Goal: Task Accomplishment & Management: Use online tool/utility

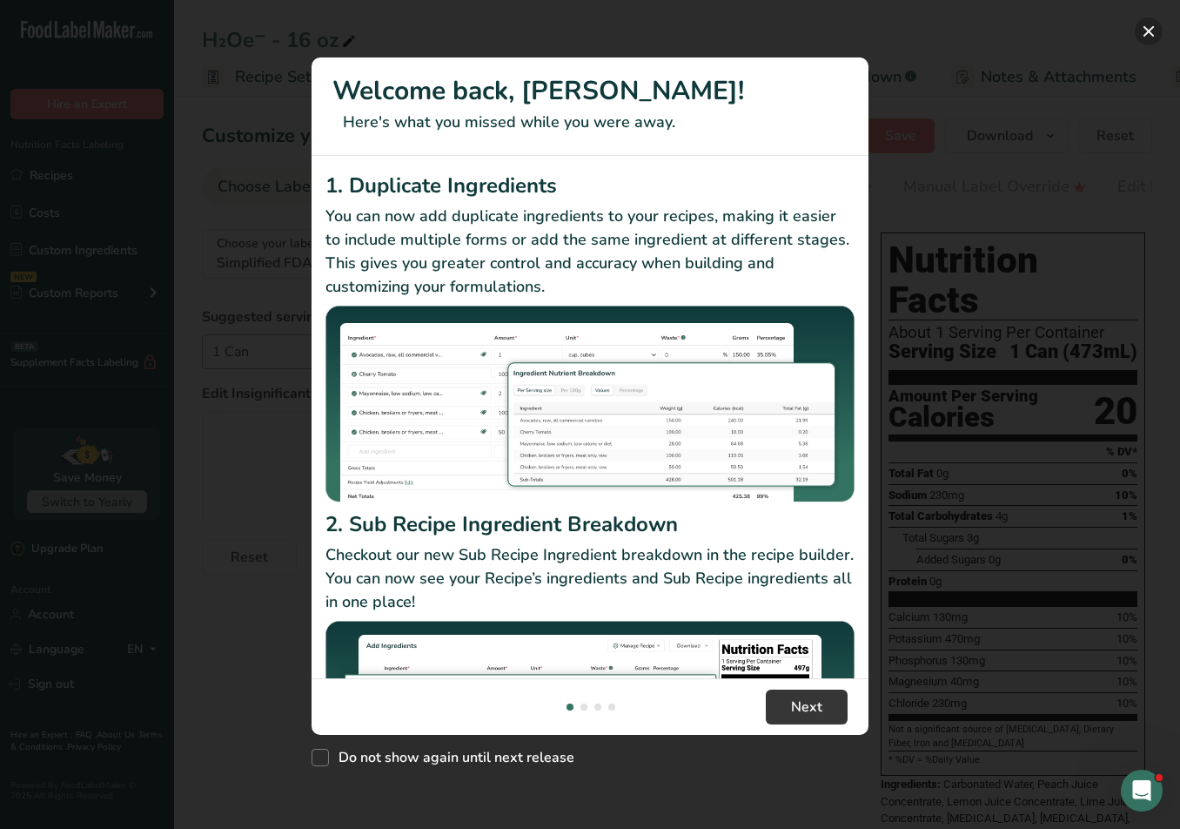
click at [1153, 30] on button "New Features" at bounding box center [1149, 31] width 28 height 28
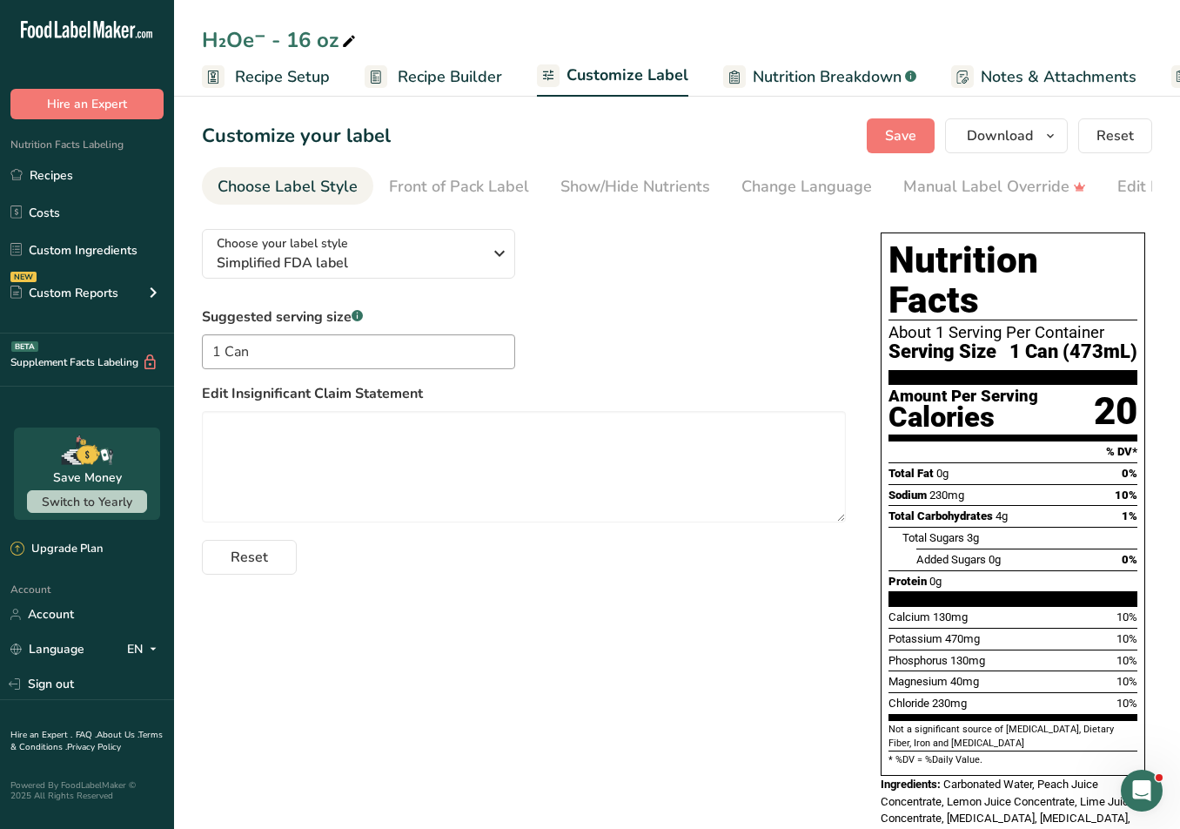
click at [772, 61] on link "Nutrition Breakdown .a-a{fill:#347362;}.b-a{fill:#fff;}" at bounding box center [819, 76] width 193 height 39
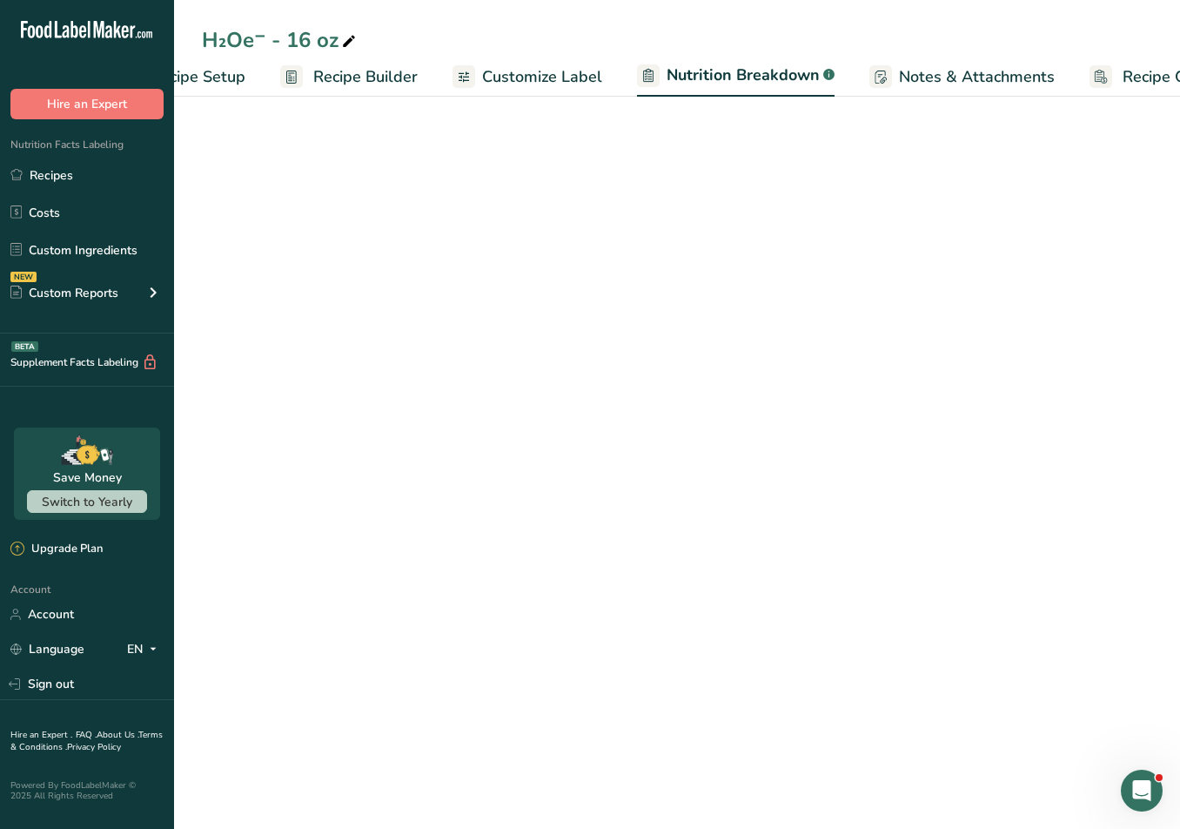
select select "Calories"
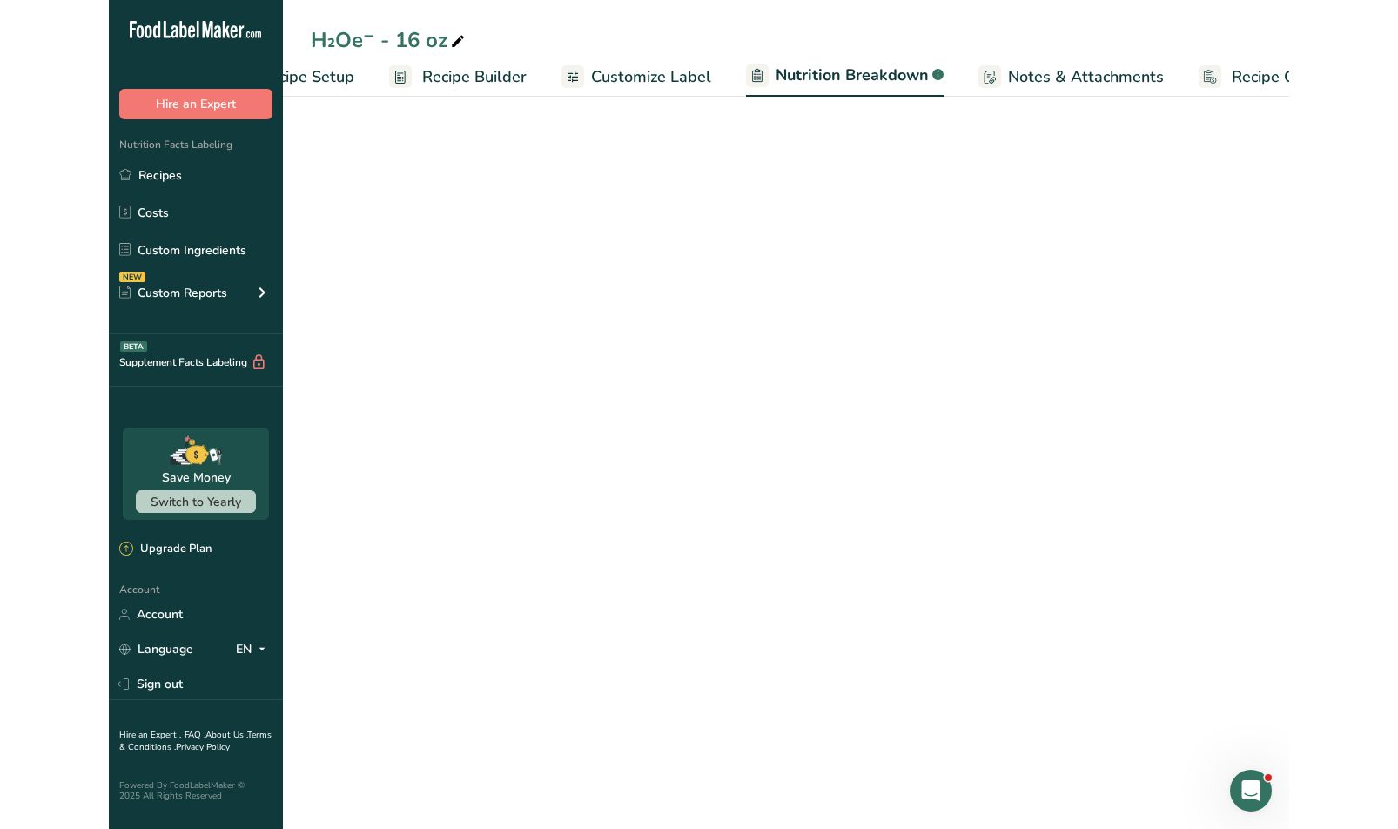
scroll to position [0, 160]
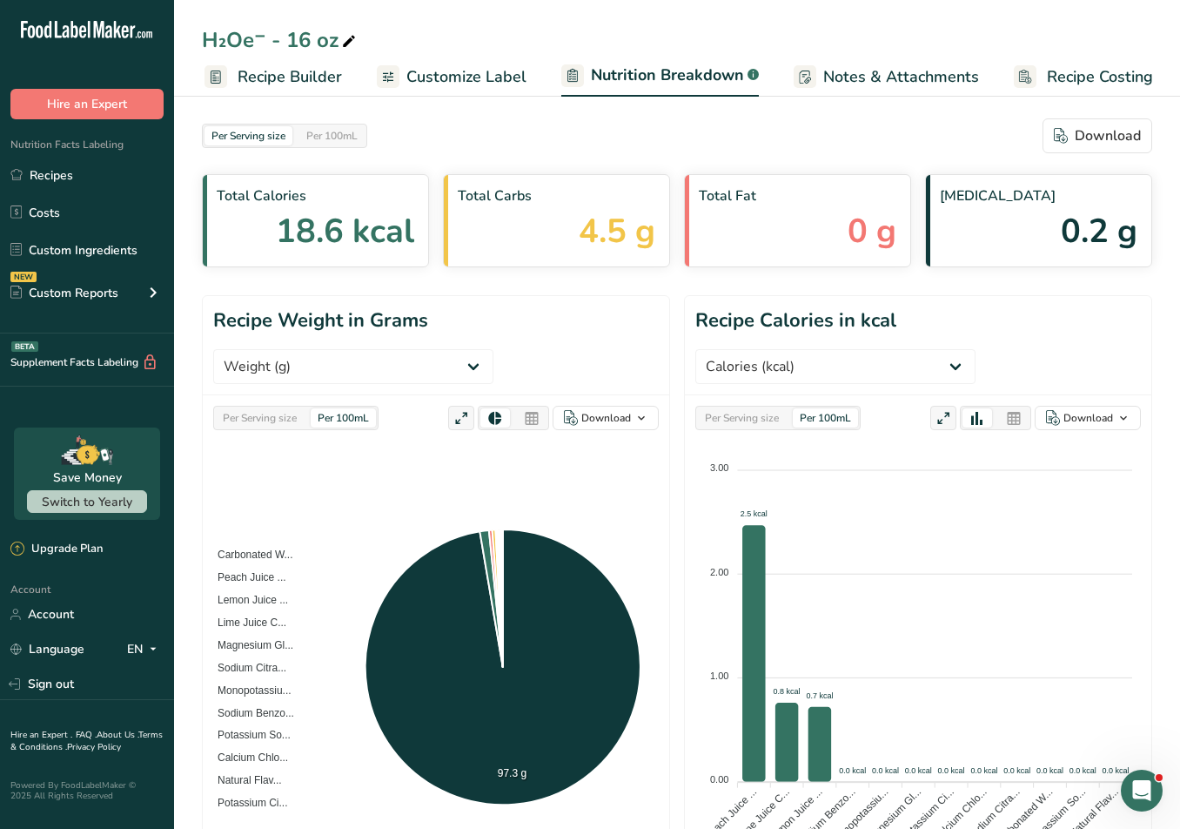
drag, startPoint x: 1177, startPoint y: 239, endPoint x: 1353, endPoint y: 219, distance: 177.8
click at [594, 256] on div "Total Carbs 4.5 g" at bounding box center [556, 220] width 227 height 93
click at [611, 229] on span "4.5 g" at bounding box center [617, 231] width 77 height 50
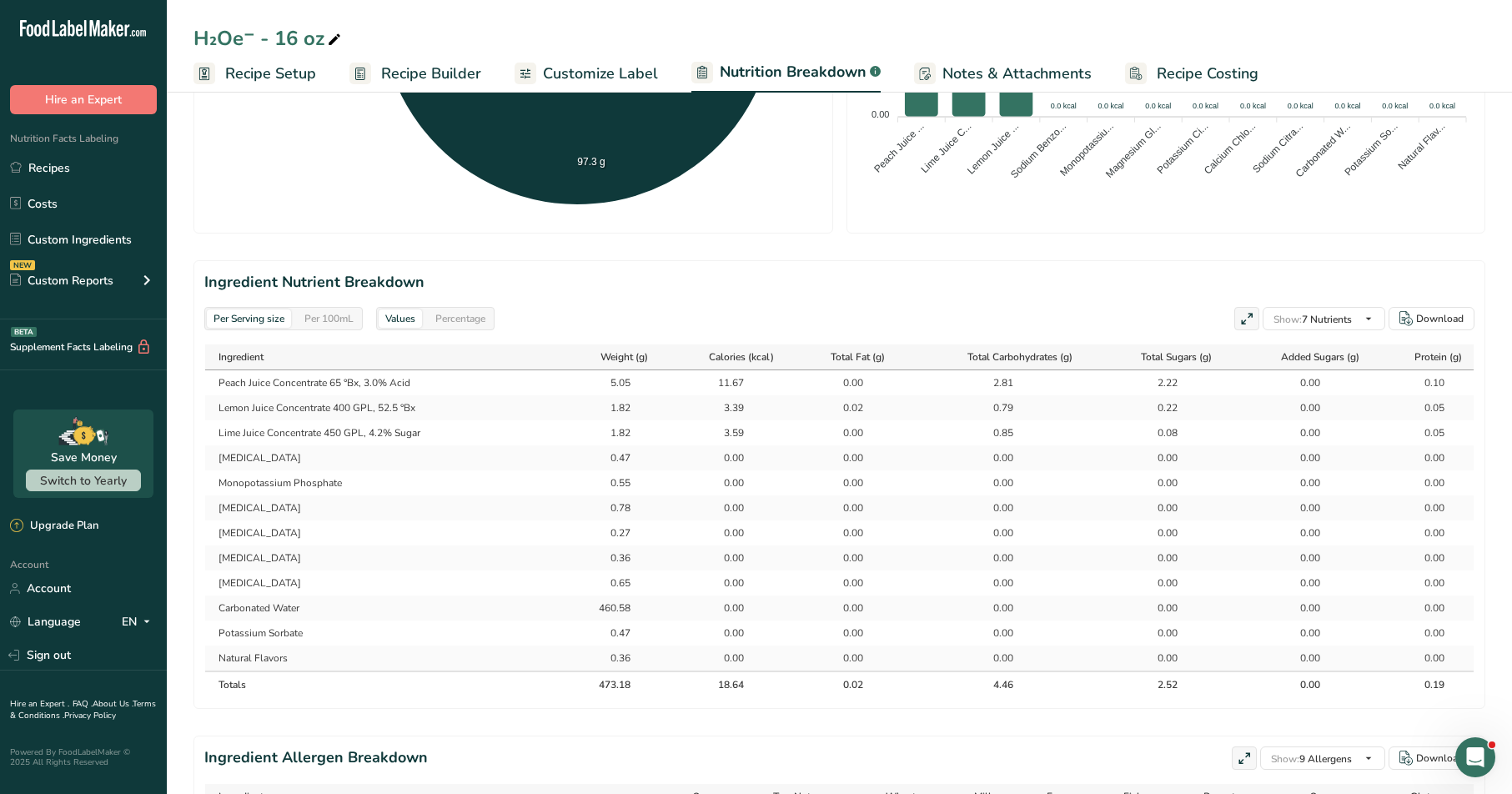
scroll to position [626, 0]
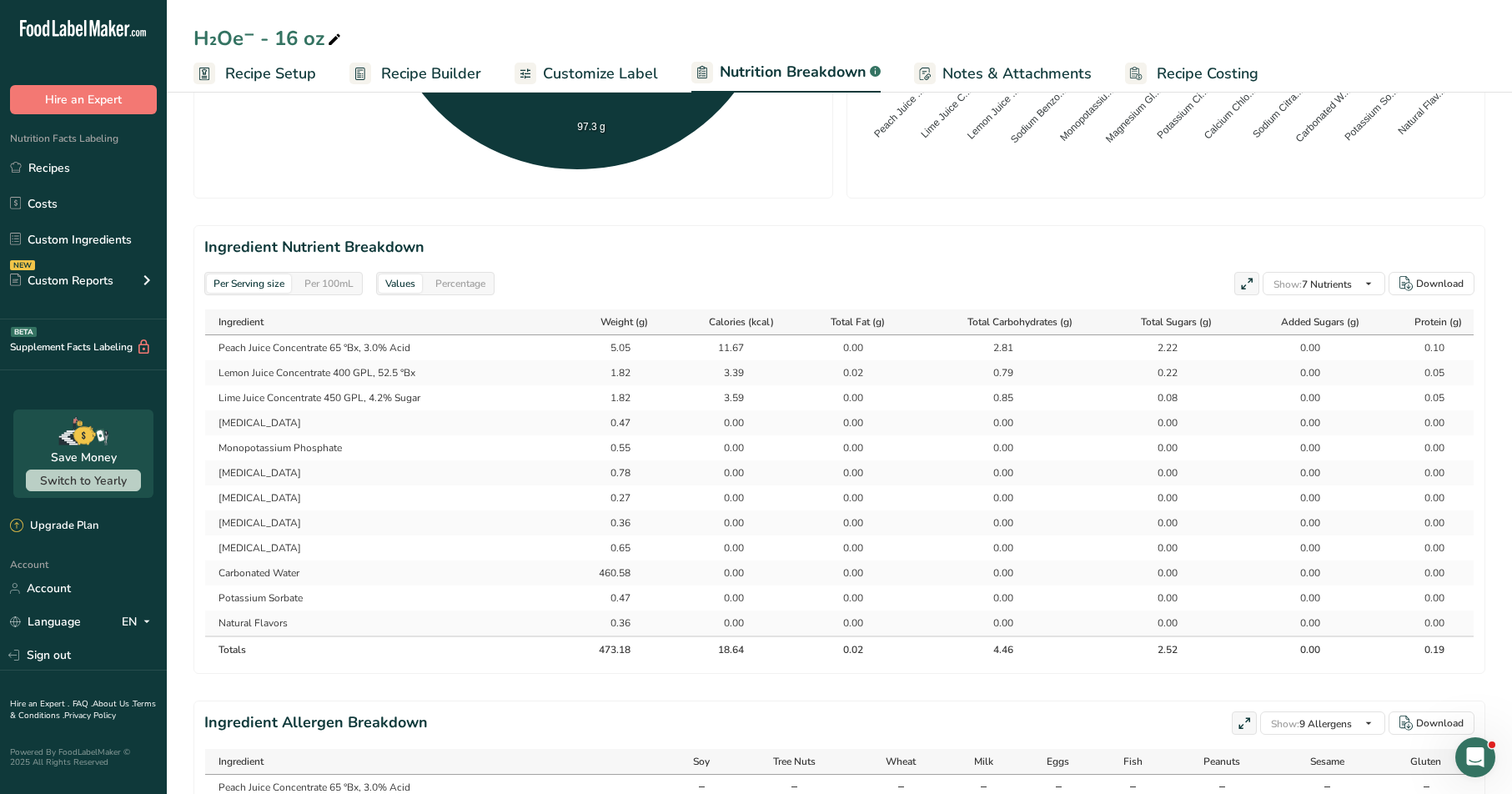
click at [482, 265] on section "Ingredient Nutrient Breakdown Per Serving size Per 100mL Values Percentage Show…" at bounding box center [839, 449] width 1292 height 448
click at [478, 267] on section "Ingredient Nutrient Breakdown Per Serving size Per 100mL Values Percentage Show…" at bounding box center [839, 449] width 1292 height 448
click at [475, 273] on div "Values Percentage" at bounding box center [435, 284] width 119 height 23
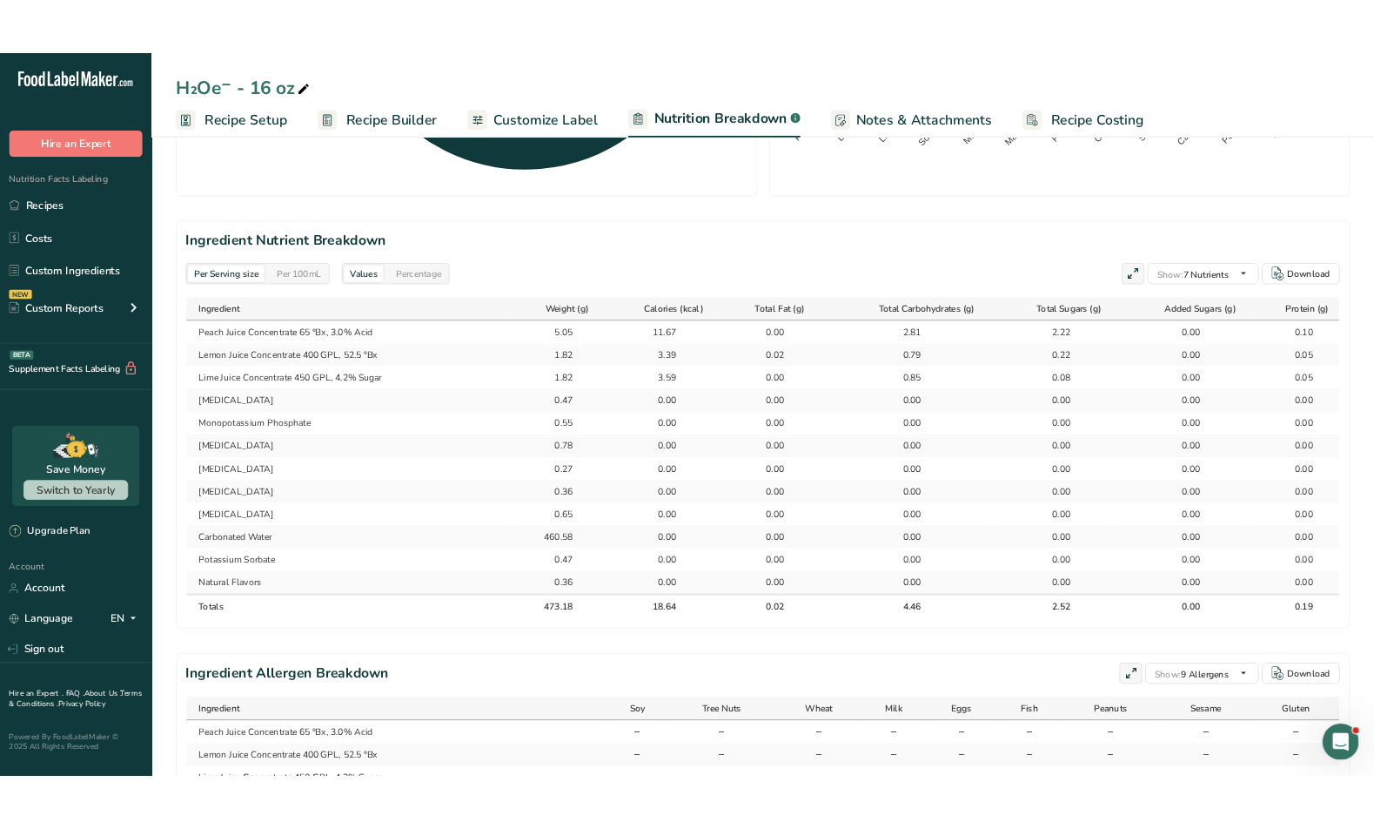
scroll to position [656, 0]
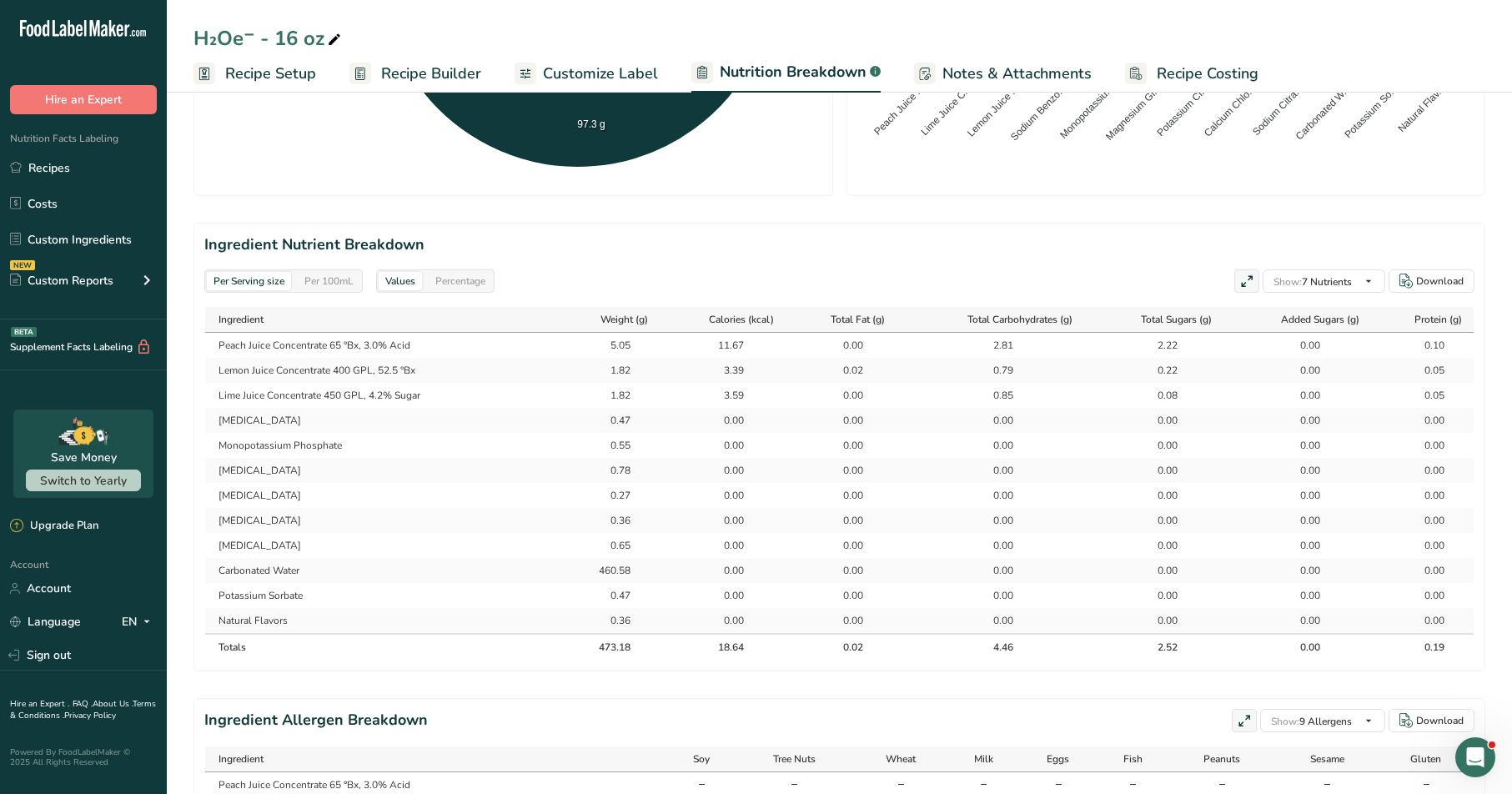
click at [464, 275] on div "Percentage" at bounding box center [460, 281] width 63 height 18
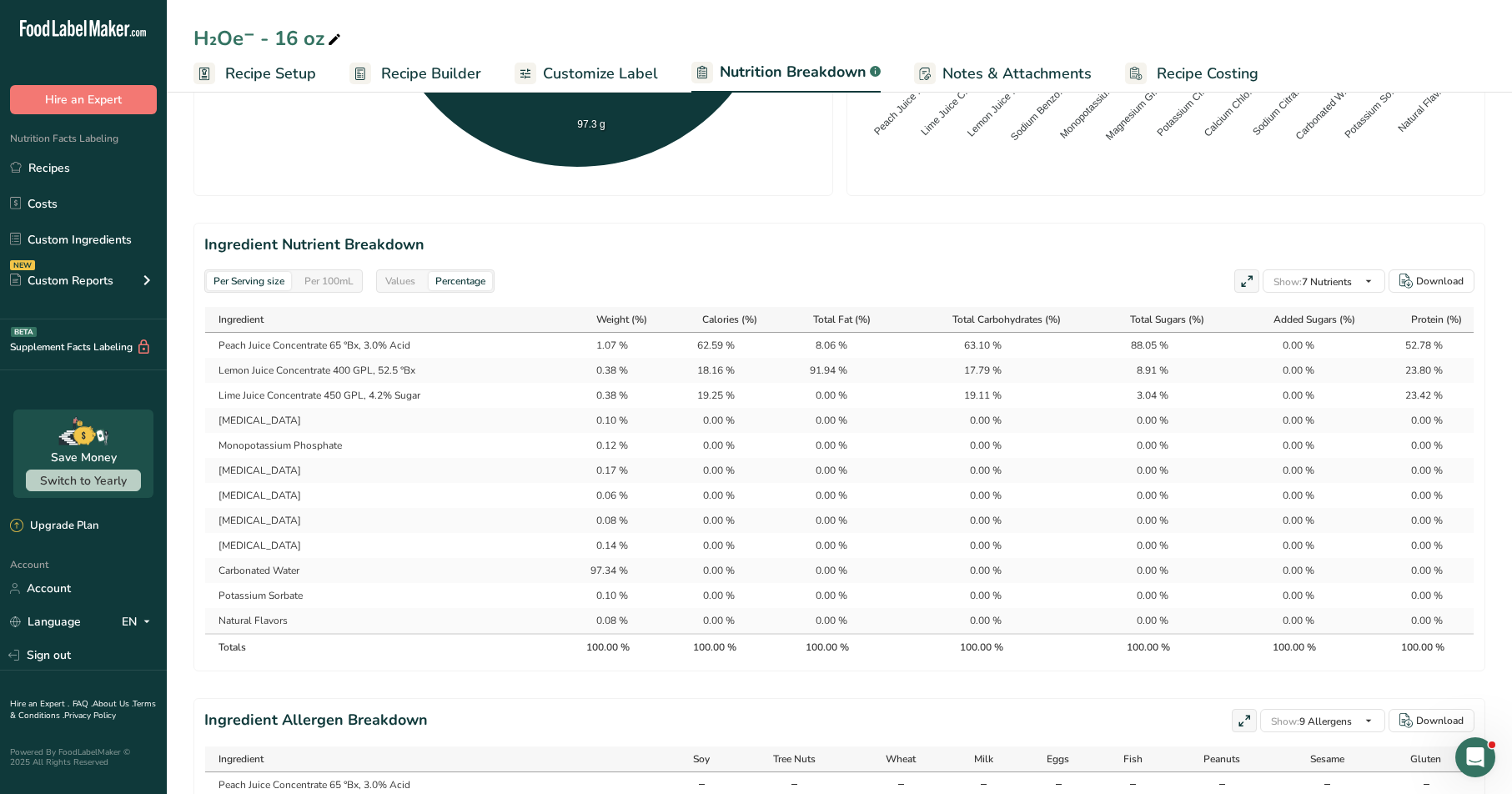
click at [412, 273] on div "Values" at bounding box center [400, 281] width 43 height 18
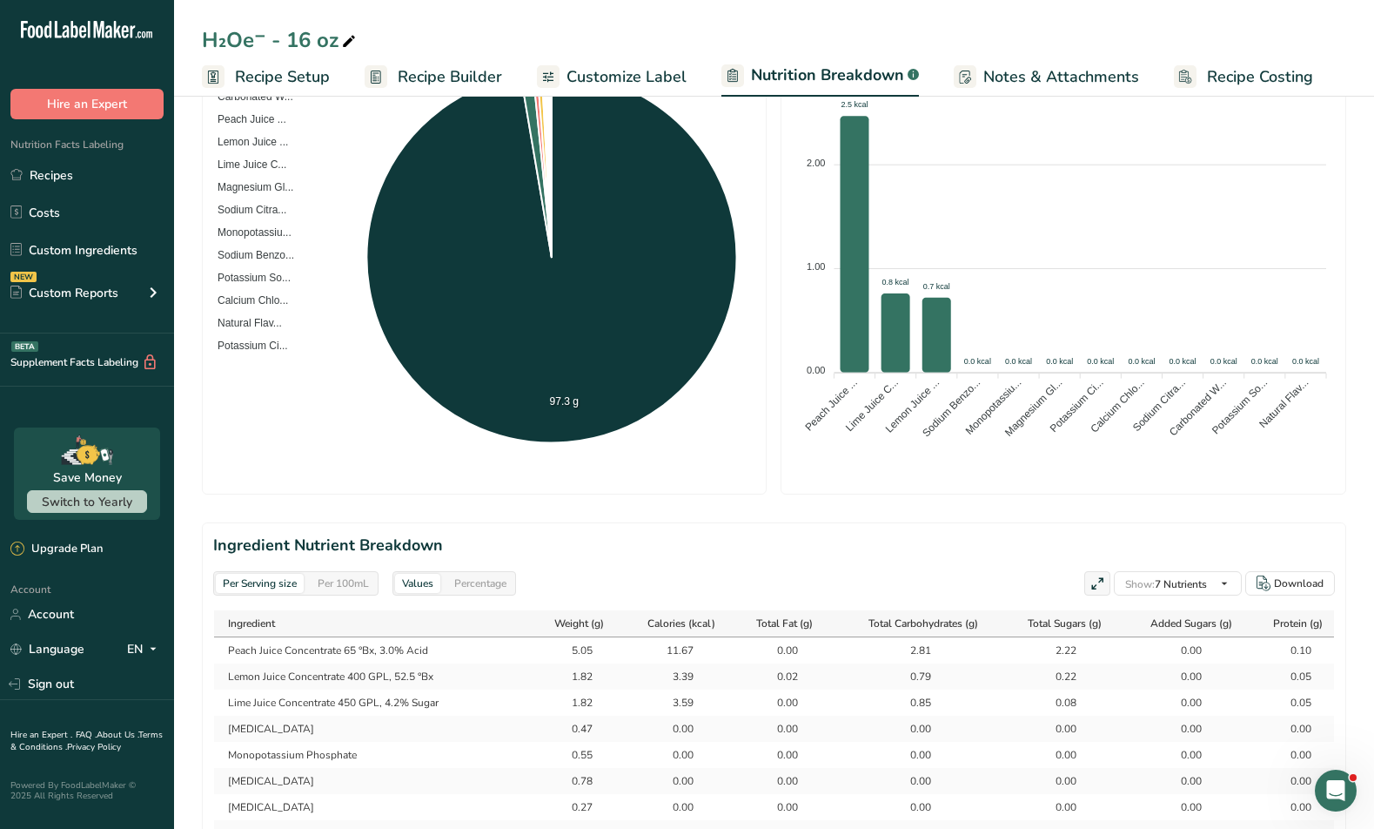
scroll to position [0, 0]
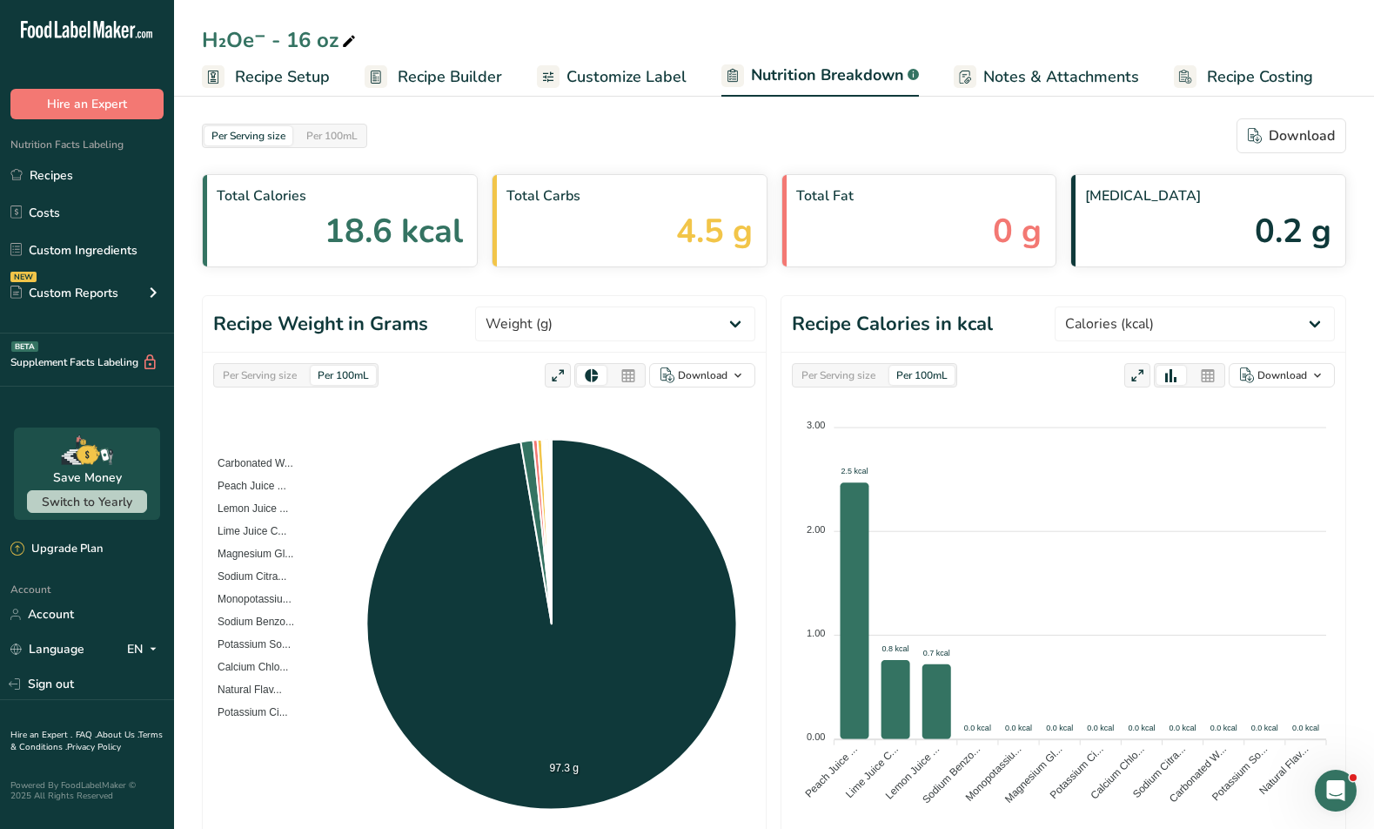
click at [303, 77] on span "Recipe Setup" at bounding box center [282, 76] width 95 height 23
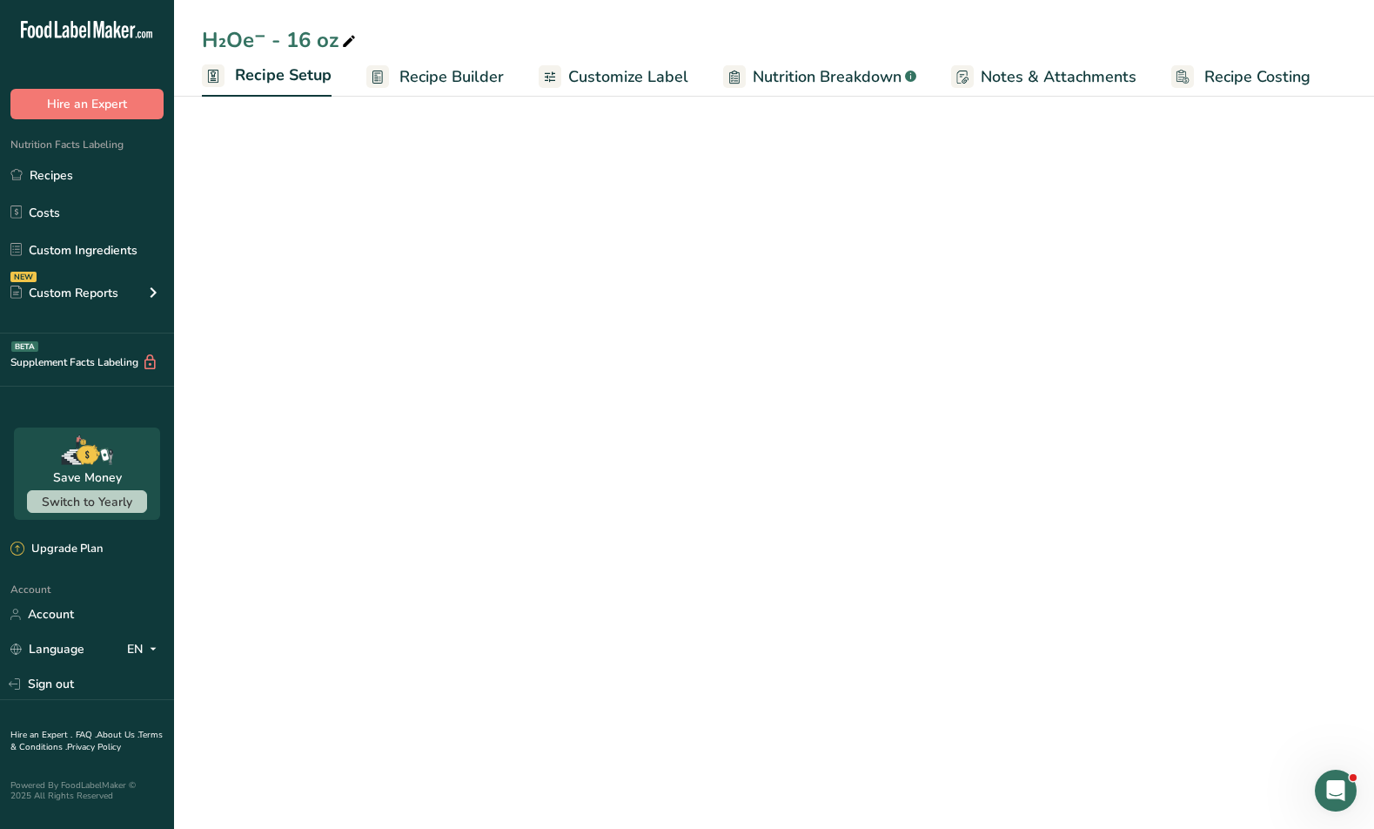
select select "18"
select select "22"
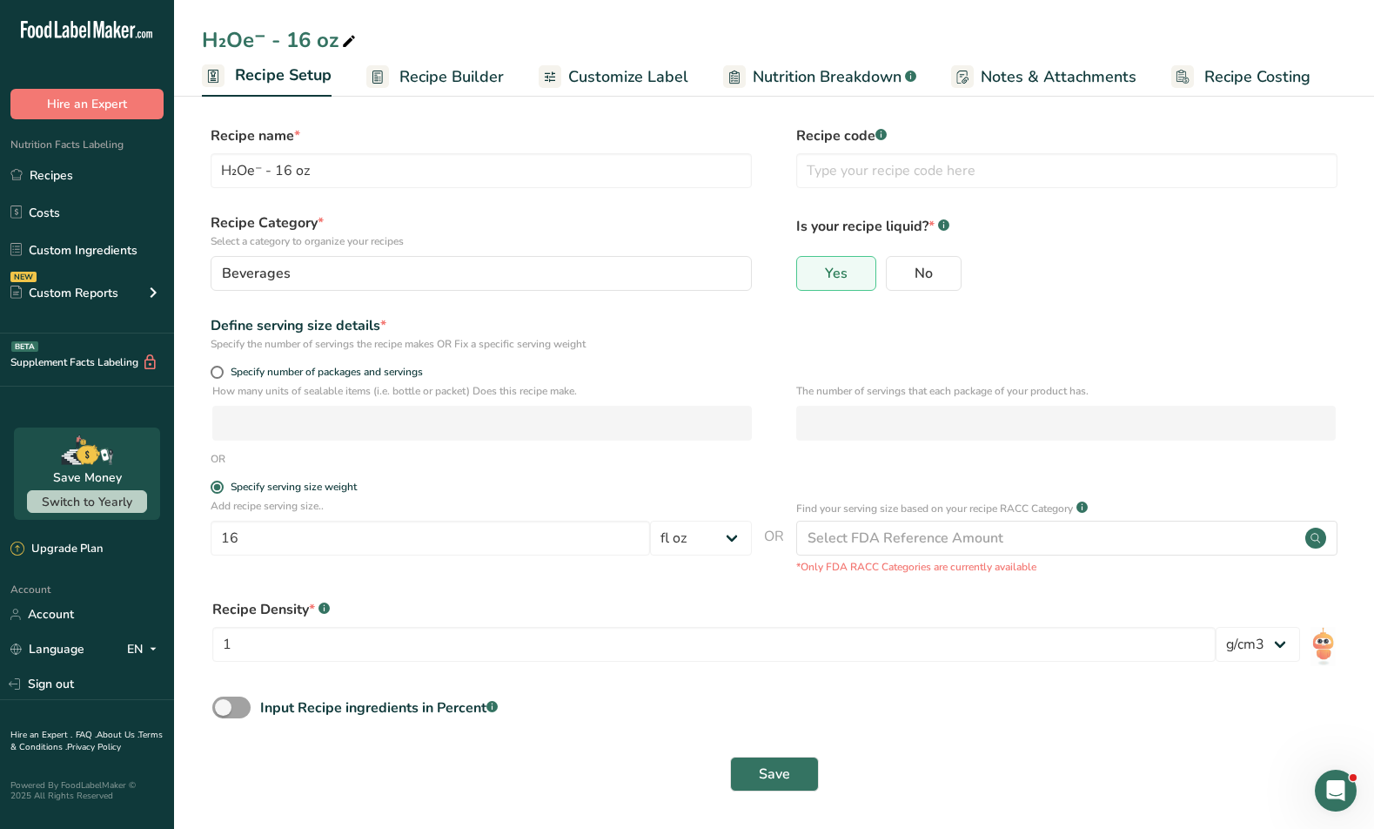
click at [436, 84] on span "Recipe Builder" at bounding box center [451, 76] width 104 height 23
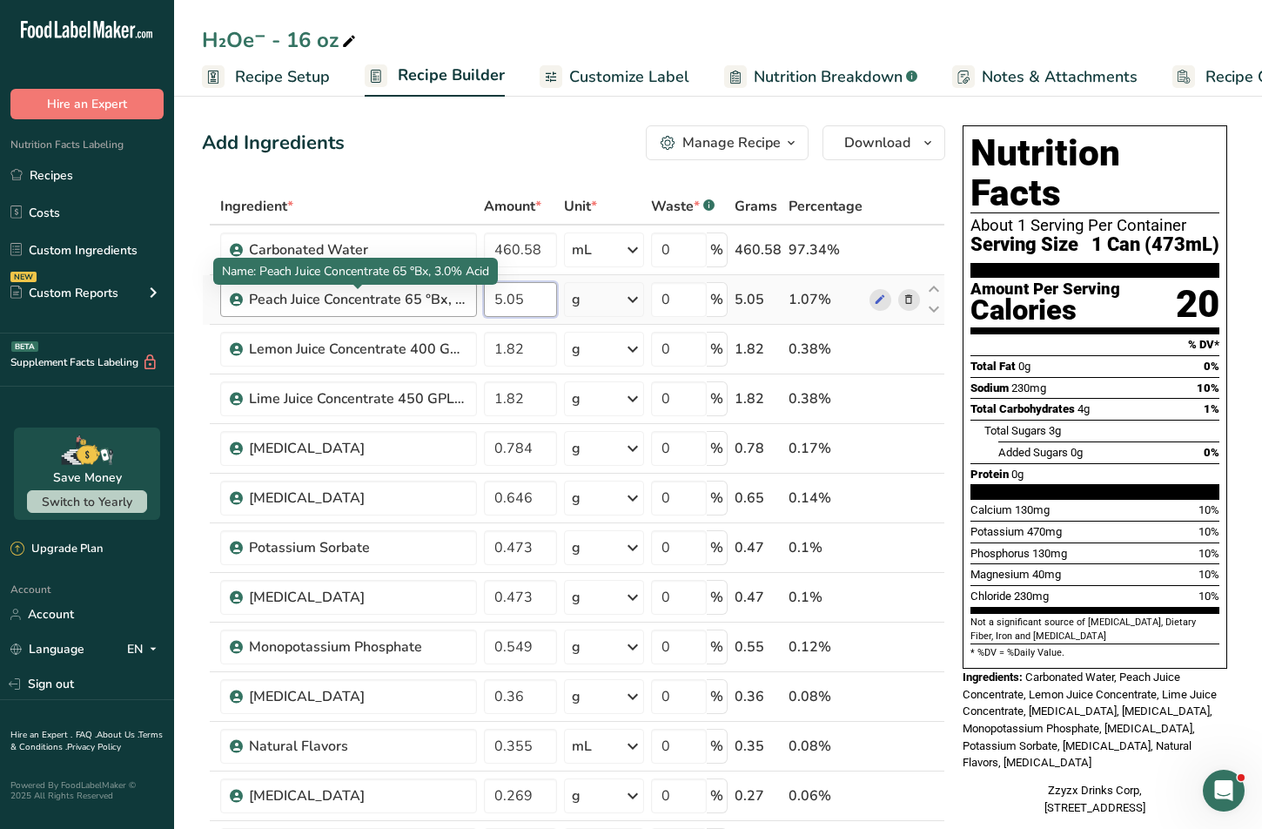
drag, startPoint x: 528, startPoint y: 303, endPoint x: 433, endPoint y: 303, distance: 95.7
click at [433, 303] on tr "Peach Juice Concentrate 65 °Bx, 3.0% Acid 5.05 g Weight Units g kg mg See more …" at bounding box center [573, 300] width 741 height 50
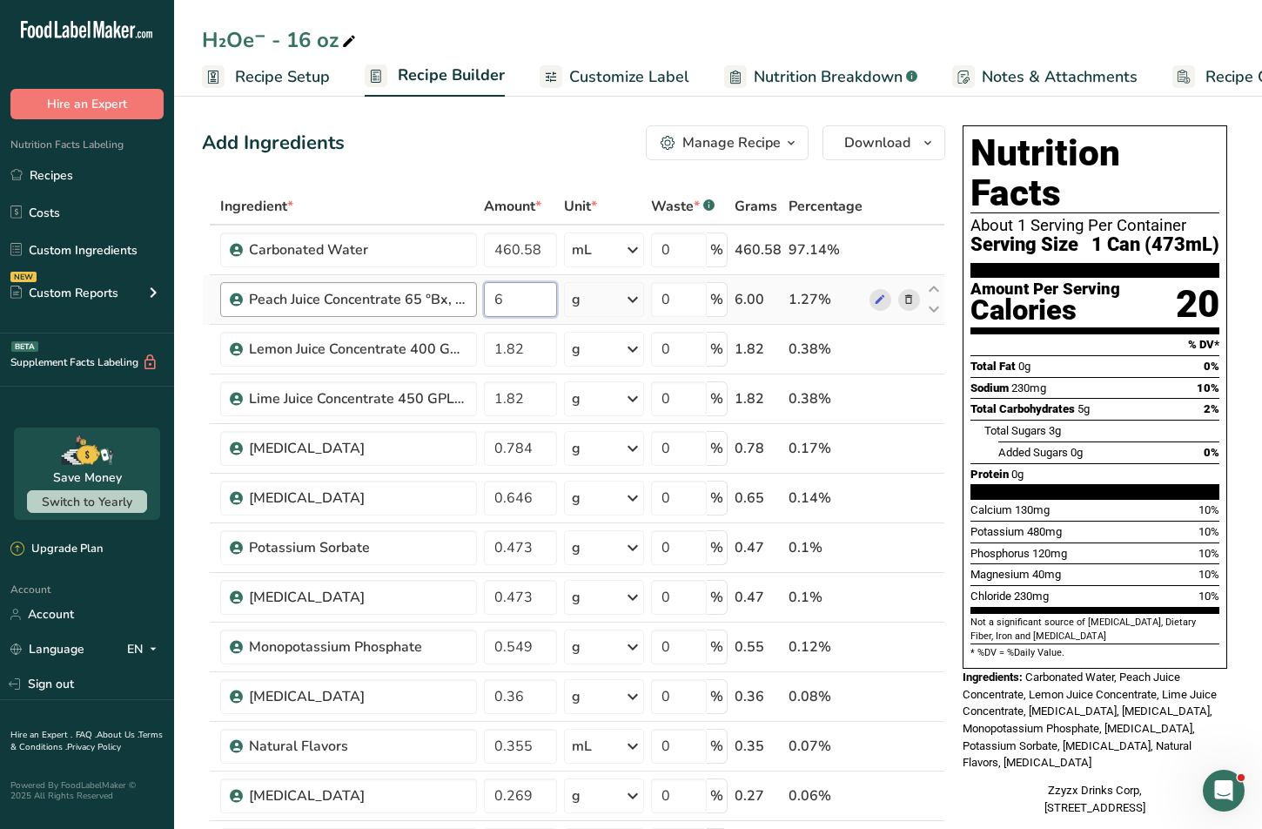
drag, startPoint x: 526, startPoint y: 305, endPoint x: 403, endPoint y: 292, distance: 123.4
click at [403, 292] on tr "Peach Juice Concentrate 65 °Bx, 3.0% Acid 6 g Weight Units g kg mg See more Vol…" at bounding box center [573, 300] width 741 height 50
type input "5.05"
click at [196, 339] on section "Add Ingredients Manage Recipe Delete Recipe Duplicate Recipe Scale Recipe Save …" at bounding box center [718, 843] width 1088 height 1504
click at [758, 65] on span "Nutrition Breakdown" at bounding box center [828, 76] width 149 height 23
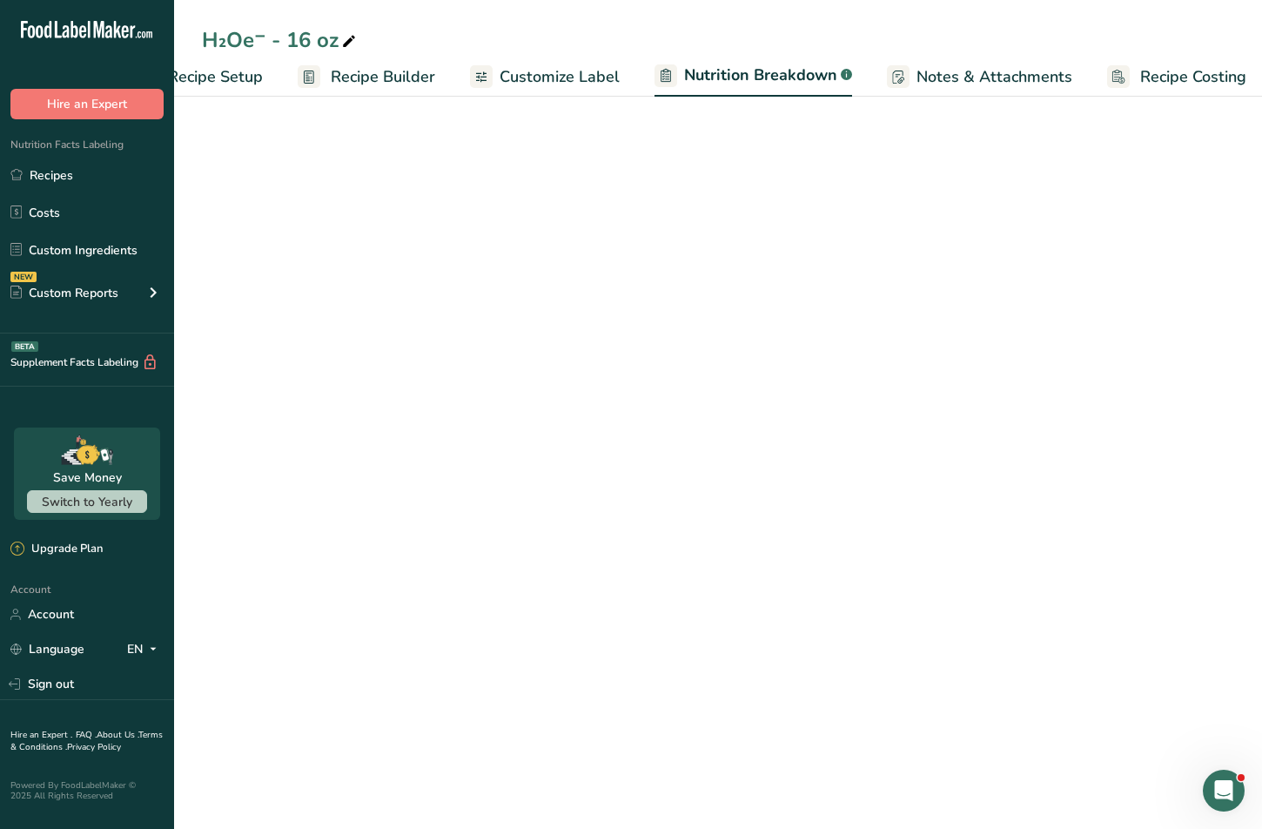
select select "Calories"
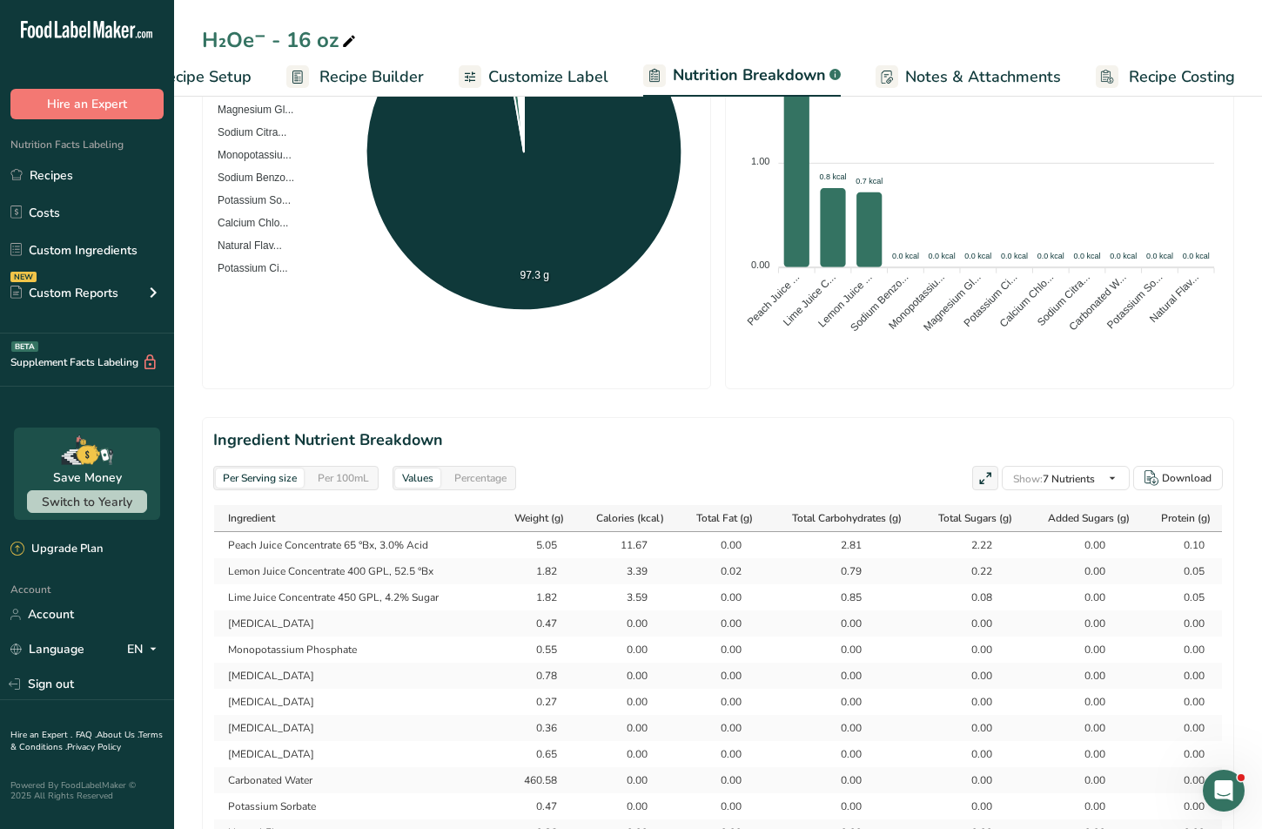
scroll to position [707, 0]
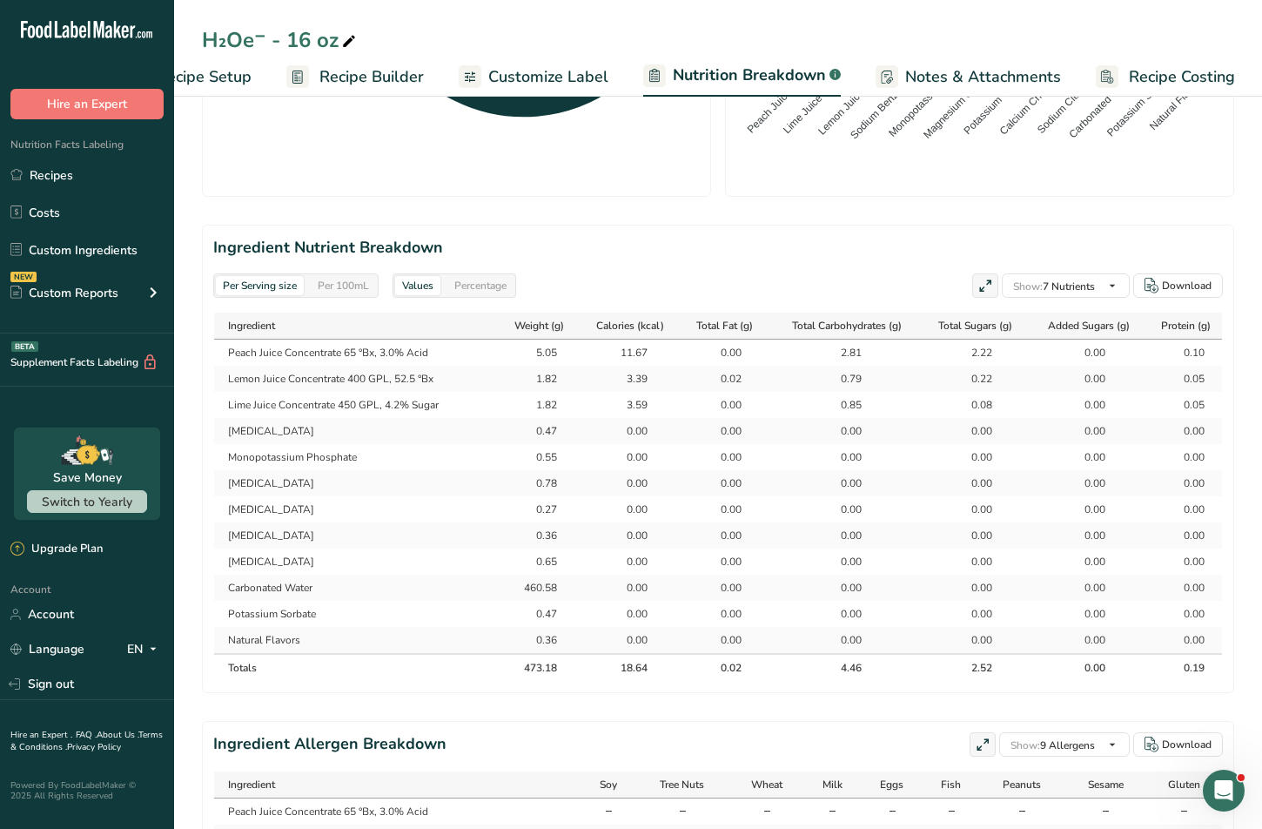
click at [569, 84] on span "Customize Label" at bounding box center [548, 76] width 120 height 23
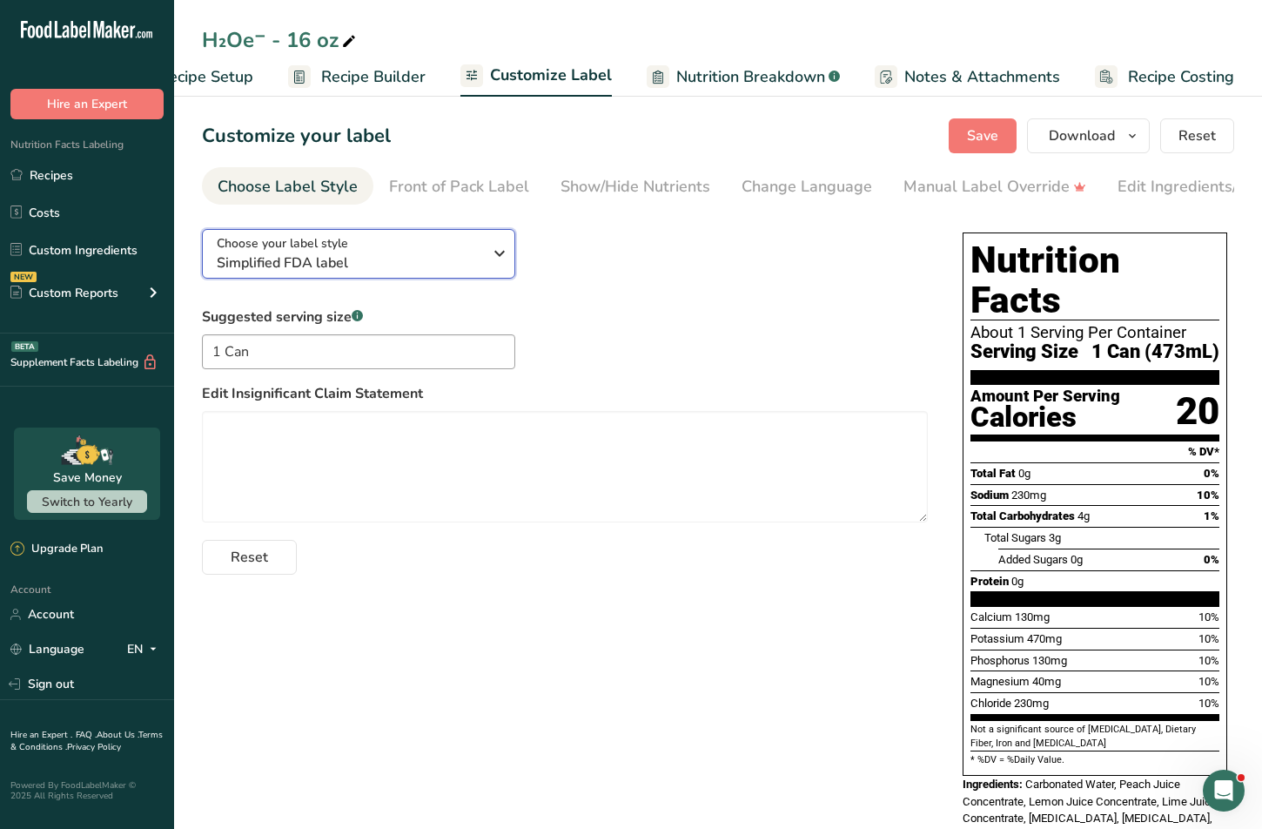
click at [418, 255] on div "Choose your label style Simplified FDA label" at bounding box center [349, 253] width 265 height 39
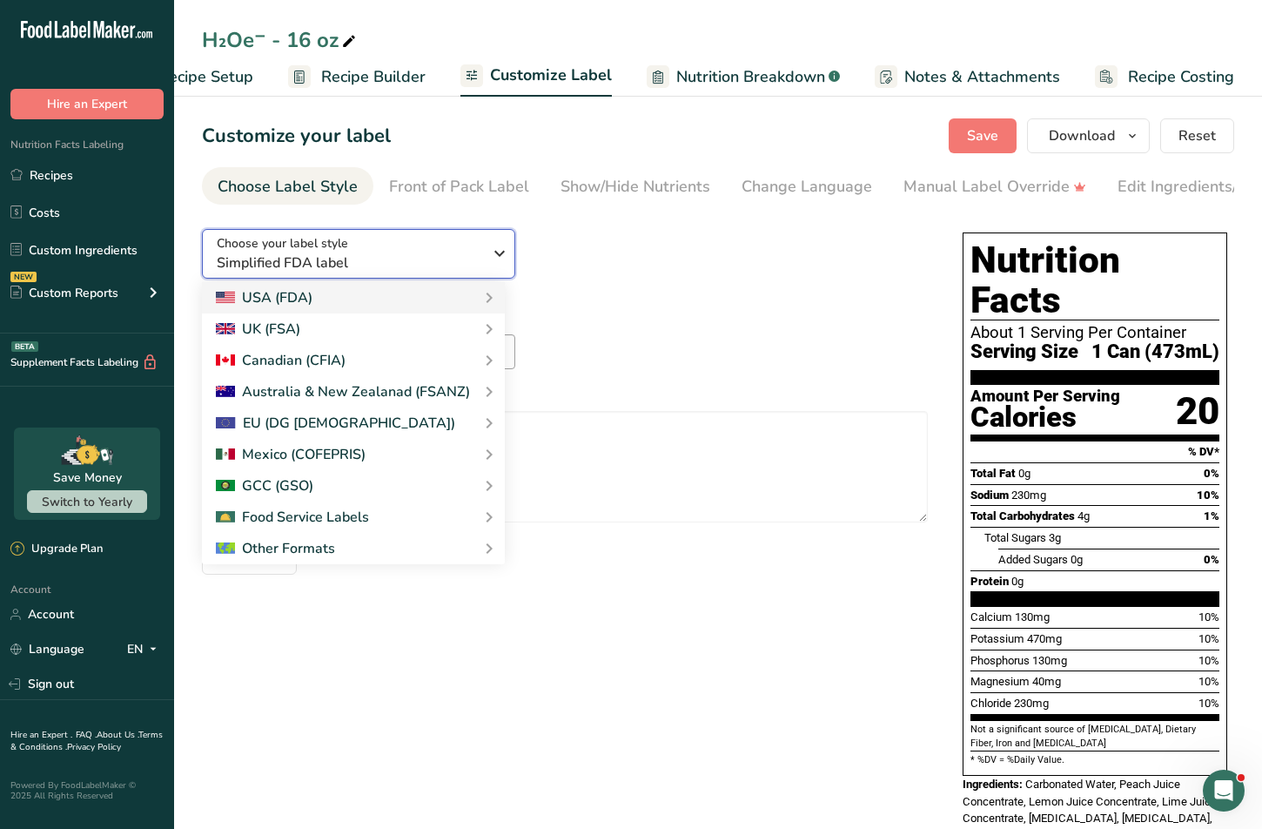
click at [418, 255] on div "Choose your label style Simplified FDA label" at bounding box center [349, 253] width 265 height 39
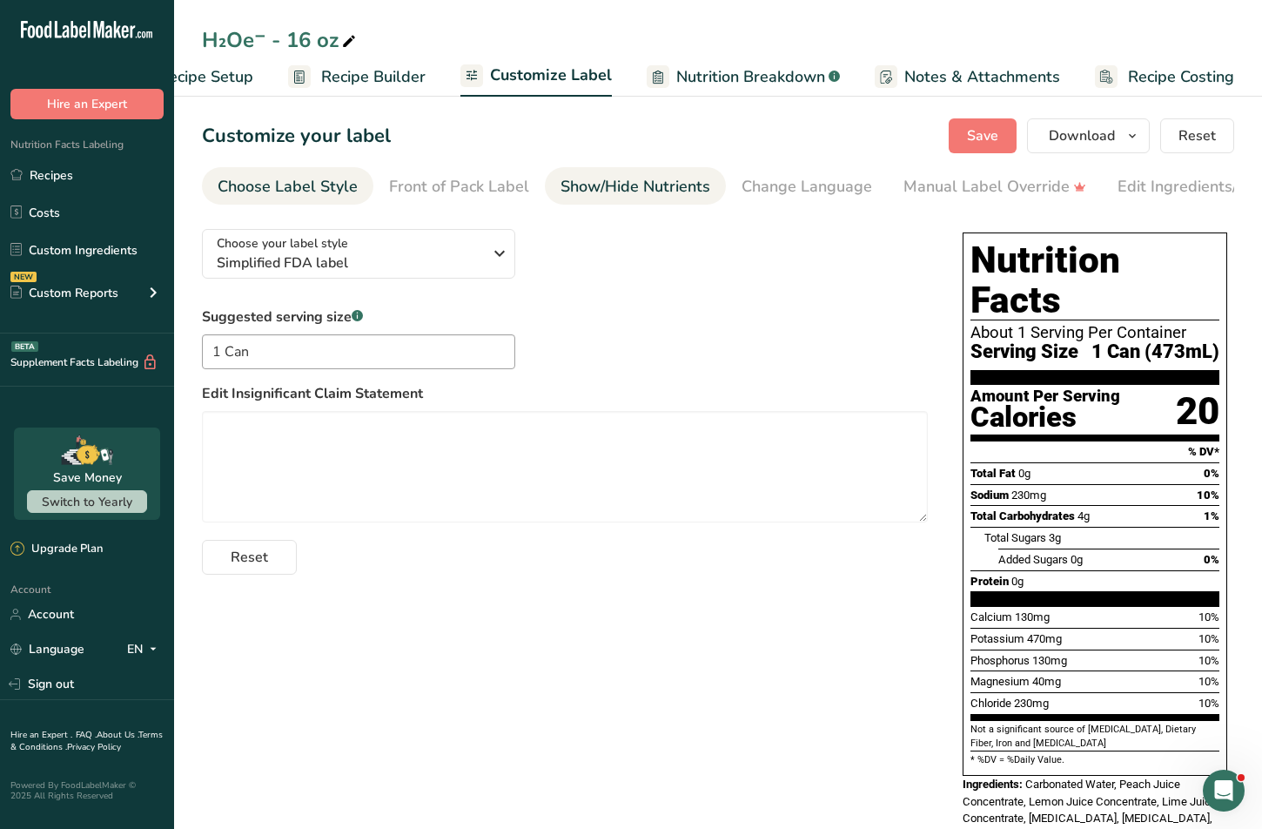
click at [624, 184] on div "Show/Hide Nutrients" at bounding box center [635, 186] width 150 height 23
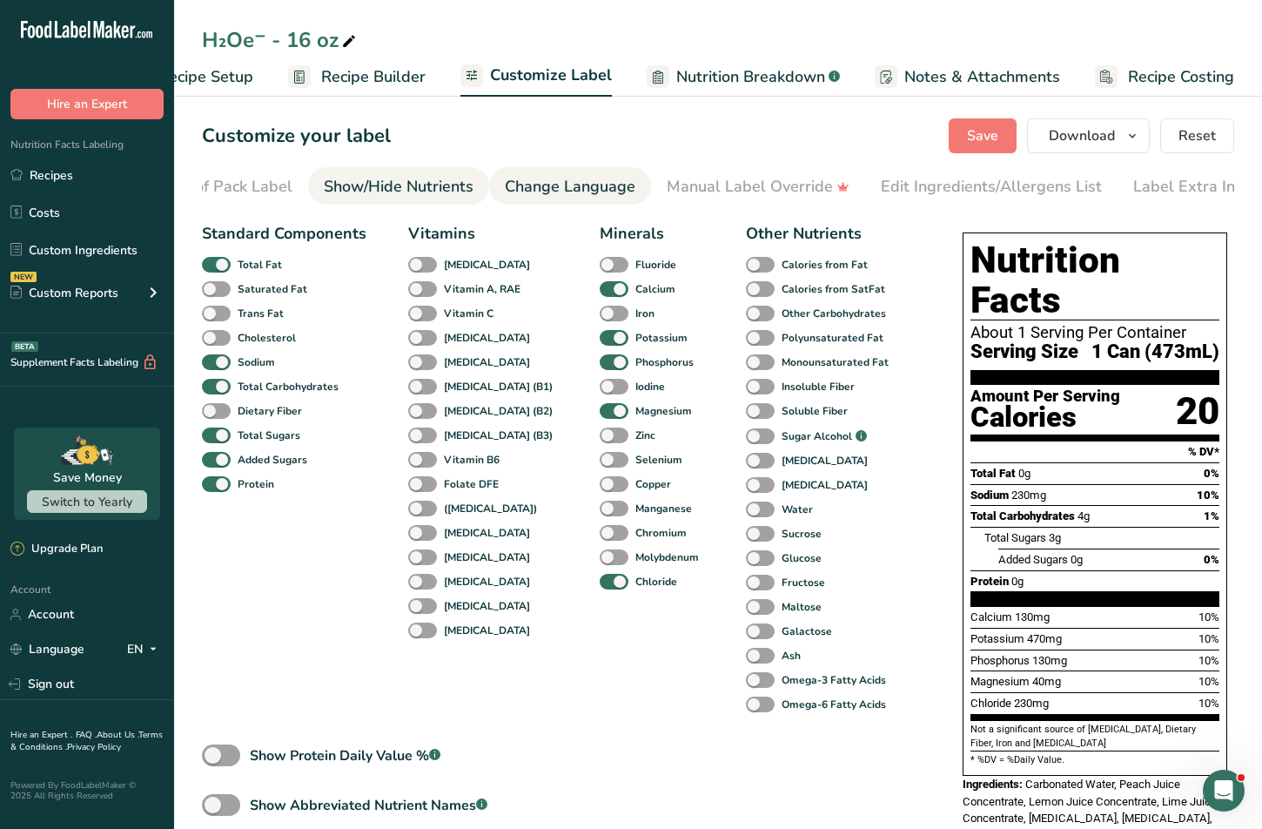
scroll to position [0, 253]
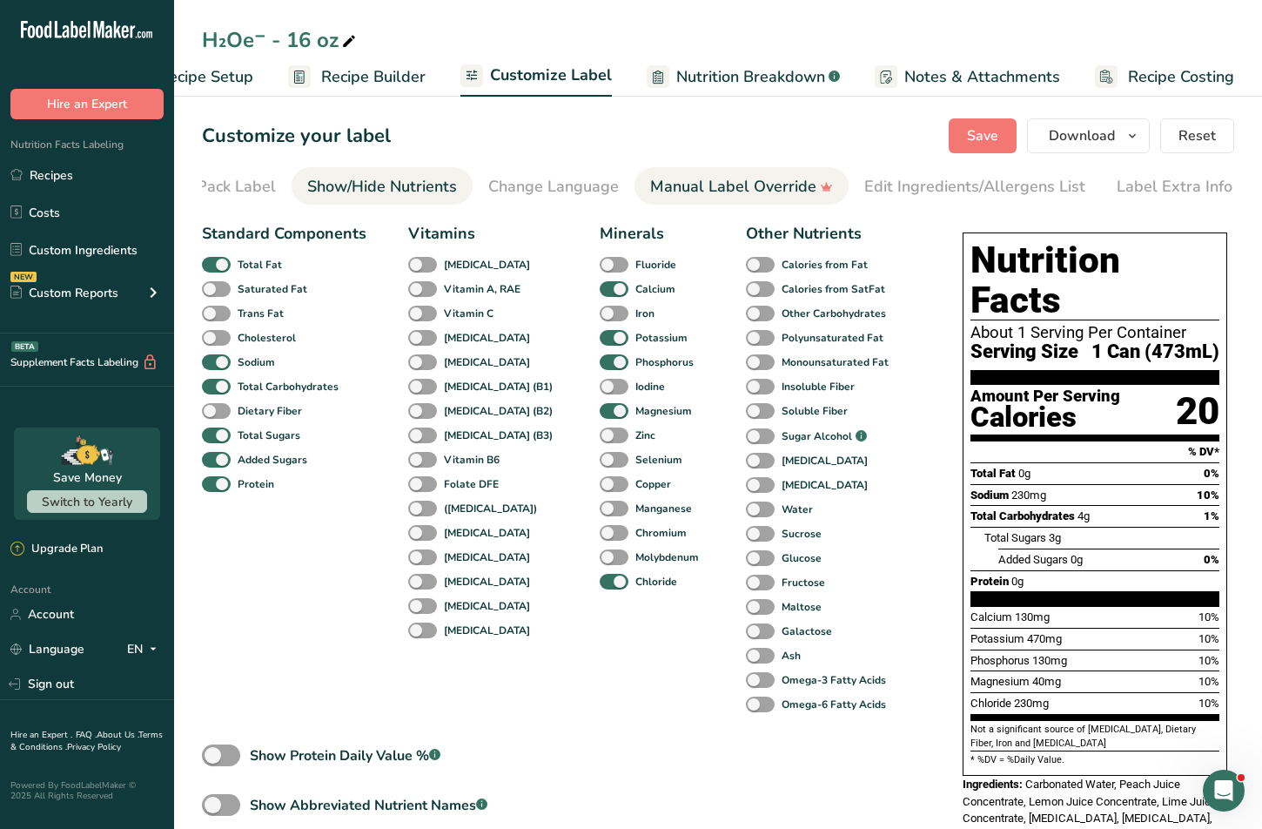
click at [672, 188] on div "Manual Label Override" at bounding box center [741, 186] width 183 height 23
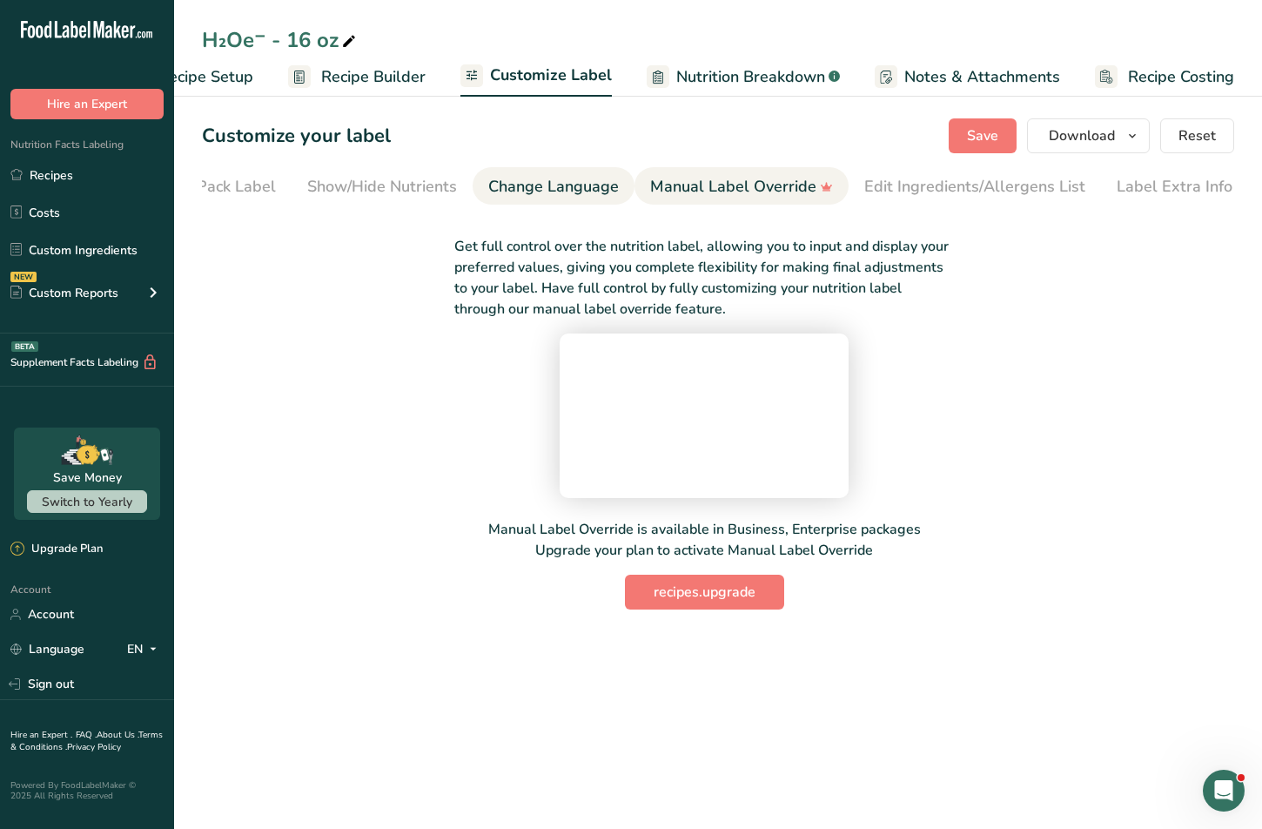
click at [522, 188] on div "Change Language" at bounding box center [553, 186] width 131 height 23
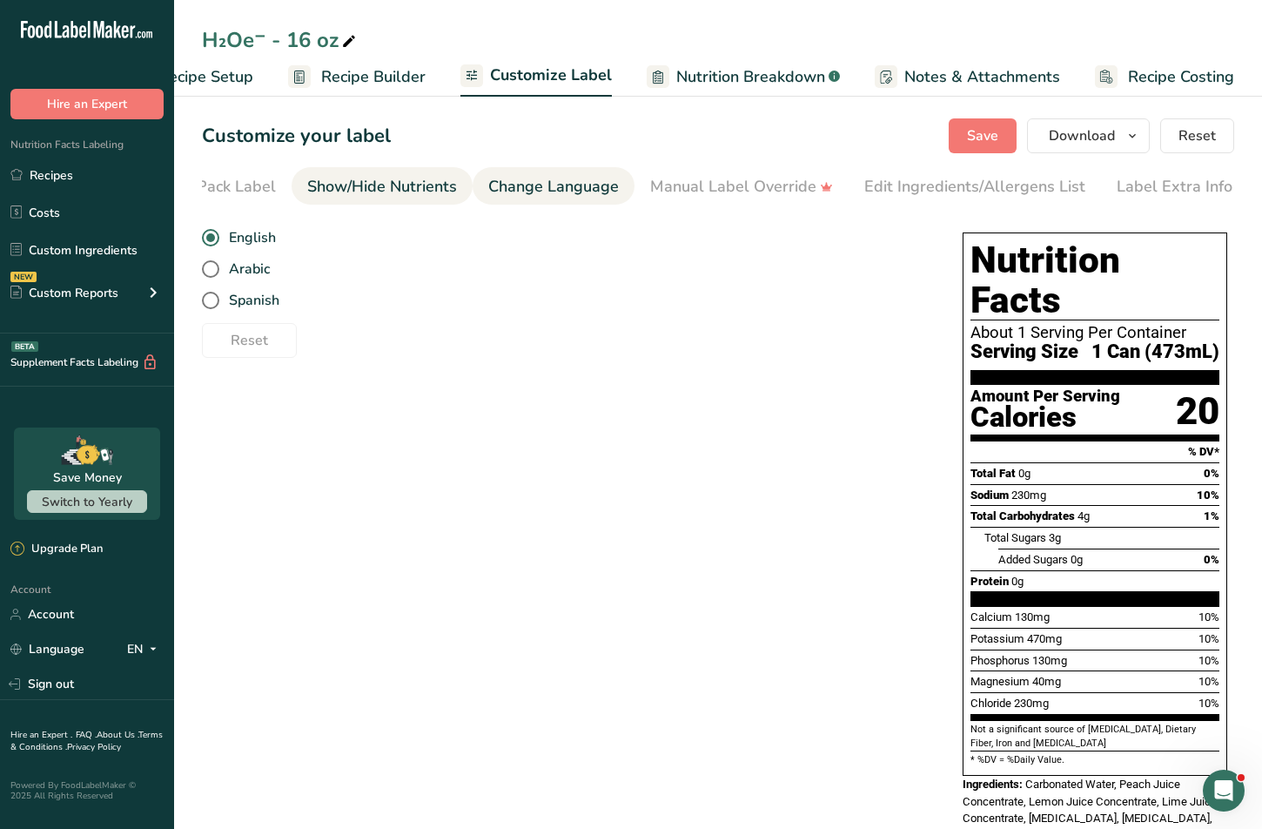
click at [426, 189] on div "Show/Hide Nutrients" at bounding box center [382, 186] width 150 height 23
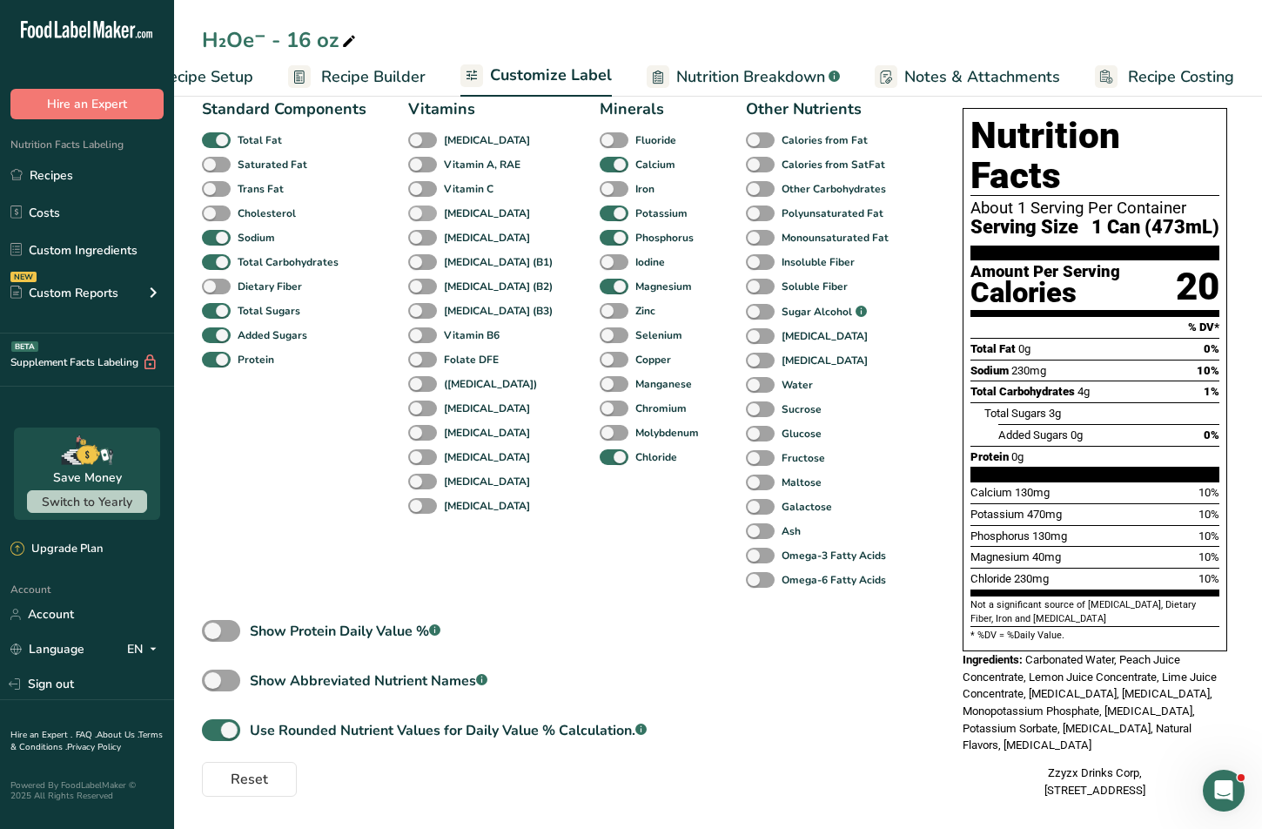
scroll to position [0, 0]
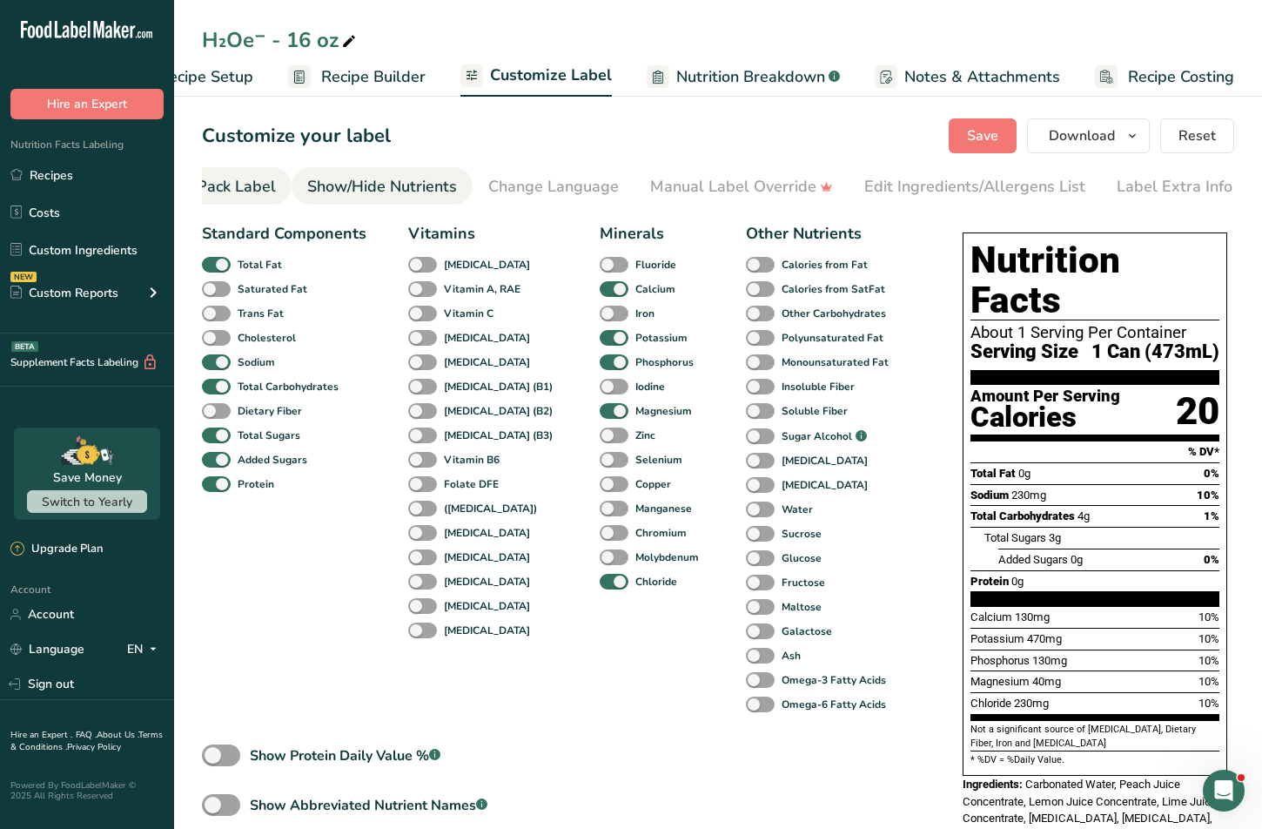
click at [277, 182] on li "Front of Pack Label" at bounding box center [205, 185] width 171 height 37
click at [335, 184] on div "Front of Pack Label" at bounding box center [290, 186] width 140 height 23
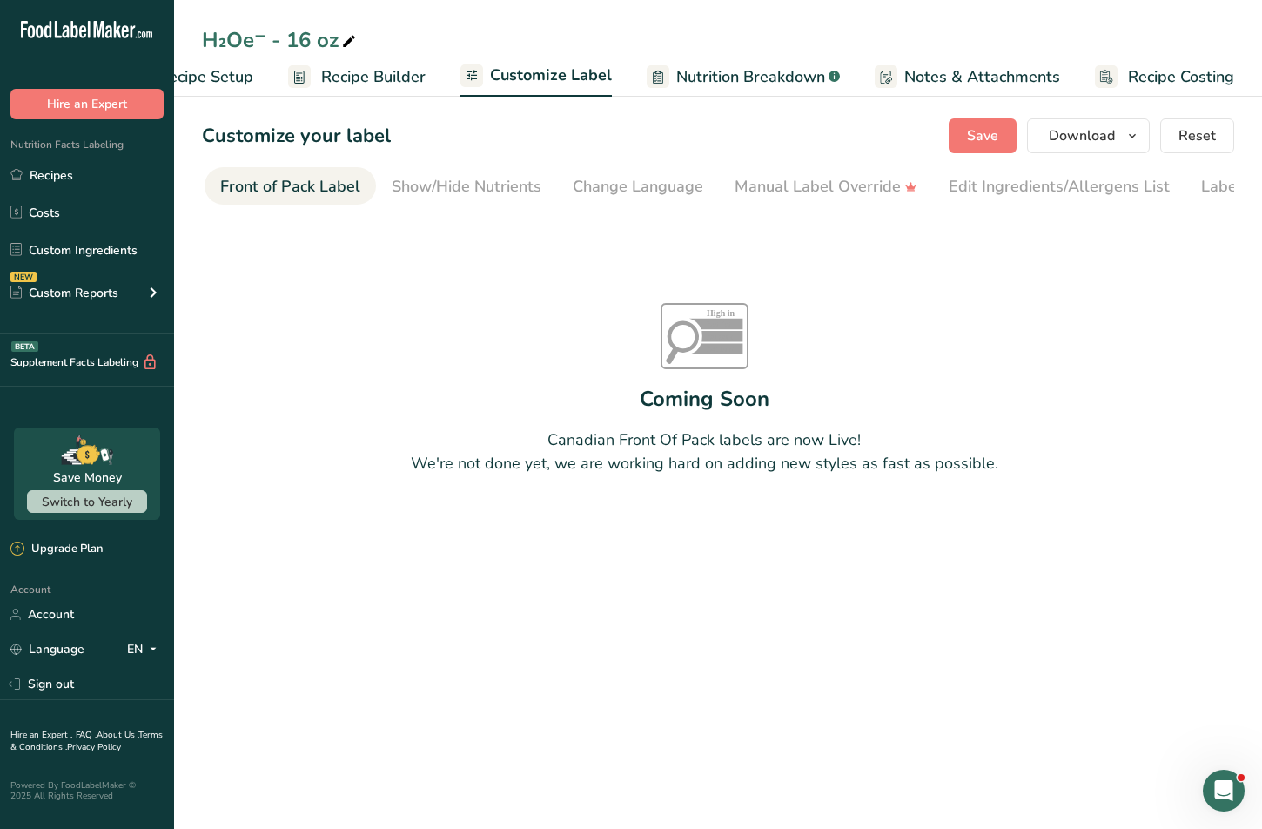
click at [365, 70] on span "Recipe Builder" at bounding box center [373, 76] width 104 height 23
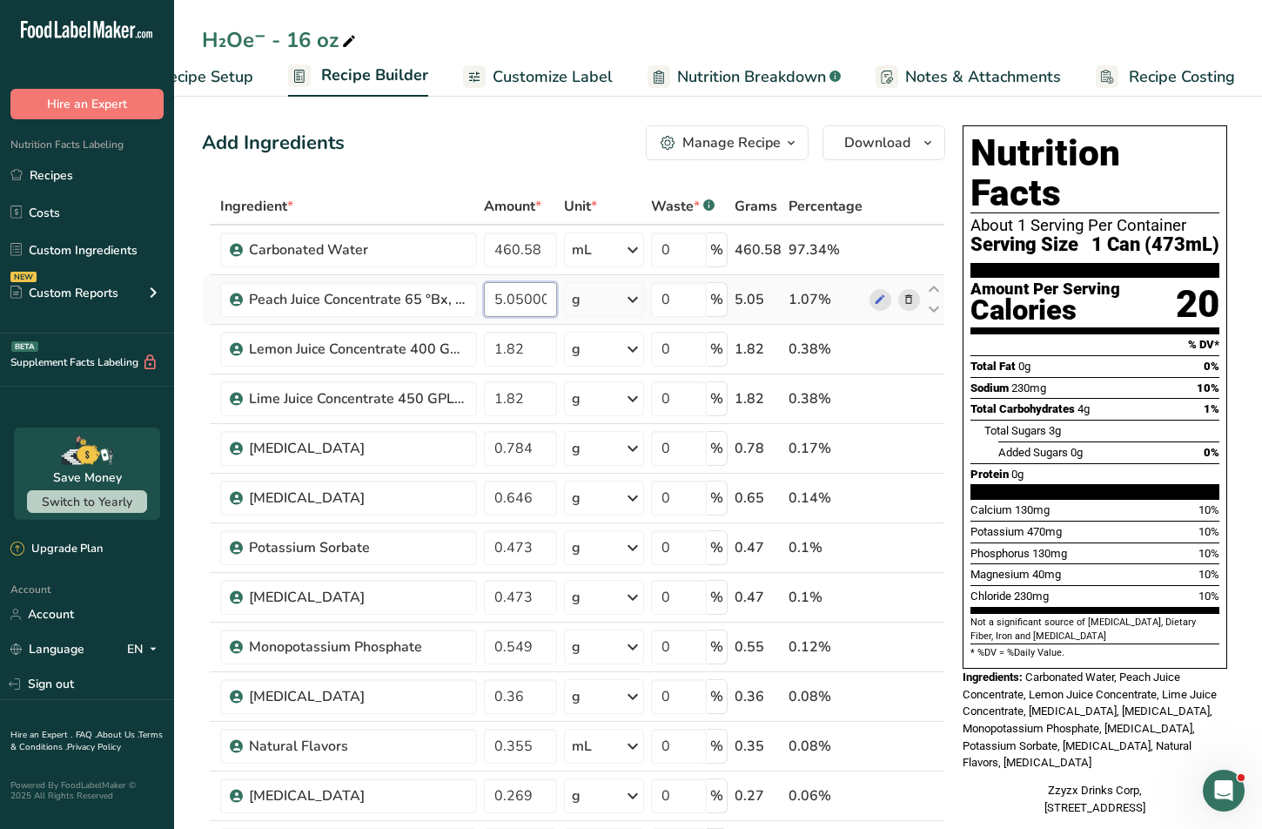
drag, startPoint x: 530, startPoint y: 301, endPoint x: 515, endPoint y: 301, distance: 14.8
click at [511, 301] on input "5.050003" at bounding box center [520, 299] width 73 height 35
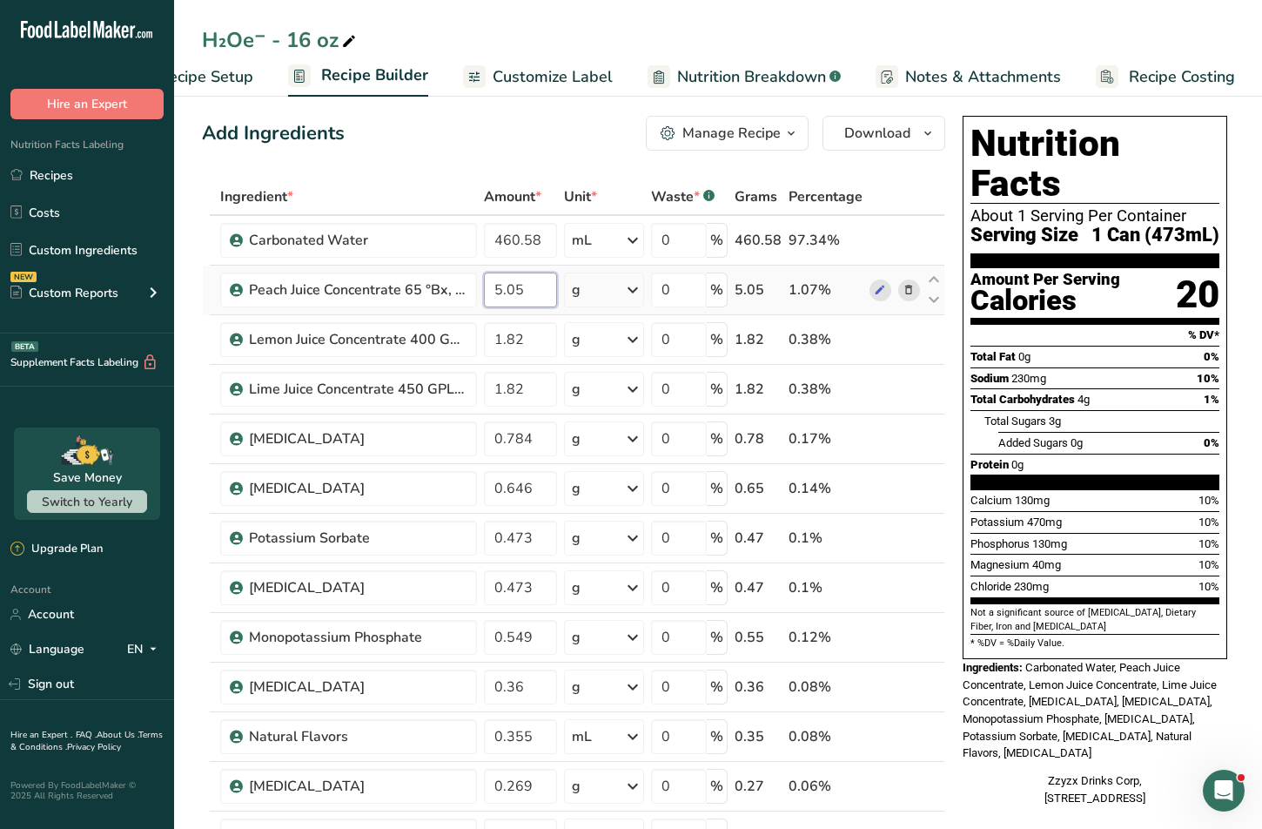
drag, startPoint x: 511, startPoint y: 300, endPoint x: 555, endPoint y: 299, distance: 44.4
click at [555, 299] on input "5.05" at bounding box center [520, 289] width 73 height 35
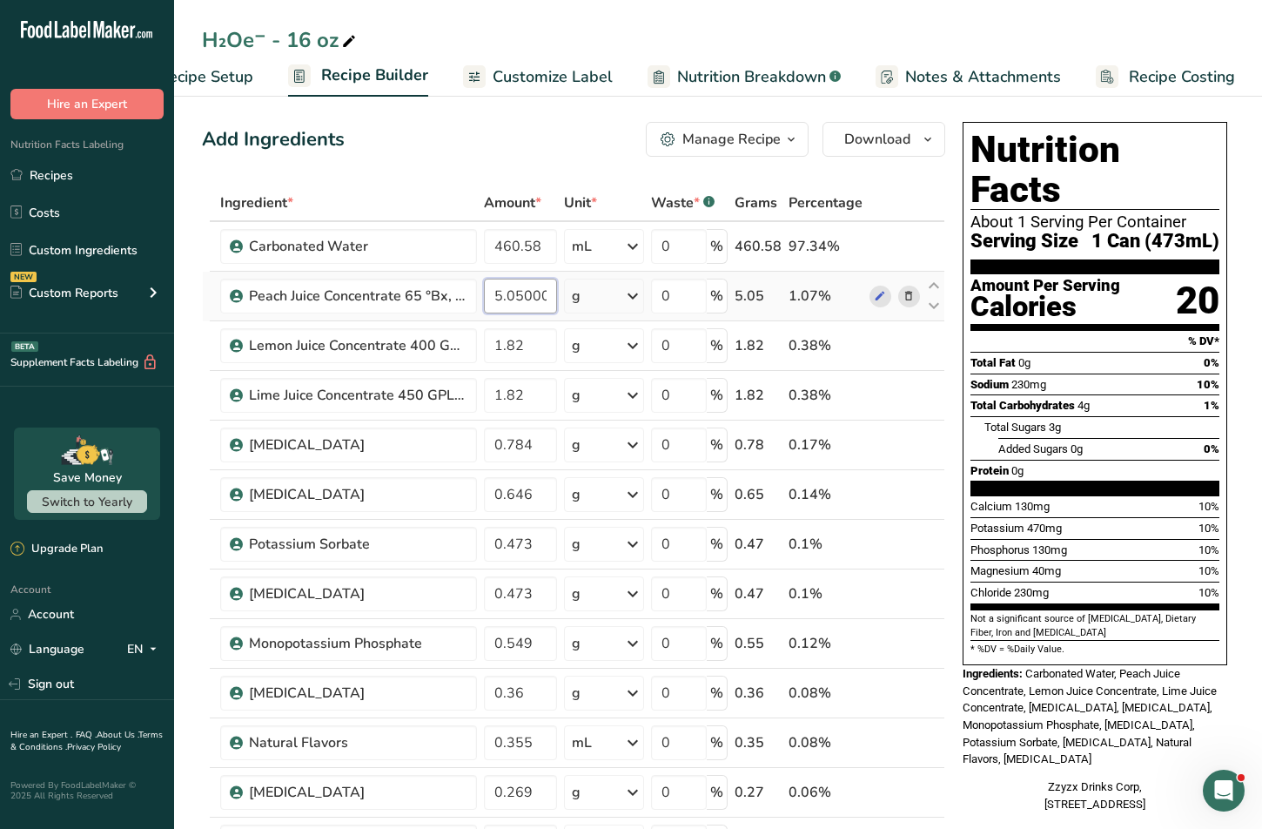
scroll to position [4, 0]
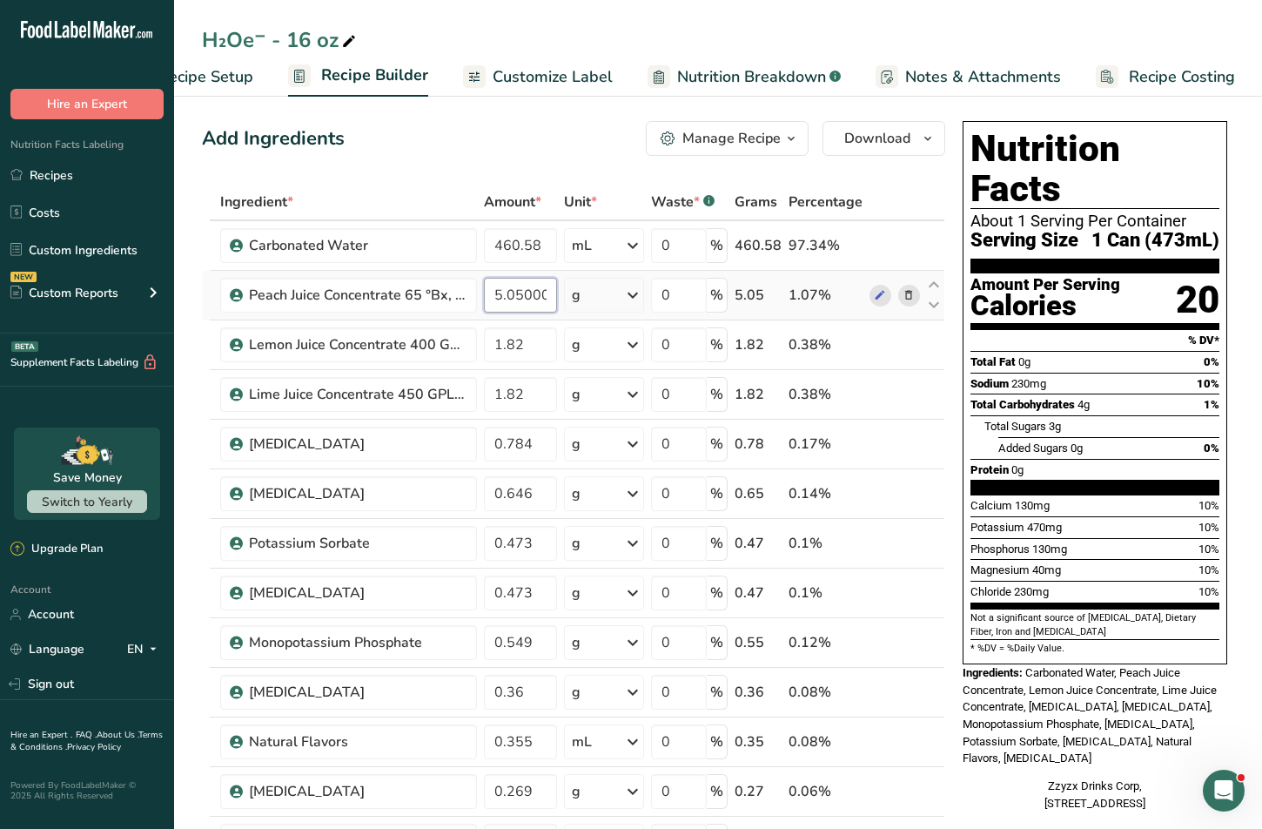
click at [526, 297] on input "5.050002" at bounding box center [520, 295] width 73 height 35
click at [526, 297] on input "5.050001" at bounding box center [520, 295] width 73 height 35
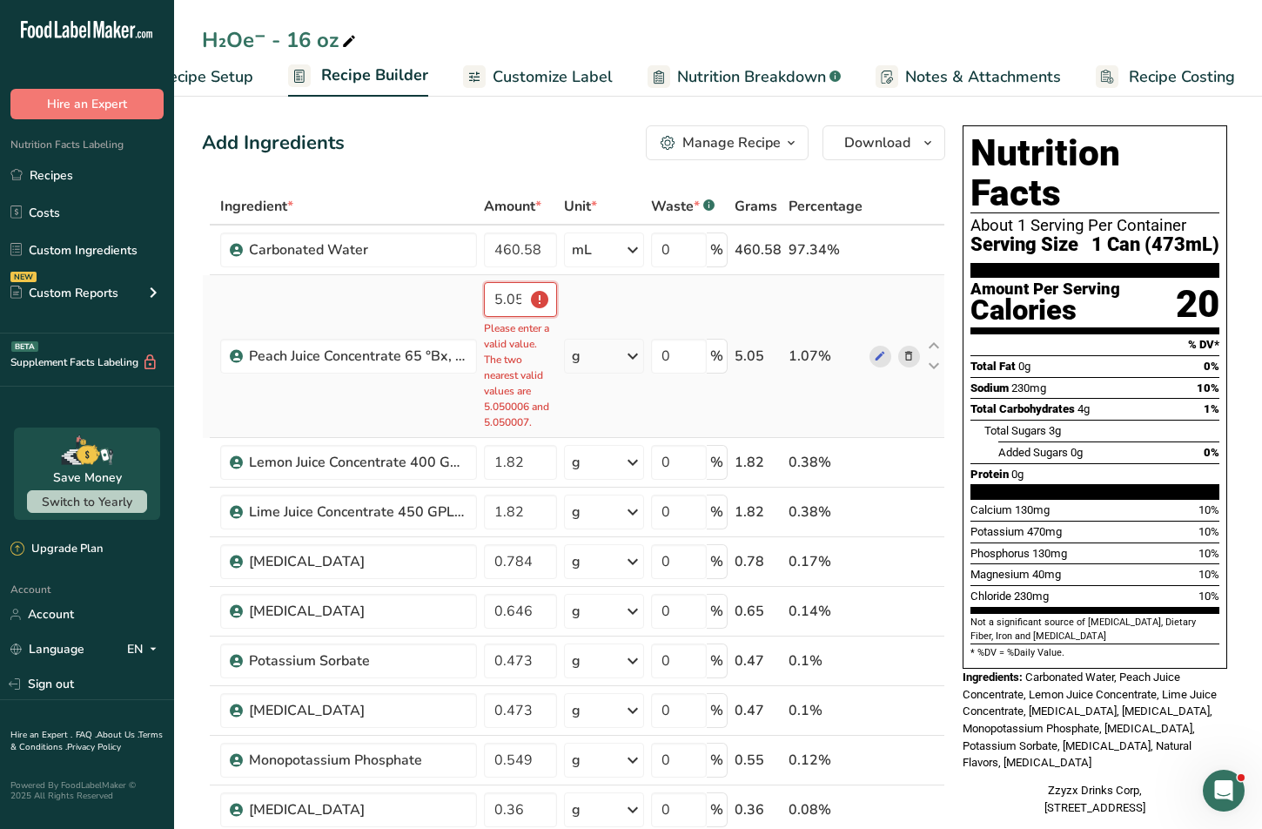
scroll to position [0, 41]
click at [526, 297] on input "5.050006" at bounding box center [520, 299] width 73 height 35
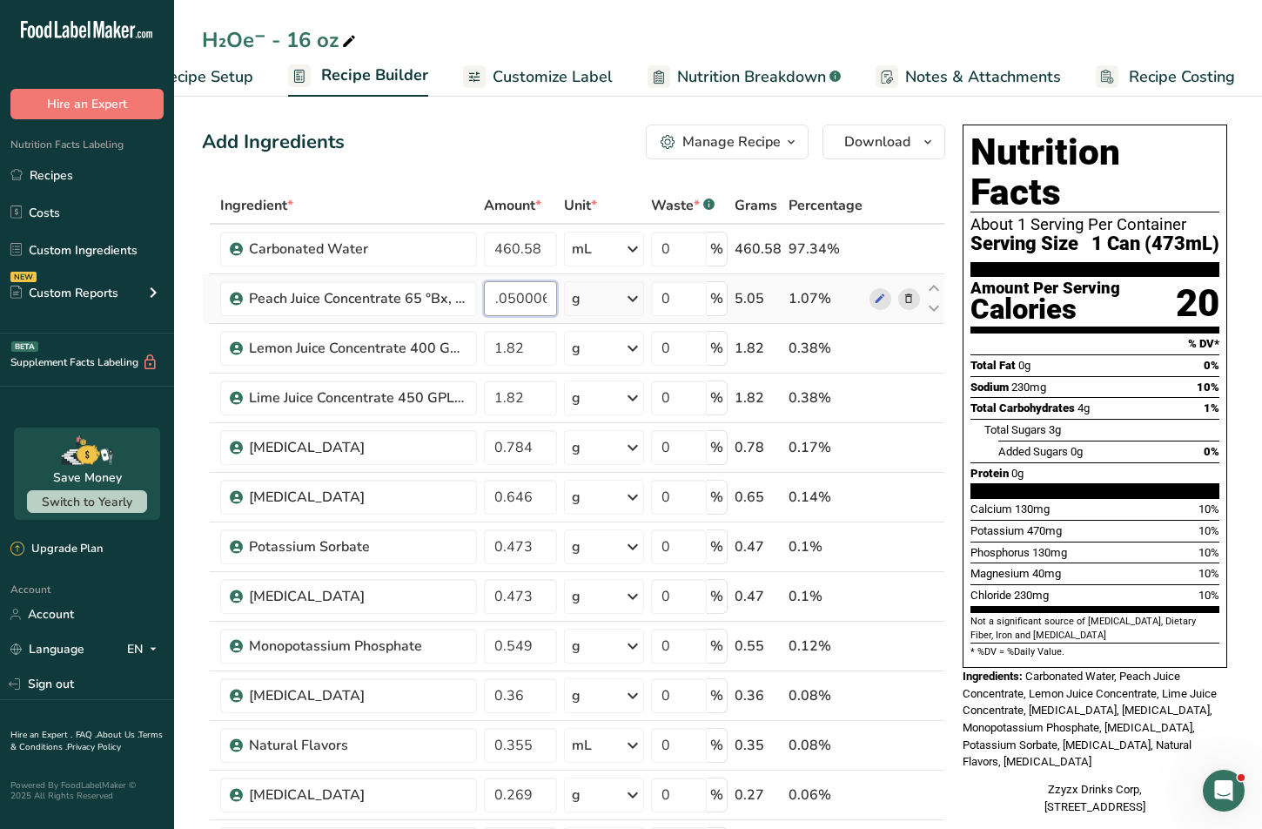
click at [526, 297] on input "5.050006" at bounding box center [520, 298] width 73 height 35
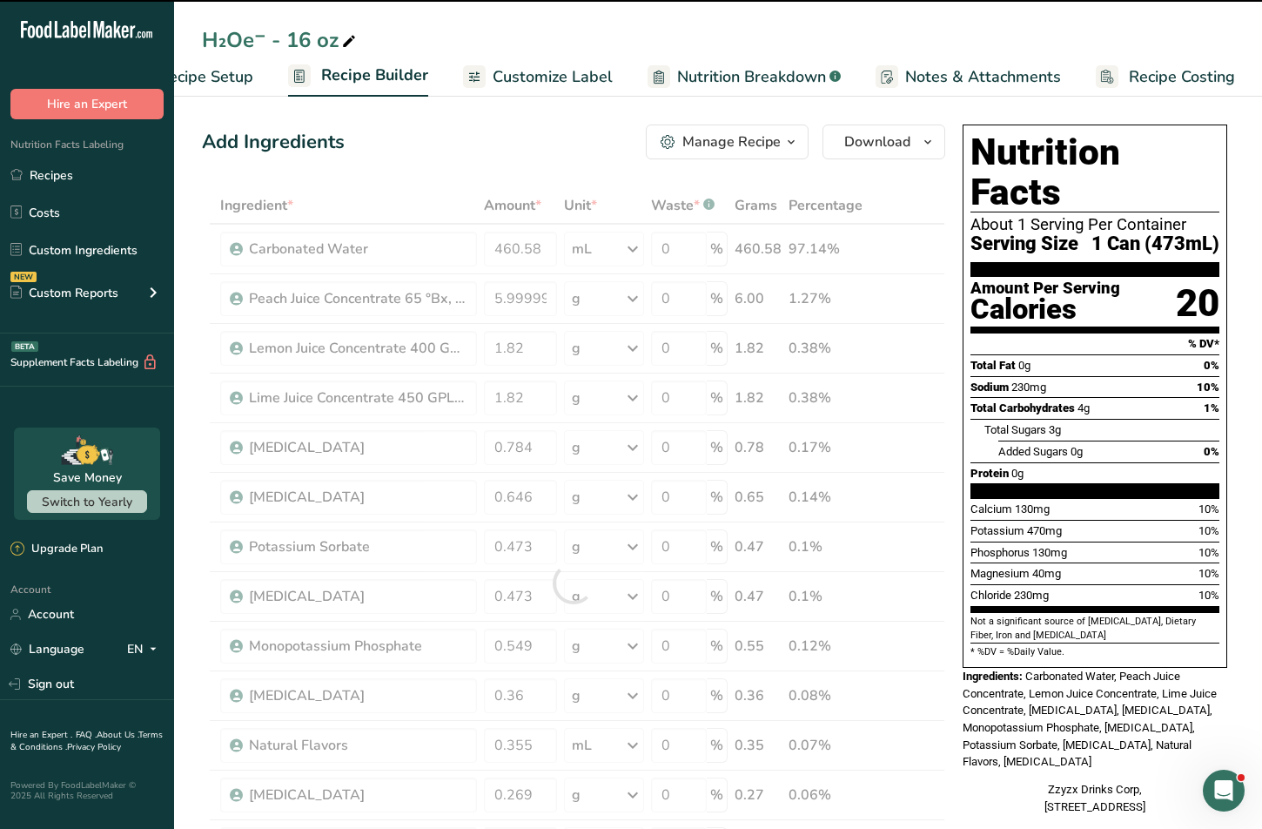
click at [526, 297] on div at bounding box center [573, 582] width 743 height 791
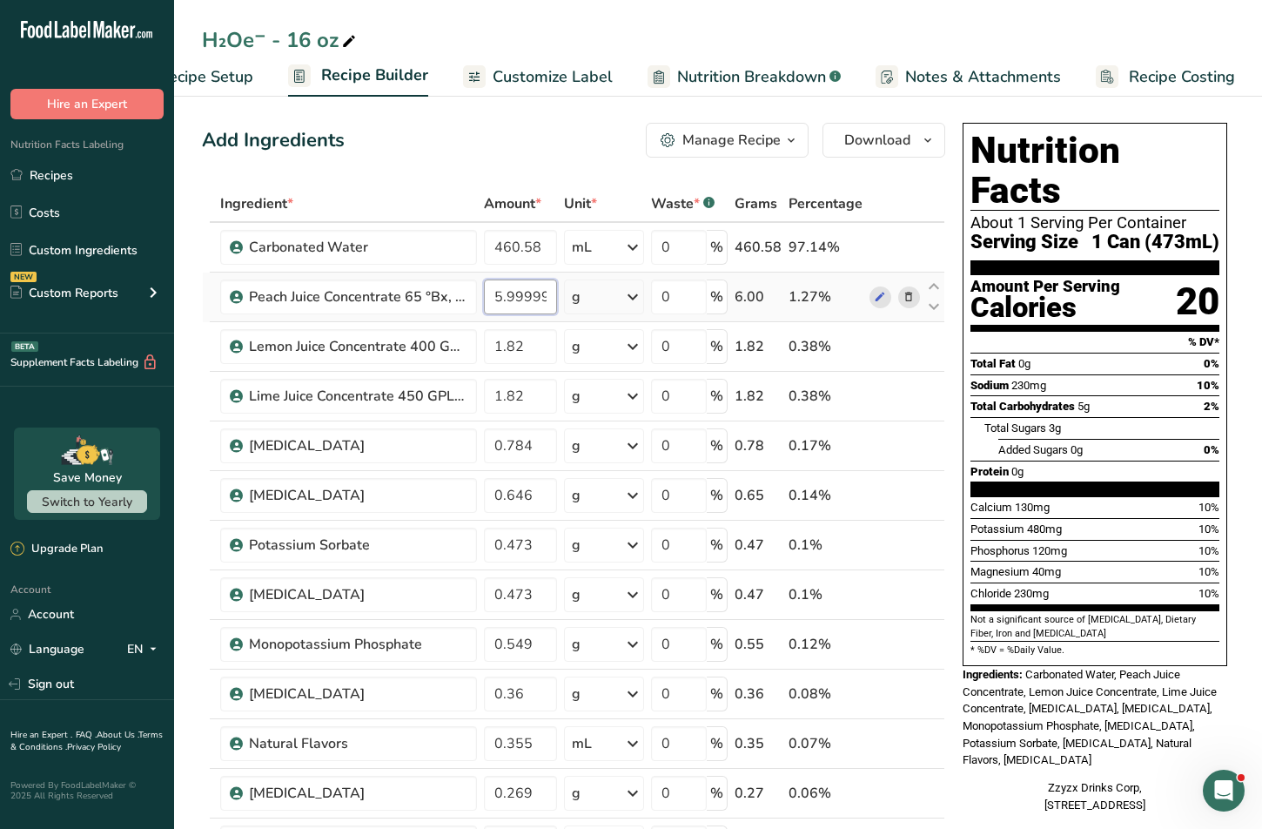
click at [525, 297] on input "5.999998" at bounding box center [520, 296] width 73 height 35
click at [449, 190] on div "Ingredient * Amount * Unit * Waste * .a-a{fill:#347362;}.b-a{fill:#fff;} Grams …" at bounding box center [573, 580] width 743 height 791
click at [516, 292] on input "5.5" at bounding box center [520, 296] width 73 height 35
click at [453, 171] on div "Add Ingredients Manage Recipe Delete Recipe Duplicate Recipe Scale Recipe Save …" at bounding box center [579, 840] width 754 height 1448
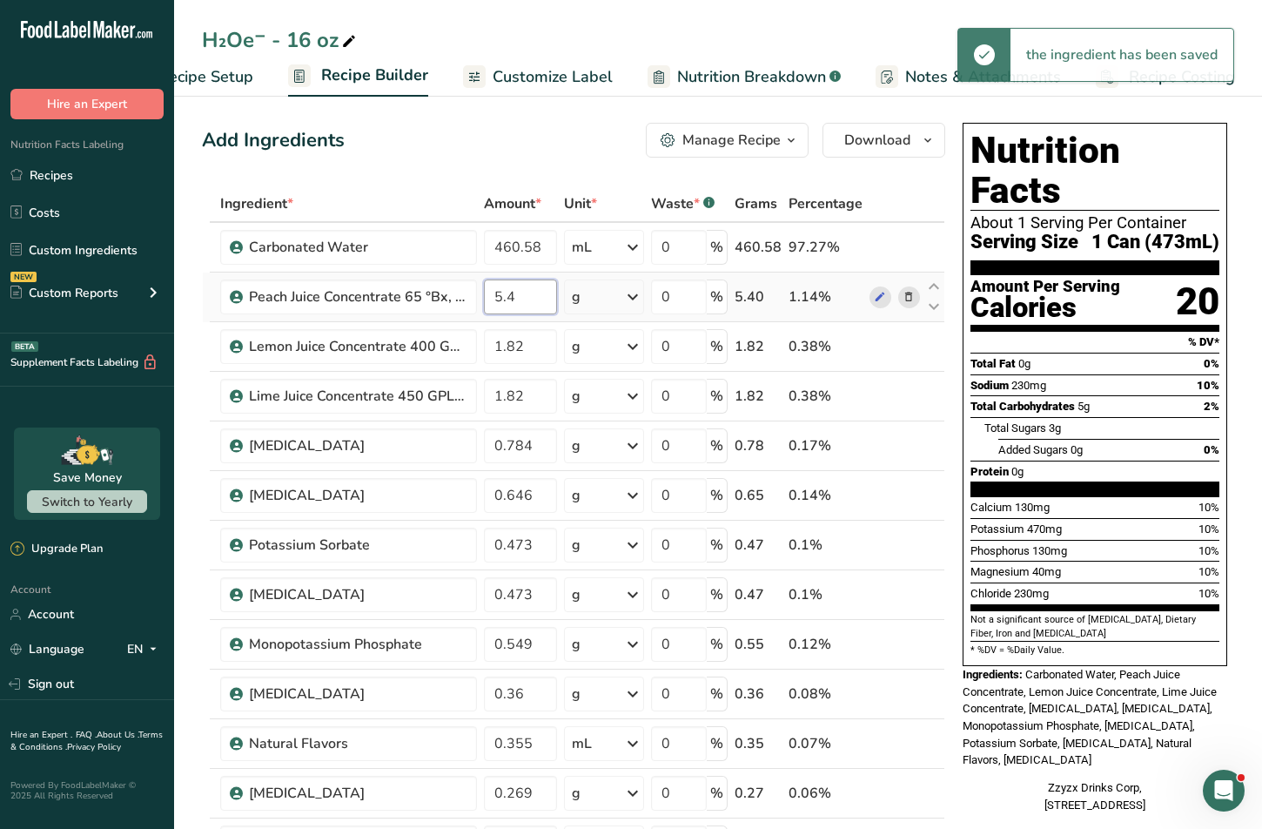
click at [528, 307] on input "5.4" at bounding box center [520, 296] width 73 height 35
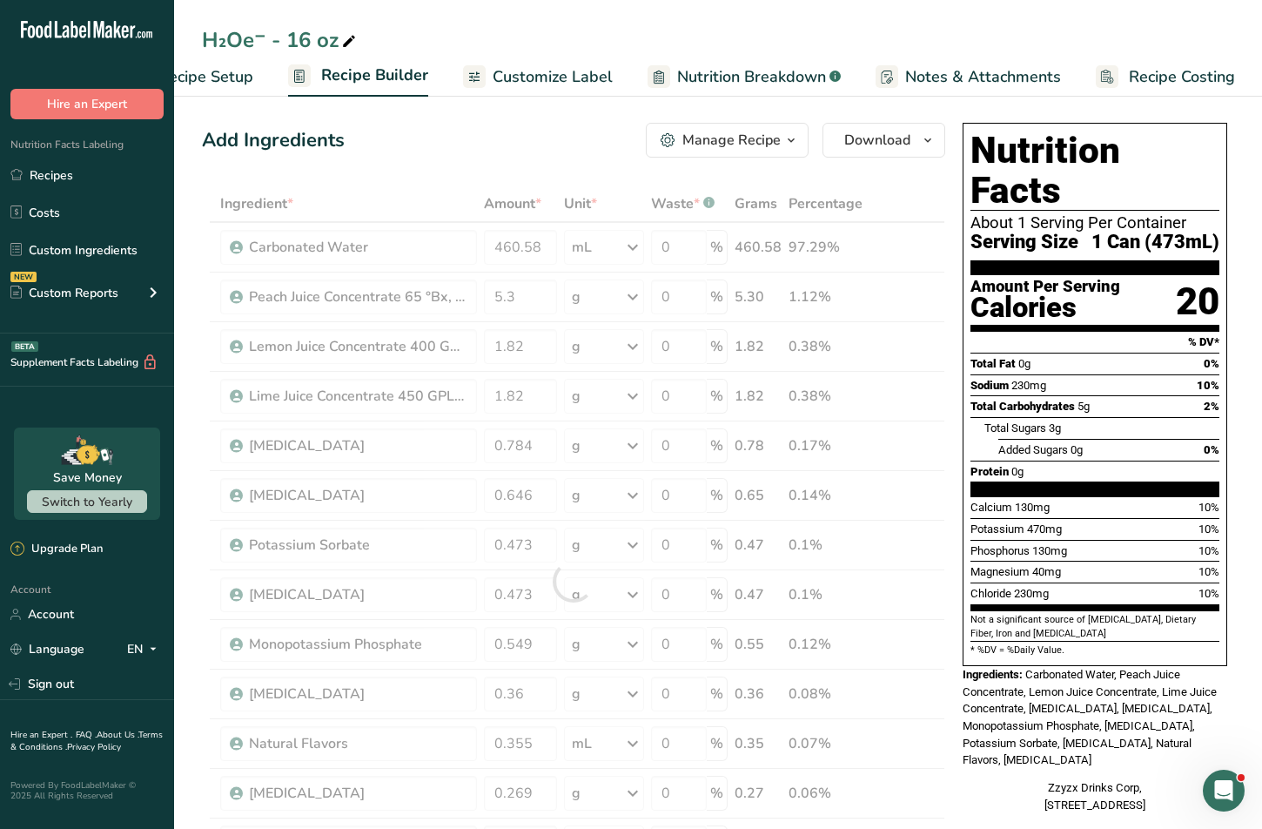
click at [422, 167] on div "Add Ingredients Manage Recipe Delete Recipe Duplicate Recipe Scale Recipe Save …" at bounding box center [579, 840] width 754 height 1448
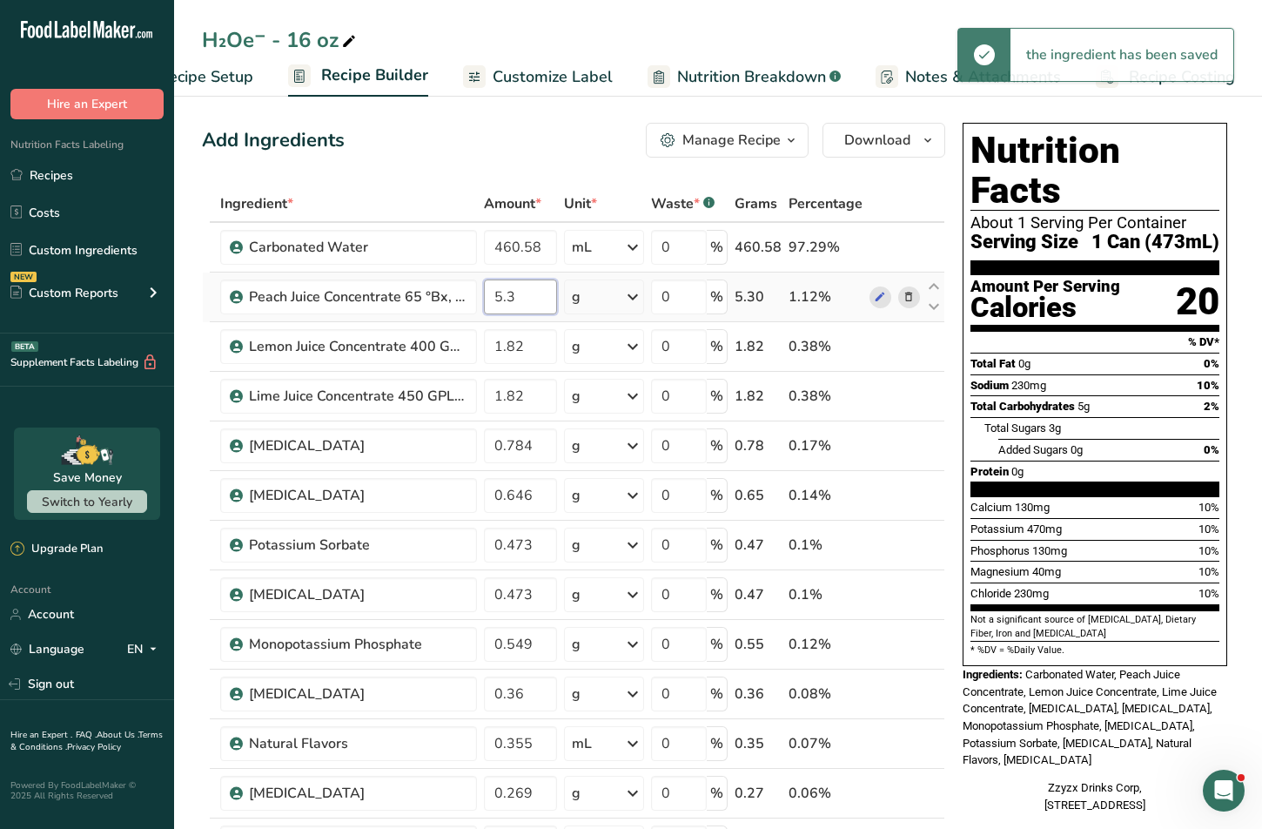
click at [528, 300] on input "5.3" at bounding box center [520, 296] width 73 height 35
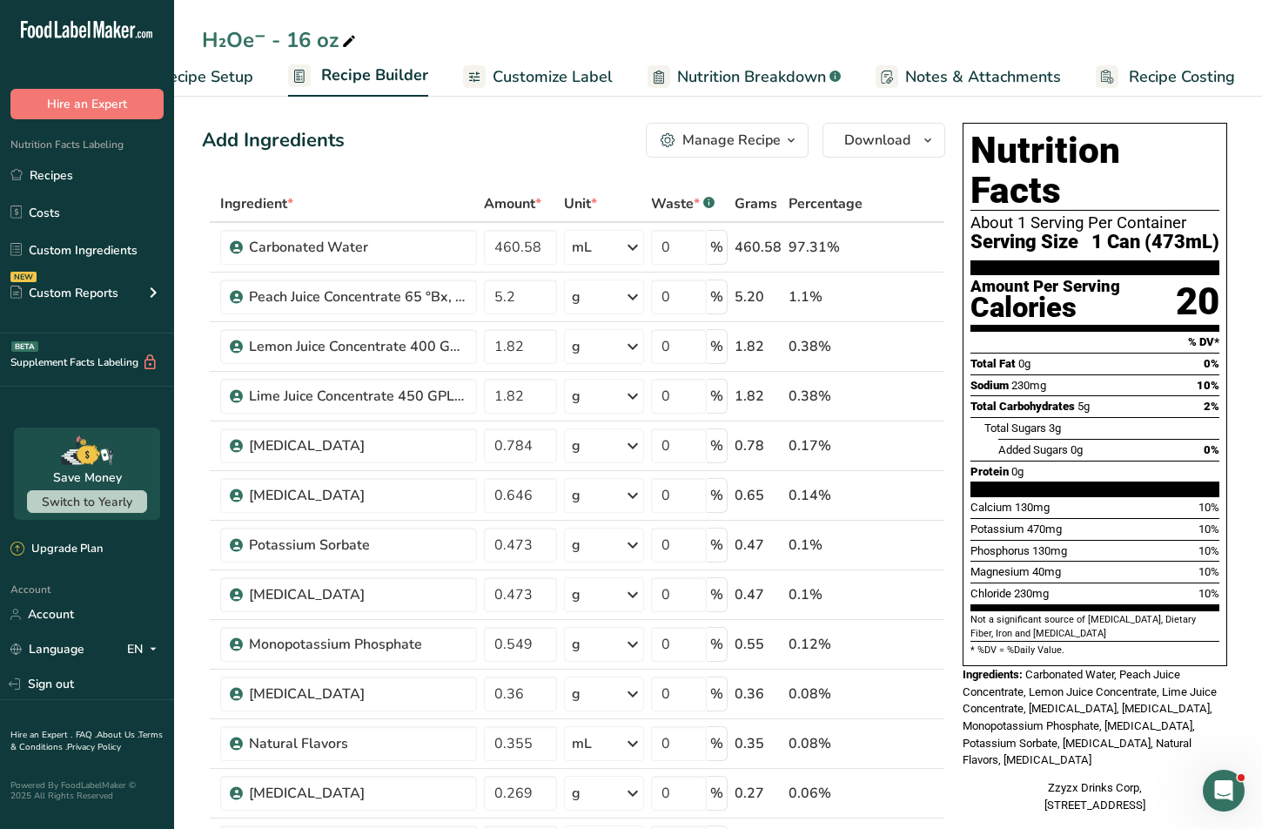
click at [491, 167] on div "Add Ingredients Manage Recipe Delete Recipe Duplicate Recipe Scale Recipe Save …" at bounding box center [579, 840] width 754 height 1448
click at [521, 291] on input "5.2" at bounding box center [520, 296] width 73 height 35
type input "5.1"
click at [479, 174] on div "Add Ingredients Manage Recipe Delete Recipe Duplicate Recipe Scale Recipe Save …" at bounding box center [579, 840] width 754 height 1448
click at [734, 74] on span "Nutrition Breakdown" at bounding box center [751, 76] width 149 height 23
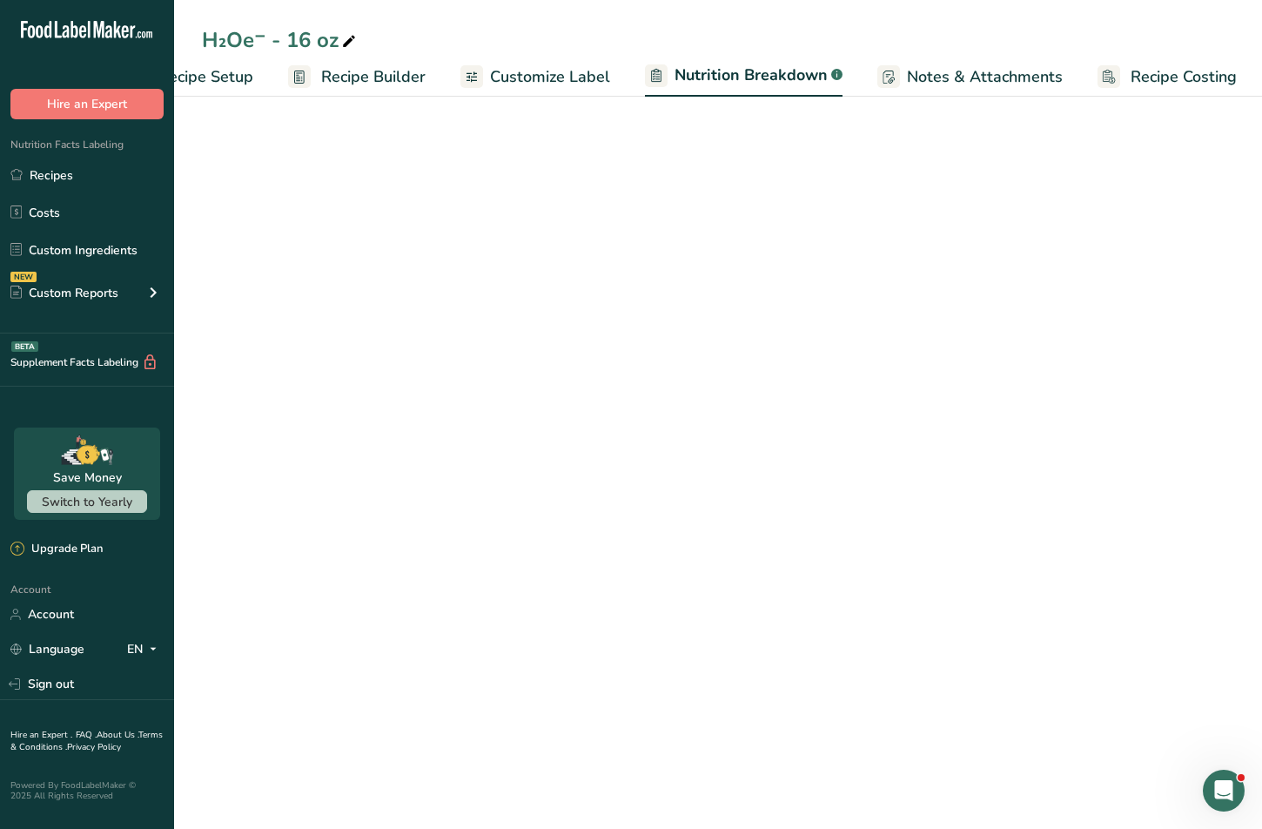
scroll to position [0, 78]
select select "Calories"
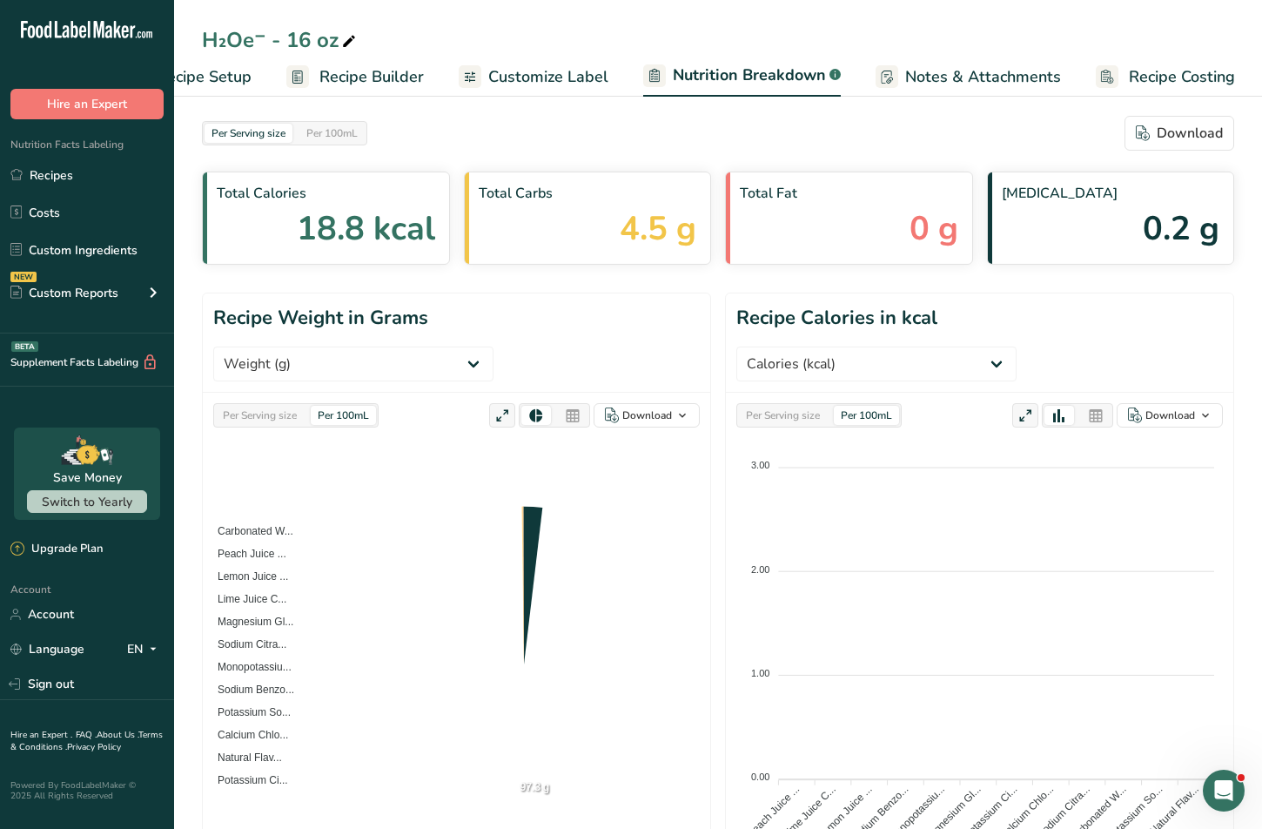
scroll to position [0, 0]
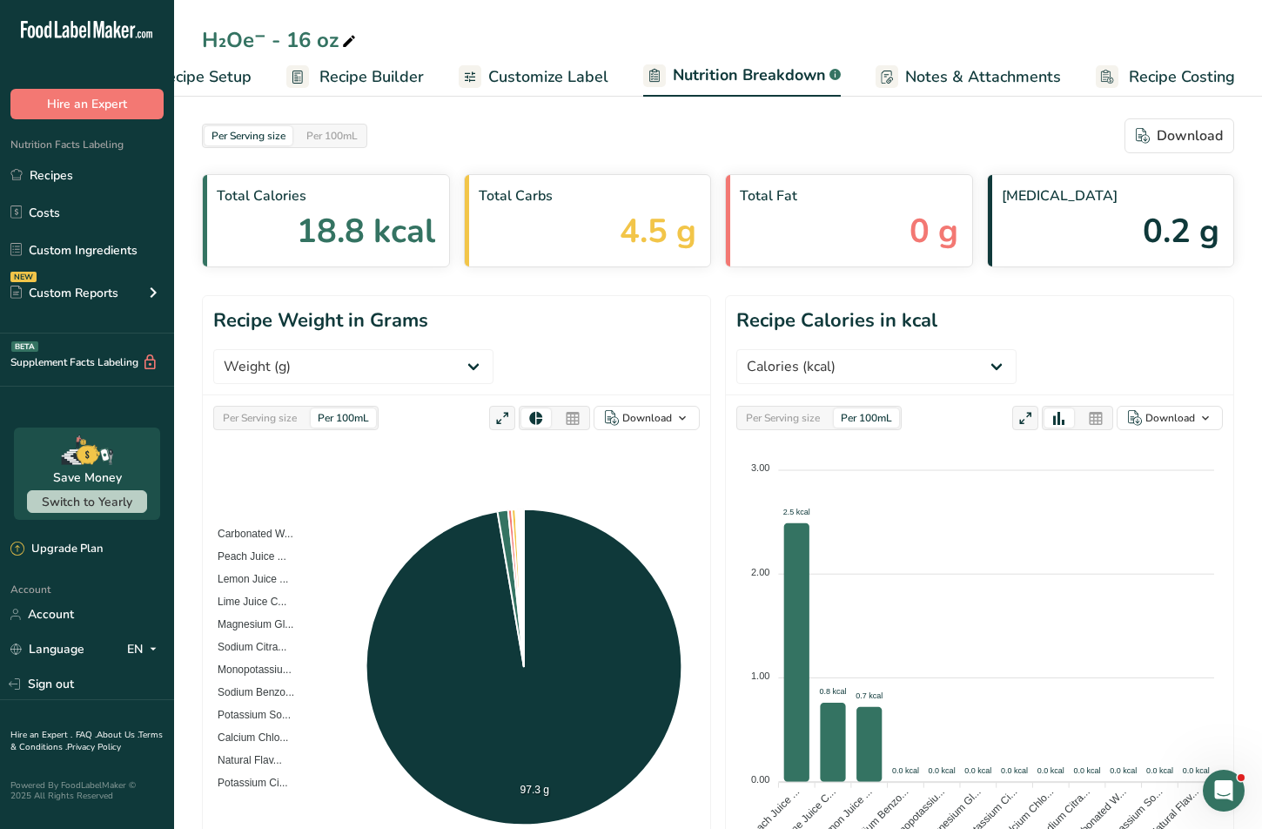
click at [569, 83] on span "Customize Label" at bounding box center [548, 76] width 120 height 23
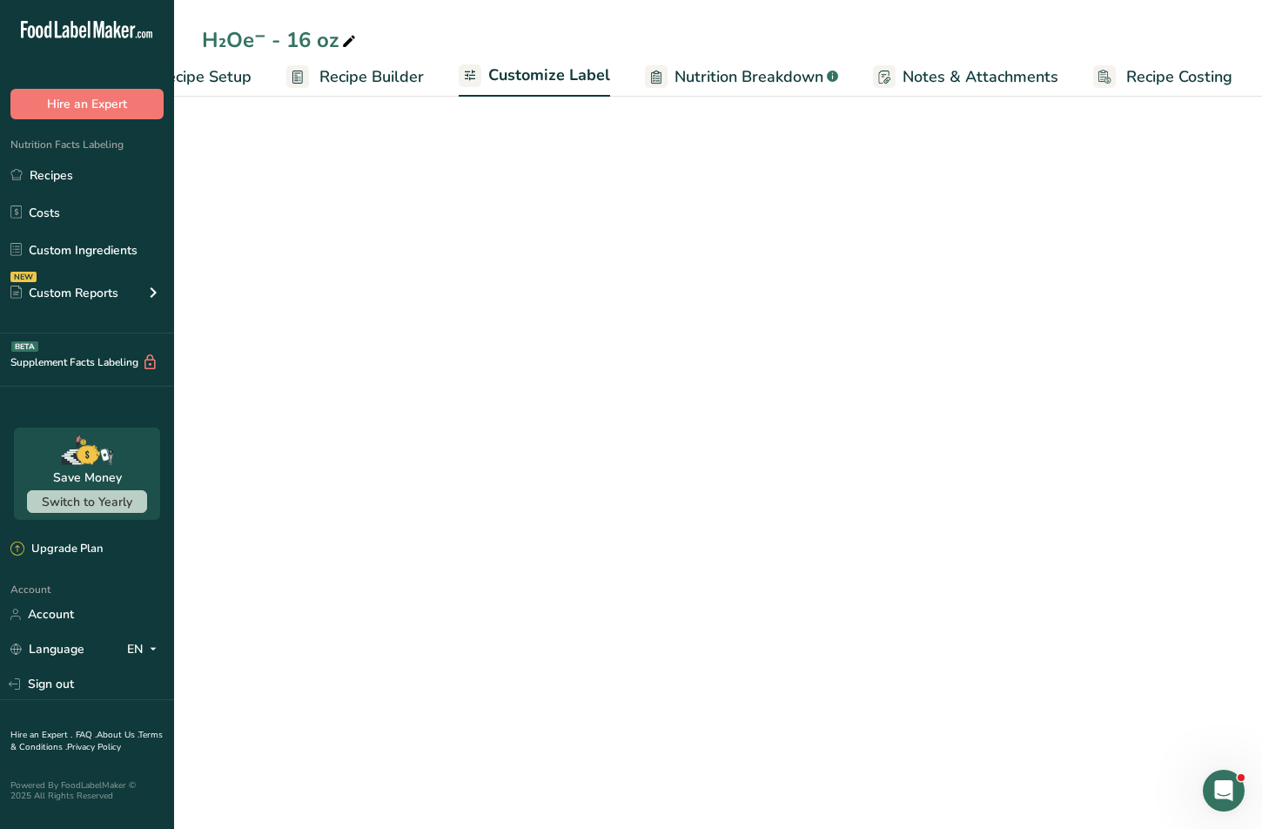
scroll to position [0, 77]
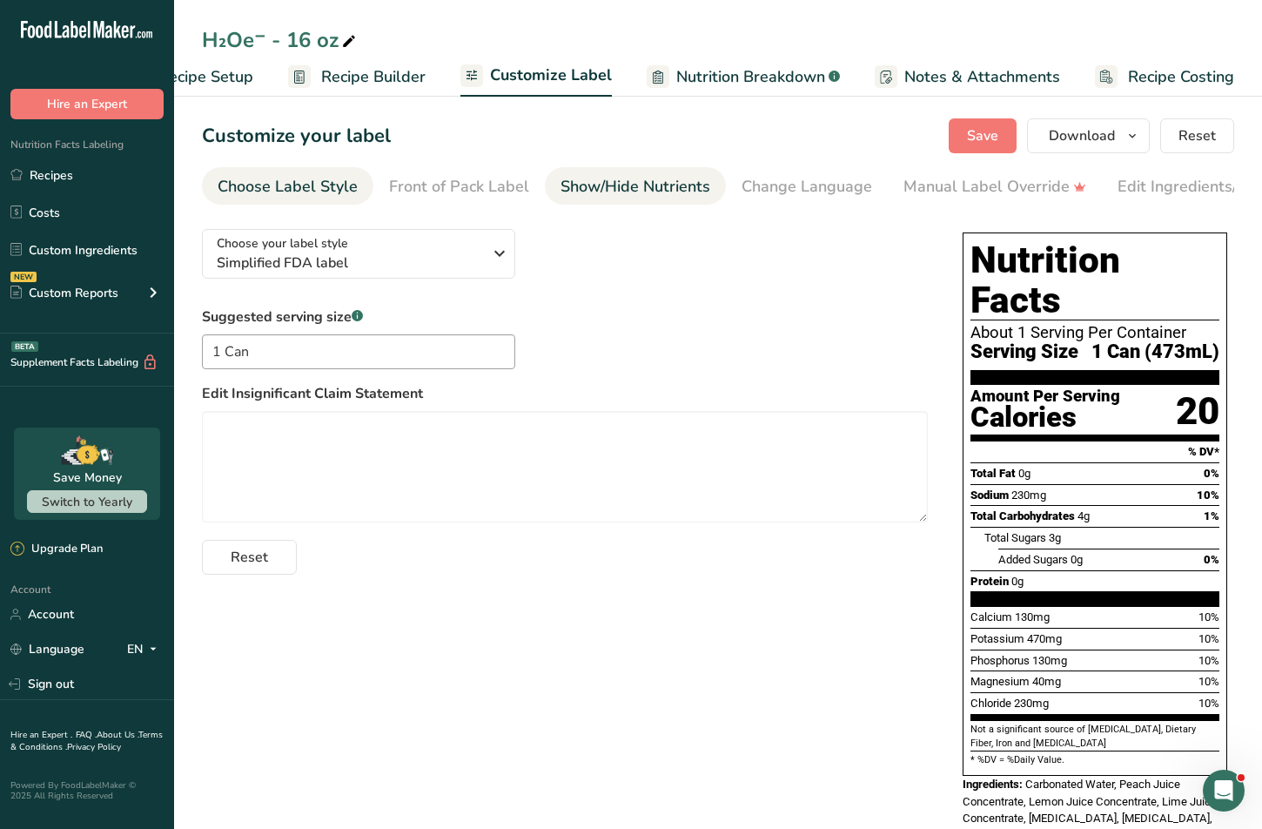
click at [573, 167] on link "Show/Hide Nutrients" at bounding box center [635, 186] width 150 height 39
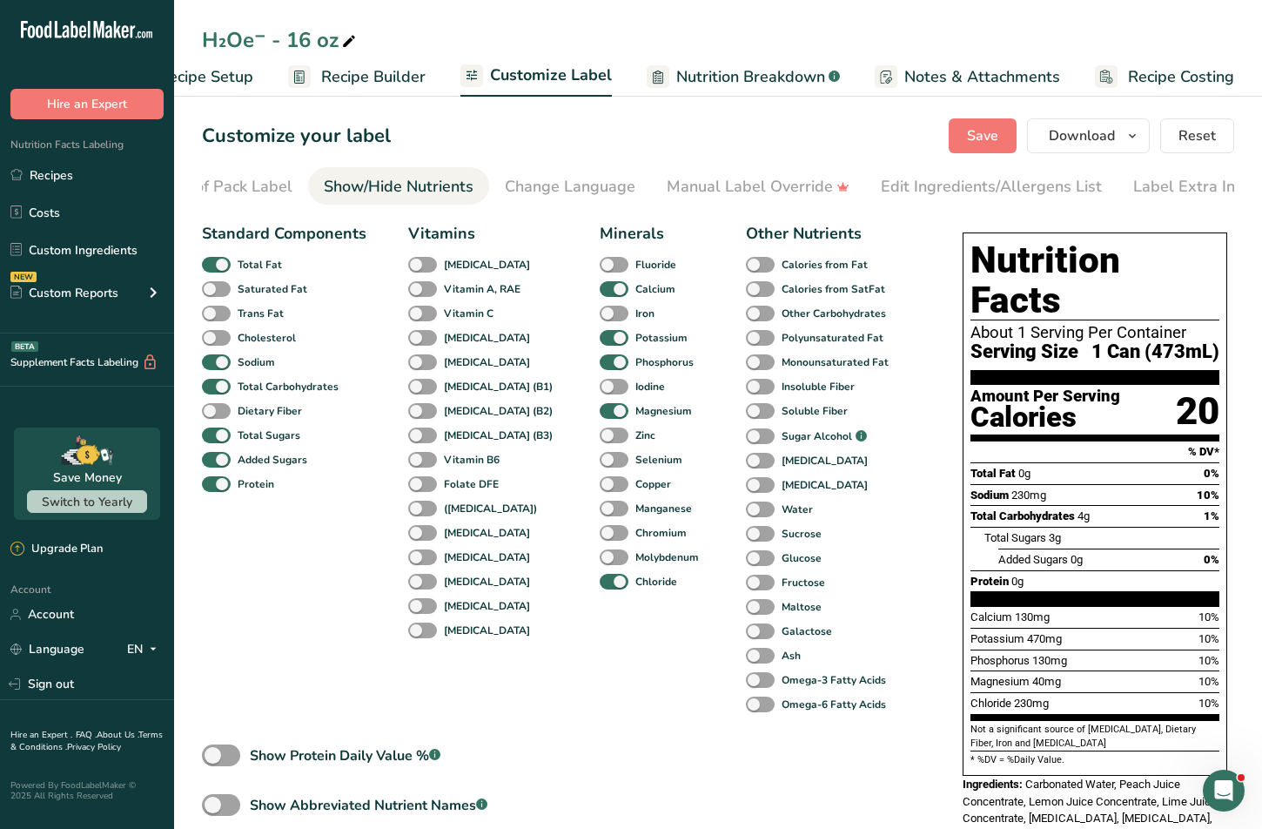
scroll to position [0, 253]
click at [430, 177] on div "Show/Hide Nutrients" at bounding box center [382, 186] width 150 height 23
click at [473, 184] on li "Change Language" at bounding box center [554, 185] width 162 height 37
click at [281, 187] on li "Front of Pack Label" at bounding box center [205, 185] width 171 height 37
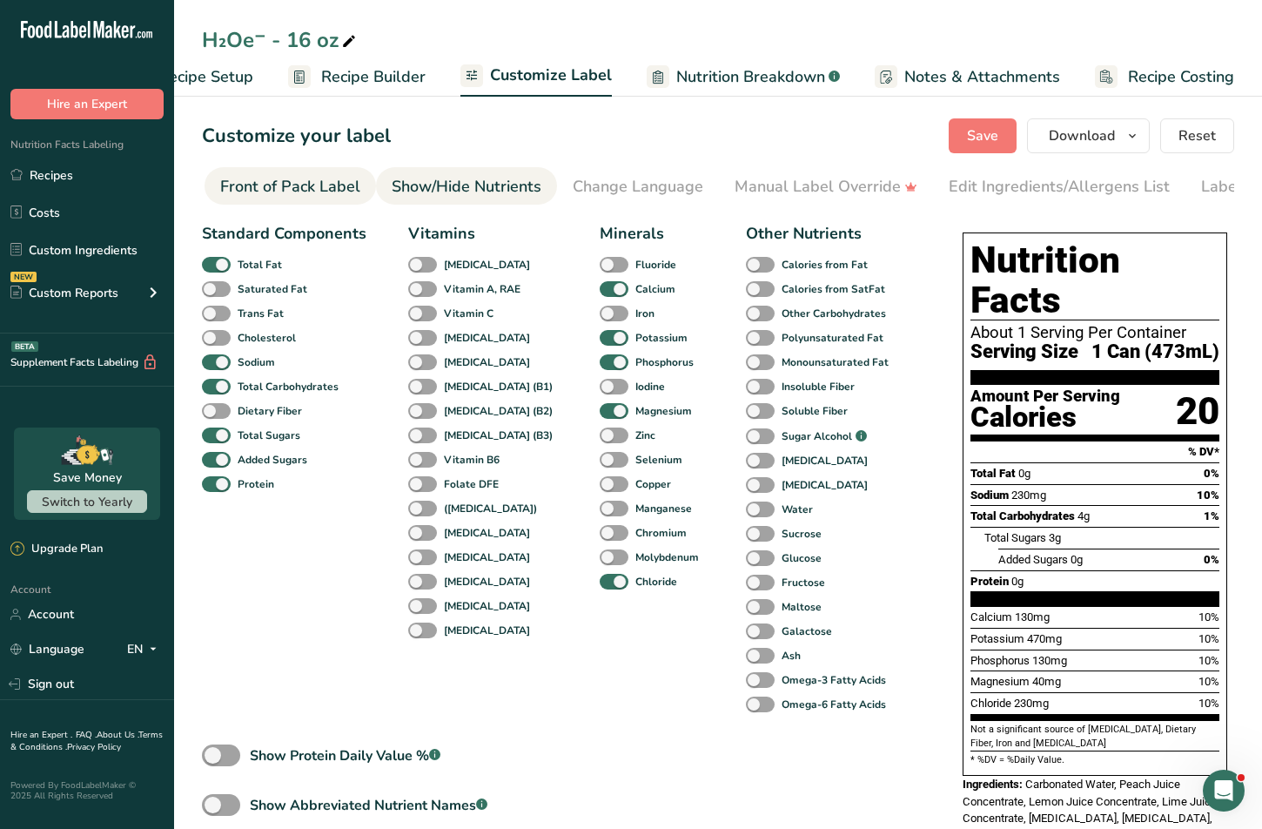
click at [281, 187] on div "Front of Pack Label" at bounding box center [290, 186] width 140 height 23
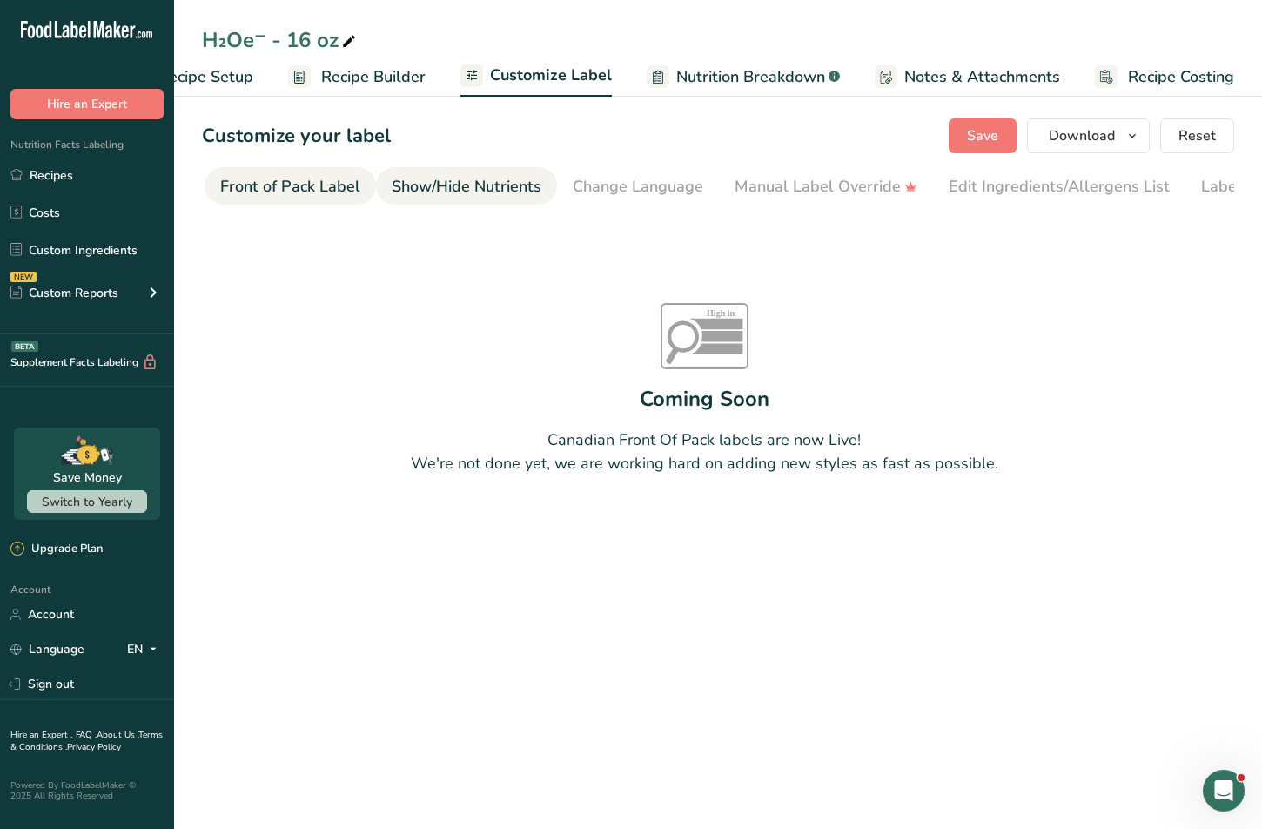
click at [398, 177] on div "Show/Hide Nutrients" at bounding box center [467, 186] width 150 height 23
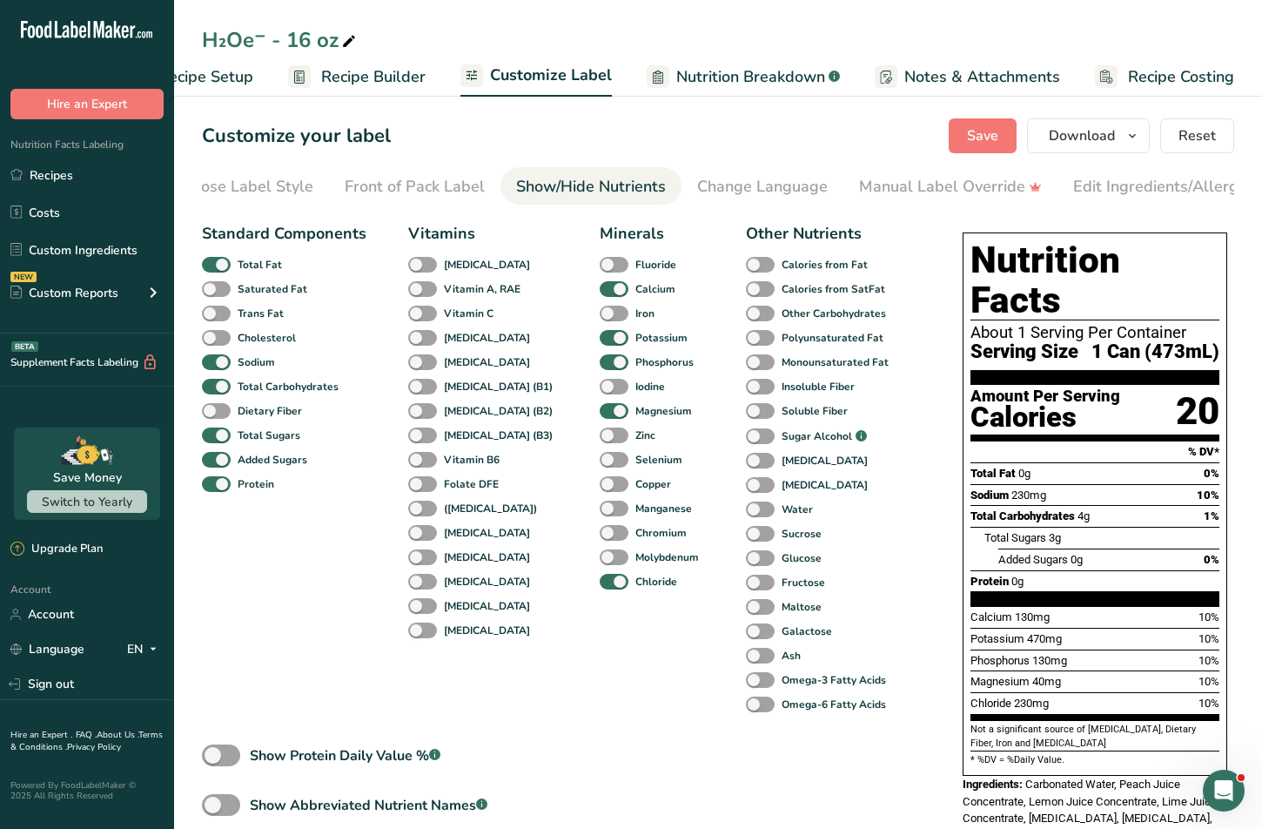
scroll to position [0, 0]
click at [432, 175] on div "Front of Pack Label" at bounding box center [459, 186] width 140 height 23
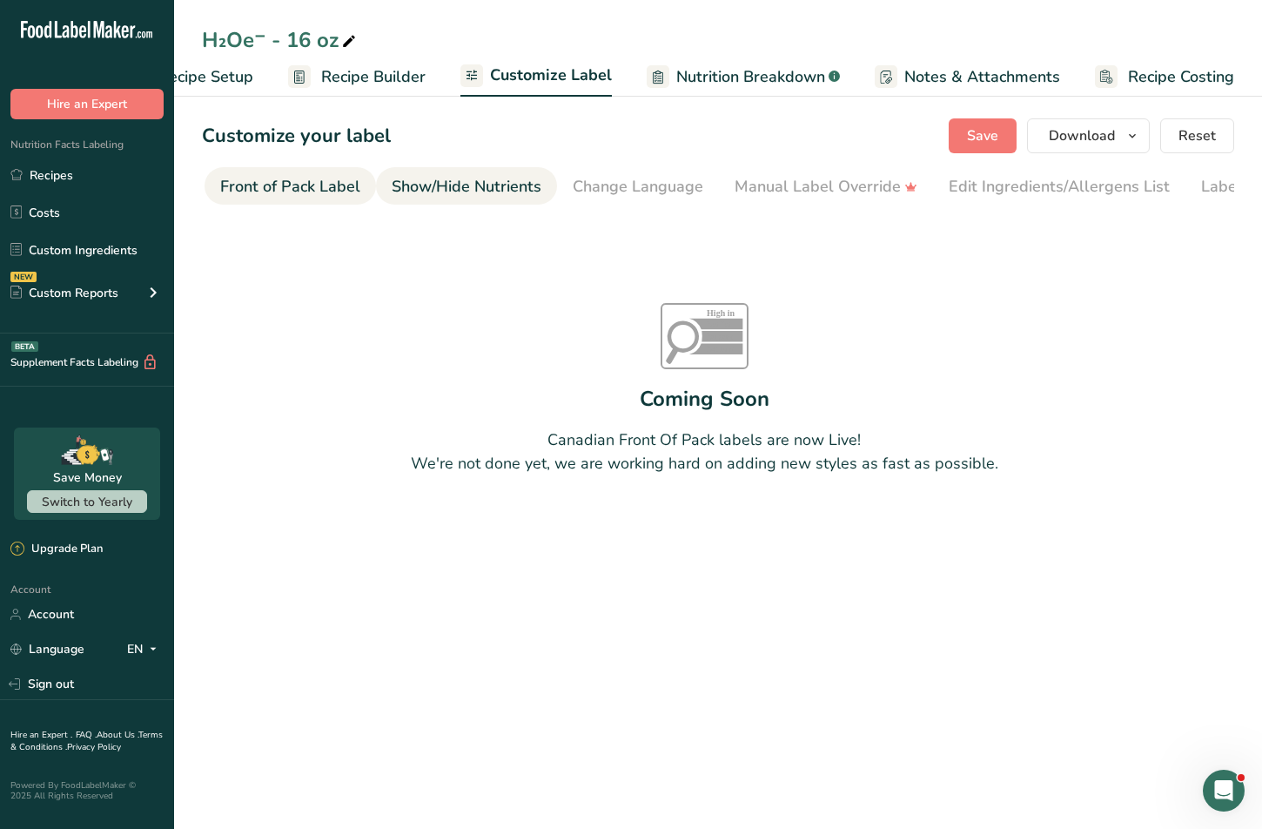
click at [429, 185] on div "Show/Hide Nutrients" at bounding box center [467, 186] width 150 height 23
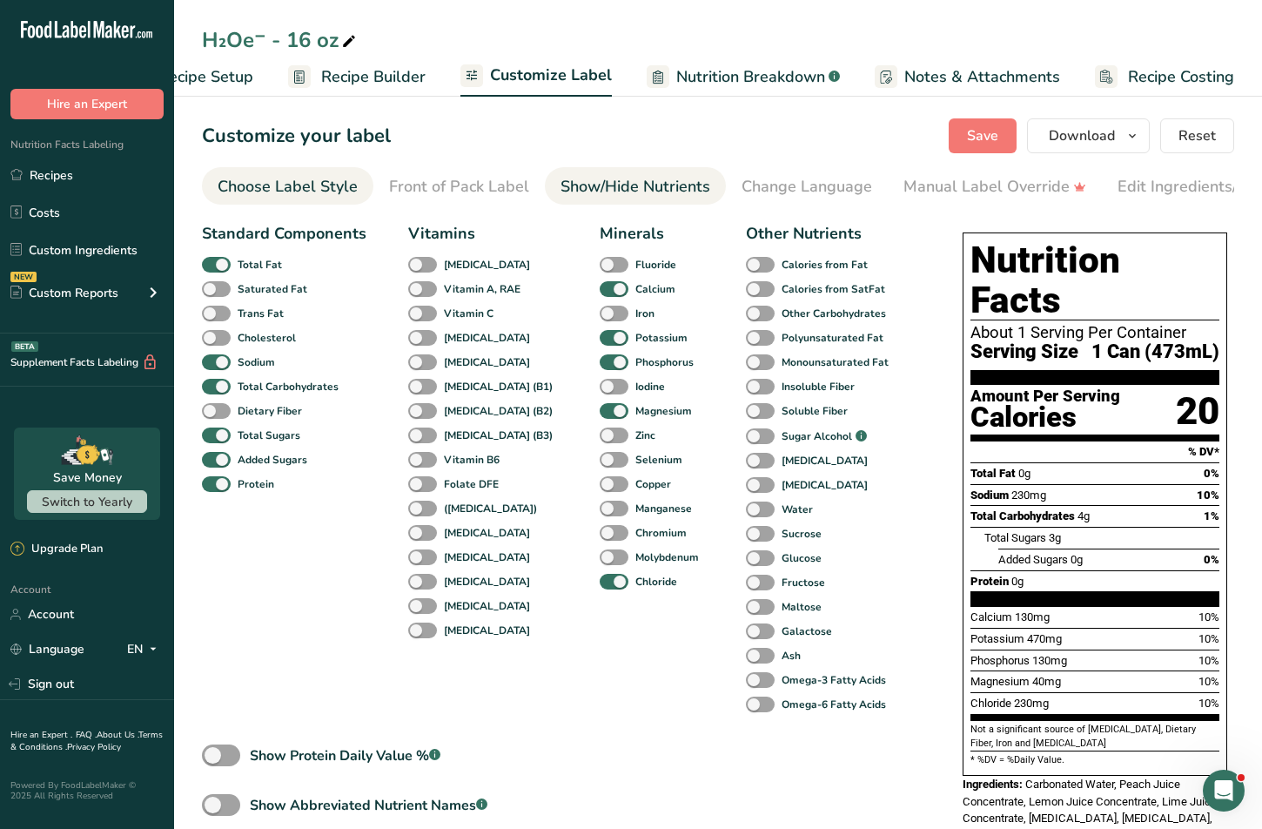
click at [310, 176] on div "Choose Label Style" at bounding box center [288, 186] width 140 height 23
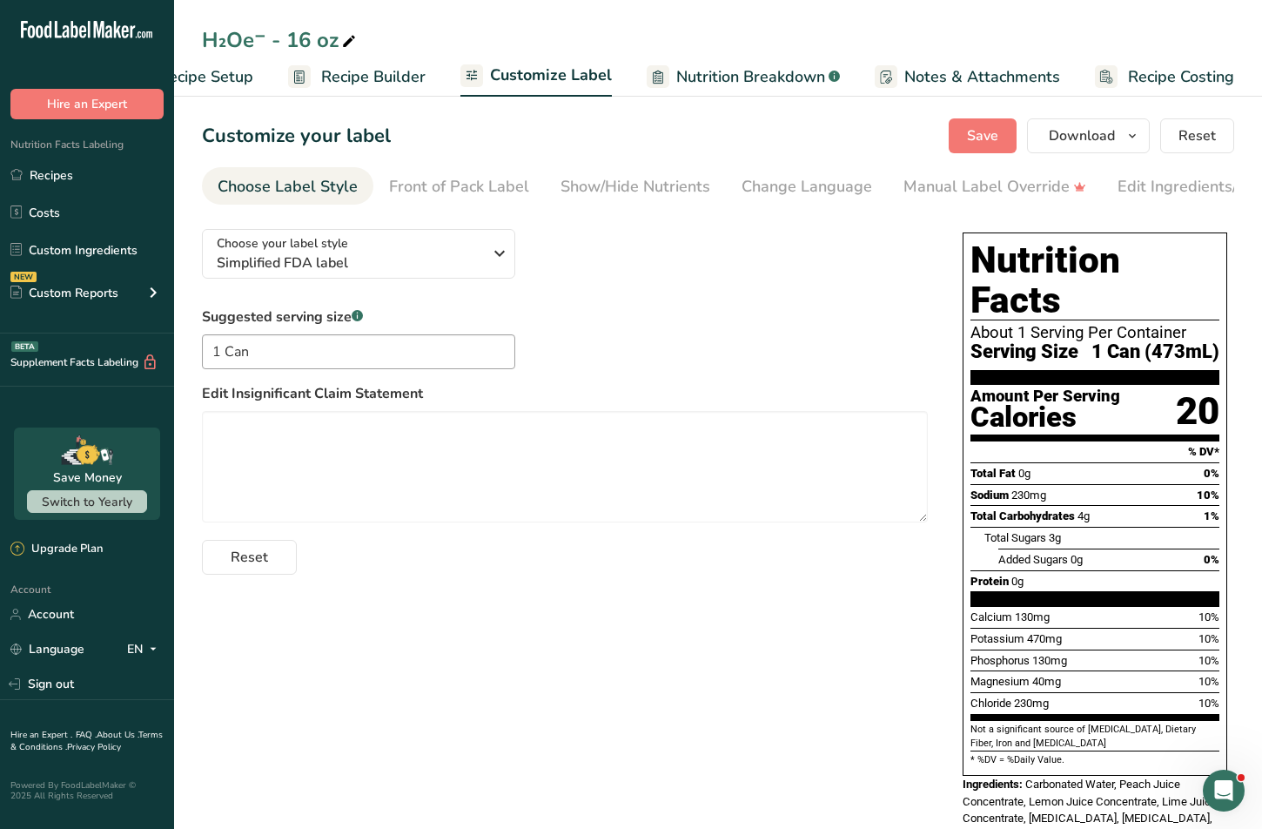
click at [345, 72] on span "Recipe Builder" at bounding box center [373, 76] width 104 height 23
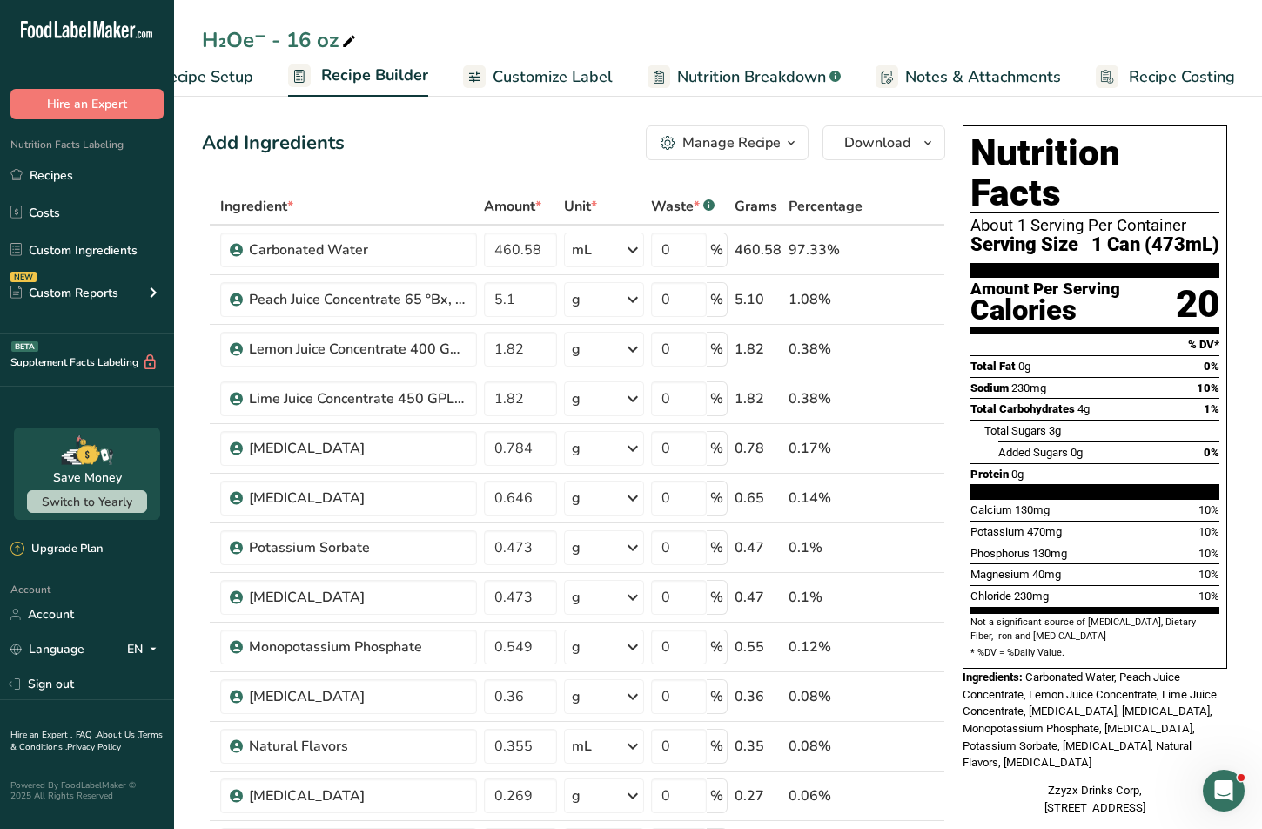
click at [537, 63] on link "Customize Label" at bounding box center [538, 76] width 150 height 39
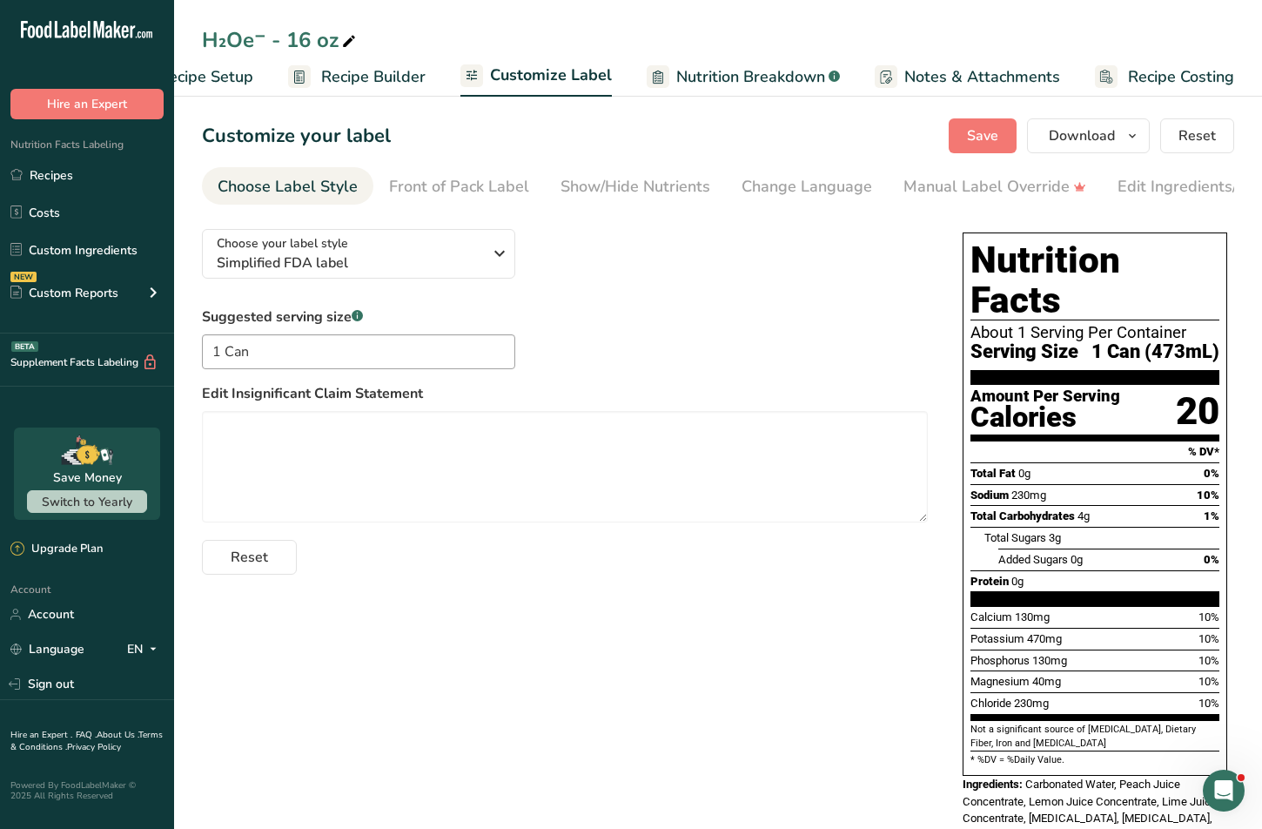
click at [729, 54] on div "H₂Oe⁻ - 16 oz" at bounding box center [718, 39] width 1088 height 31
click at [720, 68] on span "Nutrition Breakdown" at bounding box center [750, 76] width 149 height 23
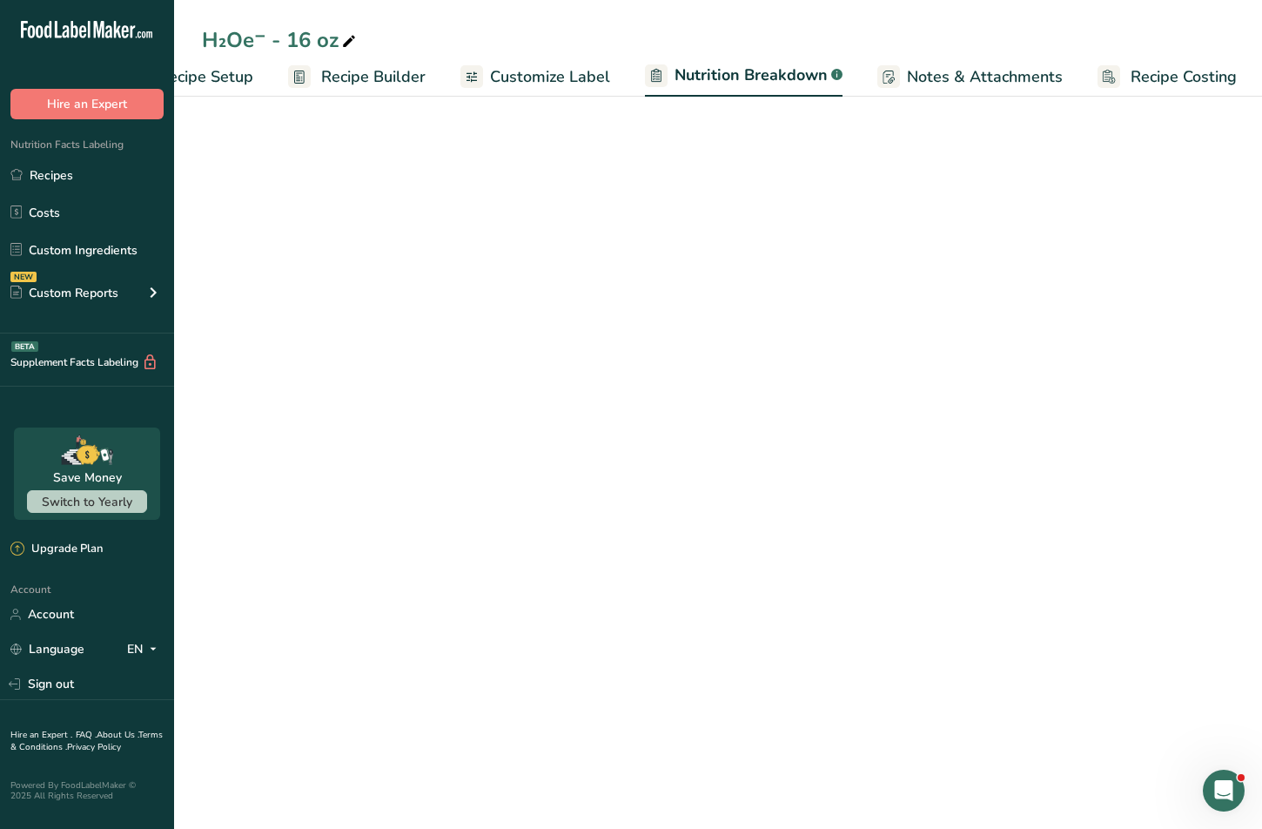
scroll to position [0, 78]
select select "Calories"
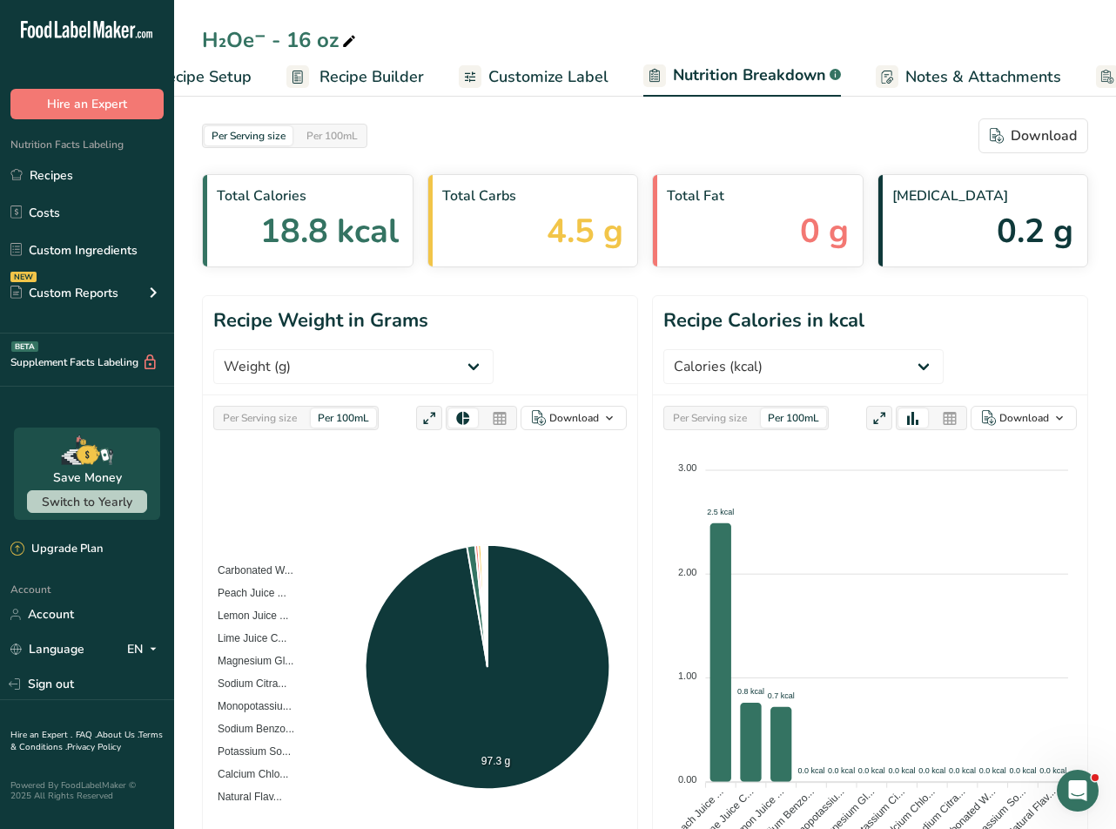
scroll to position [0, 0]
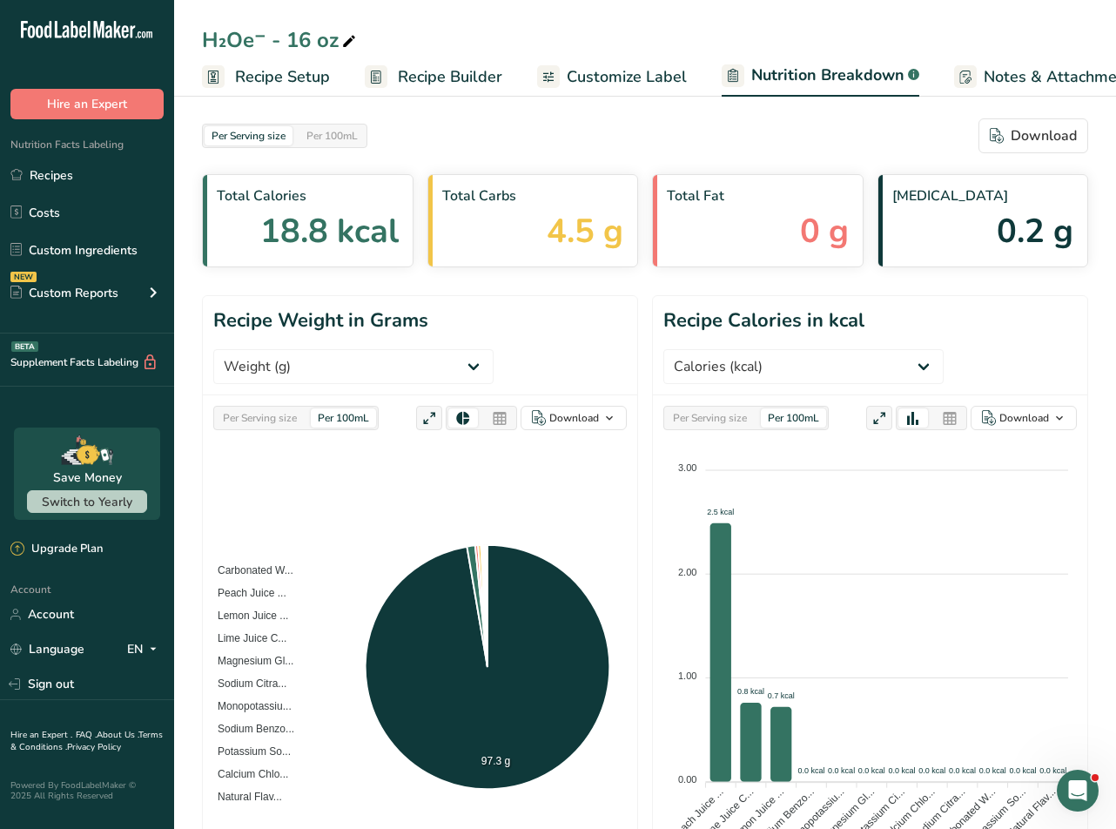
click at [298, 62] on link "Recipe Setup" at bounding box center [266, 76] width 128 height 39
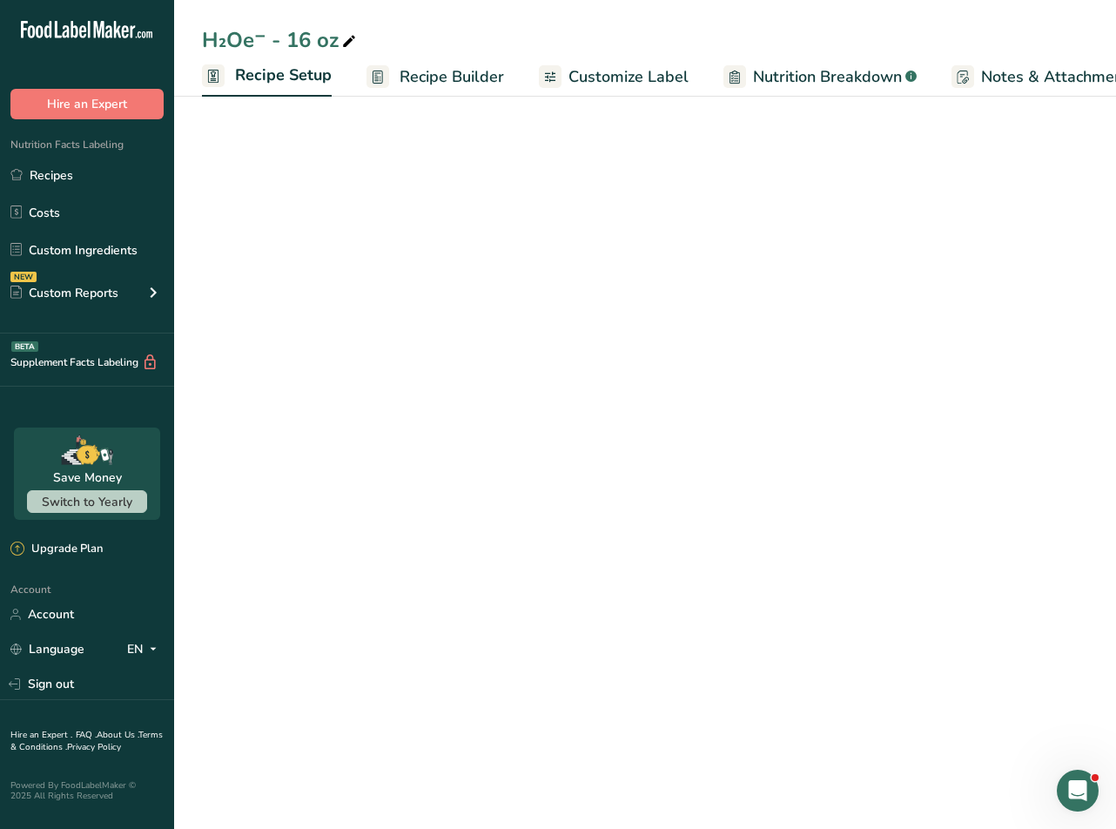
scroll to position [0, 6]
select select "18"
select select "22"
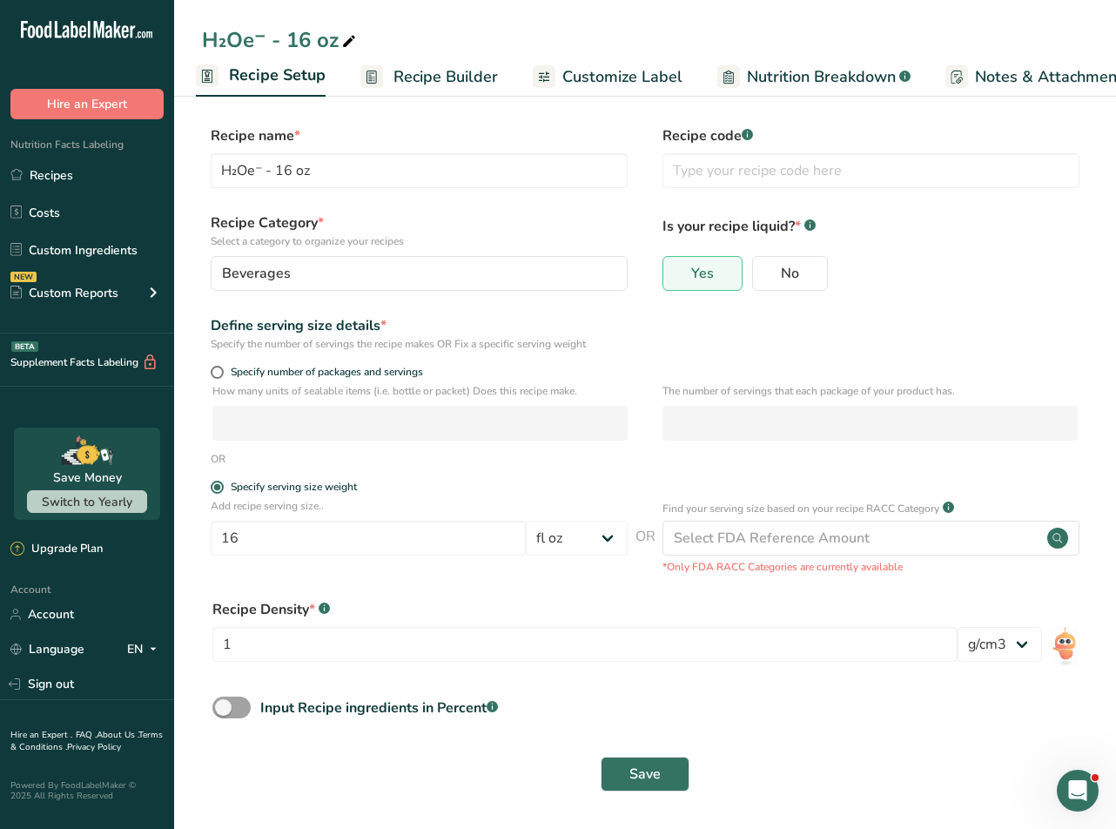
click at [468, 79] on span "Recipe Builder" at bounding box center [445, 76] width 104 height 23
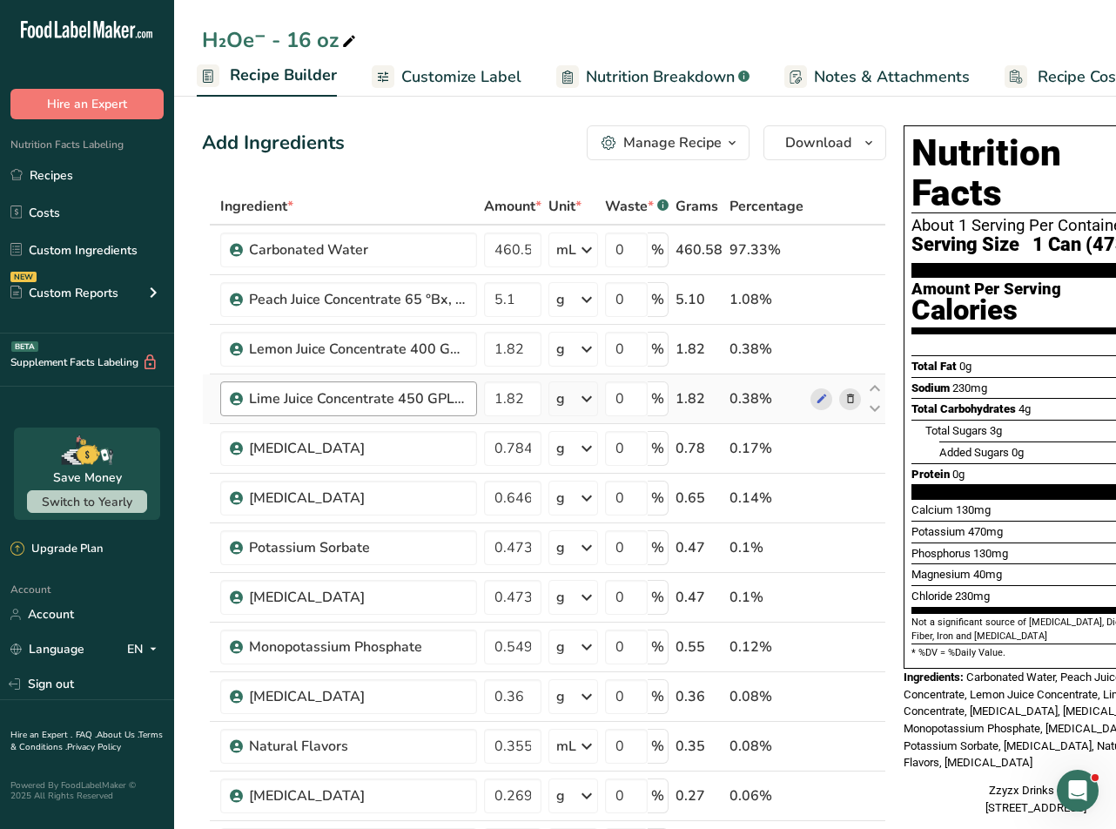
scroll to position [225, 0]
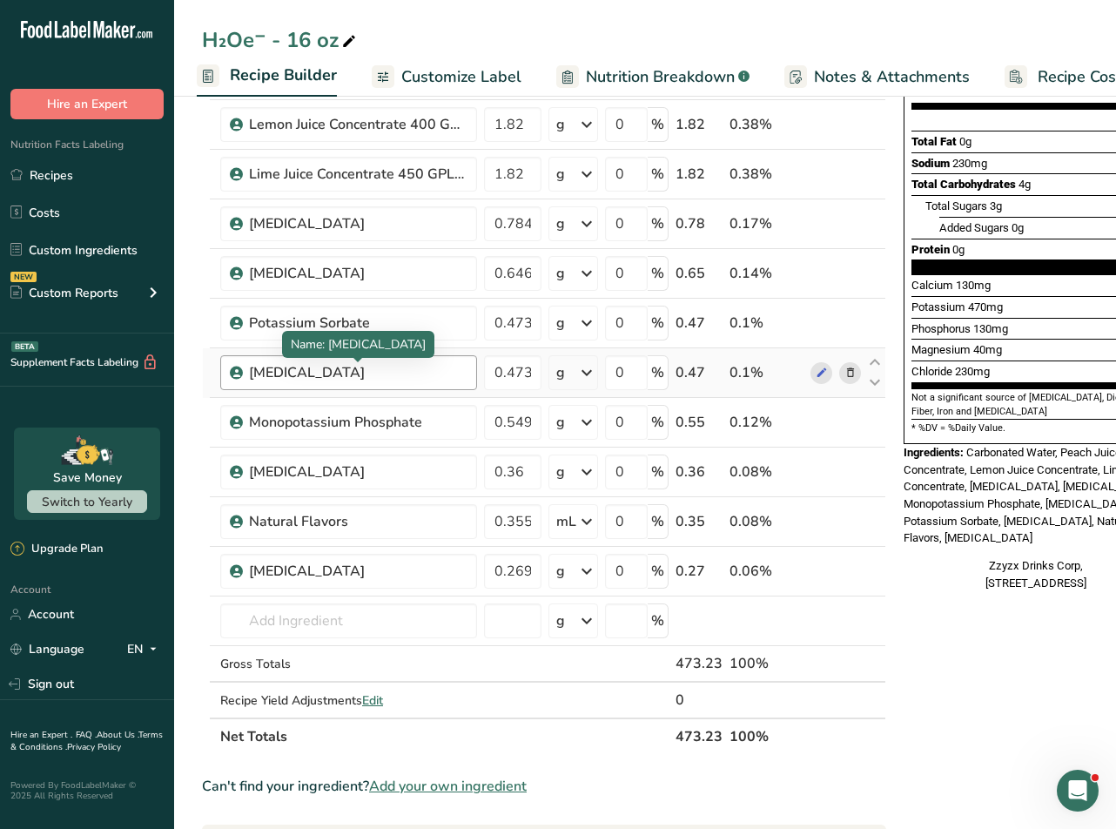
click at [313, 381] on div "[MEDICAL_DATA]" at bounding box center [358, 372] width 218 height 21
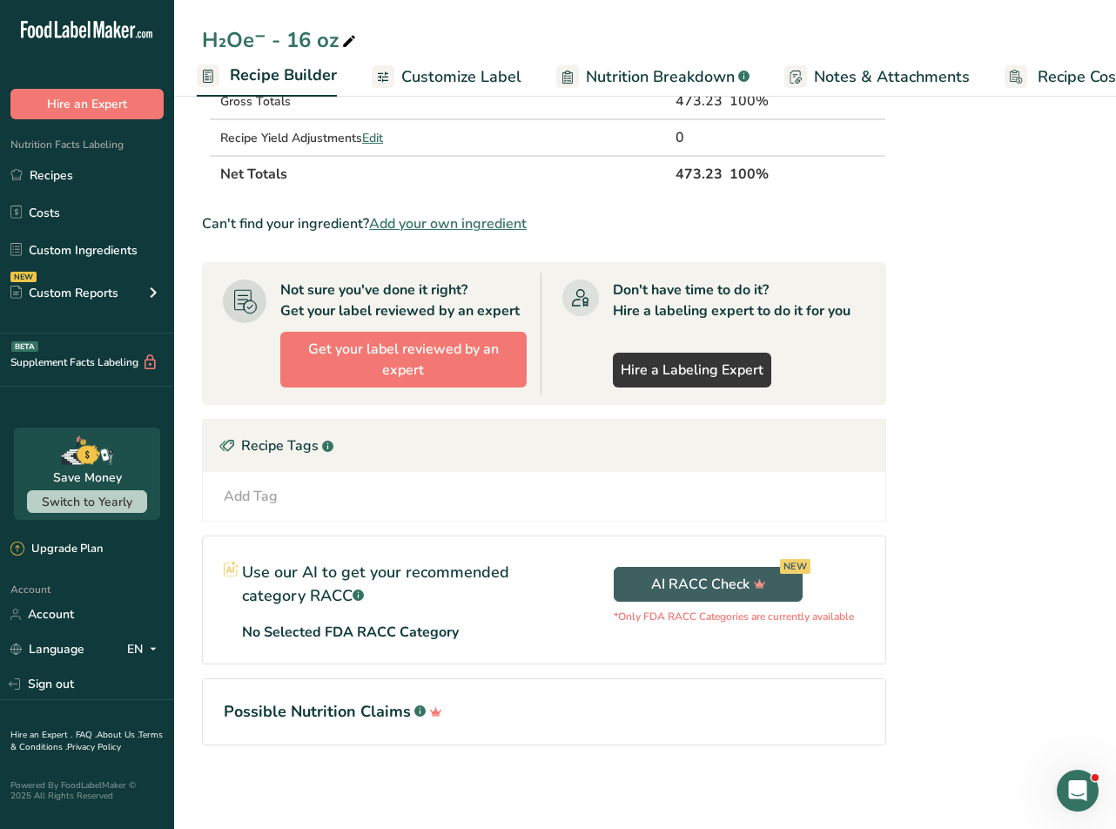
scroll to position [0, 0]
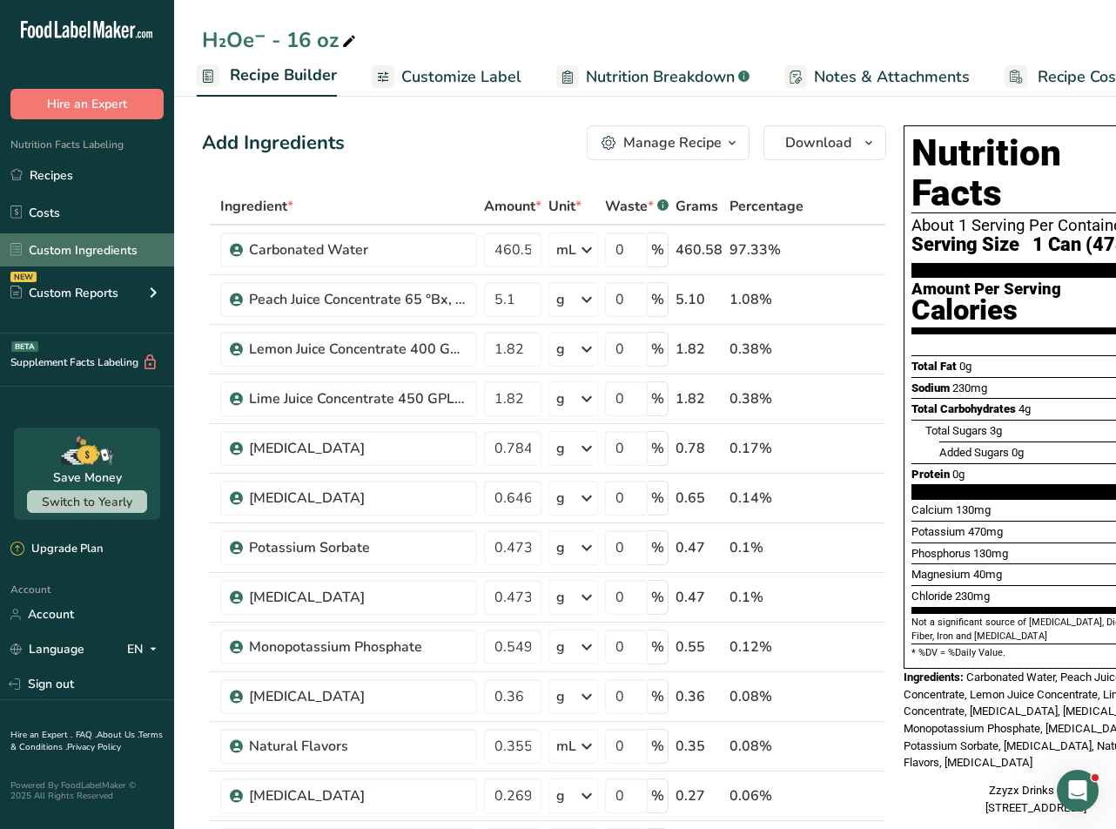
click at [72, 240] on link "Custom Ingredients" at bounding box center [87, 249] width 174 height 33
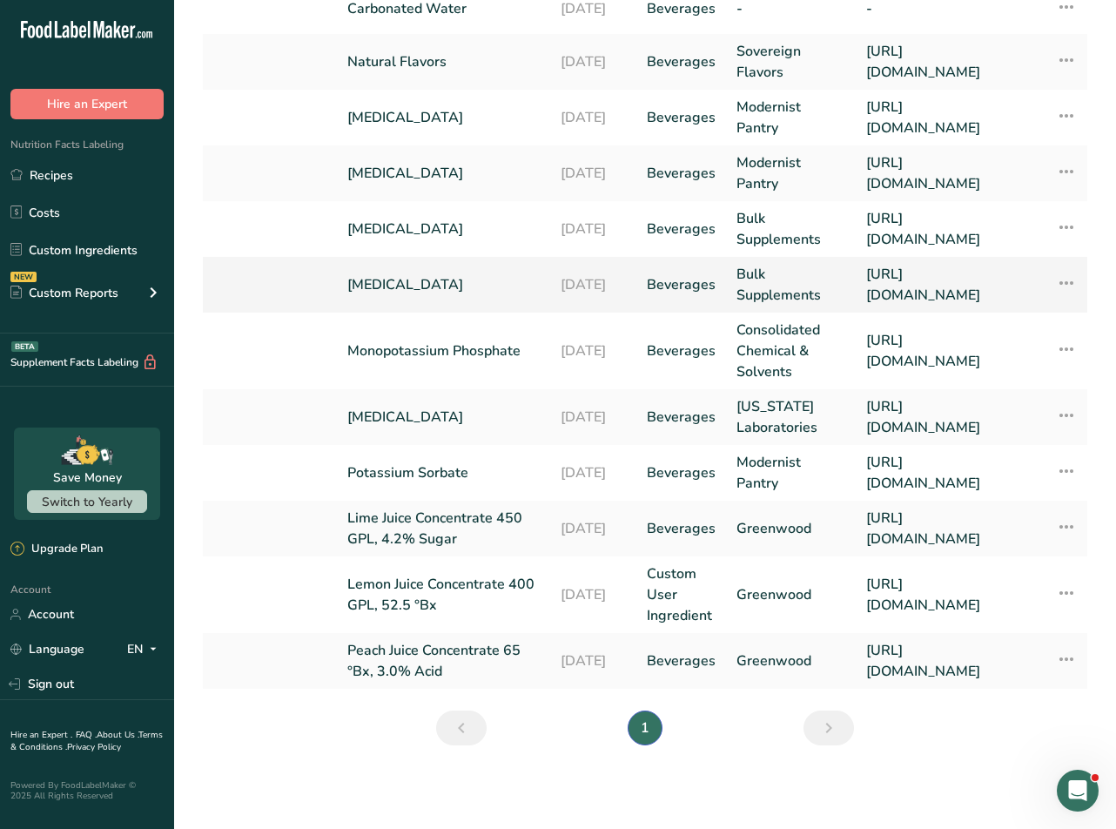
scroll to position [283, 0]
click at [406, 574] on link "Lemon Juice Concentrate 400 GPL, 52.5 °Bx" at bounding box center [443, 595] width 192 height 42
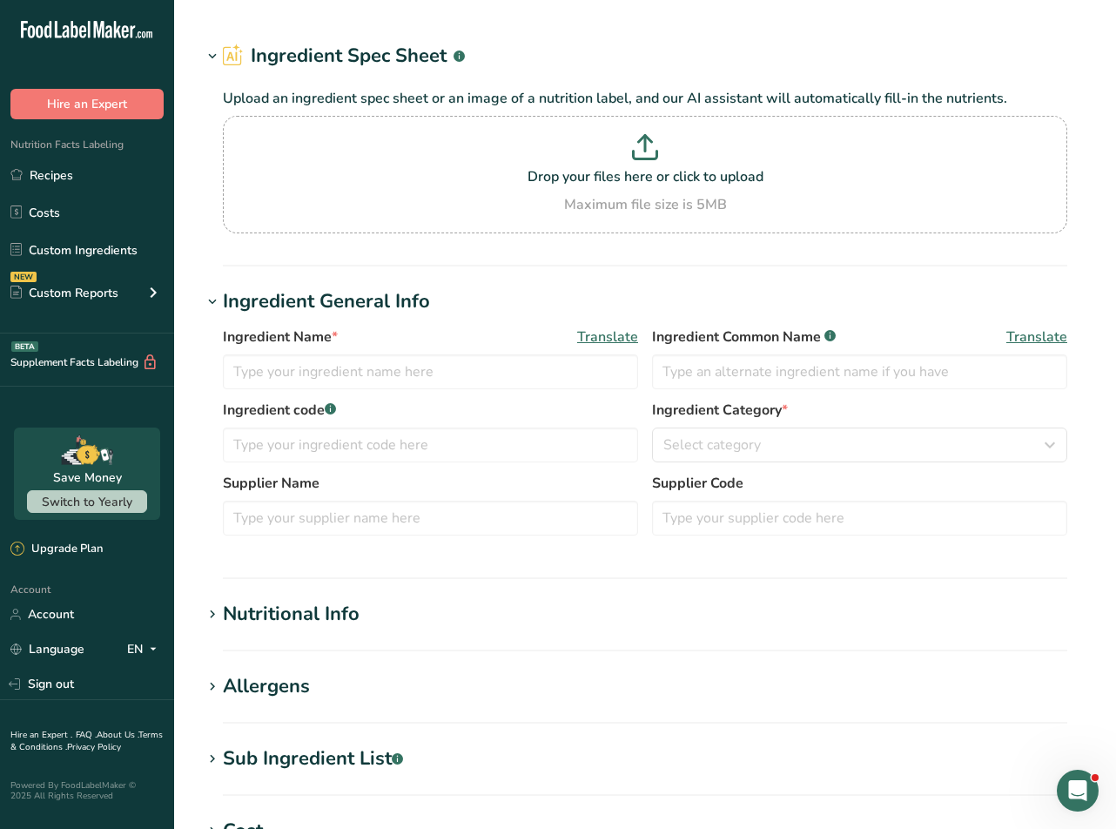
type input "Lemon Juice Concentrate 400 GPL, 52.5 °Bx"
type input "Lemon Juice Concentrate"
type input "Greenwood"
type input "[URL][DOMAIN_NAME]"
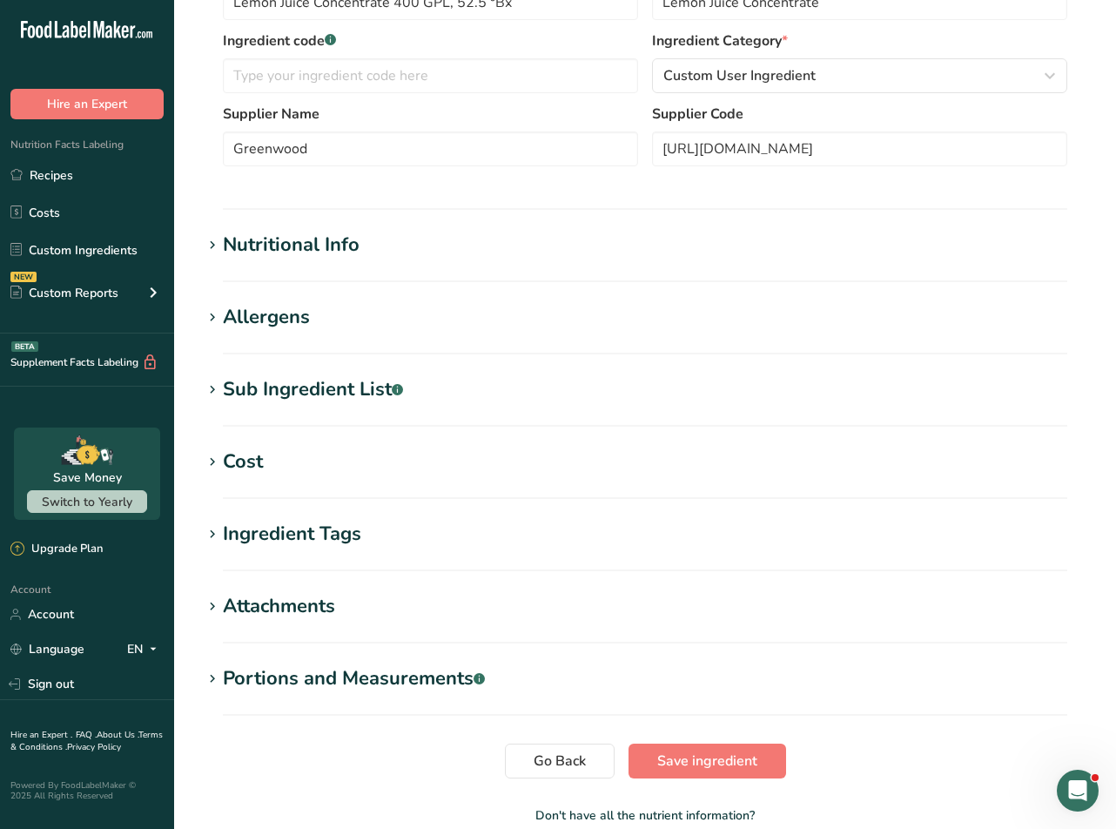
scroll to position [386, 0]
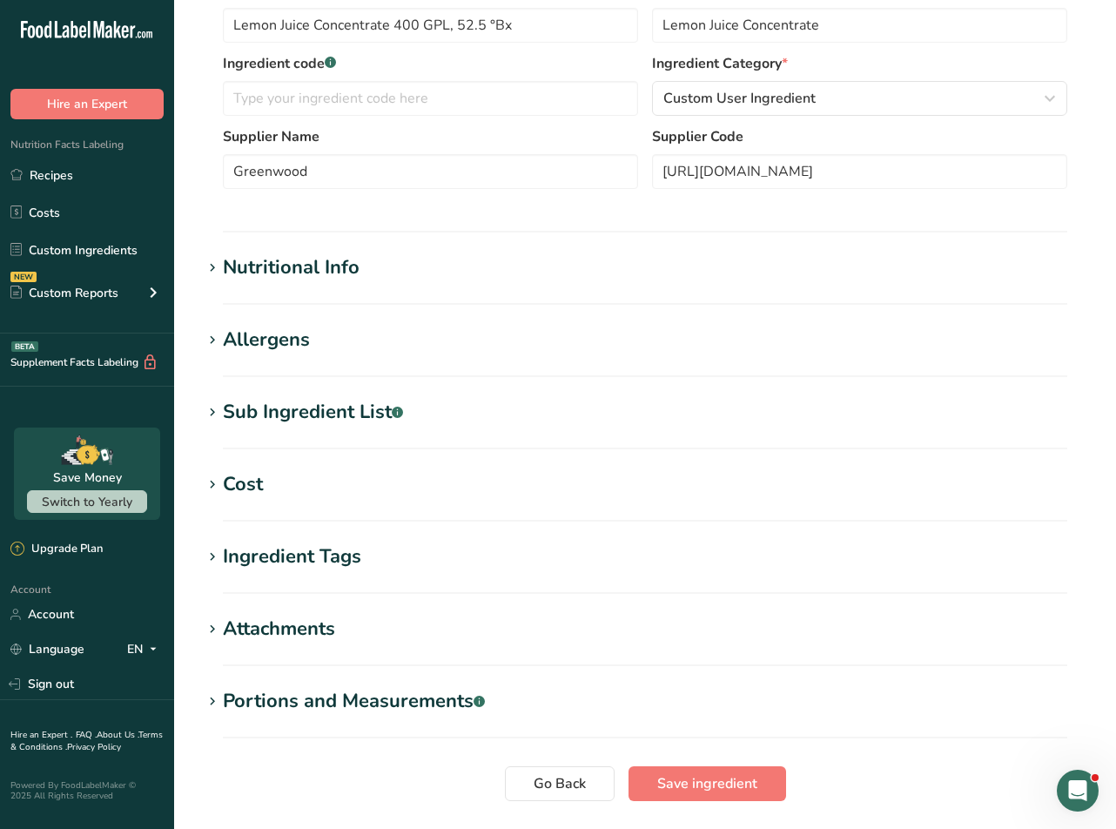
click at [246, 262] on div "Nutritional Info" at bounding box center [291, 267] width 137 height 29
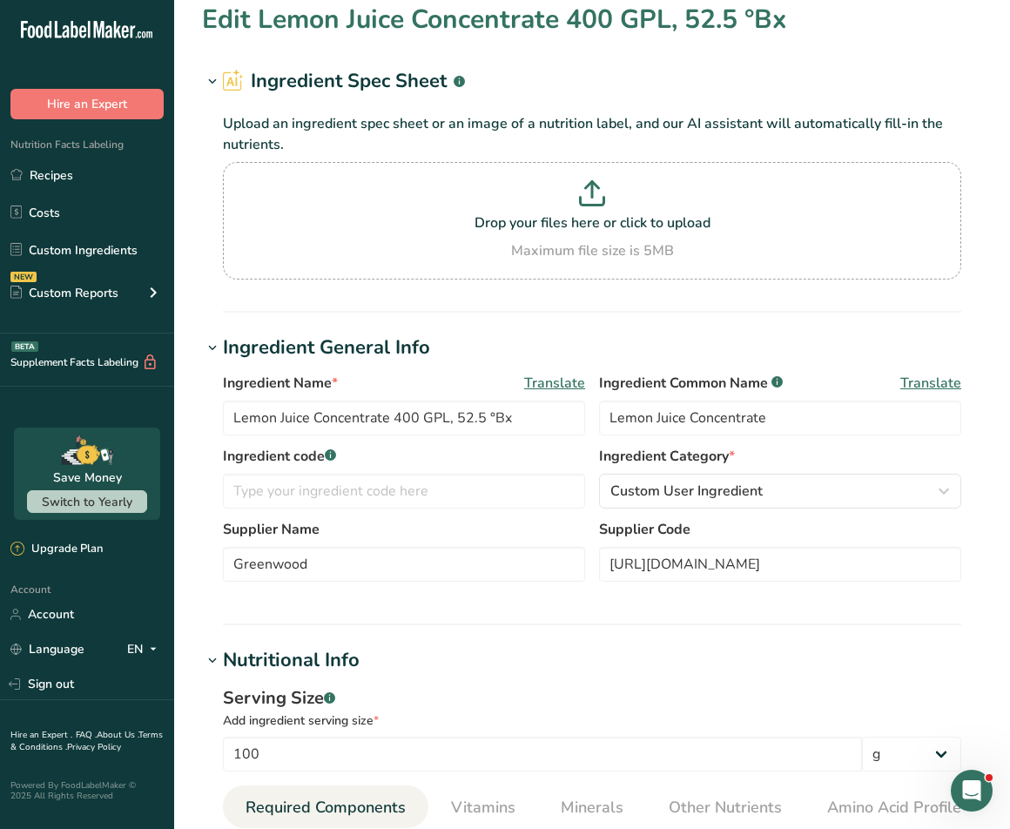
scroll to position [0, 0]
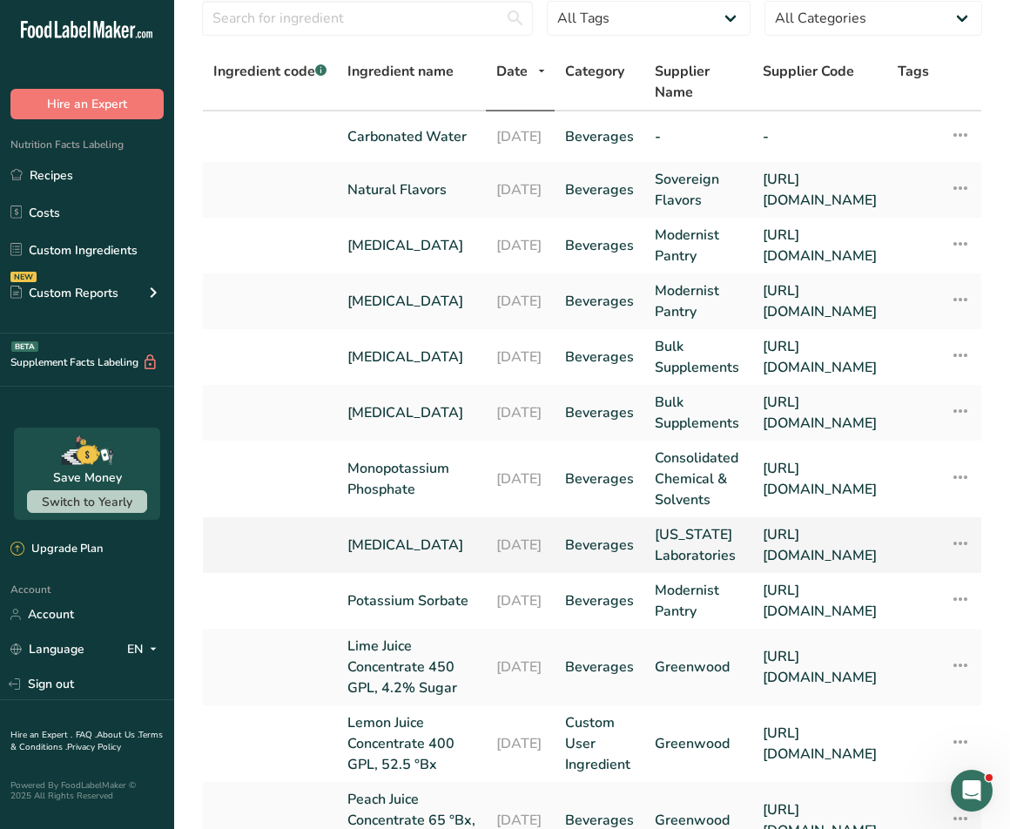
scroll to position [149, 0]
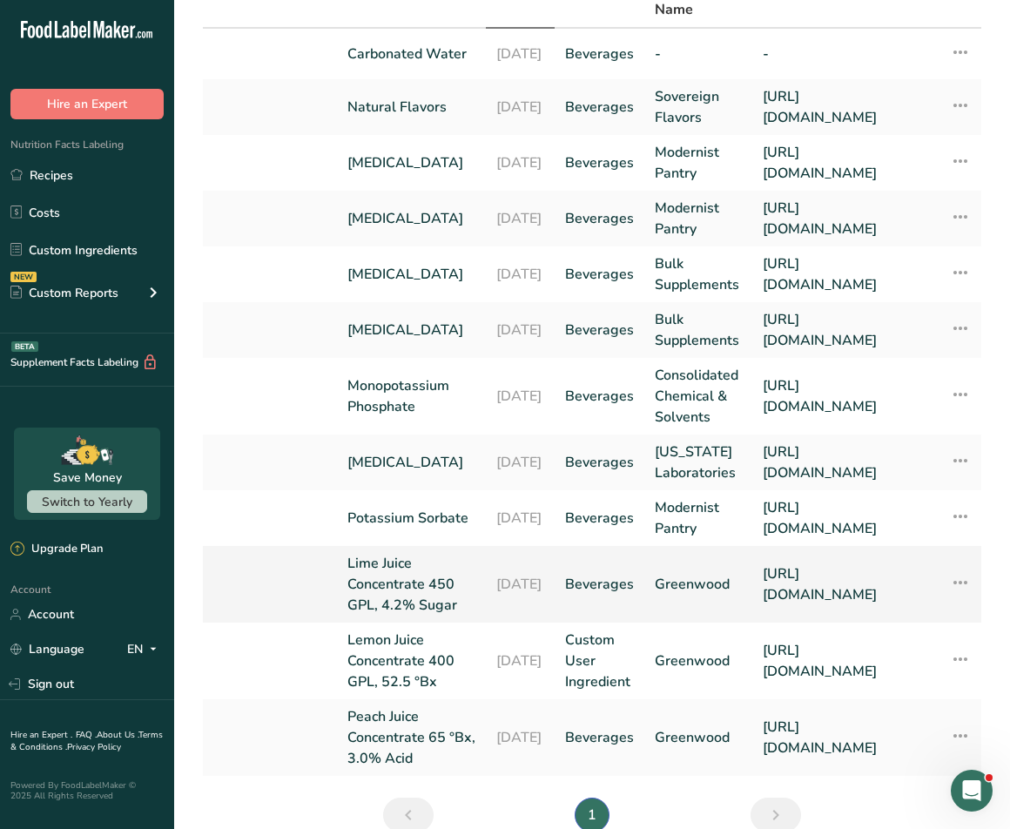
click at [372, 615] on link "Lime Juice Concentrate 450 GPL, 4.2% Sugar" at bounding box center [411, 584] width 128 height 63
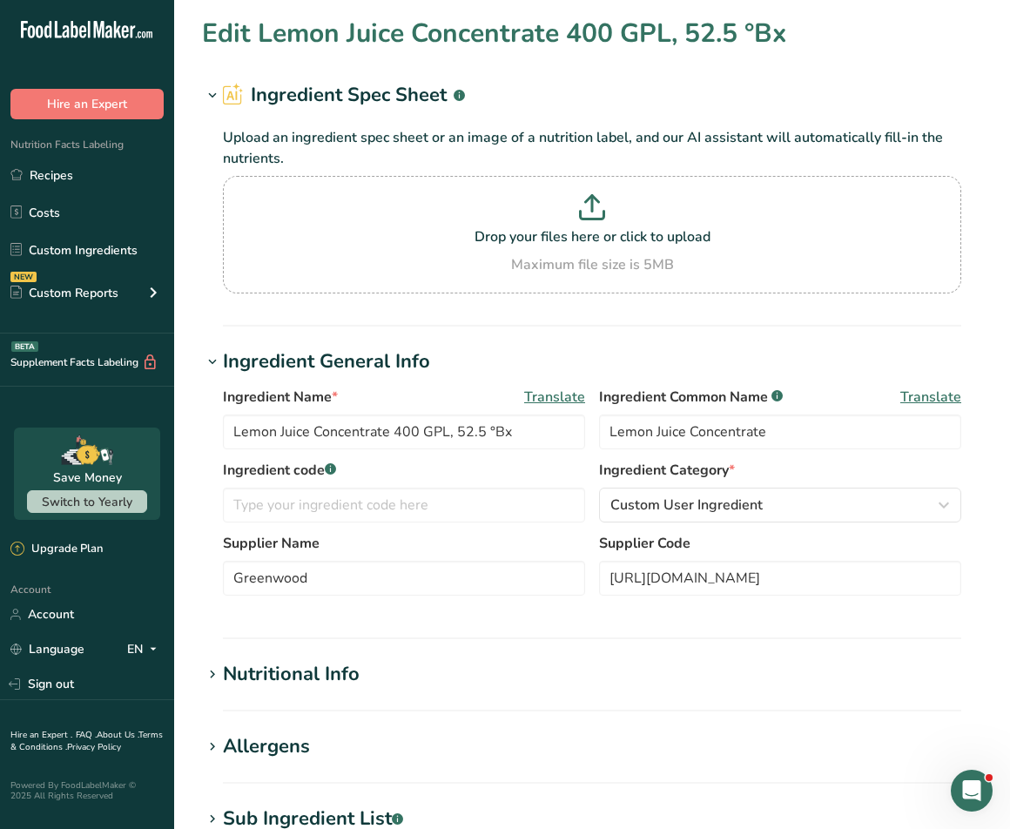
type input "Lime Juice Concentrate 450 GPL, 4.2% Sugar"
type input "Lime Juice Concentrate"
type input "[URL][DOMAIN_NAME]"
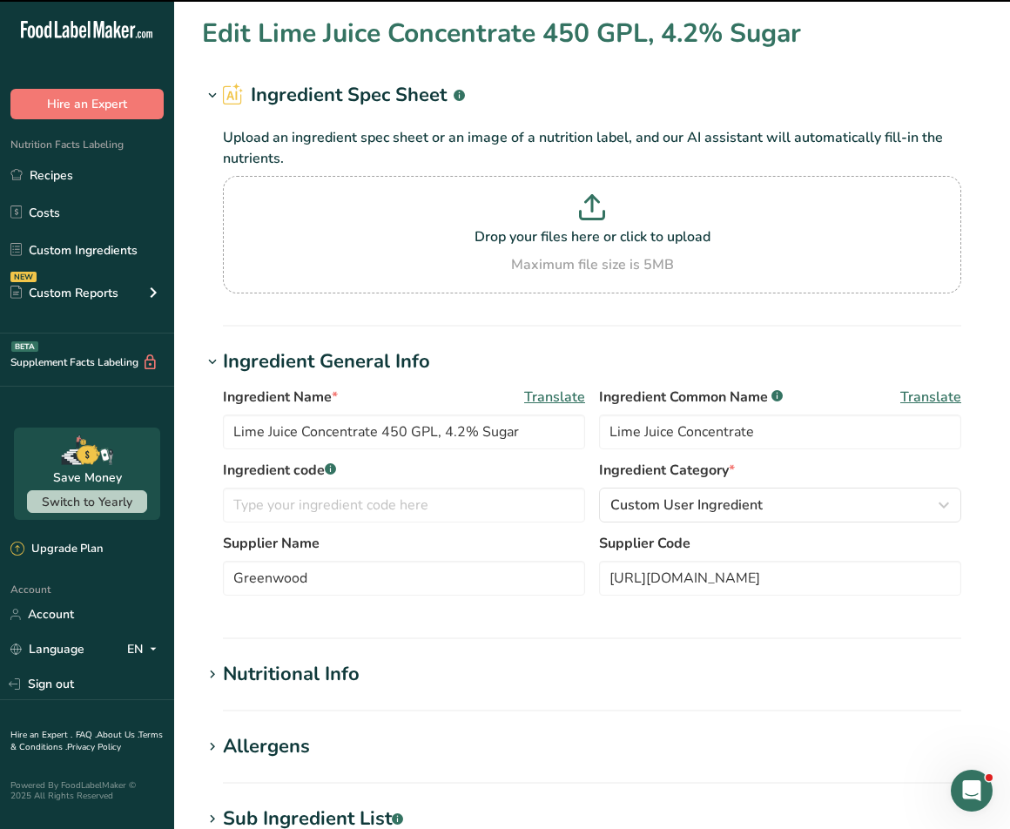
scroll to position [387, 0]
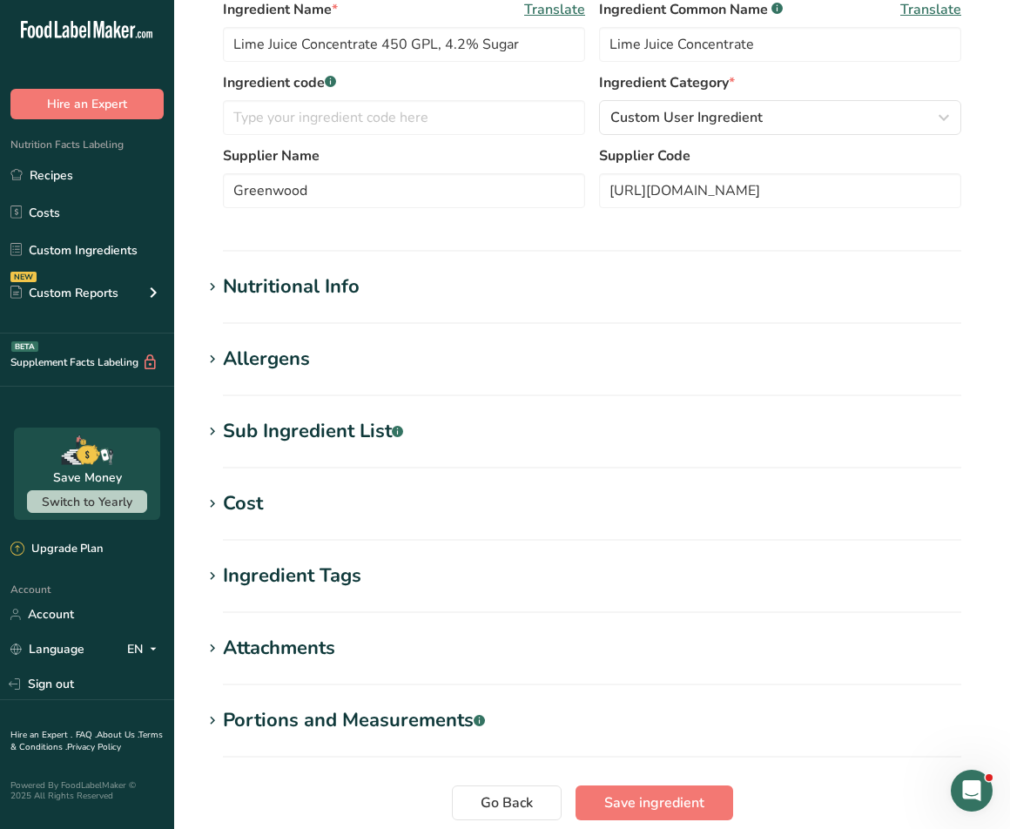
click at [244, 297] on div "Nutritional Info" at bounding box center [291, 286] width 137 height 29
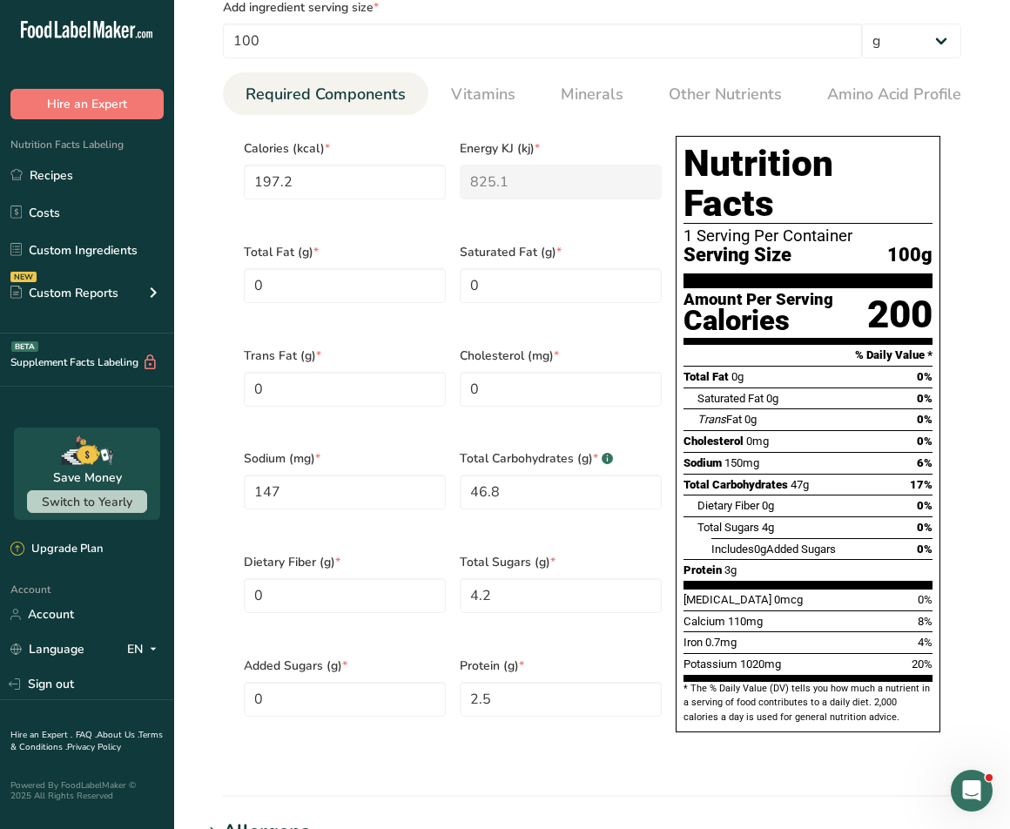
scroll to position [729, 0]
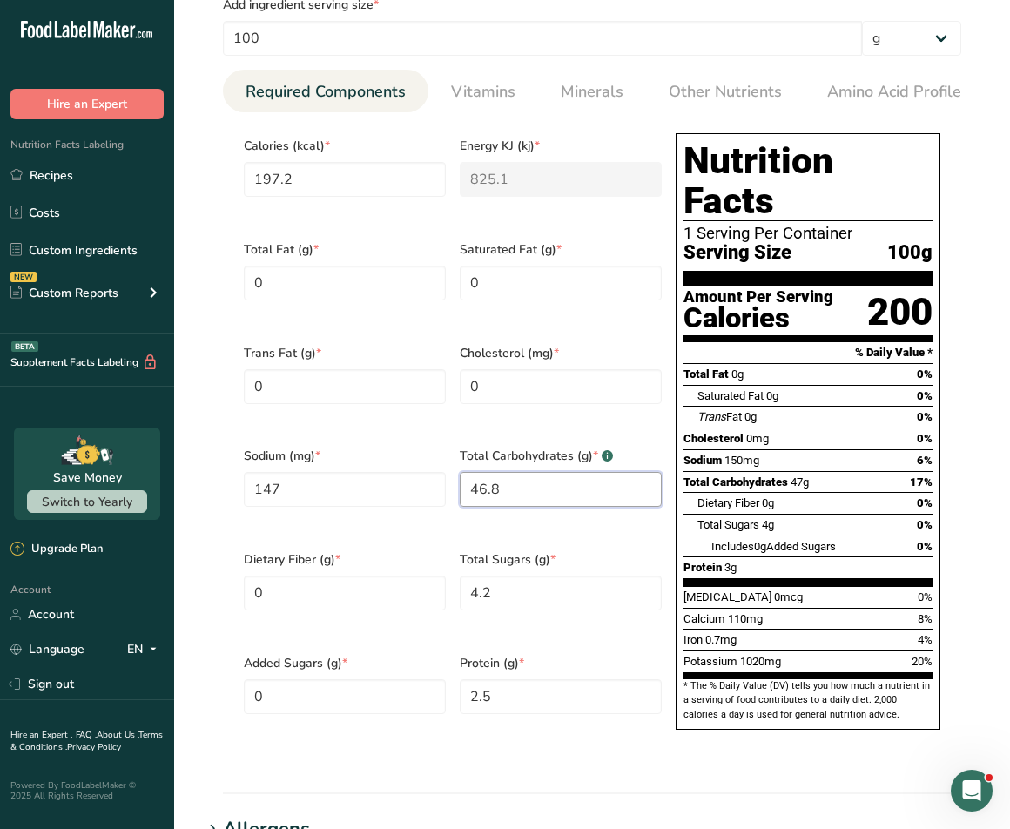
click at [475, 473] on Carbohydrates "46.8" at bounding box center [561, 489] width 202 height 35
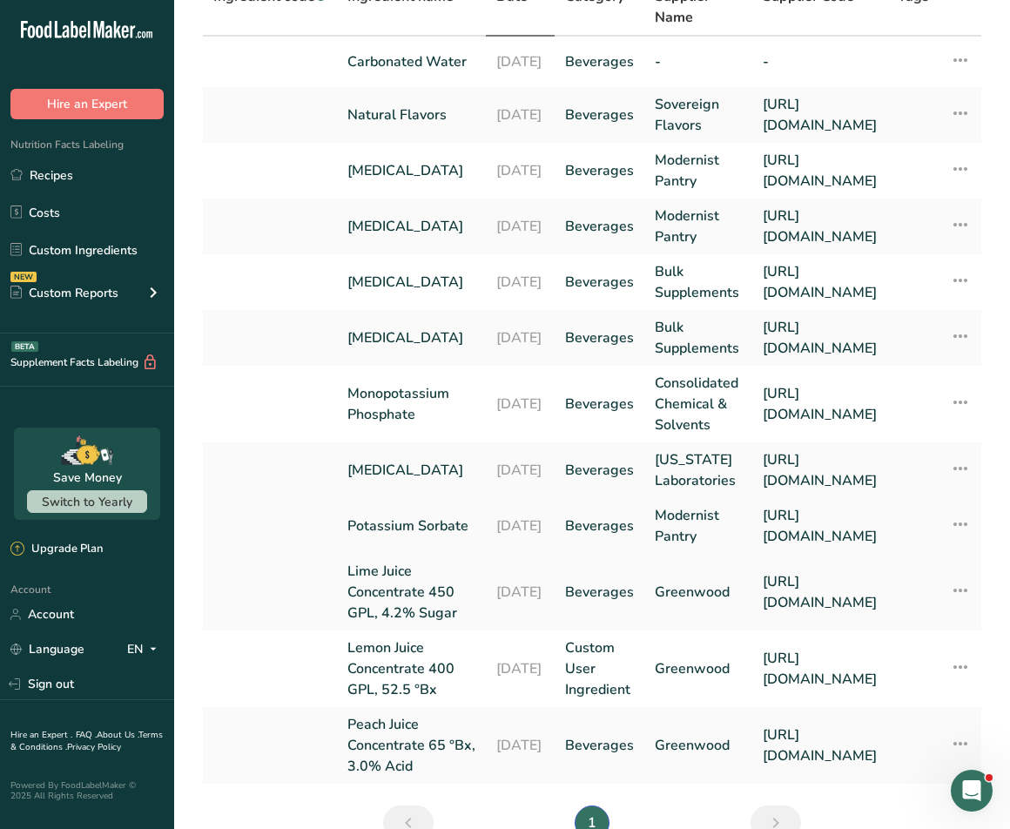
scroll to position [283, 0]
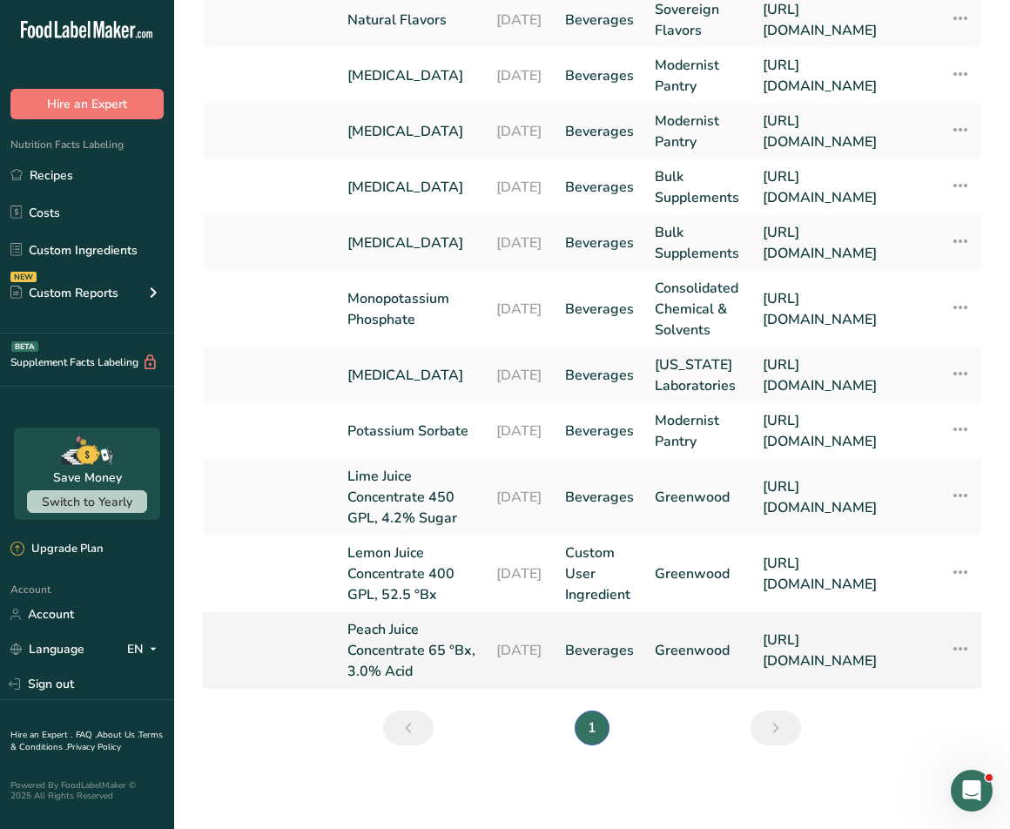
click at [394, 645] on link "Peach Juice Concentrate 65 °Bx, 3.0% Acid" at bounding box center [411, 650] width 128 height 63
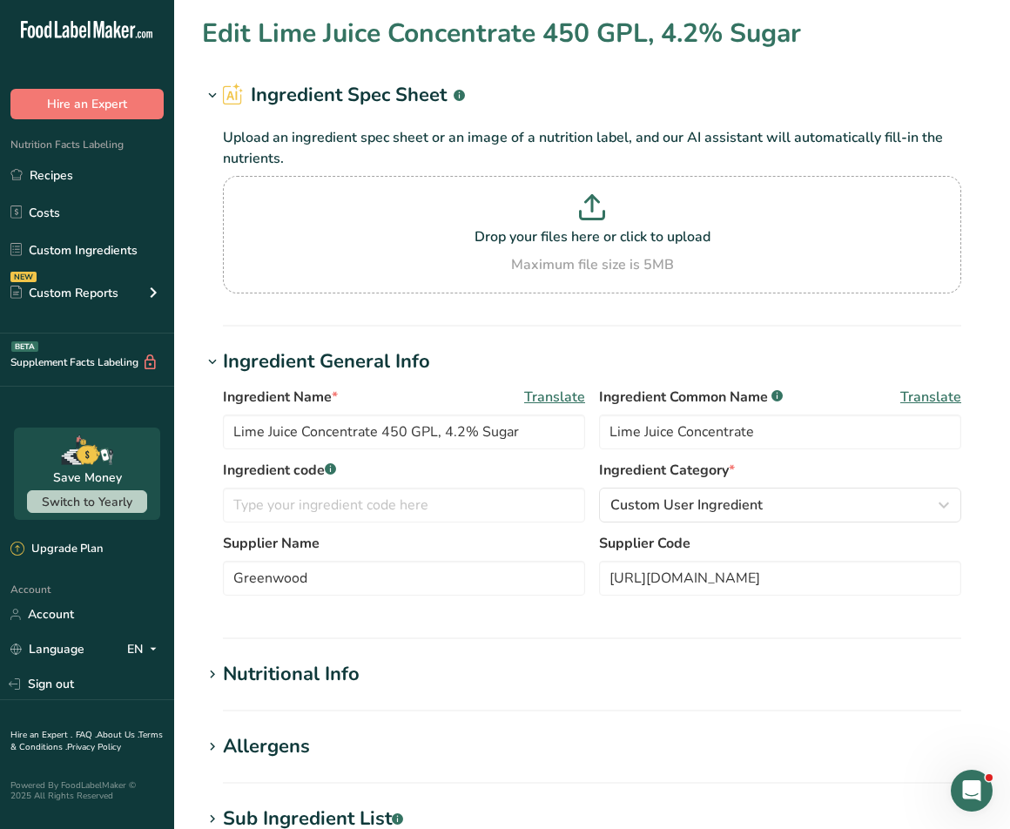
type input "Peach Juice Concentrate 65 °Bx, 3.0% Acid"
type input "Peach Juice Concentrate"
type input "[URL][DOMAIN_NAME]"
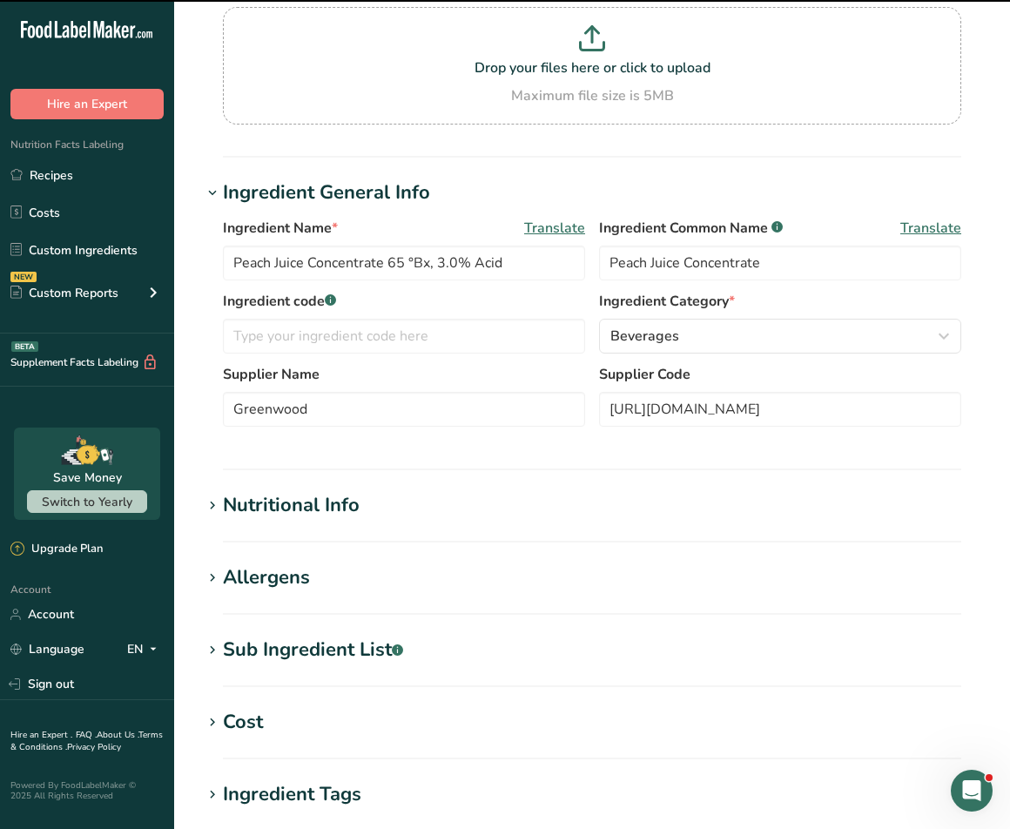
scroll to position [406, 0]
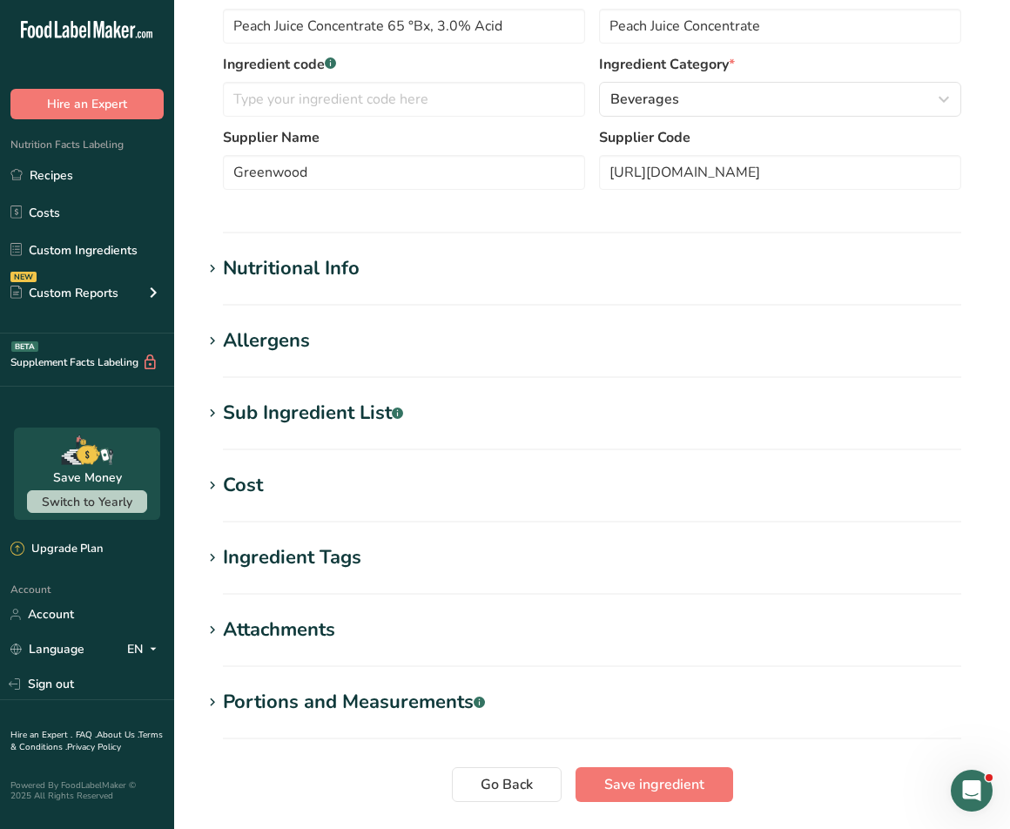
click at [258, 291] on section "Nutritional Info Serving Size .a-a{fill:#347362;}.b-a{fill:#fff;} Add ingredien…" at bounding box center [592, 279] width 780 height 51
click at [263, 283] on section "Nutritional Info Serving Size .a-a{fill:#347362;}.b-a{fill:#fff;} Add ingredien…" at bounding box center [592, 279] width 780 height 51
click at [263, 276] on div "Nutritional Info" at bounding box center [291, 268] width 137 height 29
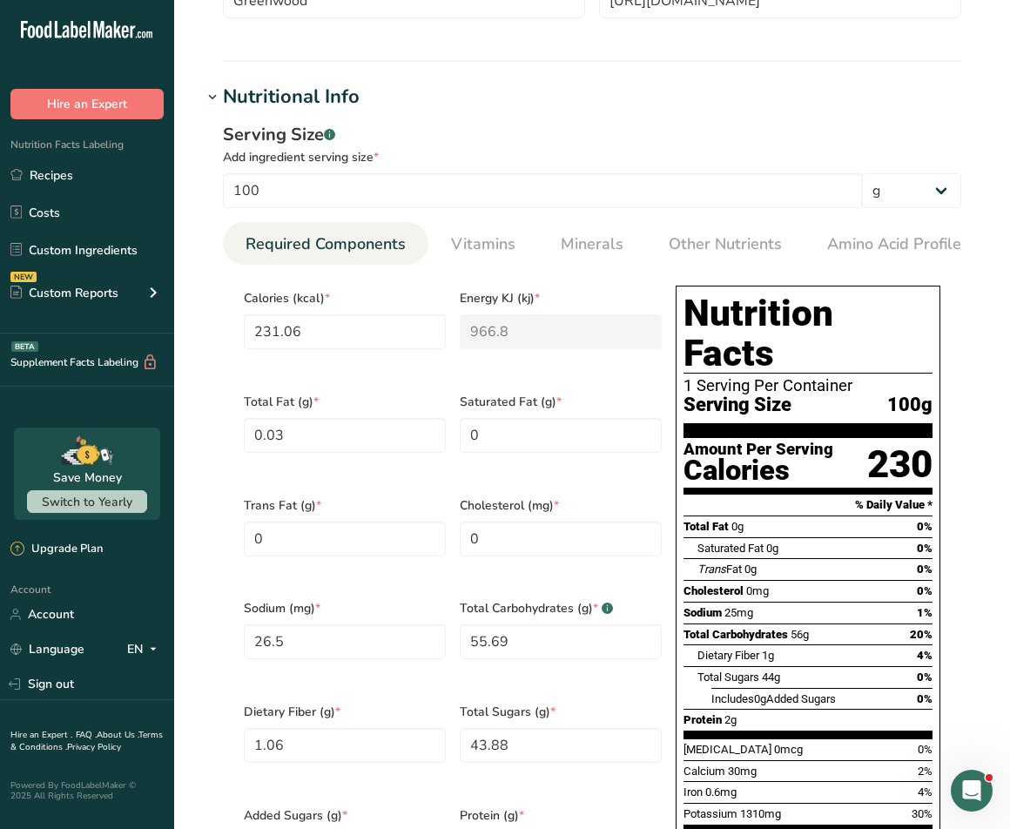
scroll to position [581, 0]
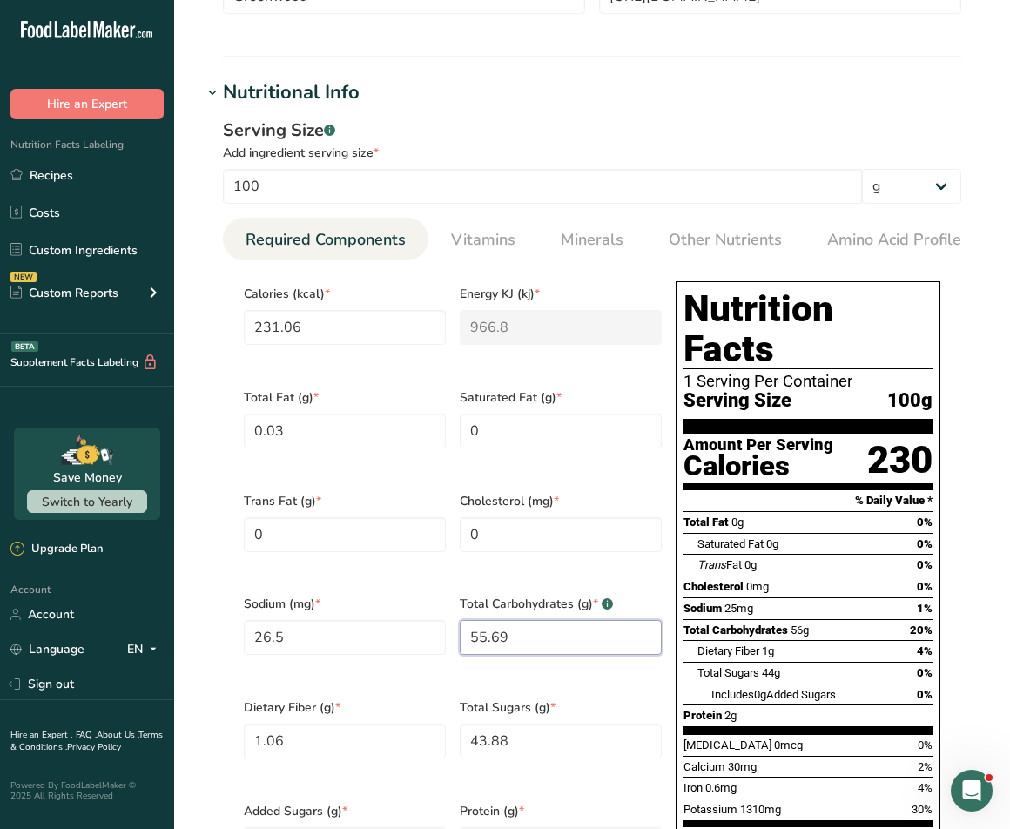
click at [508, 636] on Carbohydrates "55.69" at bounding box center [561, 637] width 202 height 35
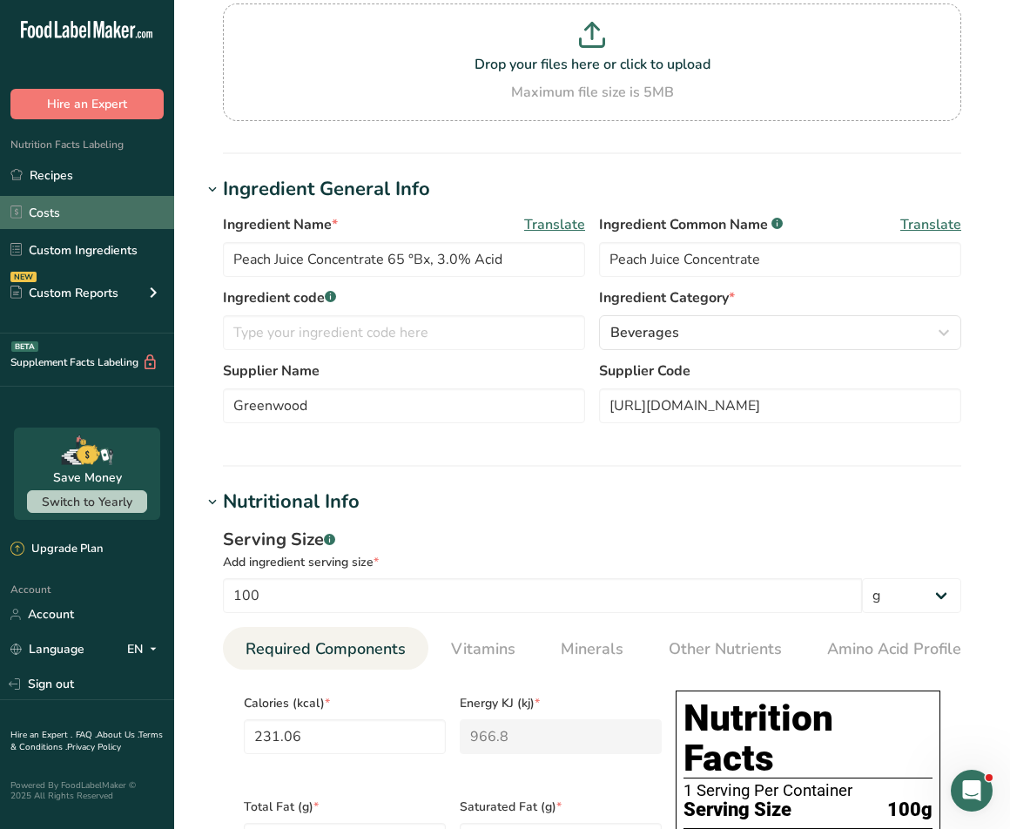
scroll to position [0, 0]
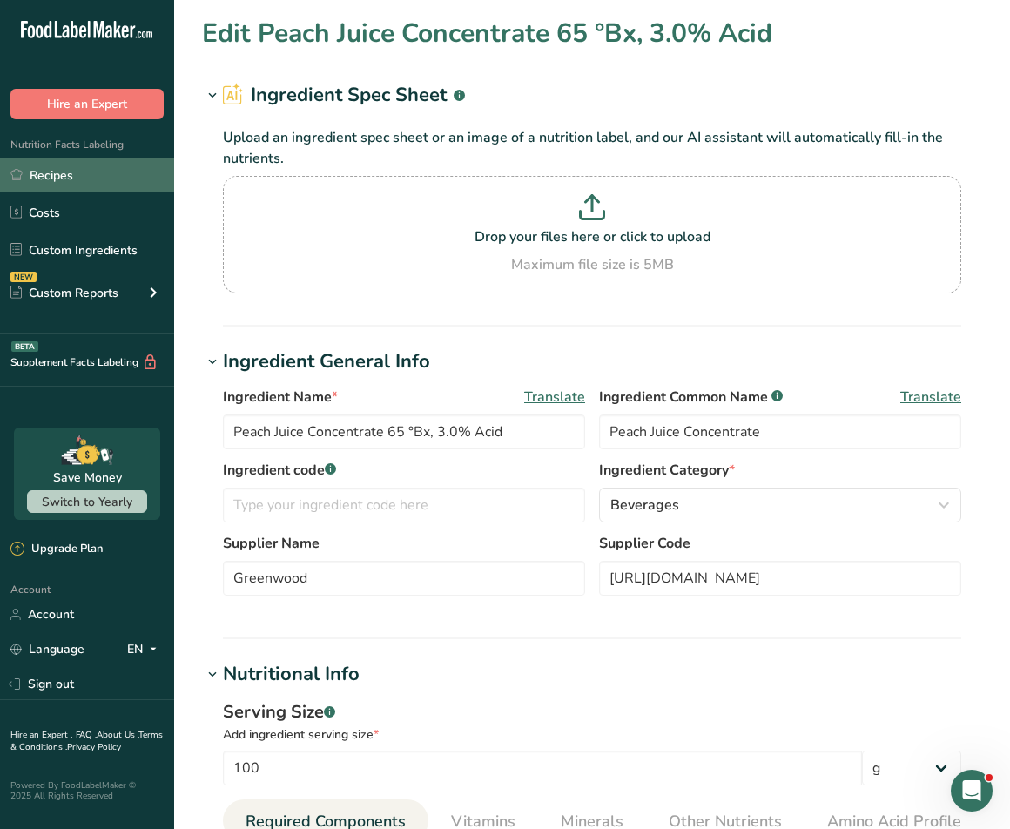
click at [49, 182] on link "Recipes" at bounding box center [87, 174] width 174 height 33
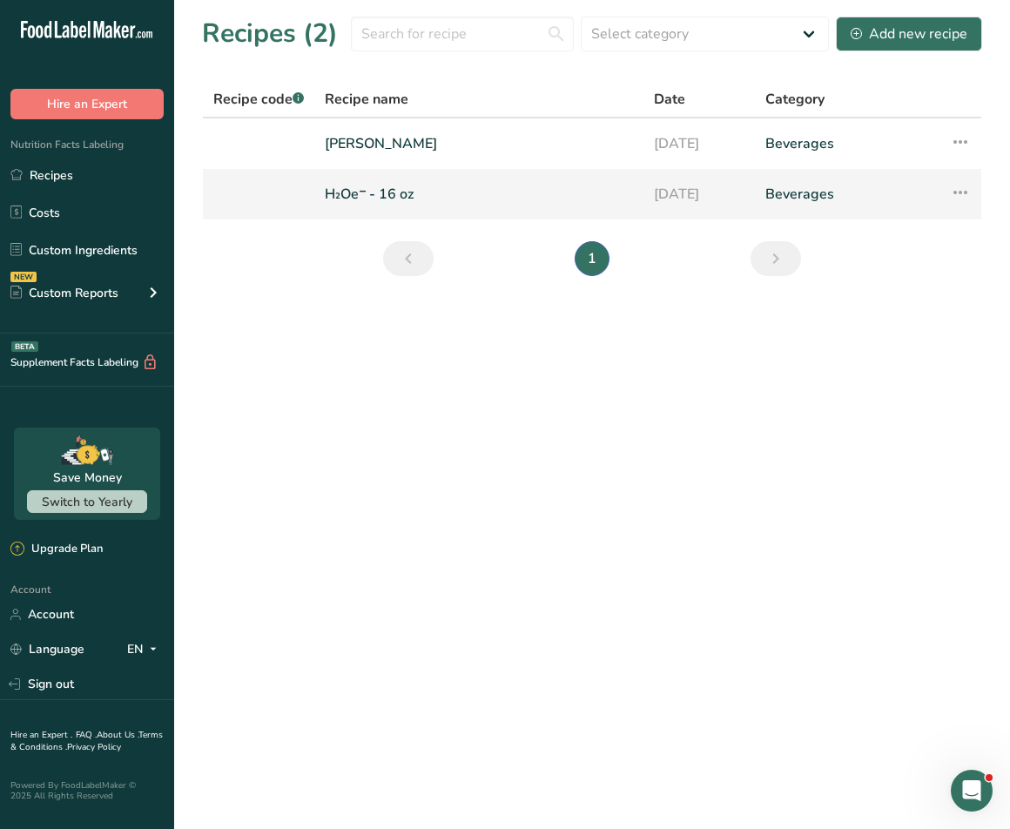
click at [302, 193] on link at bounding box center [258, 194] width 91 height 37
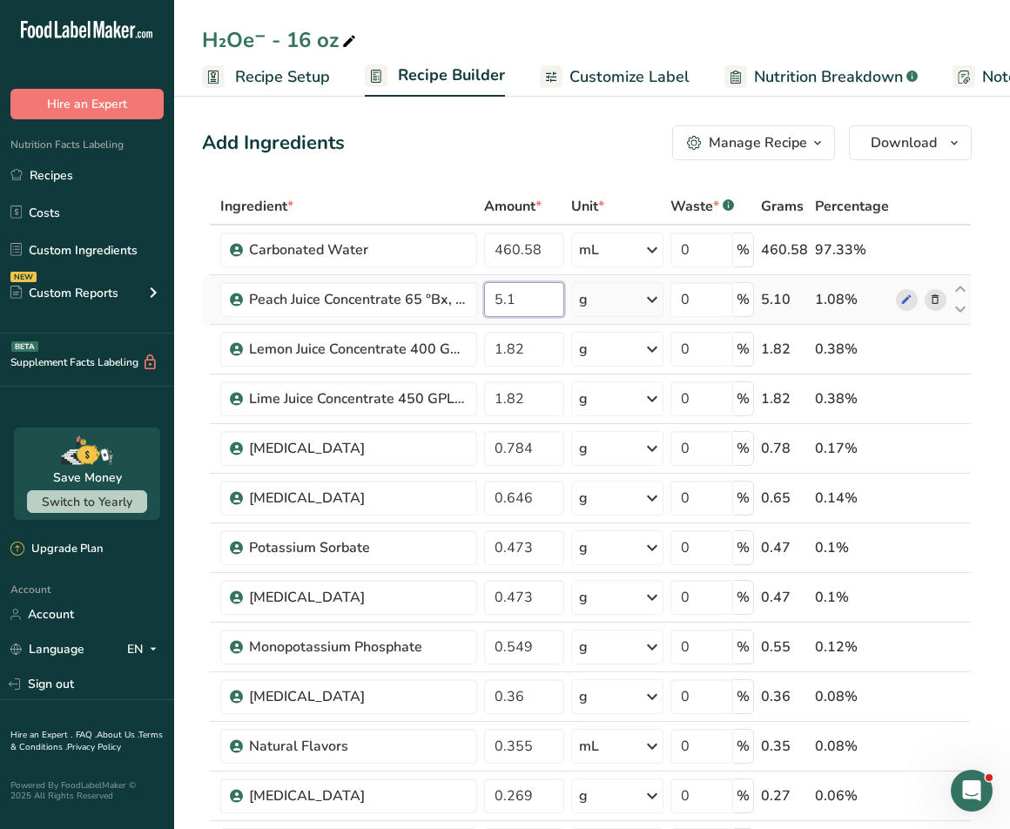
click at [531, 304] on input "5.1" at bounding box center [524, 299] width 80 height 35
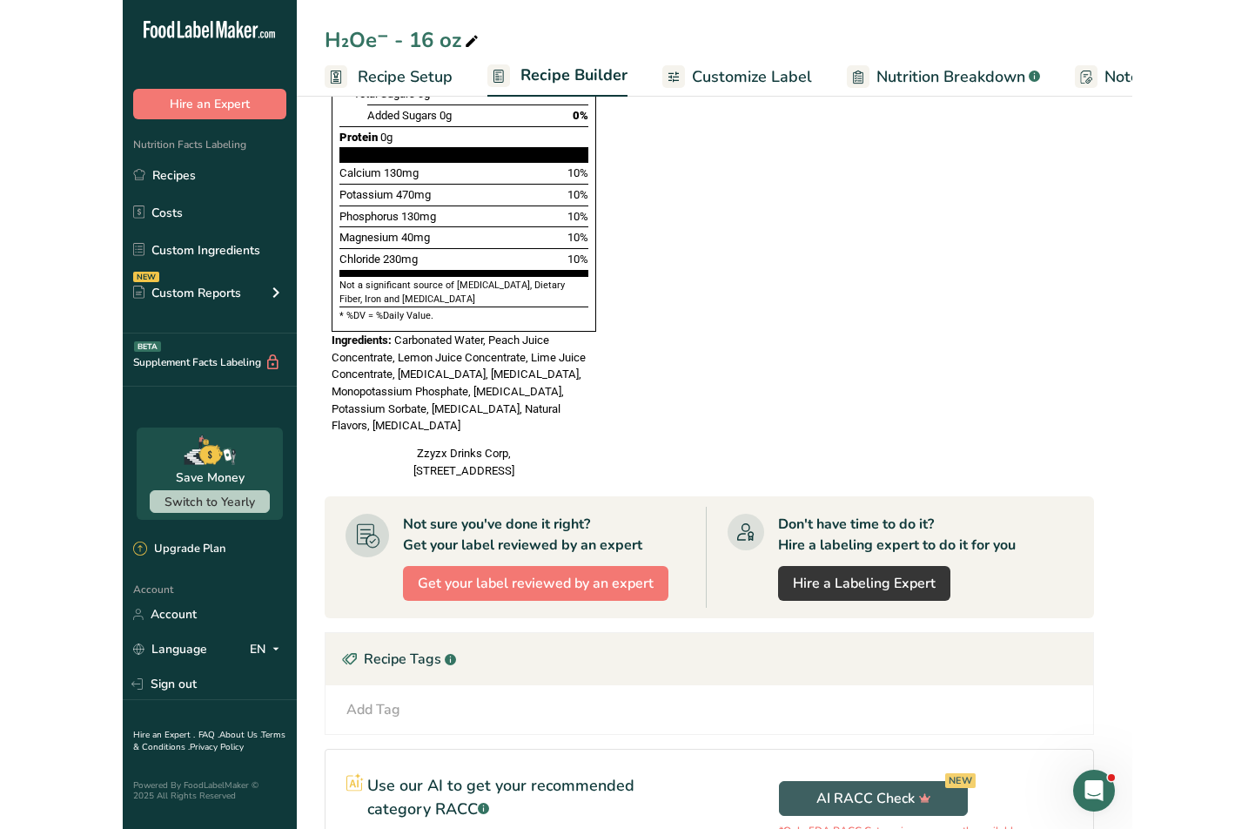
scroll to position [1030, 0]
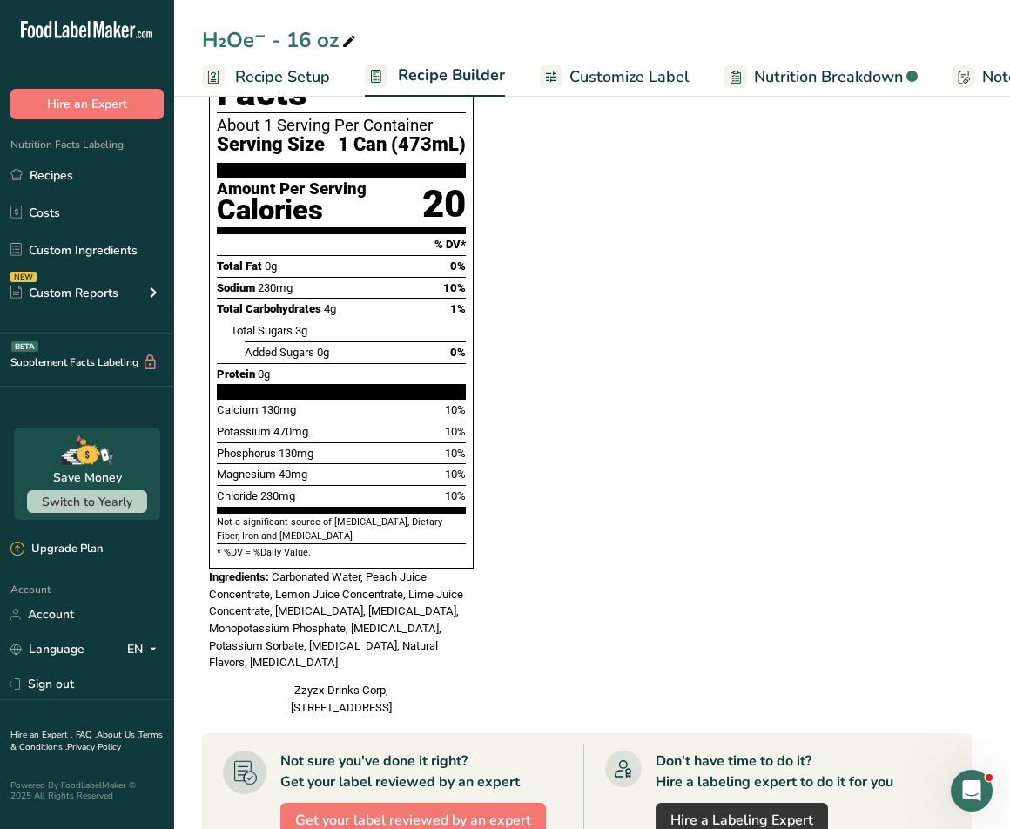
type input "5.14"
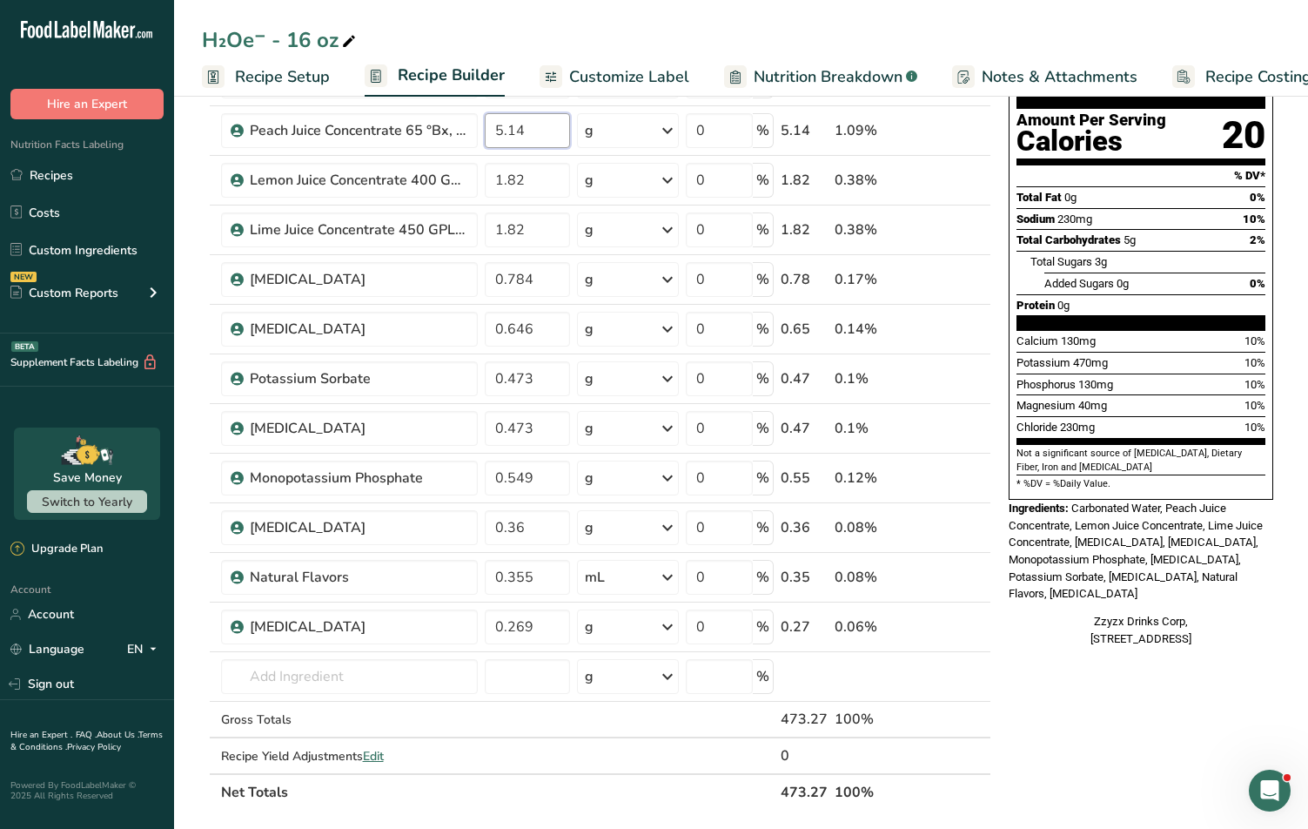
scroll to position [149, 0]
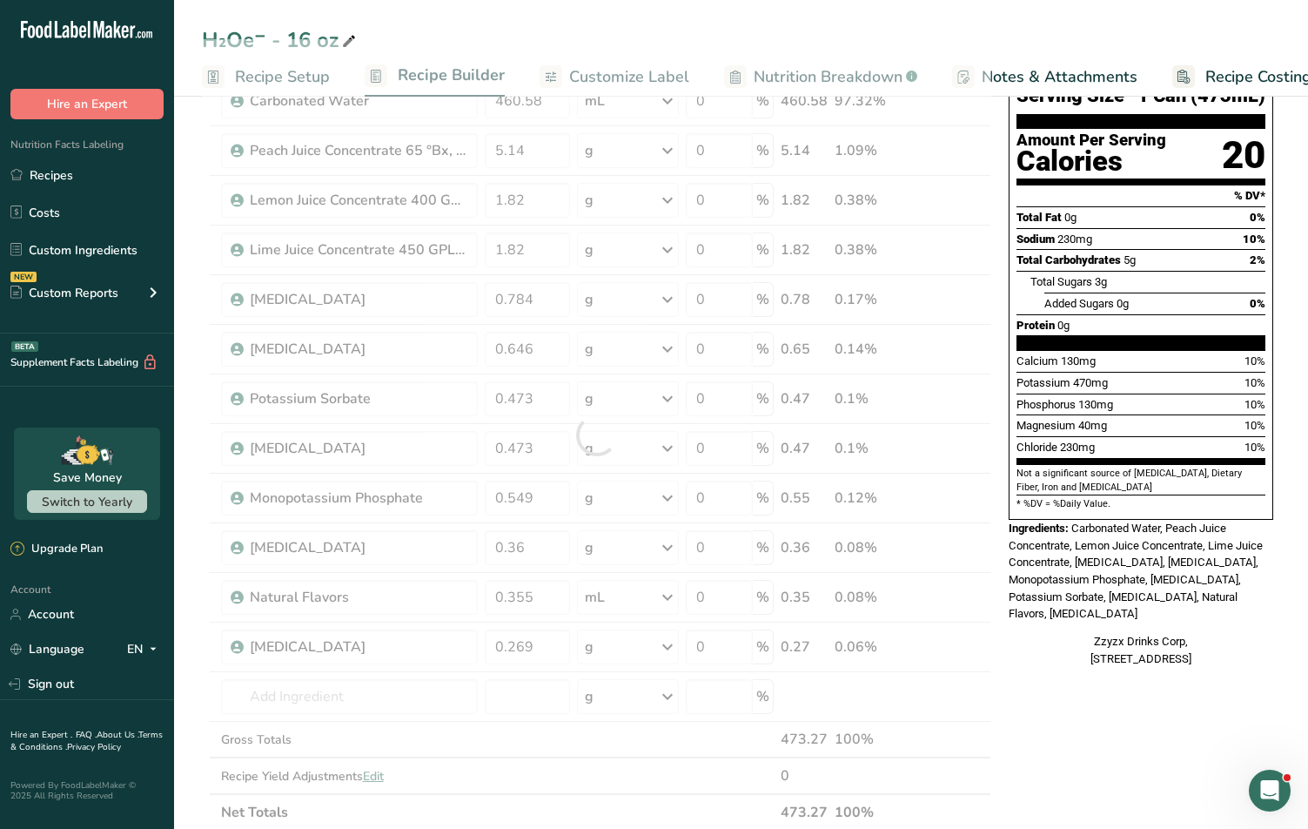
click at [822, 87] on div "H₂Oe⁻ - 16 oz Recipe Setup Recipe Builder Customize Label Nutrition Breakdown .…" at bounding box center [741, 694] width 1134 height 1504
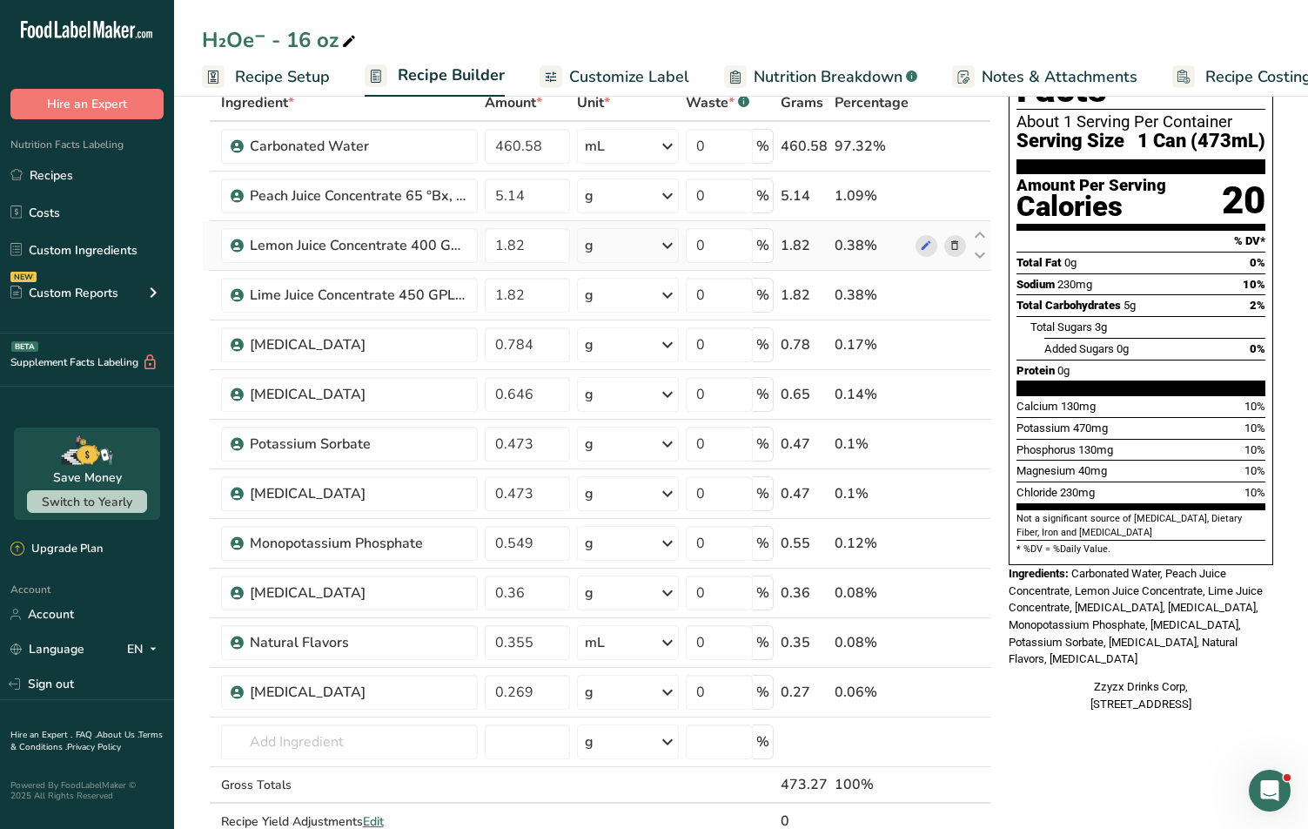
scroll to position [88, 0]
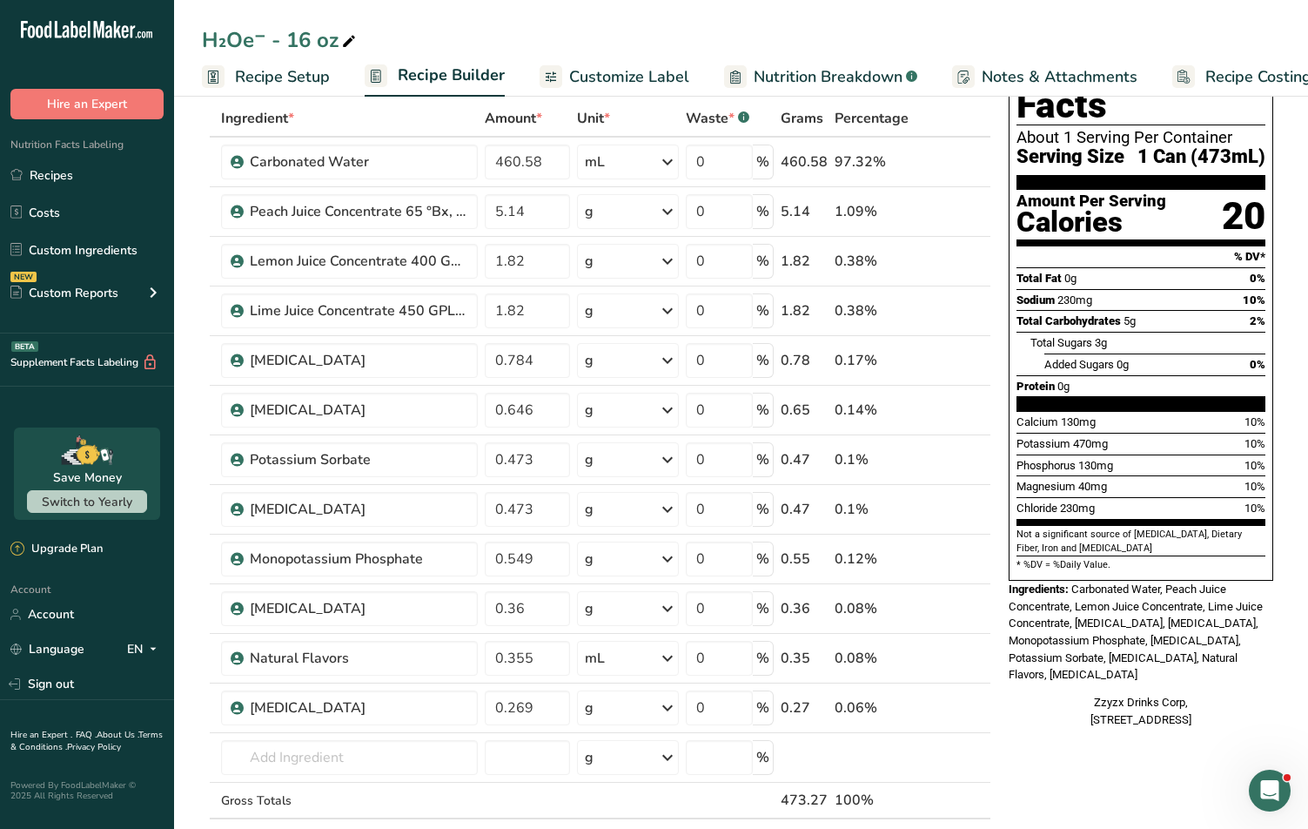
click at [761, 83] on span "Nutrition Breakdown" at bounding box center [828, 76] width 149 height 23
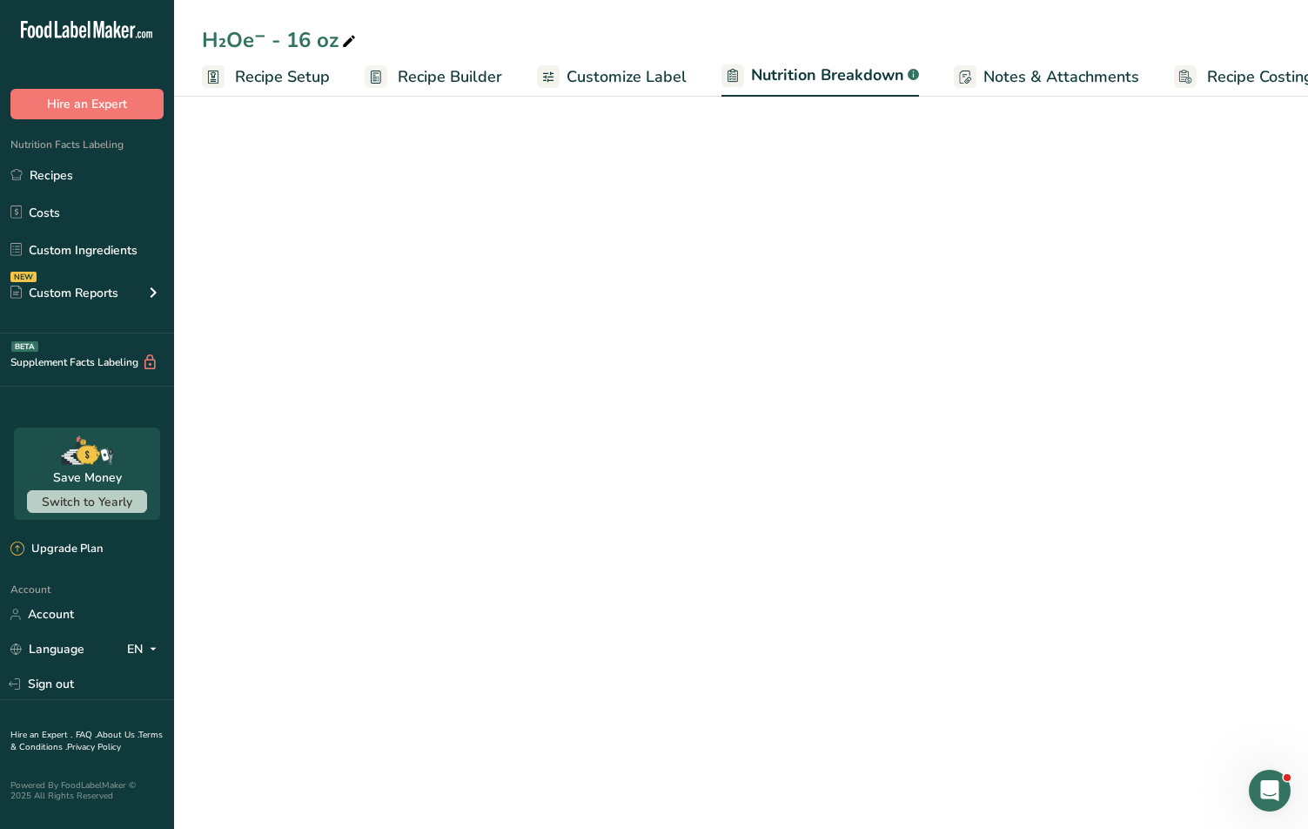
scroll to position [0, 32]
select select "Calories"
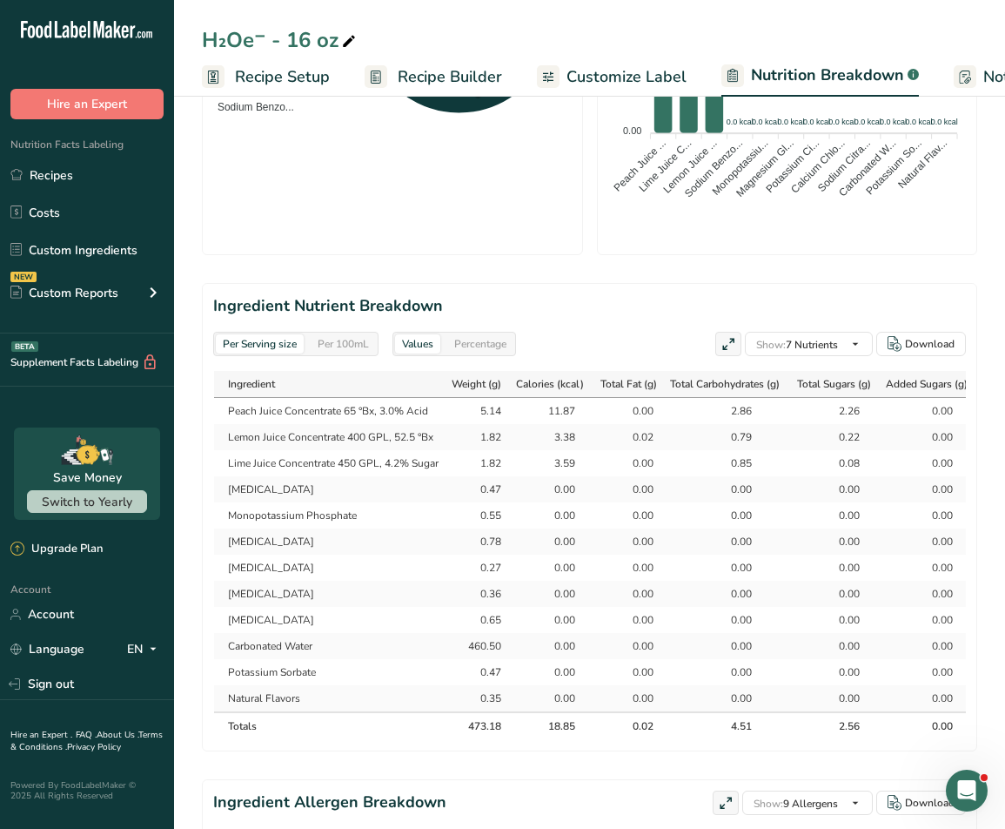
scroll to position [0, 0]
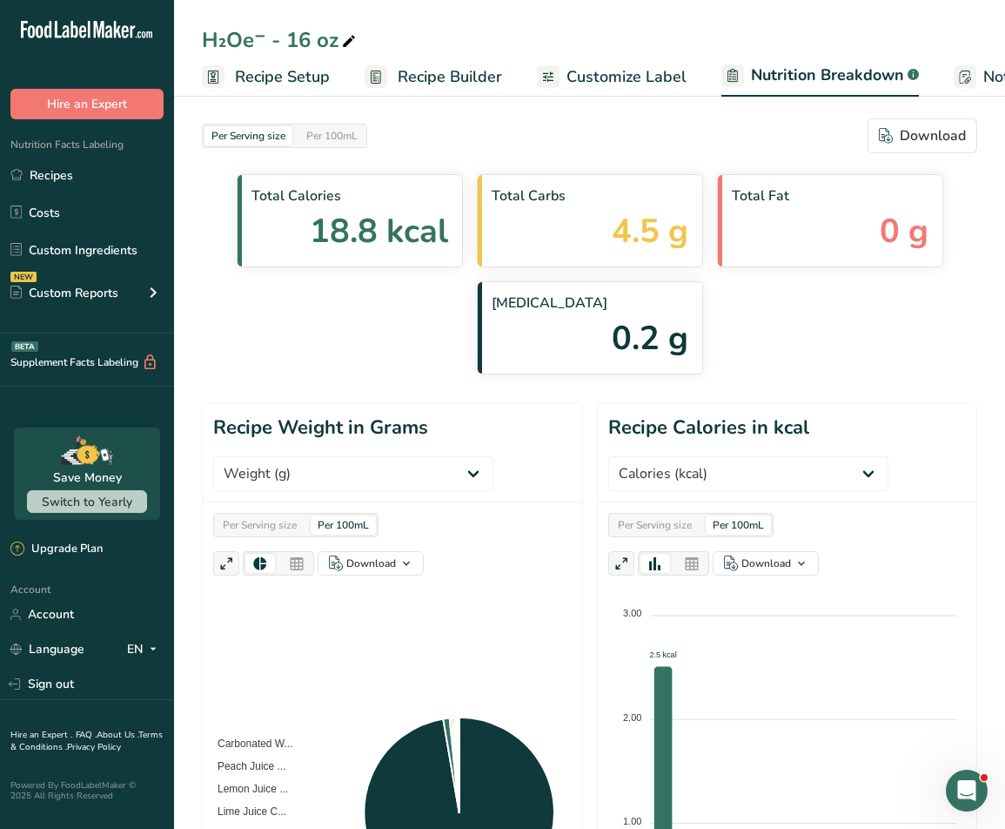
click at [312, 79] on span "Recipe Setup" at bounding box center [282, 76] width 95 height 23
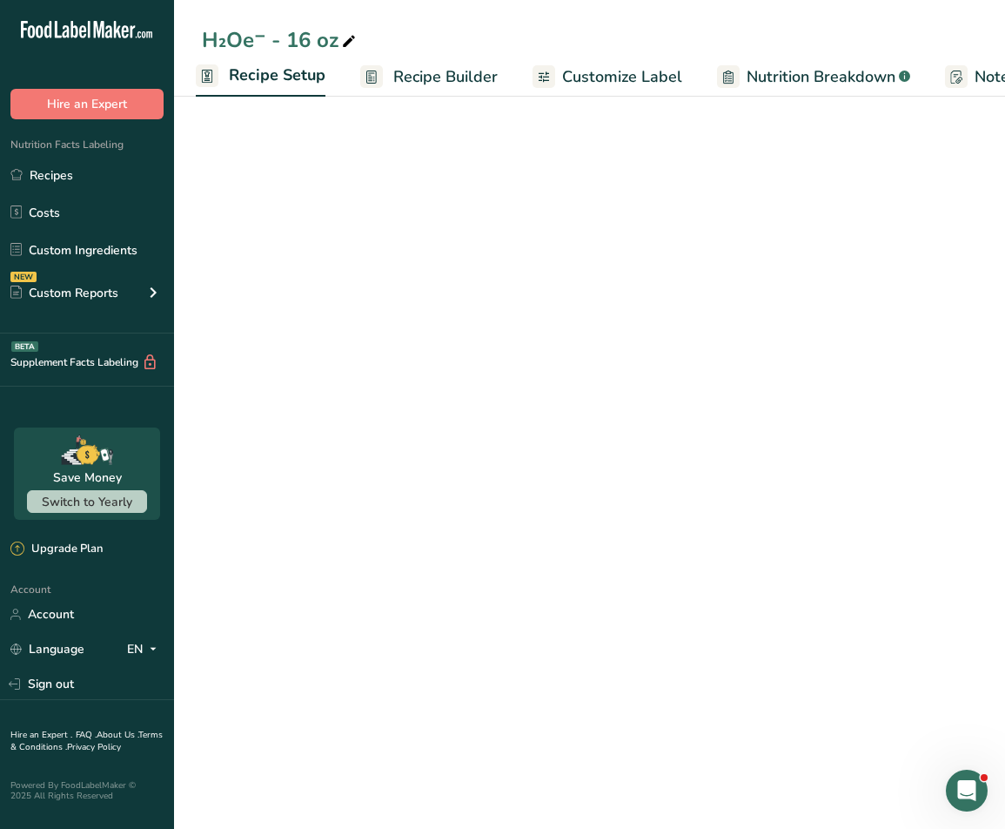
select select "18"
select select "22"
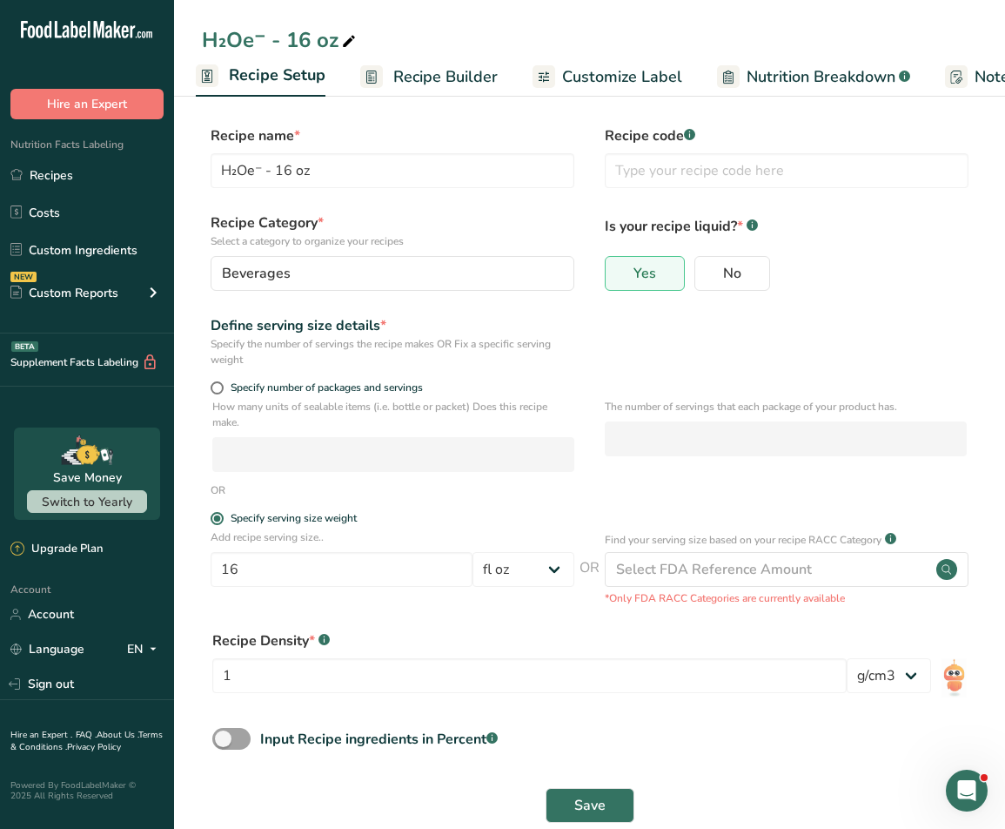
click at [404, 70] on span "Recipe Builder" at bounding box center [445, 76] width 104 height 23
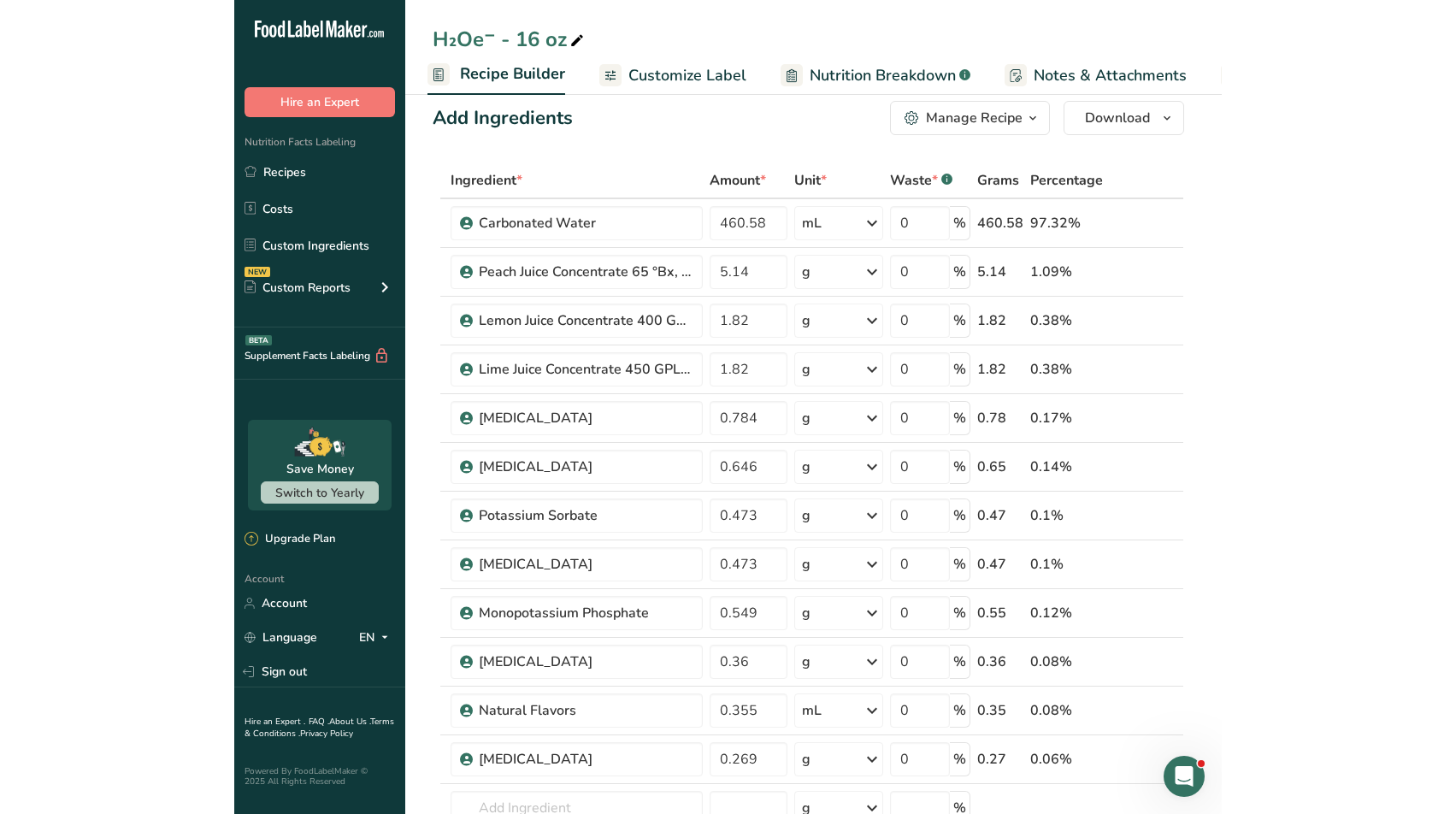
scroll to position [25, 0]
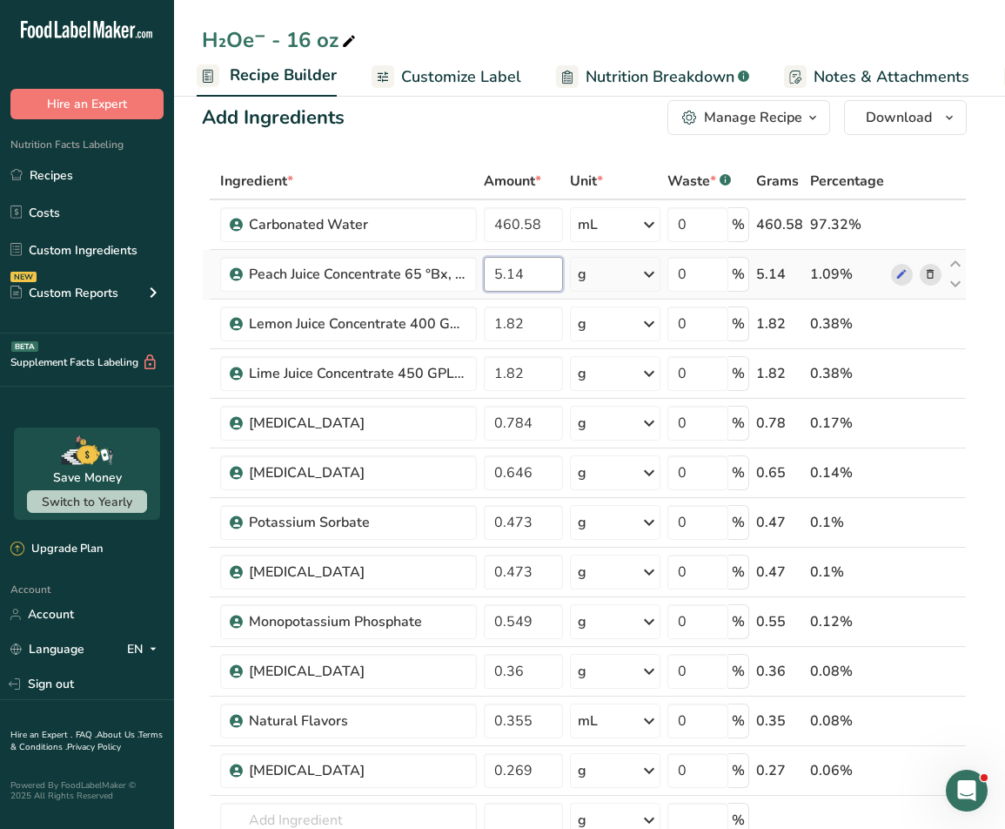
click at [553, 272] on input "5.14" at bounding box center [523, 274] width 78 height 35
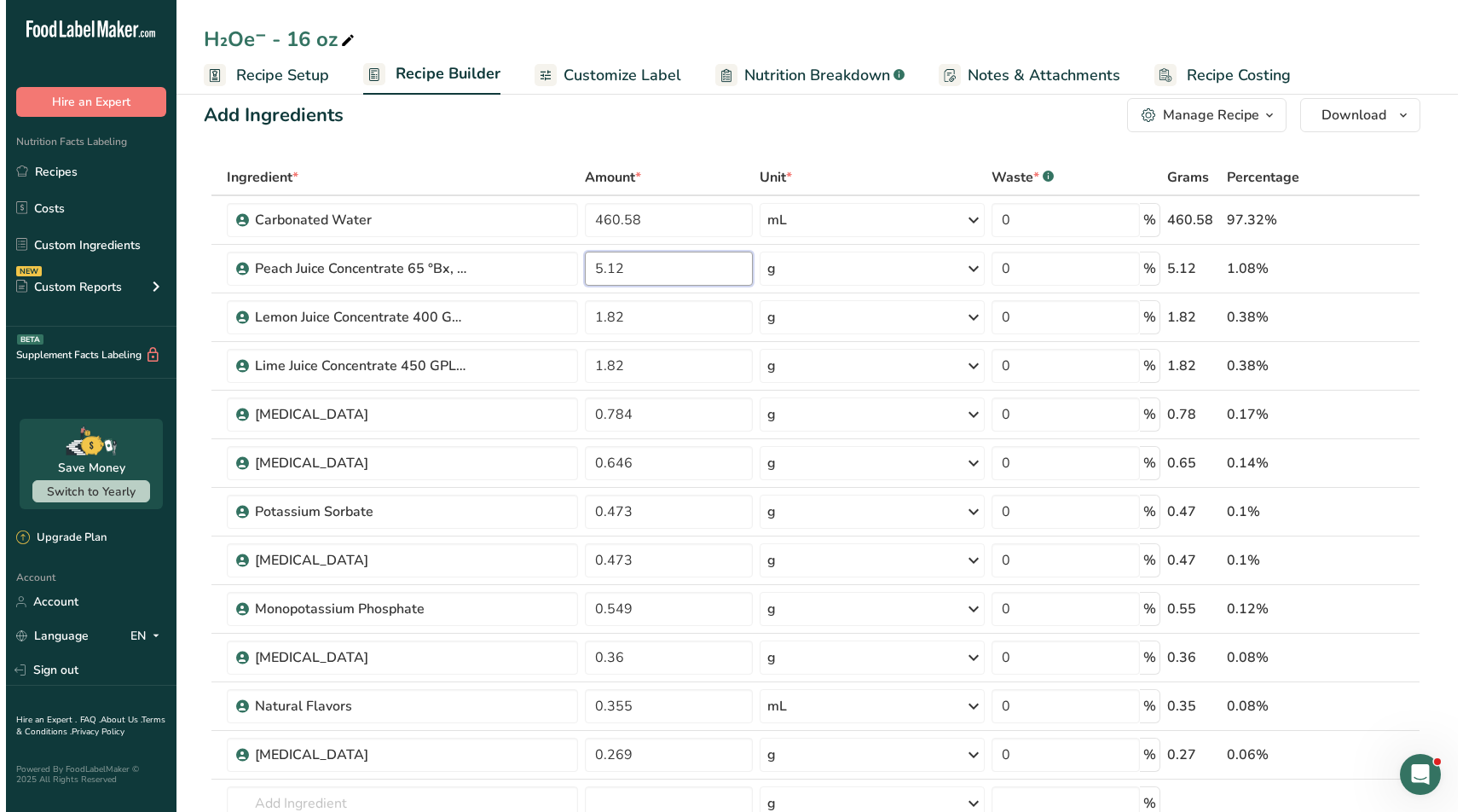
scroll to position [0, 0]
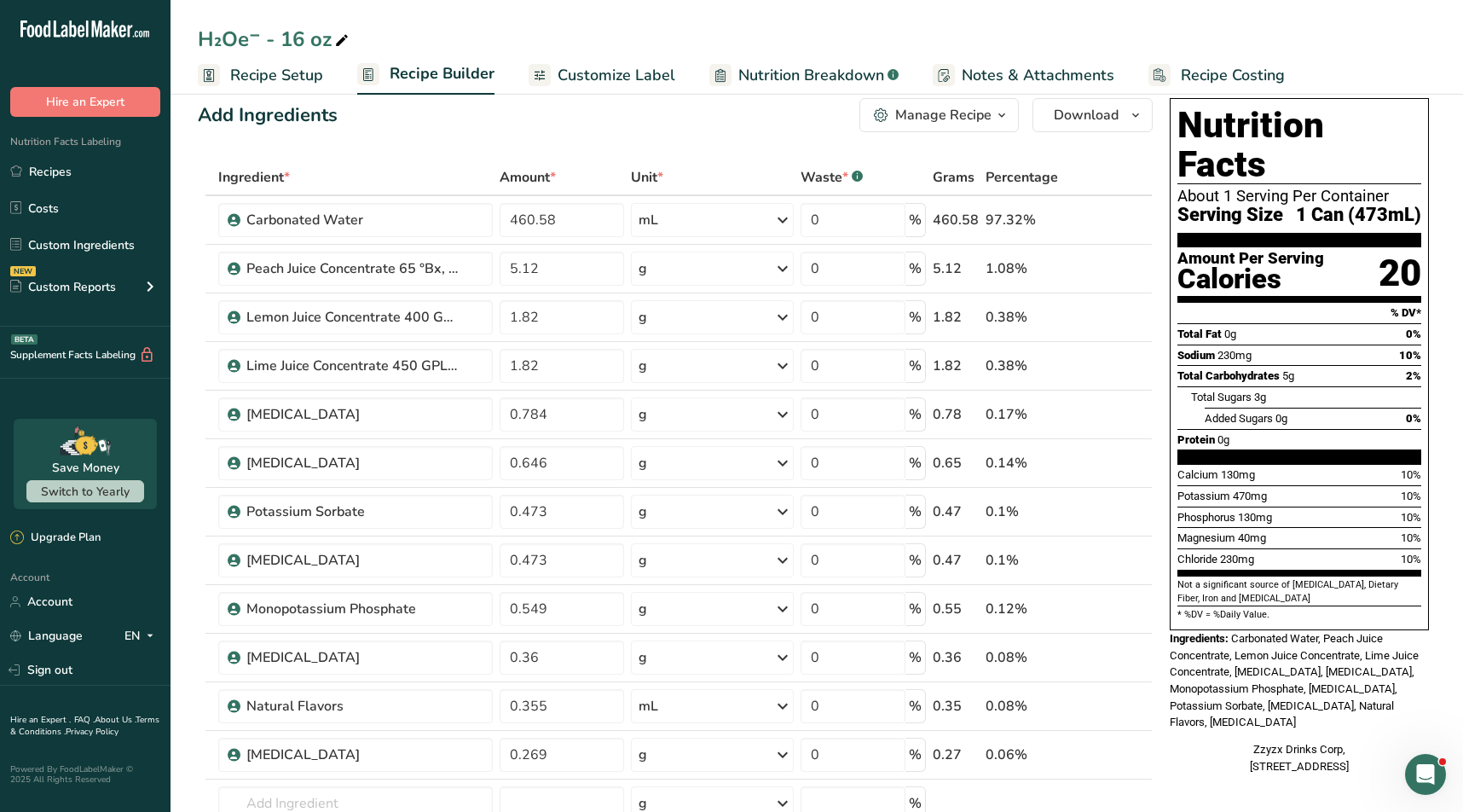
click at [730, 152] on div "Add Ingredients Manage Recipe Delete Recipe Duplicate Recipe Scale Recipe Save …" at bounding box center [680, 791] width 965 height 1401
click at [572, 265] on input "5.12" at bounding box center [561, 268] width 124 height 34
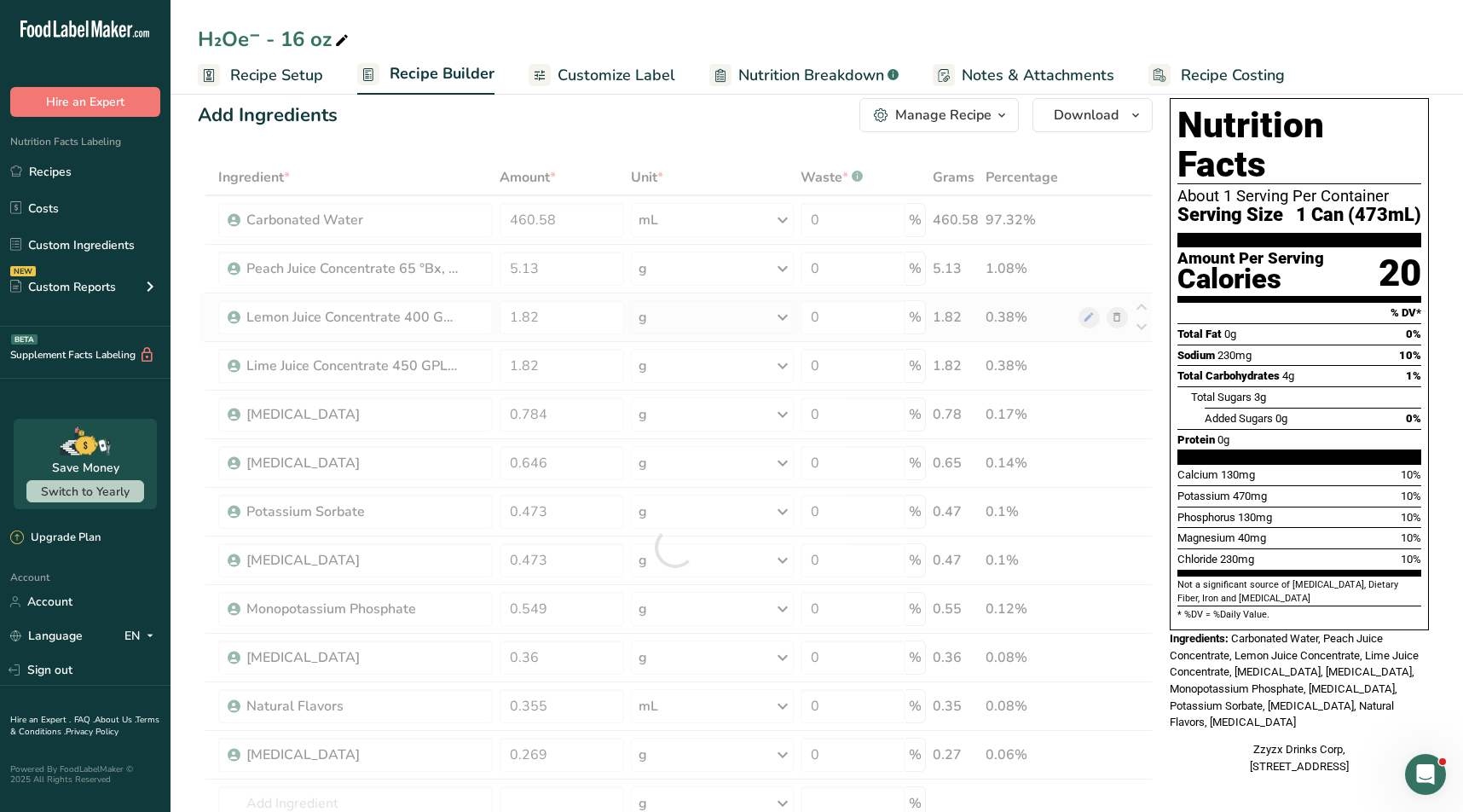
click at [555, 298] on div "Ingredient * Amount * Unit * Waste * .a-a{fill:#347362;}.b-a{fill:#fff;} Grams …" at bounding box center [675, 547] width 955 height 775
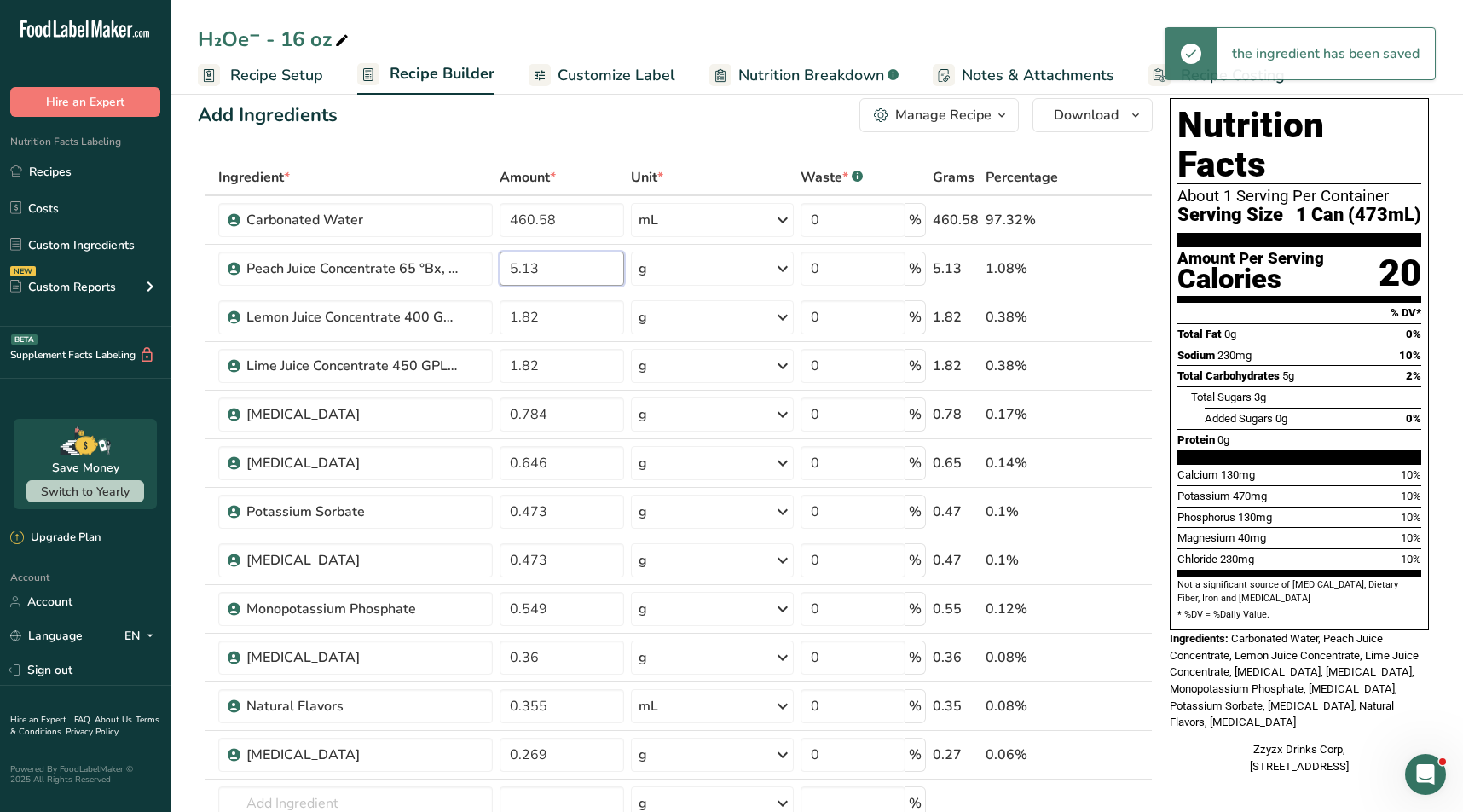
click at [549, 264] on input "5.13" at bounding box center [561, 268] width 124 height 34
click at [603, 293] on div "Ingredient * Amount * Unit * Waste * .a-a{fill:#347362;}.b-a{fill:#fff;} Grams …" at bounding box center [675, 547] width 955 height 775
click at [564, 266] on input "5.12" at bounding box center [561, 268] width 124 height 34
click at [543, 259] on input "5.13" at bounding box center [561, 268] width 124 height 34
click at [543, 266] on input "5.13" at bounding box center [561, 268] width 124 height 34
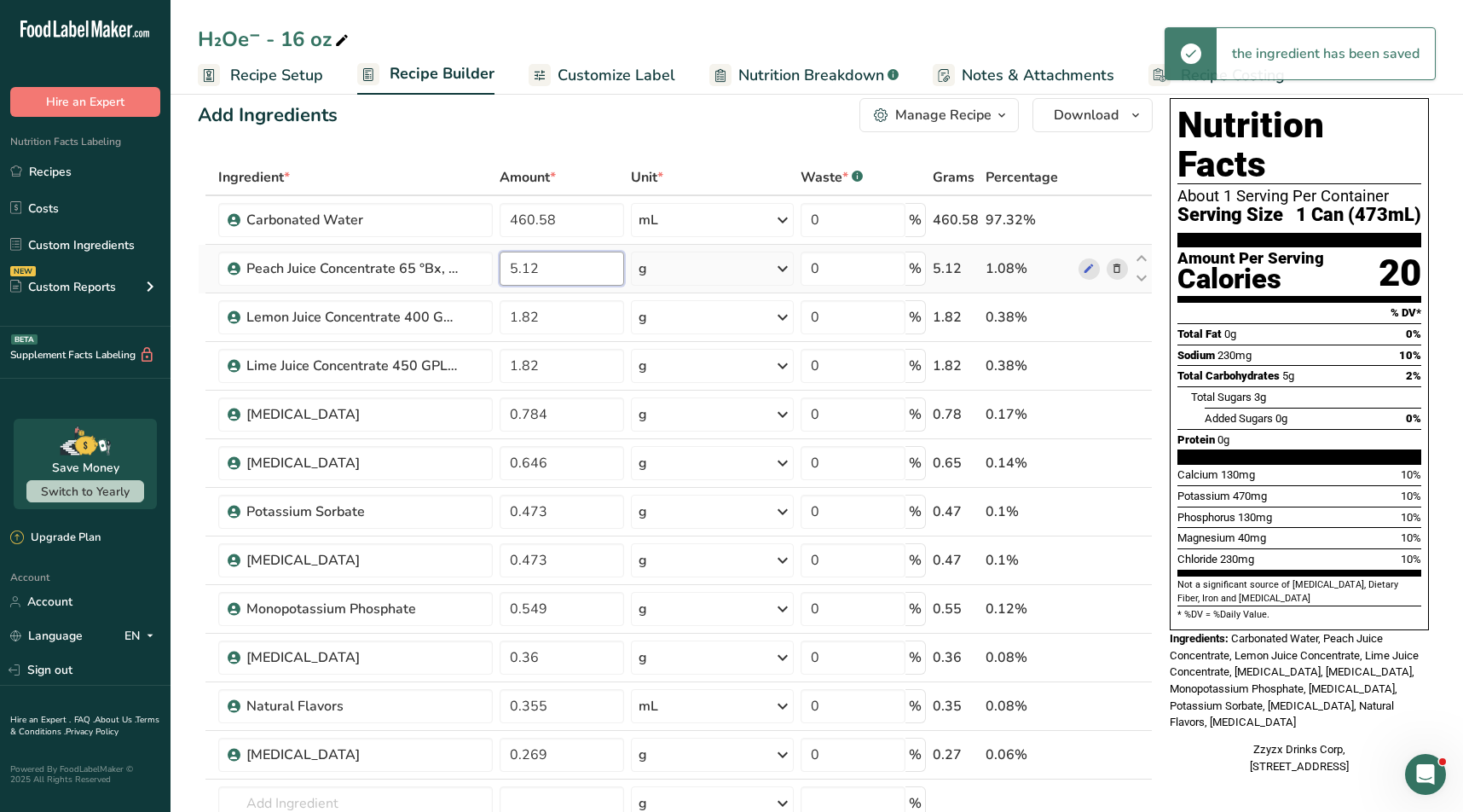
type input "5.12"
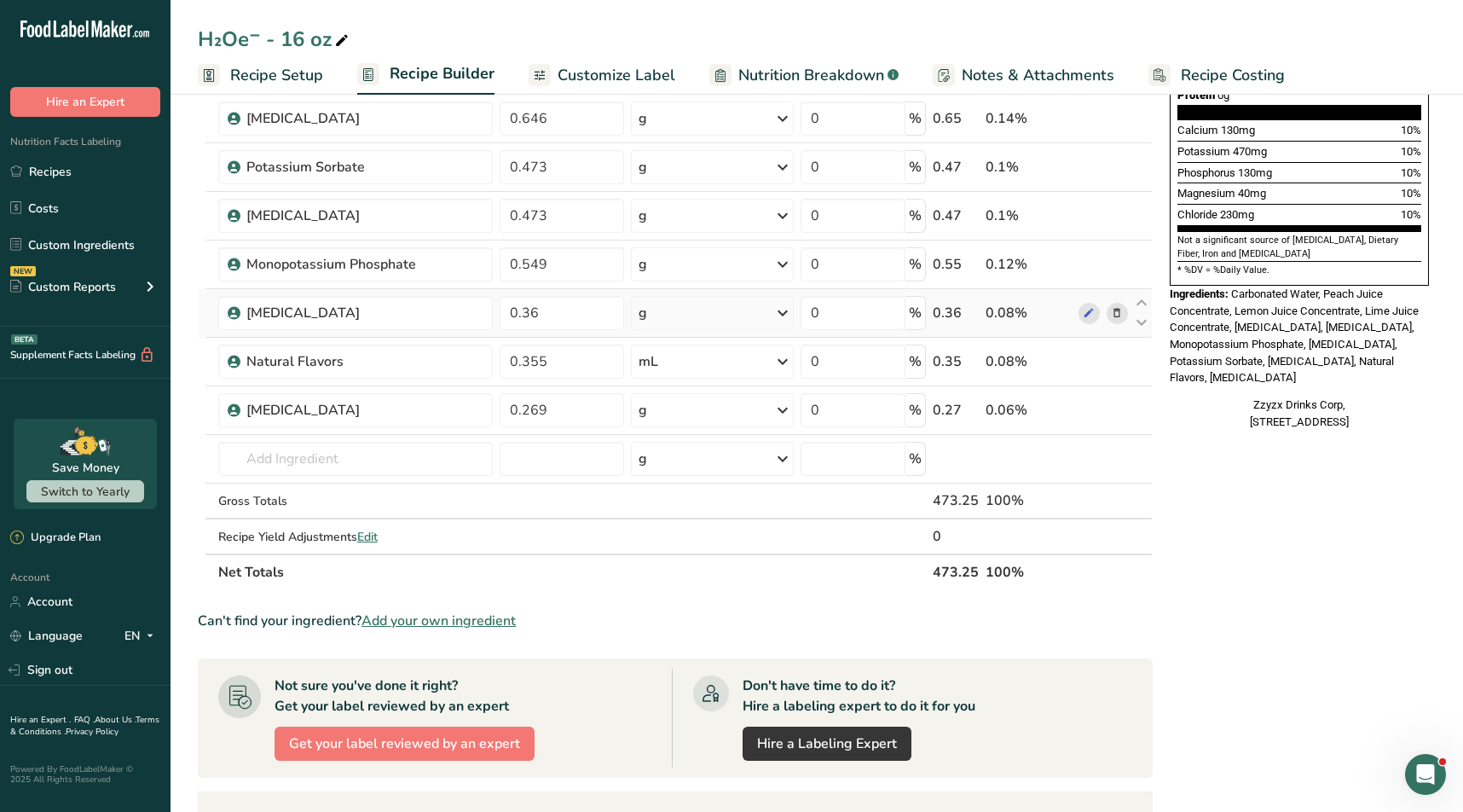
scroll to position [362, 0]
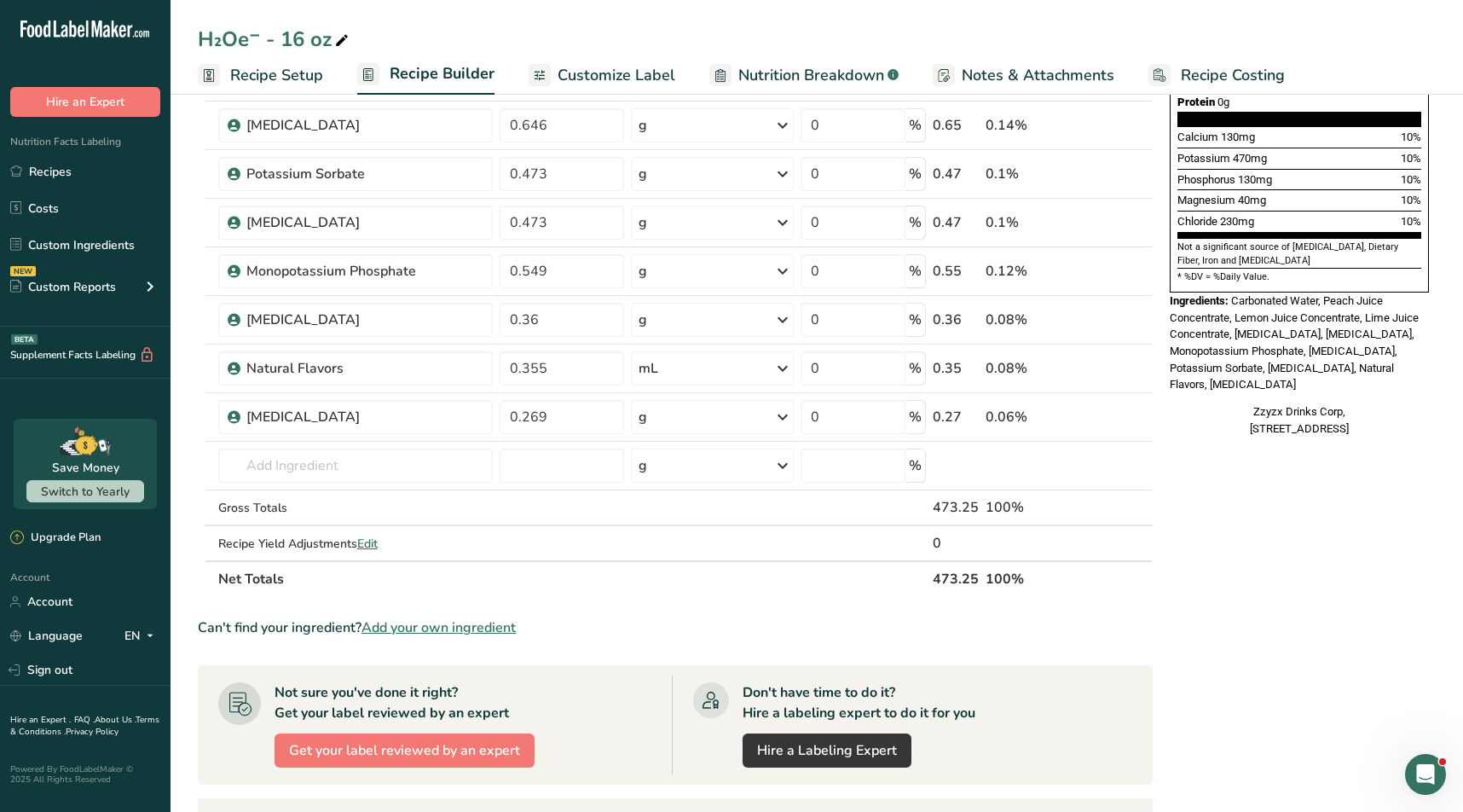
click at [27, 263] on ul "Recipes Costs Custom Ingredients NEW Custom Reports Menu Label Ingredient Compa…" at bounding box center [85, 231] width 171 height 153
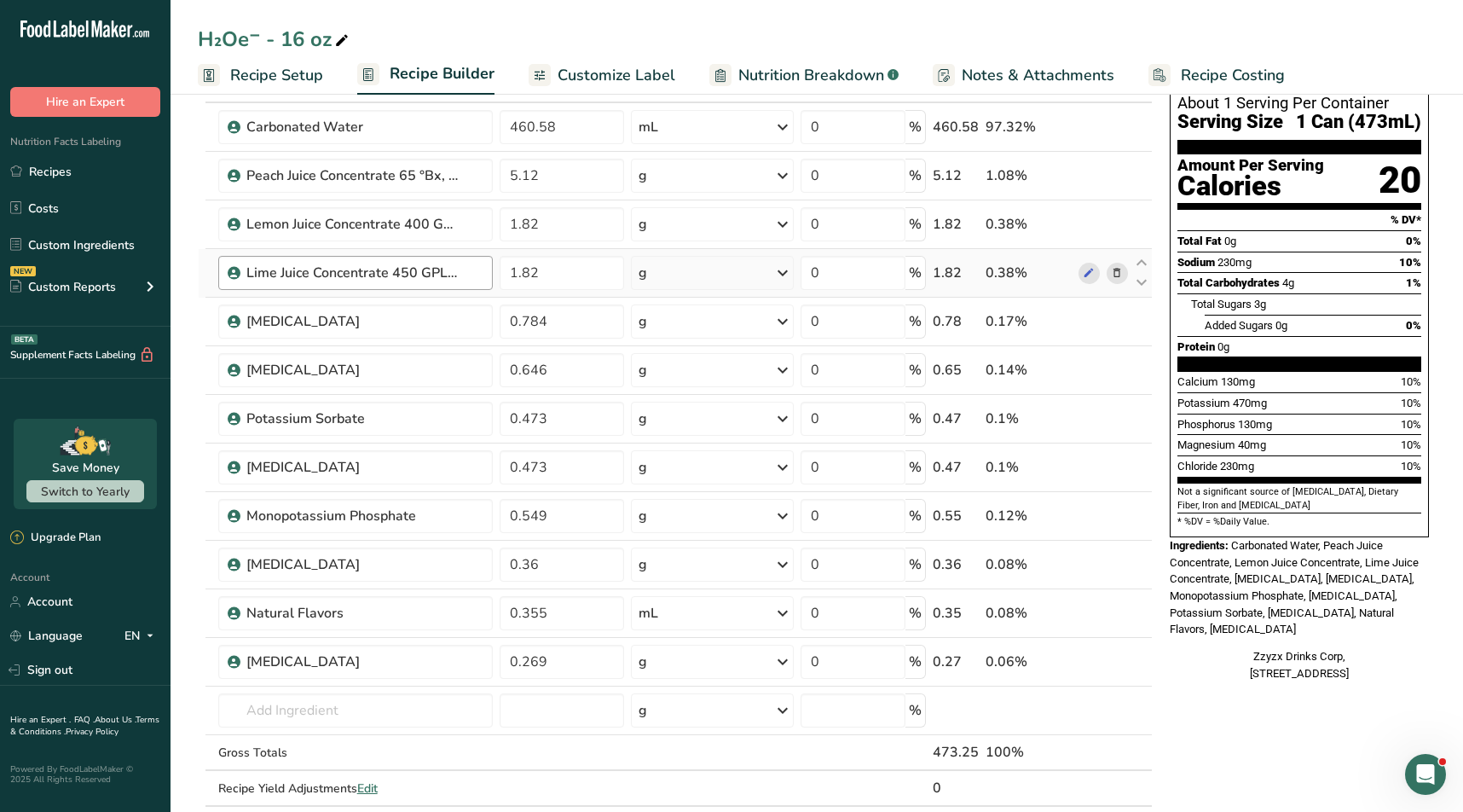
scroll to position [0, 0]
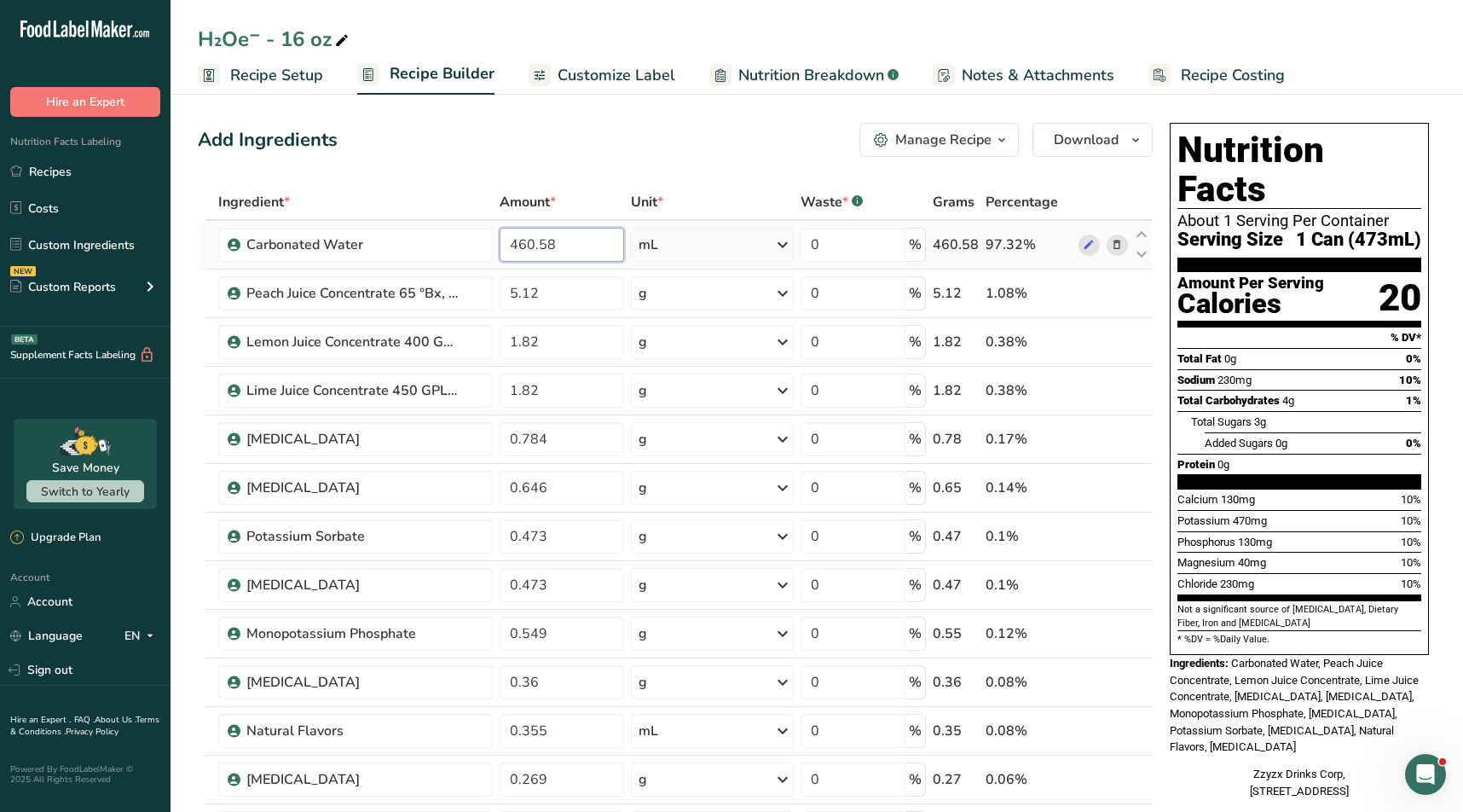
click at [562, 244] on input "460.58" at bounding box center [561, 244] width 124 height 34
type input "460.33"
click at [581, 300] on div "Ingredient * Amount * Unit * Waste * .a-a{fill:#347362;}.b-a{fill:#fff;} Grams …" at bounding box center [675, 571] width 955 height 775
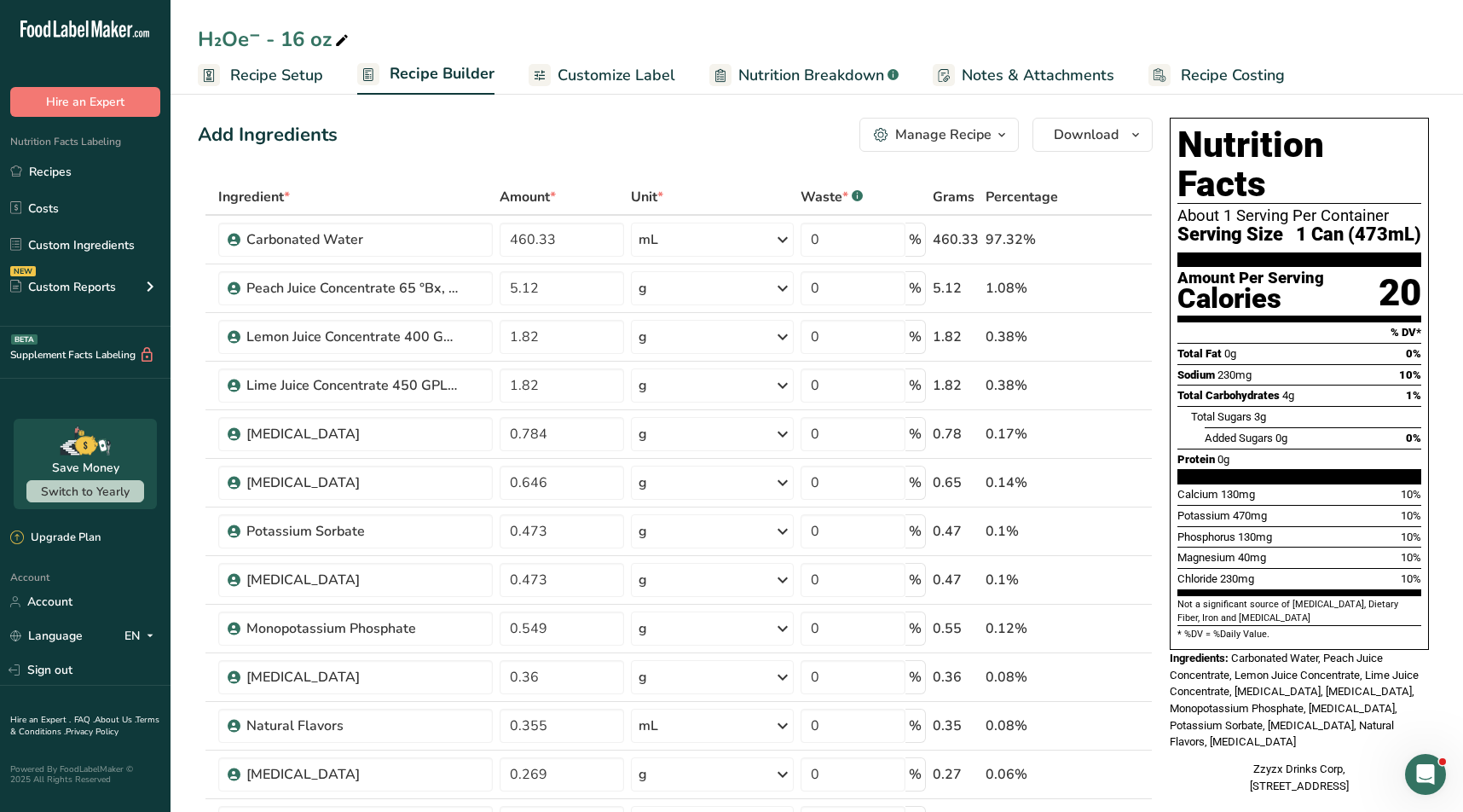
click at [334, 37] on icon at bounding box center [342, 41] width 16 height 24
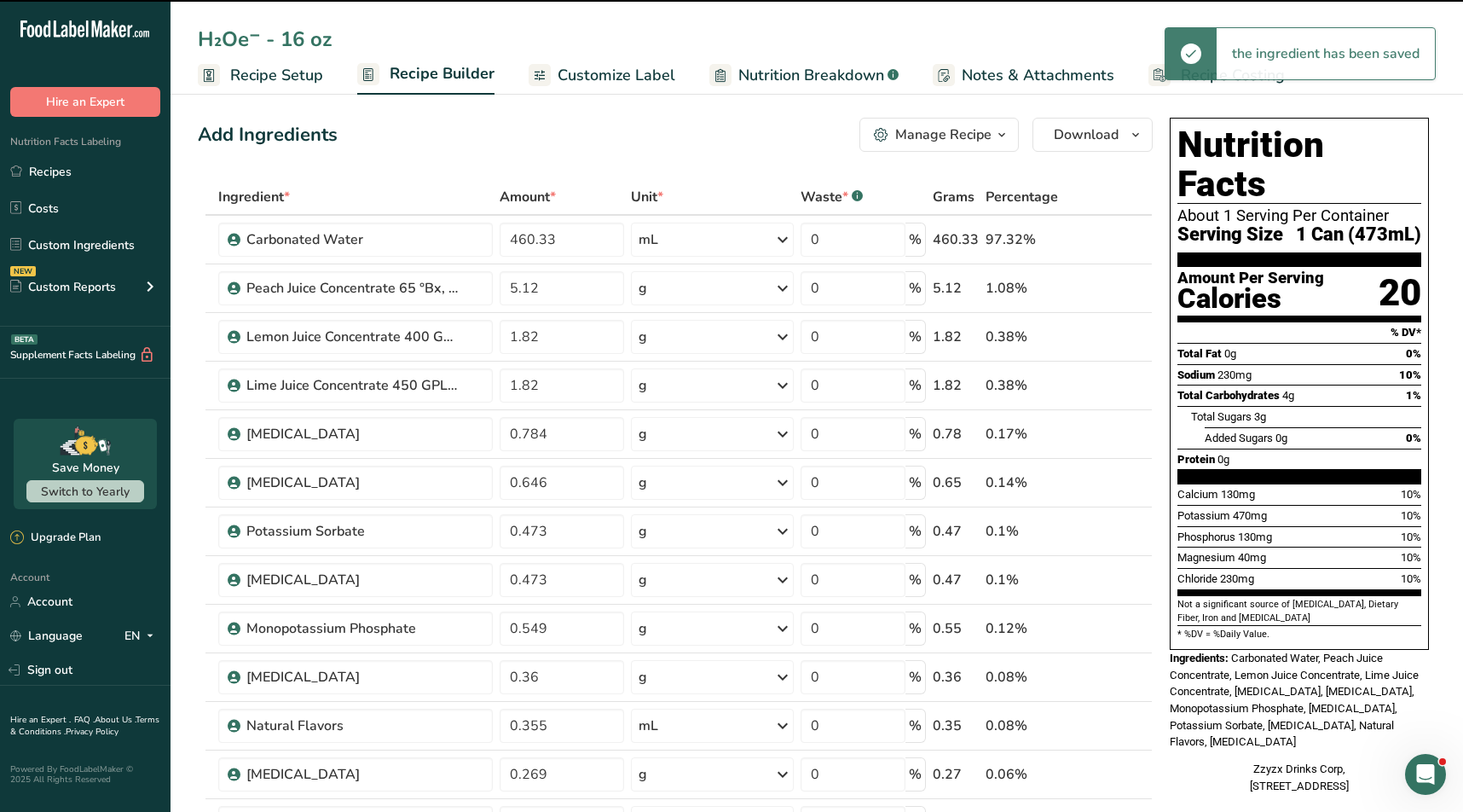
click at [200, 40] on input "H₂Oe⁻ - 16 oz" at bounding box center [817, 38] width 1239 height 30
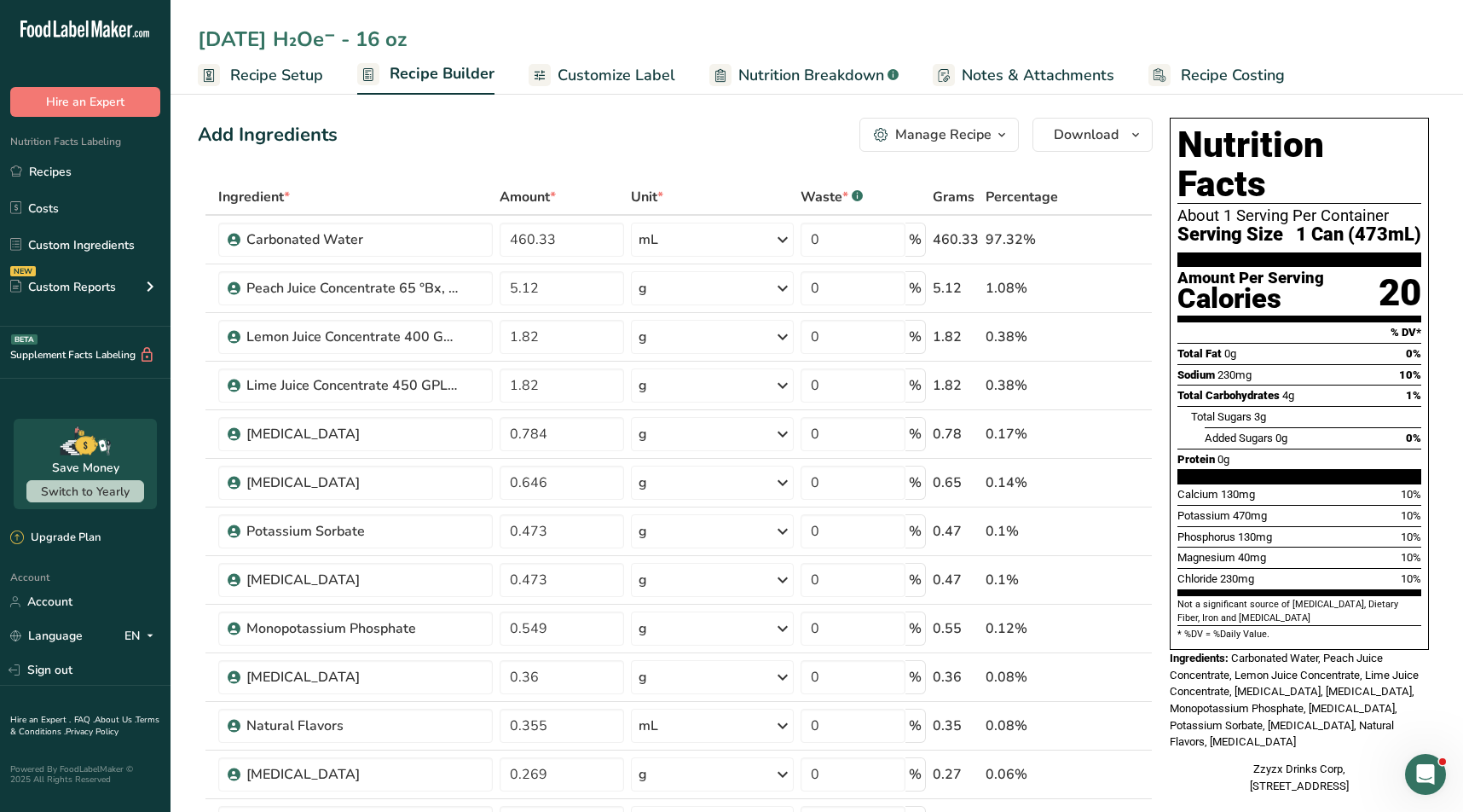
type input "[DATE] H₂Oe⁻ - 16 oz"
click at [278, 37] on div "[DATE] H₂Oe⁻ - 16 oz" at bounding box center [313, 38] width 229 height 30
click at [284, 40] on input "[DATE] H₂Oe⁻ - 16 oz" at bounding box center [817, 38] width 1239 height 30
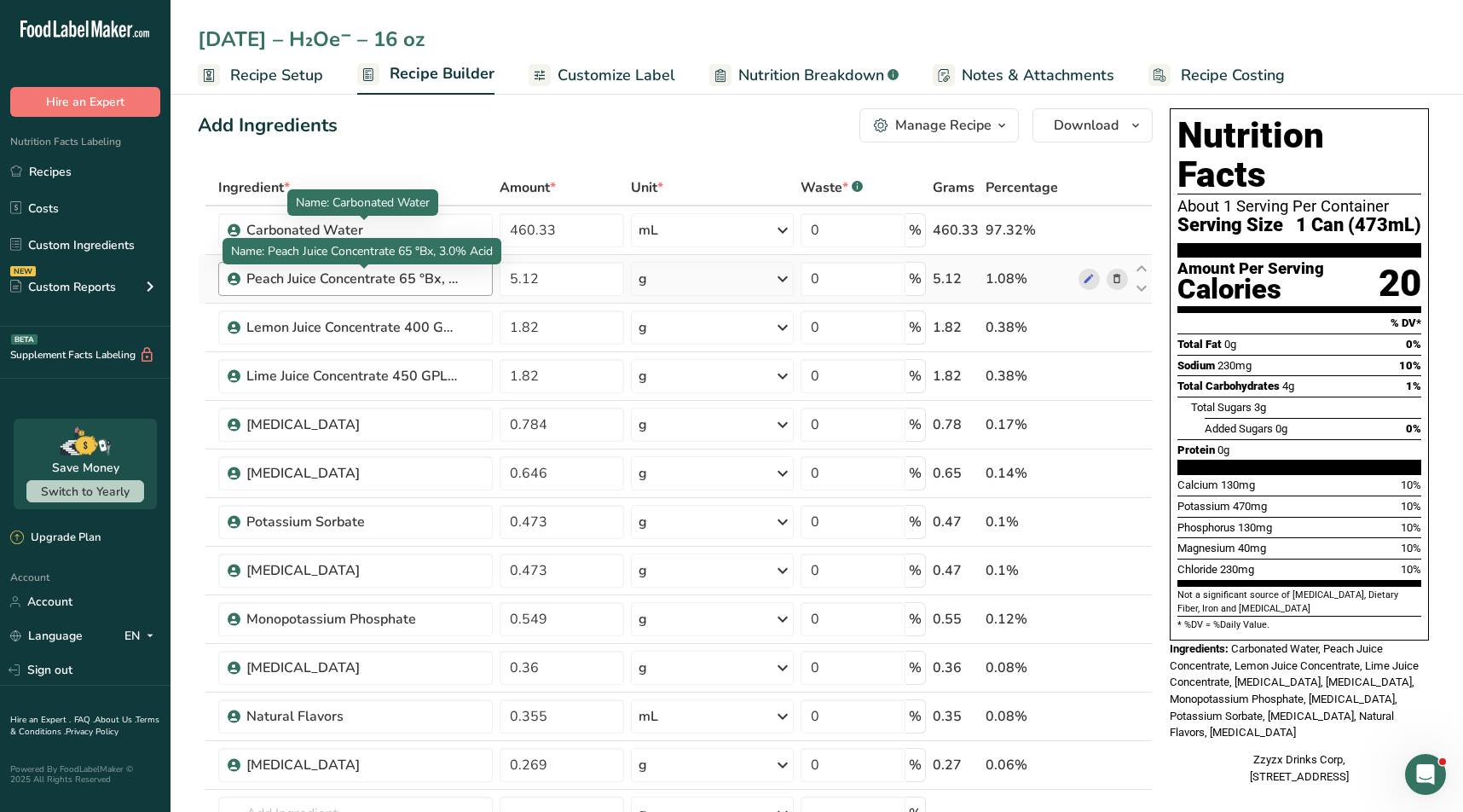
scroll to position [0, 0]
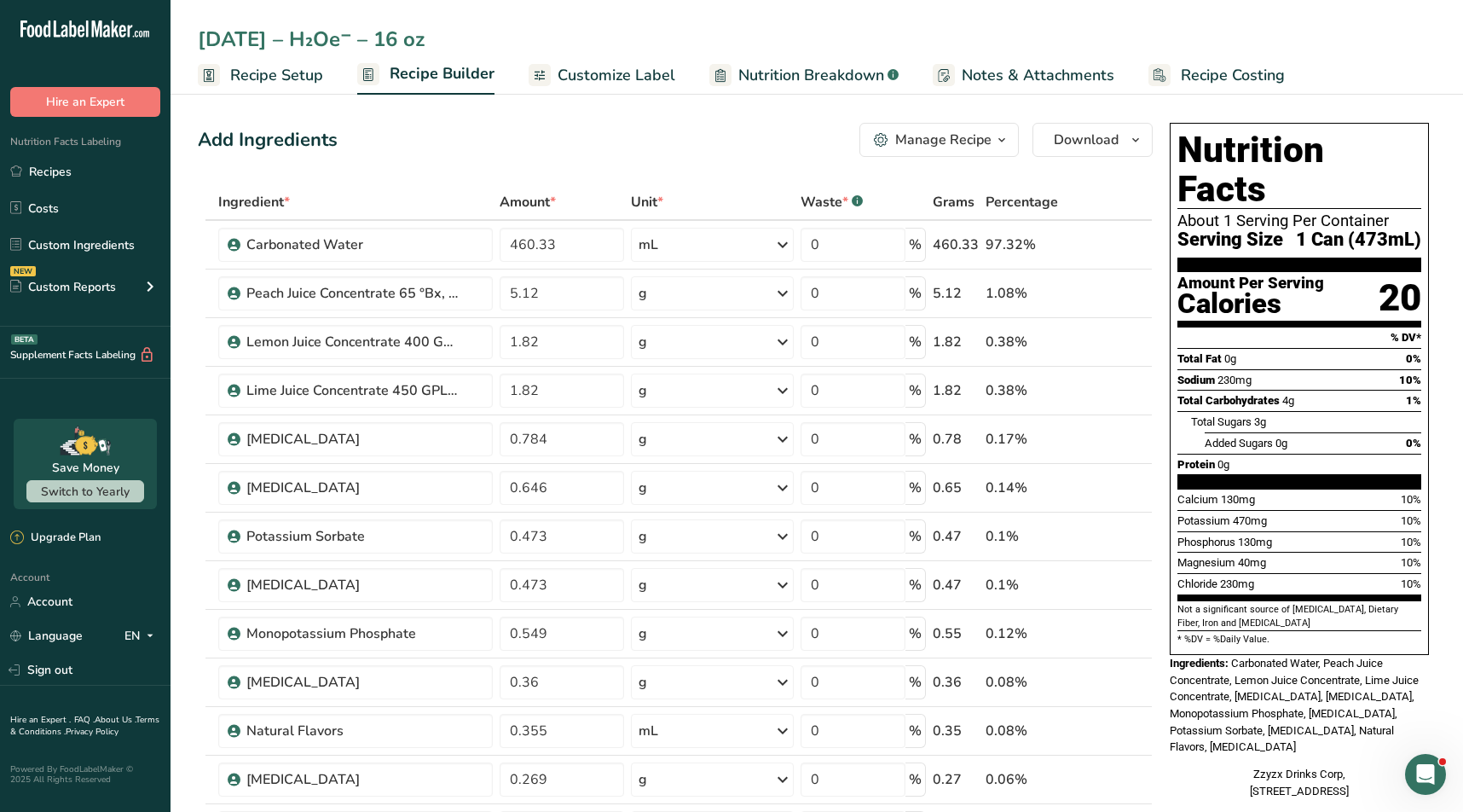
type input "[DATE] – H₂Oe⁻ – 16 oz"
click at [430, 187] on th "Ingredient *" at bounding box center [356, 203] width 282 height 36
click at [302, 64] on span "Recipe Setup" at bounding box center [276, 74] width 93 height 23
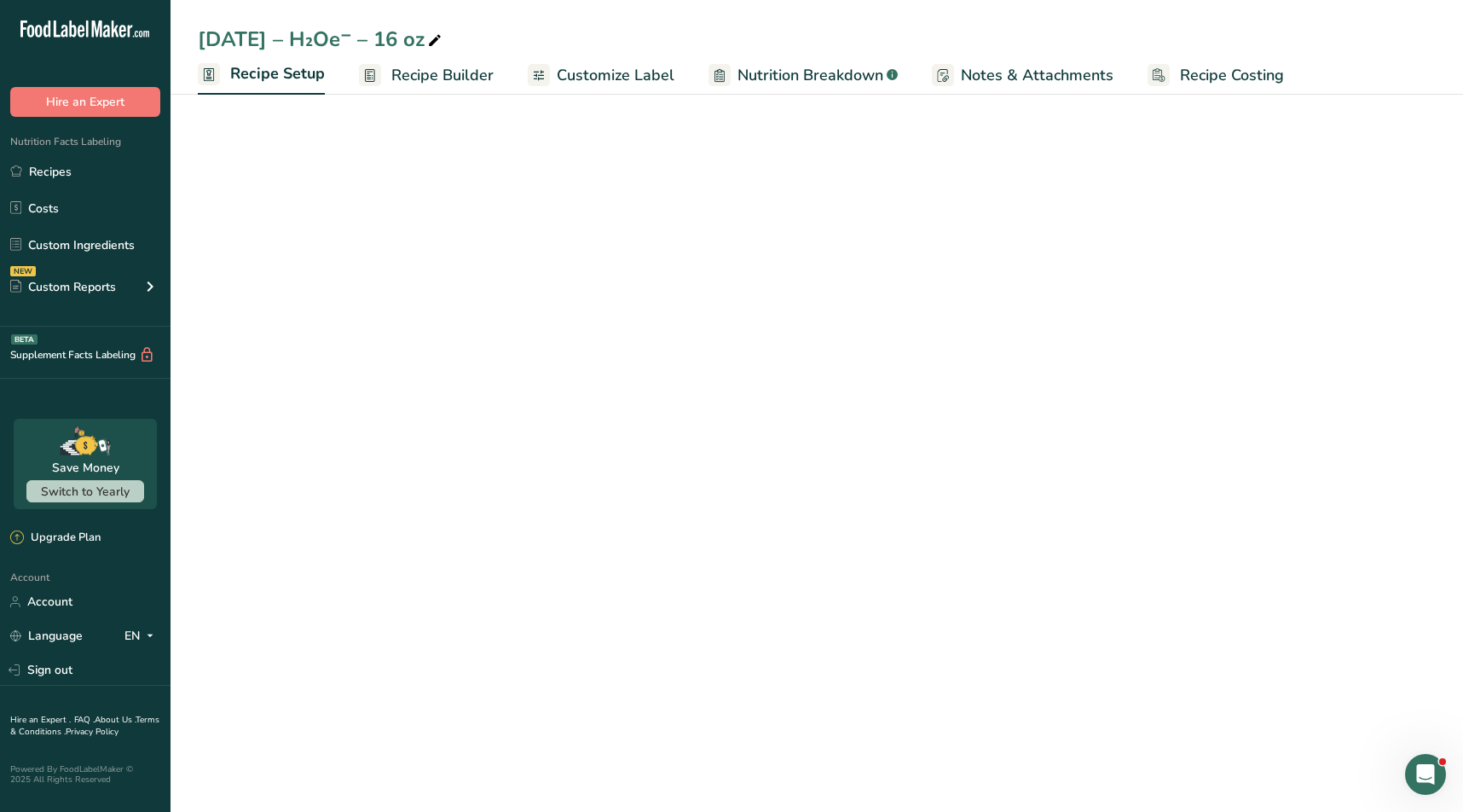
select select "18"
select select "22"
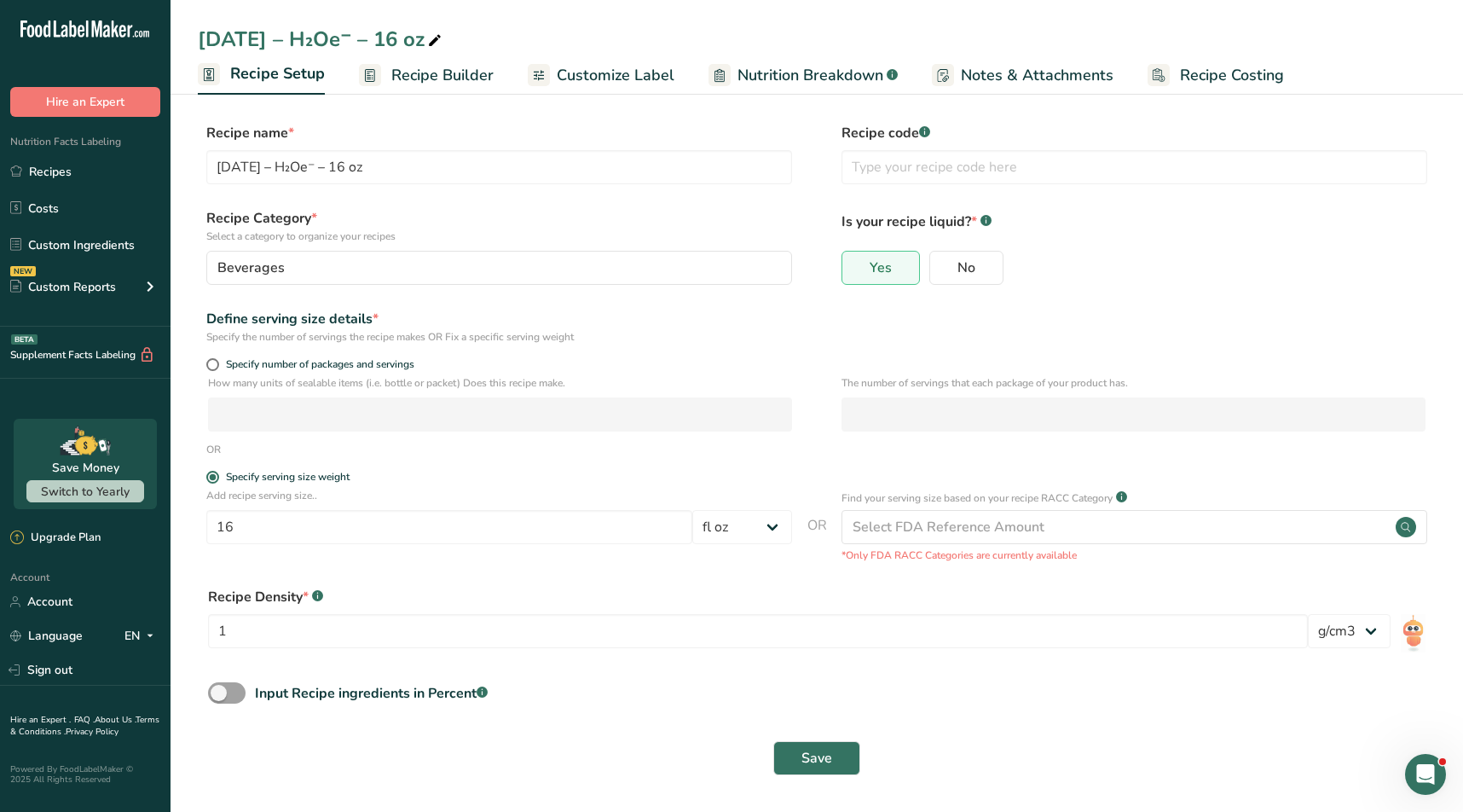
click at [411, 87] on link "Recipe Builder" at bounding box center [426, 74] width 135 height 38
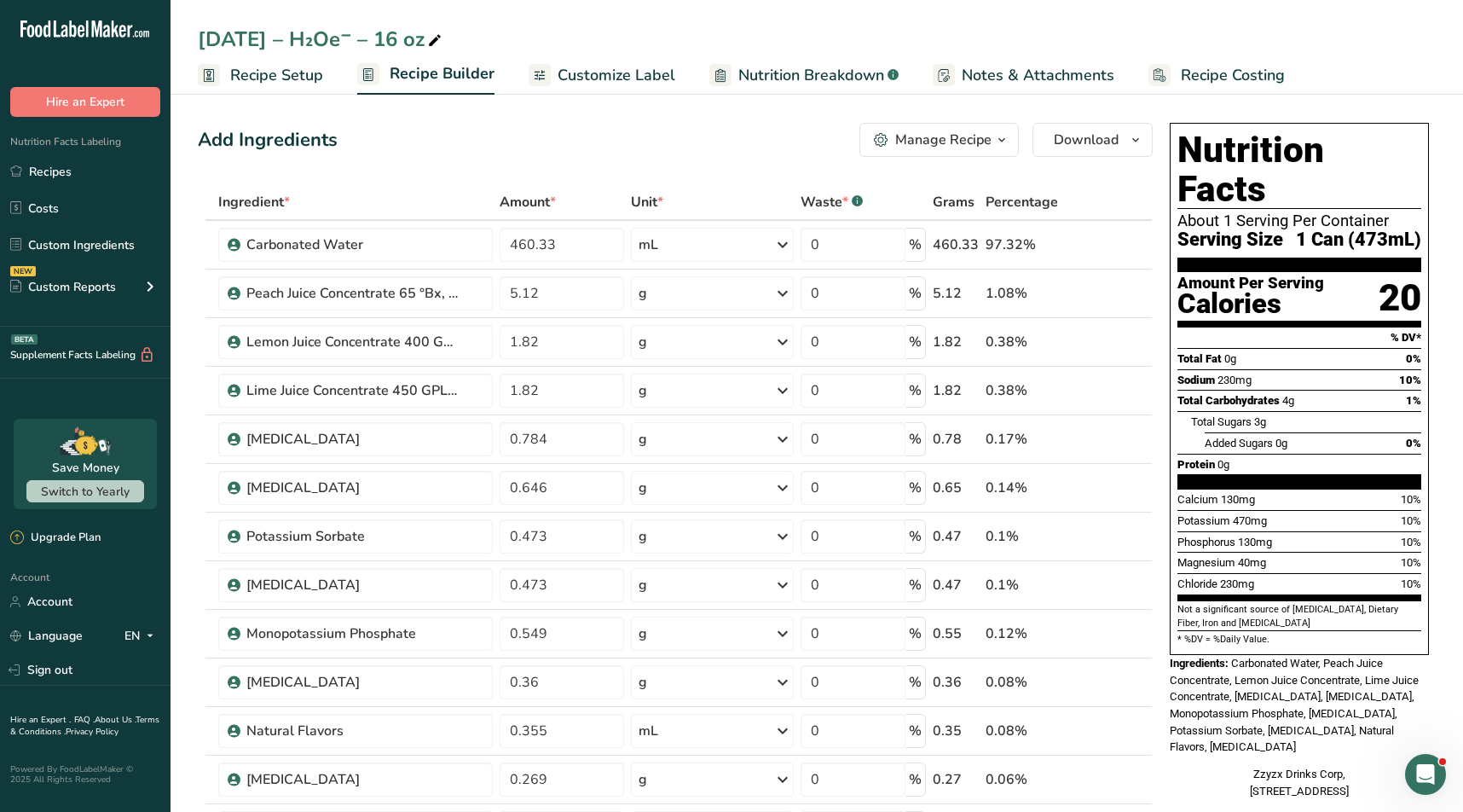
click at [548, 83] on link "Customize Label" at bounding box center [603, 74] width 147 height 38
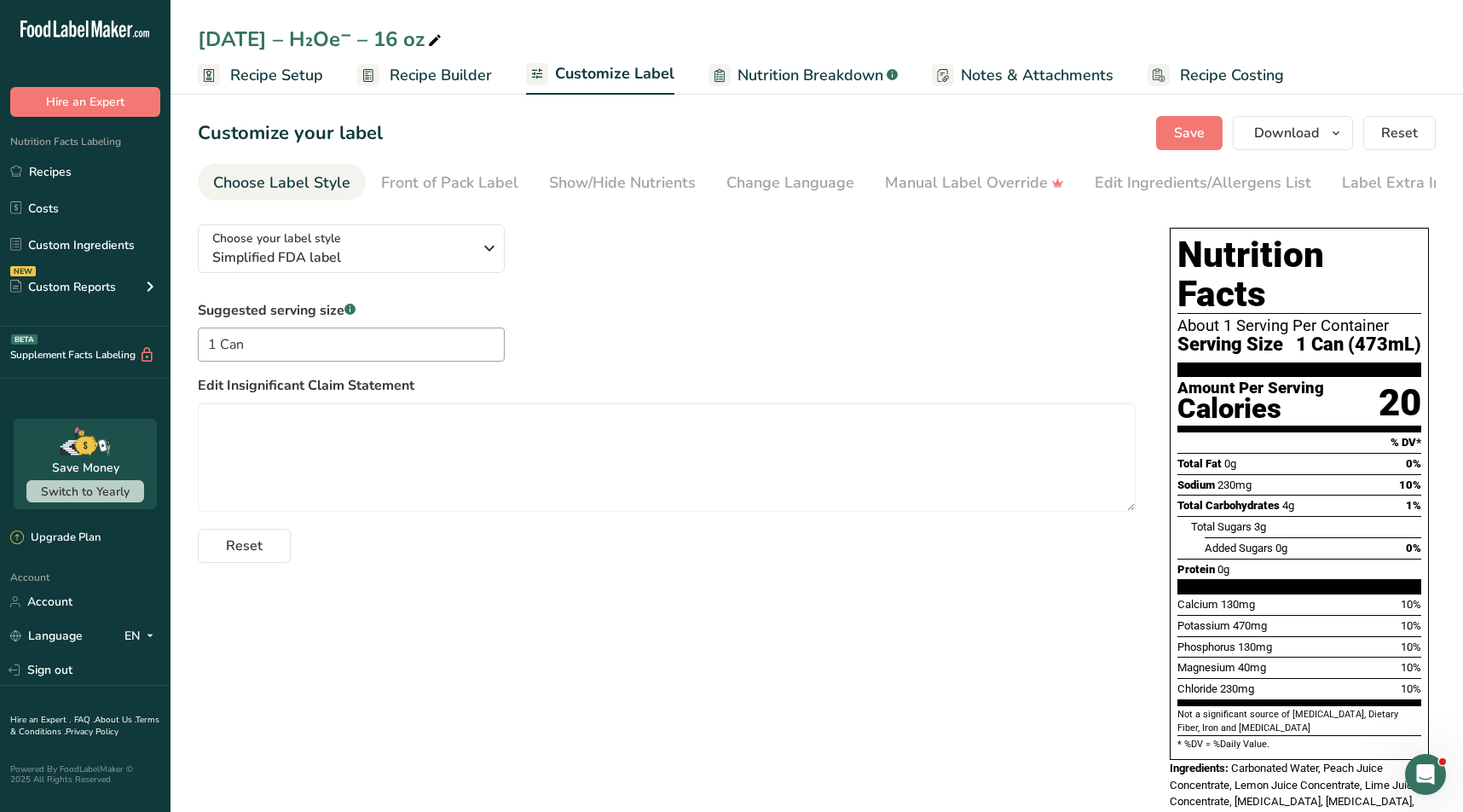
click at [443, 94] on link "Recipe Builder" at bounding box center [425, 74] width 135 height 38
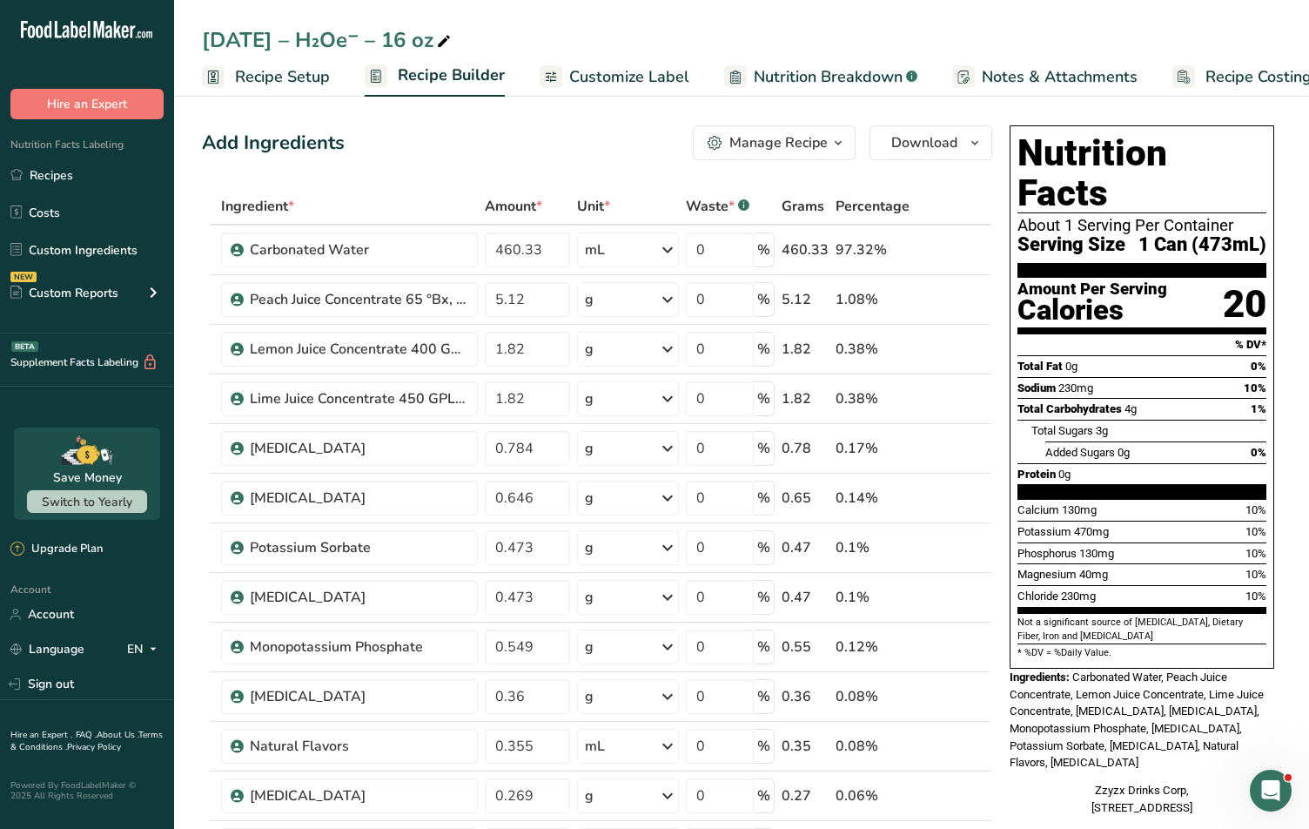
click at [792, 150] on div "Manage Recipe" at bounding box center [778, 142] width 98 height 21
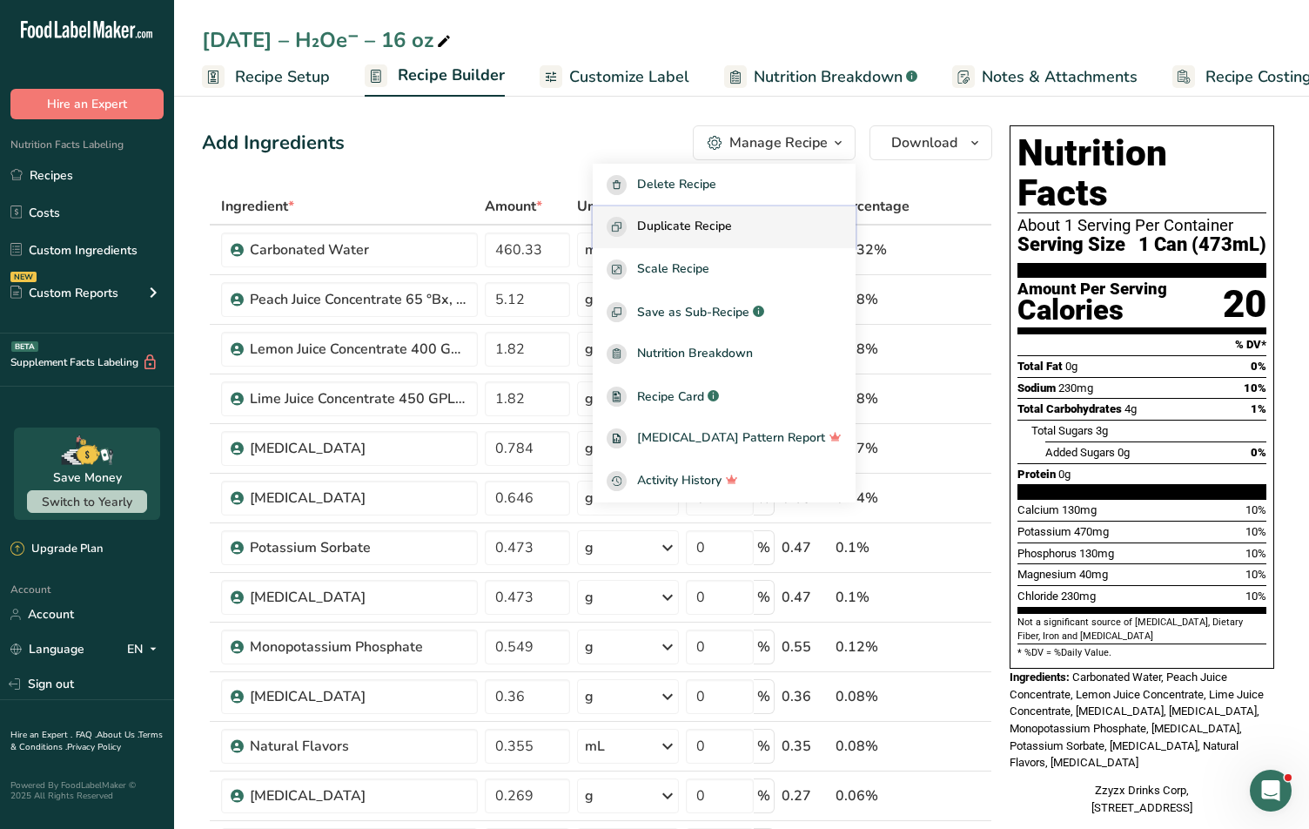
click at [732, 219] on span "Duplicate Recipe" at bounding box center [684, 227] width 95 height 20
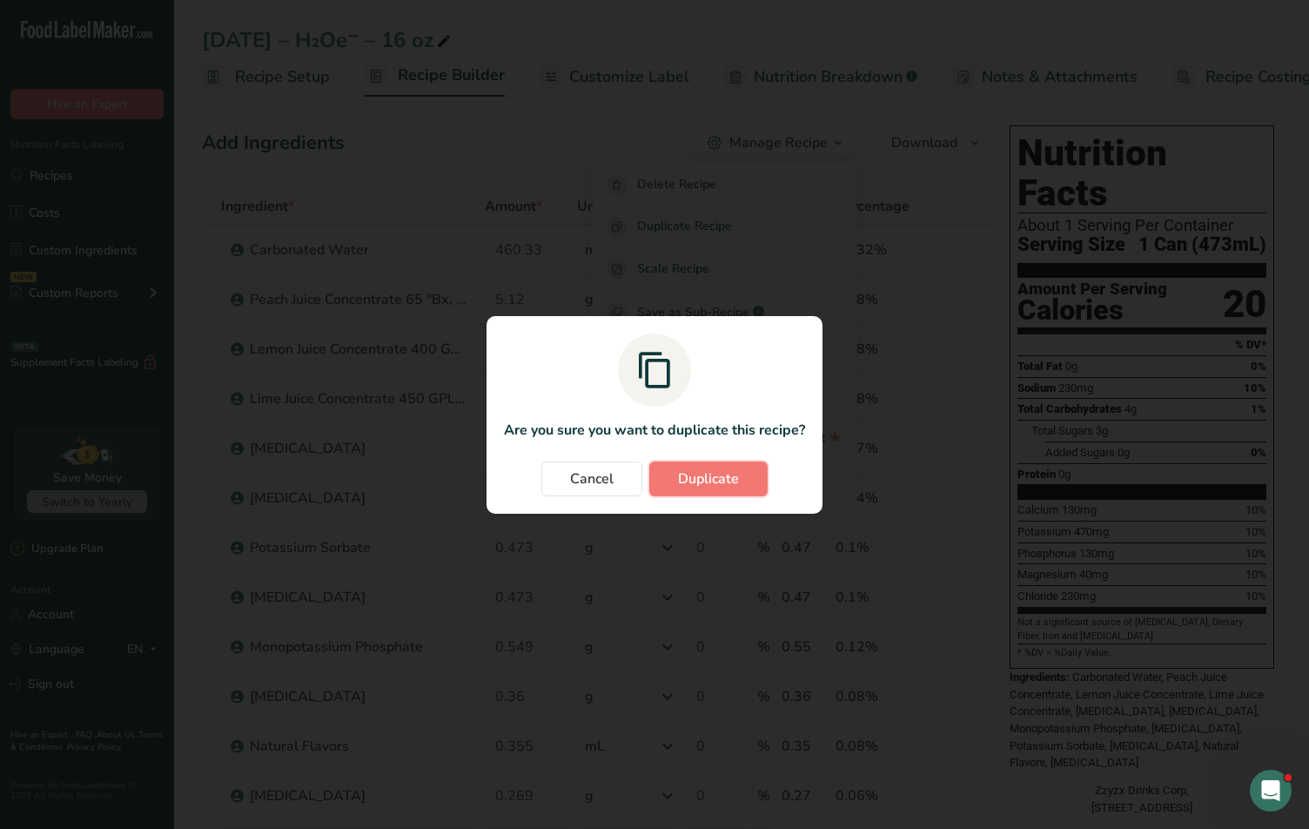
click at [728, 478] on span "Duplicate" at bounding box center [708, 478] width 61 height 21
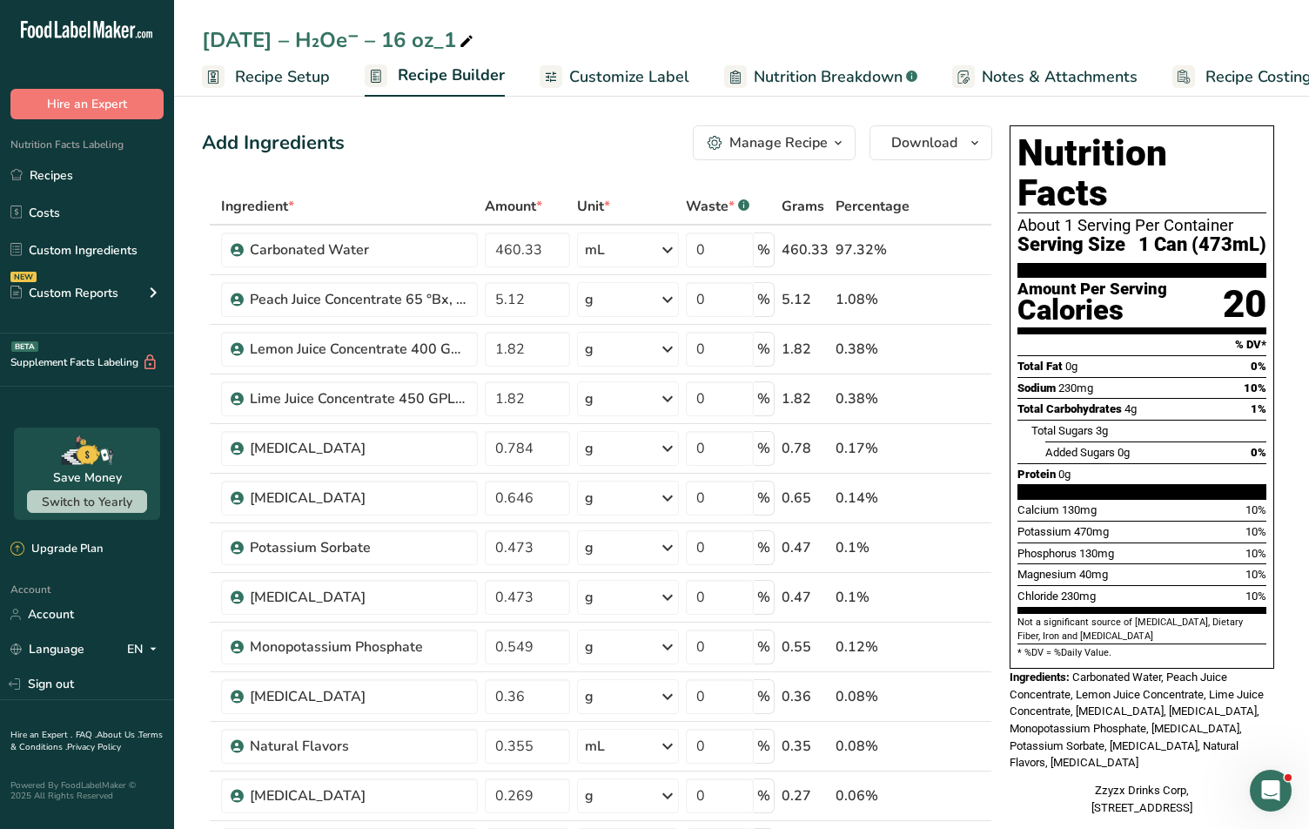
drag, startPoint x: 387, startPoint y: 39, endPoint x: 477, endPoint y: 33, distance: 89.8
click at [477, 33] on div "[DATE] – H₂Oe⁻ – 16 oz_1" at bounding box center [339, 39] width 275 height 31
drag, startPoint x: 386, startPoint y: 36, endPoint x: 494, endPoint y: 42, distance: 109.0
click at [491, 42] on input "[DATE] – H₂Oe⁻ – 16 oz_1" at bounding box center [741, 39] width 1079 height 31
type input "[DATE] – H₂Oe⁻ – Star Dust"
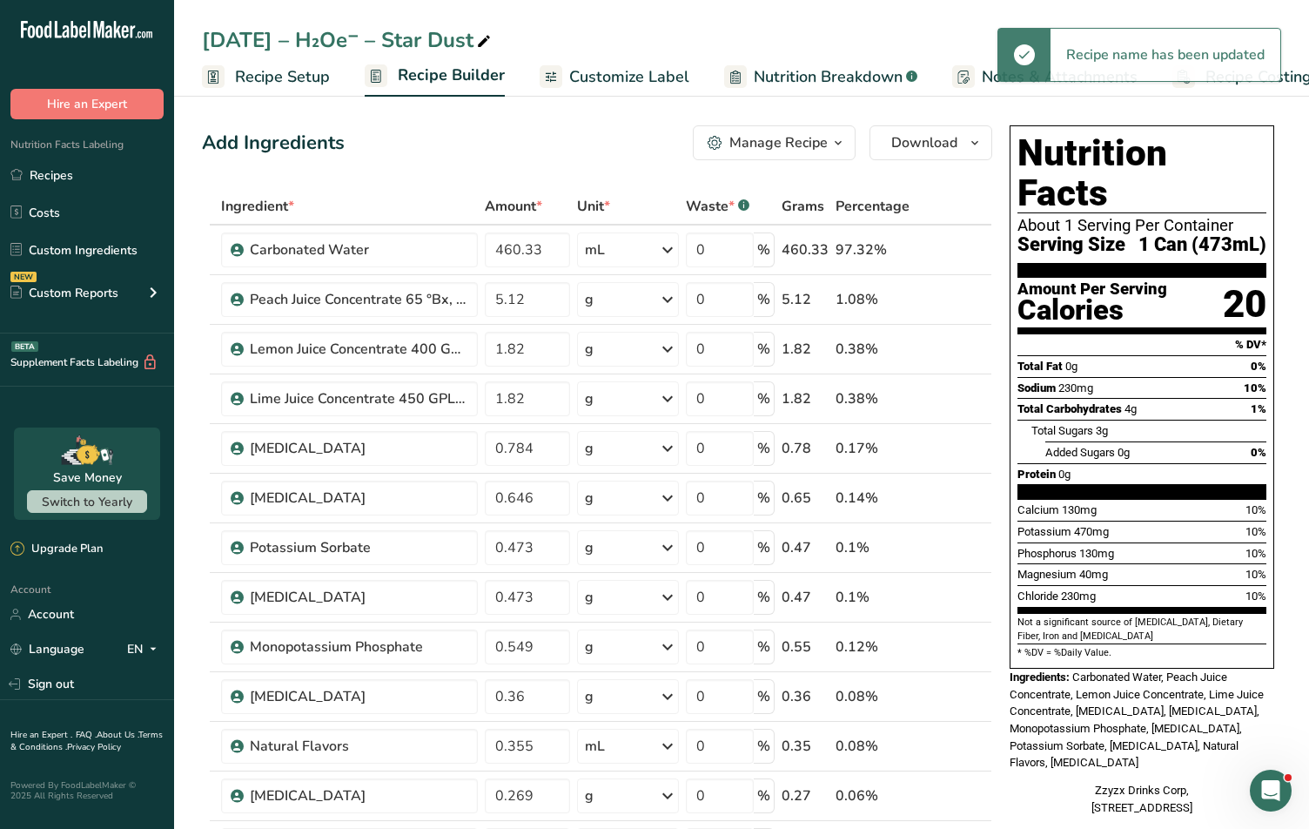
click at [433, 151] on div "Add Ingredients Manage Recipe Delete Recipe Duplicate Recipe Scale Recipe Save …" at bounding box center [597, 142] width 790 height 35
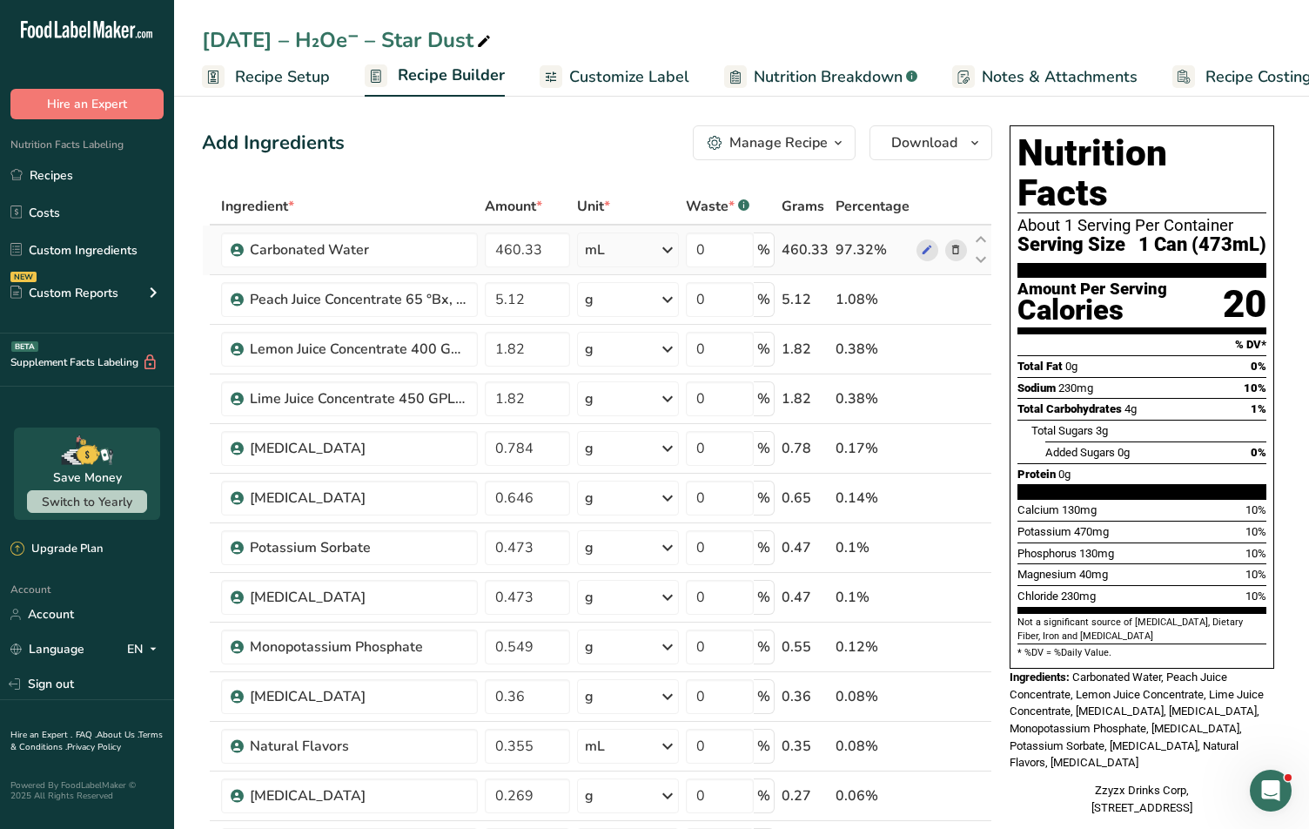
click at [957, 254] on icon at bounding box center [955, 250] width 12 height 18
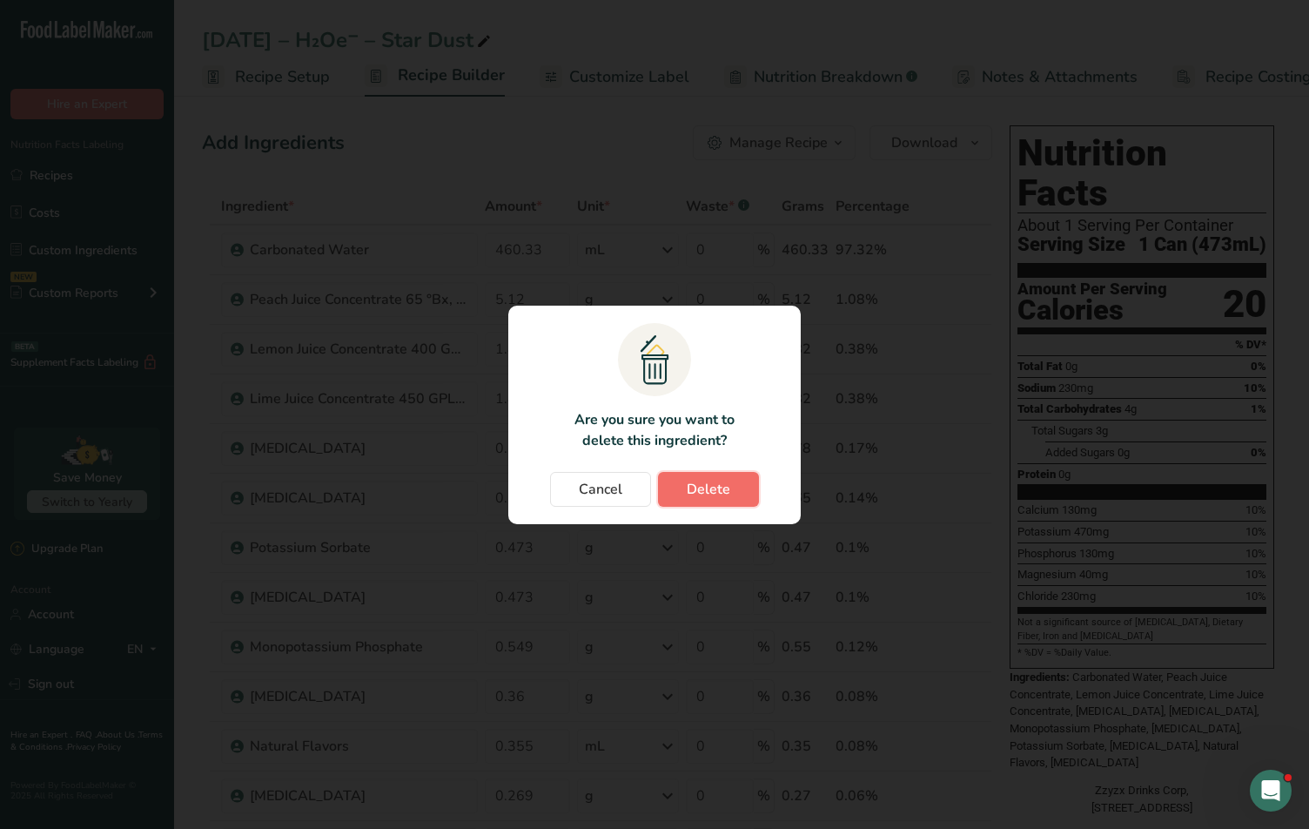
click at [702, 493] on span "Delete" at bounding box center [709, 489] width 44 height 21
type input "5.12"
type input "1.82"
type input "0.784"
type input "0.646"
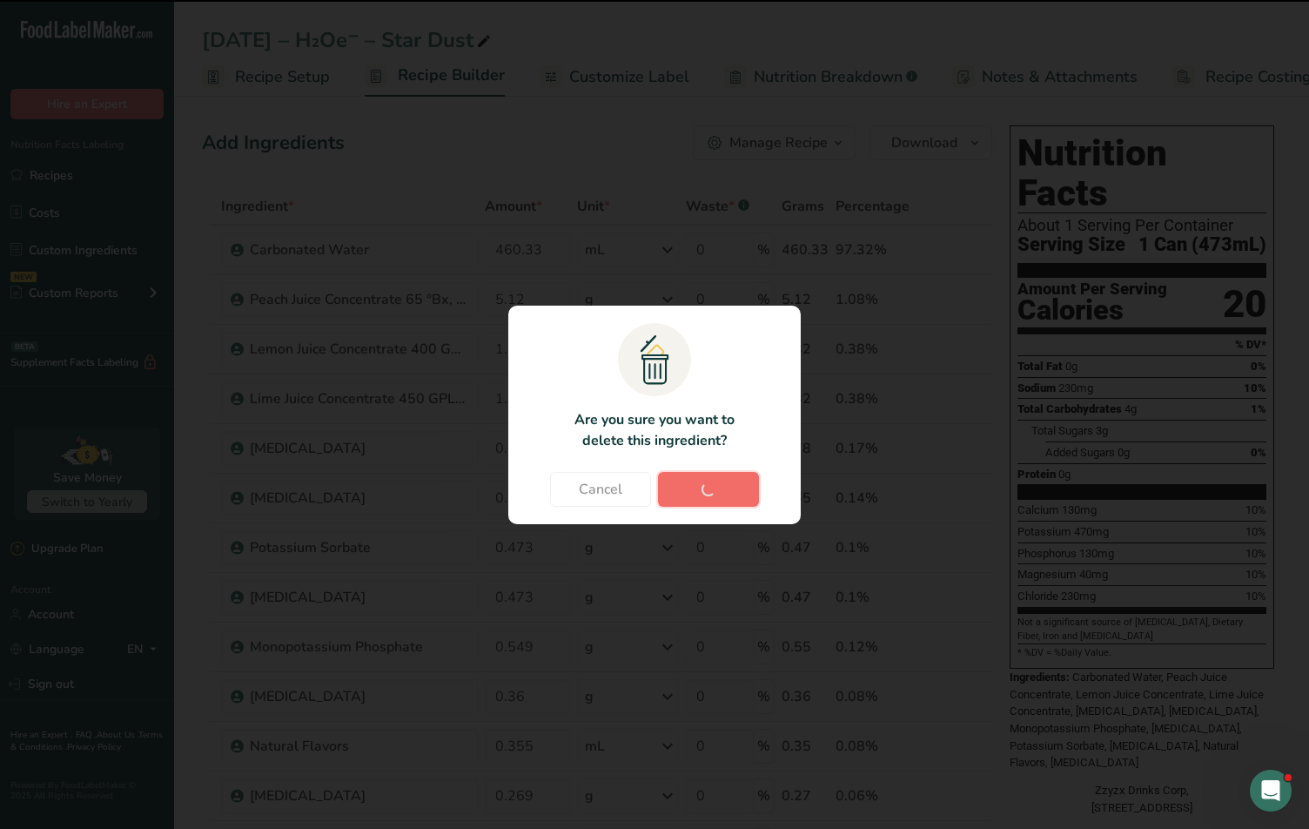
type input "0.473"
type input "0.549"
type input "0.36"
type input "0.355"
type input "0.269"
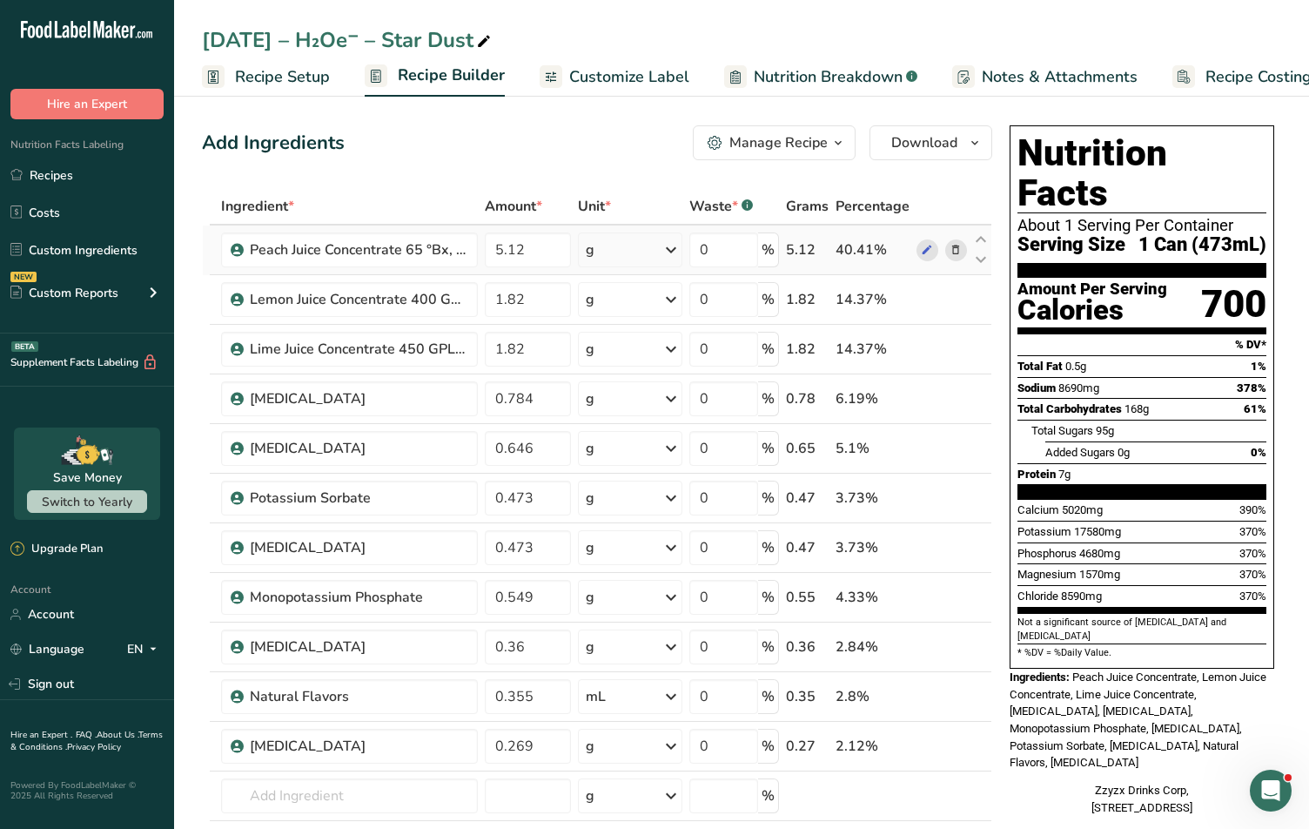
click at [950, 252] on icon at bounding box center [955, 250] width 12 height 18
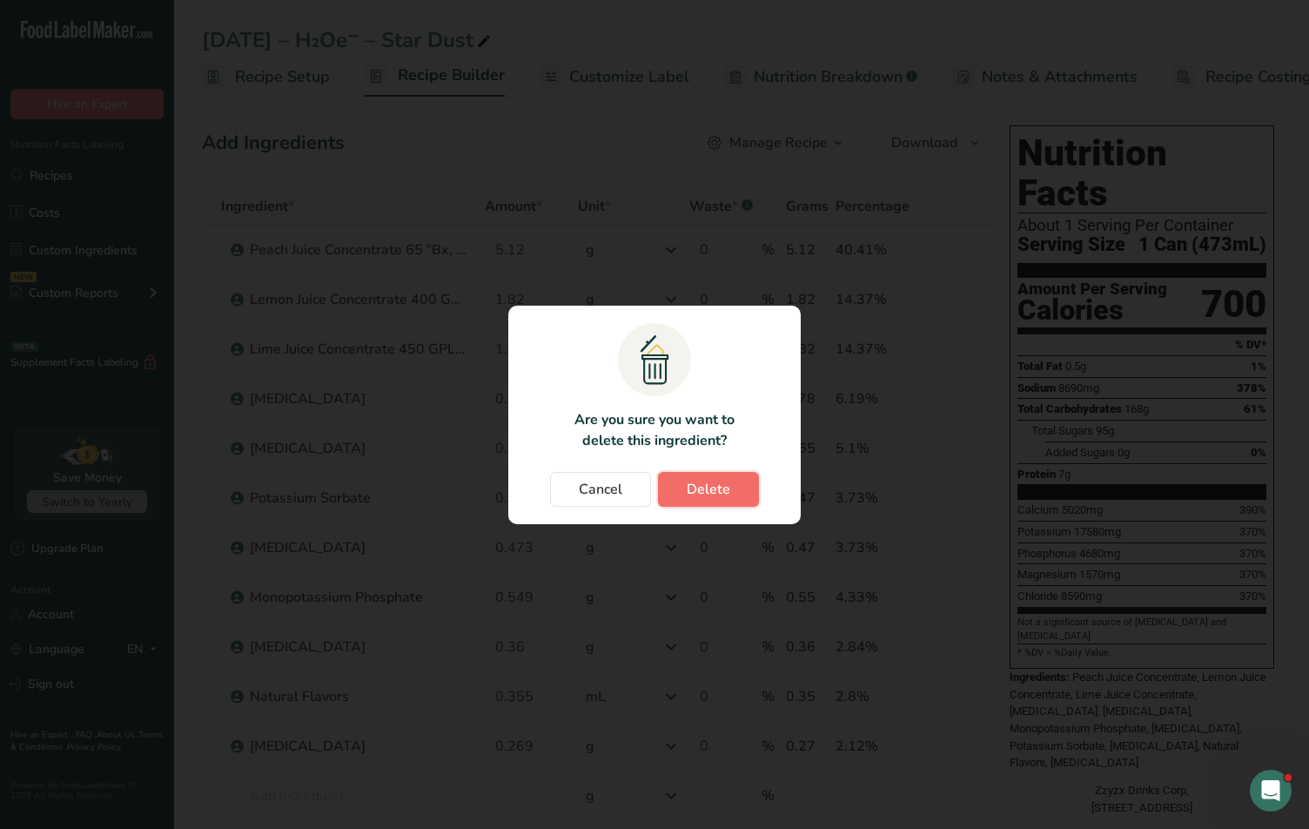
click at [728, 504] on button "Delete" at bounding box center [708, 489] width 101 height 35
type input "1.82"
type input "0.784"
type input "0.646"
type input "0.473"
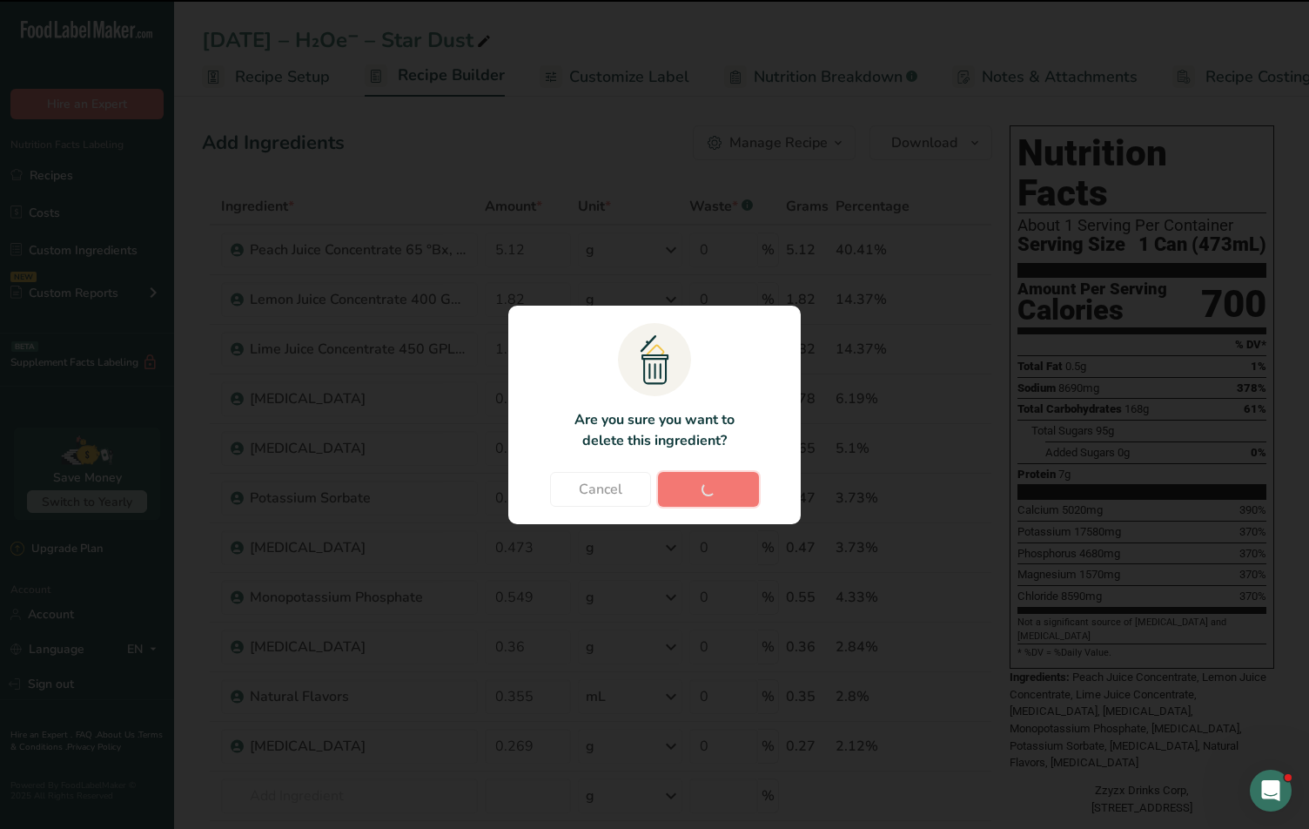
type input "0.549"
type input "0.36"
type input "0.355"
type input "0.269"
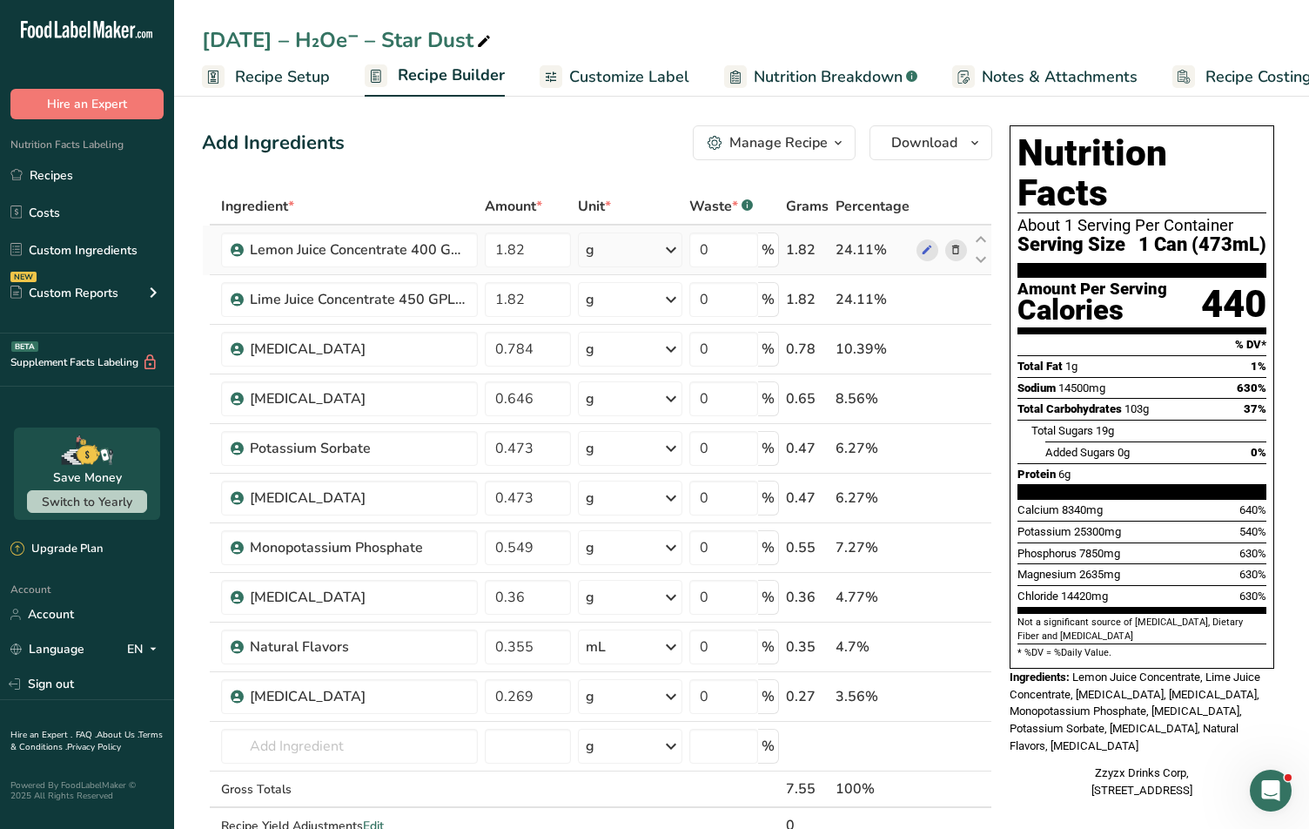
click at [950, 248] on icon at bounding box center [955, 250] width 12 height 18
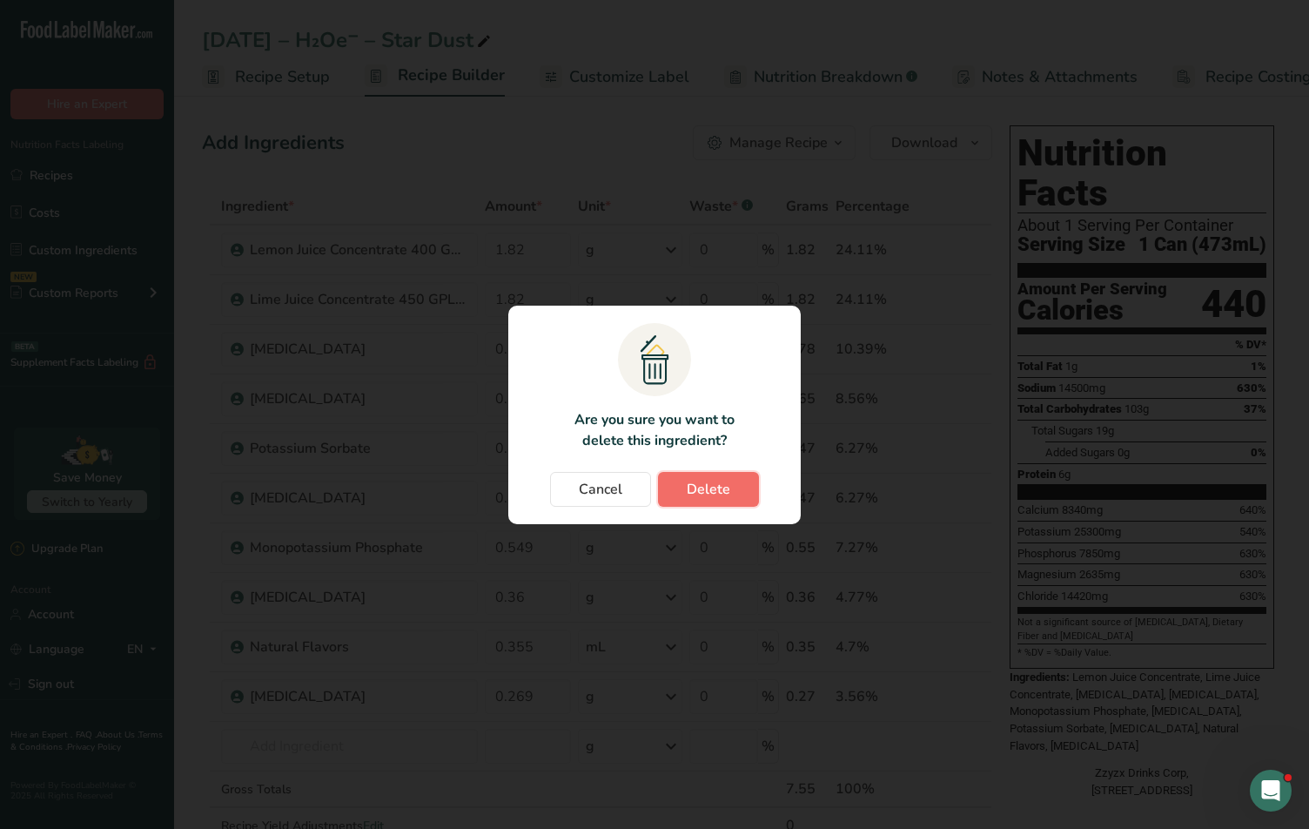
click at [707, 487] on span "Delete" at bounding box center [709, 489] width 44 height 21
type input "0.784"
type input "0.646"
type input "0.473"
type input "0.549"
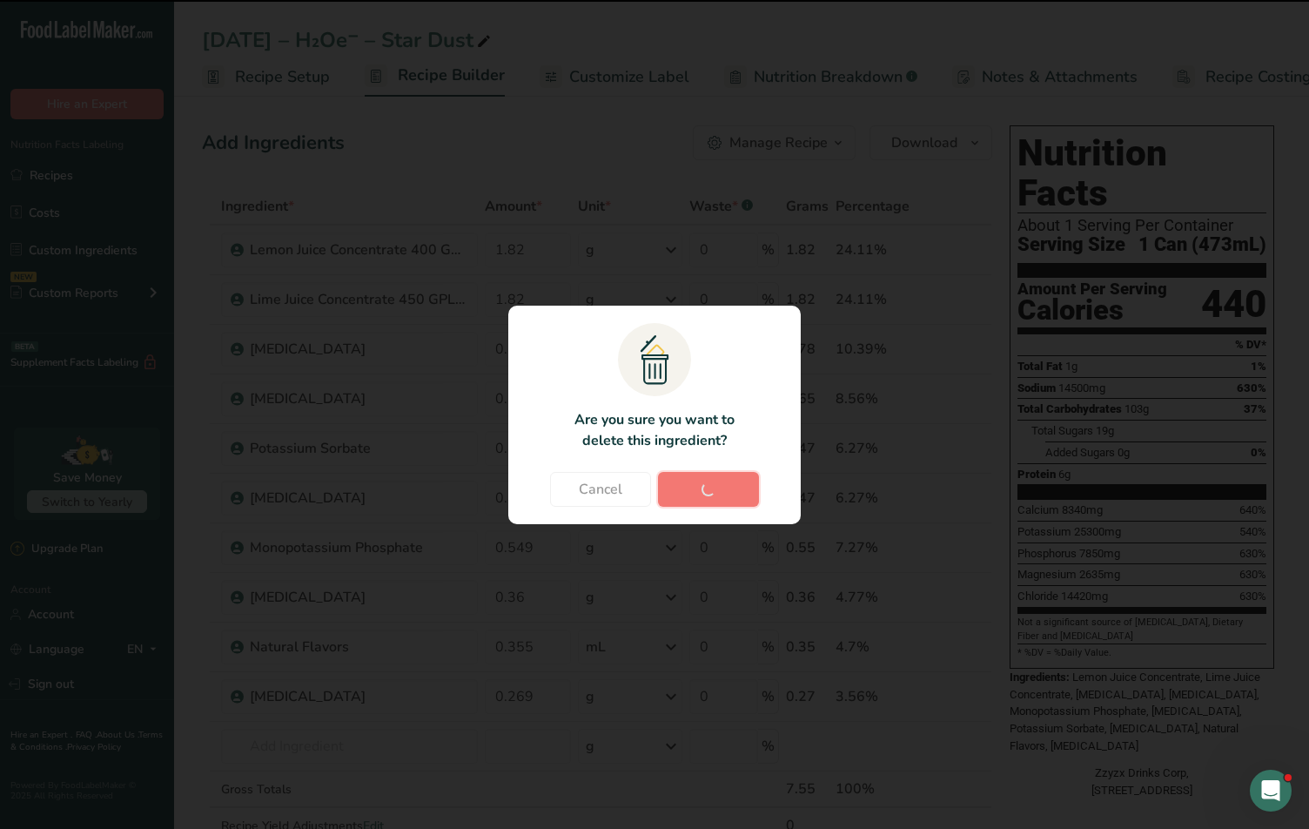
type input "0.36"
type input "0.355"
type input "0.269"
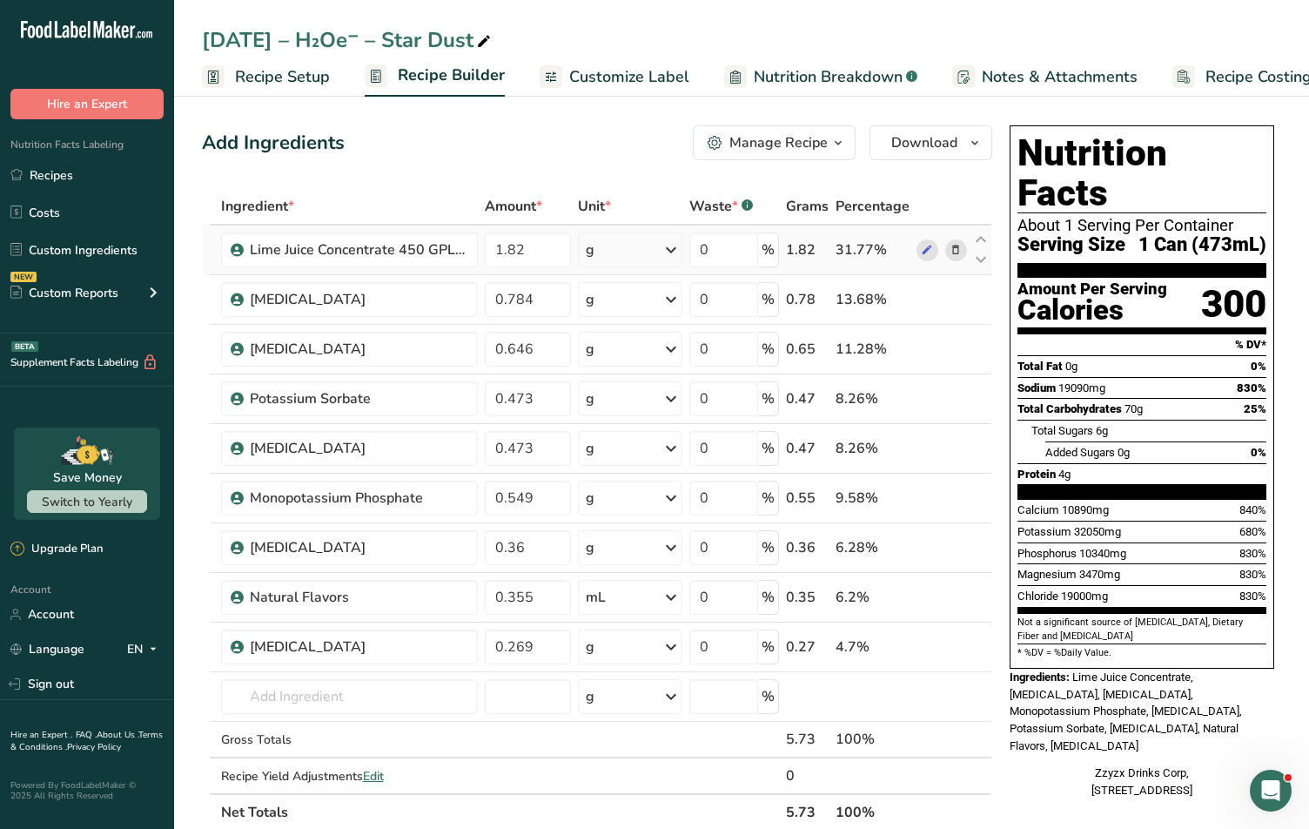
click at [959, 246] on icon at bounding box center [955, 250] width 12 height 18
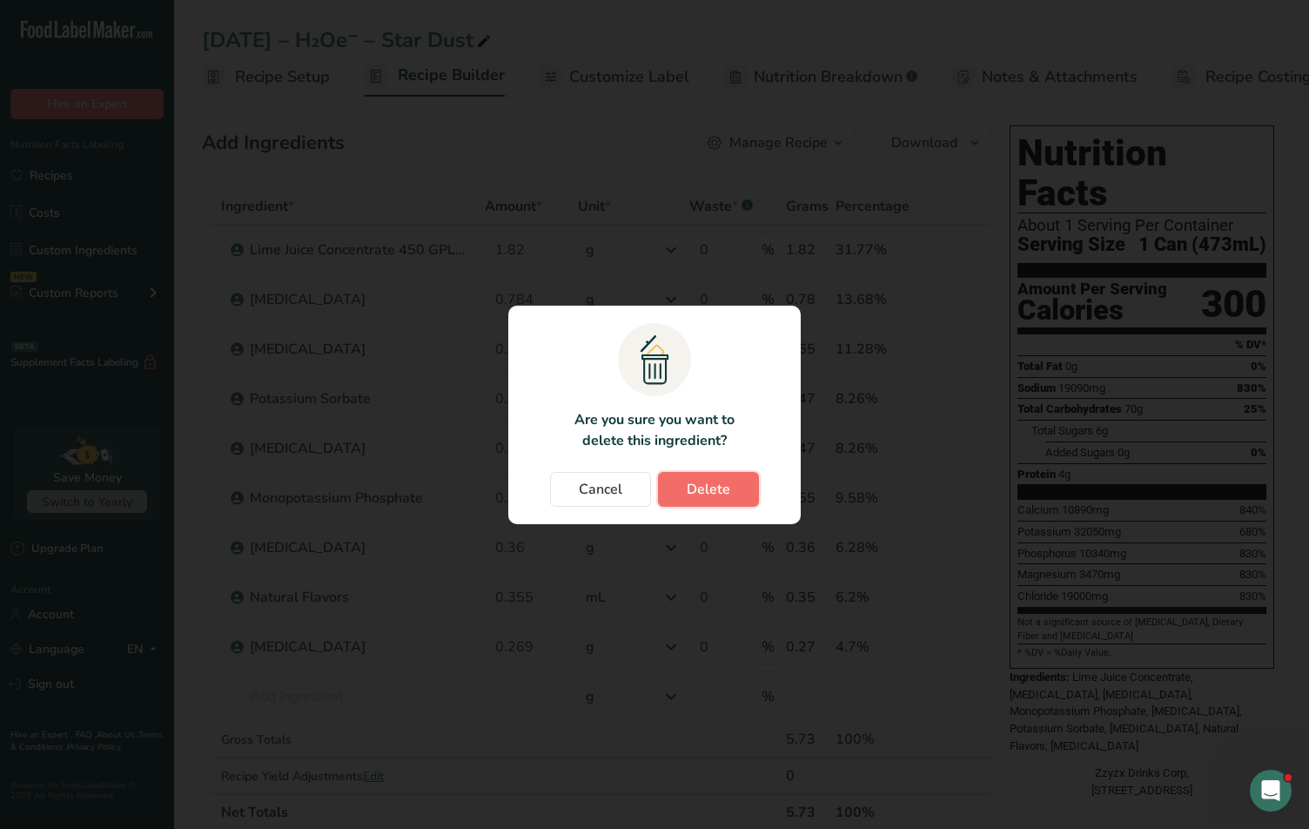
click at [686, 475] on button "Delete" at bounding box center [708, 489] width 101 height 35
type input "0.784"
type input "0.646"
type input "0.473"
type input "0.549"
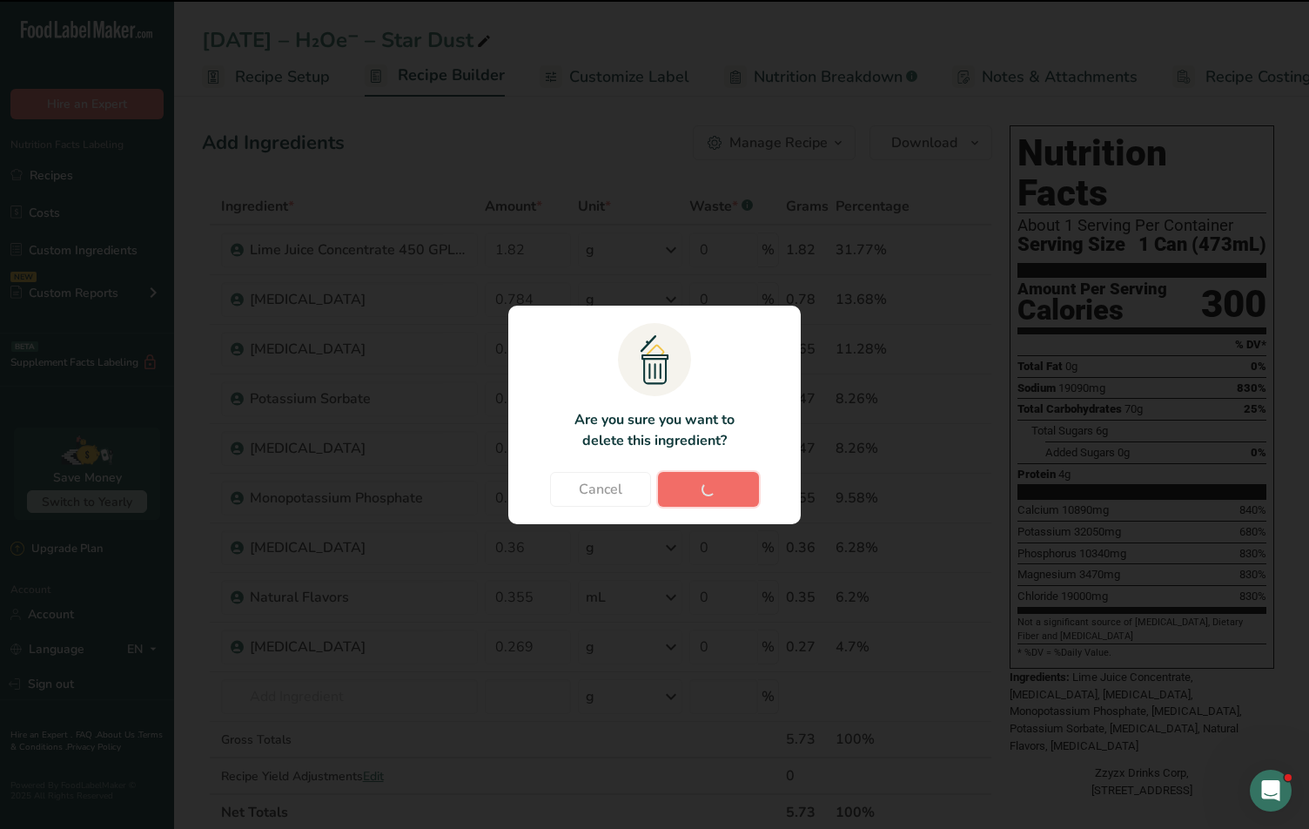
type input "0.36"
type input "0.355"
type input "0.269"
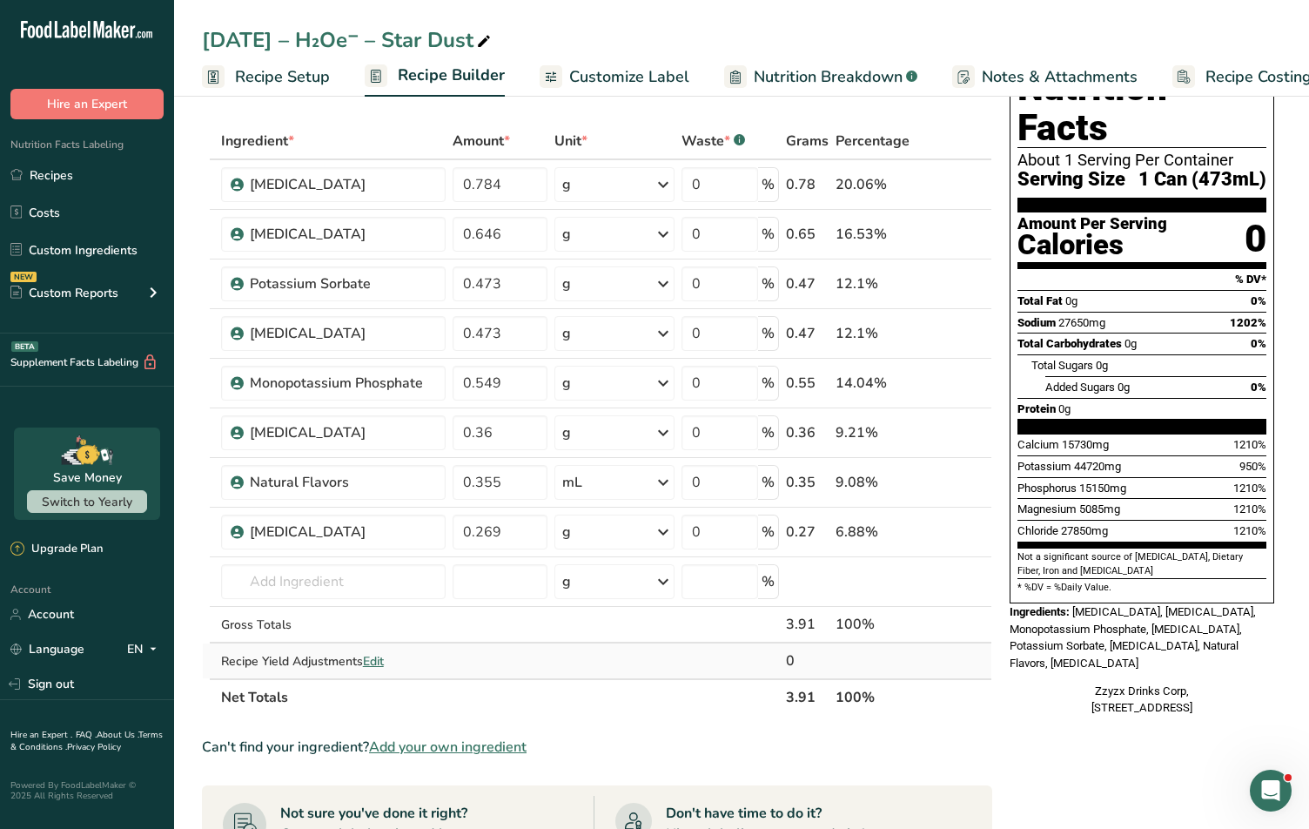
scroll to position [70, 0]
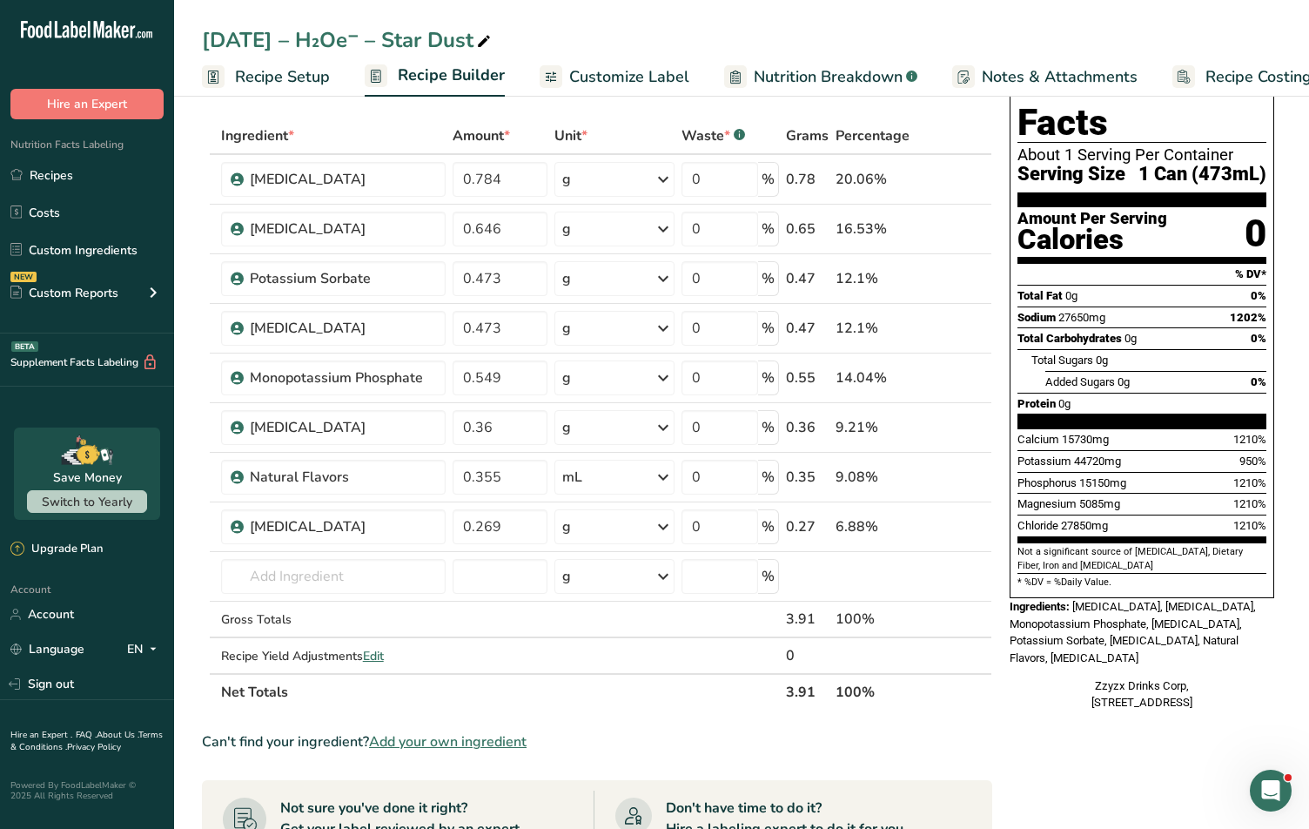
drag, startPoint x: 782, startPoint y: 694, endPoint x: 815, endPoint y: 690, distance: 34.1
click at [815, 690] on tr "Net Totals 3.91 100%" at bounding box center [597, 691] width 788 height 37
copy tr "3.91"
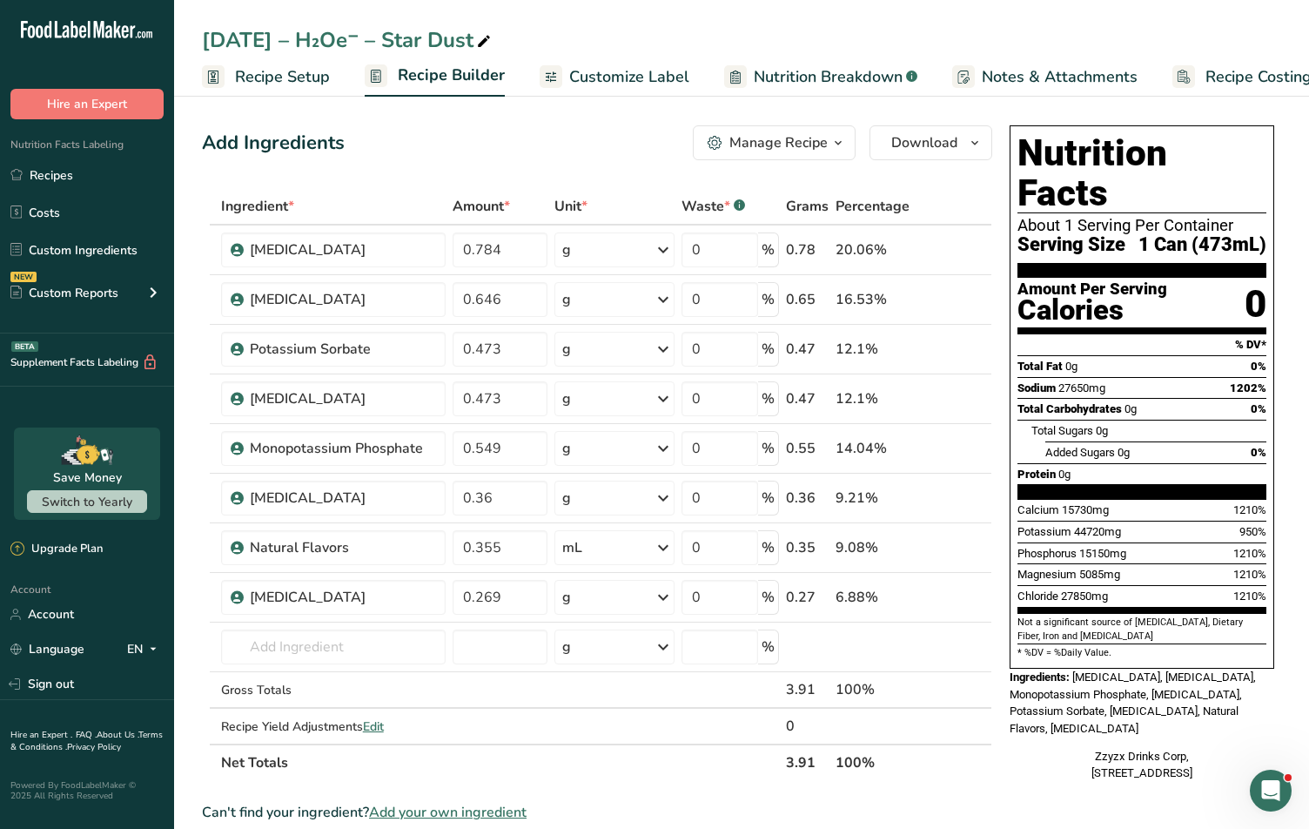
click at [285, 74] on span "Recipe Setup" at bounding box center [282, 76] width 95 height 23
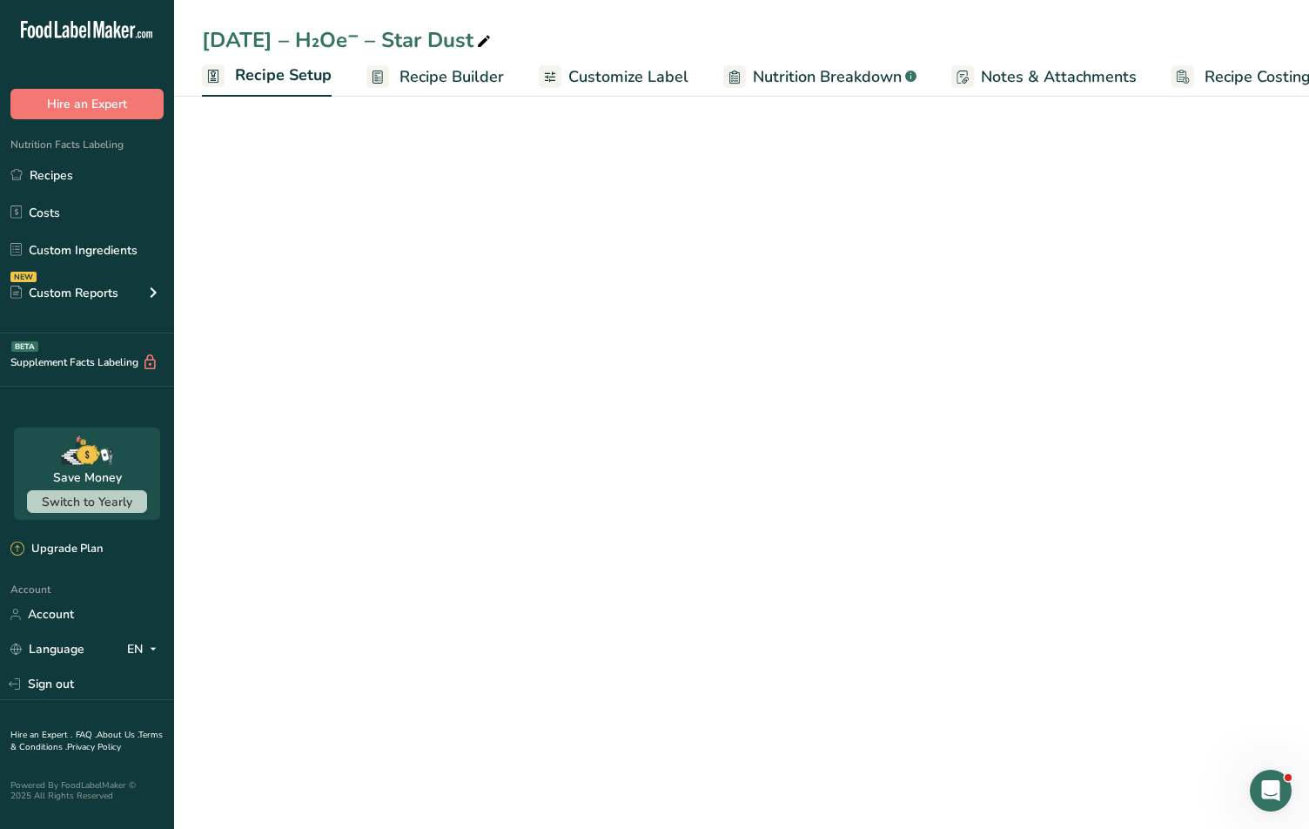
scroll to position [0, 6]
select select "18"
select select "22"
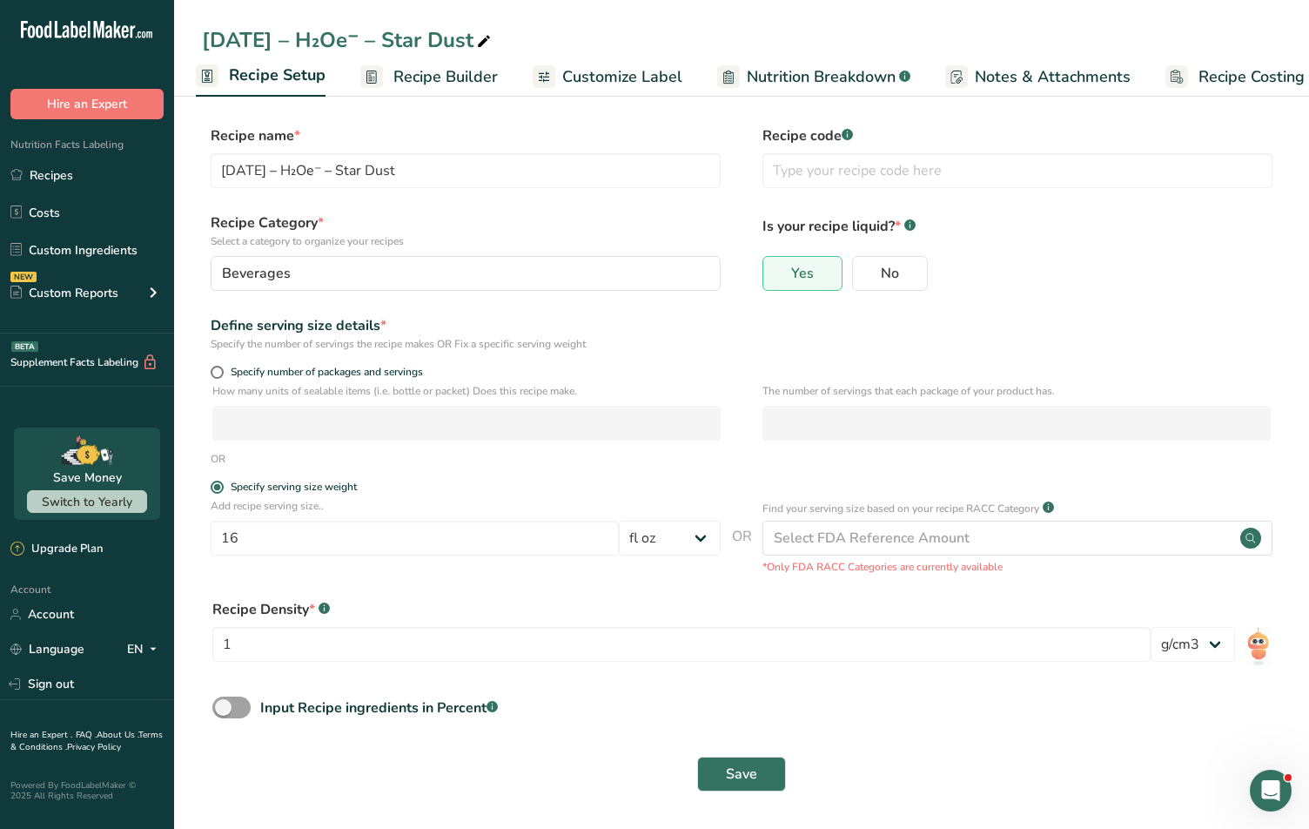
click at [329, 254] on div "Recipe Category * Select a category to organize your recipes [GEOGRAPHIC_DATA] …" at bounding box center [466, 251] width 510 height 78
click at [907, 265] on label "No" at bounding box center [890, 273] width 76 height 35
click at [864, 267] on input "No" at bounding box center [858, 272] width 11 height 11
radio input "true"
radio input "false"
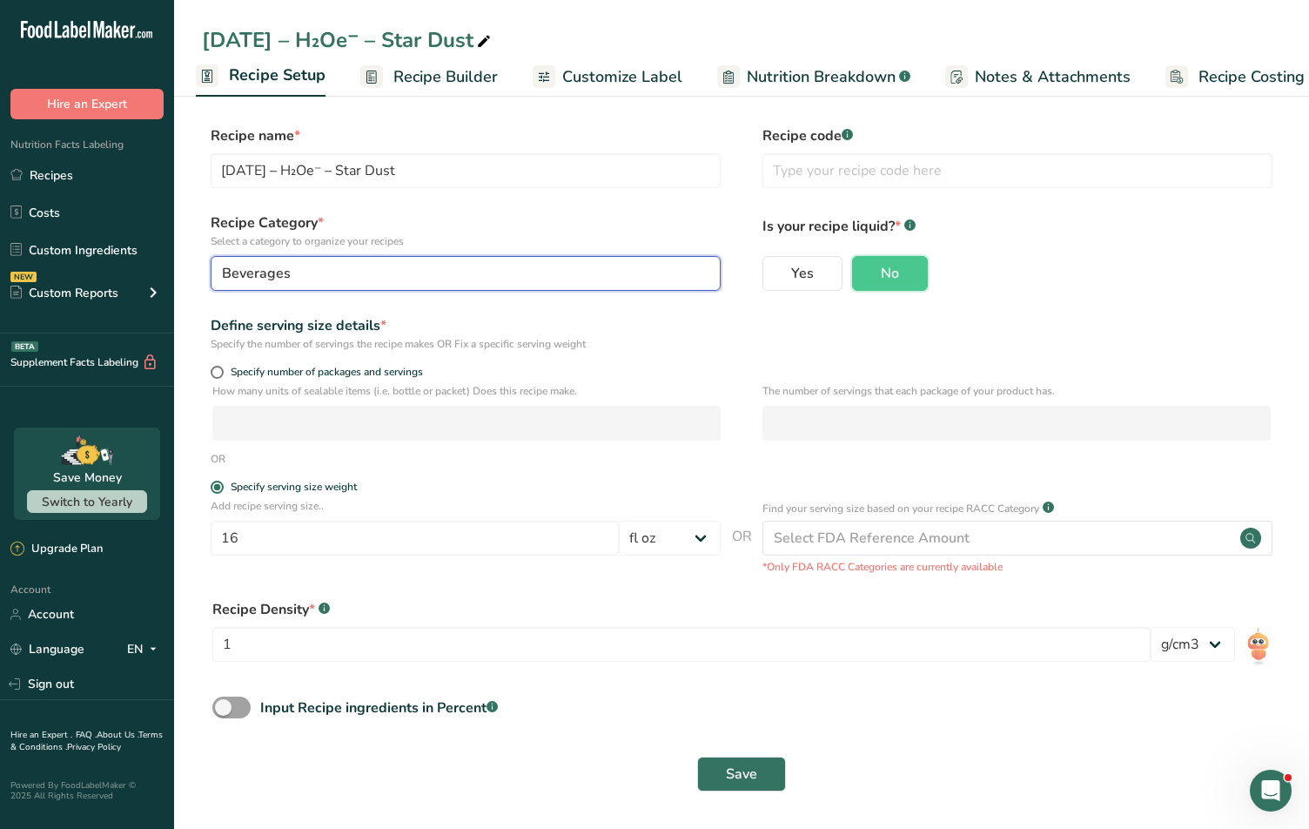
click at [369, 265] on div "Beverages" at bounding box center [460, 273] width 477 height 21
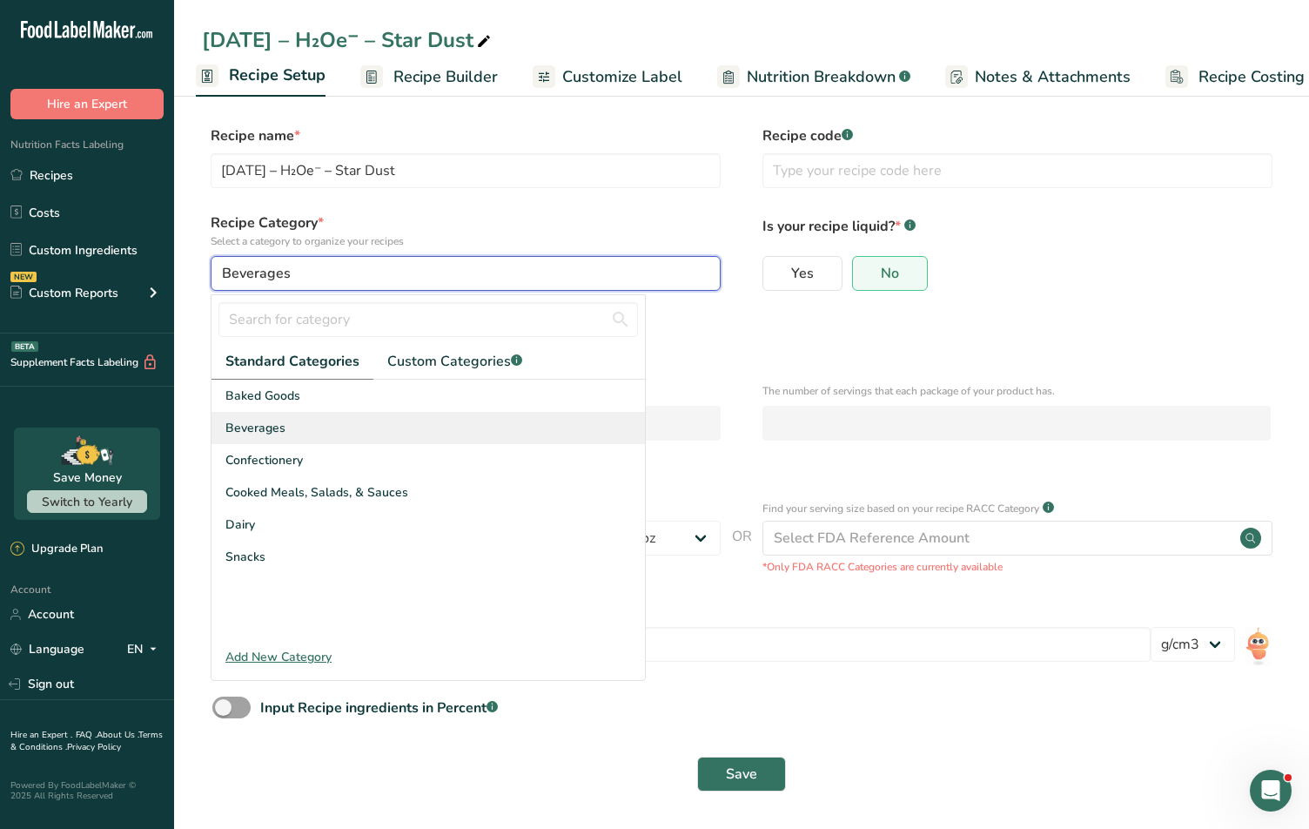
scroll to position [1, 0]
click at [316, 432] on div "Beverages" at bounding box center [427, 427] width 433 height 32
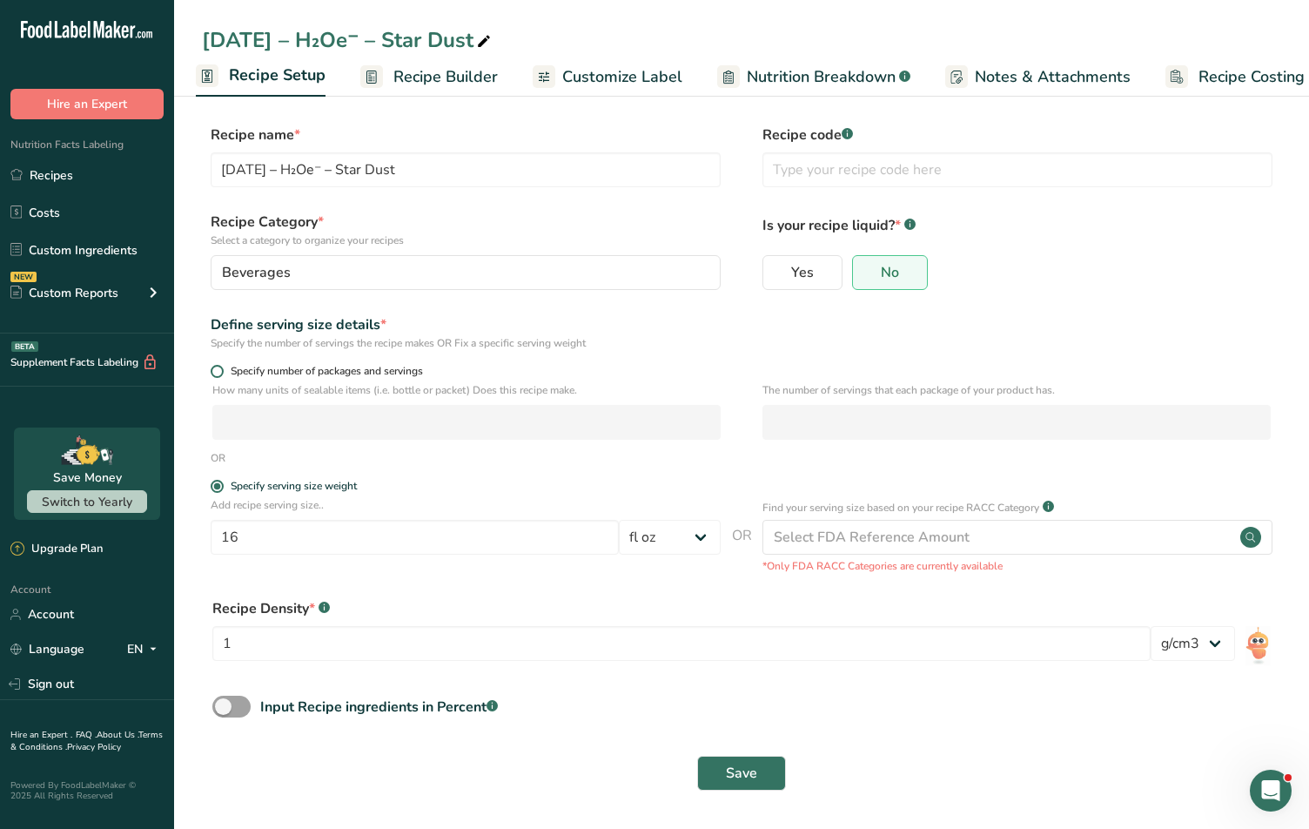
click at [221, 369] on span at bounding box center [217, 371] width 13 height 13
click at [221, 369] on input "Specify number of packages and servings" at bounding box center [216, 371] width 11 height 11
radio input "true"
radio input "false"
select select "0"
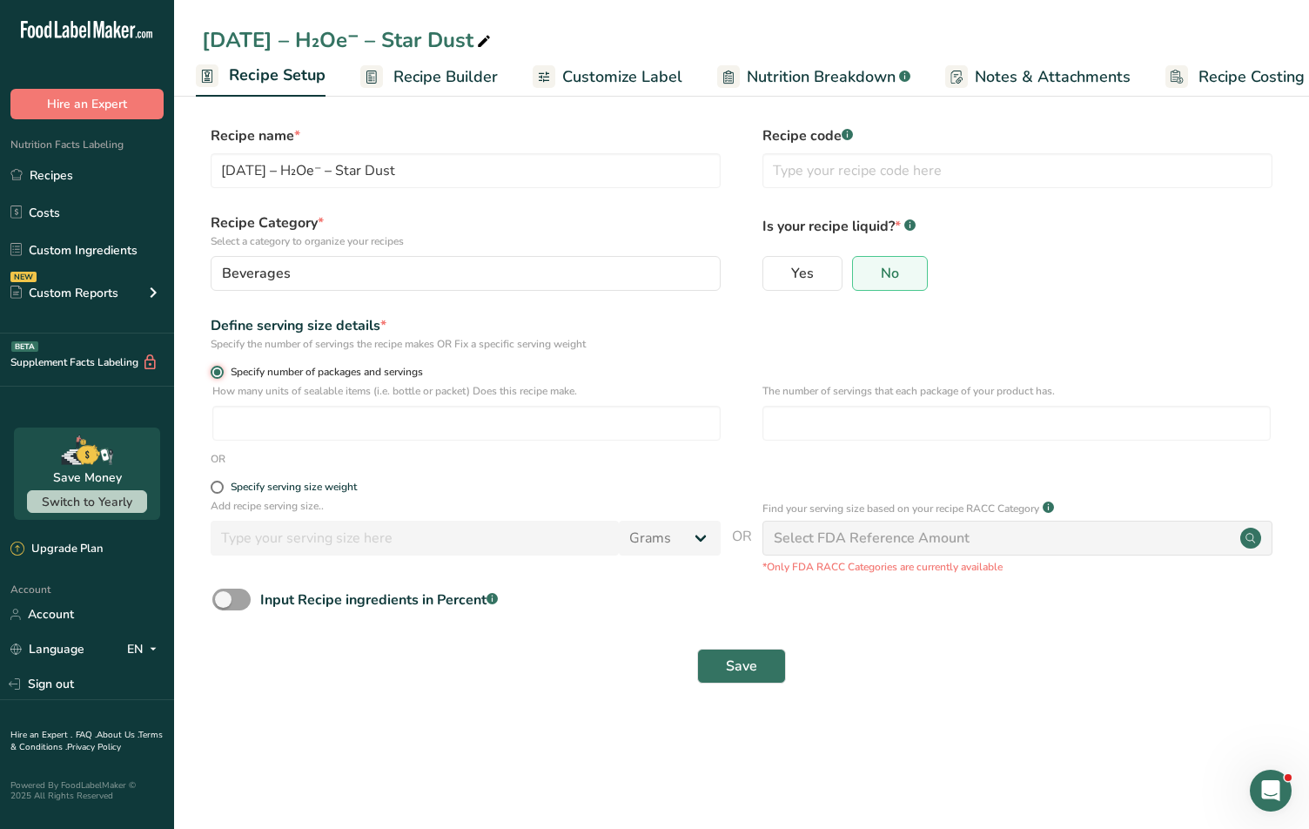
scroll to position [0, 0]
click at [277, 419] on input "number" at bounding box center [466, 423] width 508 height 35
type input "1"
click at [740, 648] on button "Save" at bounding box center [741, 665] width 89 height 35
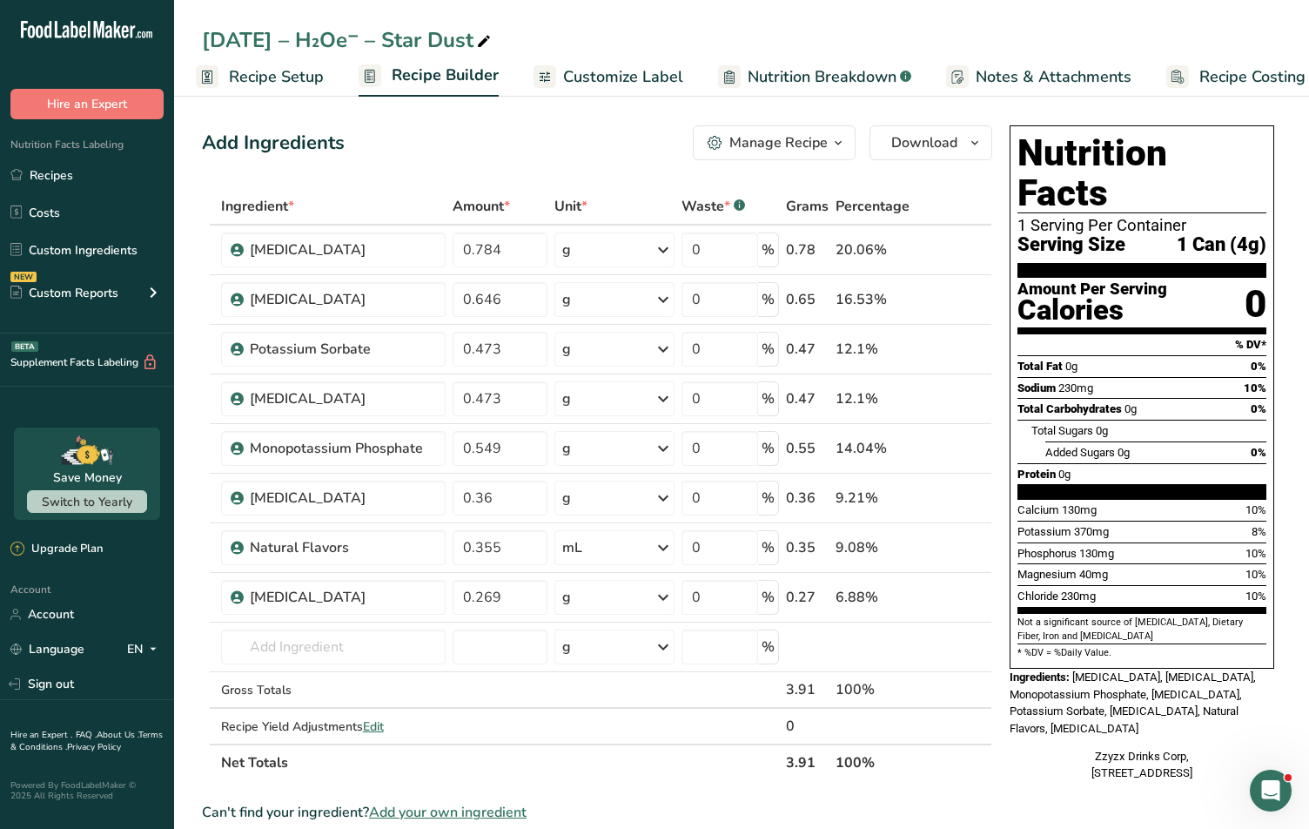
click at [831, 136] on icon "button" at bounding box center [838, 143] width 14 height 22
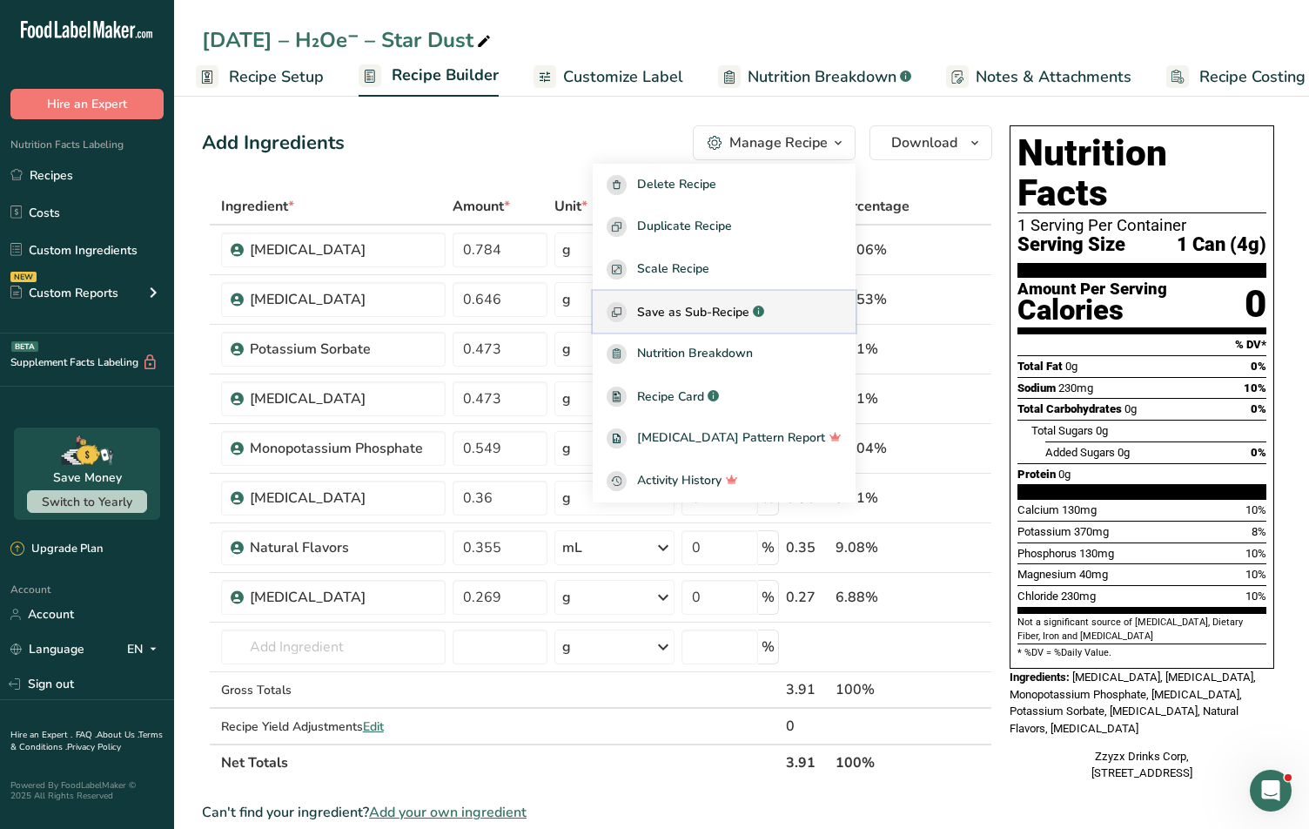
click at [723, 313] on span "Save as Sub-Recipe" at bounding box center [693, 312] width 112 height 18
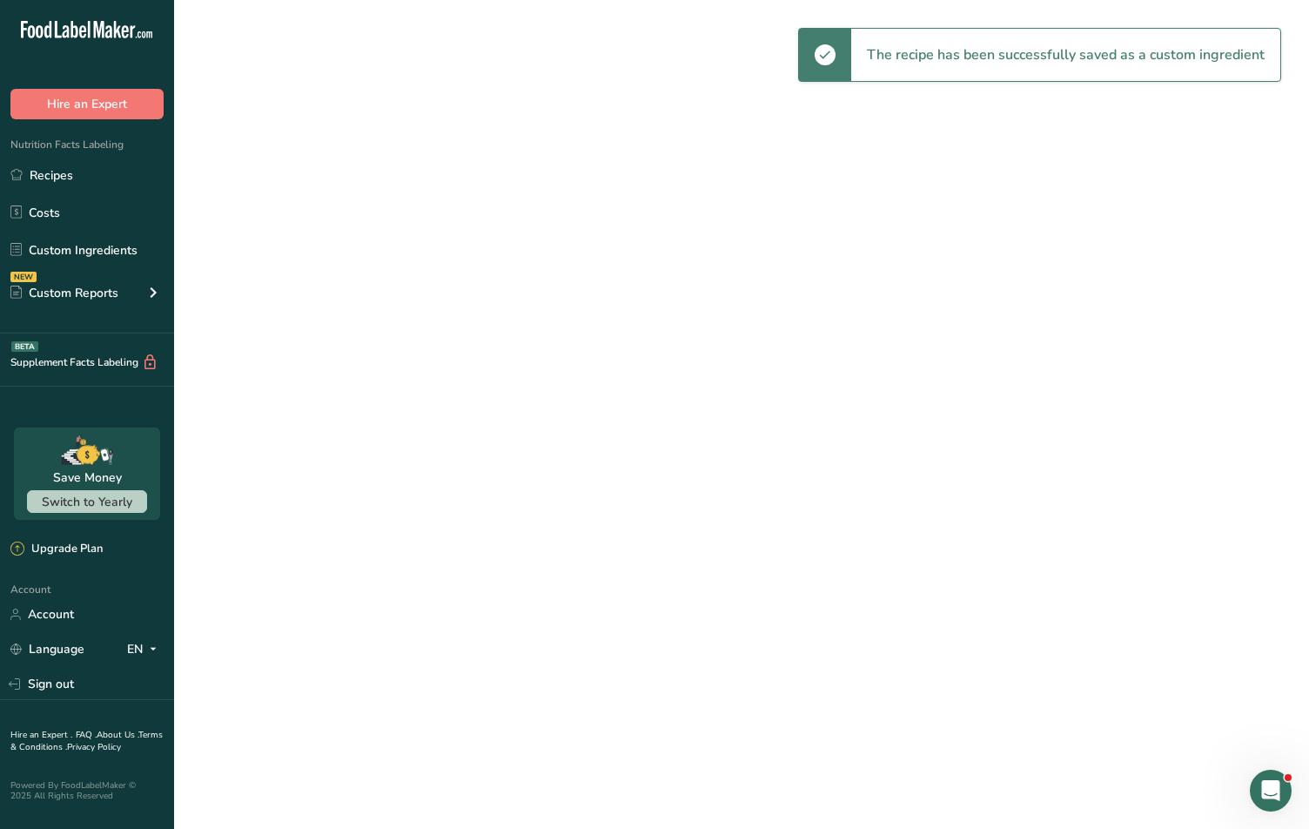
select select "30"
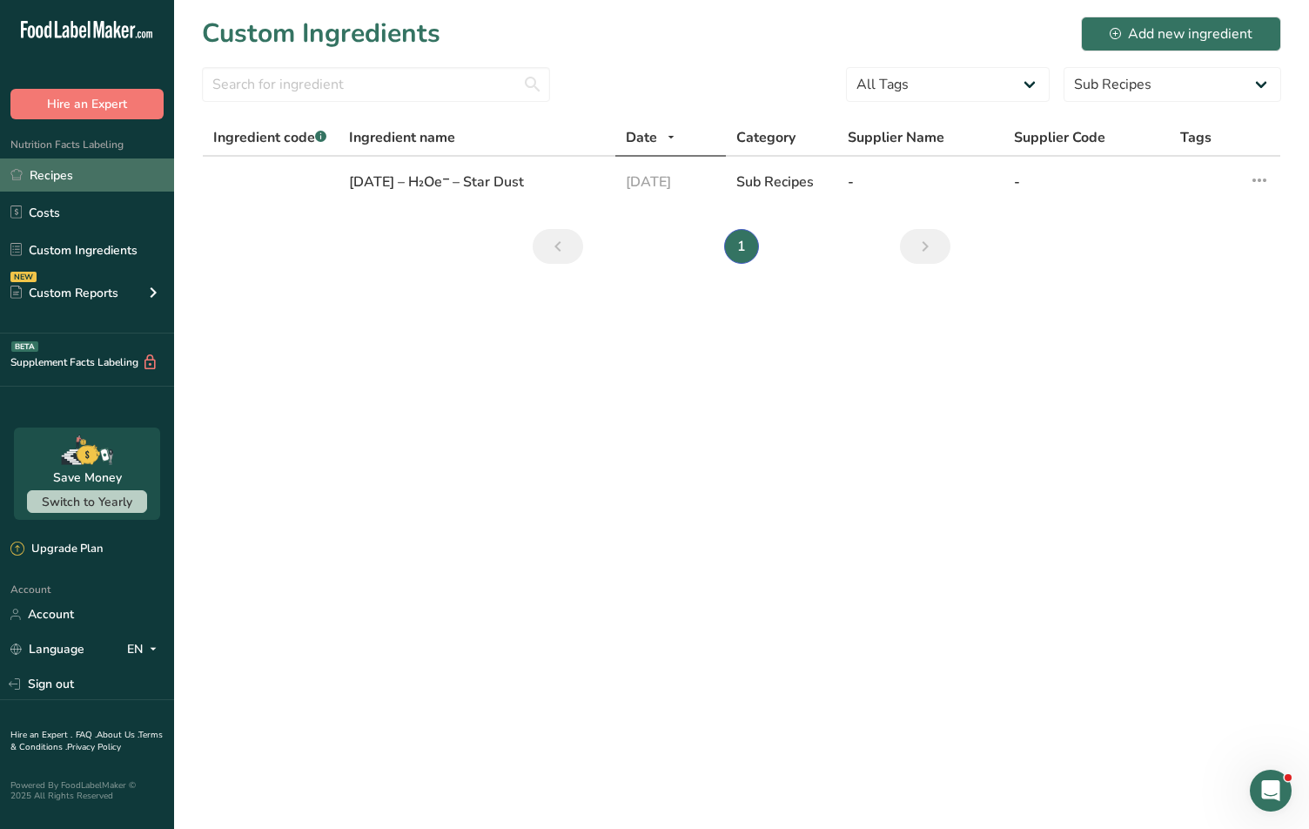
click at [81, 164] on link "Recipes" at bounding box center [87, 174] width 174 height 33
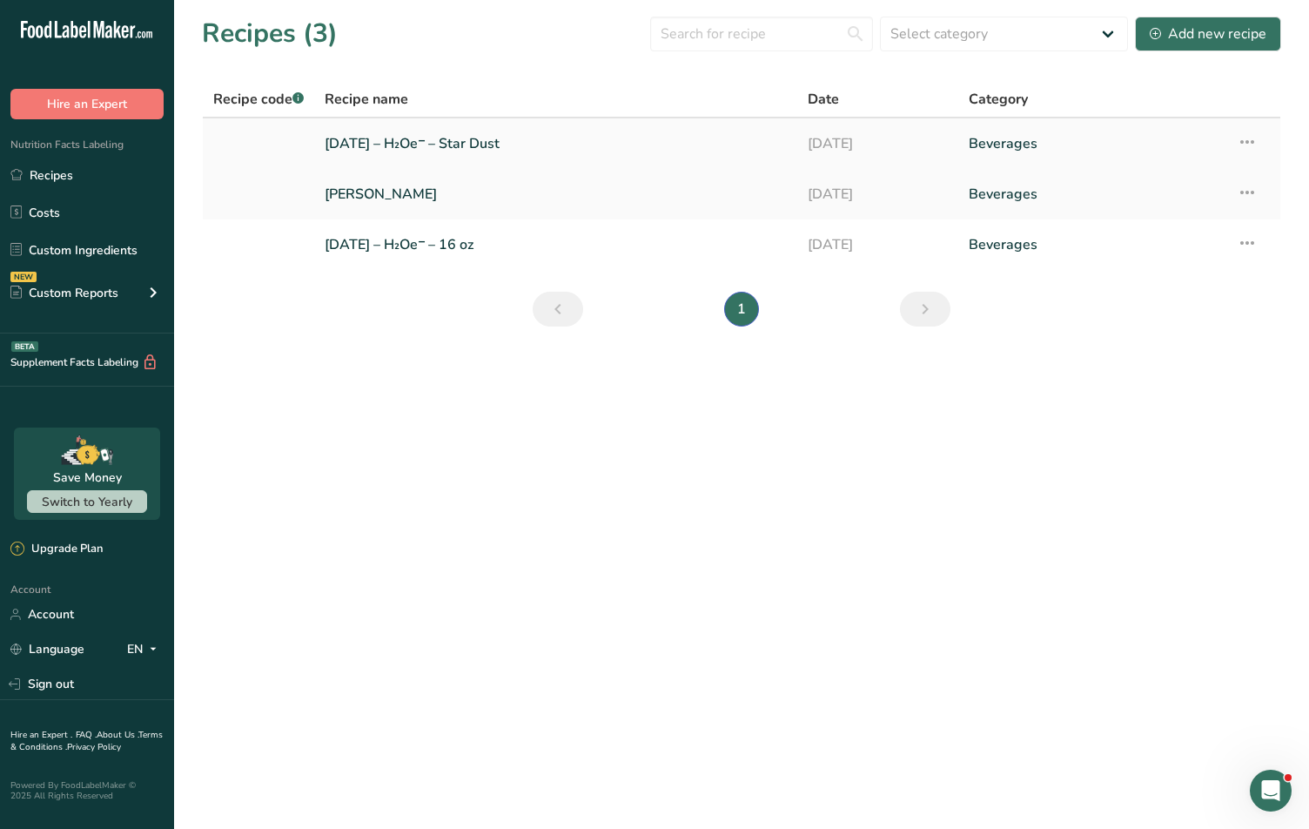
click at [421, 132] on link "[DATE] – H₂Oe⁻ – Star Dust" at bounding box center [556, 143] width 462 height 37
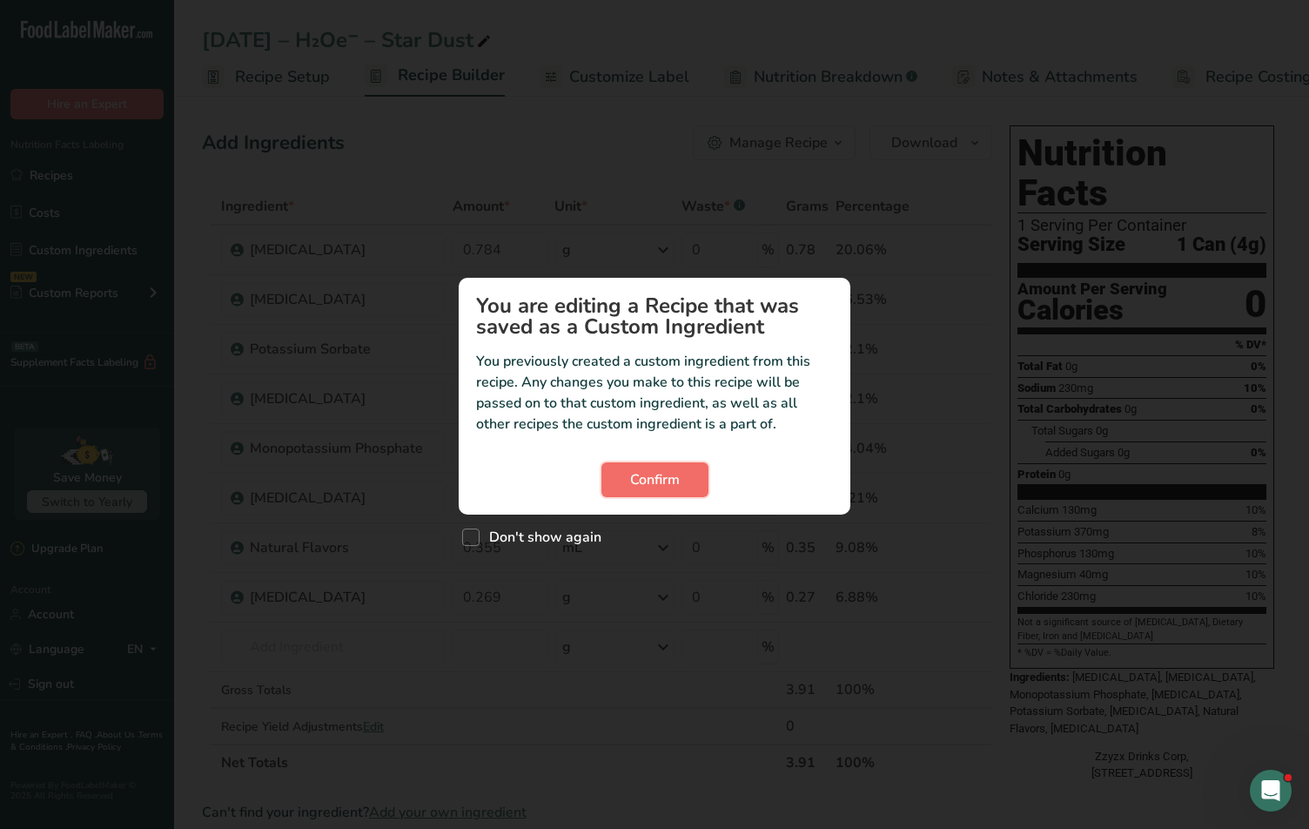
click at [625, 477] on button "Confirm" at bounding box center [654, 479] width 107 height 35
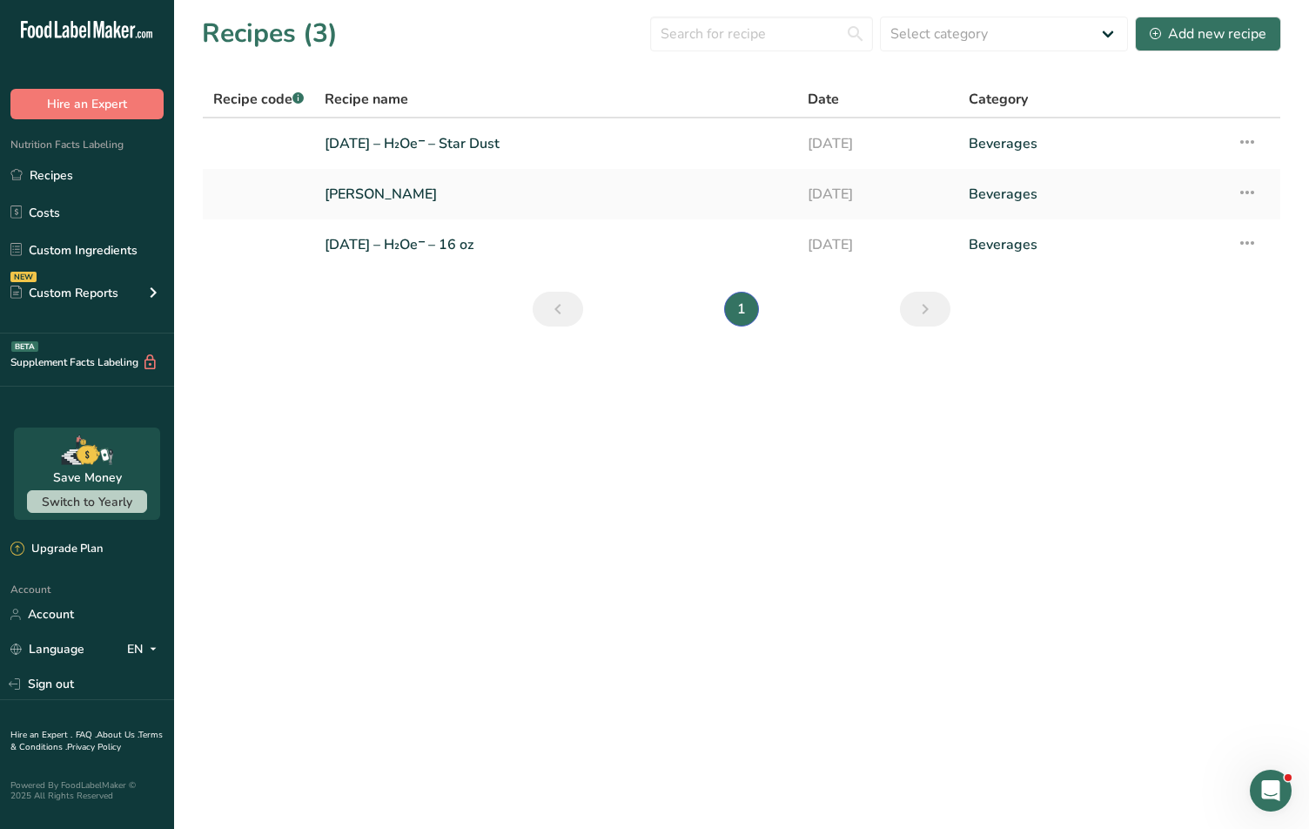
click at [1179, 356] on main "Recipes (3) Select category All Baked Goods [GEOGRAPHIC_DATA] Confectionery Coo…" at bounding box center [654, 414] width 1309 height 829
click at [1179, 247] on icon at bounding box center [1247, 242] width 21 height 31
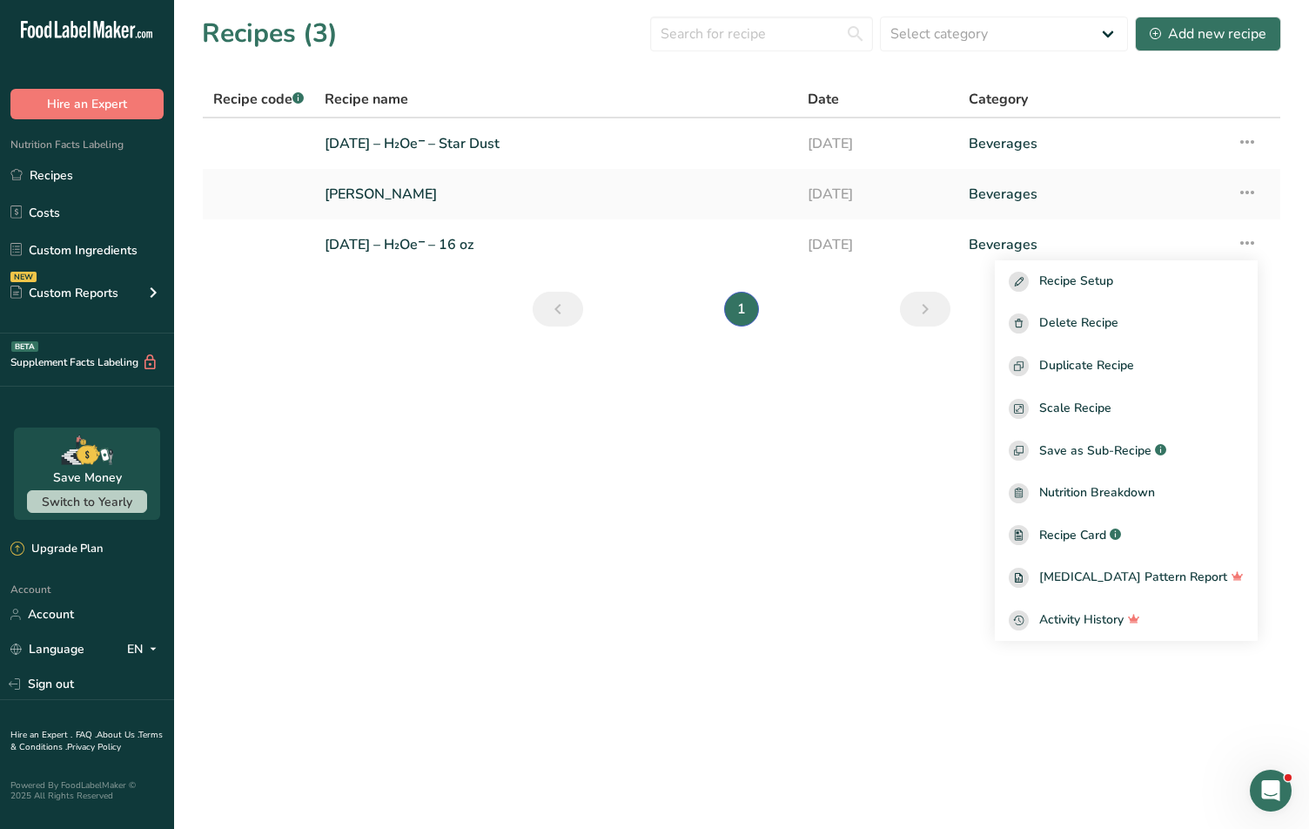
click at [779, 386] on main "Recipes (3) Select category All Baked Goods [GEOGRAPHIC_DATA] Confectionery Coo…" at bounding box center [654, 414] width 1309 height 829
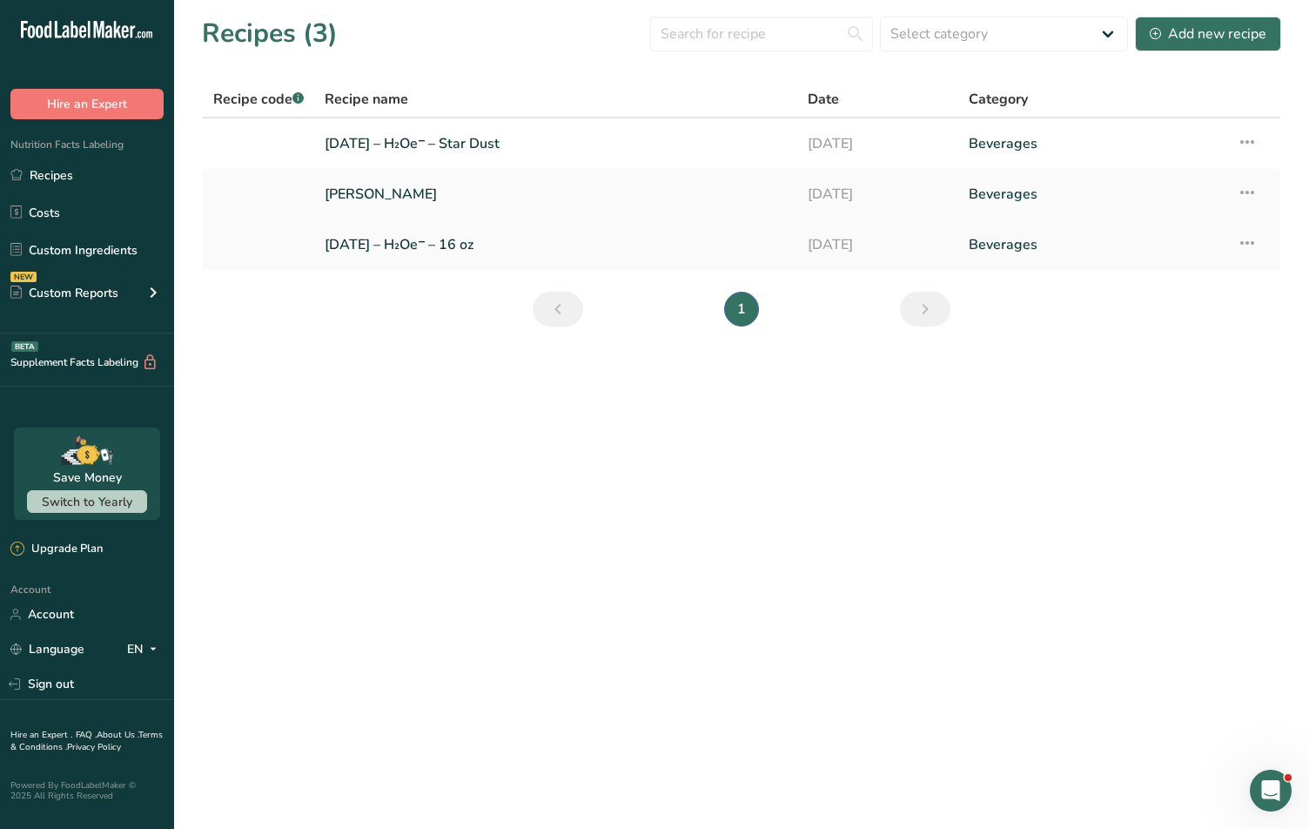
click at [469, 234] on link "[DATE] – H₂Oe⁻ – 16 oz" at bounding box center [556, 244] width 462 height 37
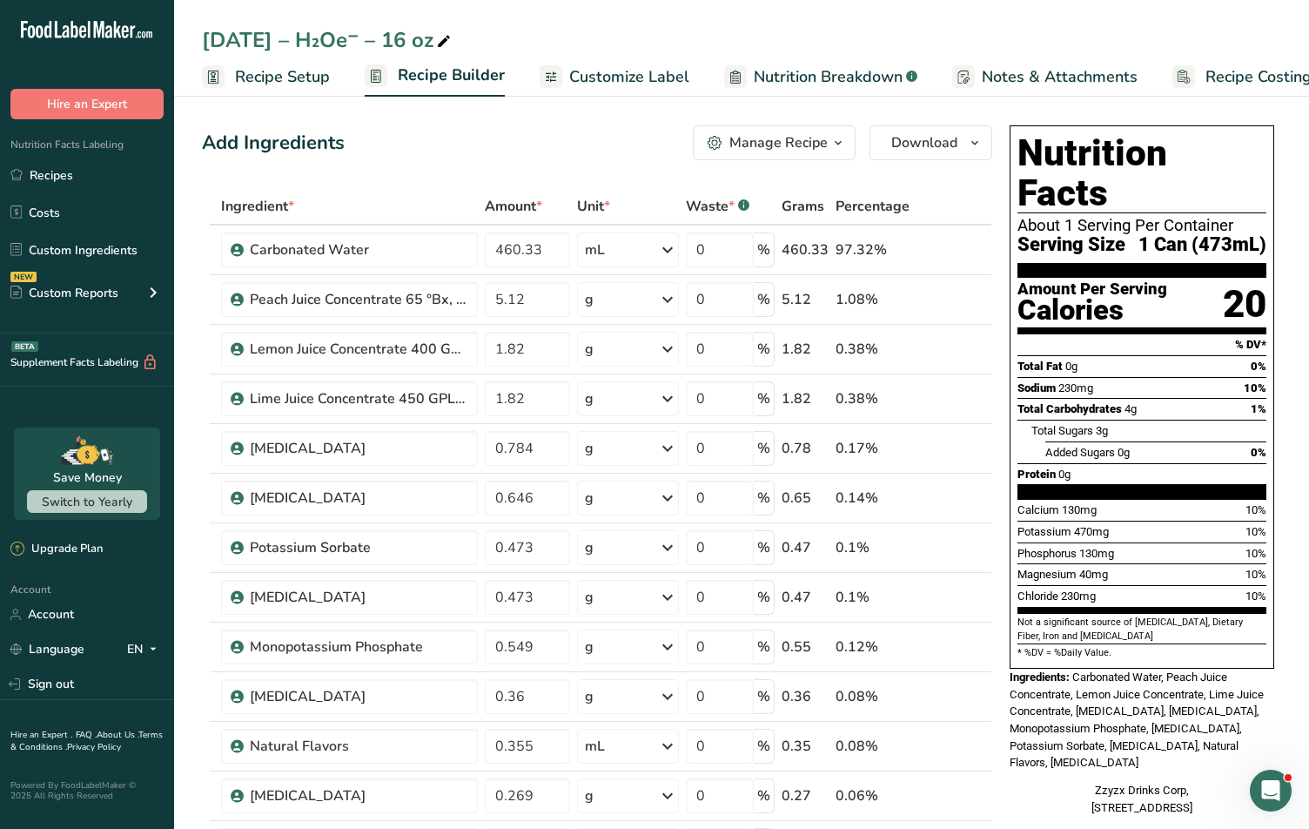
click at [827, 157] on button "Manage Recipe" at bounding box center [774, 142] width 163 height 35
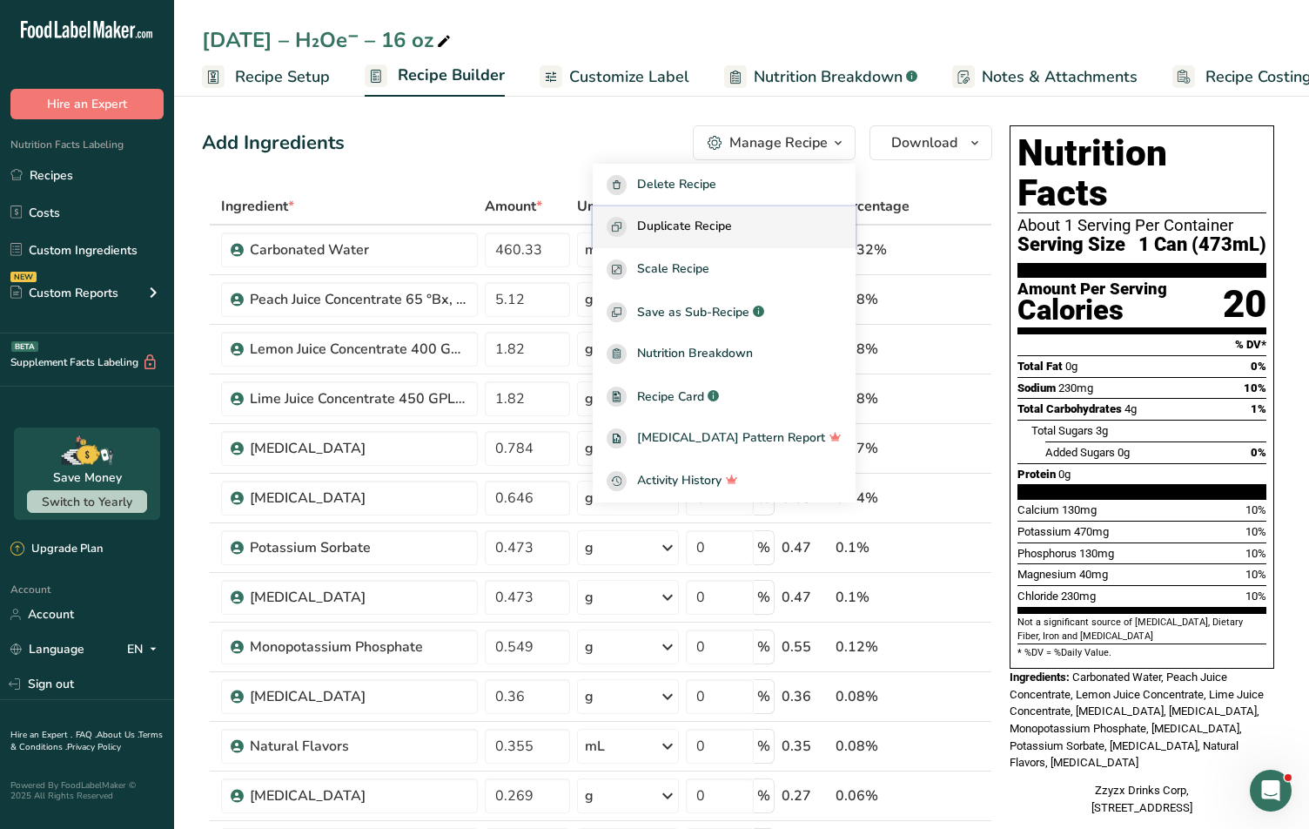
click at [795, 213] on button "Duplicate Recipe" at bounding box center [724, 227] width 263 height 43
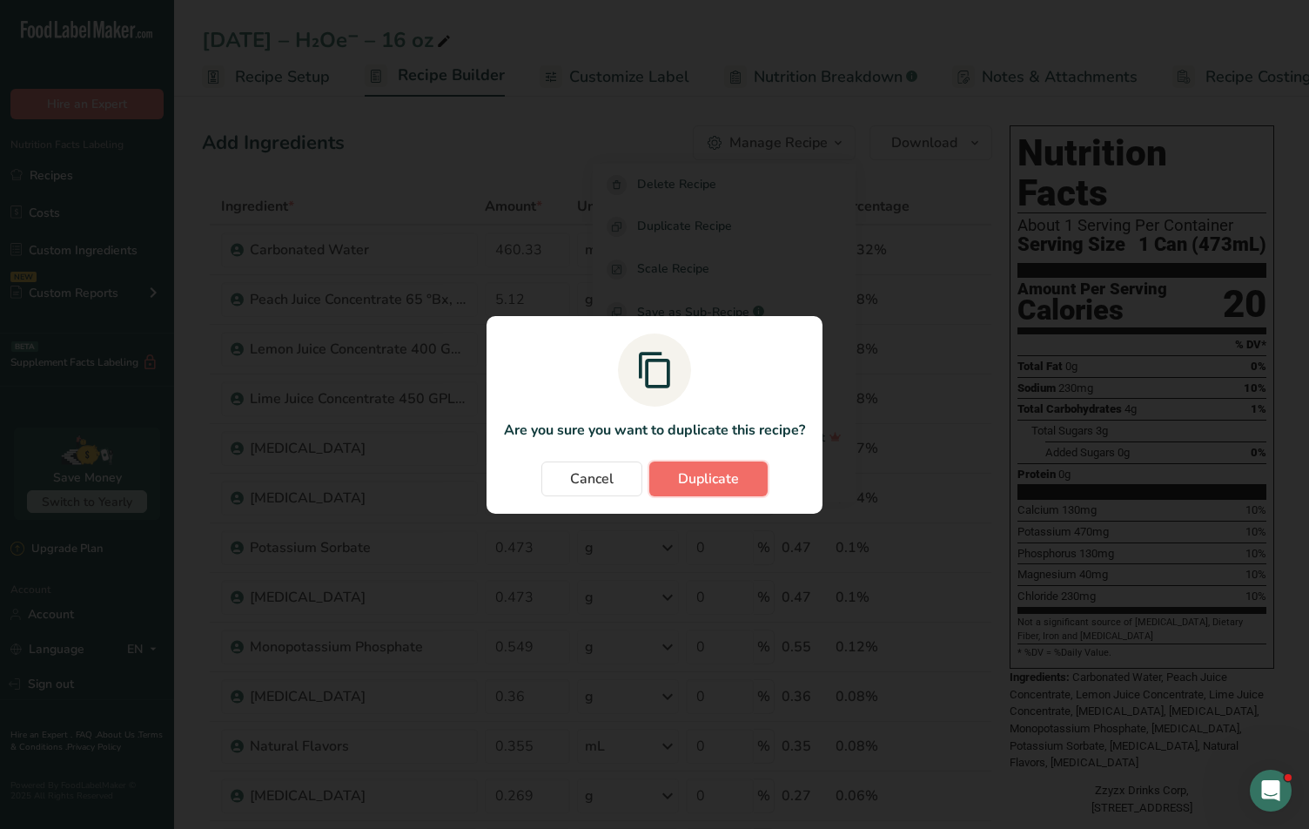
click at [720, 479] on span "Duplicate" at bounding box center [708, 478] width 61 height 21
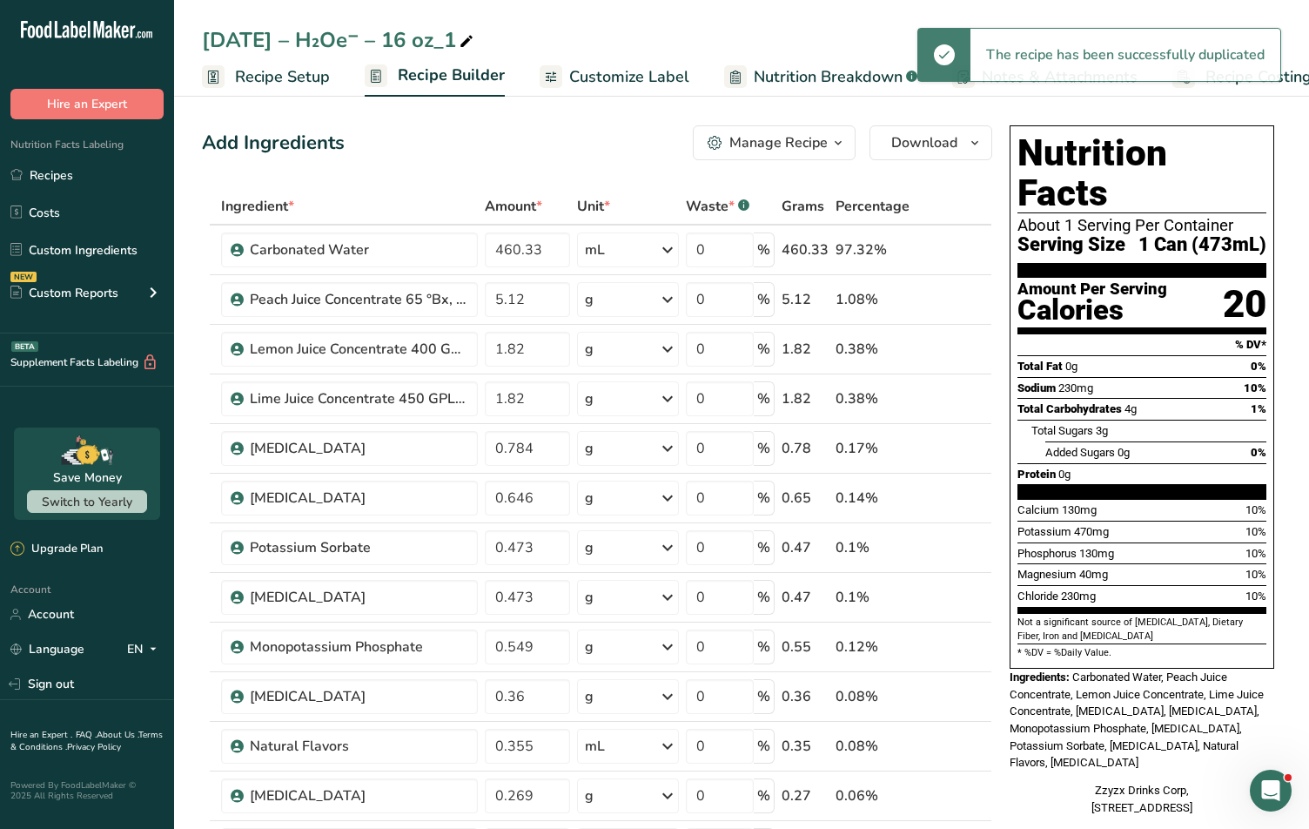
drag, startPoint x: 385, startPoint y: 37, endPoint x: 513, endPoint y: 41, distance: 128.0
click at [513, 41] on div "[DATE] – H₂Oe⁻ – 16 oz_1" at bounding box center [741, 39] width 1135 height 31
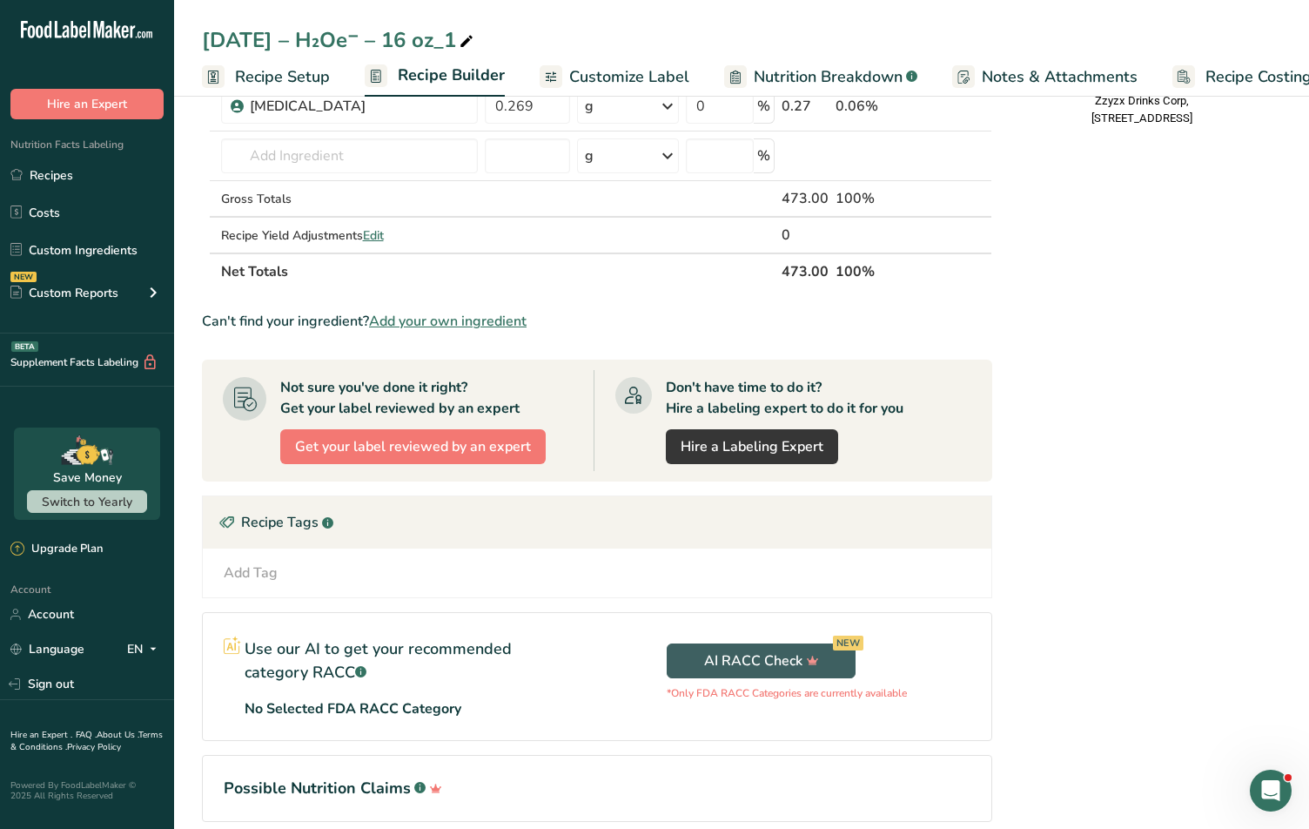
scroll to position [766, 0]
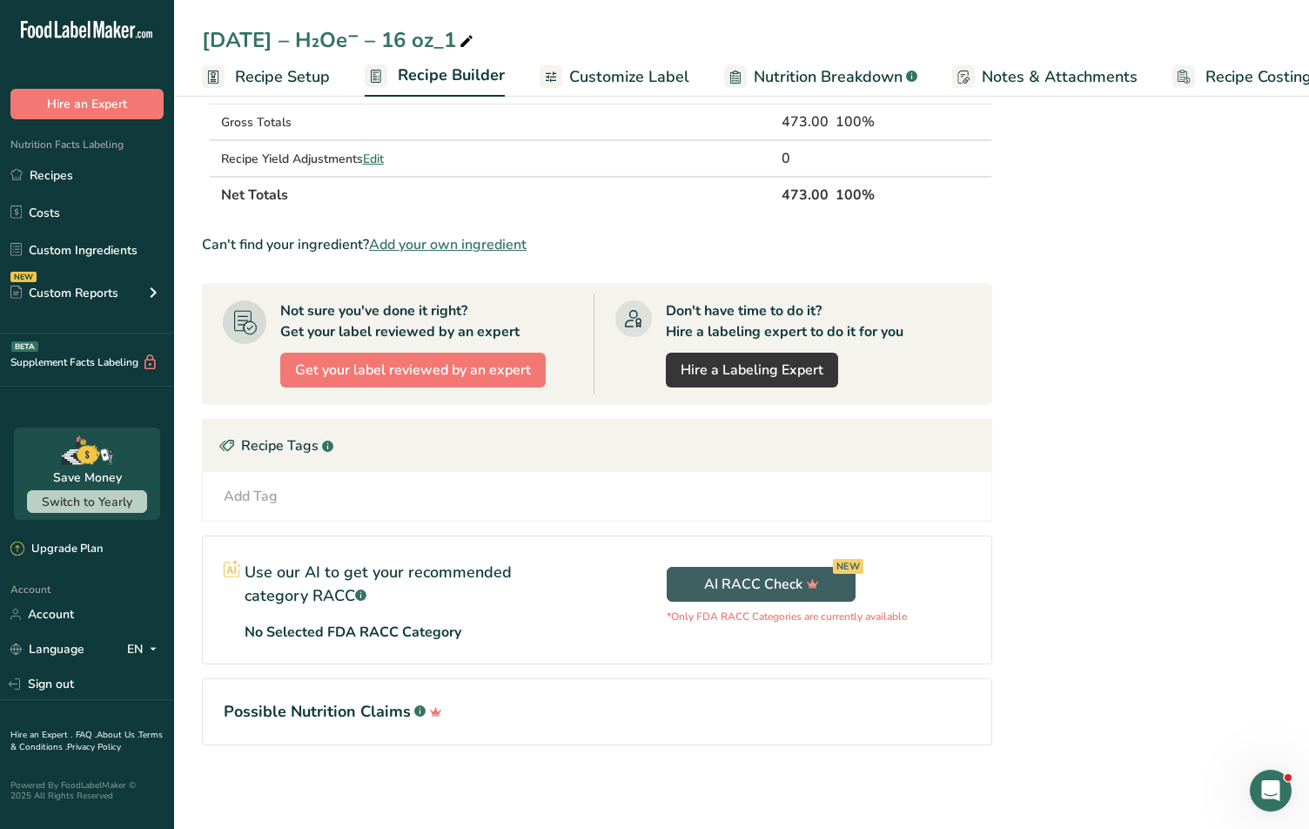
click at [458, 39] on div "[DATE] – H₂Oe⁻ – 16 oz_1" at bounding box center [339, 39] width 275 height 31
click at [431, 46] on input "[DATE] – H₂Oe⁻ – 16 oz_1" at bounding box center [741, 39] width 1079 height 31
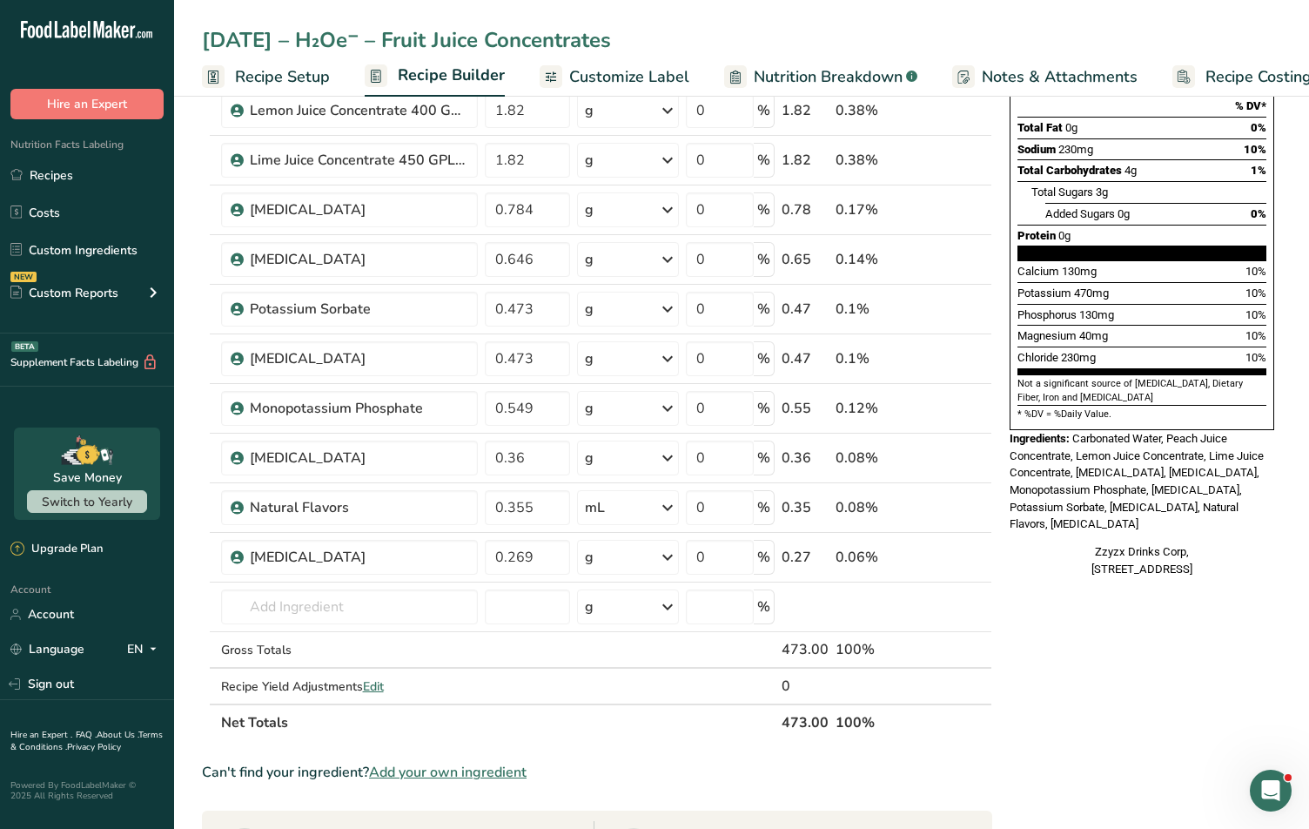
scroll to position [0, 0]
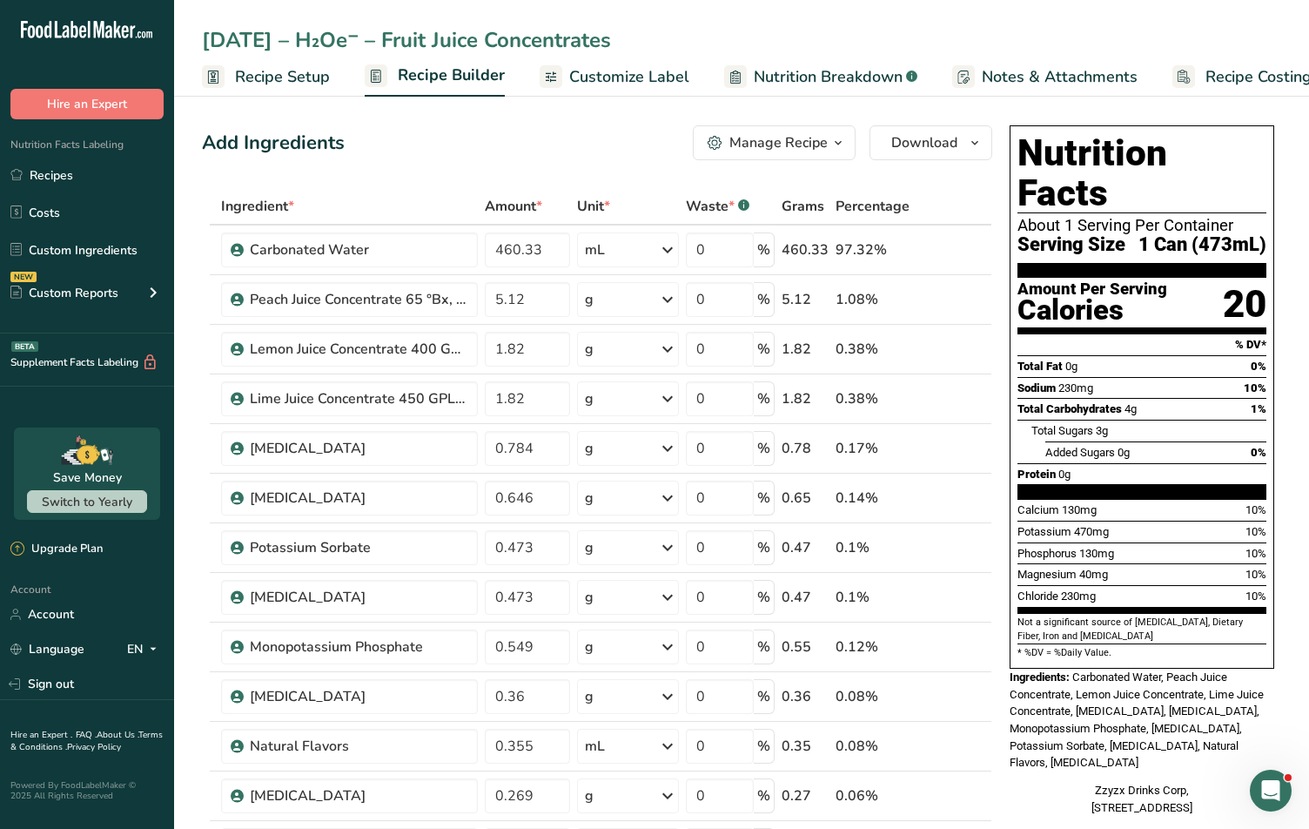
type input "[DATE] – H₂Oe⁻ – Fruit Juice Concentrates"
click at [433, 140] on div "Add Ingredients Manage Recipe Delete Recipe Duplicate Recipe Scale Recipe Save …" at bounding box center [597, 142] width 790 height 35
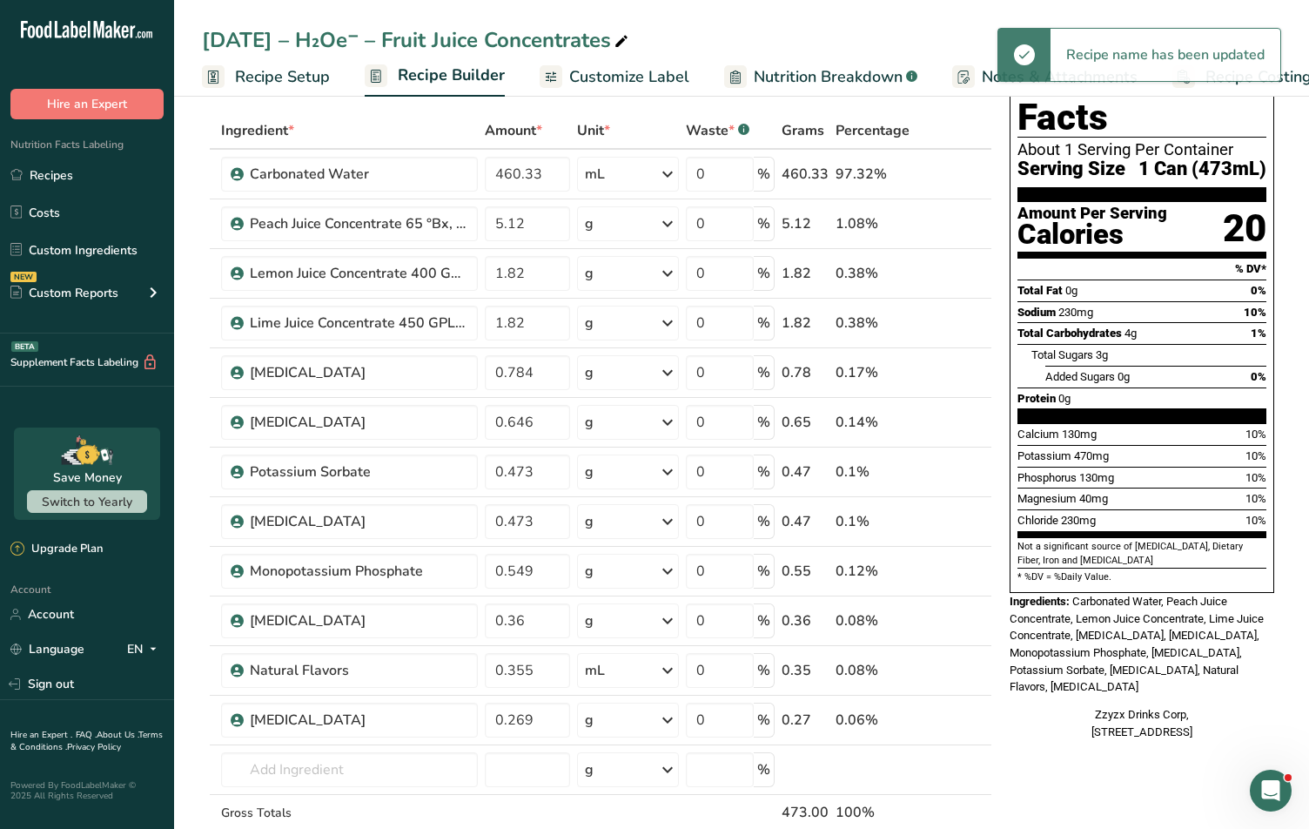
scroll to position [28, 0]
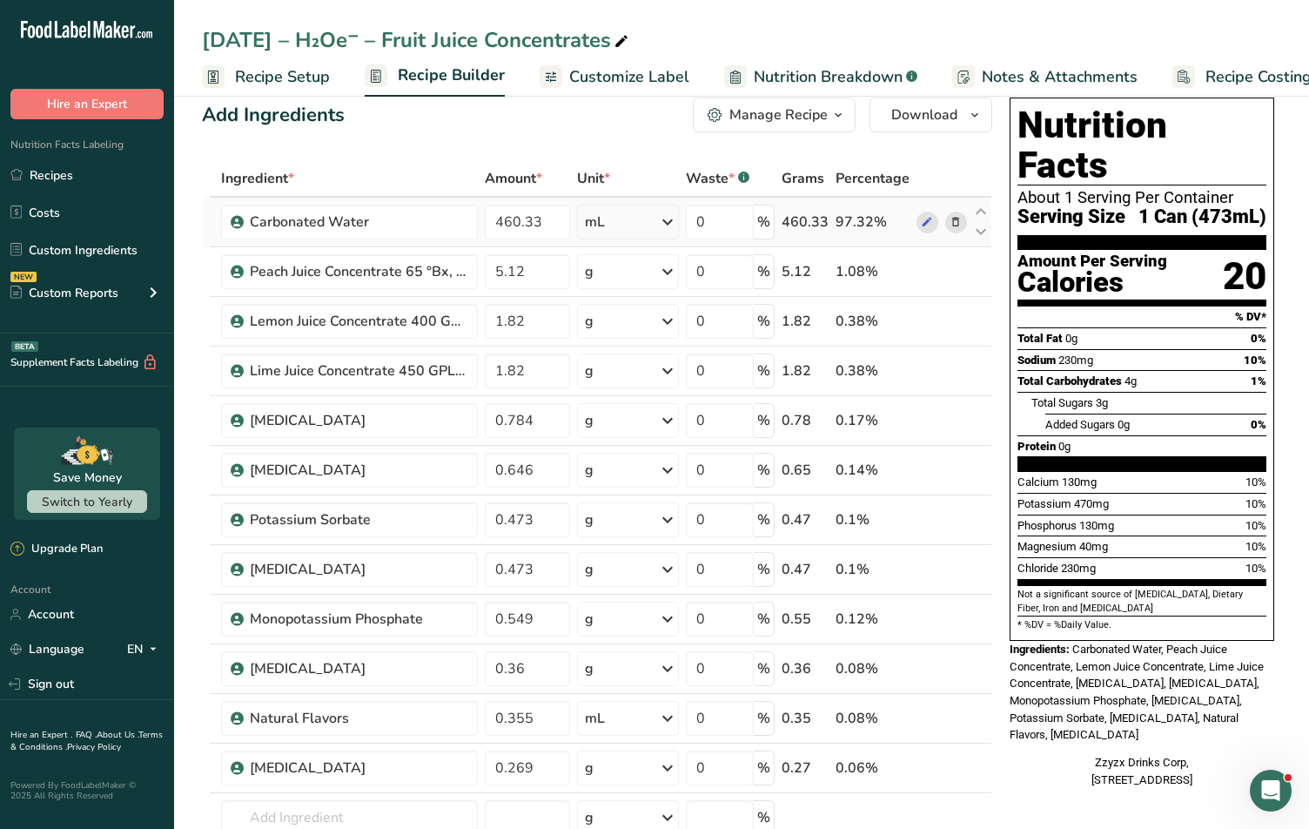
click at [955, 218] on icon at bounding box center [955, 222] width 12 height 18
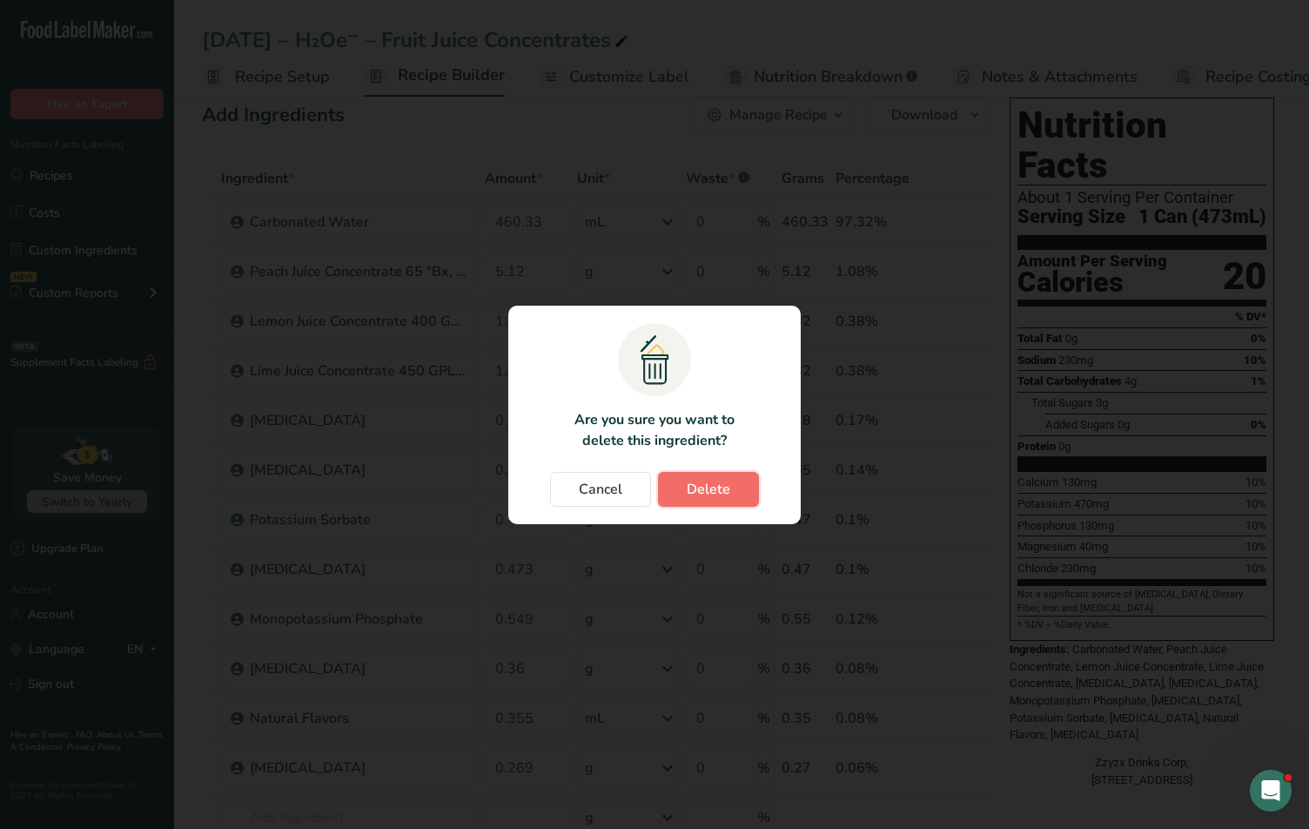
click at [694, 503] on button "Delete" at bounding box center [708, 489] width 101 height 35
type input "5.12"
type input "1.82"
type input "0.784"
type input "0.646"
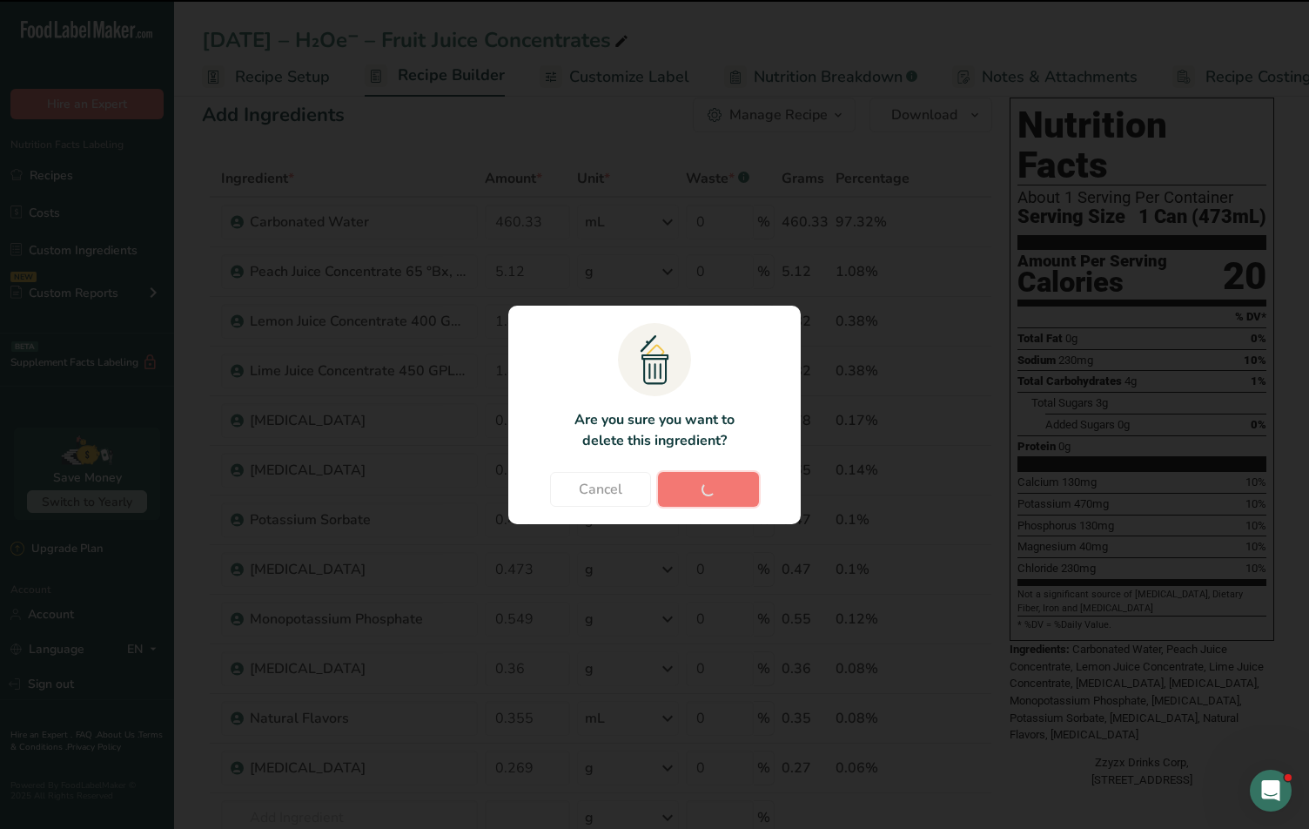
type input "0.473"
type input "0.549"
type input "0.36"
type input "0.355"
type input "0.269"
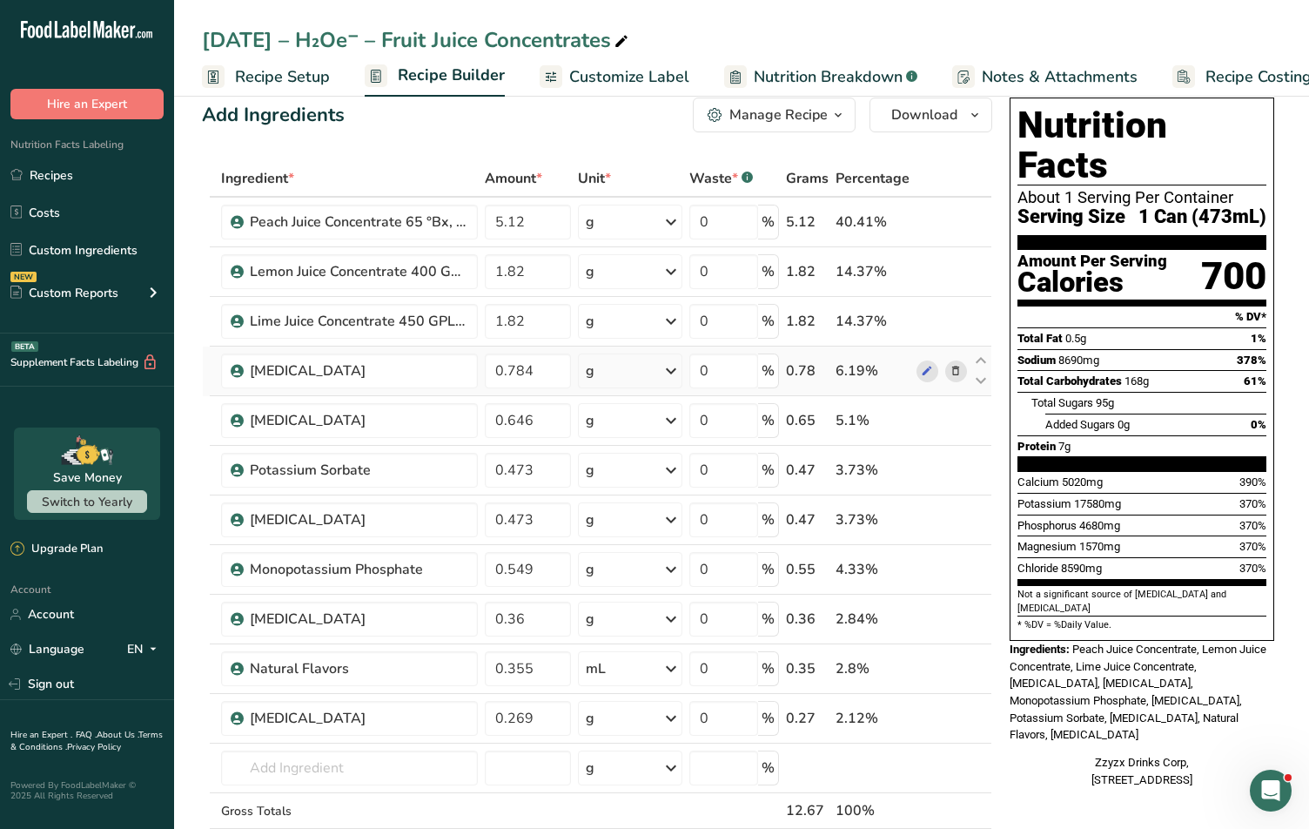
click at [957, 373] on icon at bounding box center [955, 371] width 12 height 18
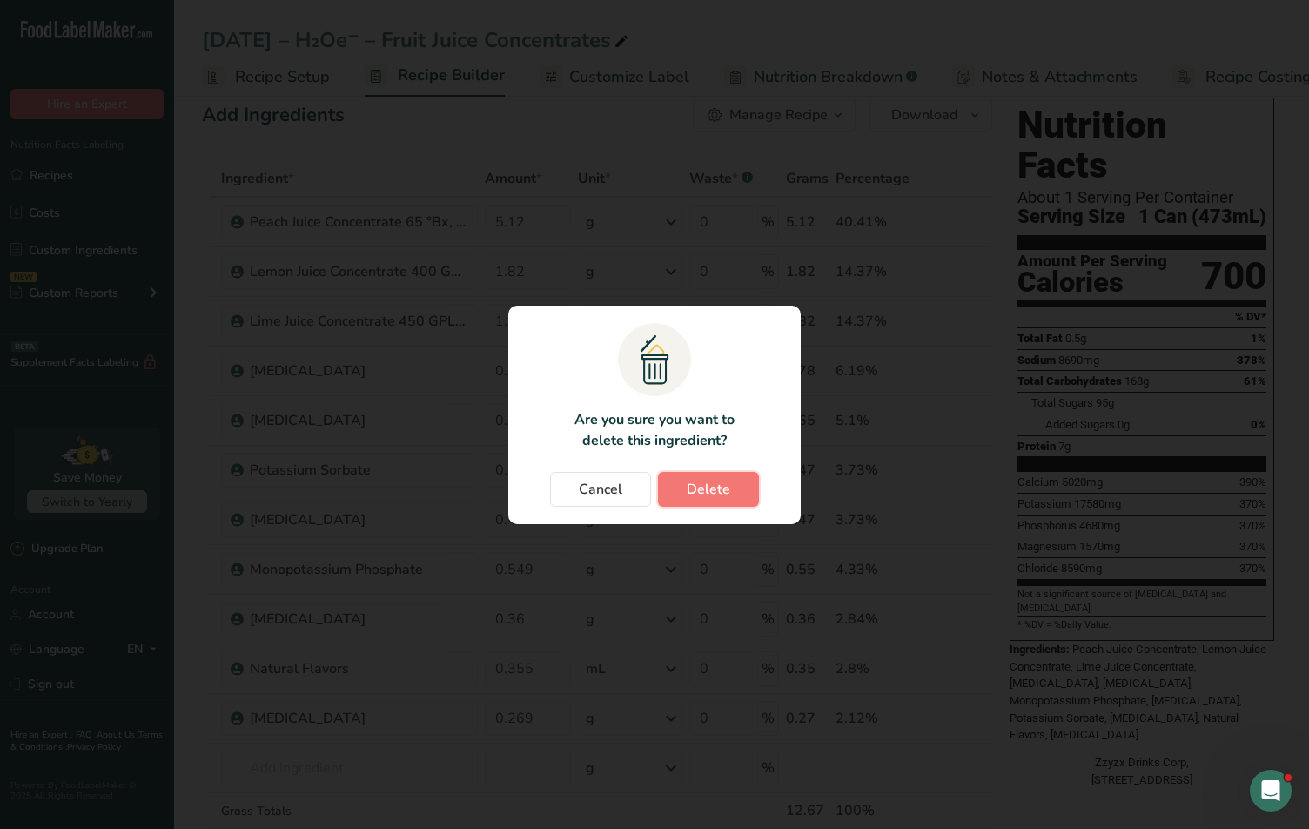
click at [724, 481] on span "Delete" at bounding box center [709, 489] width 44 height 21
type input "0.646"
type input "0.473"
type input "0.549"
type input "0.36"
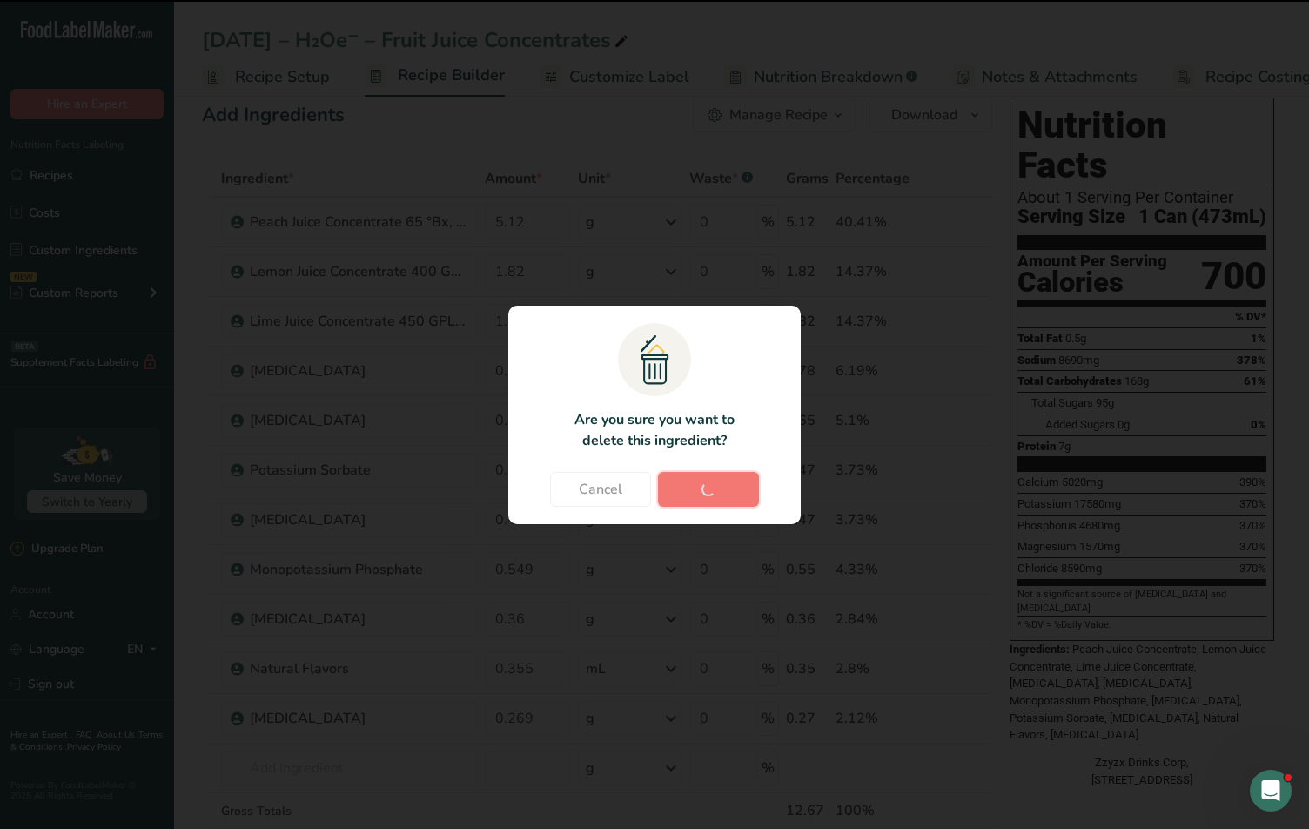
type input "0.355"
type input "0.269"
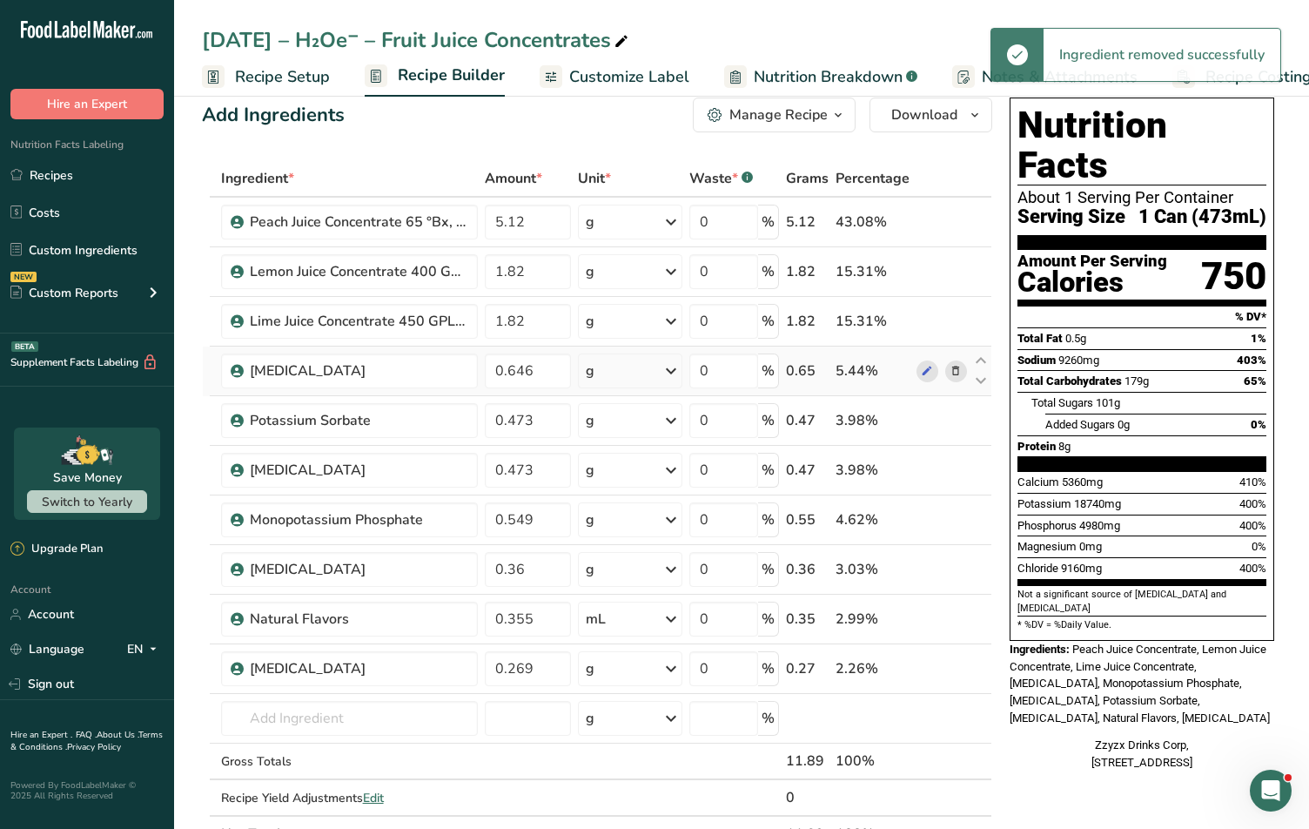
click at [958, 369] on icon at bounding box center [955, 371] width 12 height 18
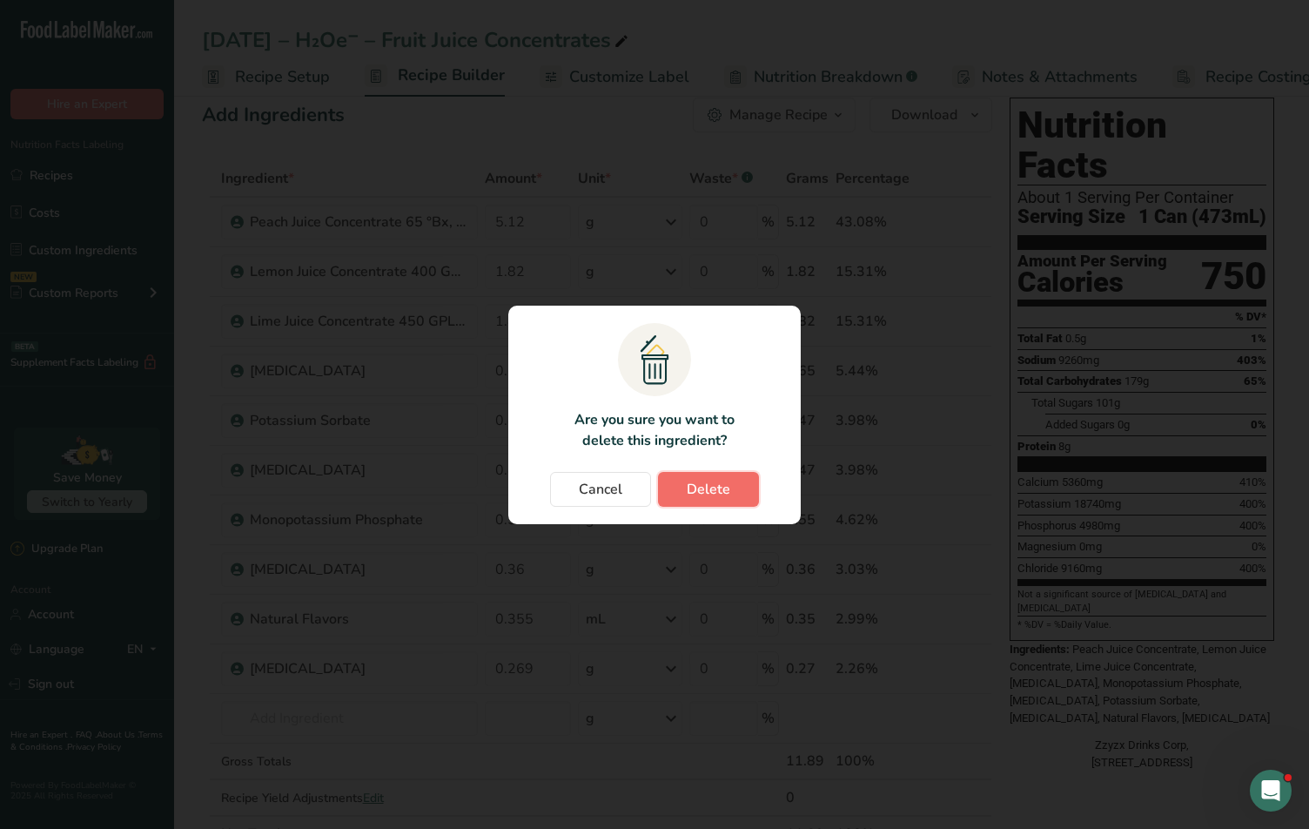
click at [691, 488] on span "Delete" at bounding box center [709, 489] width 44 height 21
type input "0.473"
type input "0.549"
type input "0.36"
type input "0.355"
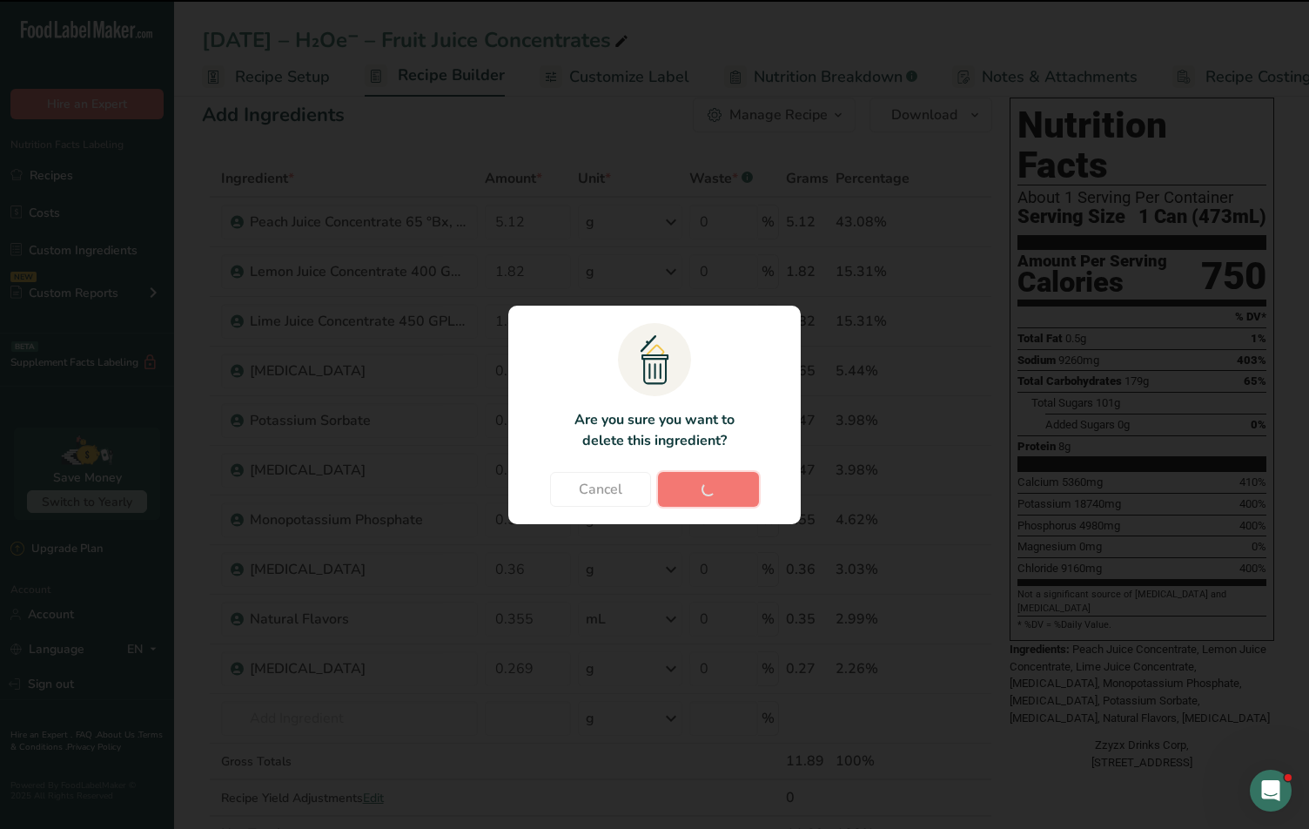
type input "0.269"
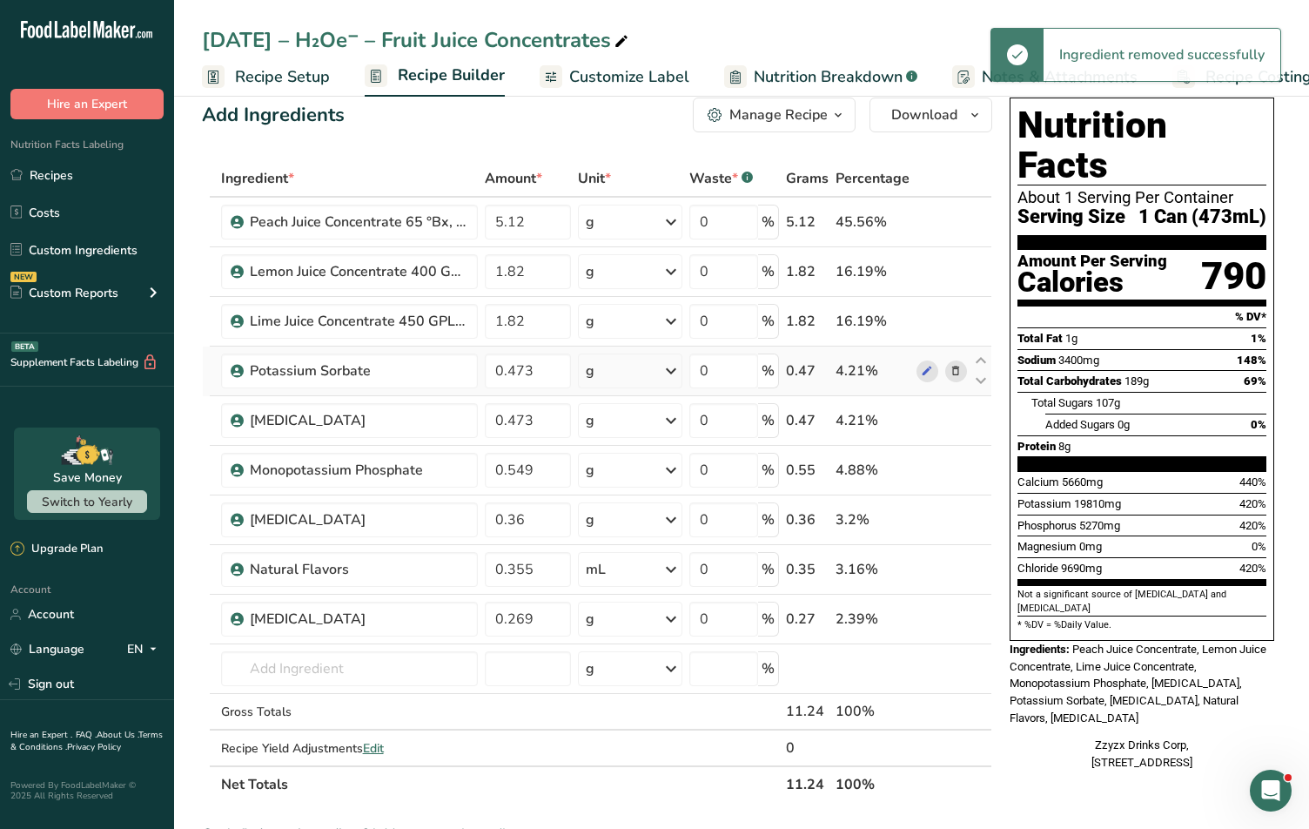
click at [953, 375] on icon at bounding box center [955, 371] width 12 height 18
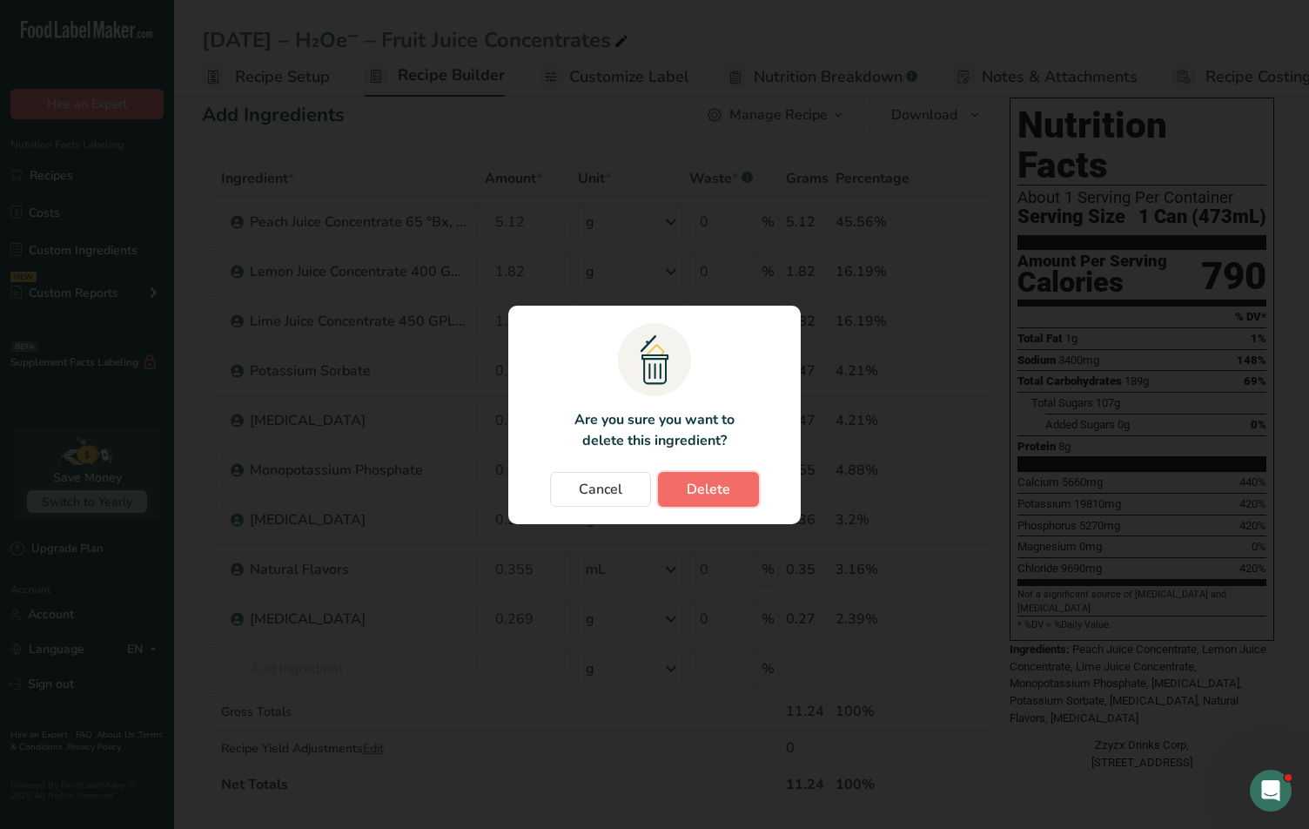
click at [750, 479] on button "Delete" at bounding box center [708, 489] width 101 height 35
type input "0.549"
type input "0.36"
type input "0.355"
type input "0.269"
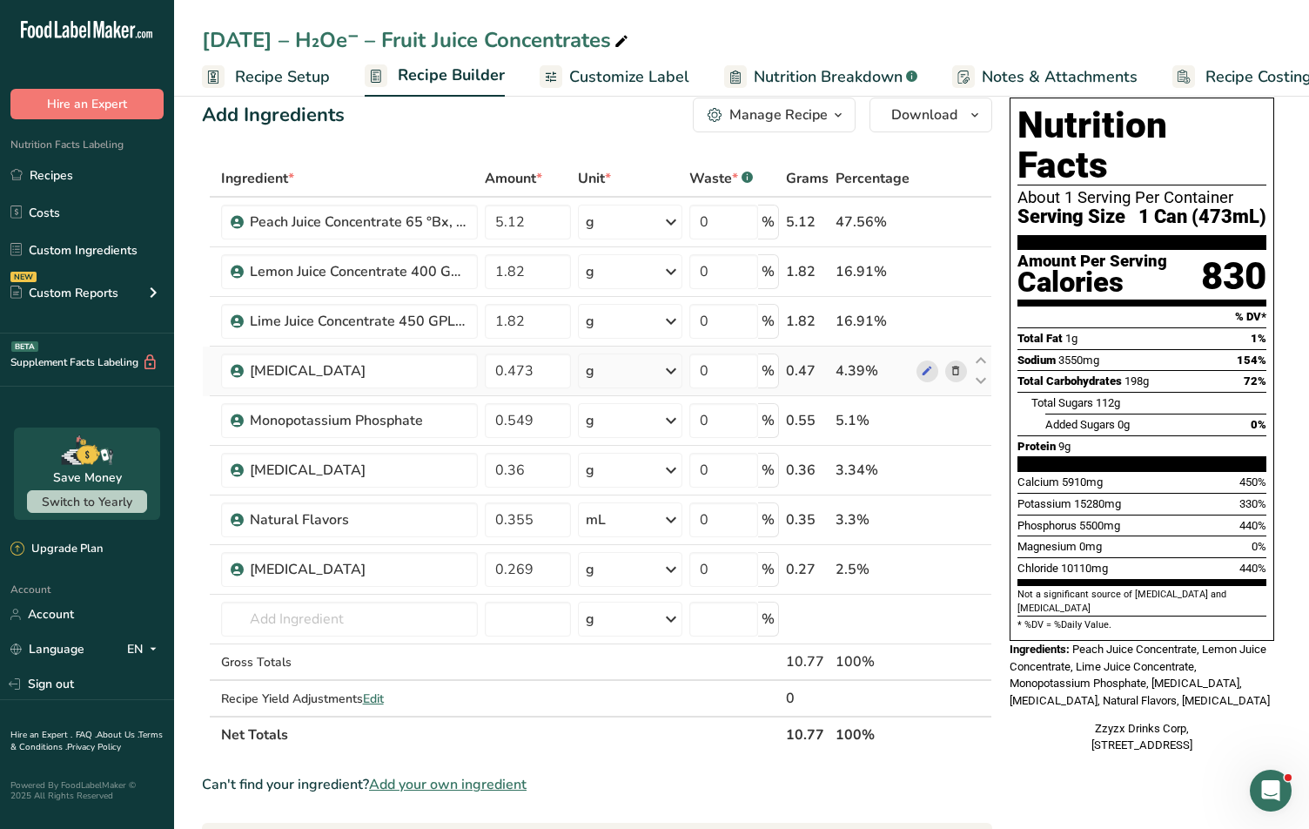
click at [950, 373] on icon at bounding box center [955, 371] width 12 height 18
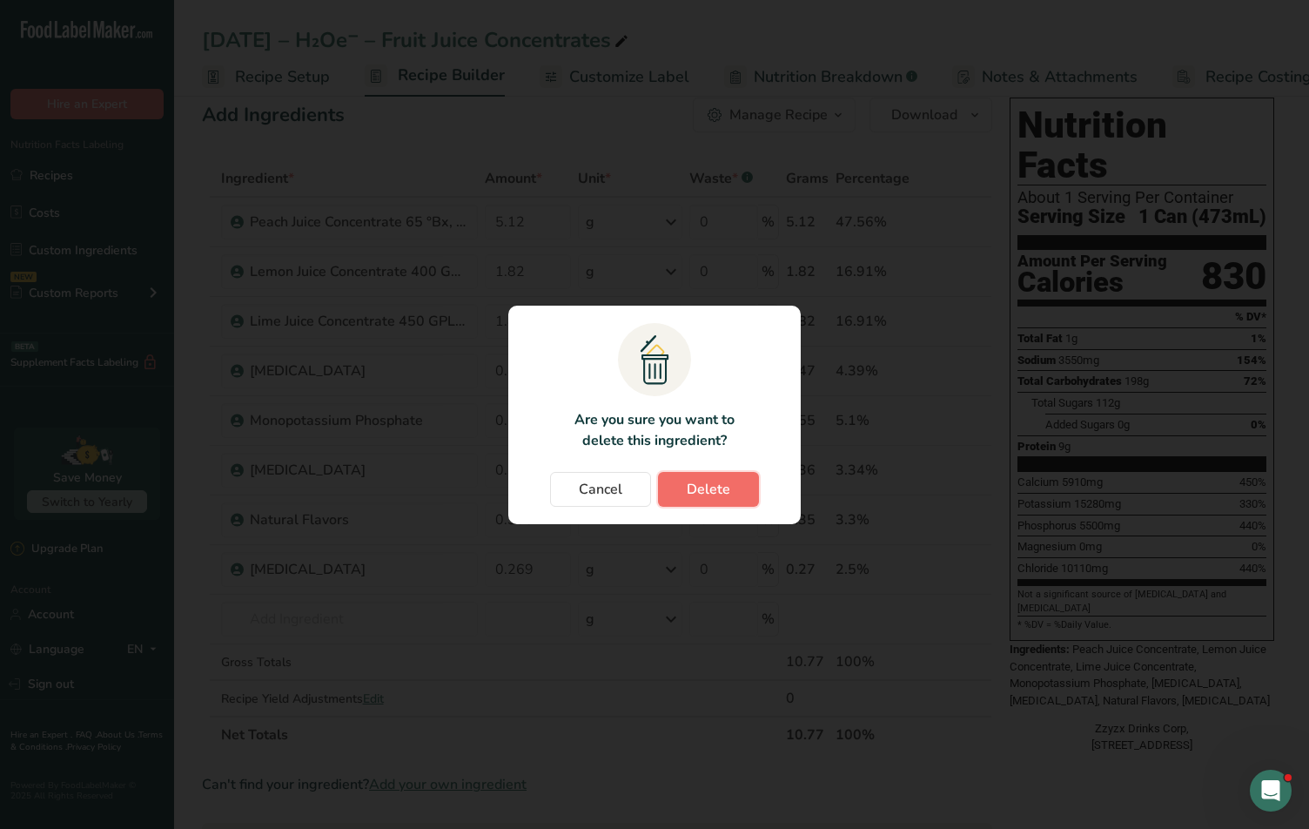
click at [740, 500] on button "Delete" at bounding box center [708, 489] width 101 height 35
type input "0.549"
type input "0.36"
type input "0.355"
type input "0.269"
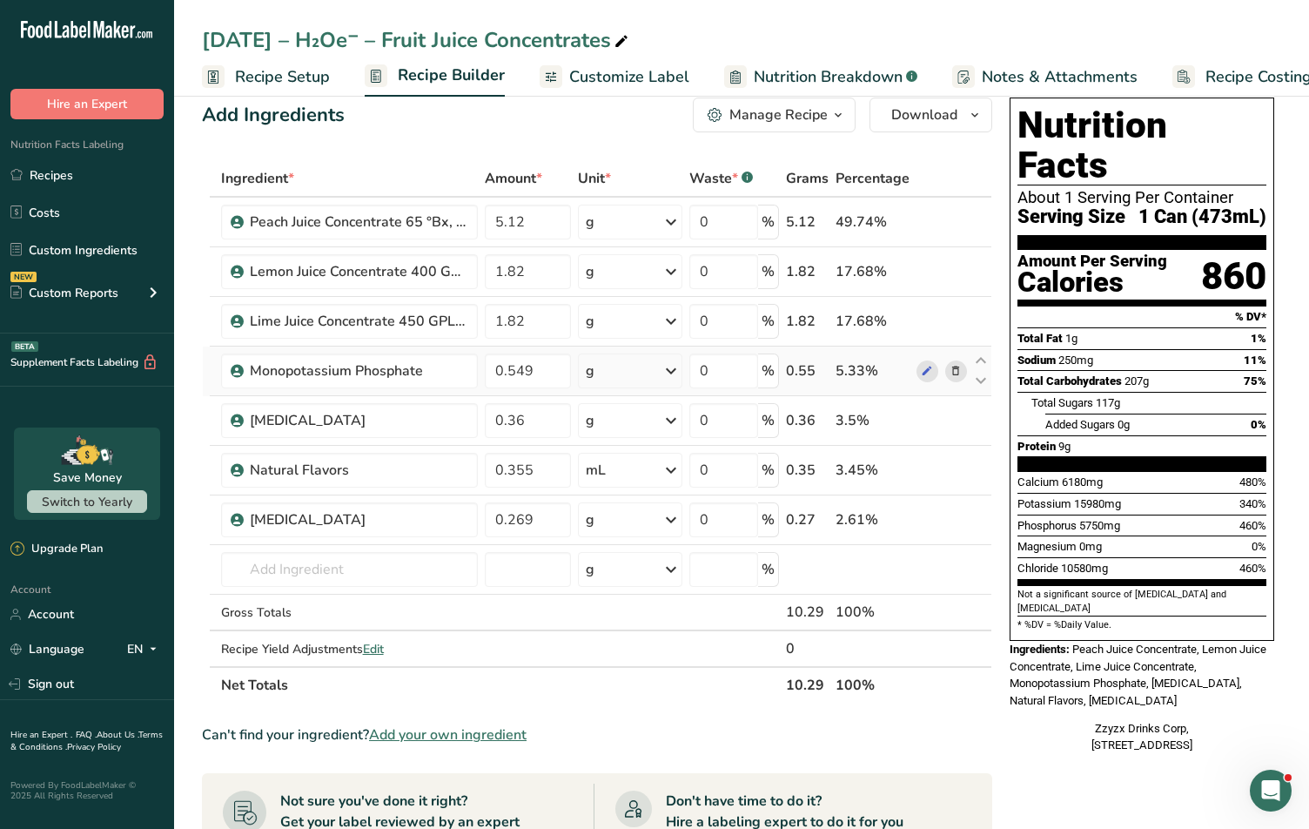
click at [954, 370] on icon at bounding box center [955, 371] width 12 height 18
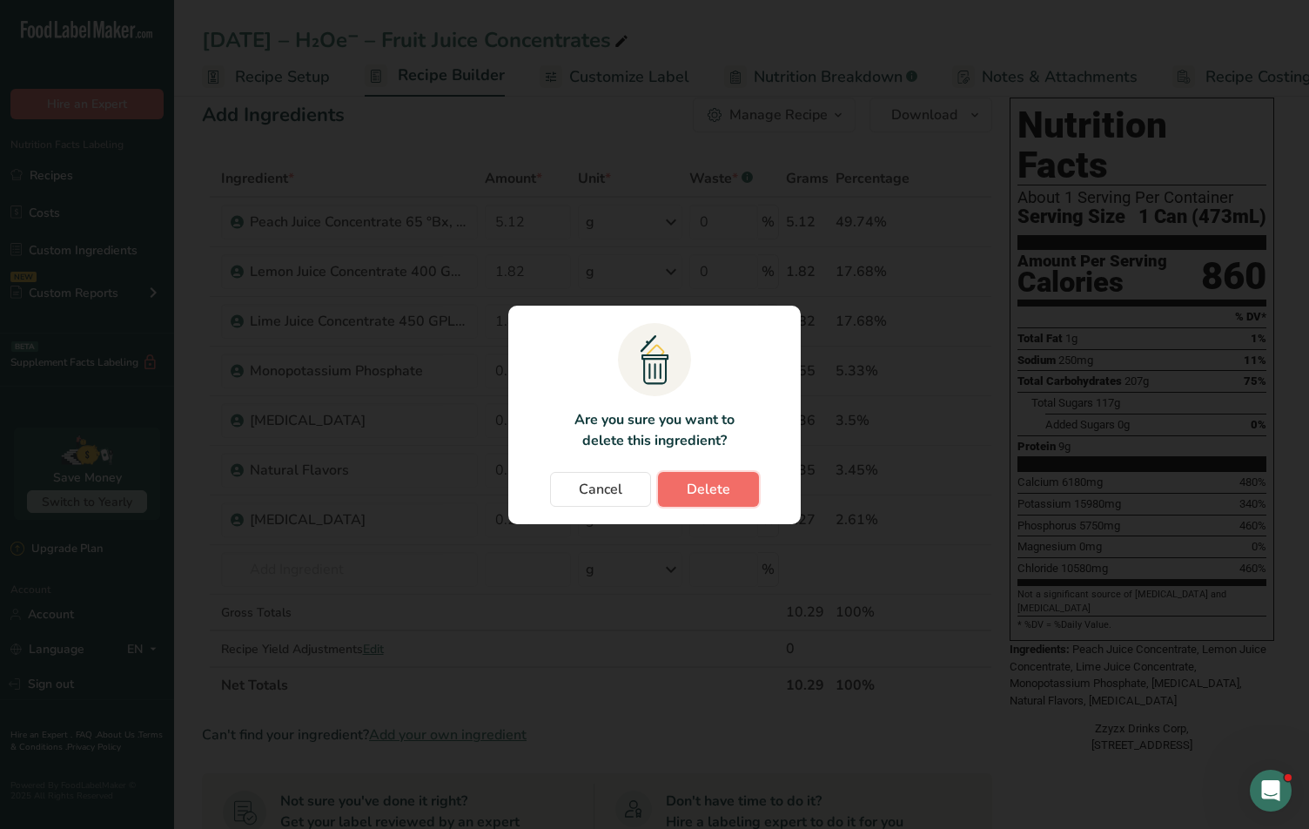
click at [695, 503] on button "Delete" at bounding box center [708, 489] width 101 height 35
type input "0.36"
type input "0.355"
type input "0.269"
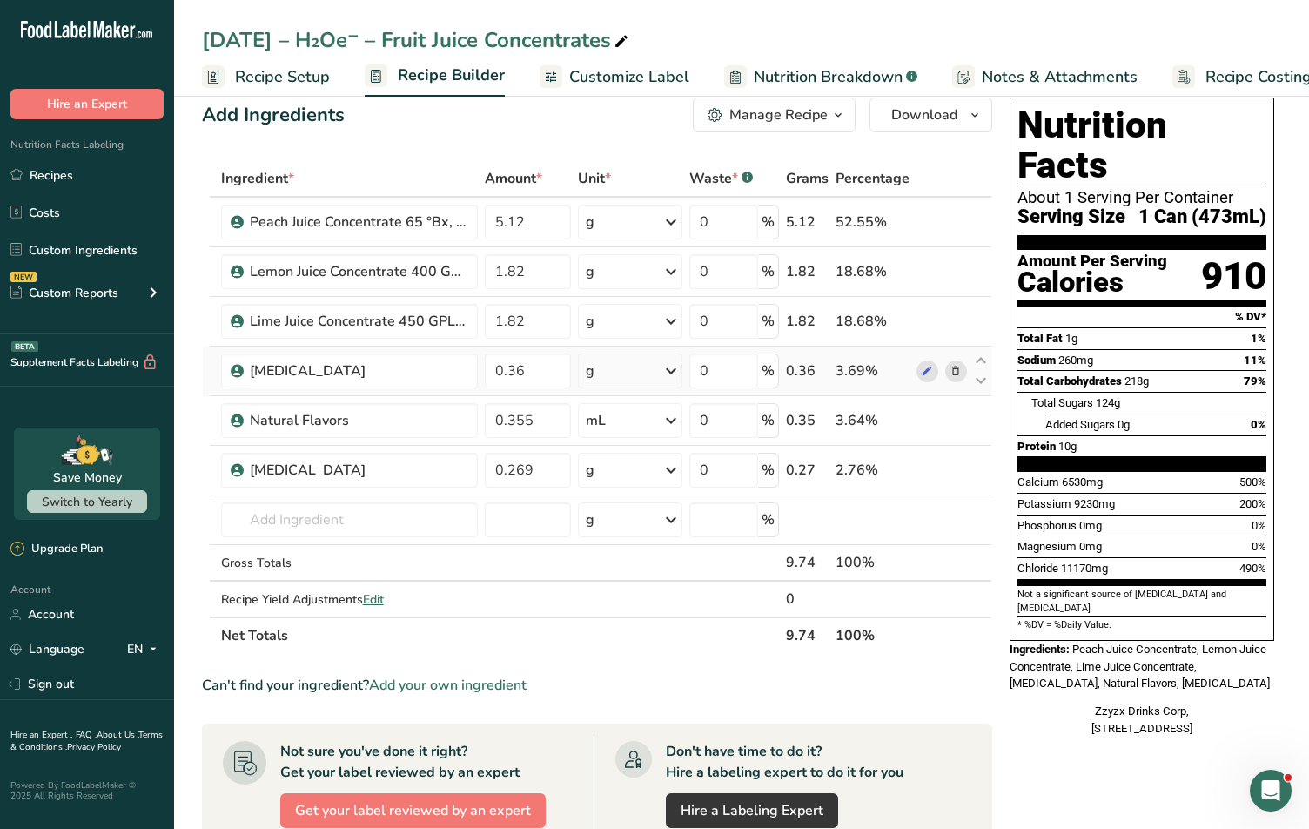
click at [955, 369] on icon at bounding box center [955, 371] width 12 height 18
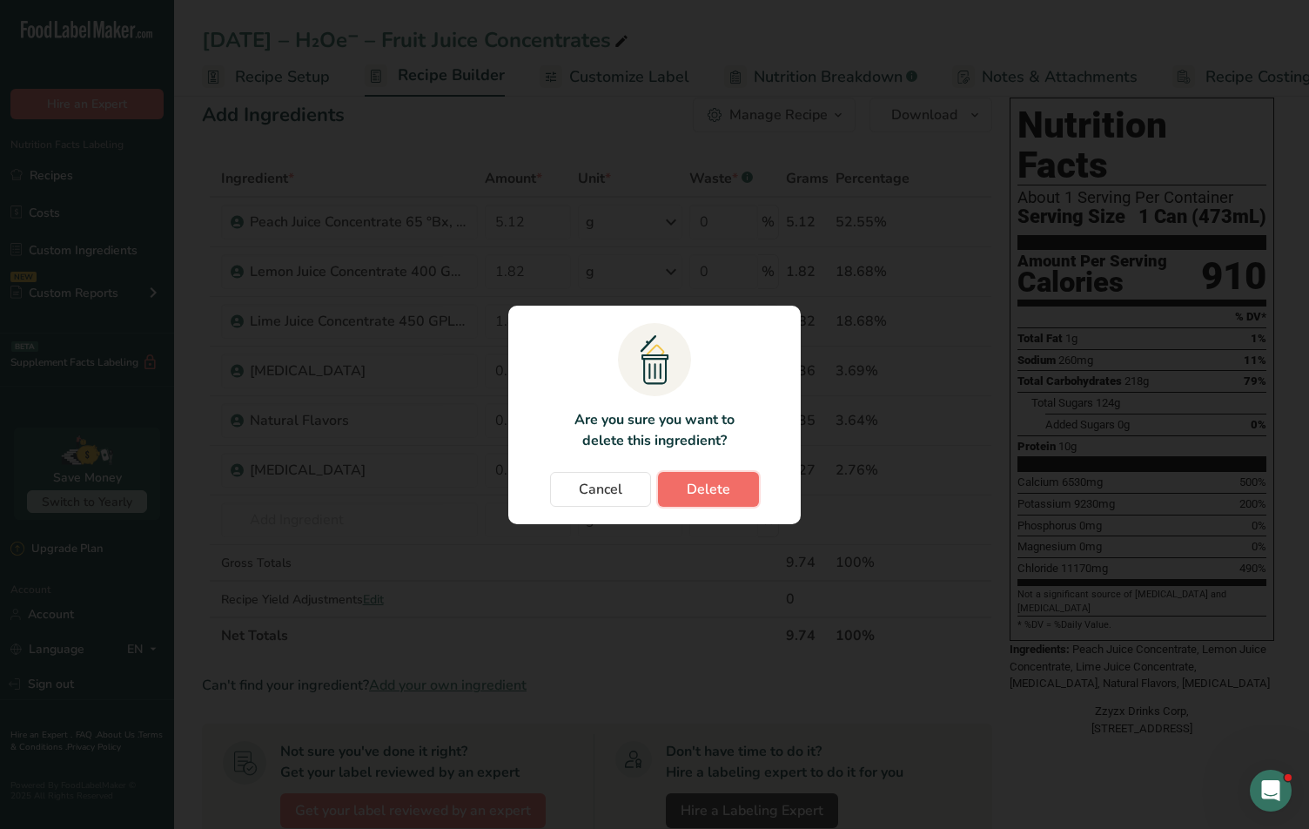
click at [694, 489] on span "Delete" at bounding box center [709, 489] width 44 height 21
type input "0.355"
type input "0.269"
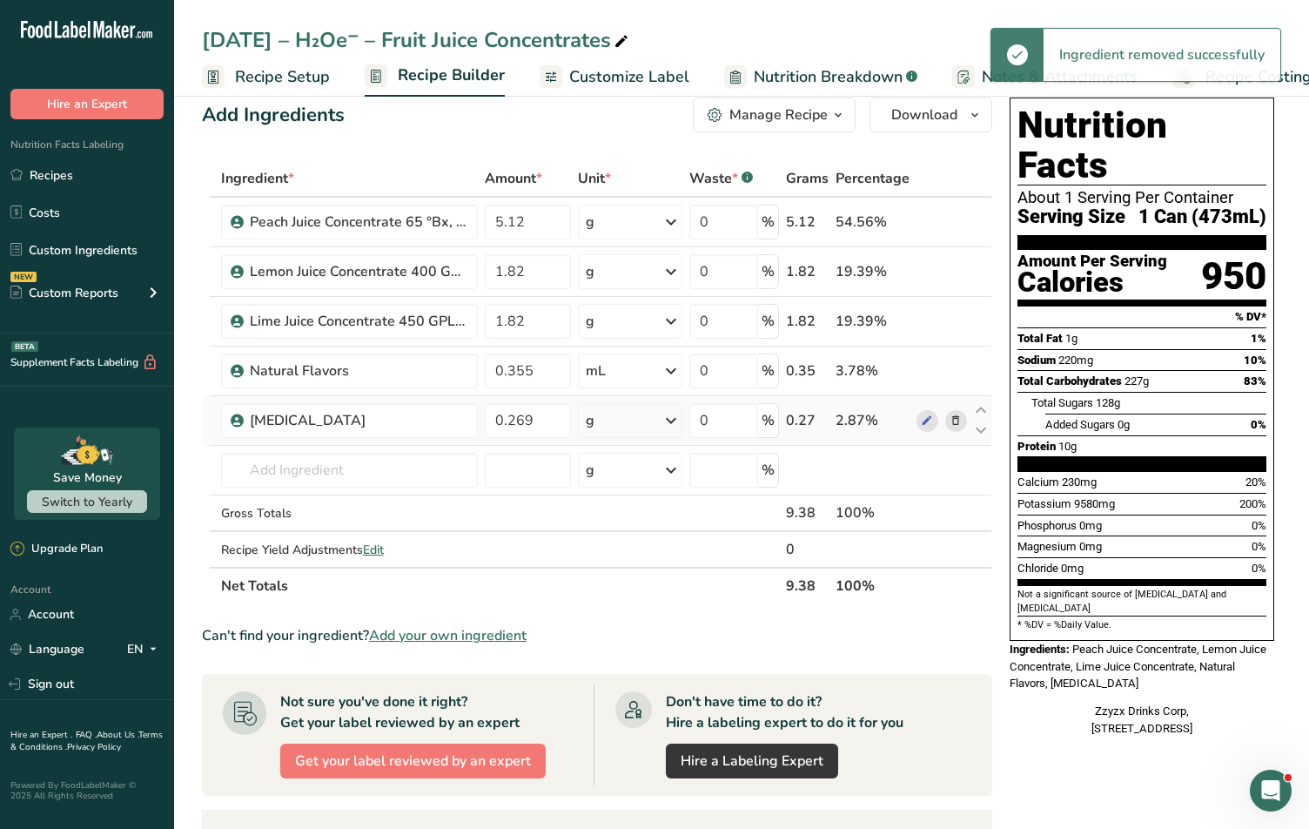
click at [959, 427] on icon at bounding box center [955, 421] width 12 height 18
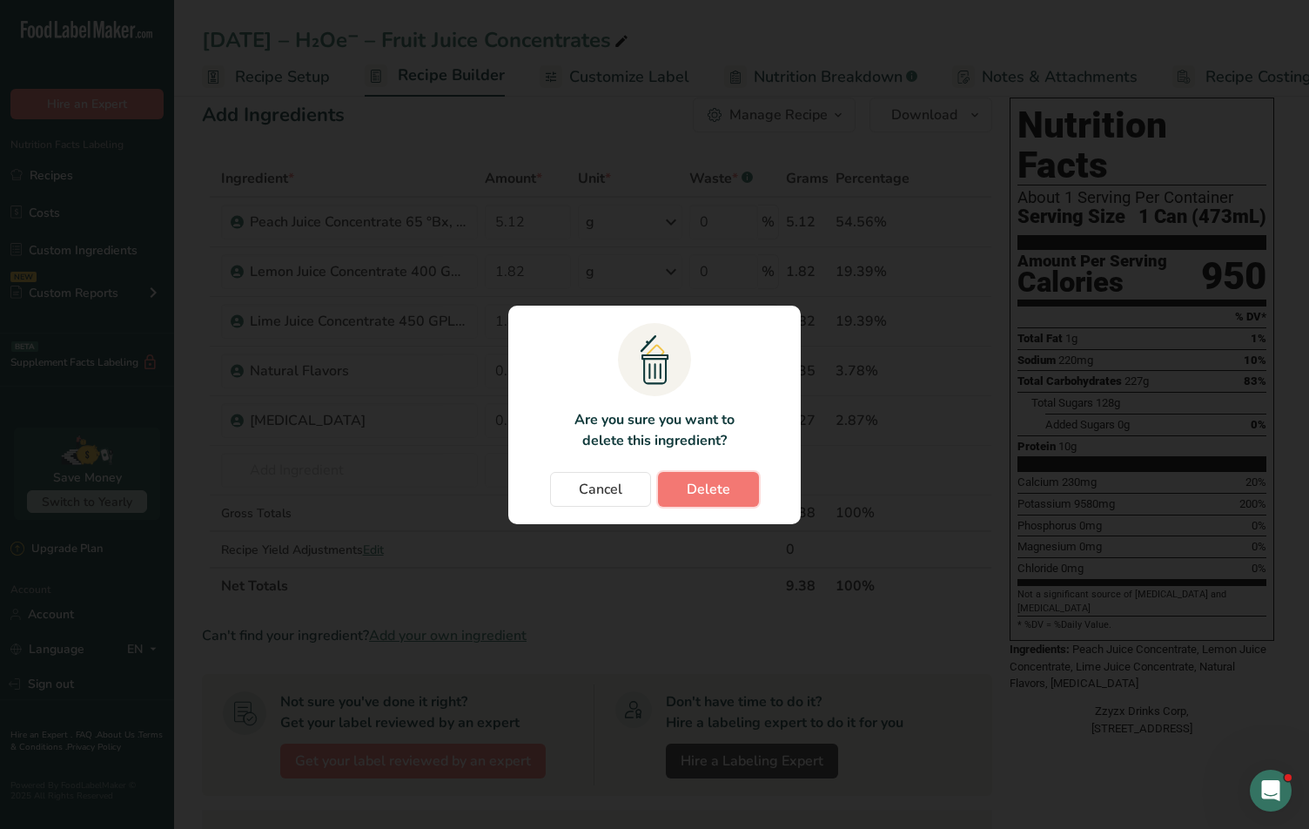
click at [747, 499] on button "Delete" at bounding box center [708, 489] width 101 height 35
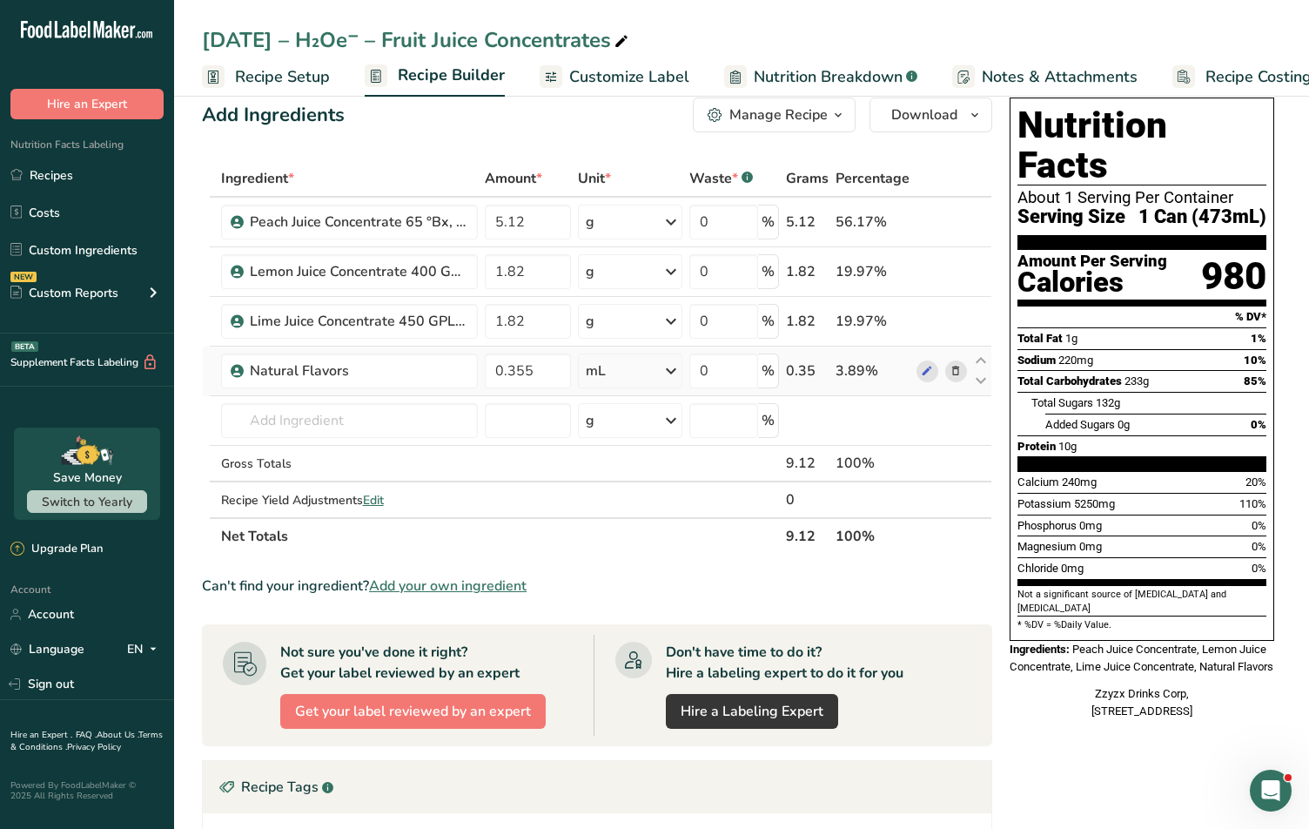
click at [953, 368] on icon at bounding box center [955, 371] width 12 height 18
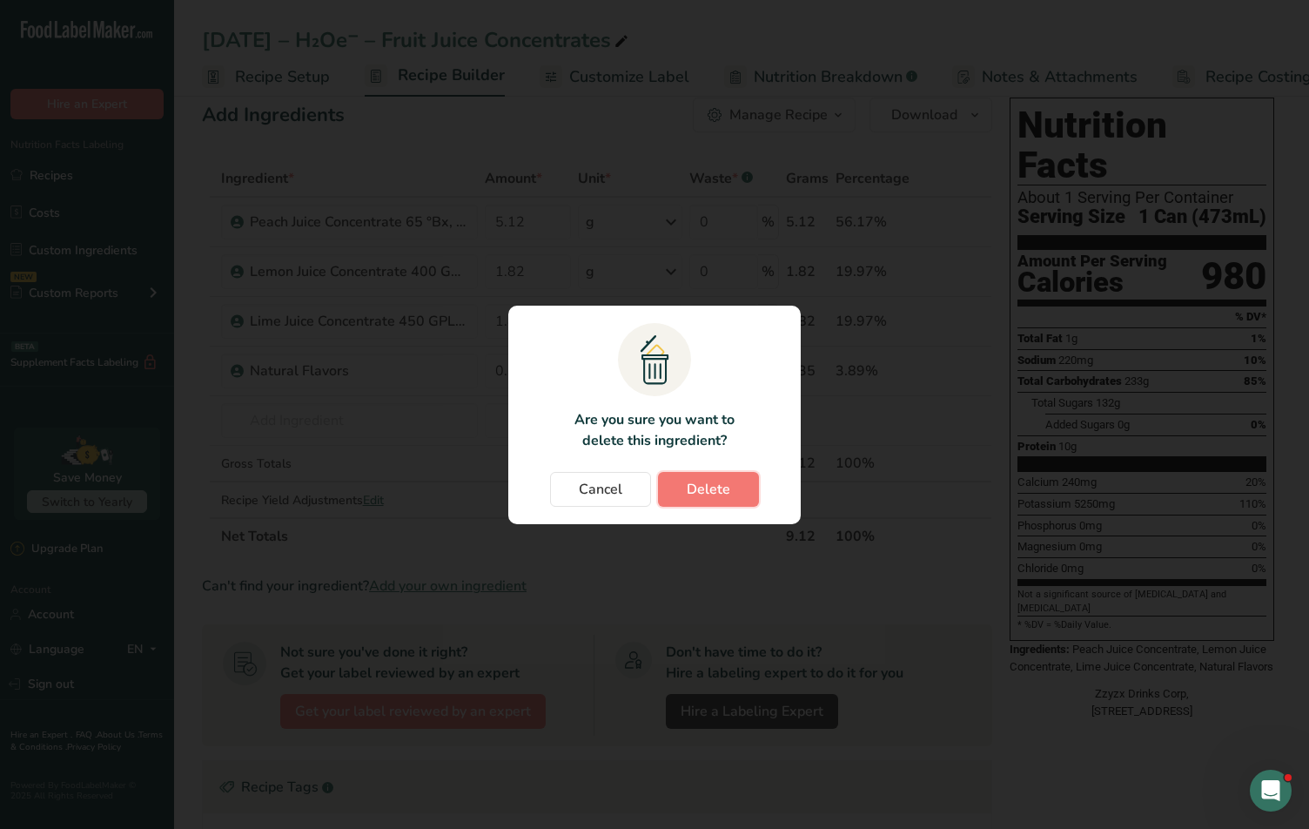
drag, startPoint x: 723, startPoint y: 480, endPoint x: 759, endPoint y: 482, distance: 35.8
click at [723, 480] on span "Delete" at bounding box center [709, 489] width 44 height 21
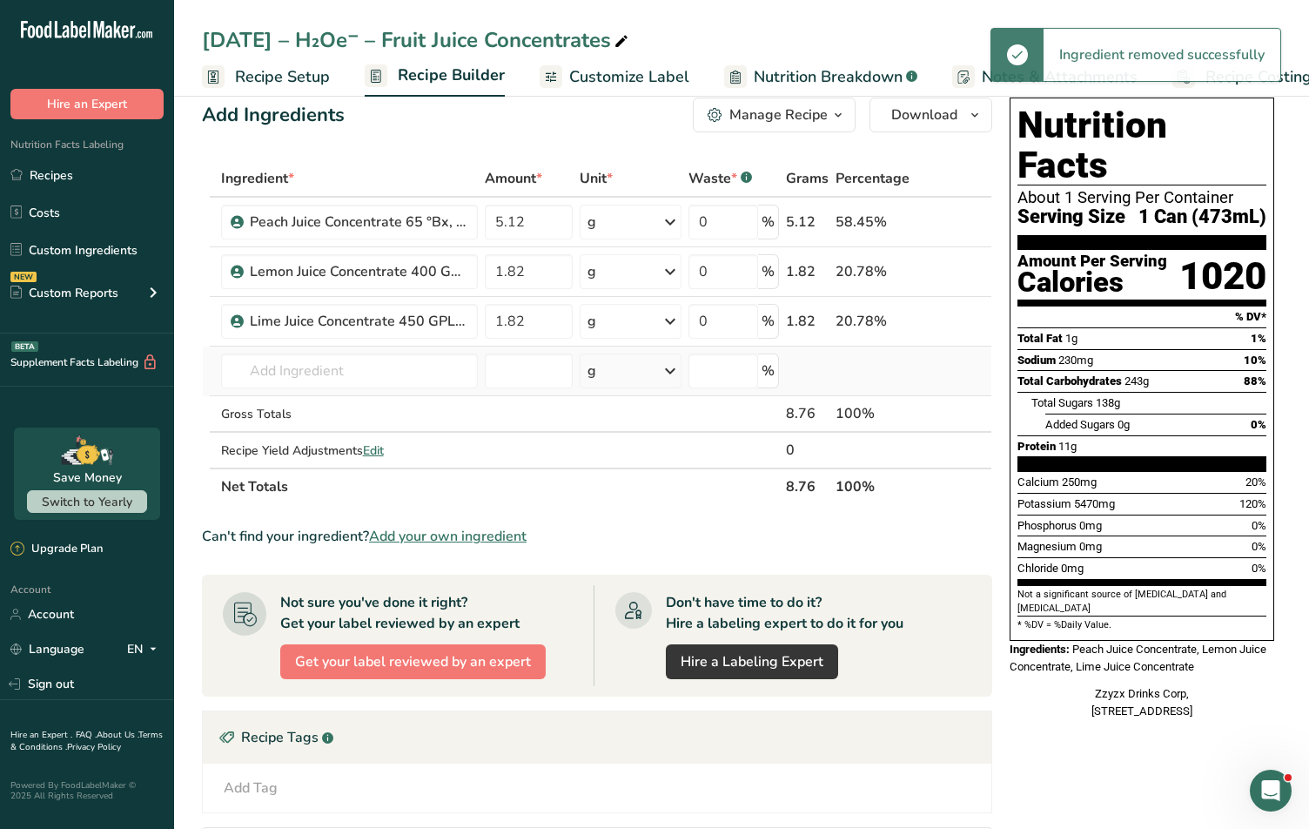
scroll to position [0, 0]
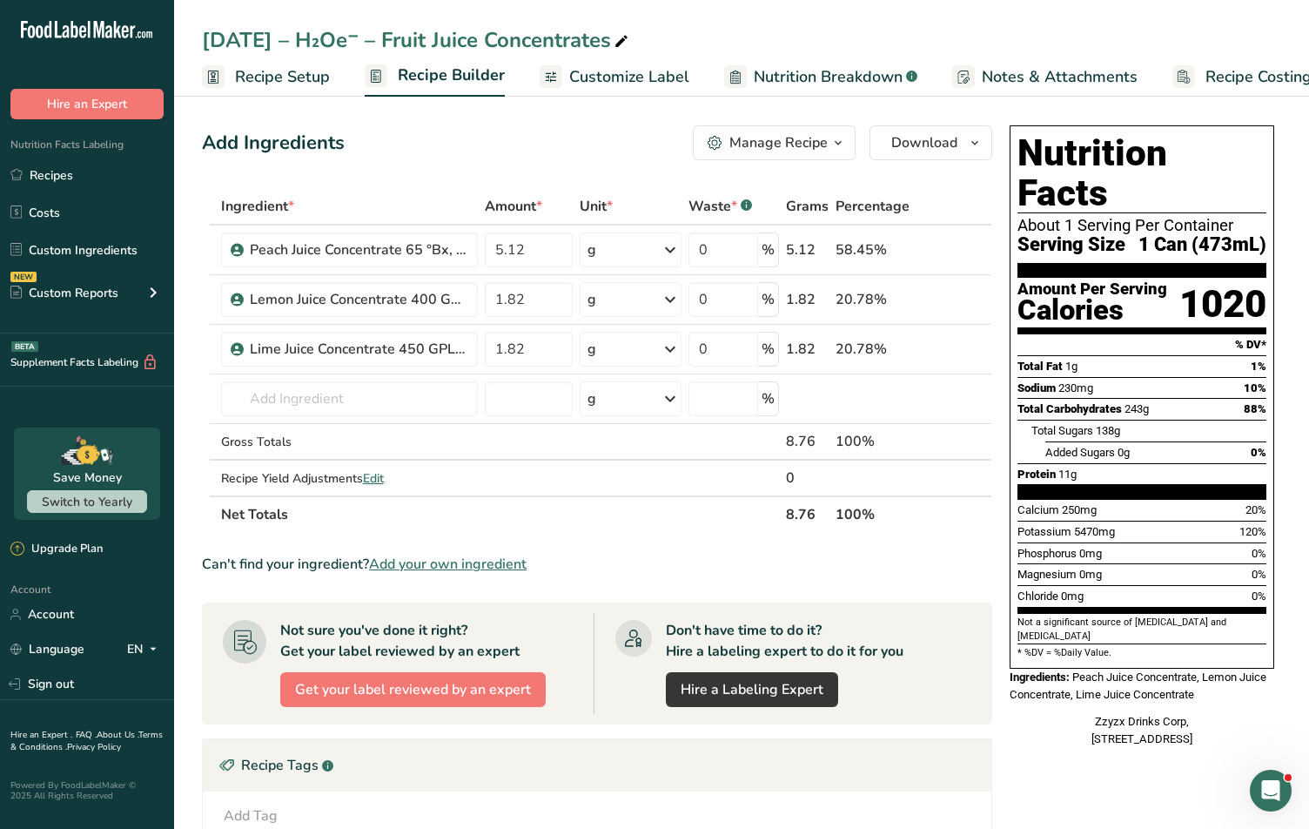
click at [325, 101] on section "Add Ingredients Manage Recipe Delete Recipe Duplicate Recipe Scale Recipe Save …" at bounding box center [741, 619] width 1135 height 1057
click at [302, 91] on link "Recipe Setup" at bounding box center [266, 76] width 128 height 39
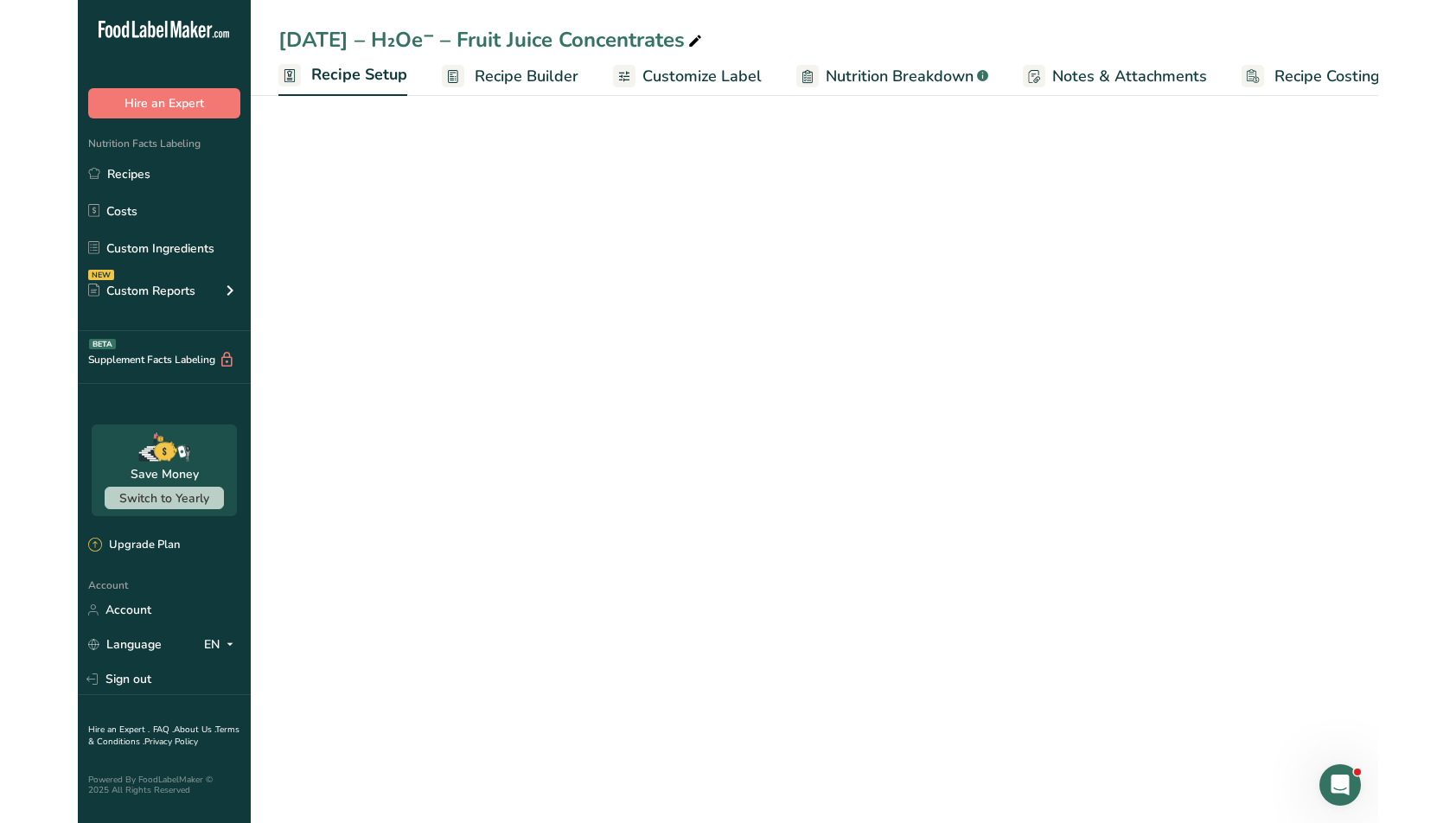
scroll to position [0, 6]
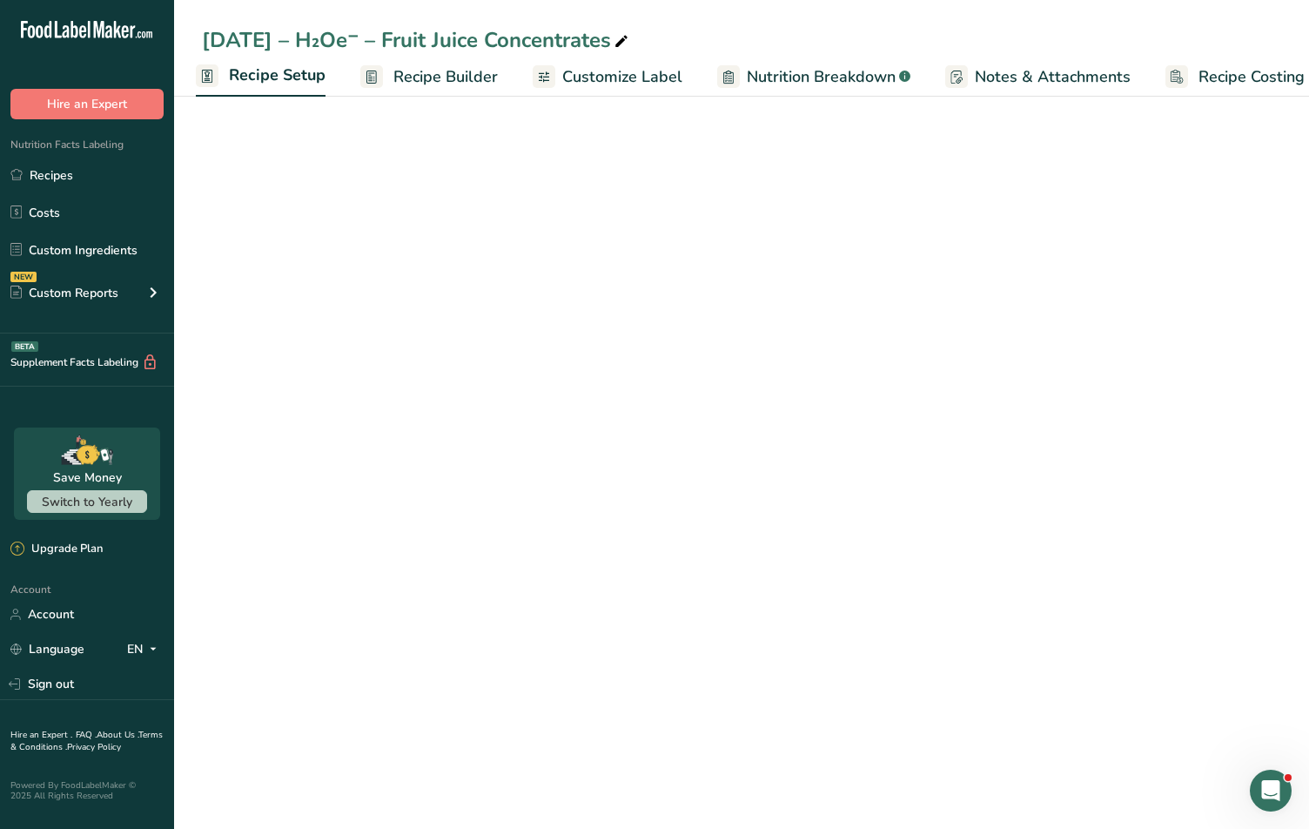
select select "18"
select select "22"
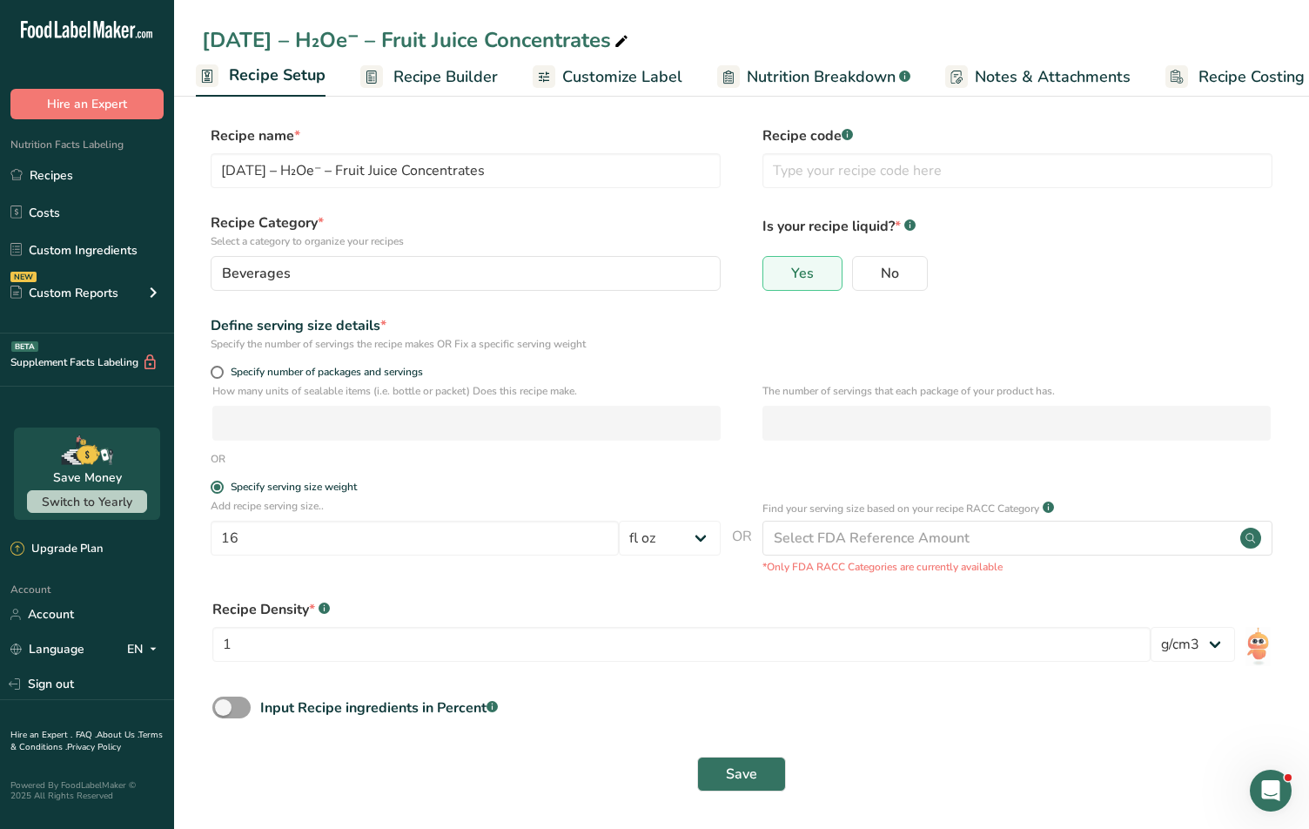
click at [208, 362] on form "Recipe name * [DATE] – H₂Oe⁻ – Fruit Juice Concentrates Recipe code .a-a{fill:#…" at bounding box center [741, 463] width 1079 height 676
click at [217, 369] on span at bounding box center [217, 372] width 13 height 13
click at [217, 369] on input "Specify number of packages and servings" at bounding box center [216, 371] width 11 height 11
radio input "true"
radio input "false"
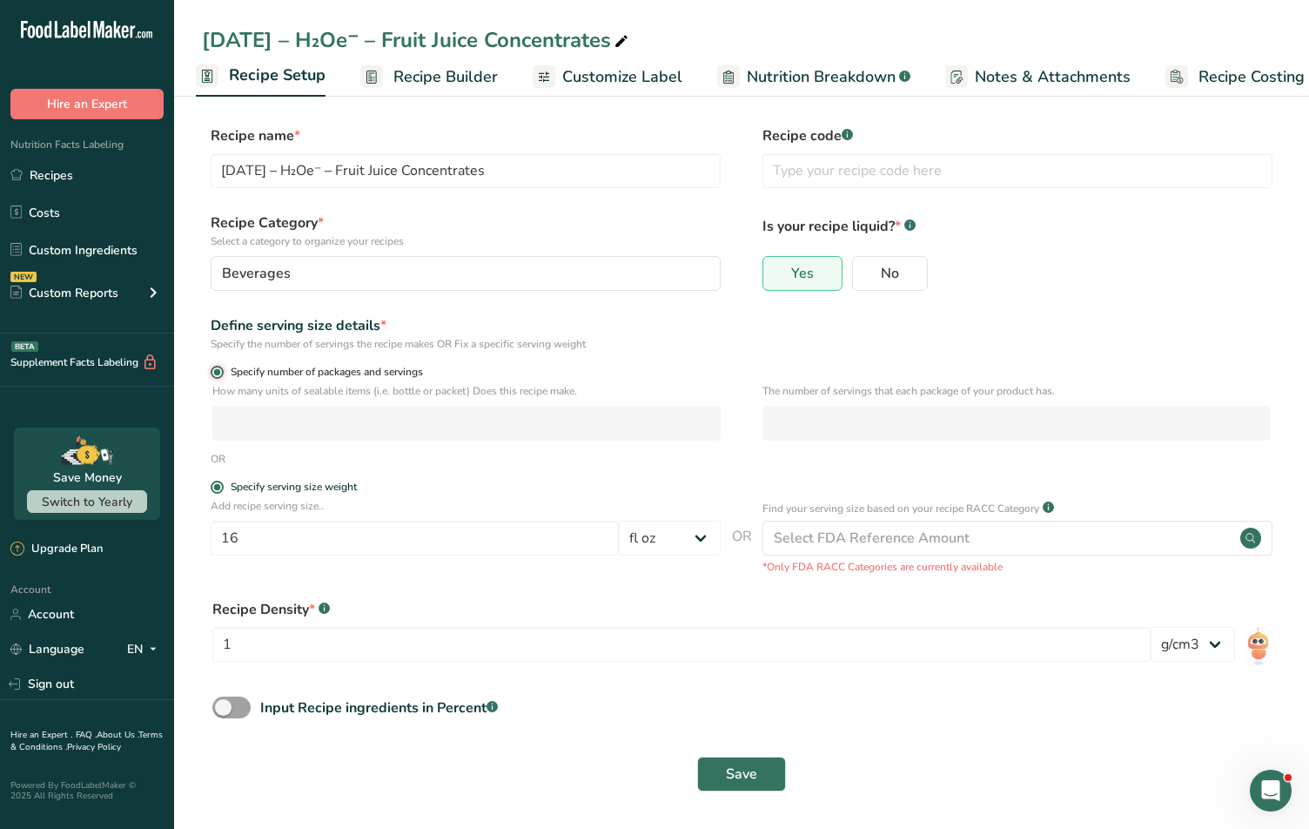
select select "0"
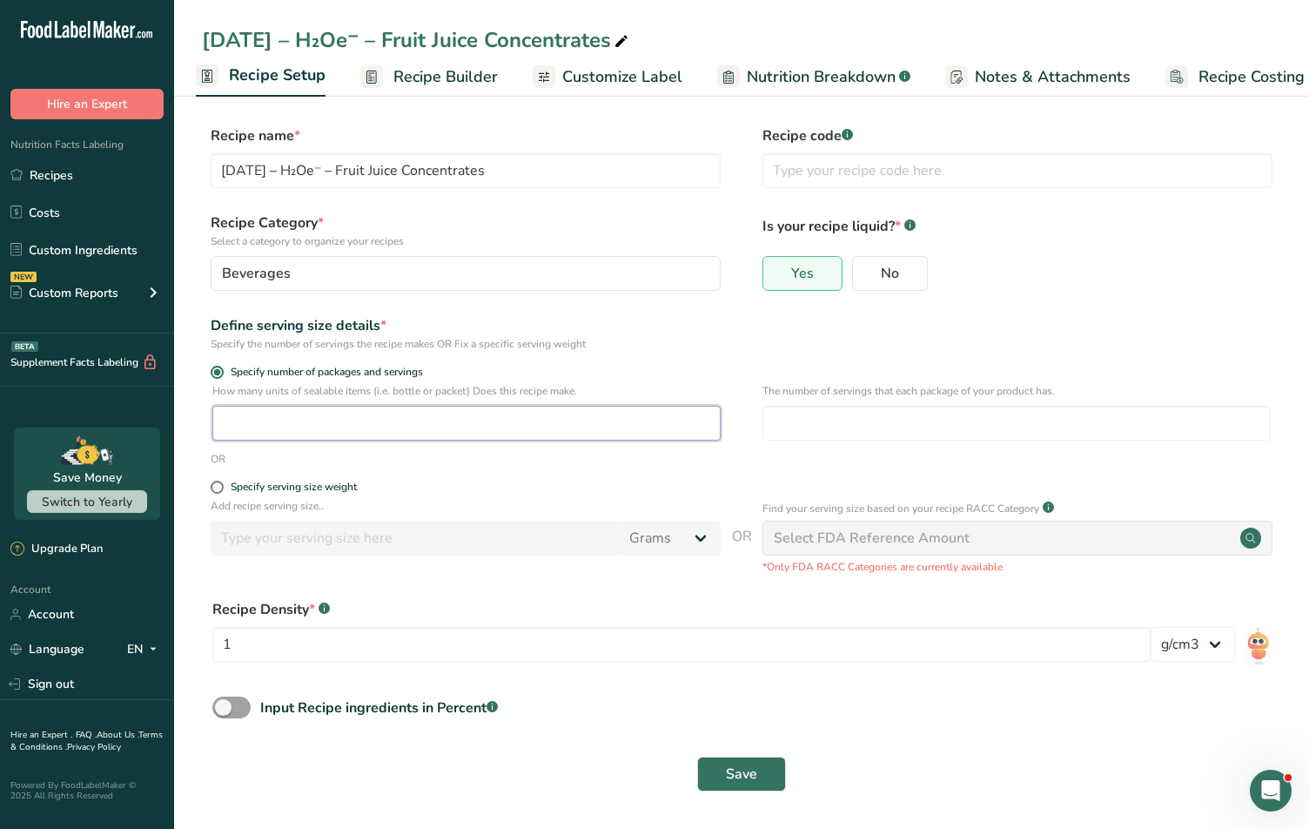
click at [260, 414] on input "number" at bounding box center [466, 423] width 508 height 35
type input "1"
click at [732, 760] on button "Save" at bounding box center [741, 773] width 89 height 35
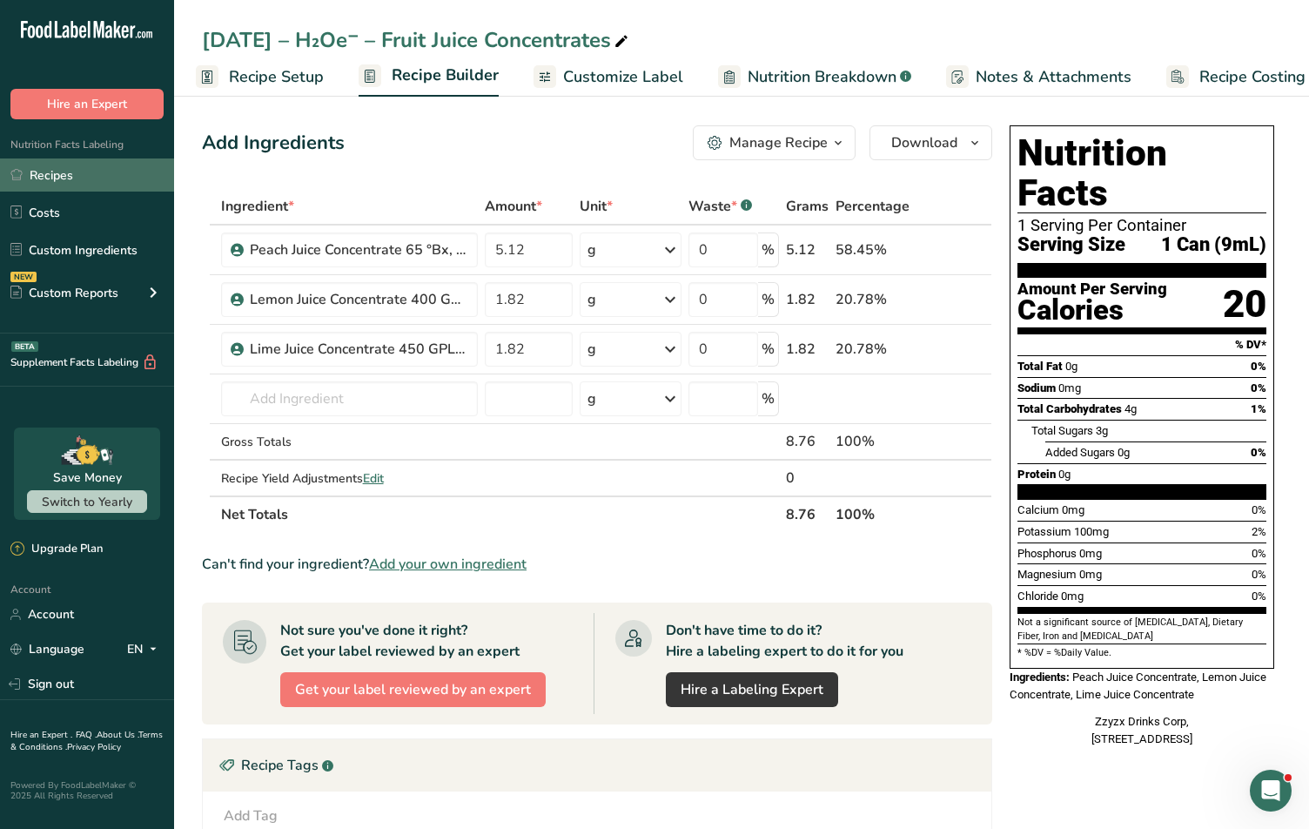
click at [67, 171] on link "Recipes" at bounding box center [87, 174] width 174 height 33
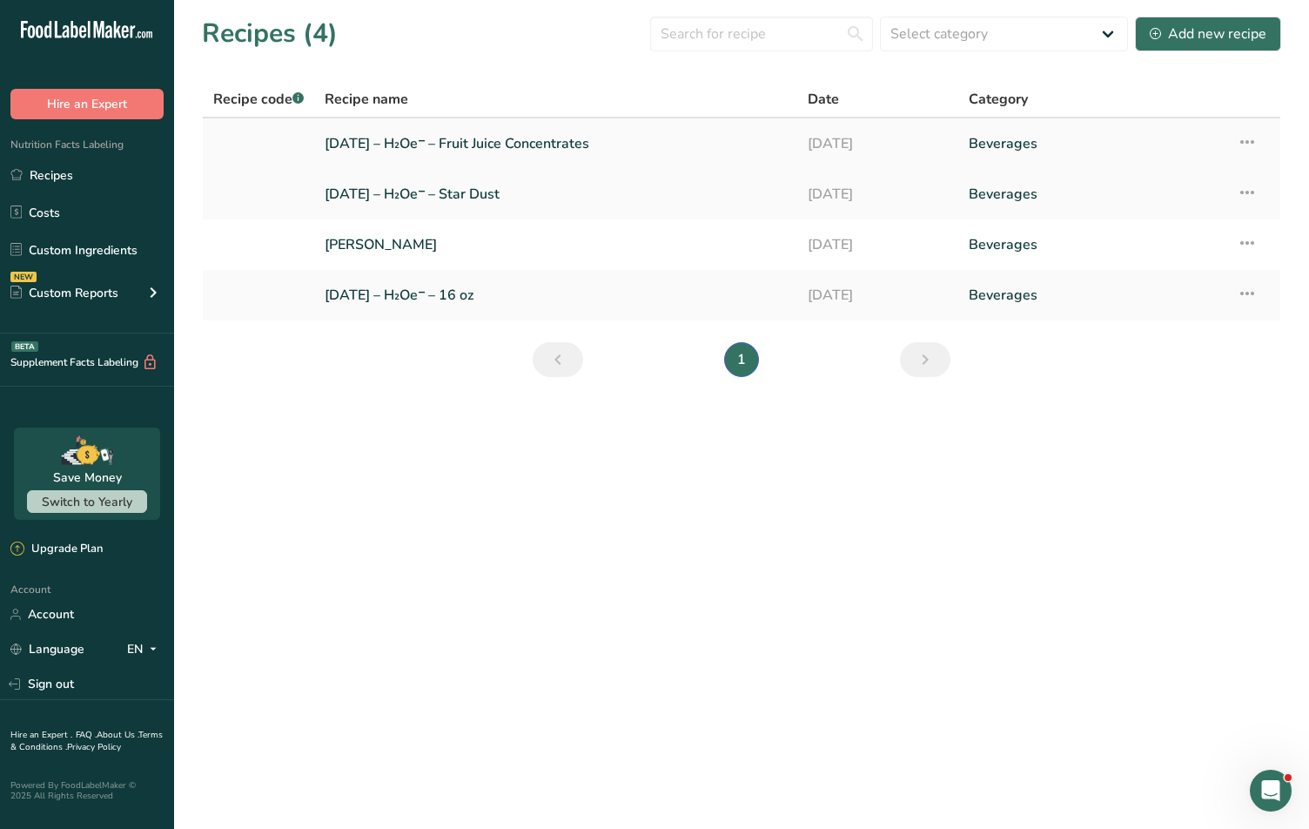
click at [500, 130] on link "[DATE] – H₂Oe⁻ – Fruit Juice Concentrates" at bounding box center [556, 143] width 462 height 37
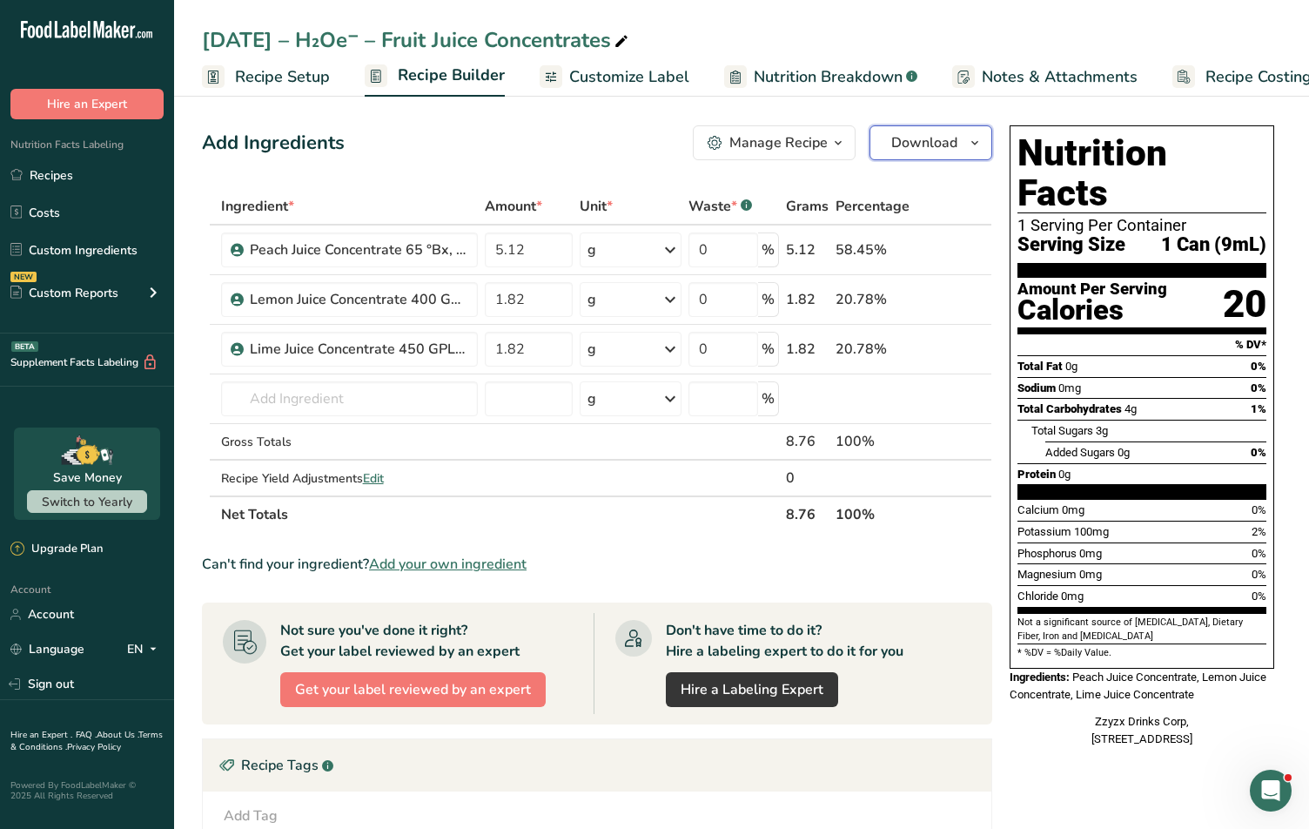
click at [966, 151] on span "button" at bounding box center [974, 142] width 21 height 21
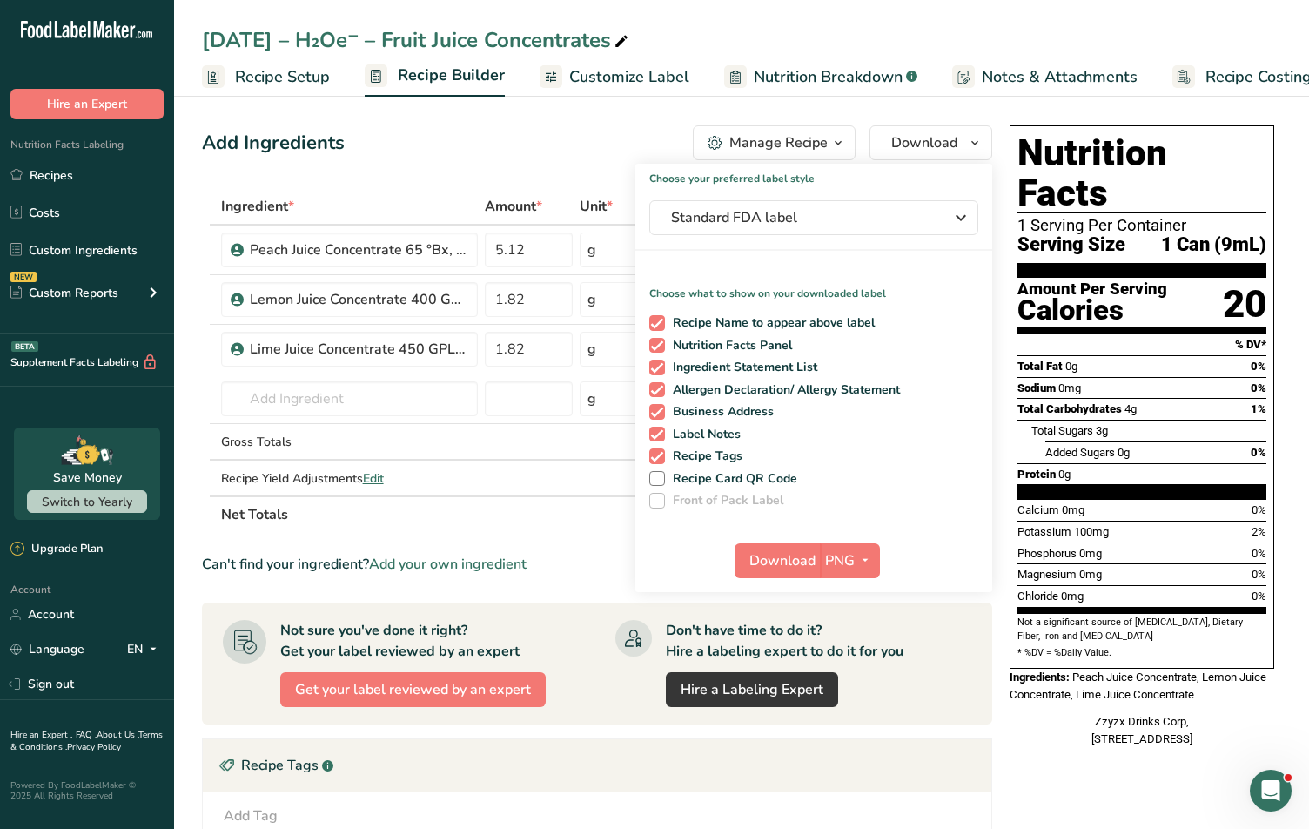
click at [734, 132] on div "Manage Recipe" at bounding box center [778, 142] width 98 height 21
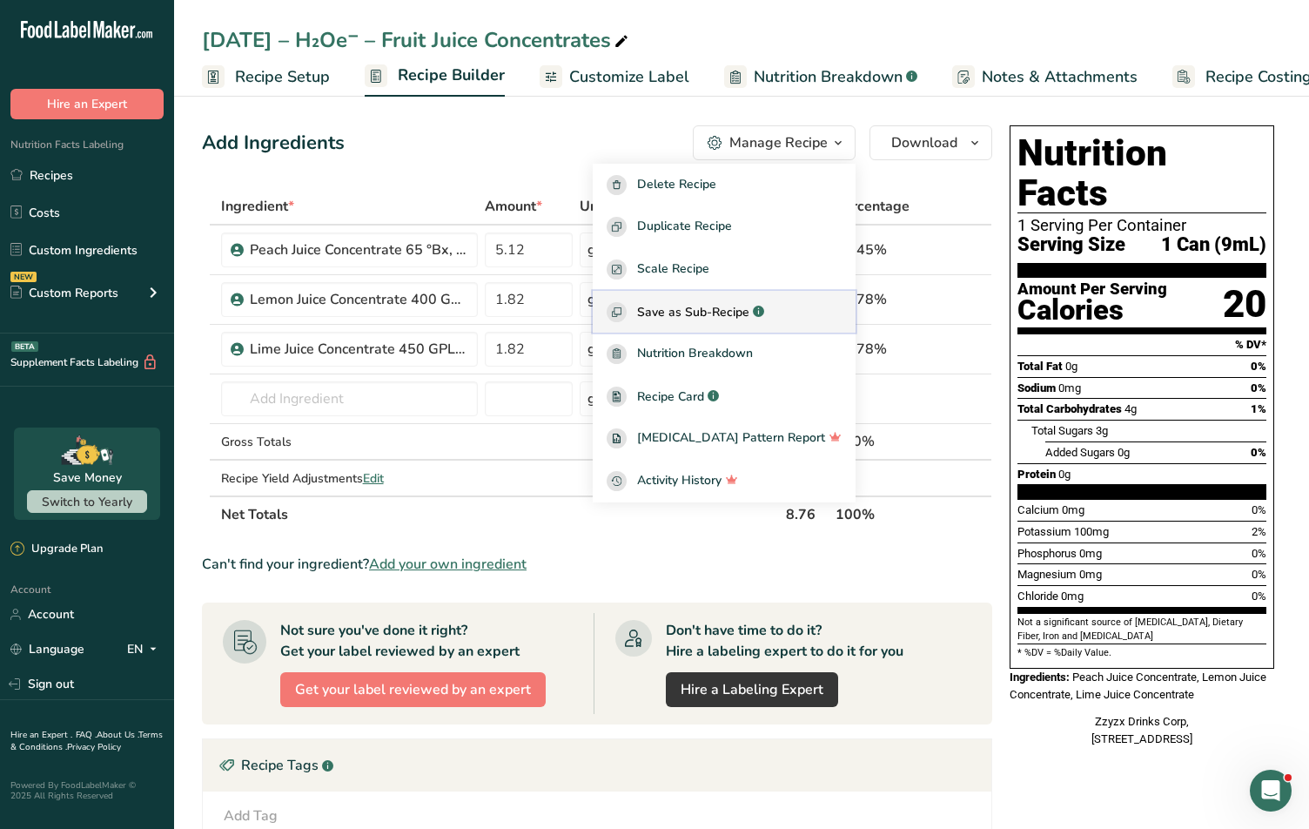
click at [720, 319] on span "Save as Sub-Recipe" at bounding box center [693, 312] width 112 height 18
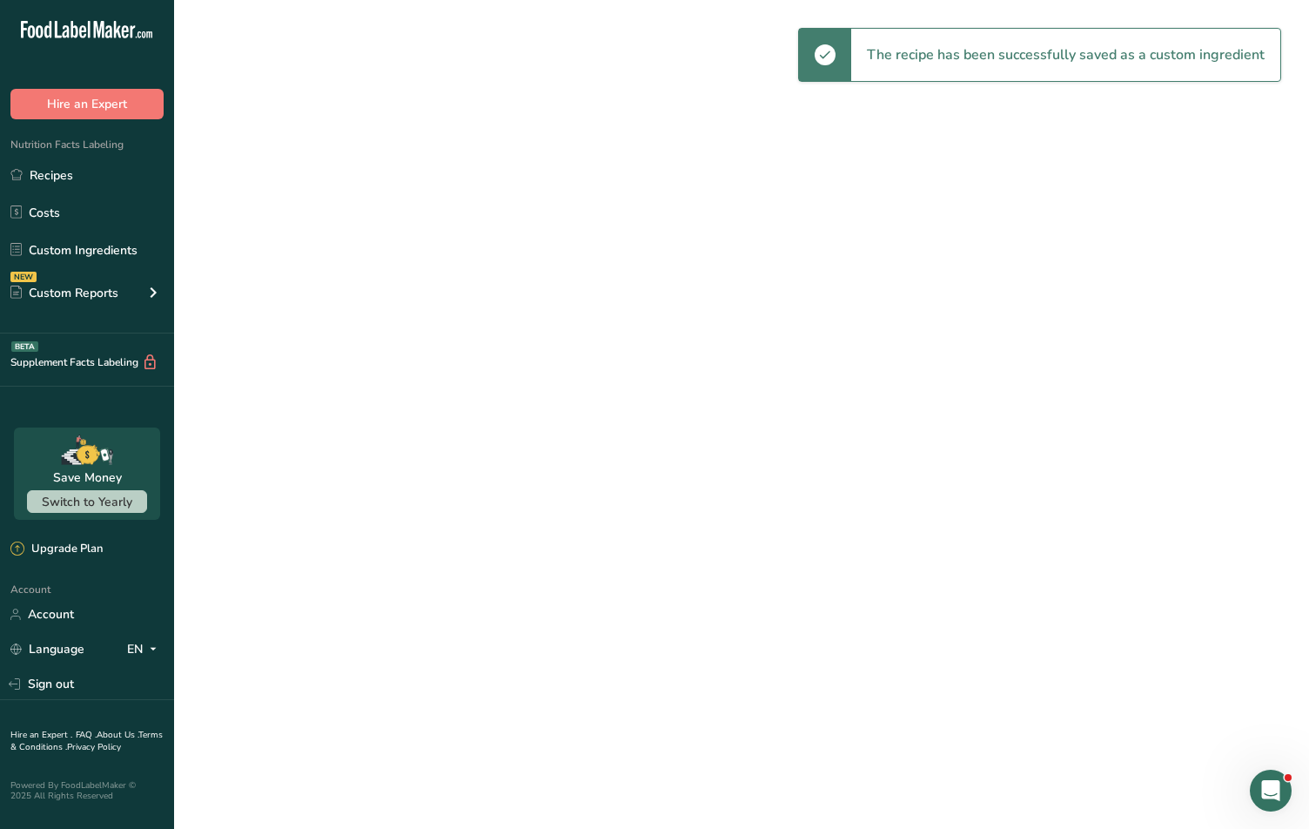
select select "30"
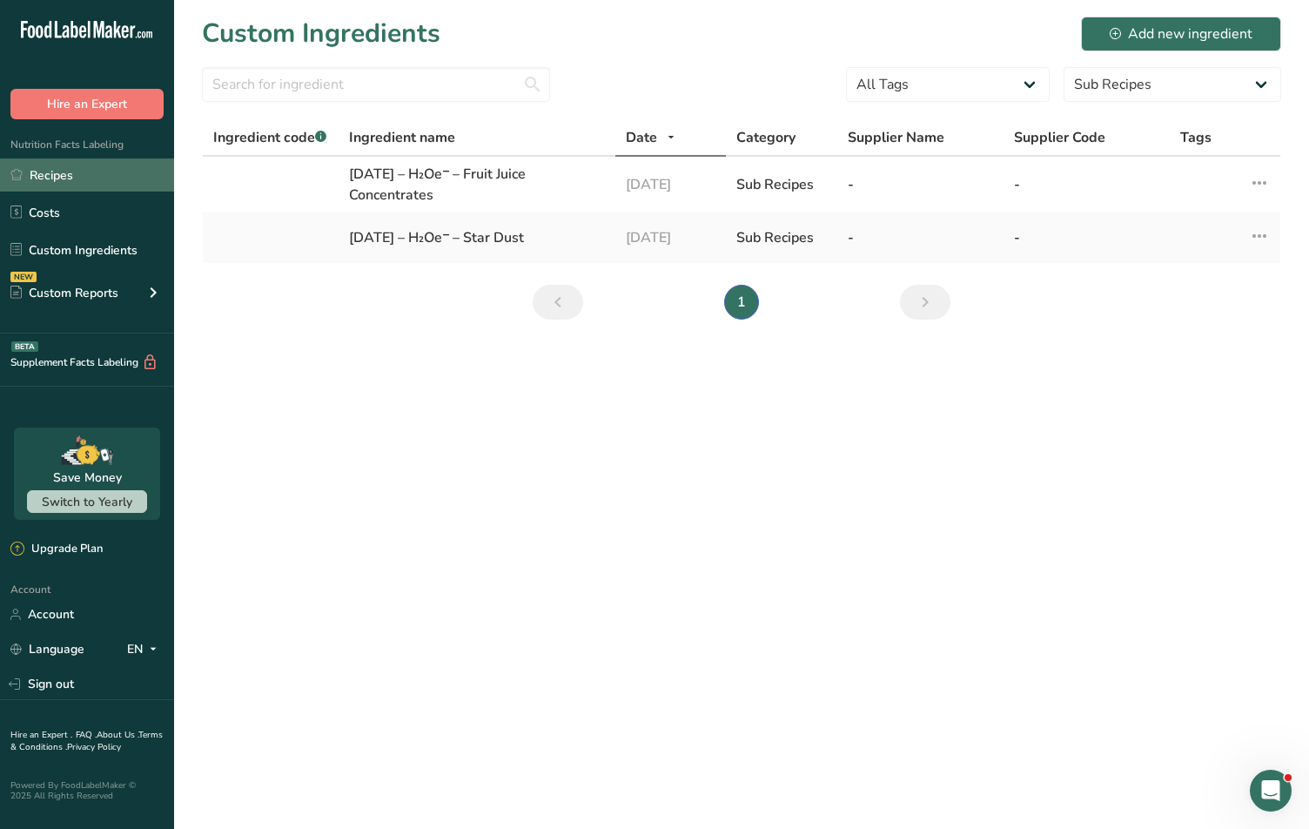
click at [71, 171] on link "Recipes" at bounding box center [87, 174] width 174 height 33
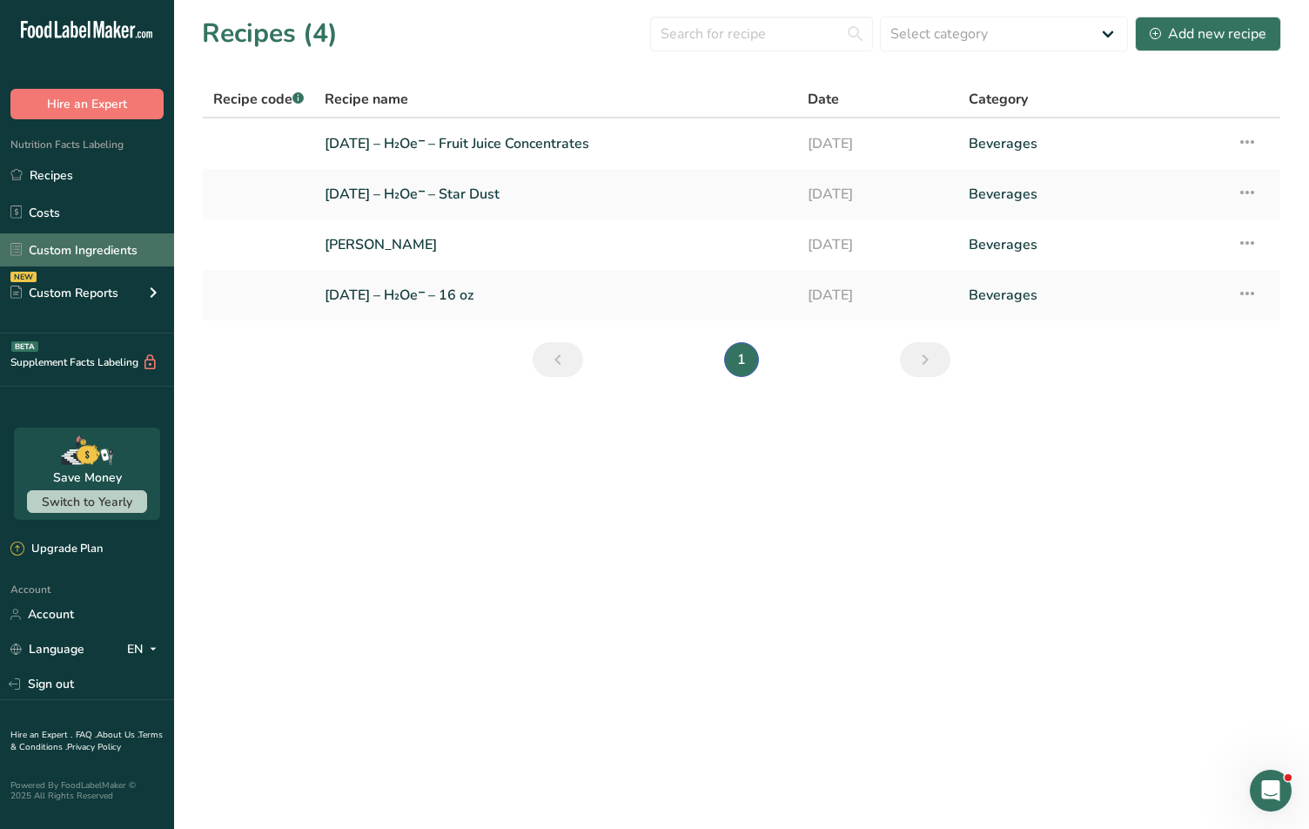
click at [69, 249] on link "Custom Ingredients" at bounding box center [87, 249] width 174 height 33
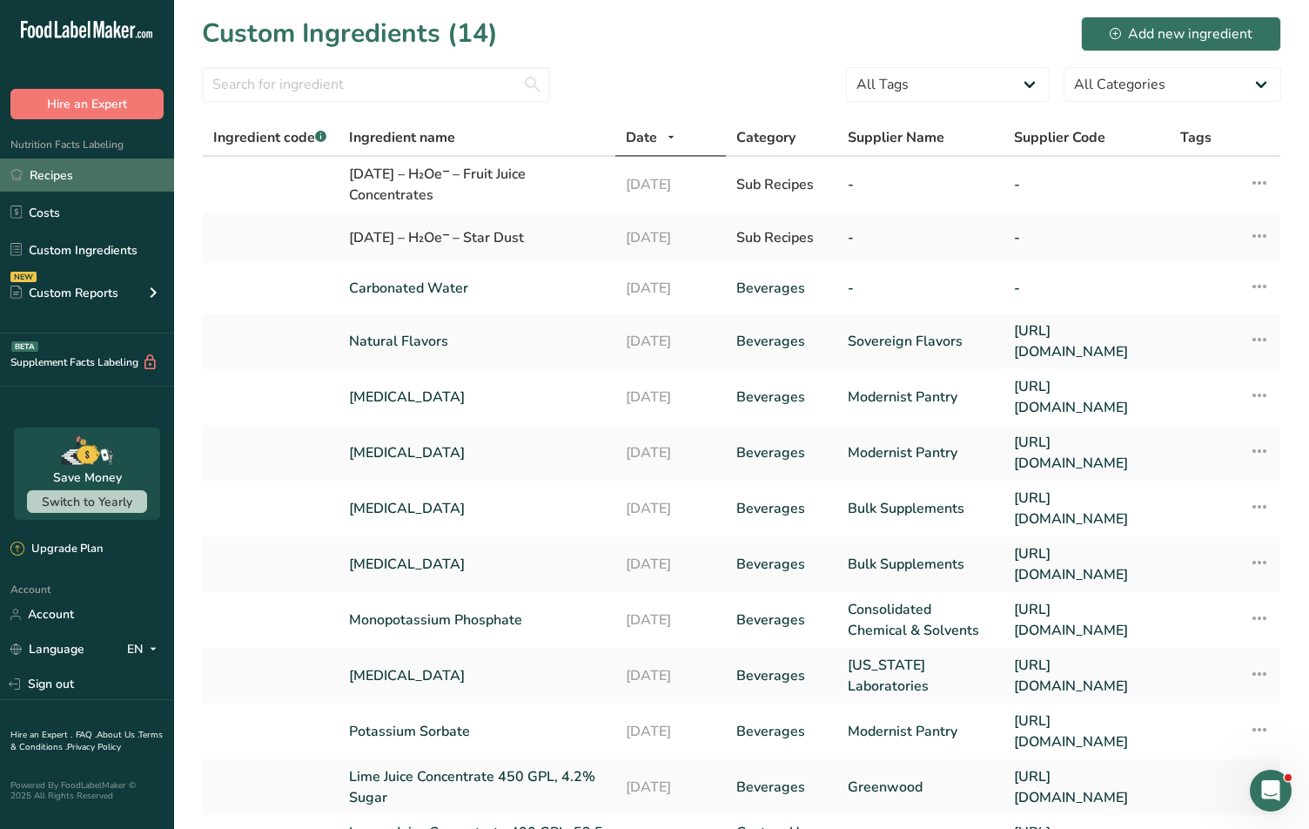
click at [61, 171] on link "Recipes" at bounding box center [87, 174] width 174 height 33
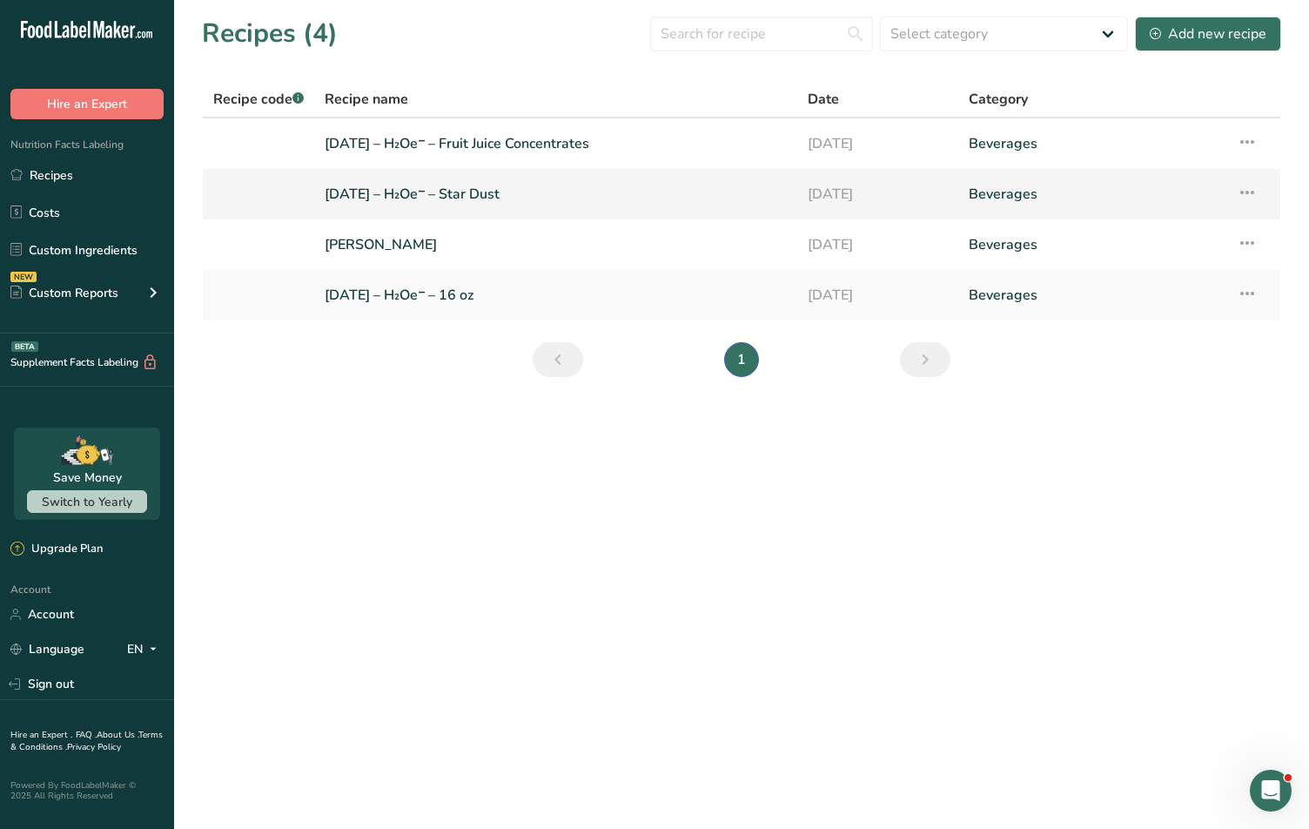
click at [1179, 187] on icon at bounding box center [1247, 192] width 21 height 31
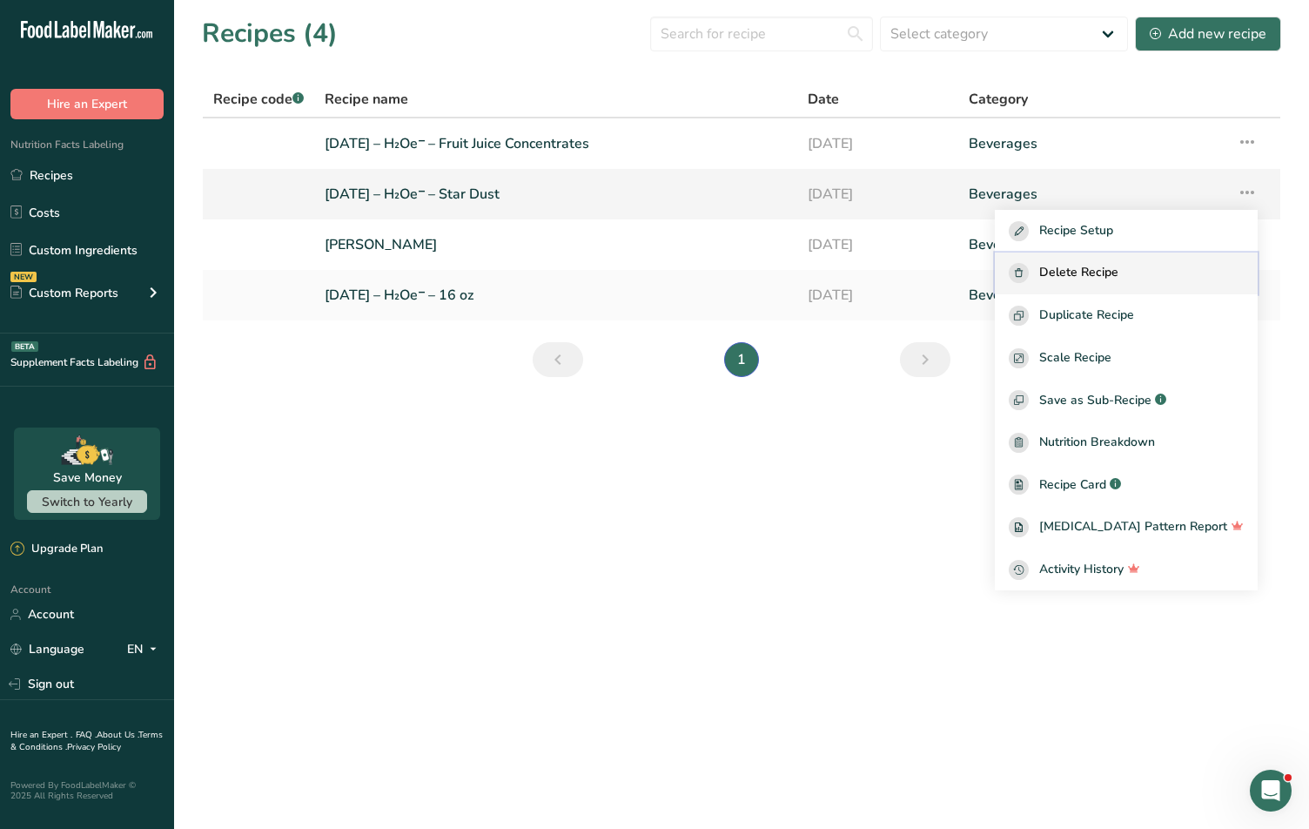
click at [1168, 267] on div "Delete Recipe" at bounding box center [1126, 273] width 235 height 20
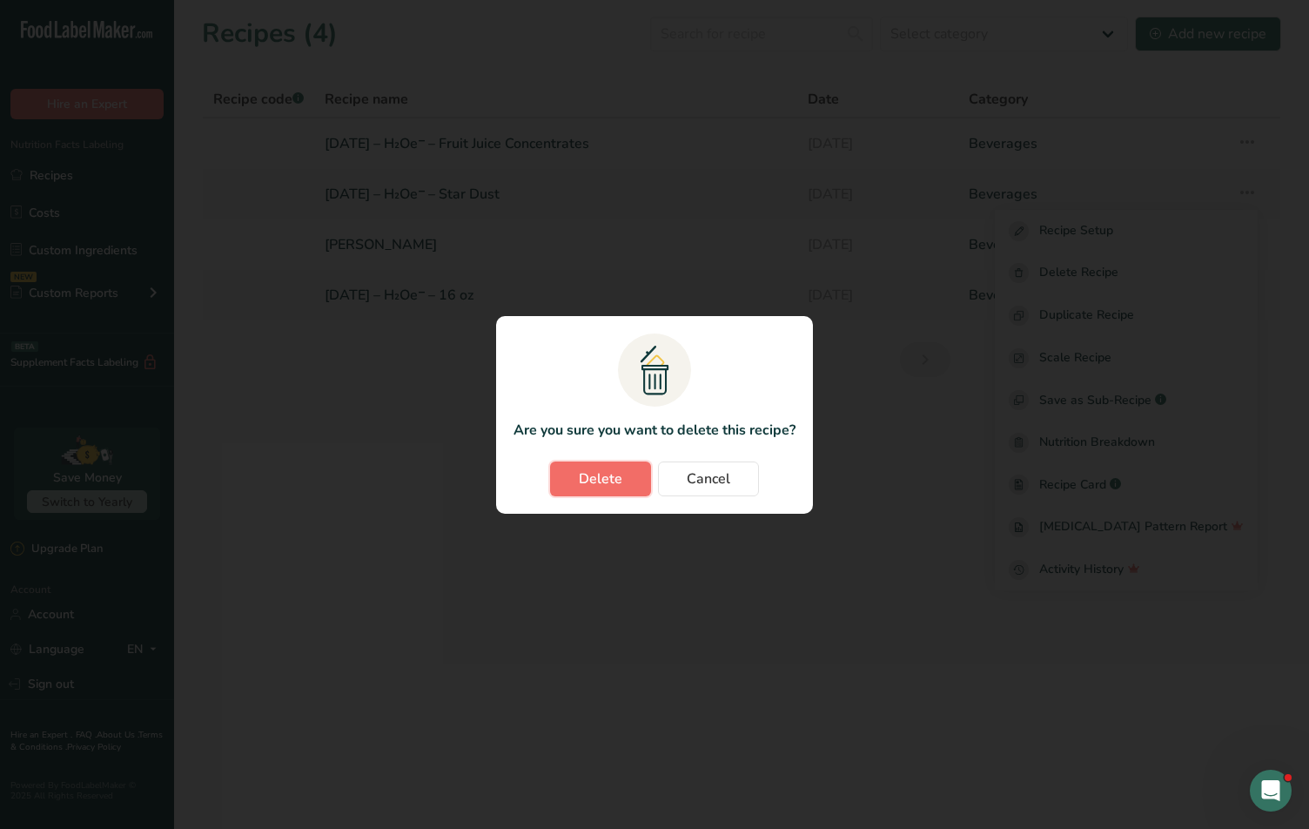
click at [590, 469] on span "Delete" at bounding box center [601, 478] width 44 height 21
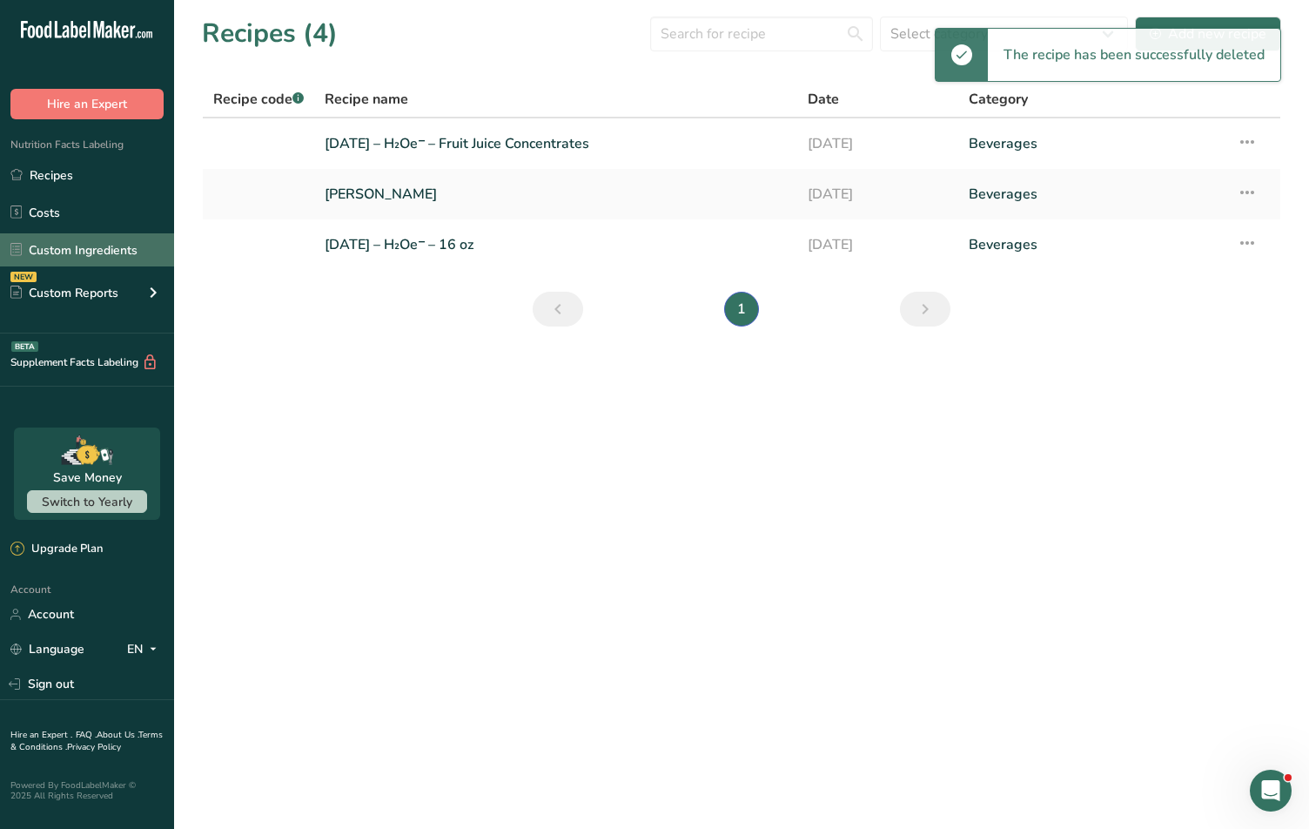
click at [81, 255] on link "Custom Ingredients" at bounding box center [87, 249] width 174 height 33
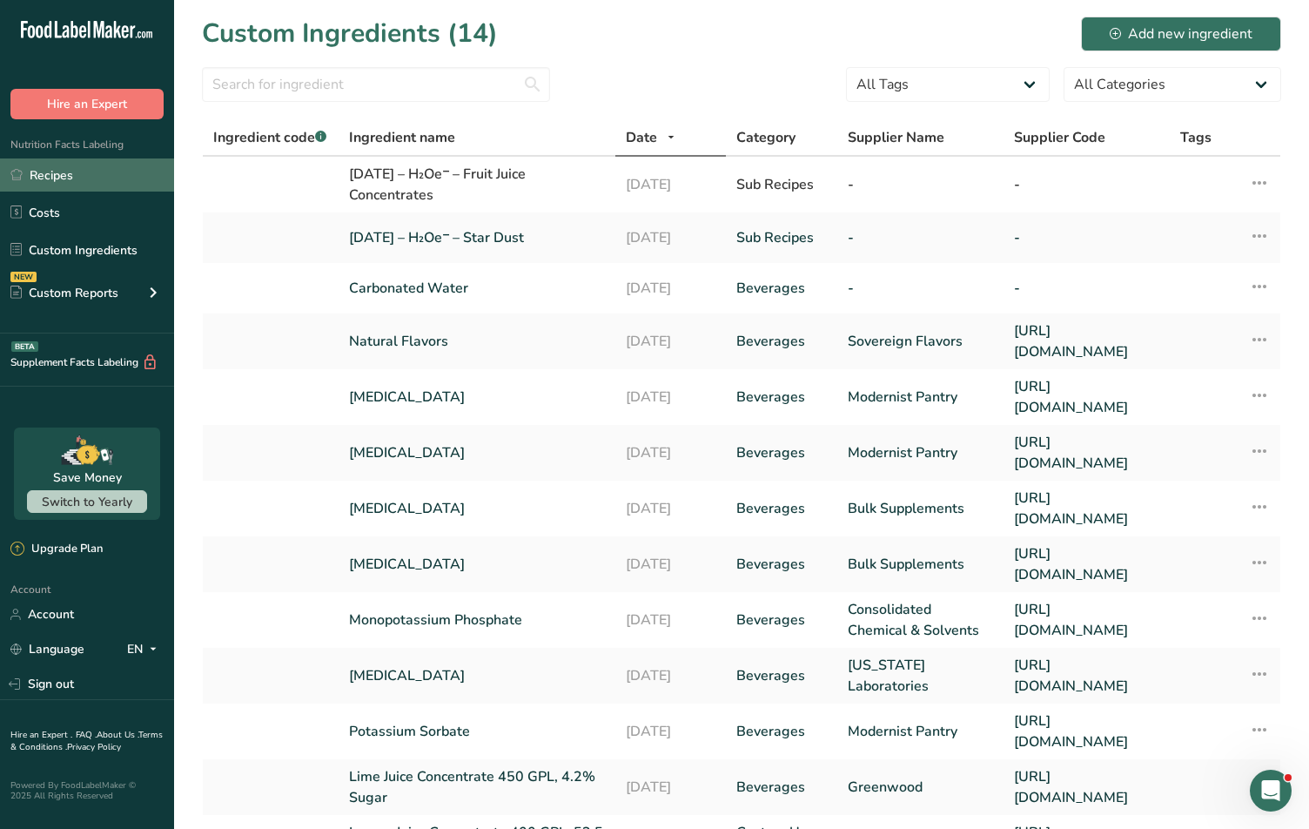
click at [91, 177] on link "Recipes" at bounding box center [87, 174] width 174 height 33
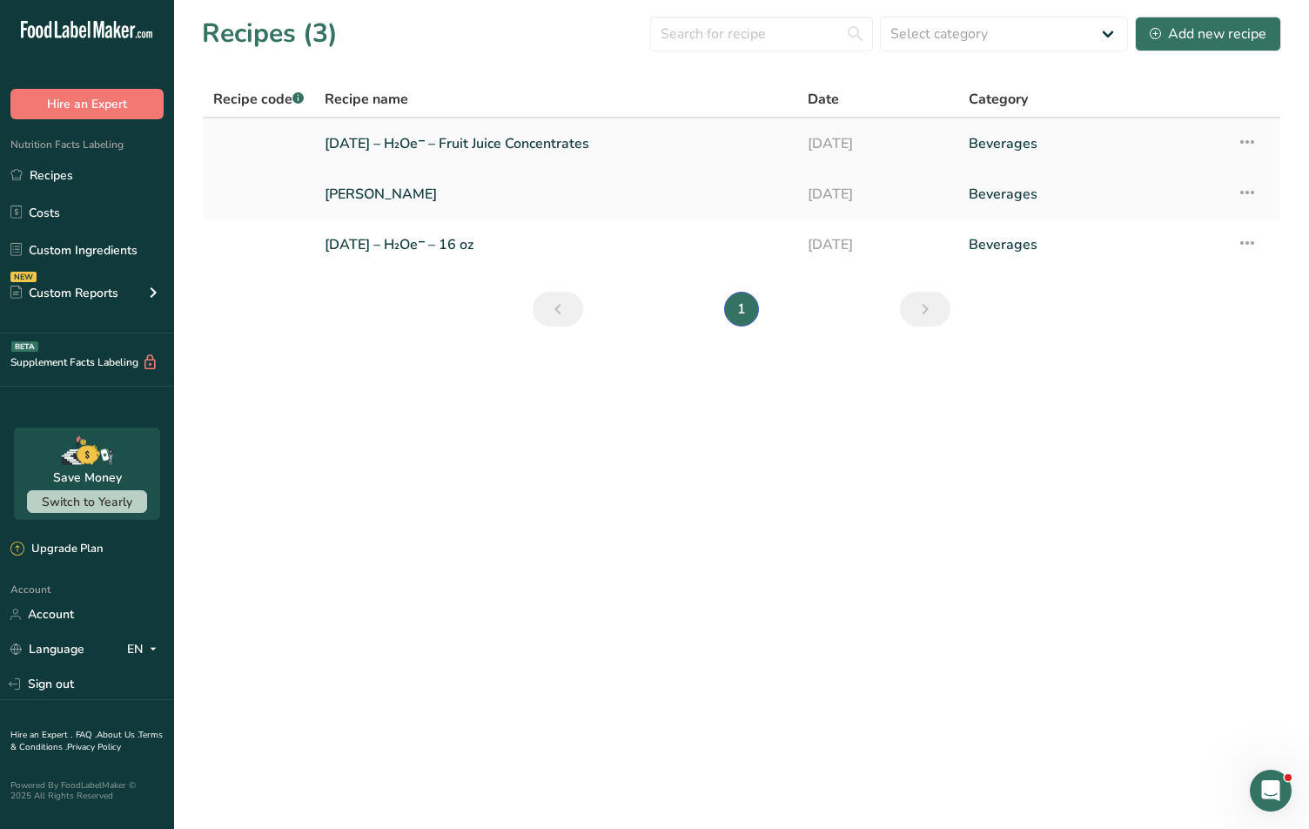
click at [1179, 144] on icon at bounding box center [1247, 141] width 21 height 31
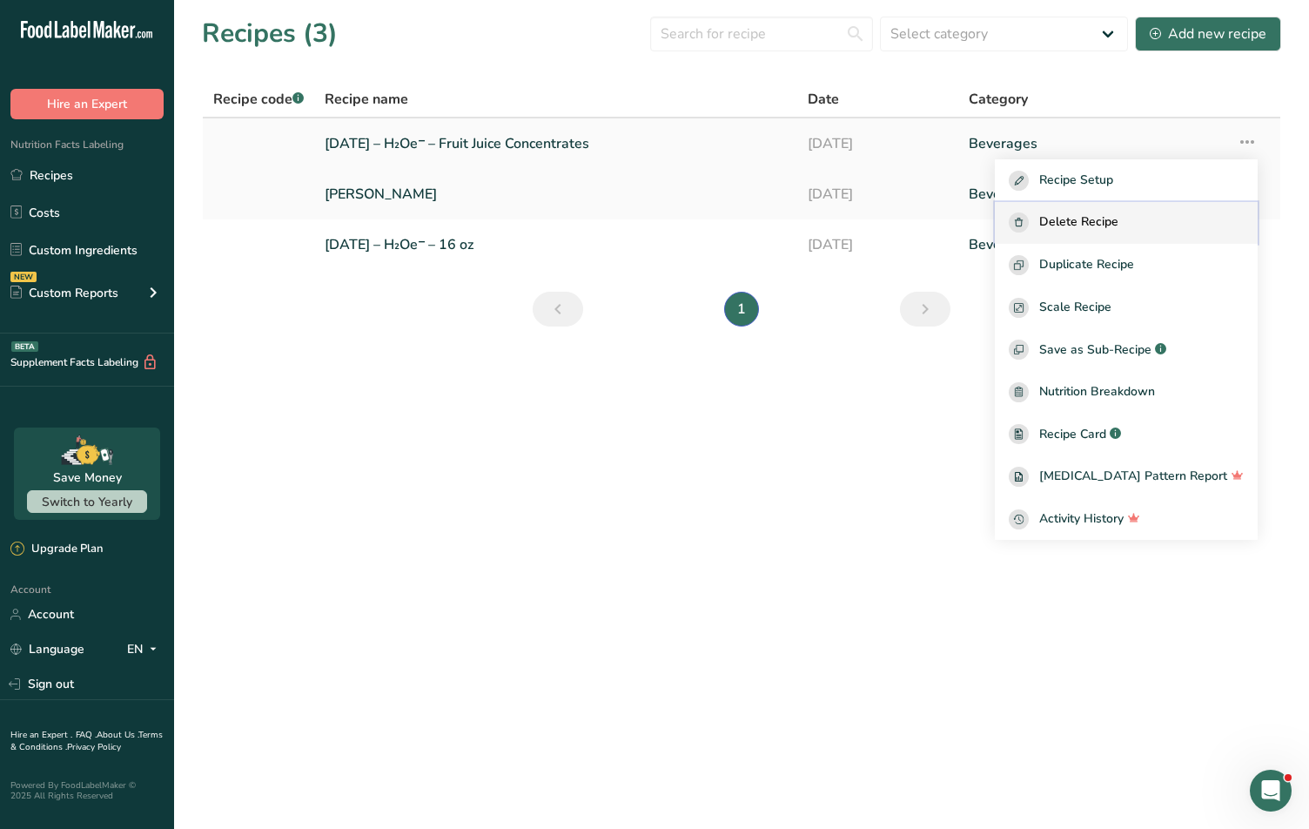
click at [1118, 223] on span "Delete Recipe" at bounding box center [1078, 222] width 79 height 20
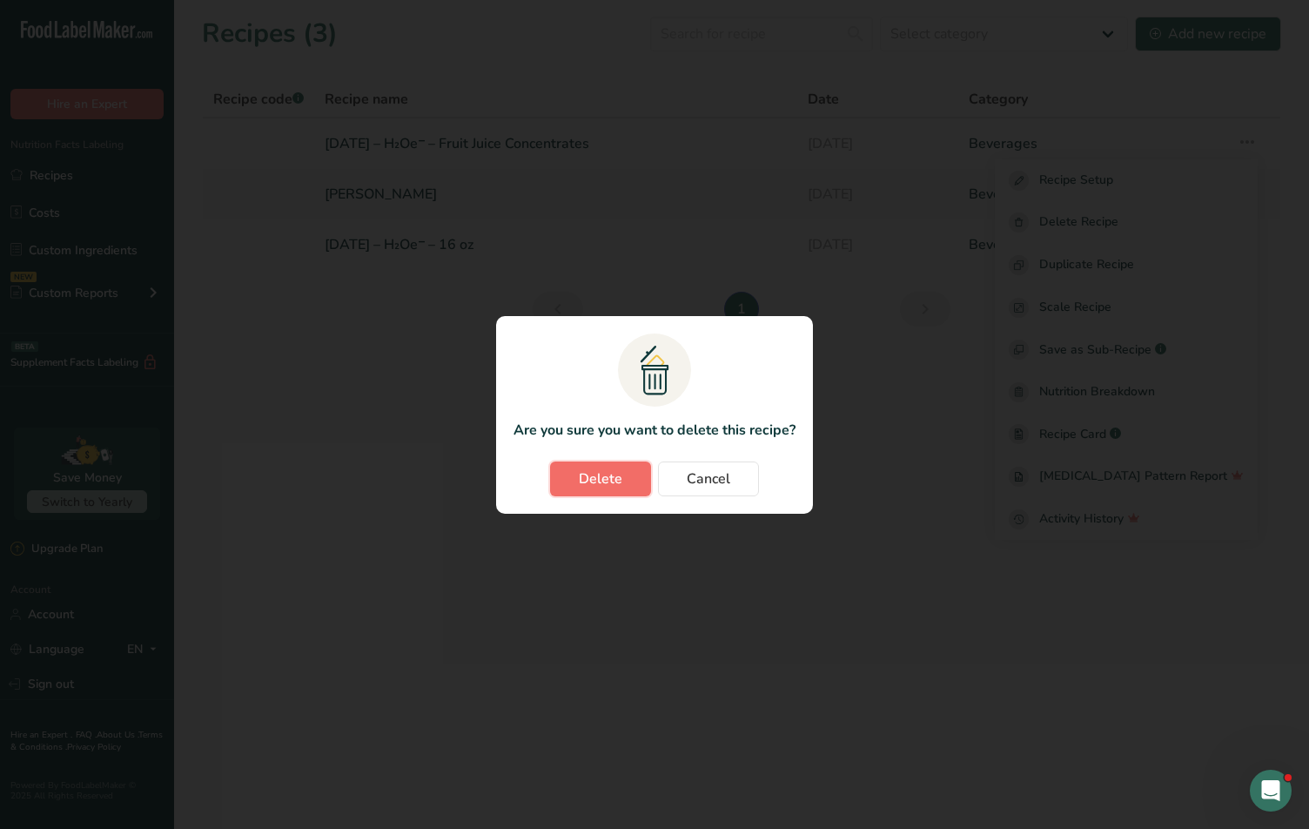
click at [601, 462] on button "Delete" at bounding box center [600, 478] width 101 height 35
click at [594, 469] on div "Delete Cancel" at bounding box center [654, 478] width 282 height 35
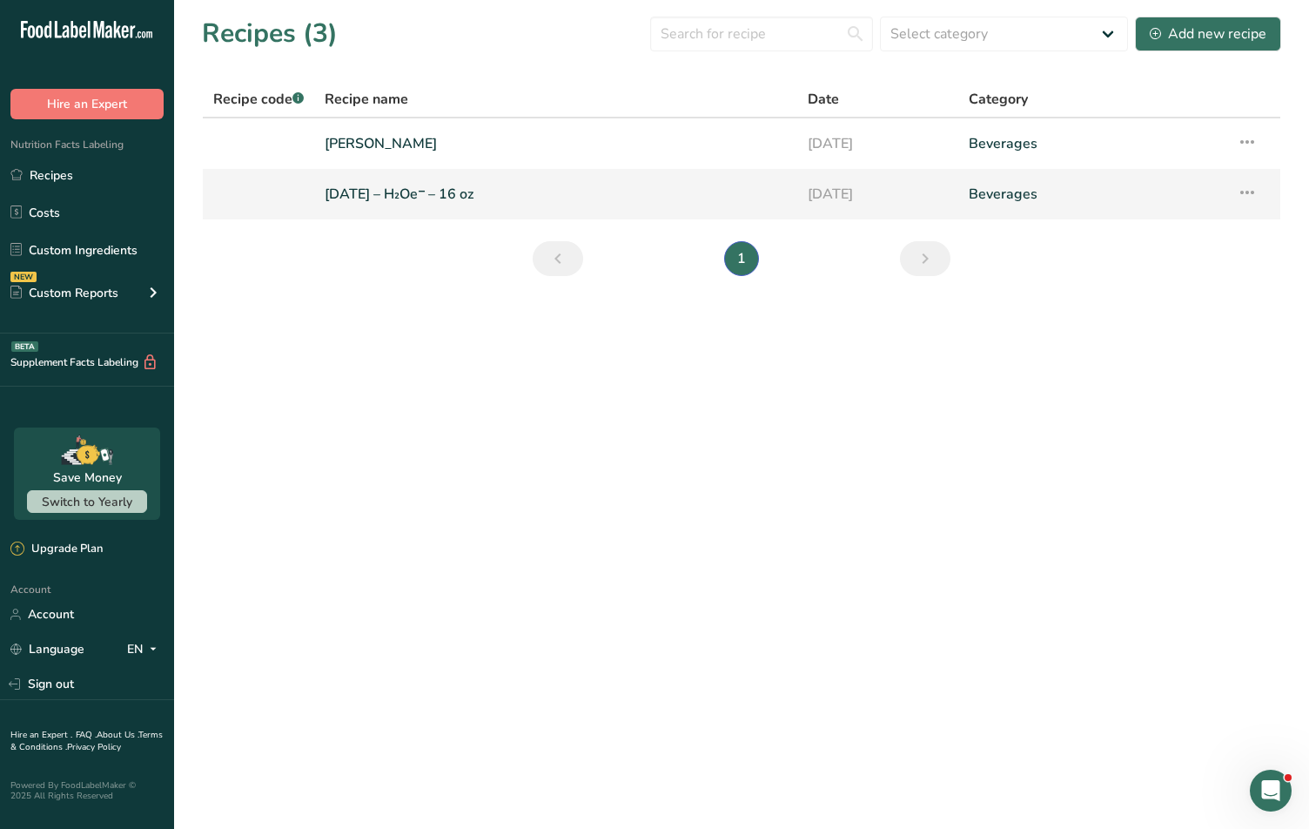
click at [1179, 194] on icon at bounding box center [1247, 192] width 21 height 31
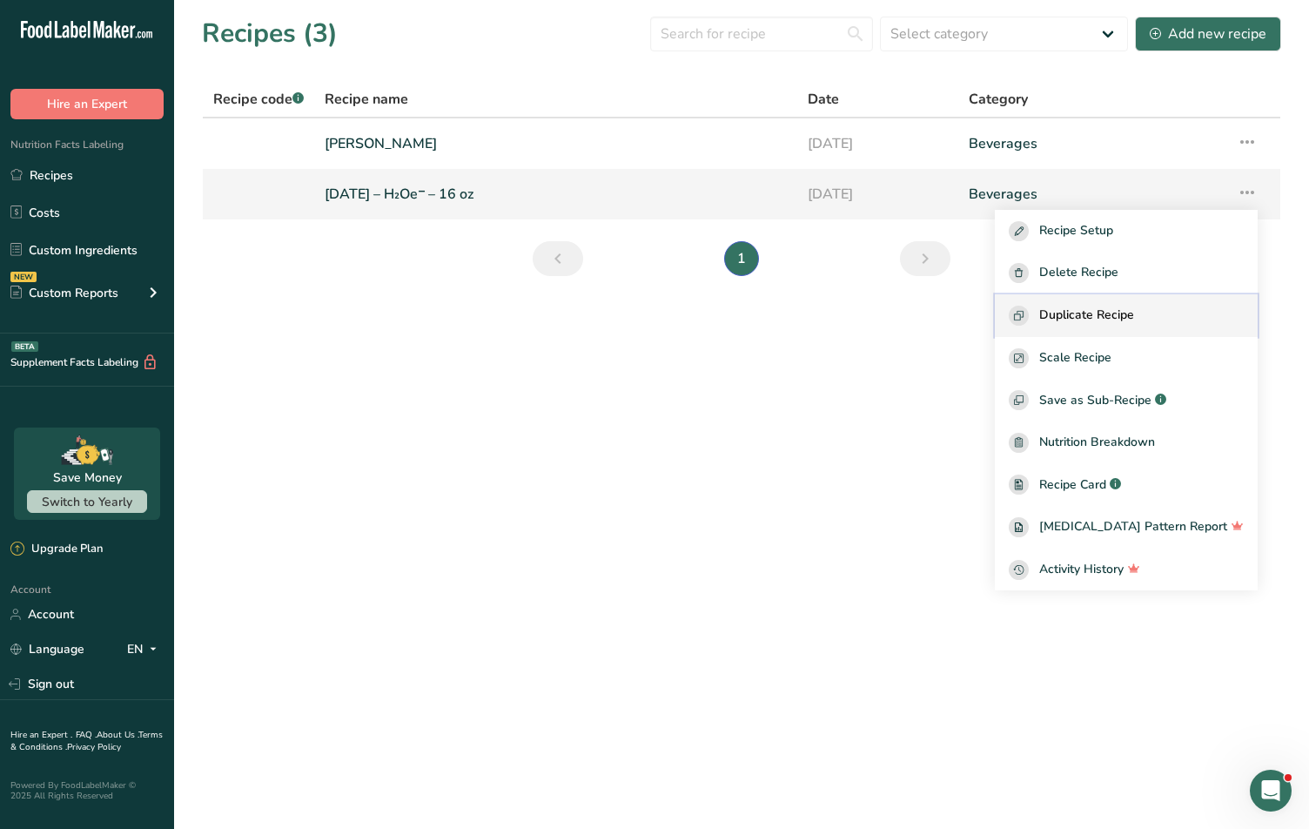
click at [1104, 307] on span "Duplicate Recipe" at bounding box center [1086, 315] width 95 height 20
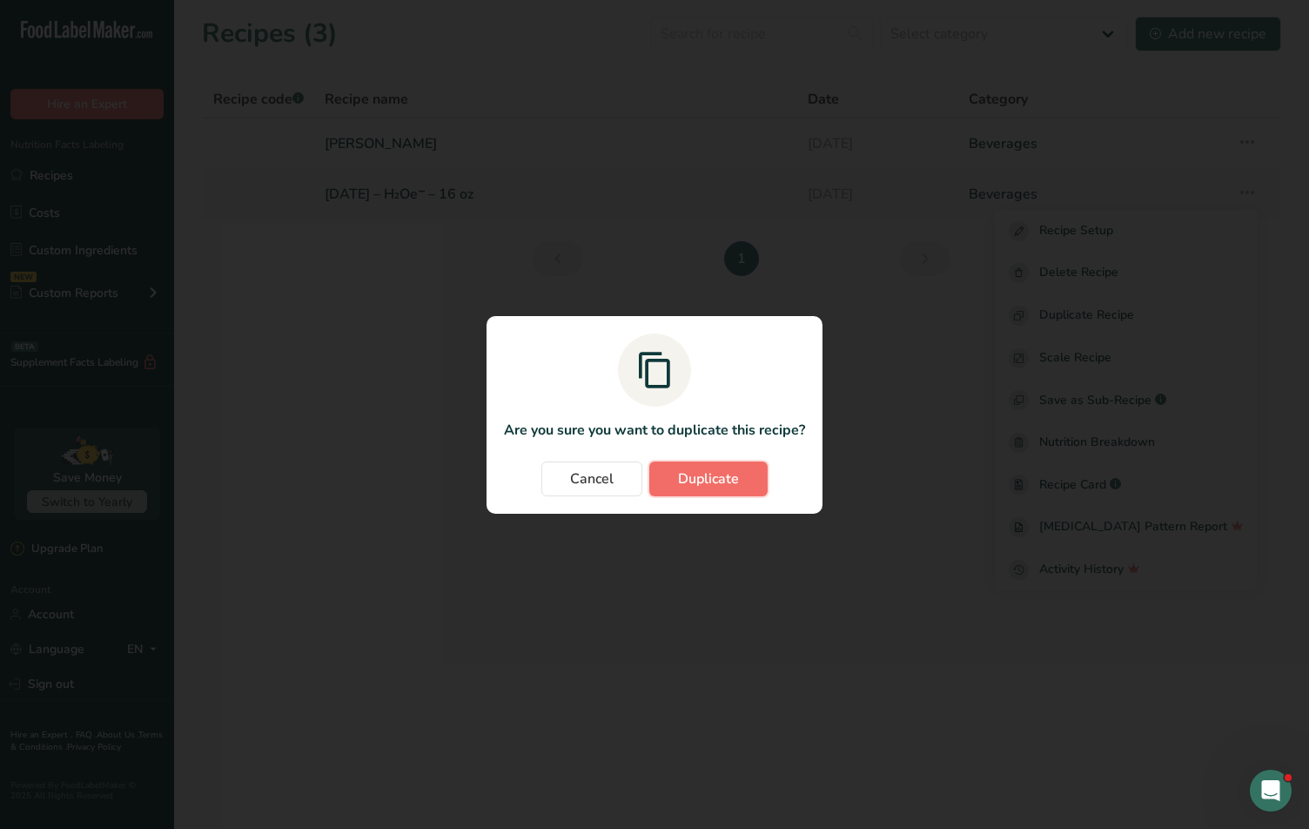
click at [661, 467] on button "Duplicate" at bounding box center [708, 478] width 118 height 35
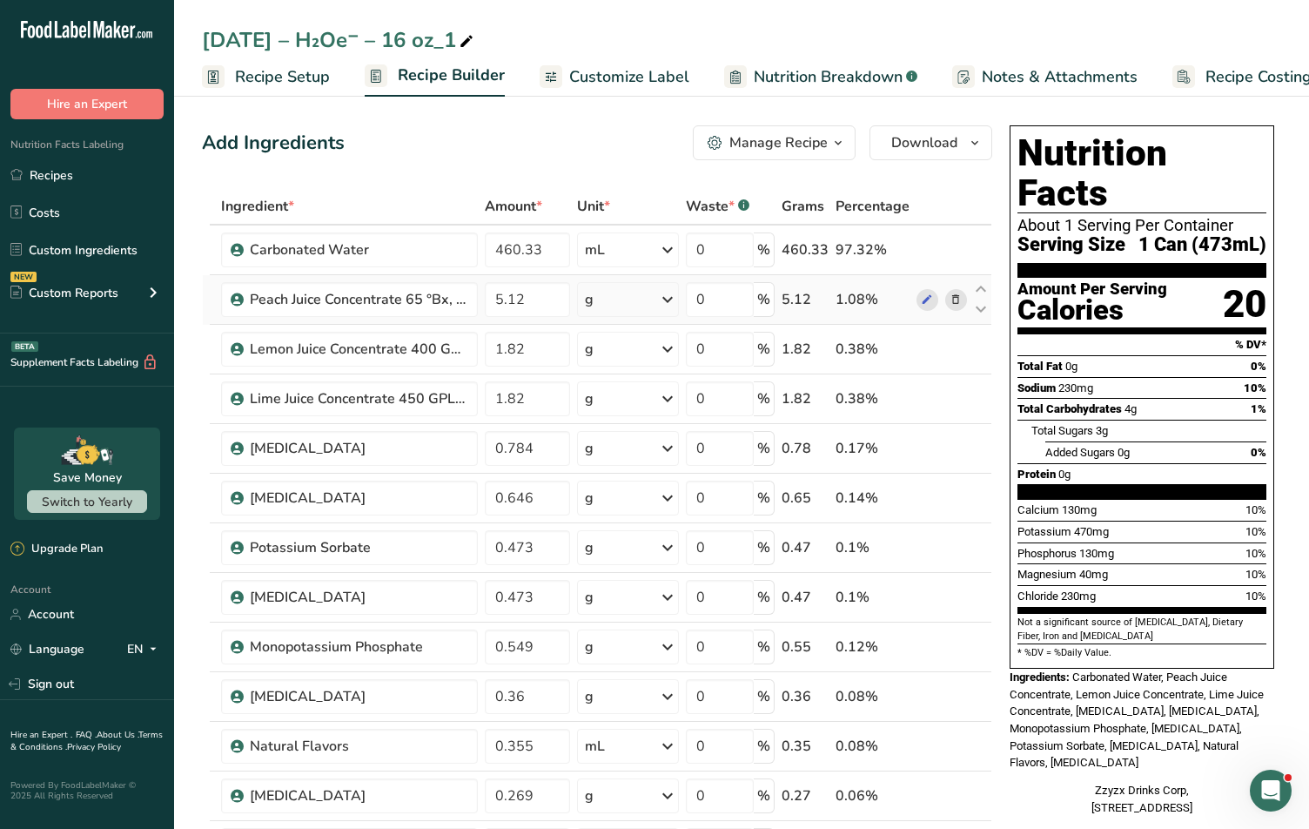
click at [952, 299] on icon at bounding box center [955, 300] width 12 height 18
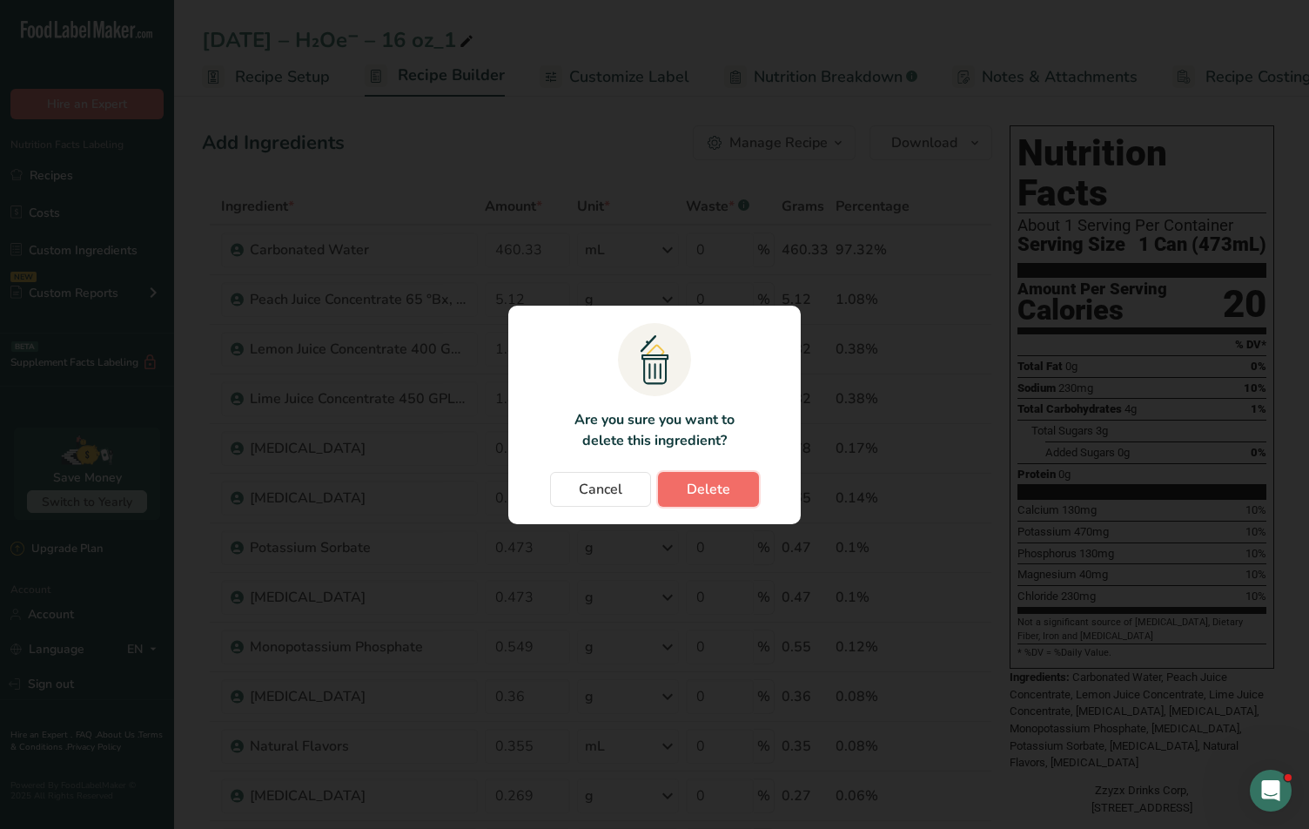
click at [693, 475] on button "Delete" at bounding box center [708, 489] width 101 height 35
type input "1.82"
type input "0.784"
type input "0.646"
type input "0.473"
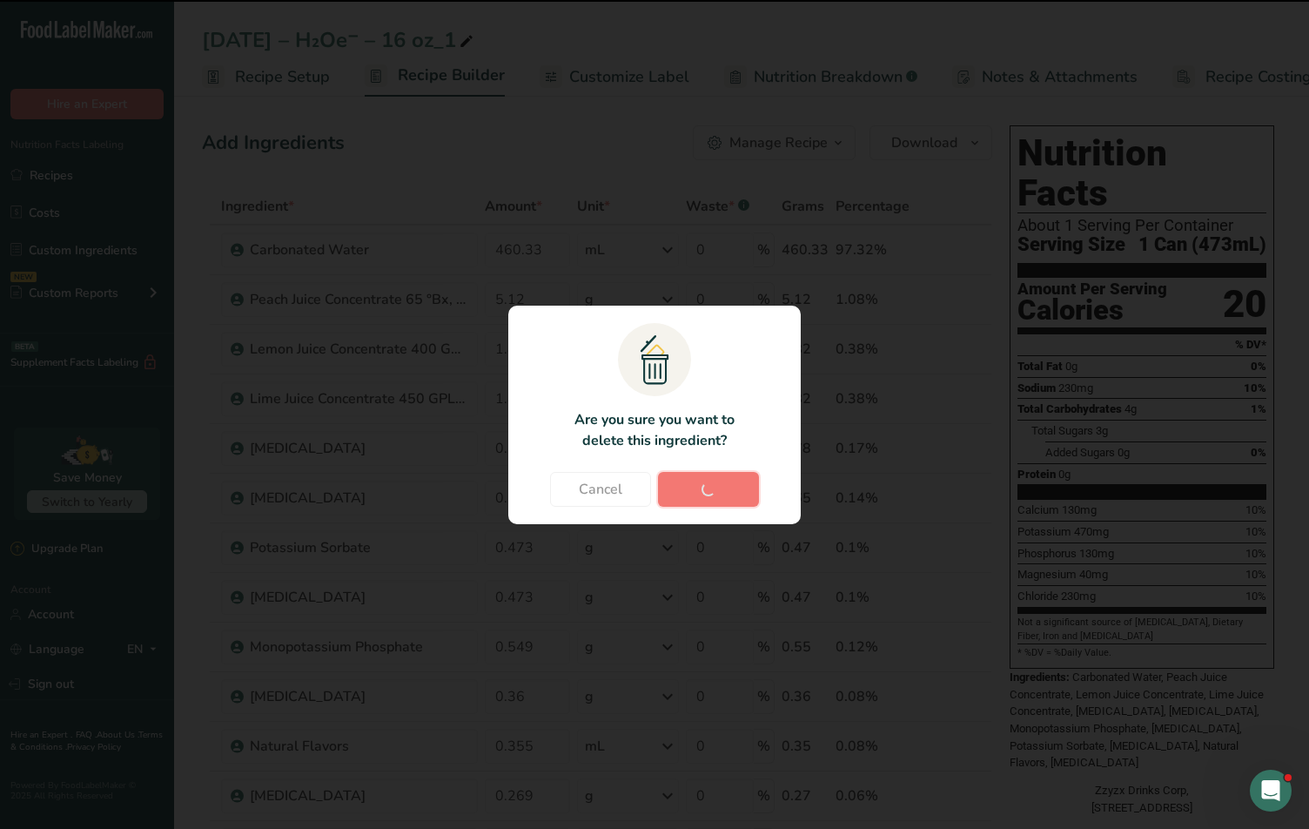
type input "0.549"
type input "0.36"
type input "0.355"
type input "0.269"
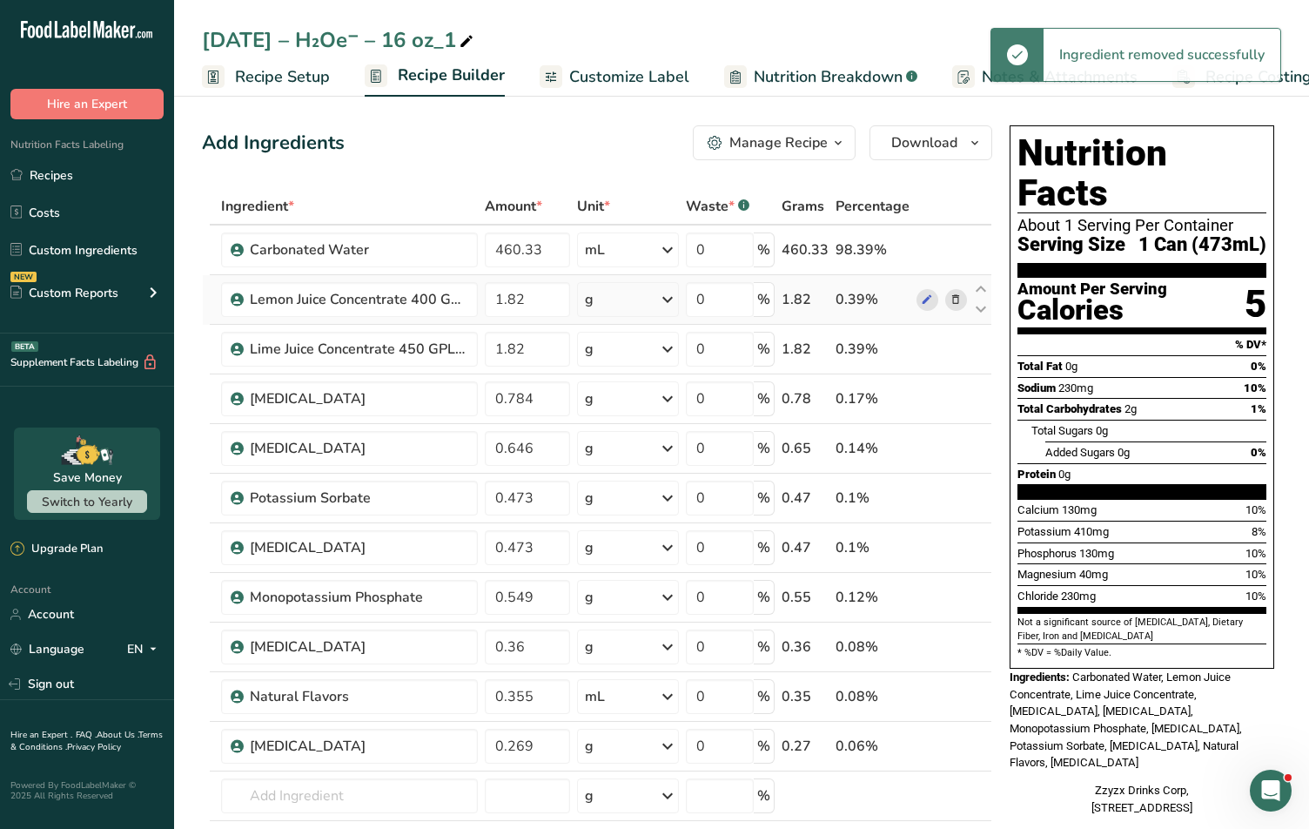
click at [951, 299] on icon at bounding box center [955, 300] width 12 height 18
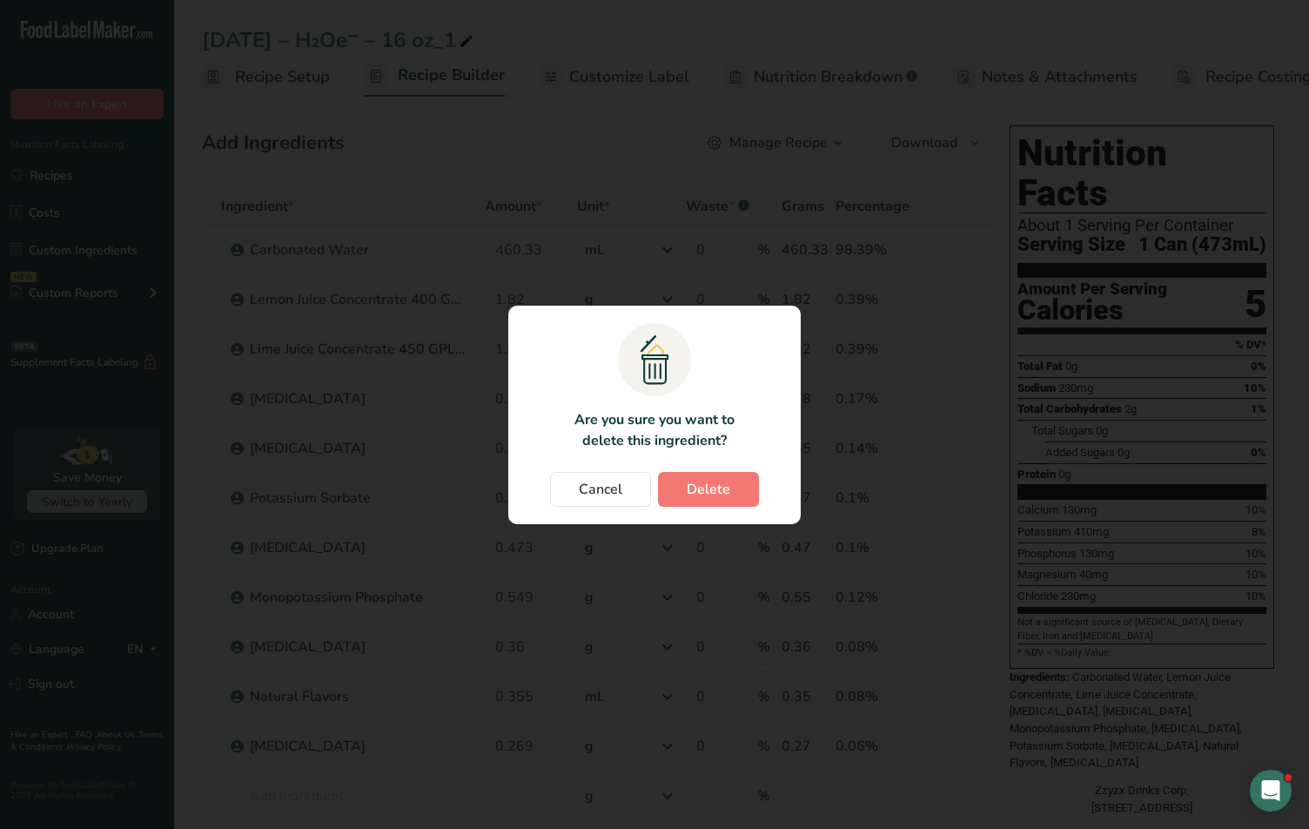
click at [714, 468] on section ".a{fill:#f5f3ed;}.b,.e{fill:#0f393a;}.c{fill:none;}.d{fill:#f2c549;}.e{stroke:r…" at bounding box center [654, 414] width 292 height 218
click at [711, 480] on span "Delete" at bounding box center [709, 489] width 44 height 21
type input "0.784"
type input "0.646"
type input "0.473"
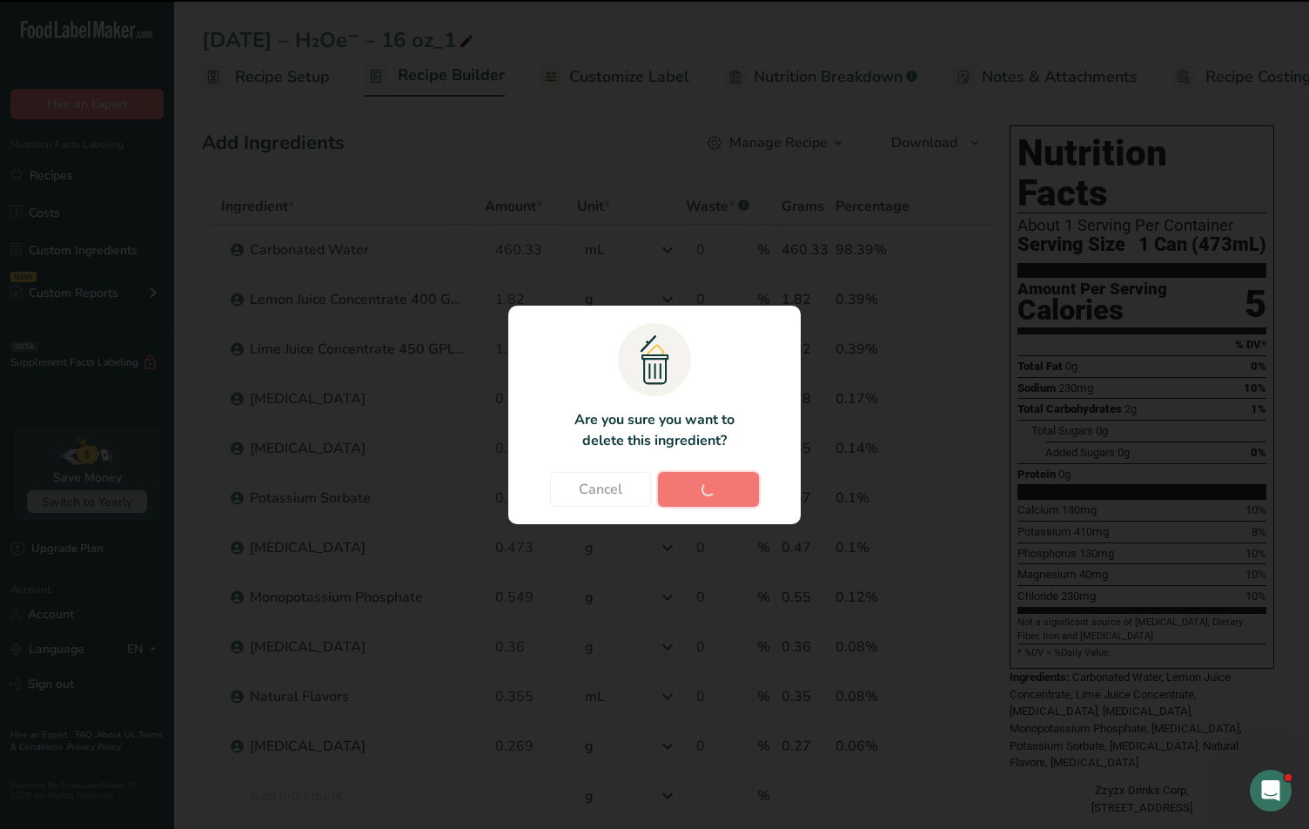
type input "0.549"
type input "0.36"
type input "0.355"
type input "0.269"
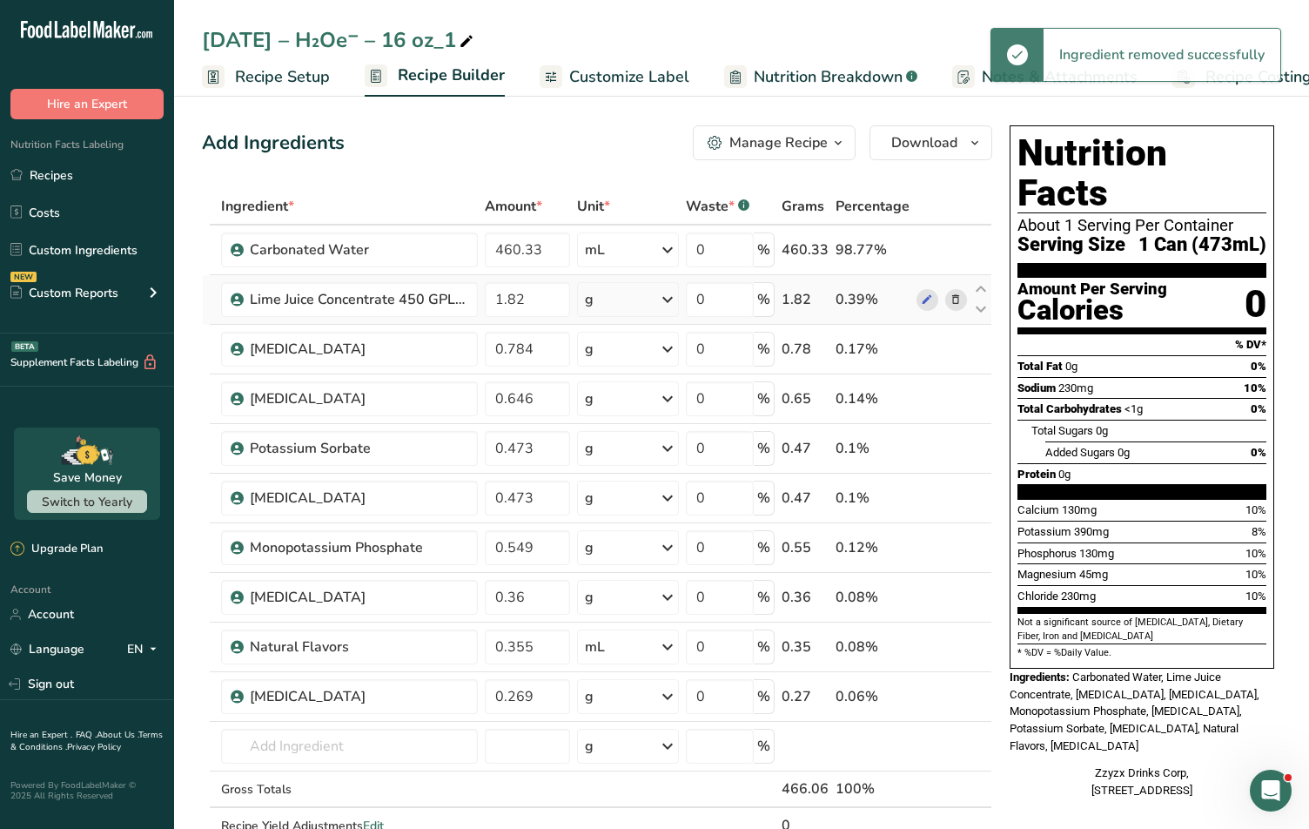
click at [951, 301] on icon at bounding box center [955, 300] width 12 height 18
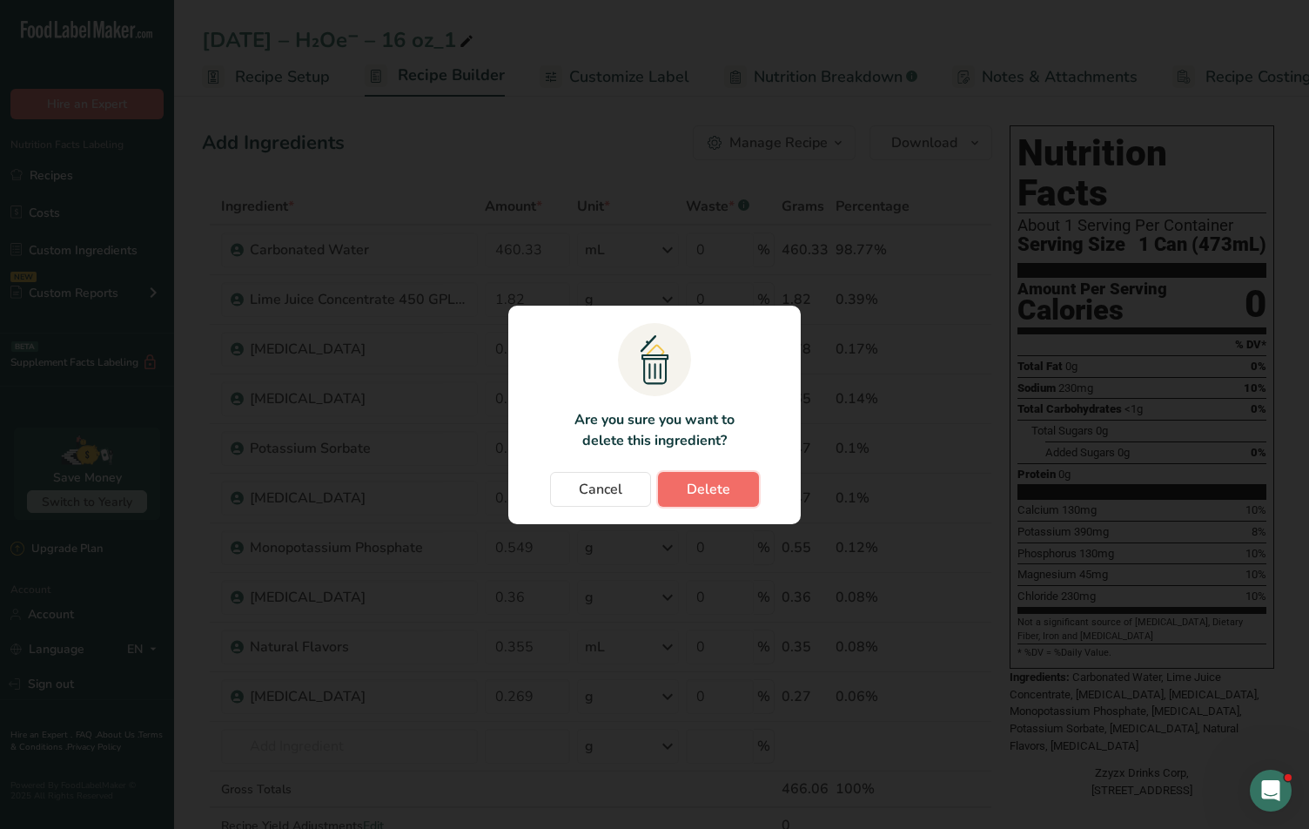
click at [729, 480] on button "Delete" at bounding box center [708, 489] width 101 height 35
type input "0.784"
type input "0.646"
type input "0.473"
type input "0.549"
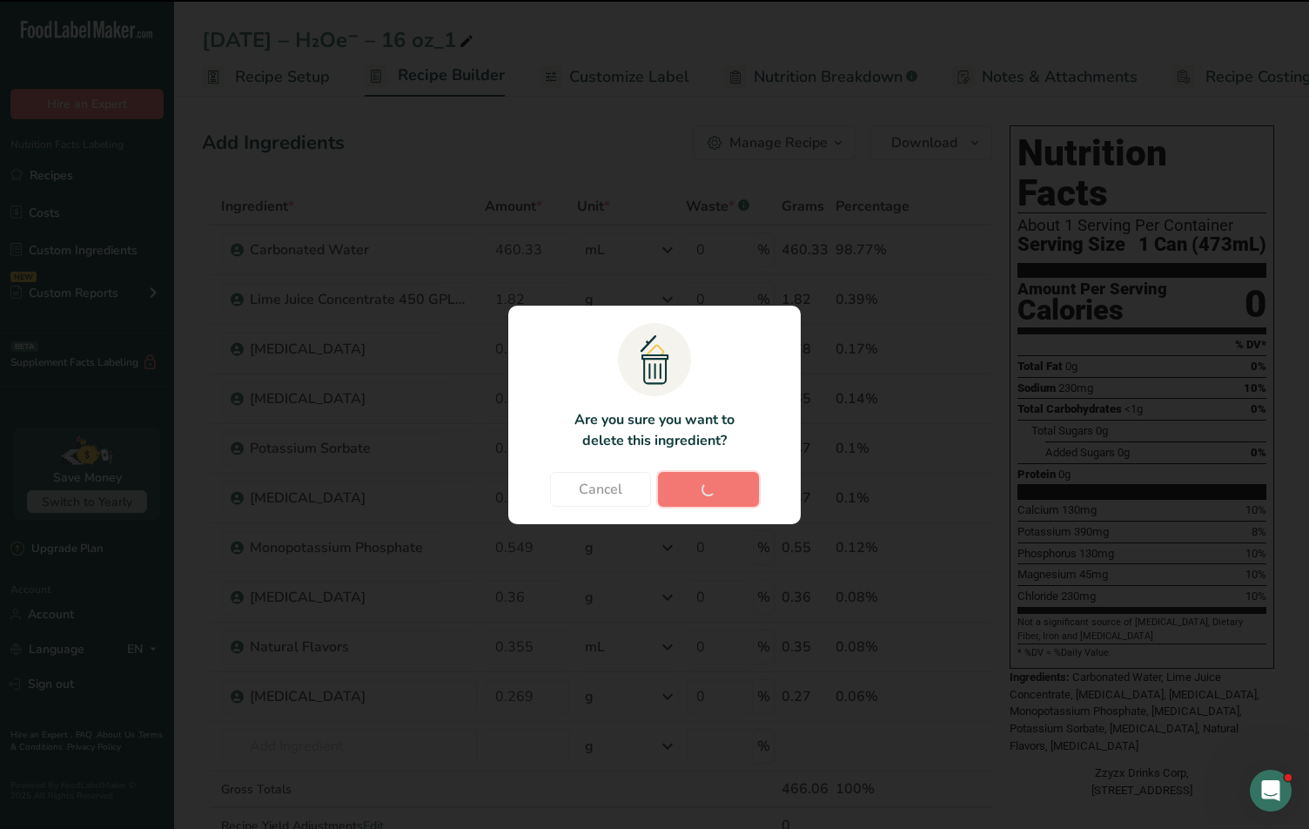
type input "0.36"
type input "0.355"
type input "0.269"
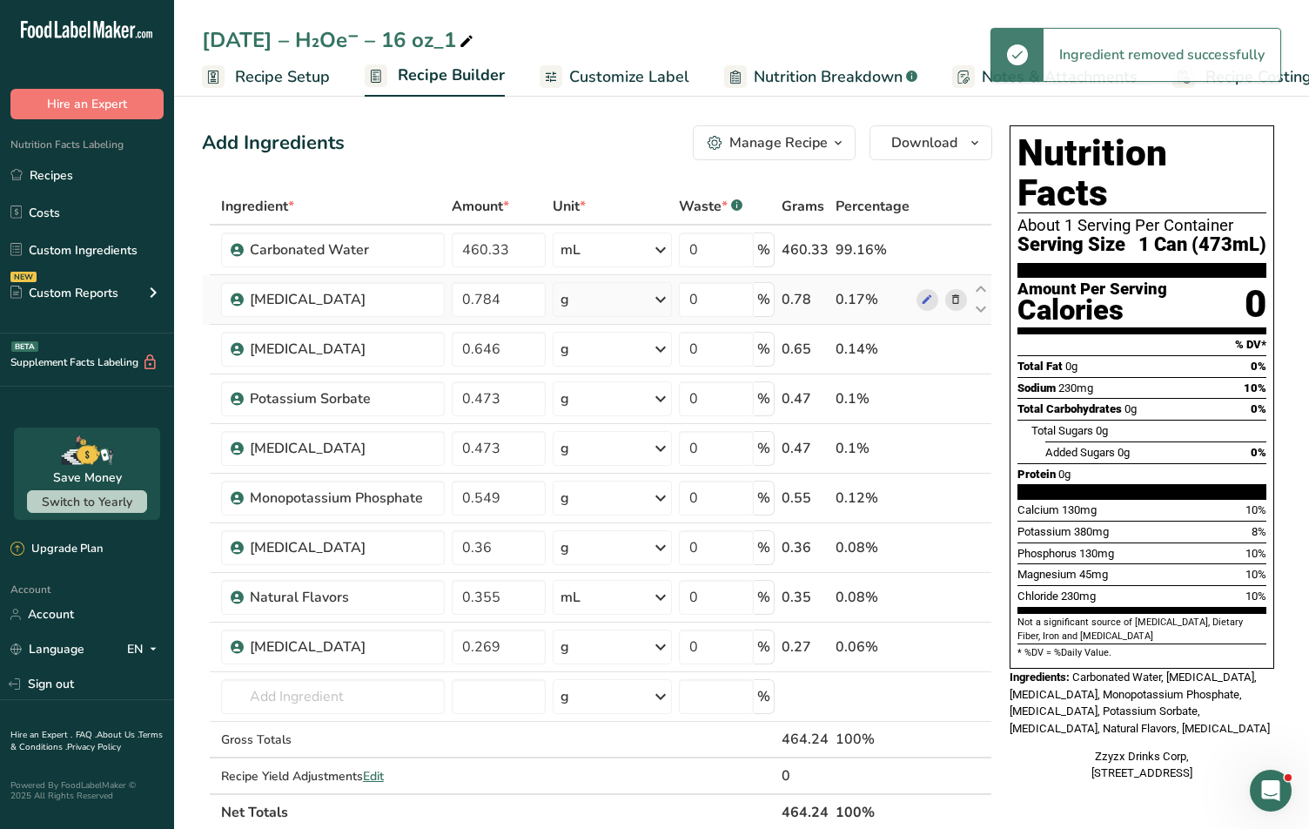
click at [952, 299] on icon at bounding box center [955, 300] width 12 height 18
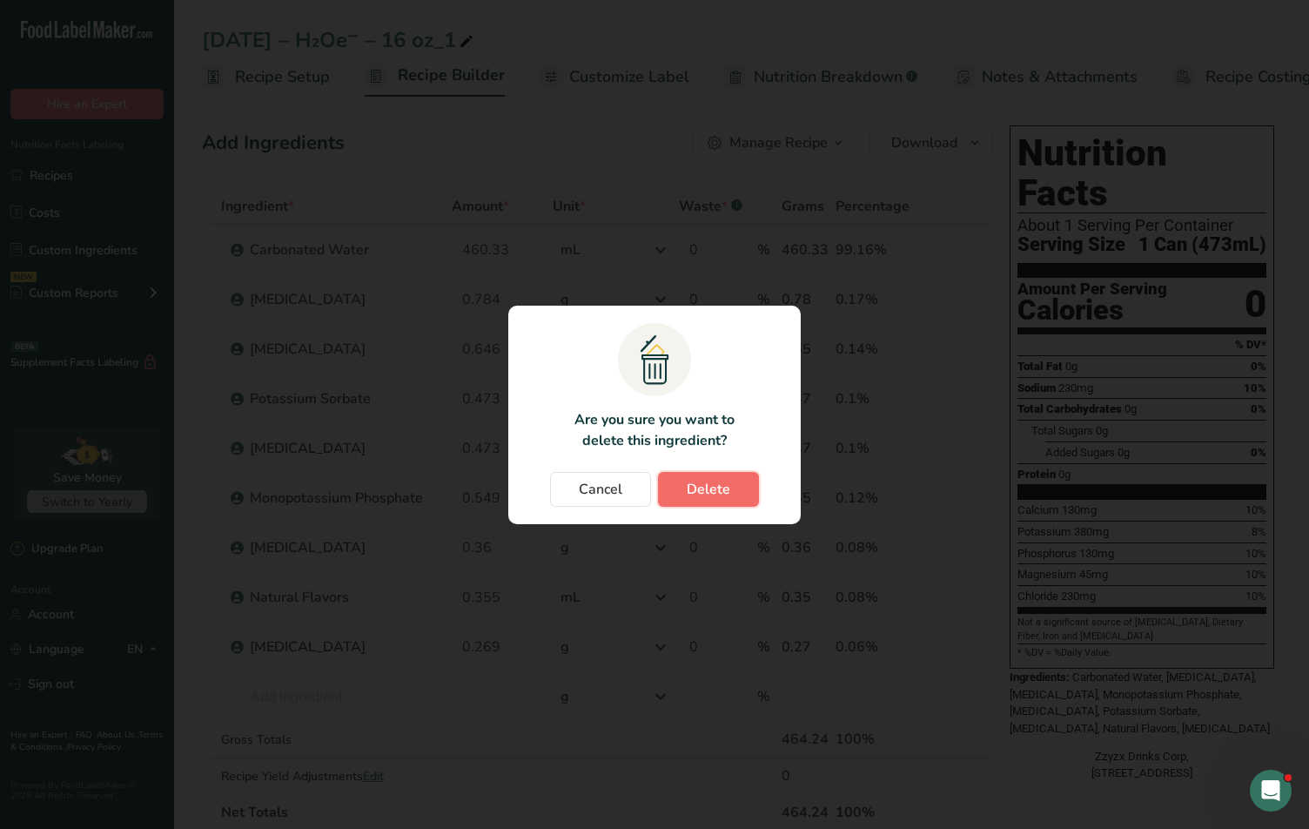
click at [726, 474] on button "Delete" at bounding box center [708, 489] width 101 height 35
type input "0.646"
type input "0.473"
type input "0.549"
type input "0.36"
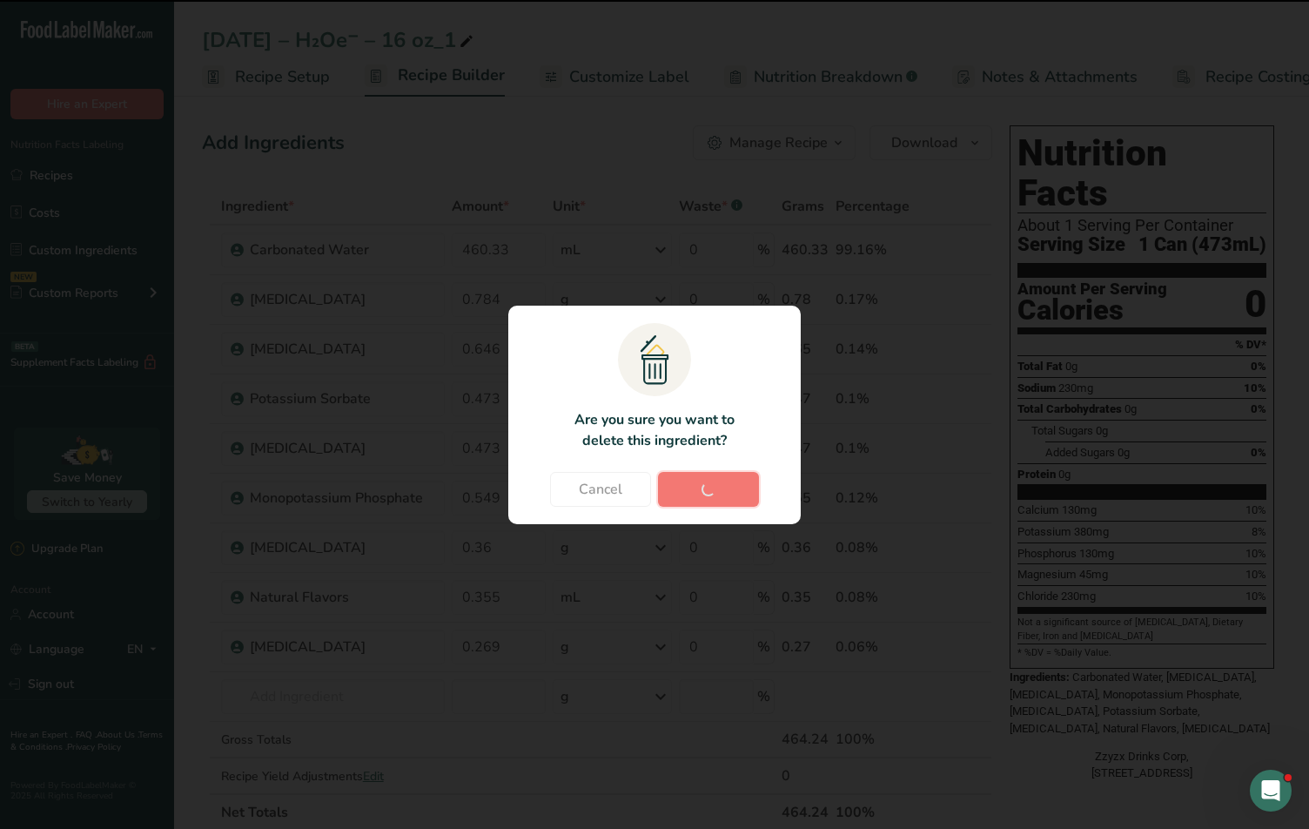
type input "0.355"
type input "0.269"
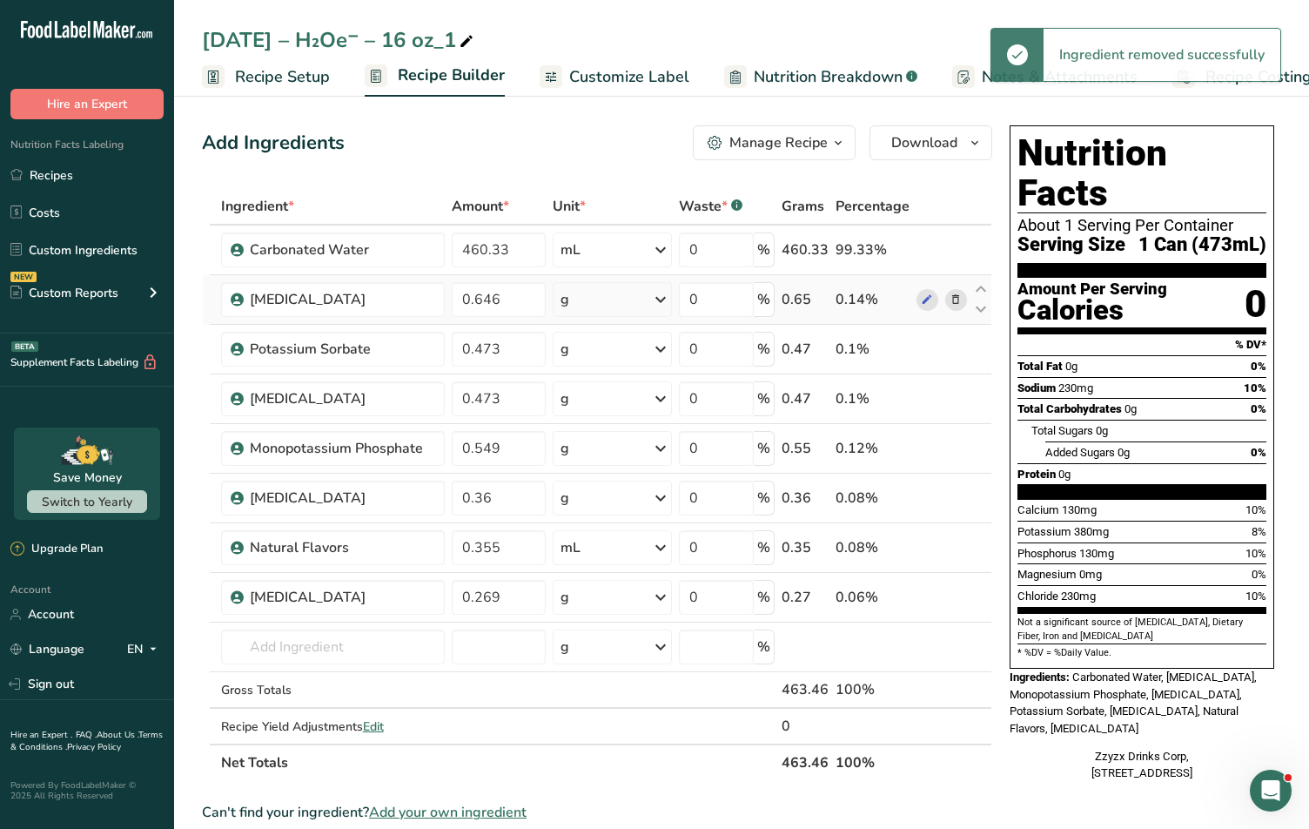
click at [960, 303] on icon at bounding box center [955, 300] width 12 height 18
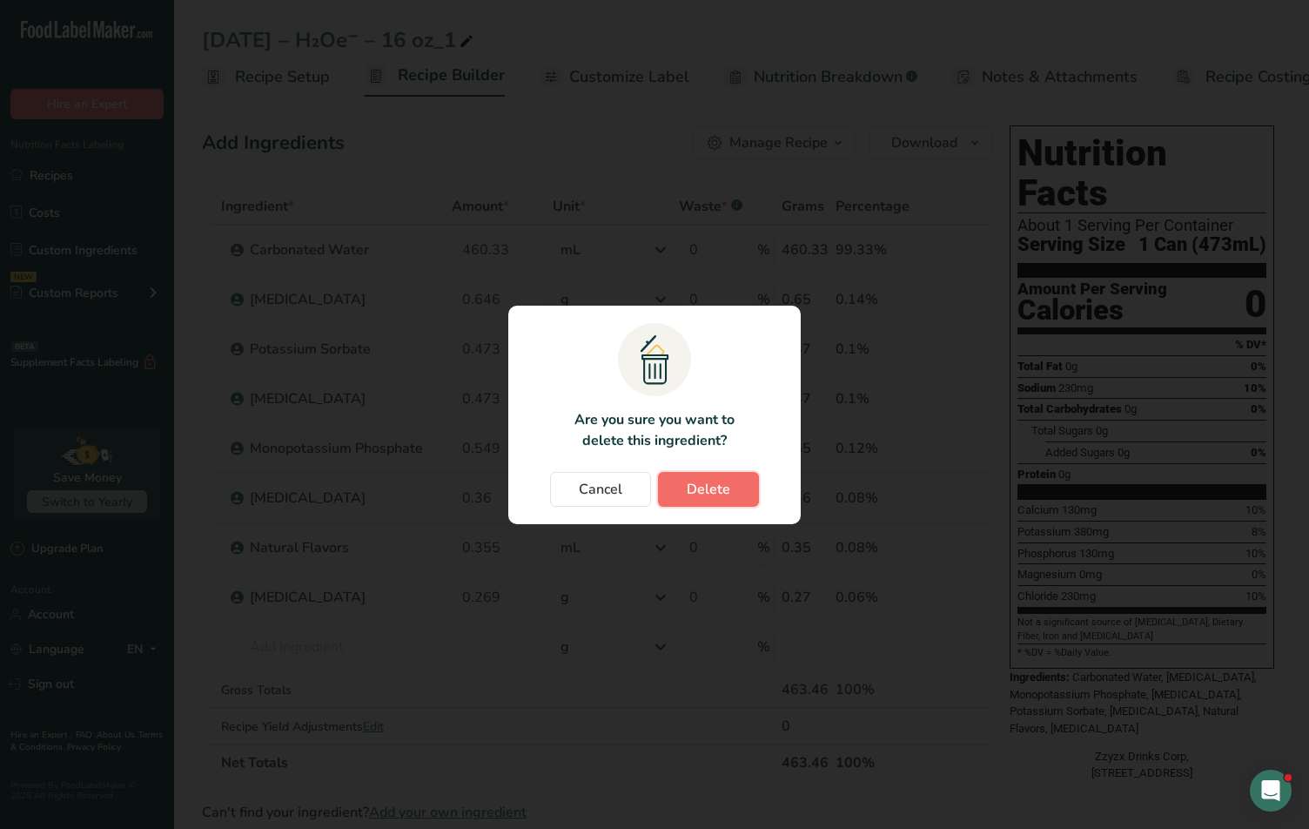
click at [727, 499] on span "Delete" at bounding box center [709, 489] width 44 height 21
type input "0.473"
type input "0.549"
type input "0.36"
type input "0.355"
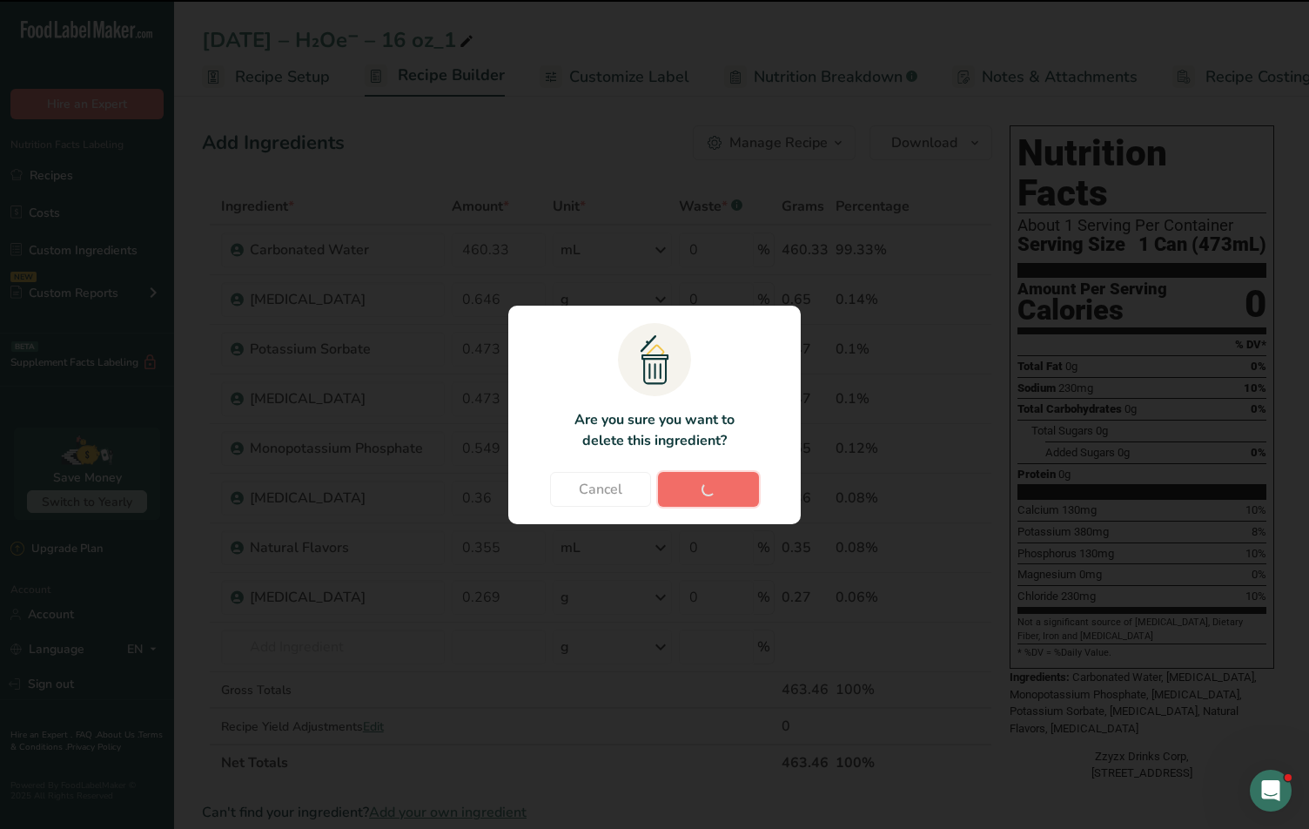
type input "0.269"
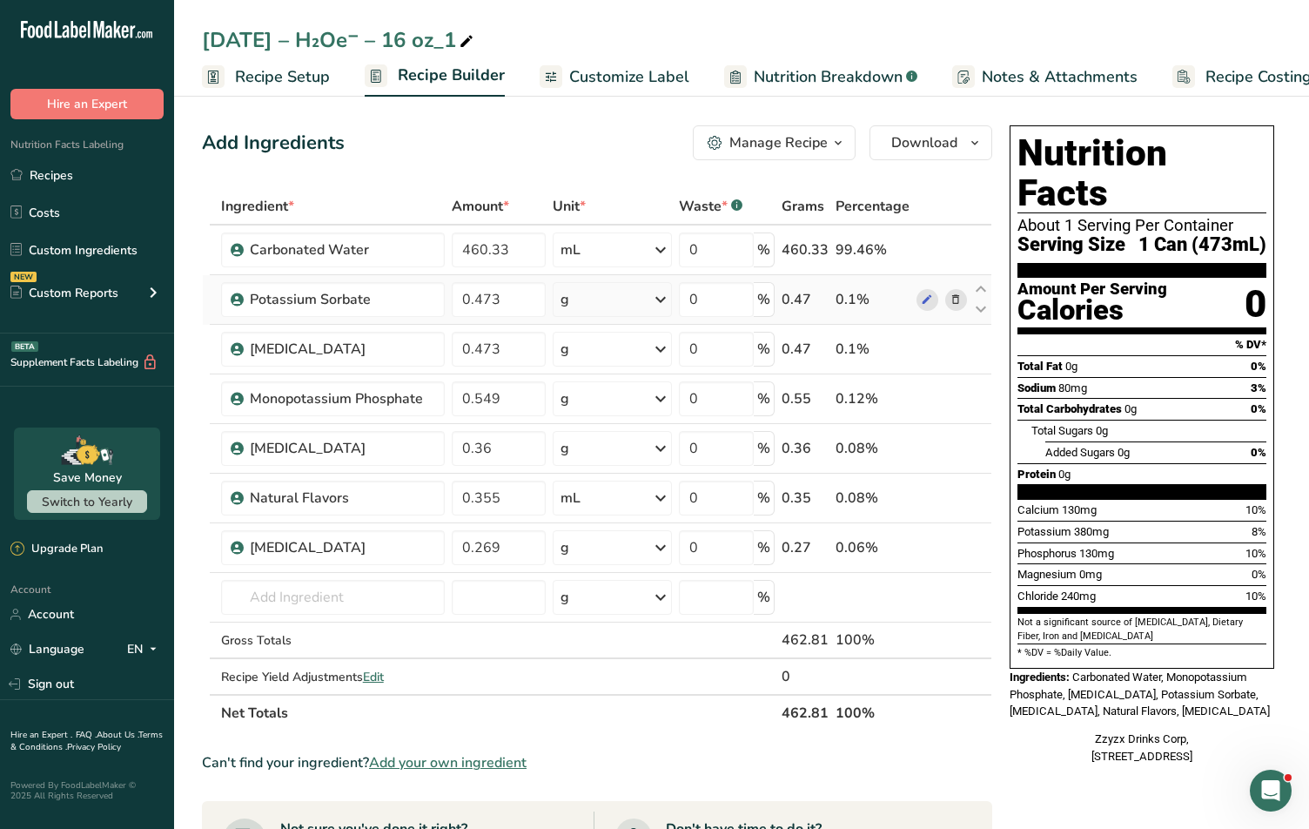
click at [951, 295] on icon at bounding box center [955, 300] width 12 height 18
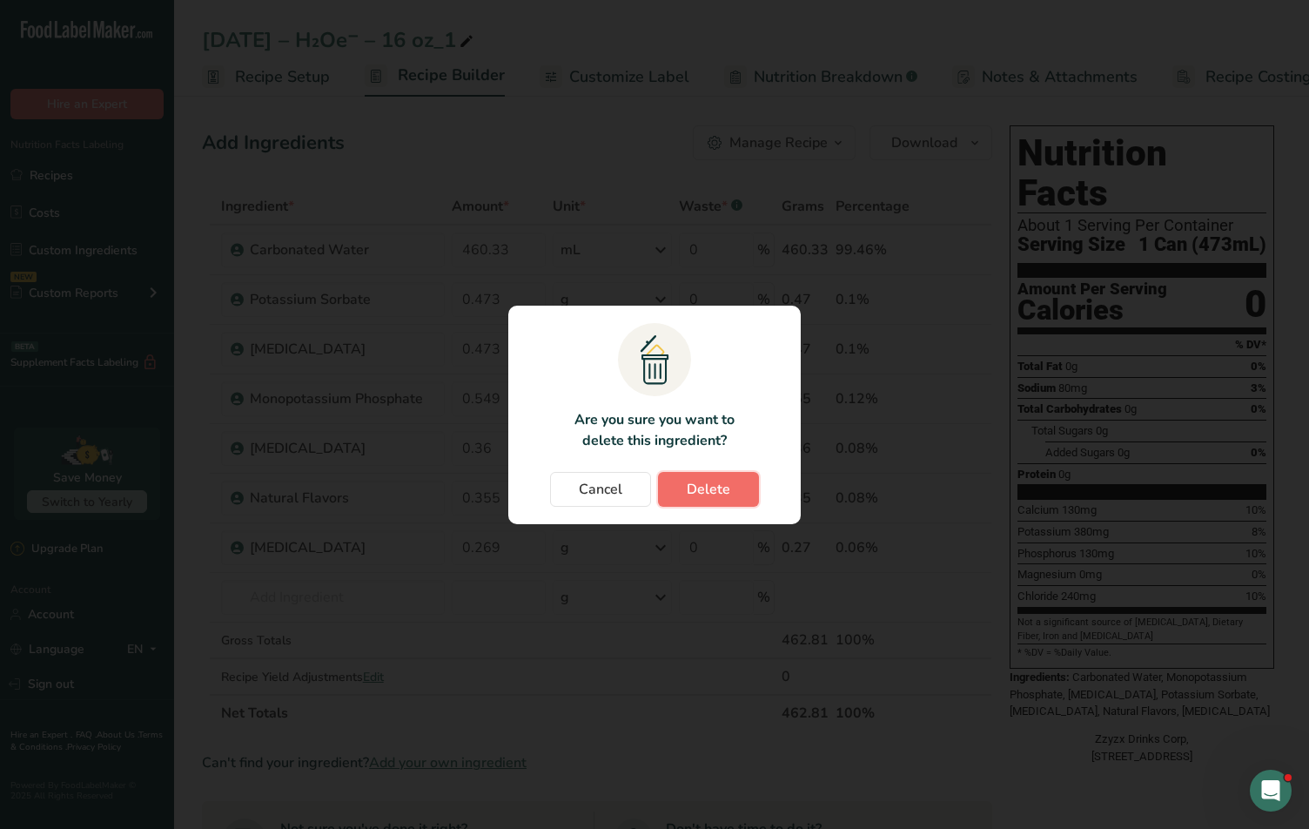
click at [744, 485] on button "Delete" at bounding box center [708, 489] width 101 height 35
type input "0.549"
type input "0.36"
type input "0.355"
type input "0.269"
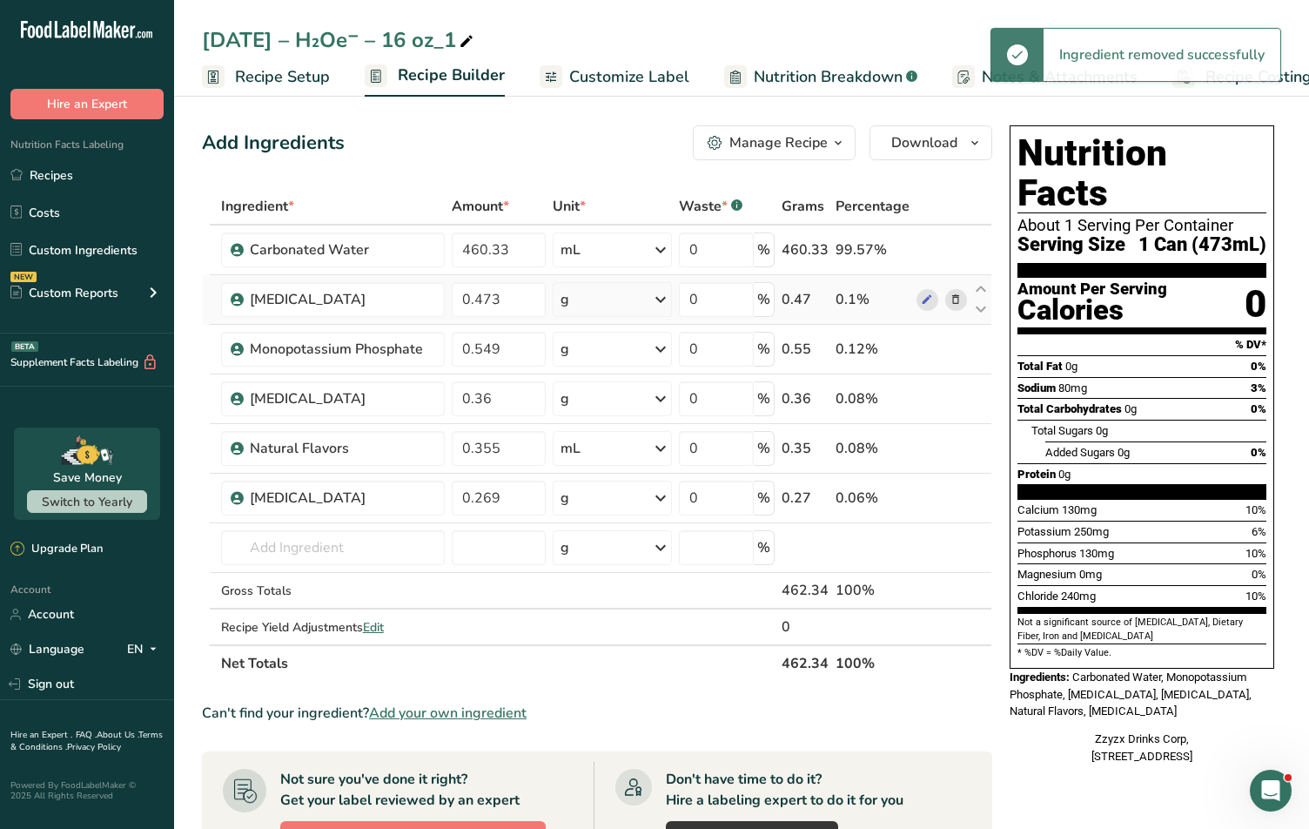
click at [951, 297] on icon at bounding box center [955, 300] width 12 height 18
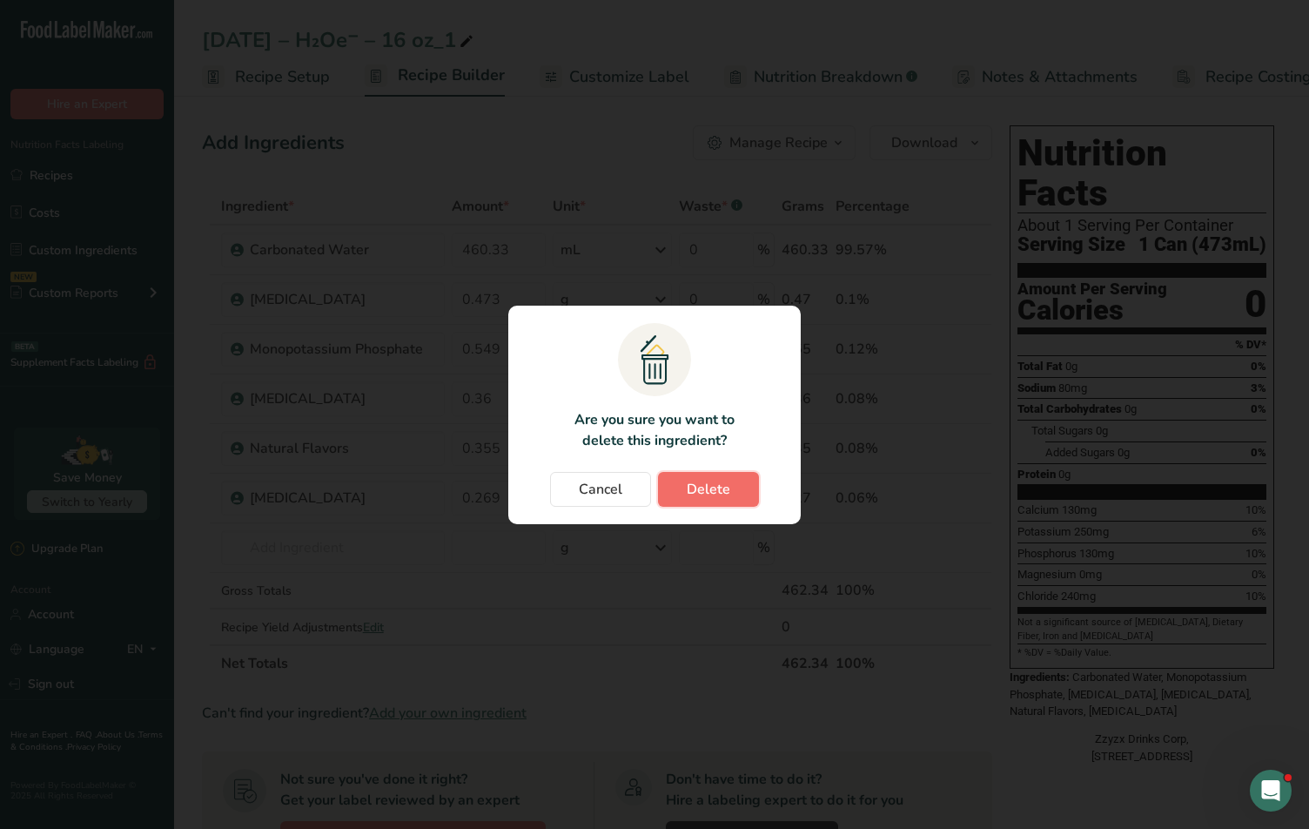
click at [735, 480] on button "Delete" at bounding box center [708, 489] width 101 height 35
type input "0.549"
type input "0.36"
type input "0.355"
type input "0.269"
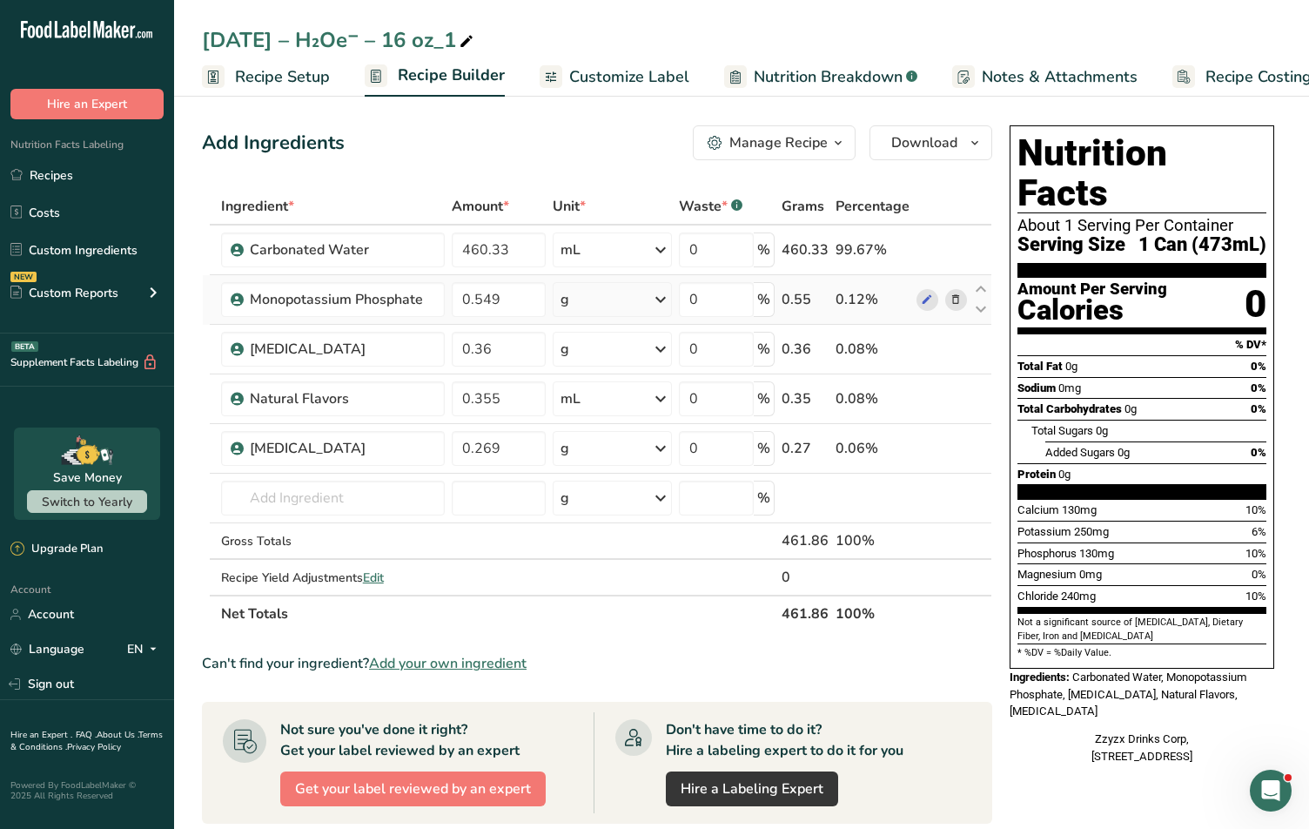
click at [950, 300] on icon at bounding box center [955, 300] width 12 height 18
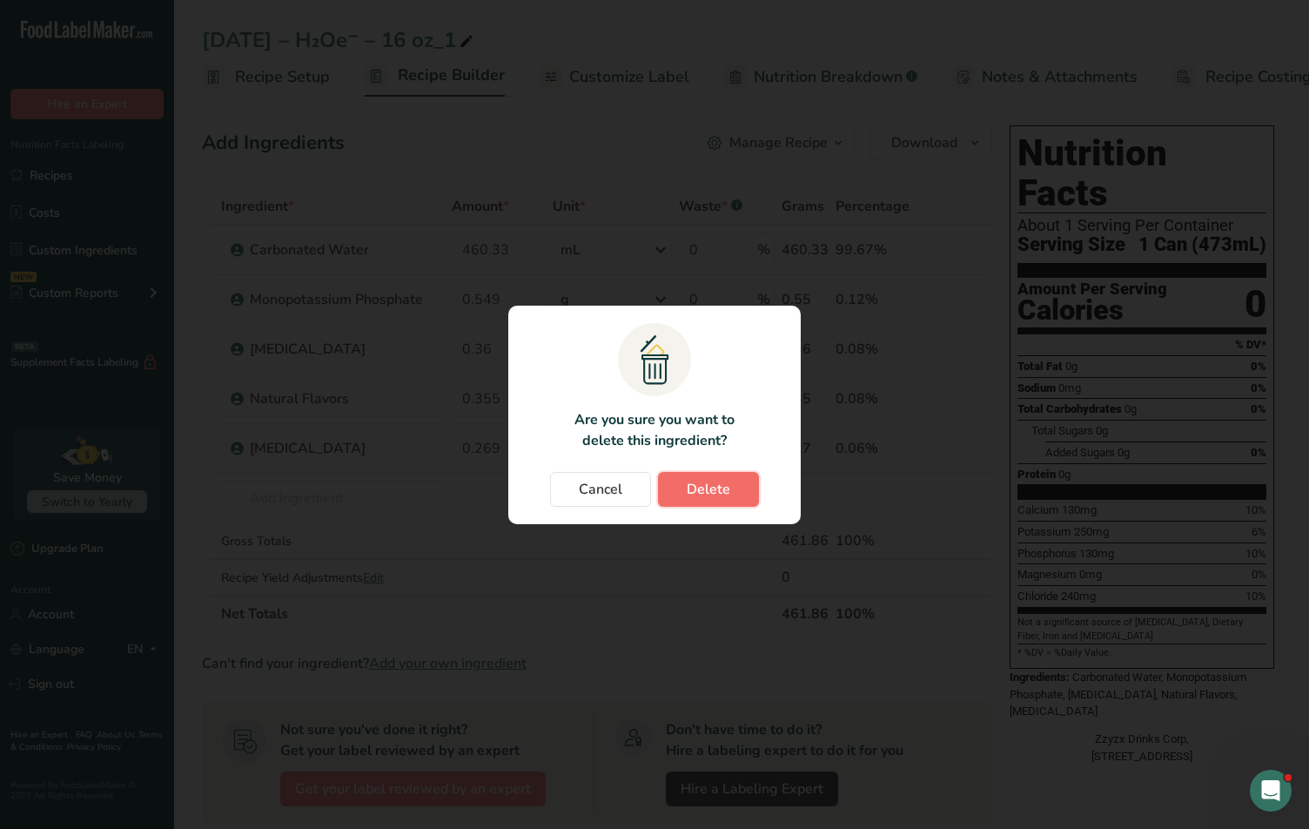
click at [730, 472] on button "Delete" at bounding box center [708, 489] width 101 height 35
type input "0.36"
type input "0.355"
type input "0.269"
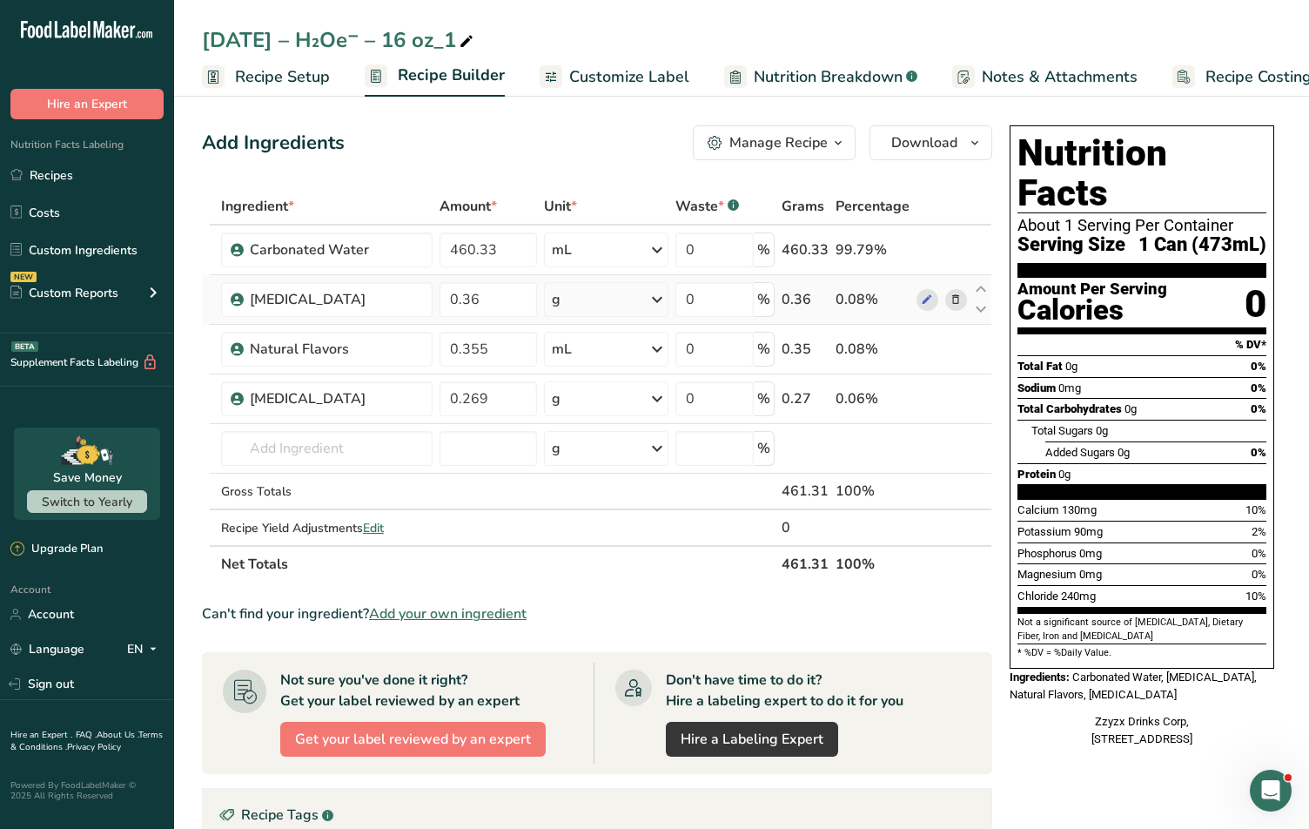
click at [956, 293] on icon at bounding box center [955, 300] width 12 height 18
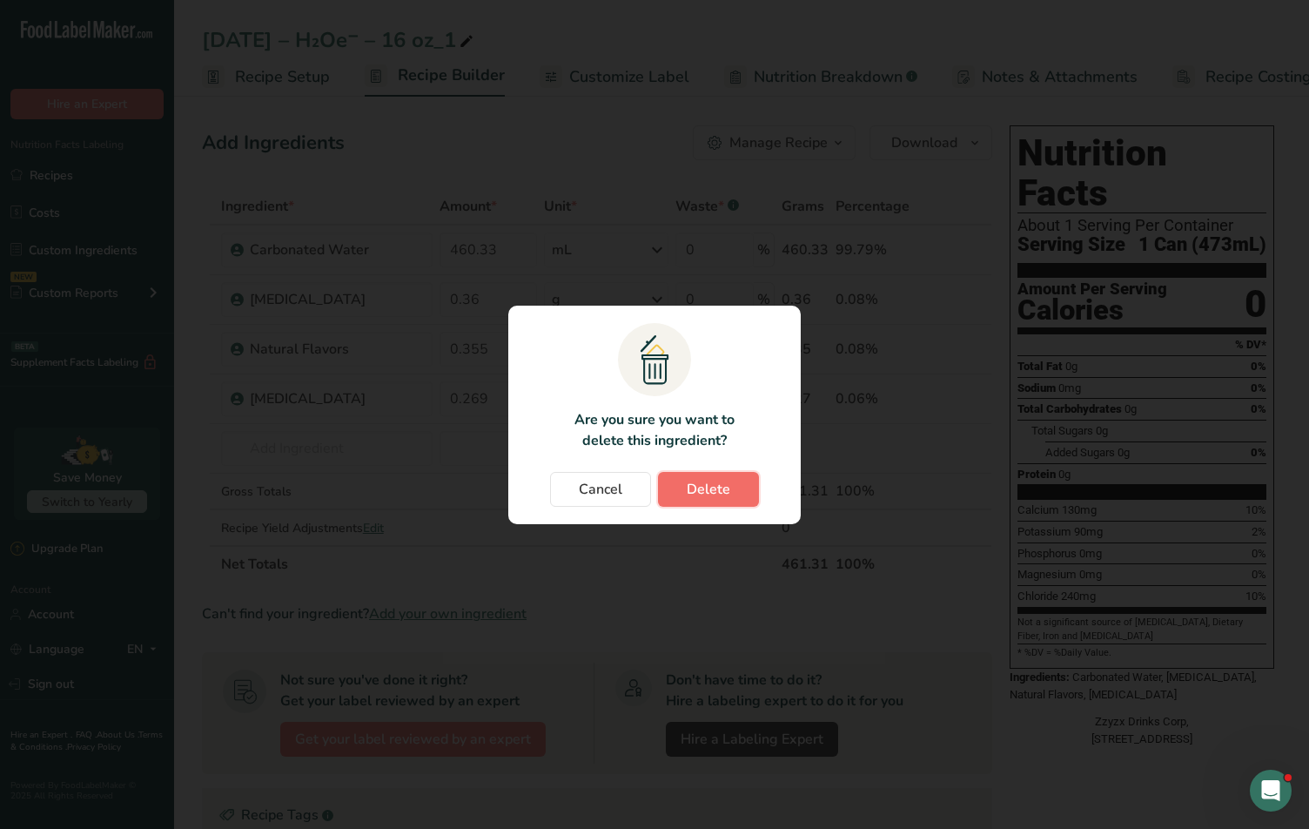
click at [729, 492] on button "Delete" at bounding box center [708, 489] width 101 height 35
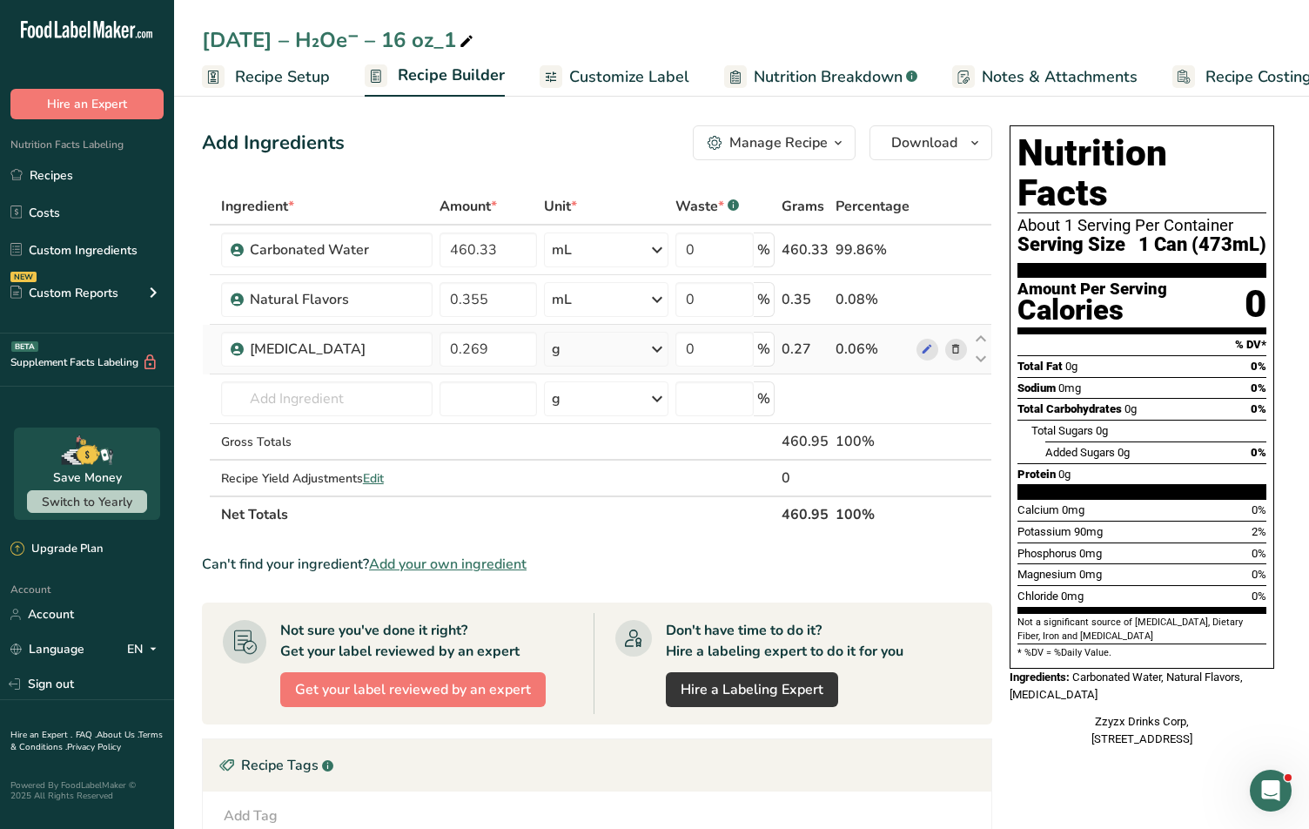
click at [962, 351] on span at bounding box center [955, 349] width 21 height 21
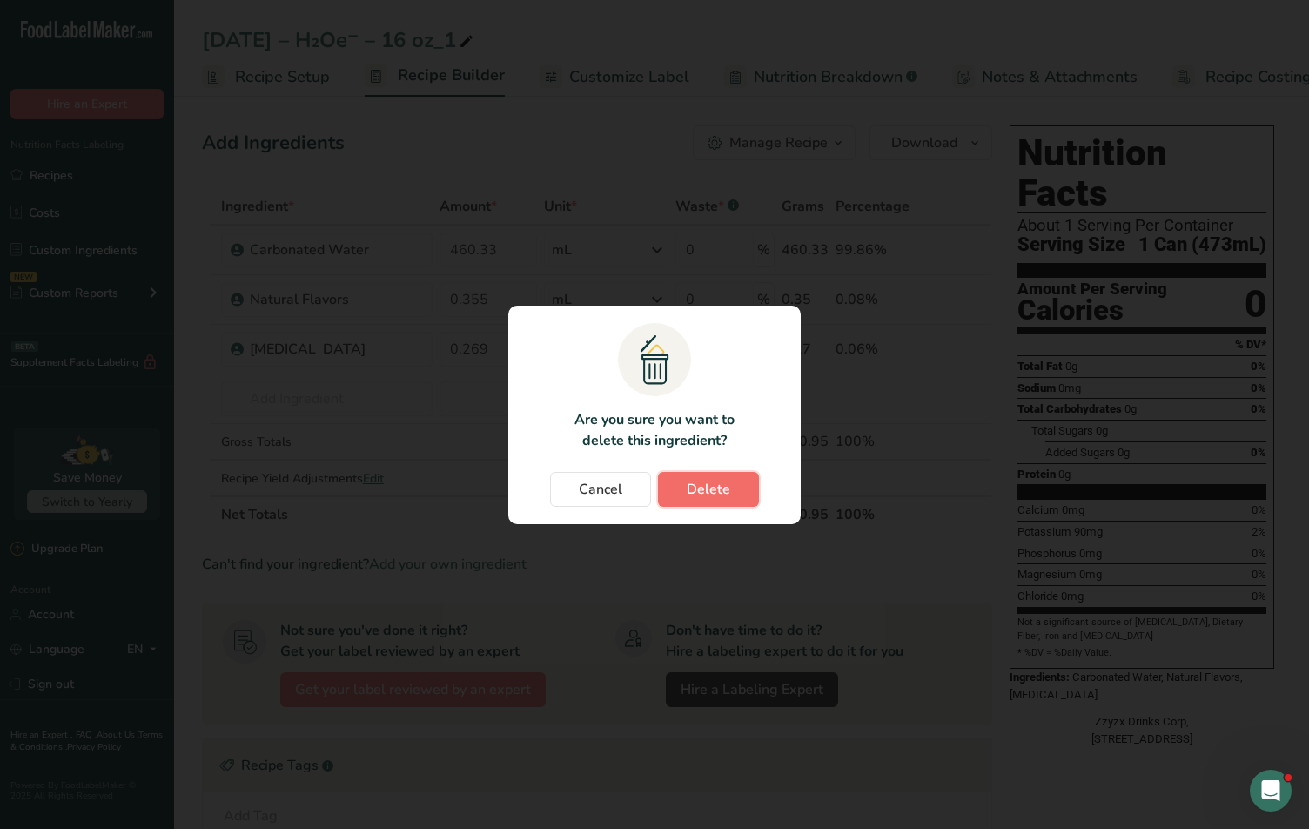
click at [734, 472] on button "Delete" at bounding box center [708, 489] width 101 height 35
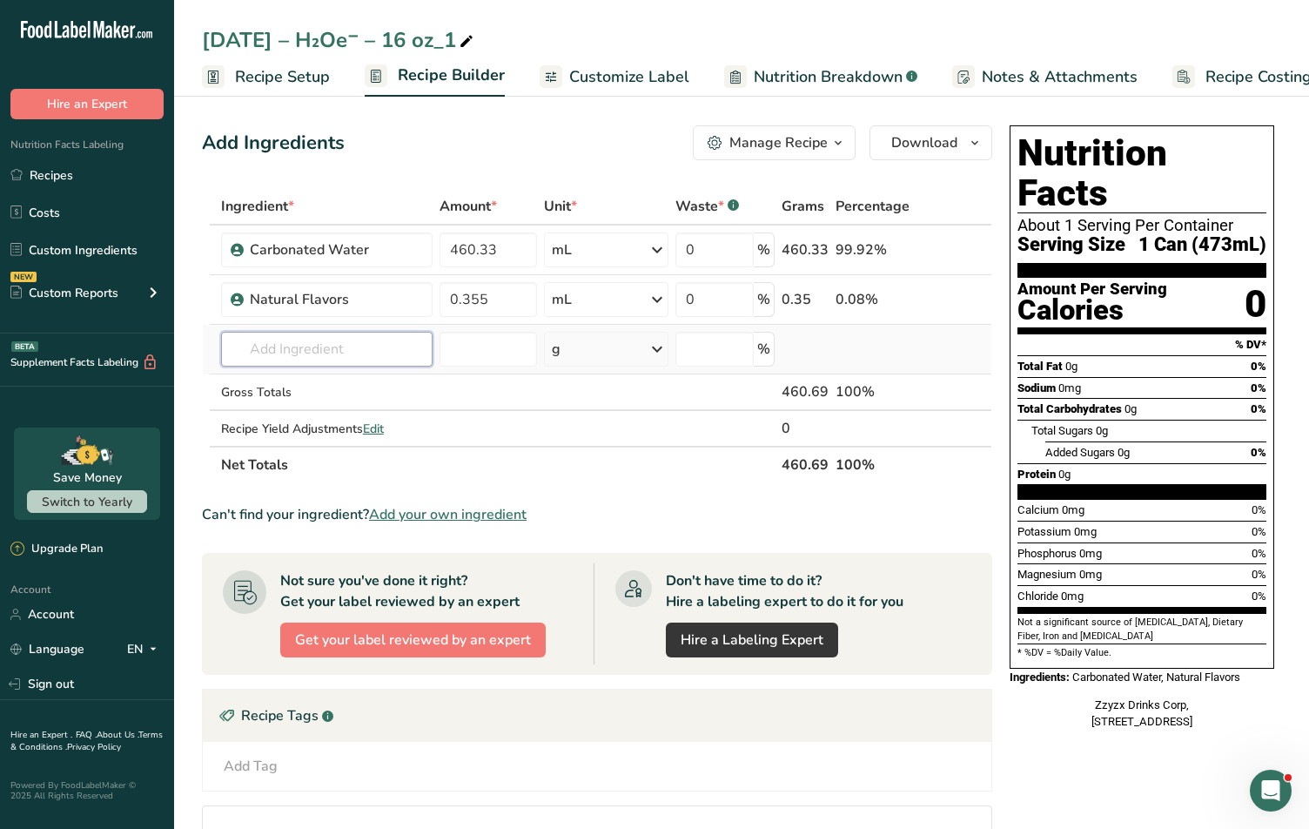
click at [393, 360] on input "text" at bounding box center [326, 349] width 211 height 35
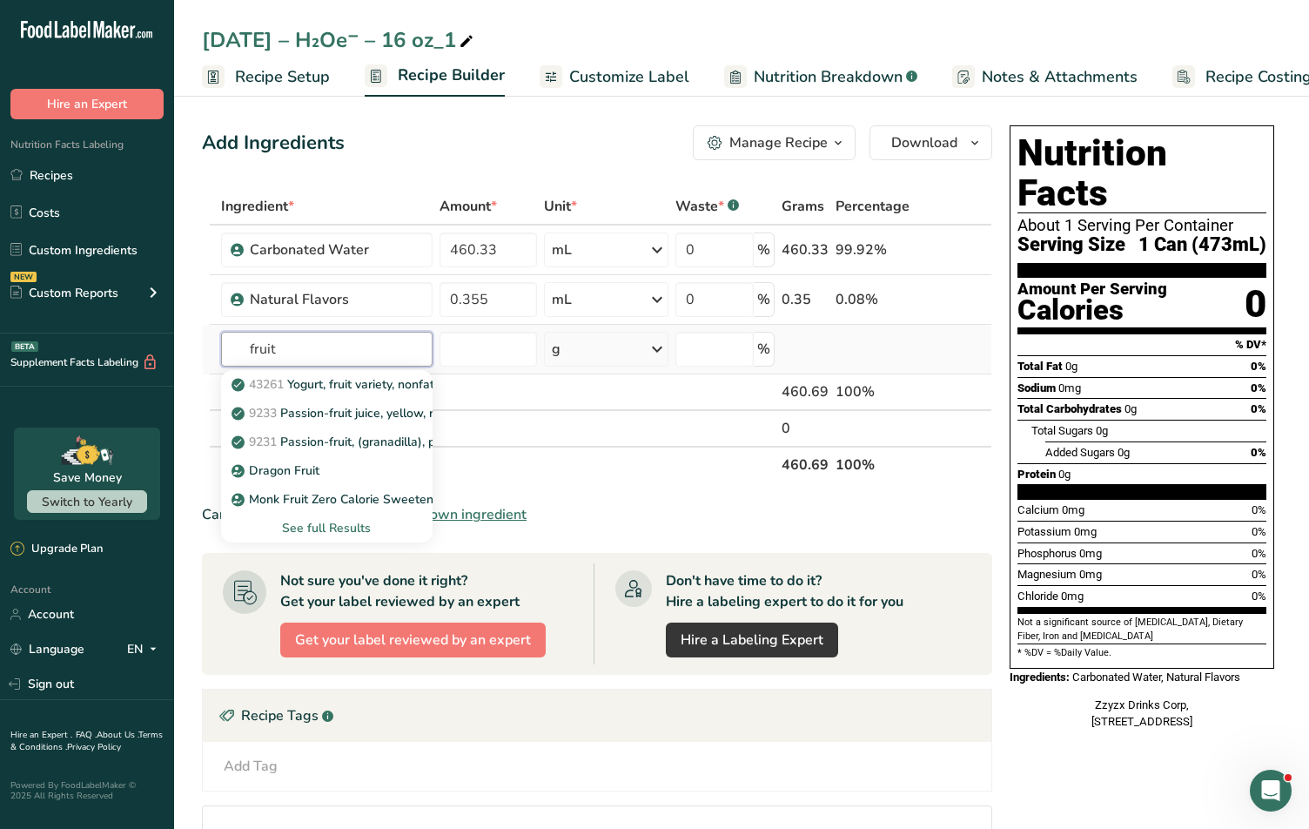
drag, startPoint x: 399, startPoint y: 359, endPoint x: 252, endPoint y: 354, distance: 147.1
click at [252, 354] on input "fruit" at bounding box center [326, 349] width 211 height 35
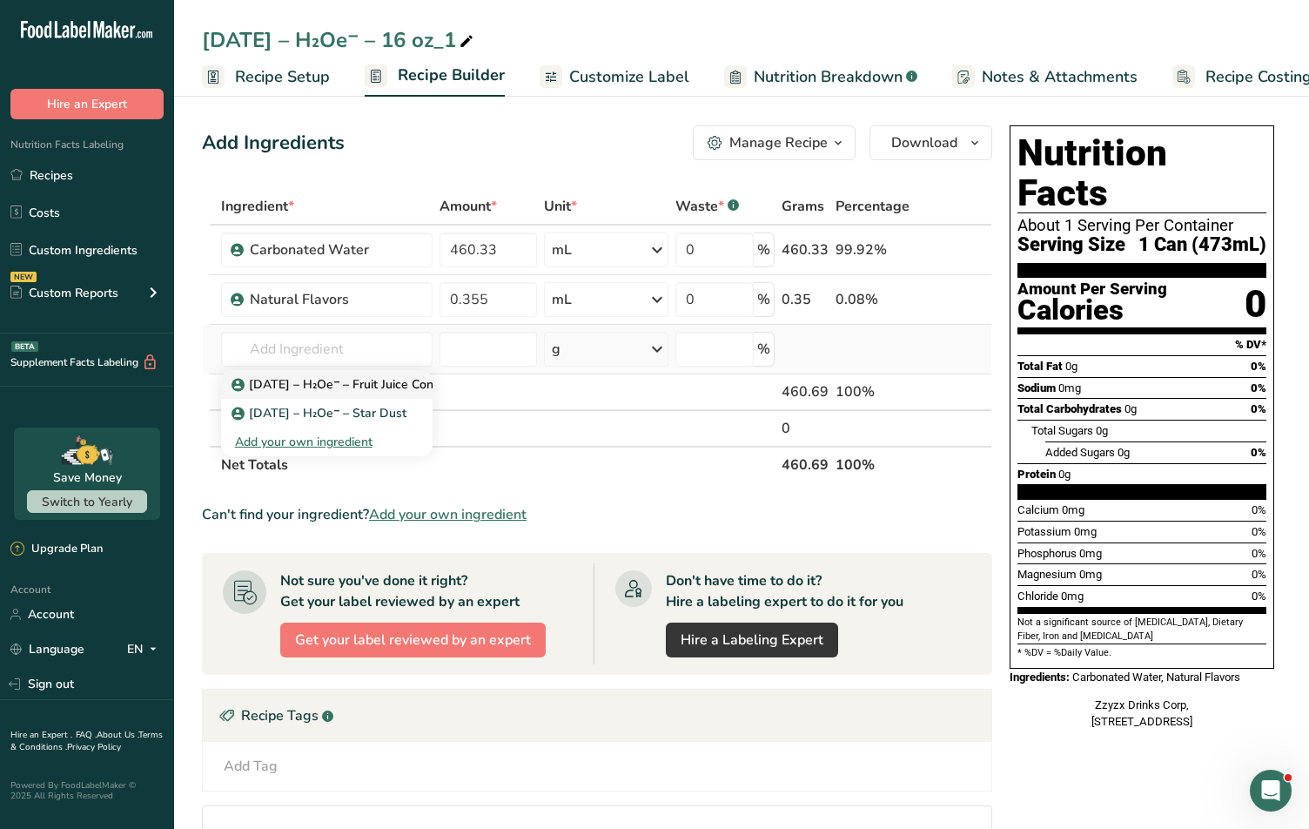
click at [352, 383] on p "[DATE] – H₂Oe⁻ – Fruit Juice Concentrates" at bounding box center [361, 384] width 252 height 18
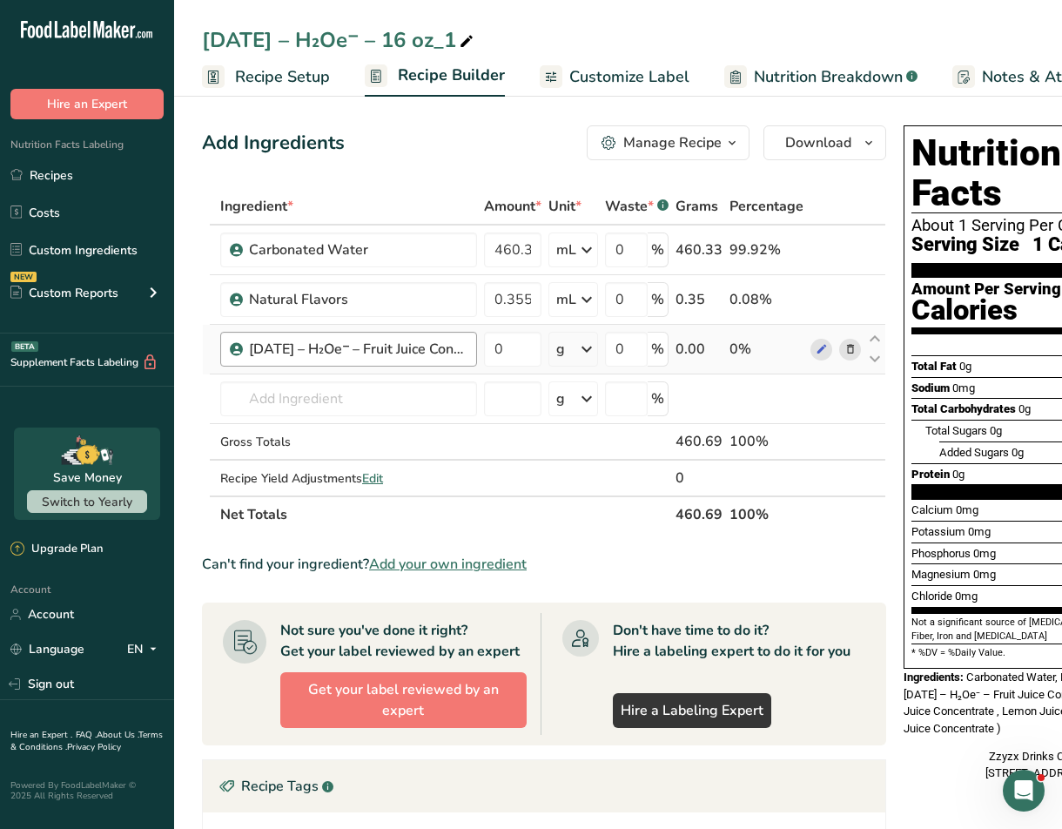
click at [367, 363] on div "[DATE] – H₂Oe⁻ – Fruit Juice Concentrates" at bounding box center [348, 349] width 257 height 35
click at [498, 350] on input "0" at bounding box center [512, 349] width 57 height 35
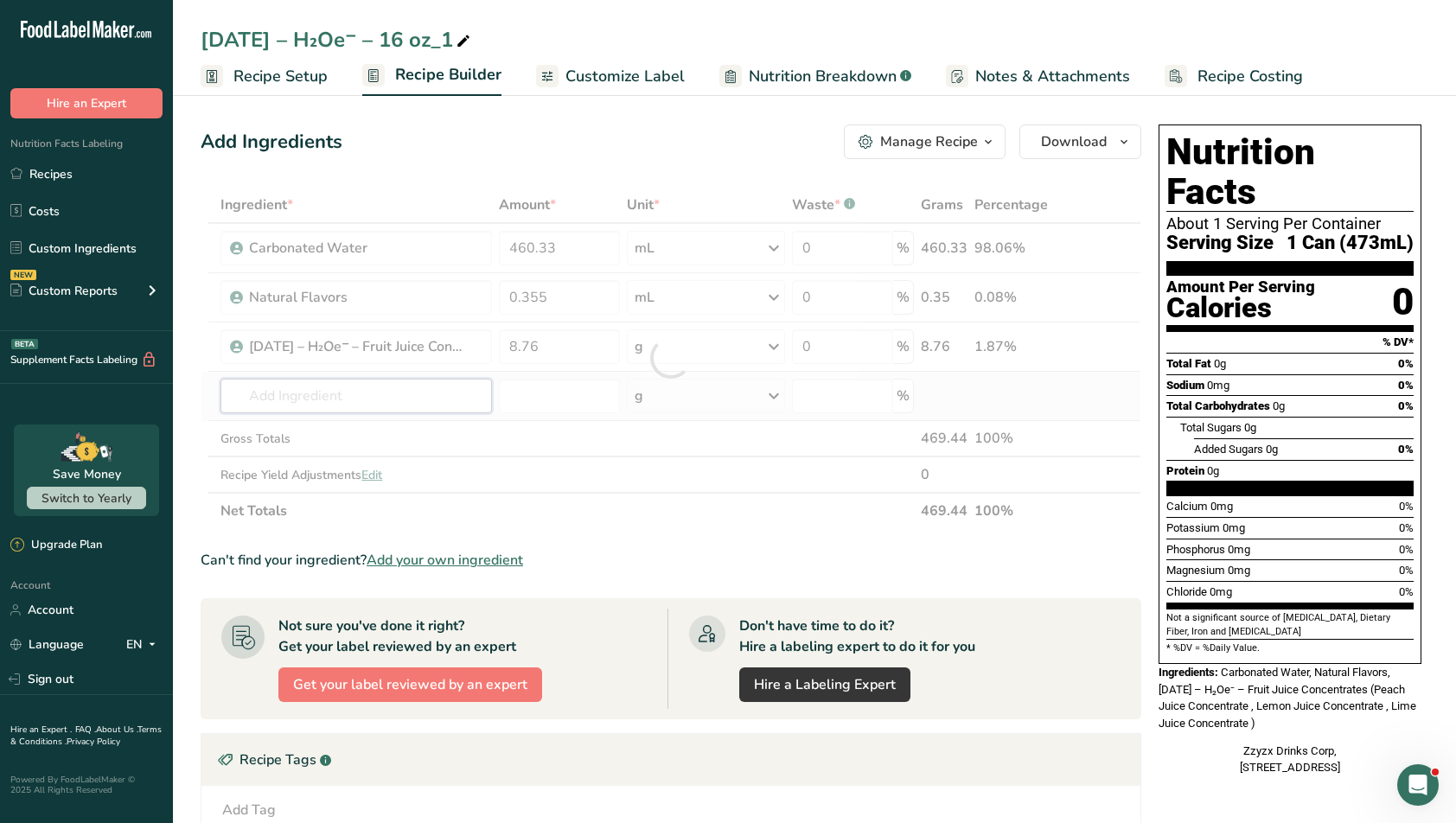
click at [364, 403] on div "Ingredient * Amount * Unit * Waste * .a-a{fill:#347362;}.b-a{fill:#fff;} Grams …" at bounding box center [670, 357] width 941 height 343
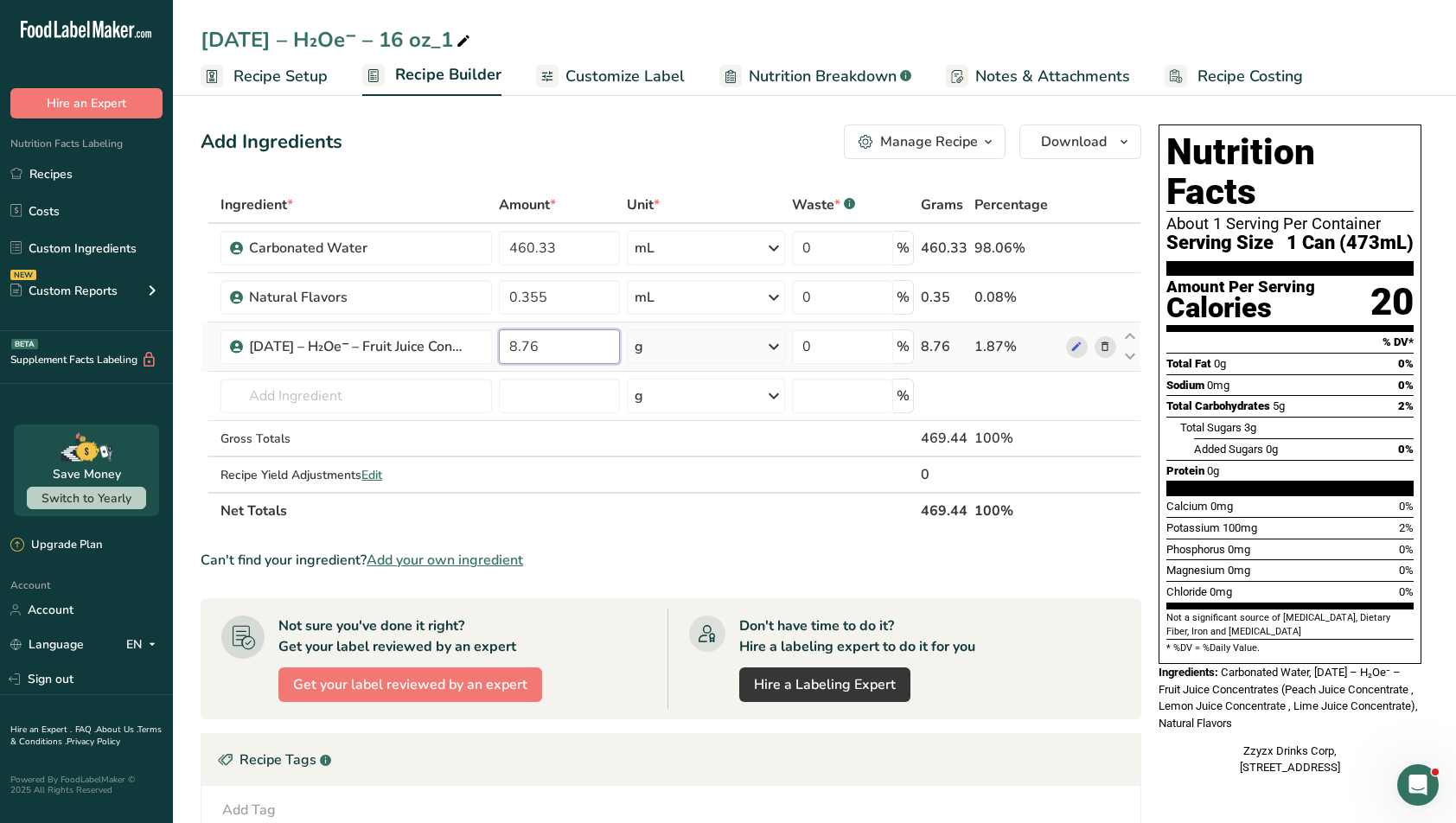
click at [575, 337] on input "8.76" at bounding box center [559, 346] width 121 height 35
click at [565, 344] on input "8.75" at bounding box center [559, 346] width 121 height 35
click at [595, 399] on input "number" at bounding box center [559, 395] width 121 height 35
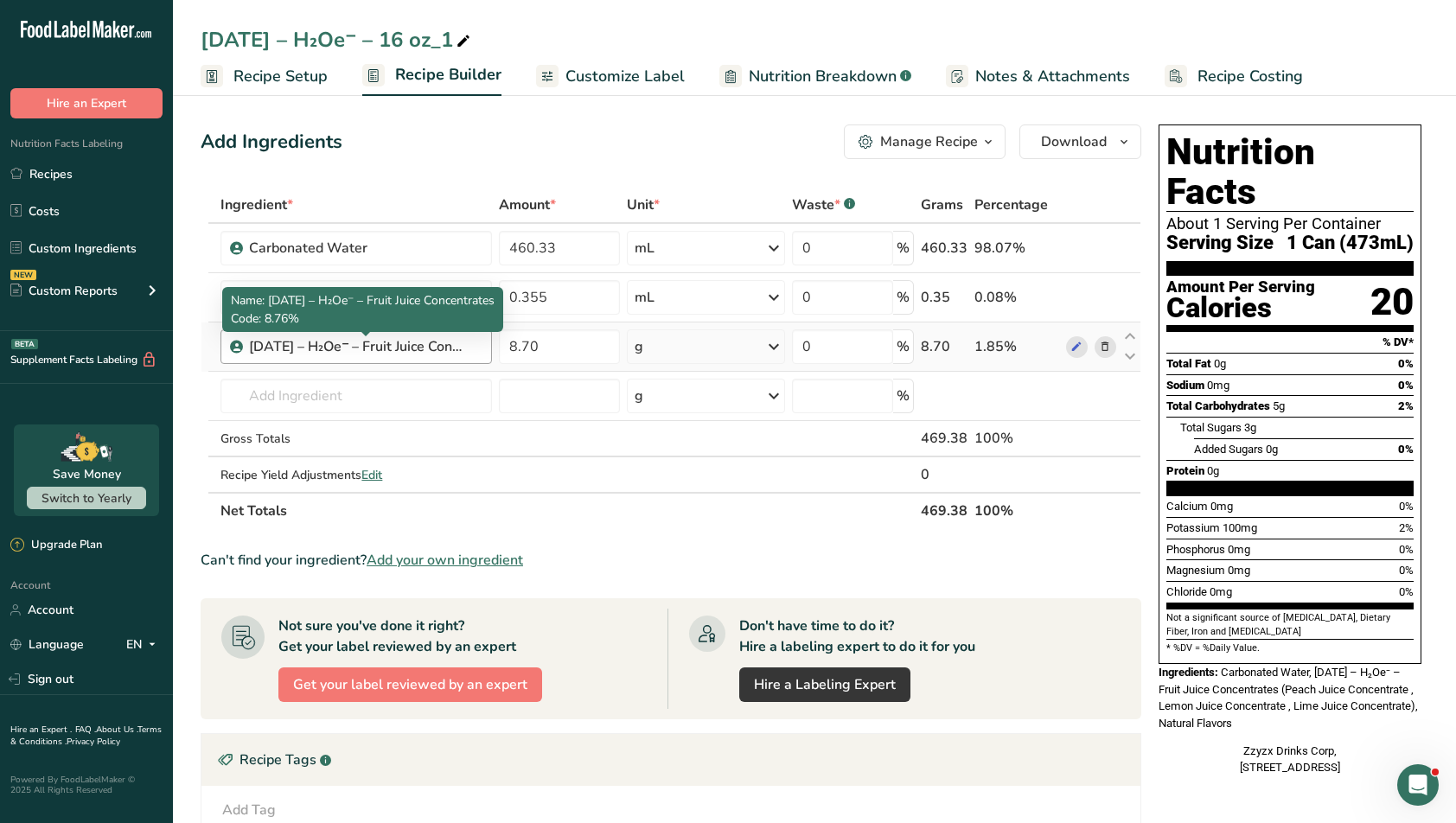
click at [270, 355] on div "[DATE] – H₂Oe⁻ – Fruit Juice Concentrates" at bounding box center [358, 346] width 217 height 21
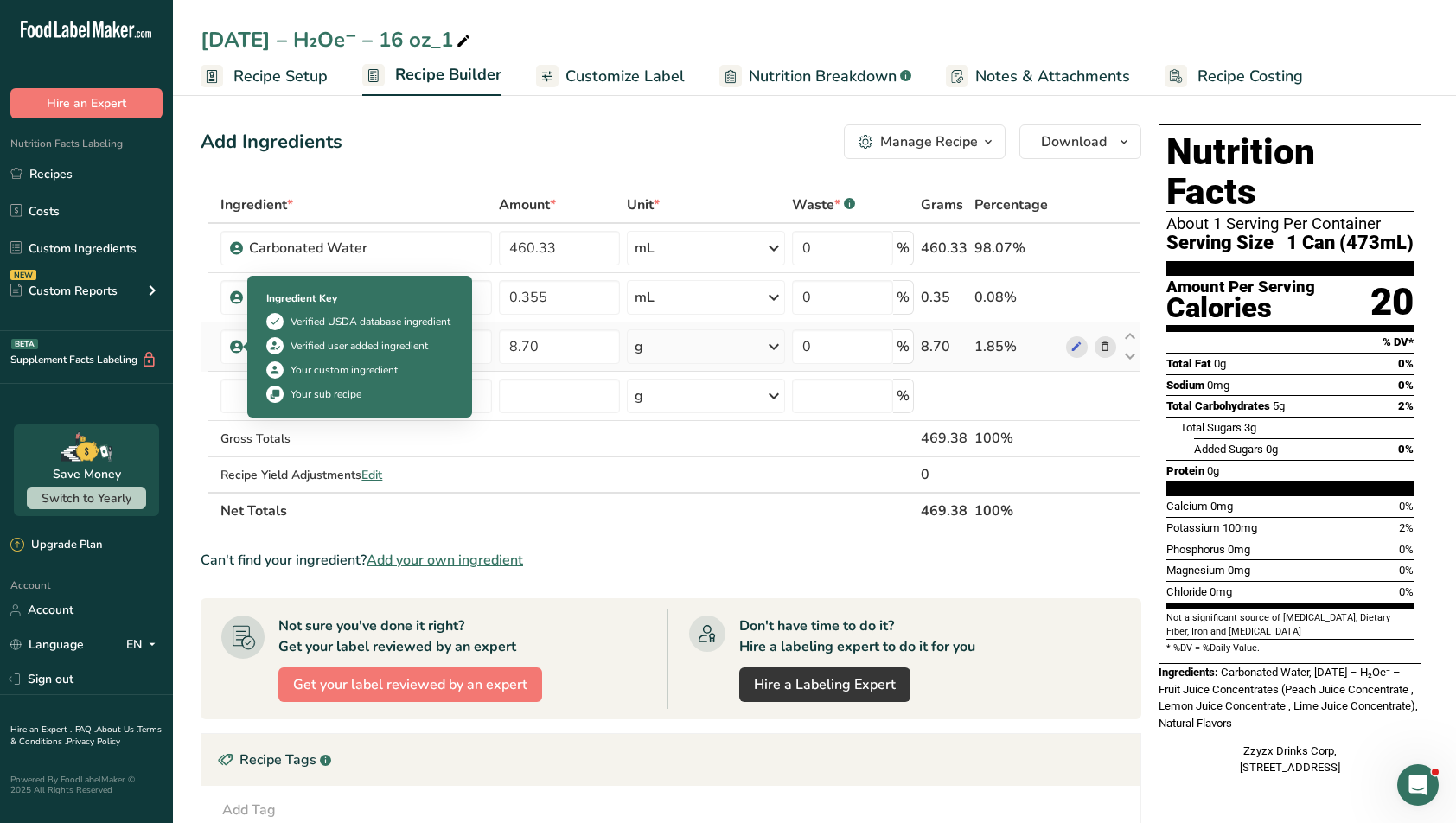
click at [233, 347] on icon at bounding box center [236, 346] width 10 height 16
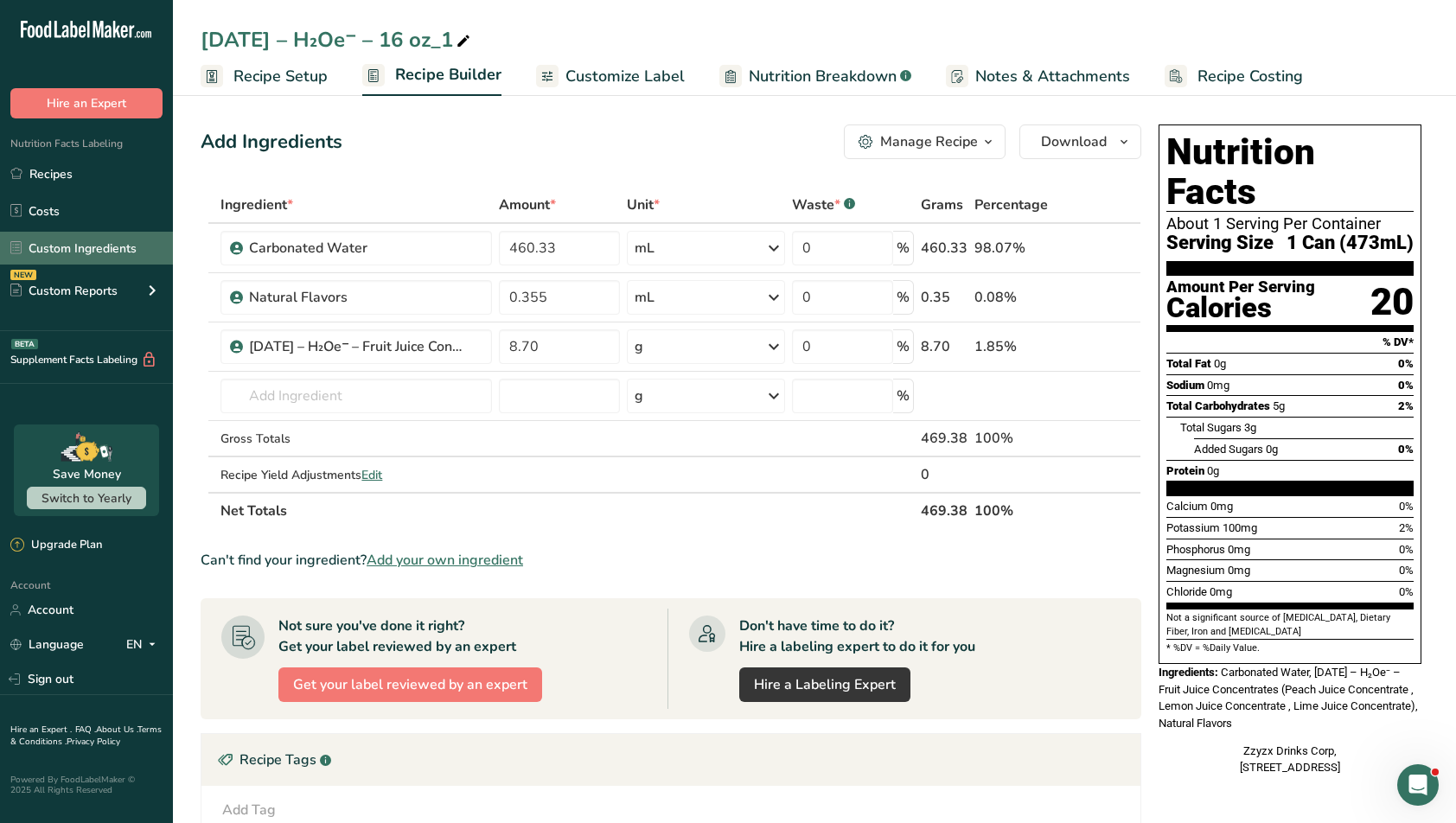
click at [117, 252] on link "Custom Ingredients" at bounding box center [86, 247] width 173 height 33
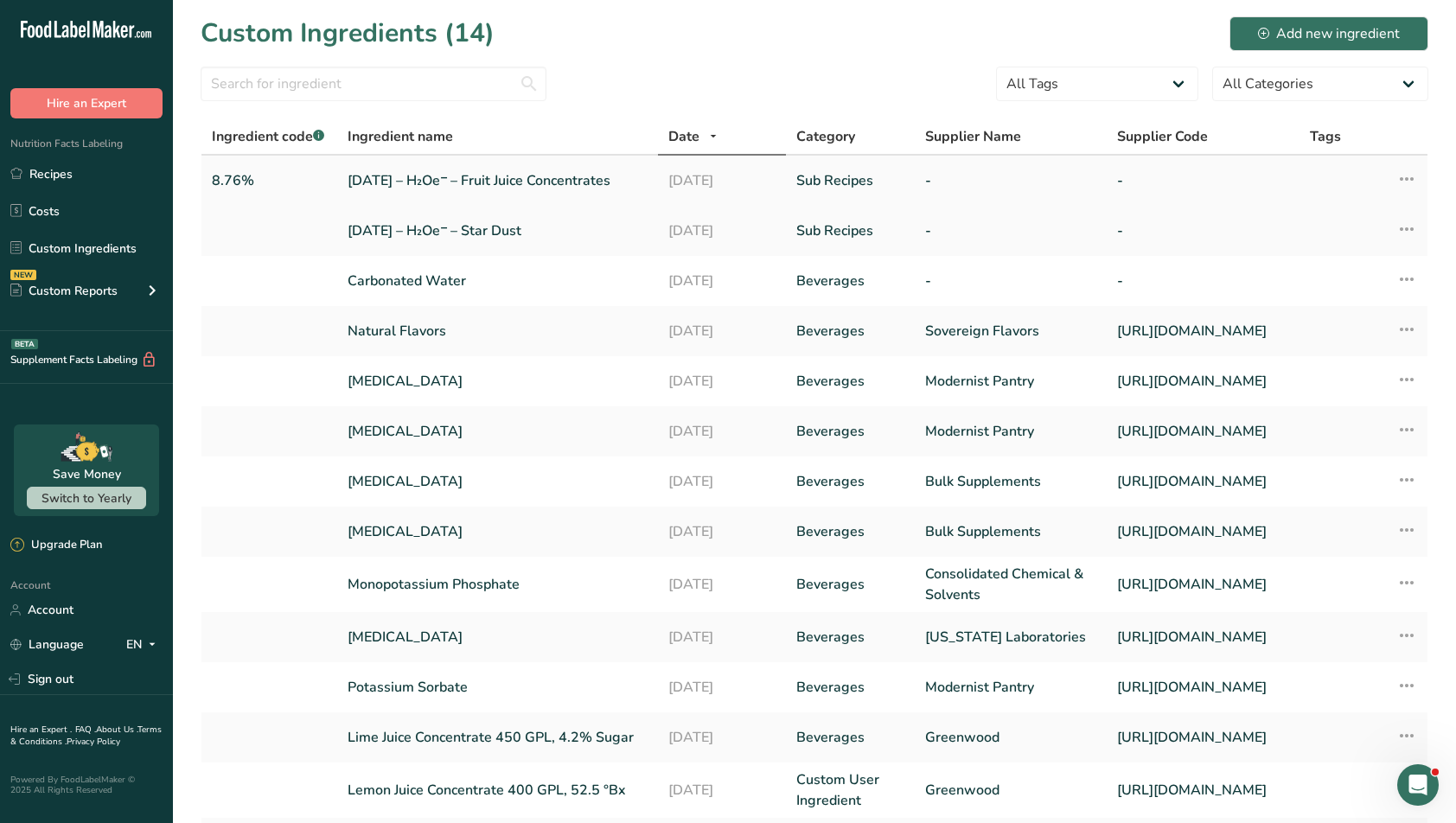
click at [432, 186] on link "[DATE] – H₂Oe⁻ – Fruit Juice Concentrates" at bounding box center [498, 180] width 300 height 21
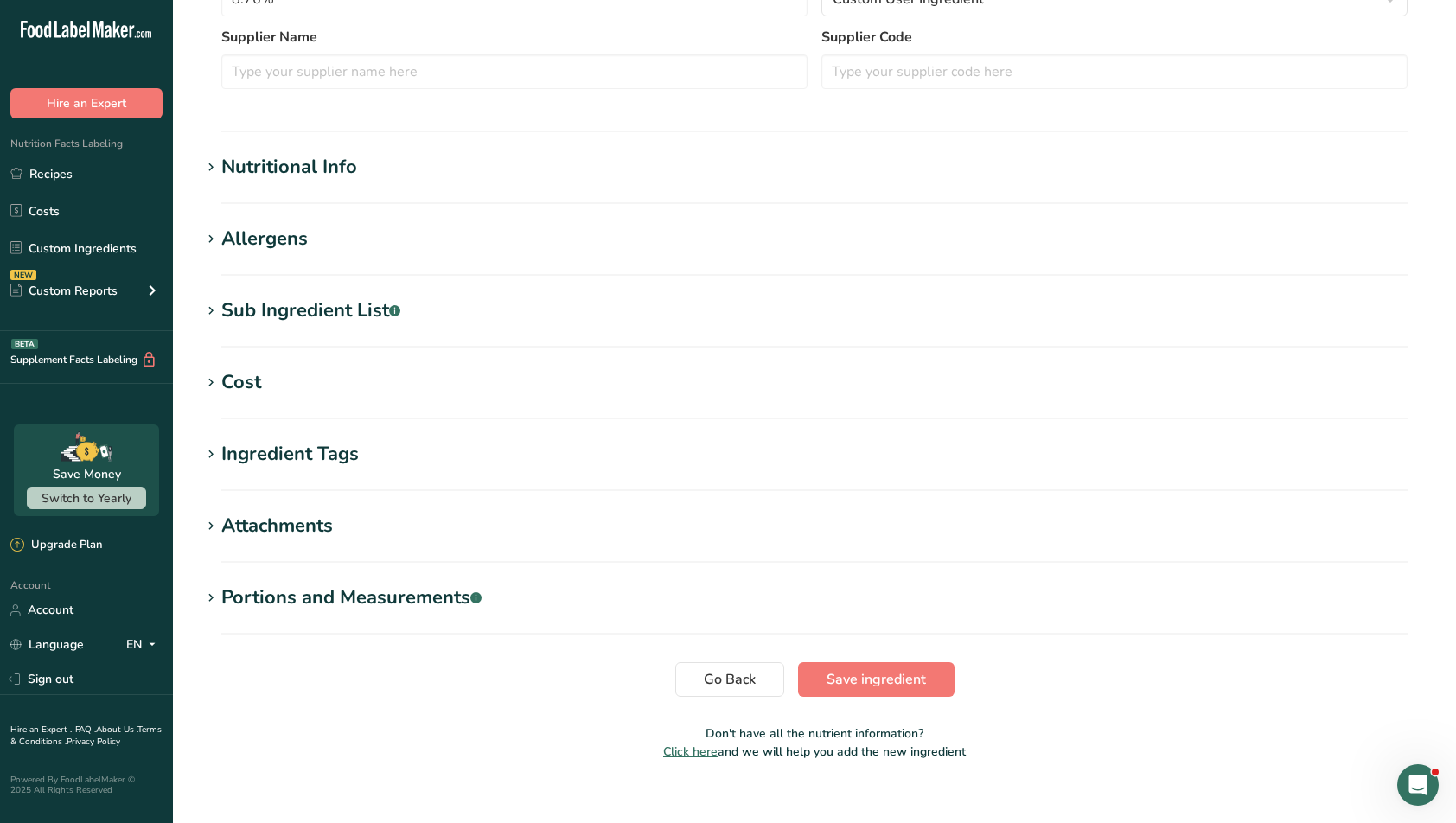
scroll to position [502, 0]
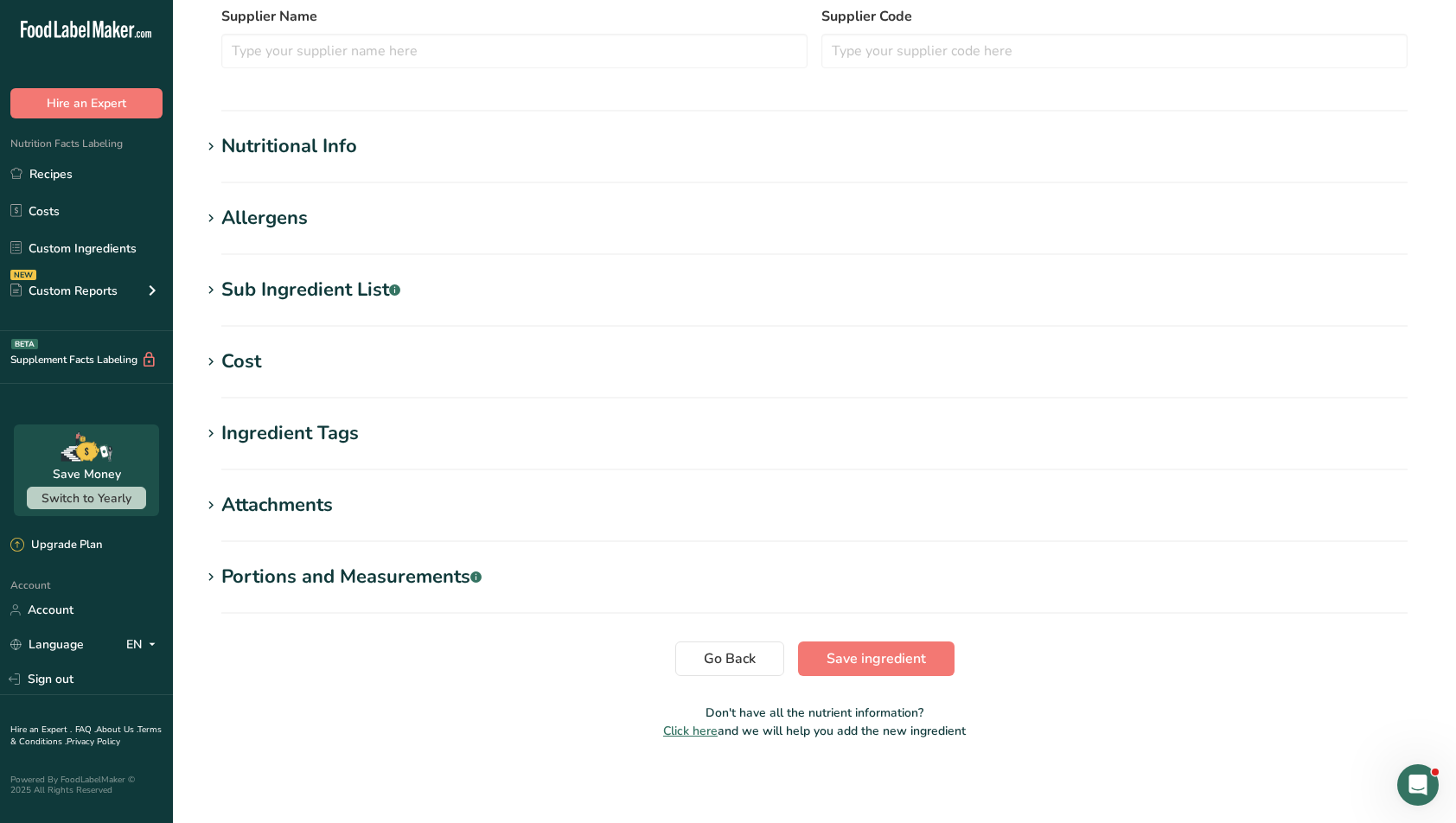
click at [418, 151] on h1 "Nutritional Info" at bounding box center [814, 146] width 1228 height 29
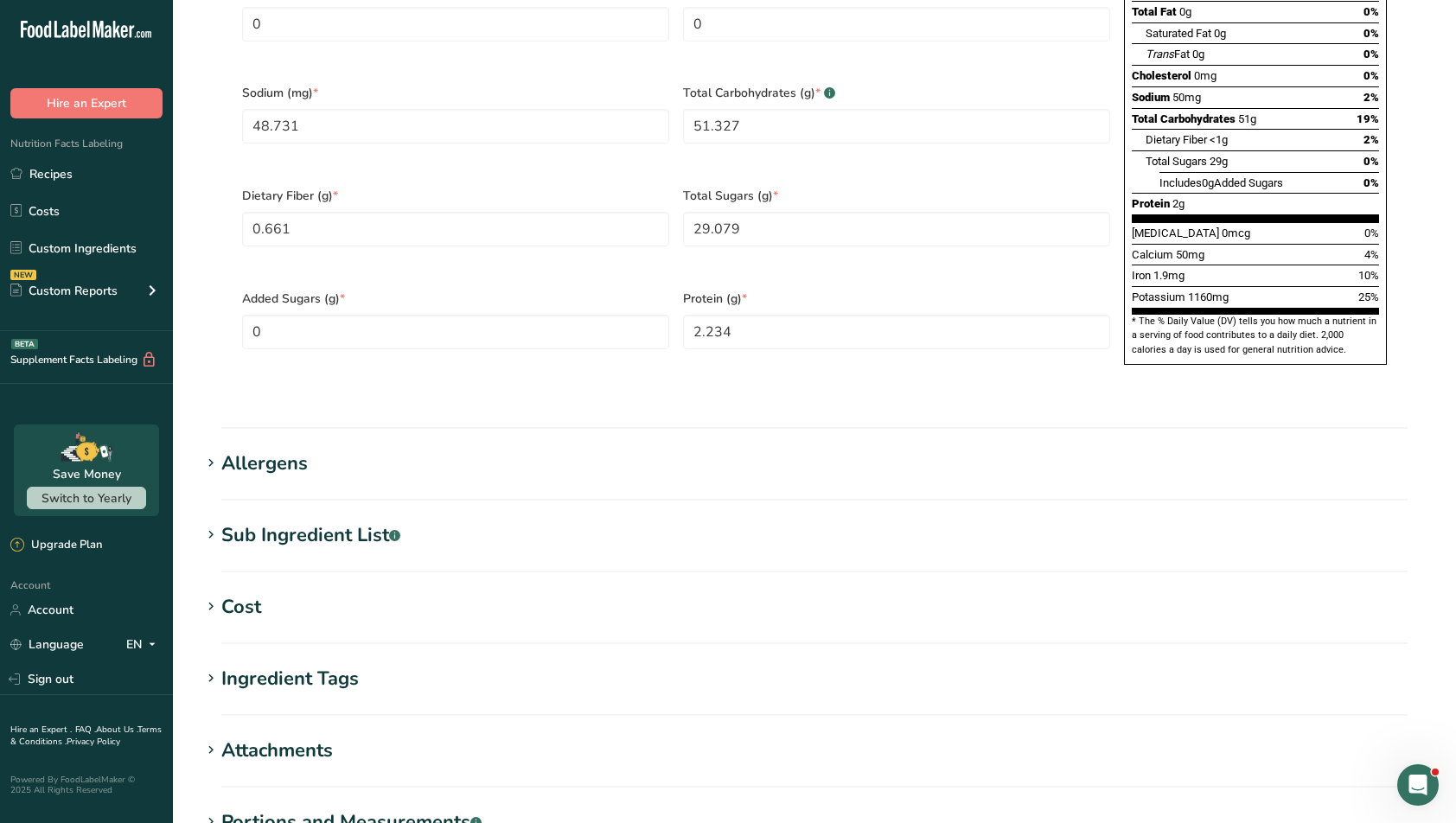
scroll to position [1208, 0]
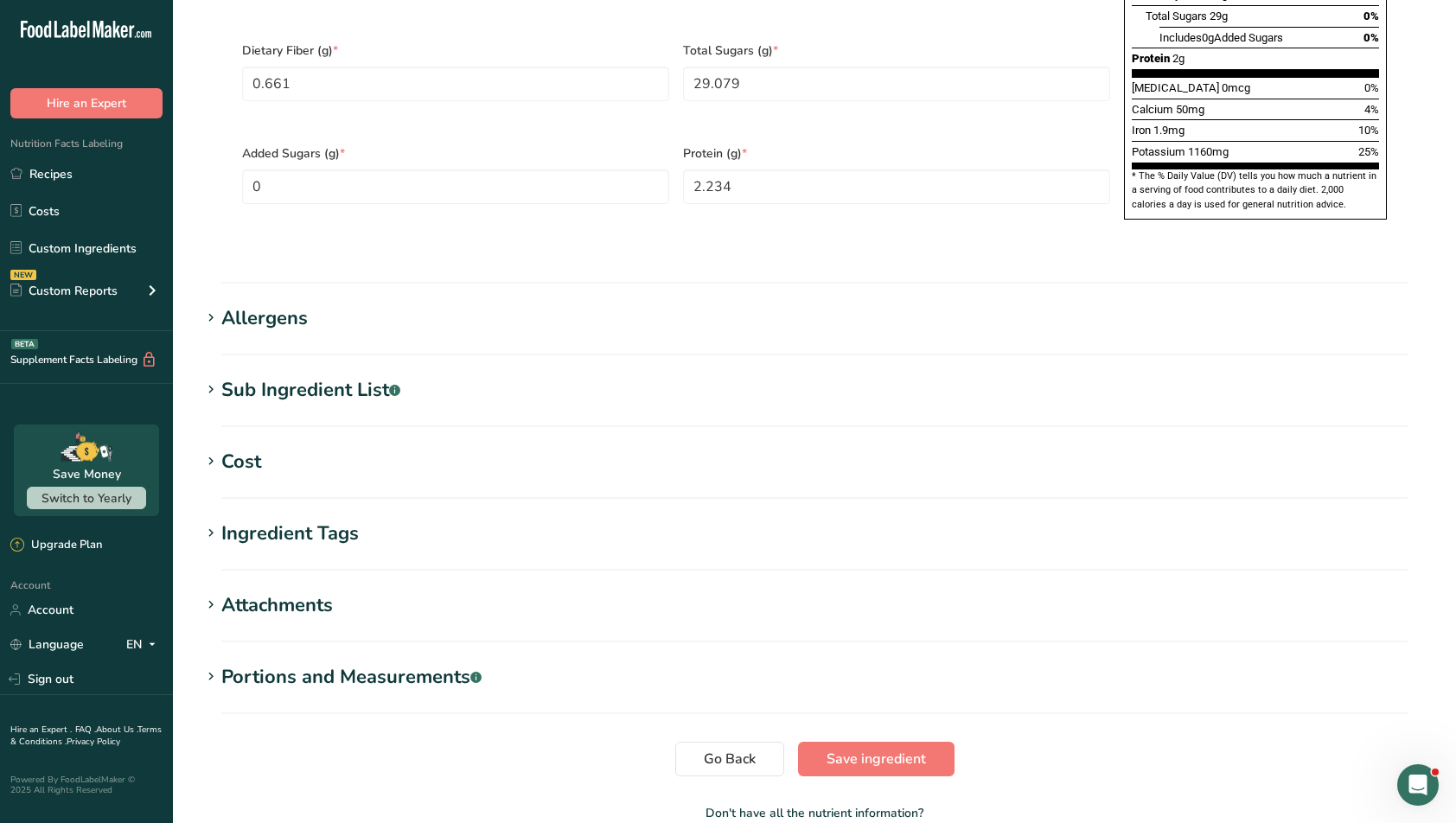
click at [267, 376] on div "Sub Ingredient List .a-a{fill:#347362;}.b-a{fill:#fff;}" at bounding box center [311, 390] width 179 height 29
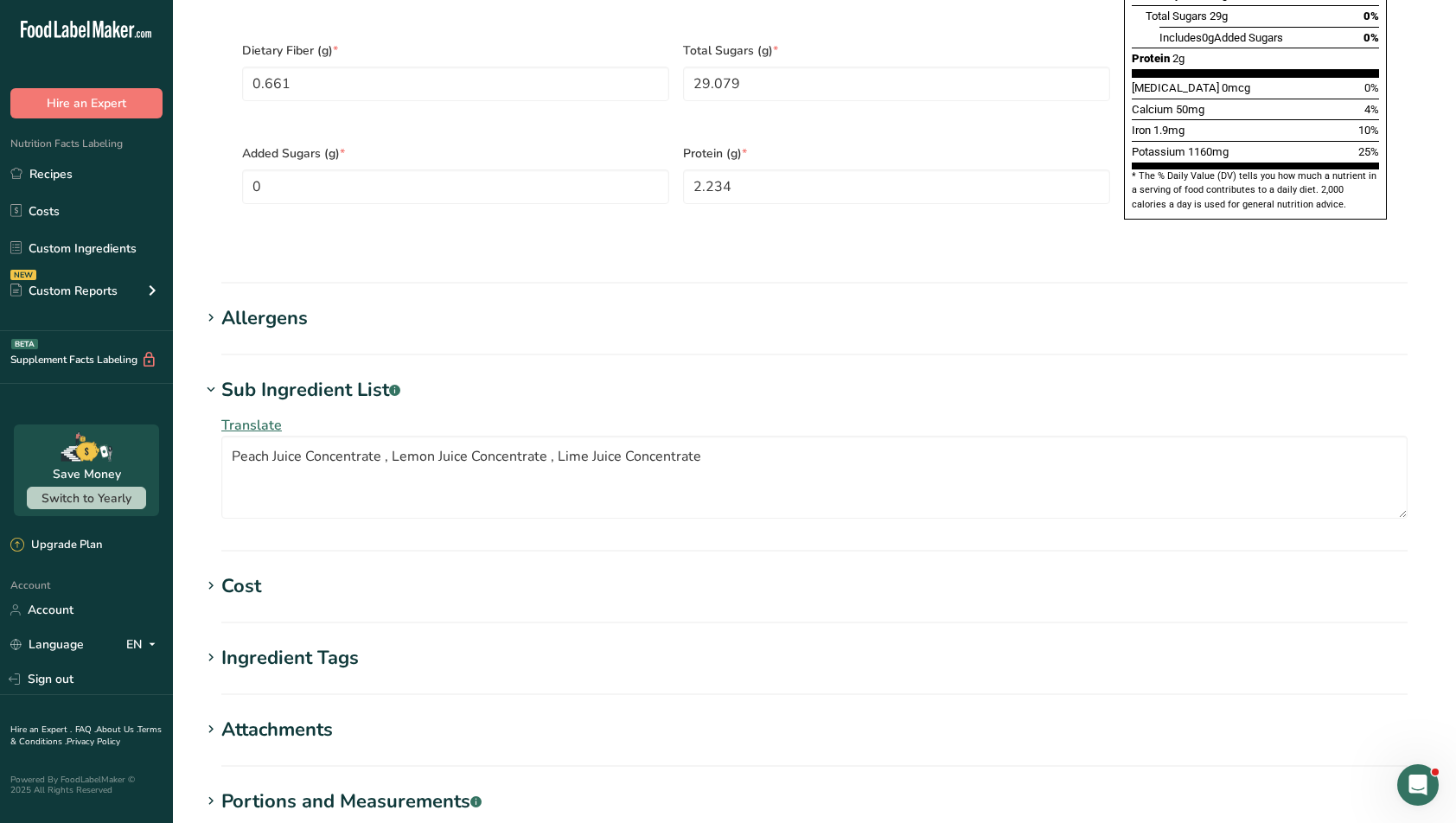
click at [267, 304] on section "Allergens Add any known allergens associated with your ingredient Soy Tree Nuts…" at bounding box center [814, 329] width 1228 height 51
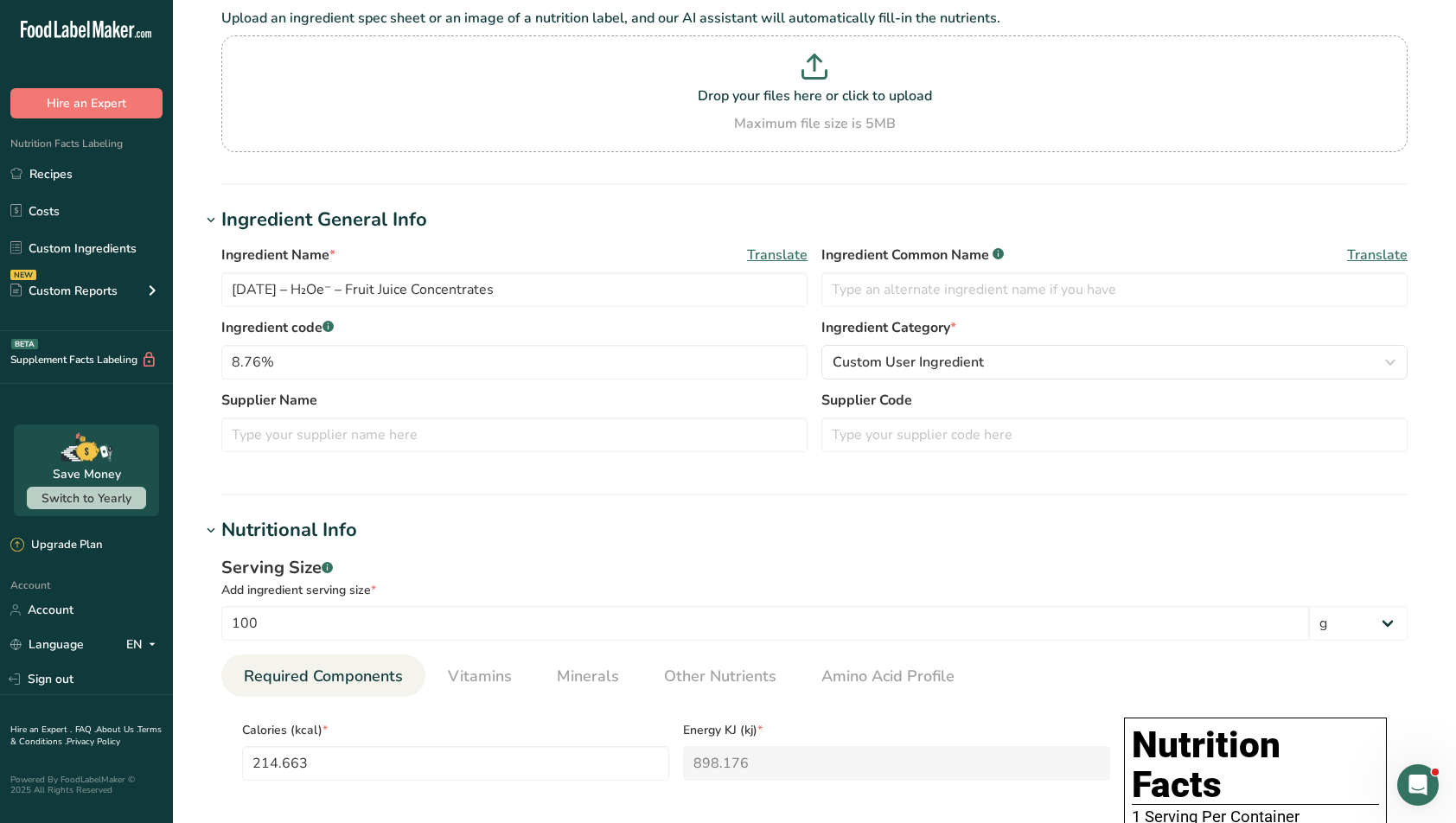
scroll to position [131, 0]
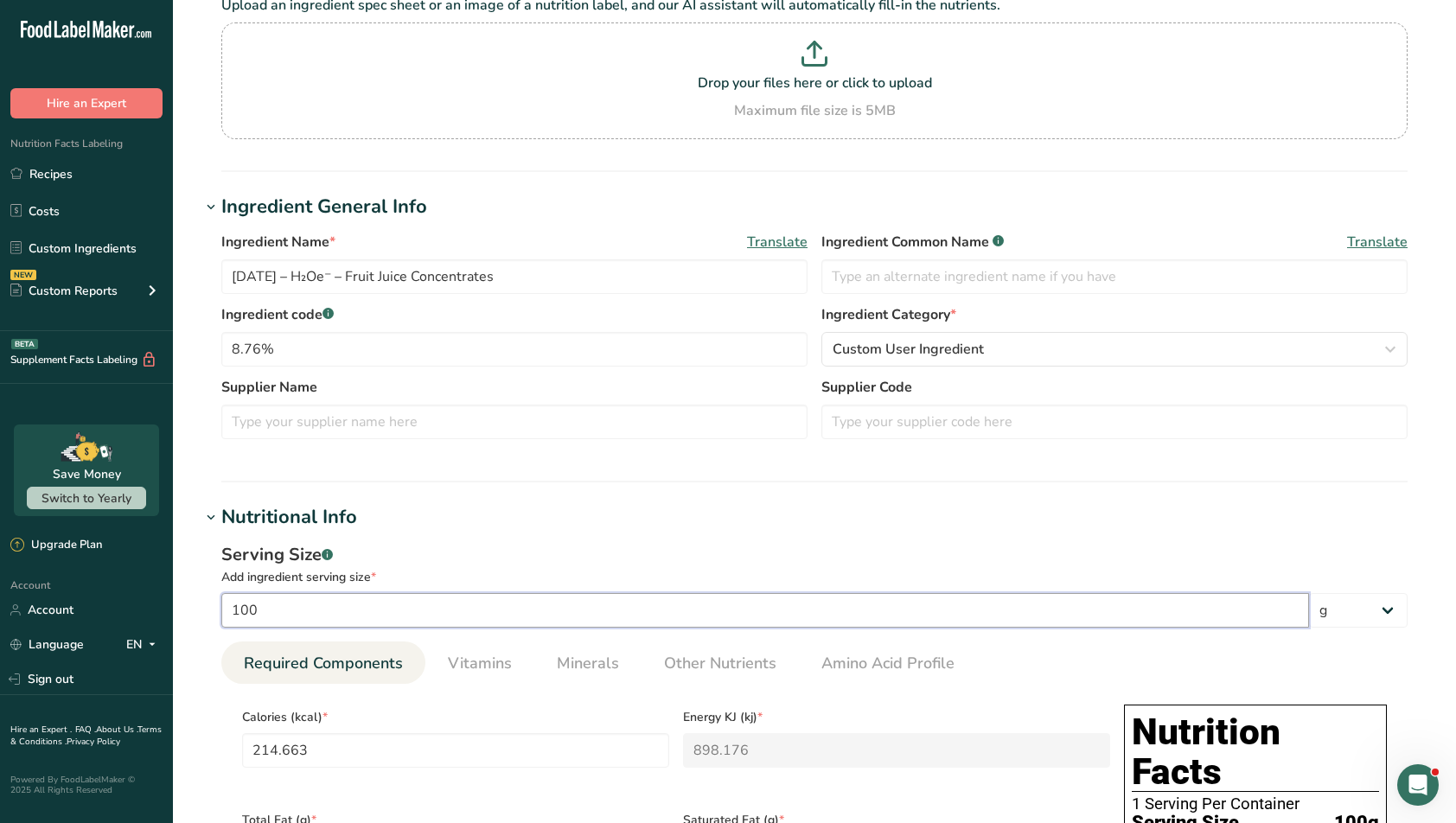
click at [406, 601] on input "100" at bounding box center [765, 610] width 1088 height 35
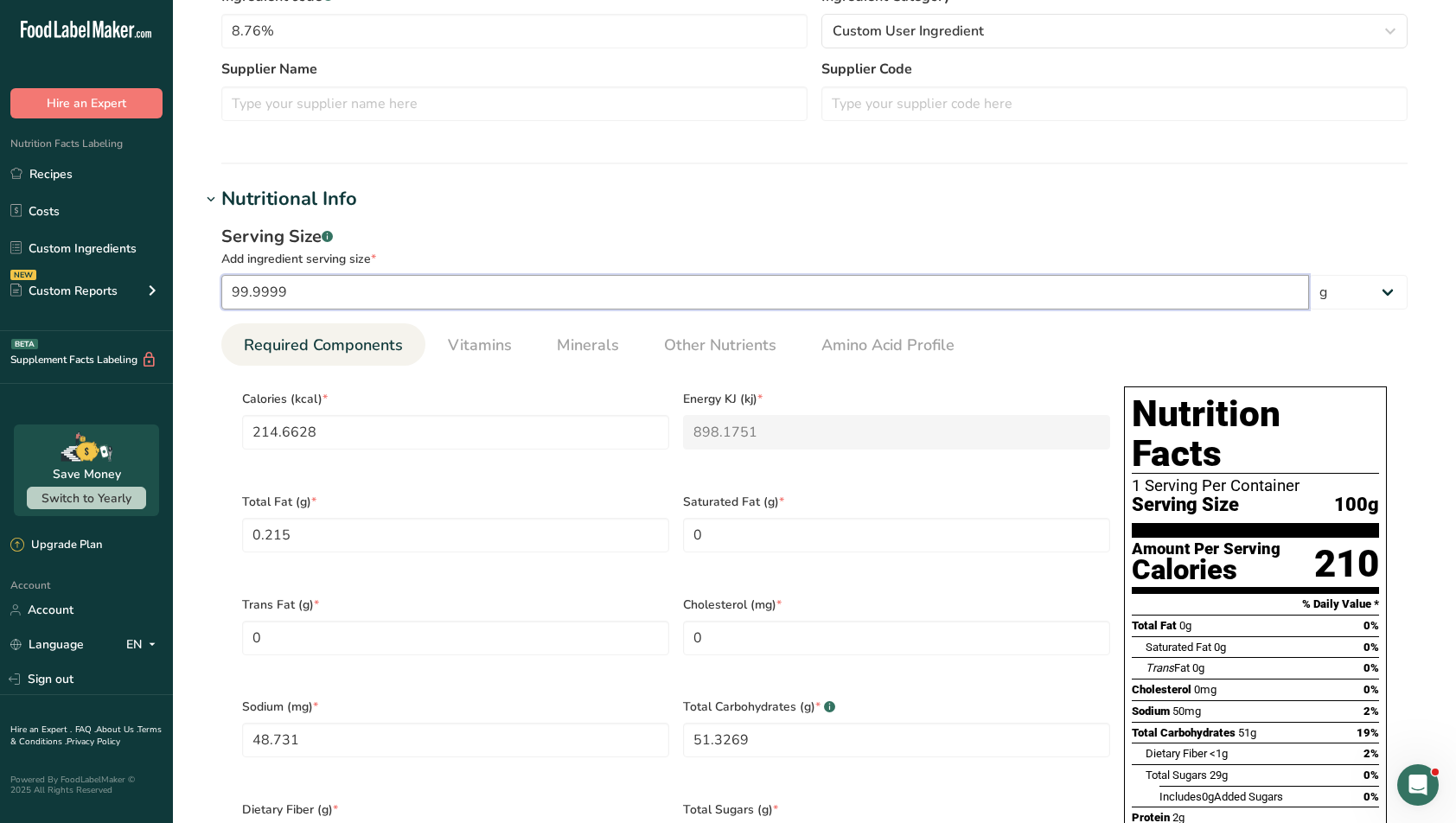
scroll to position [569, 0]
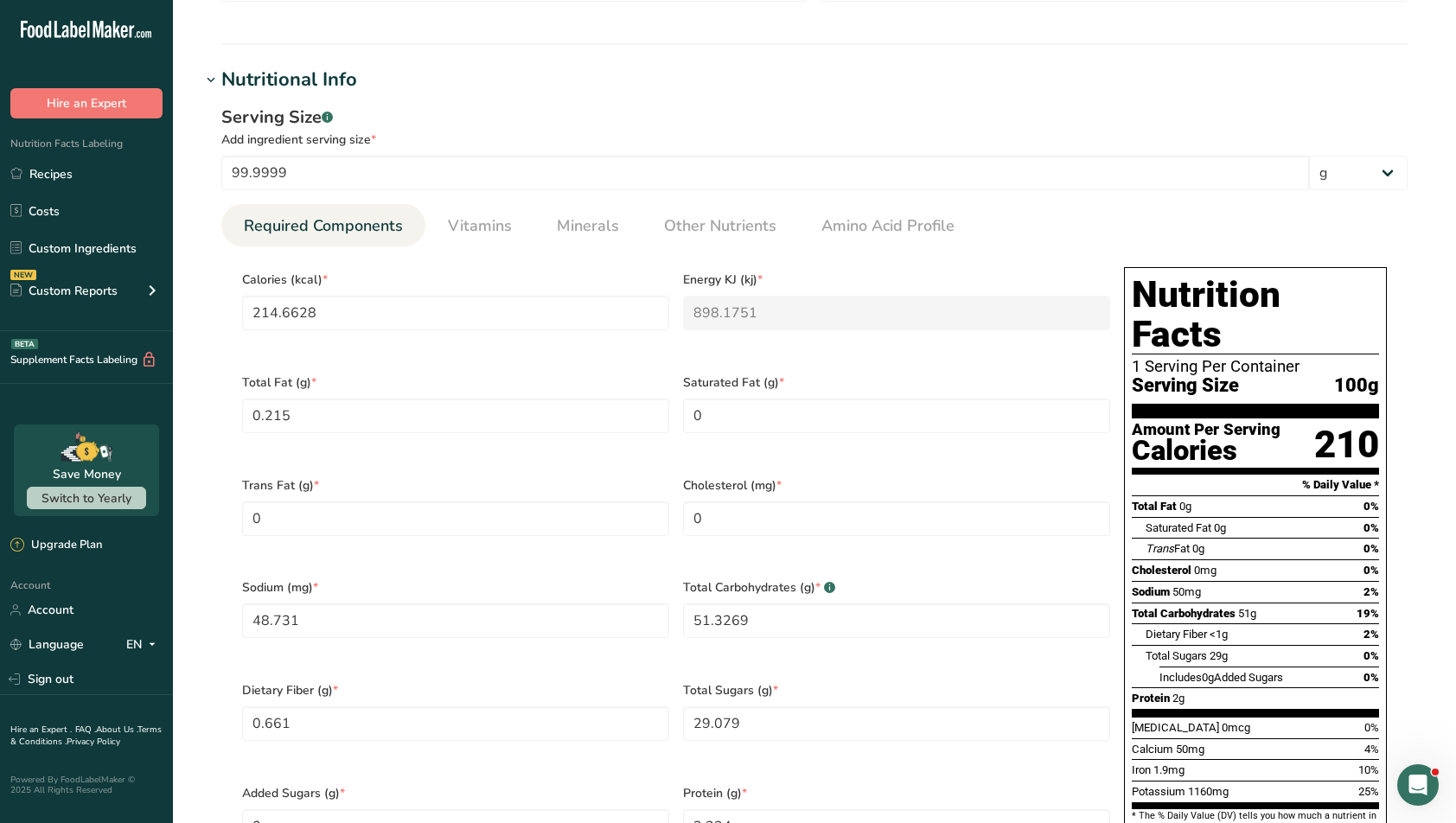
click at [419, 136] on div "Add ingredient serving size *" at bounding box center [814, 139] width 1186 height 18
click at [369, 158] on input "99.9999" at bounding box center [765, 173] width 1088 height 35
click at [404, 130] on div "Add ingredient serving size *" at bounding box center [814, 139] width 1186 height 18
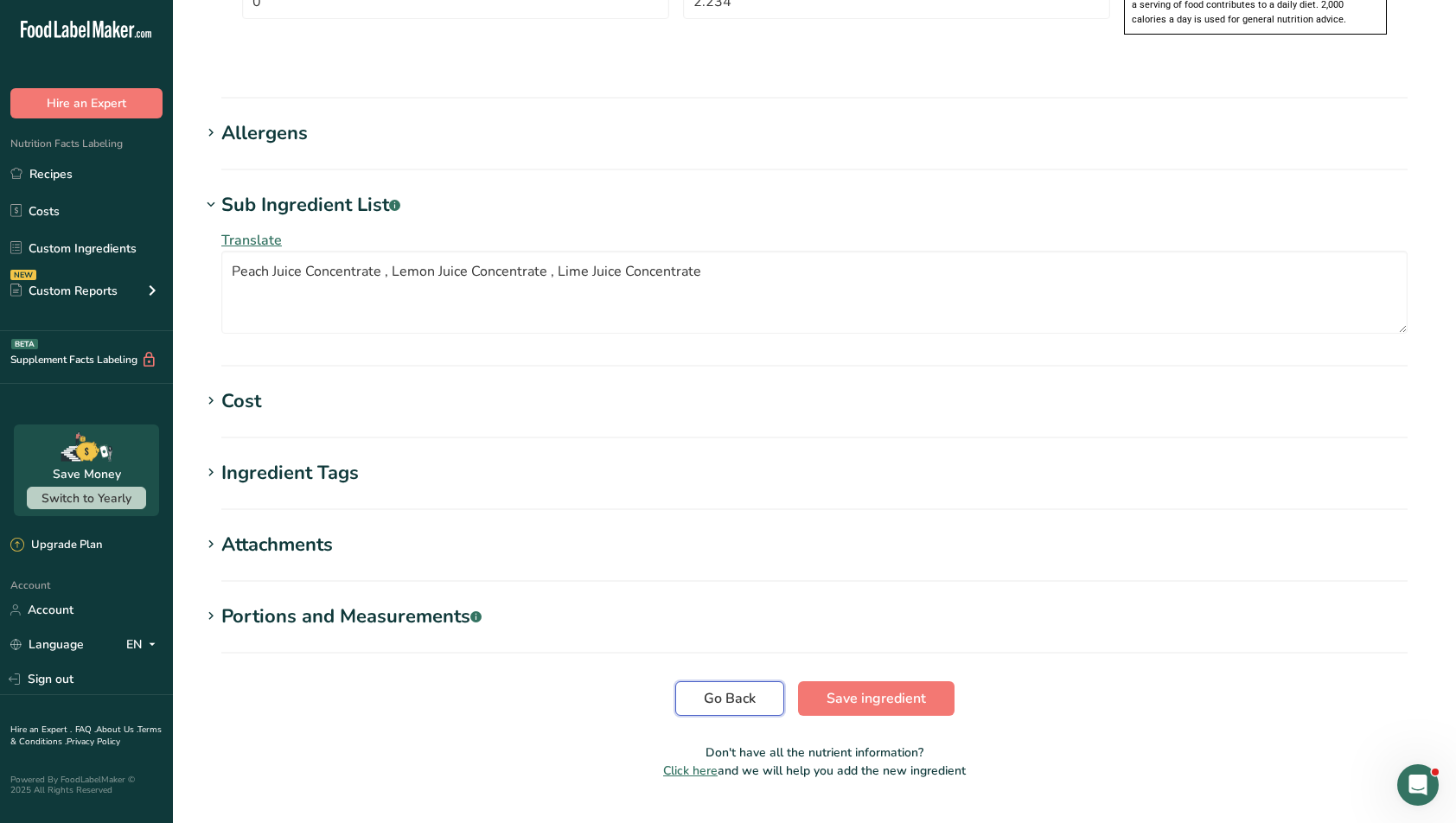
click at [699, 681] on button "Go Back" at bounding box center [730, 698] width 109 height 35
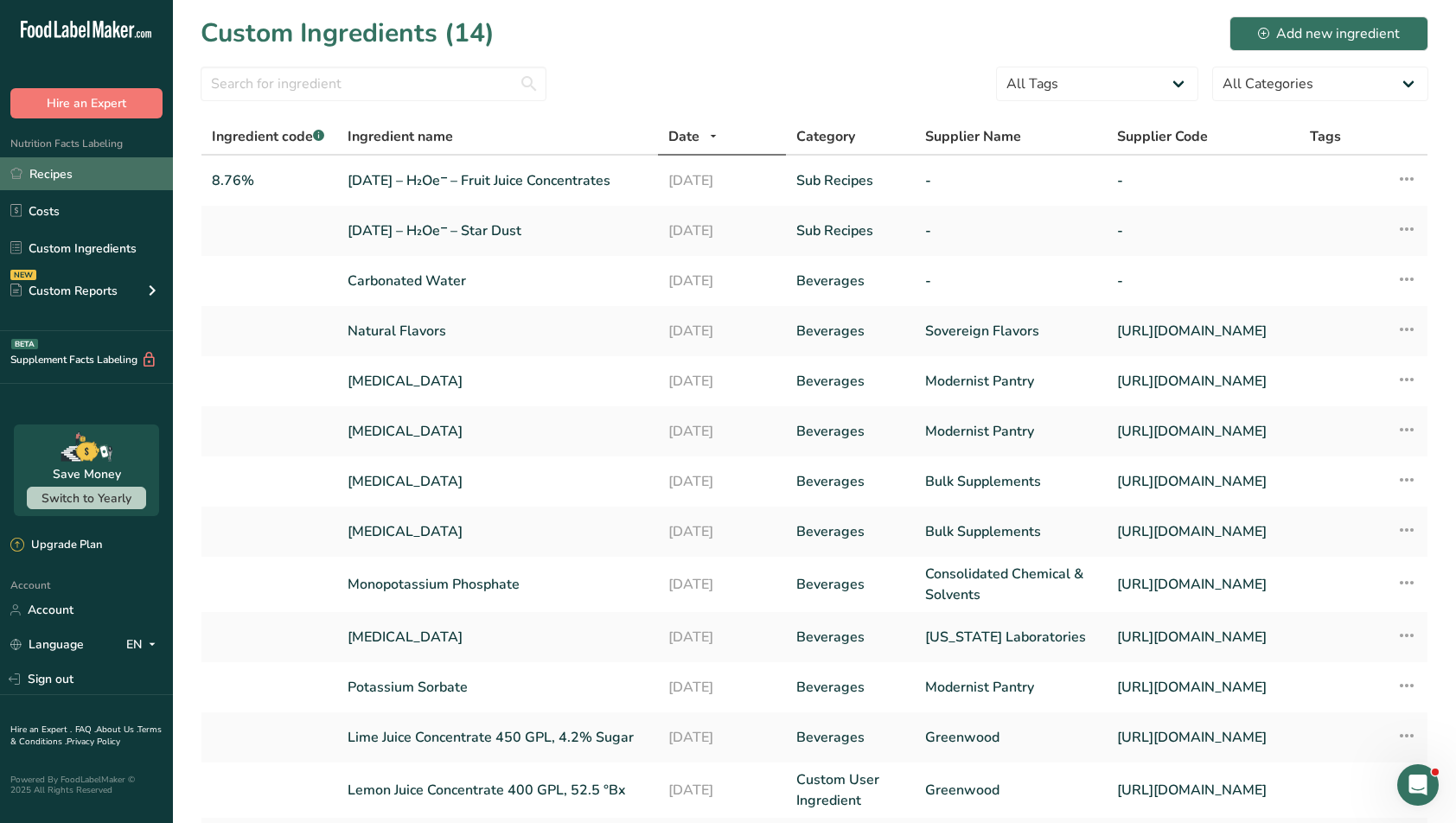
click at [74, 183] on link "Recipes" at bounding box center [86, 173] width 173 height 33
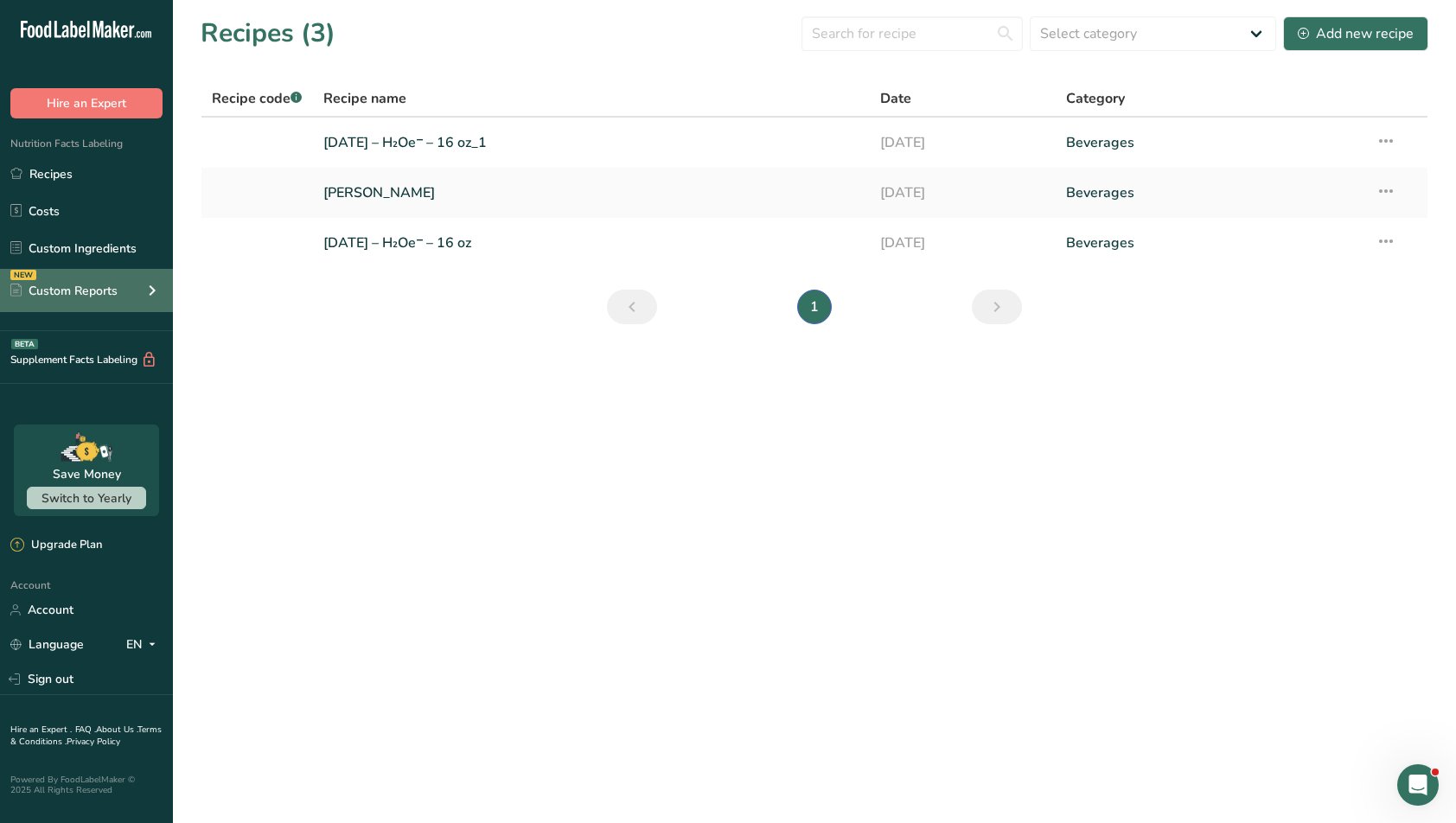
click at [74, 301] on div "NEW Custom Reports" at bounding box center [86, 291] width 173 height 44
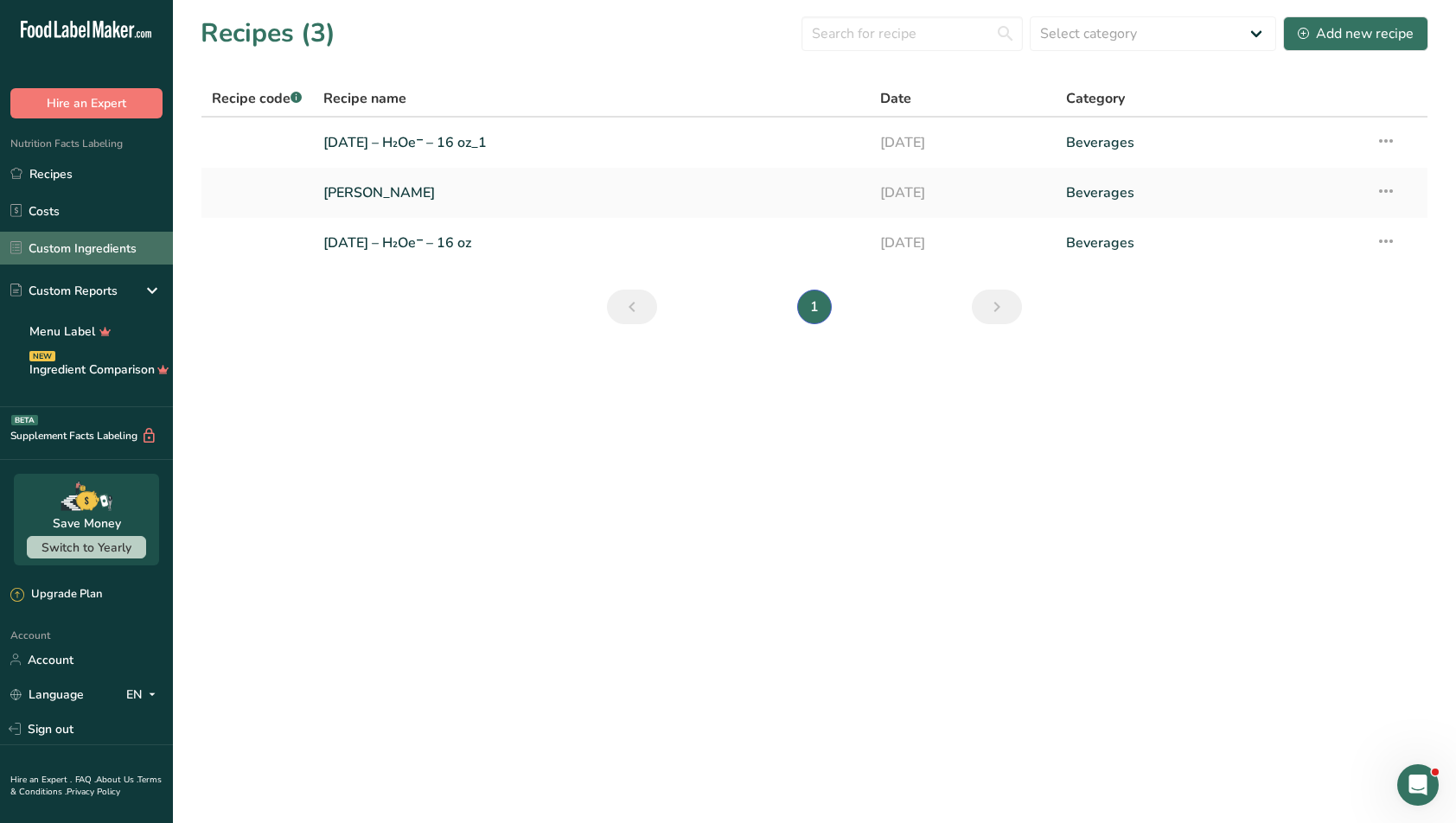
click at [73, 249] on link "Custom Ingredients" at bounding box center [86, 247] width 173 height 33
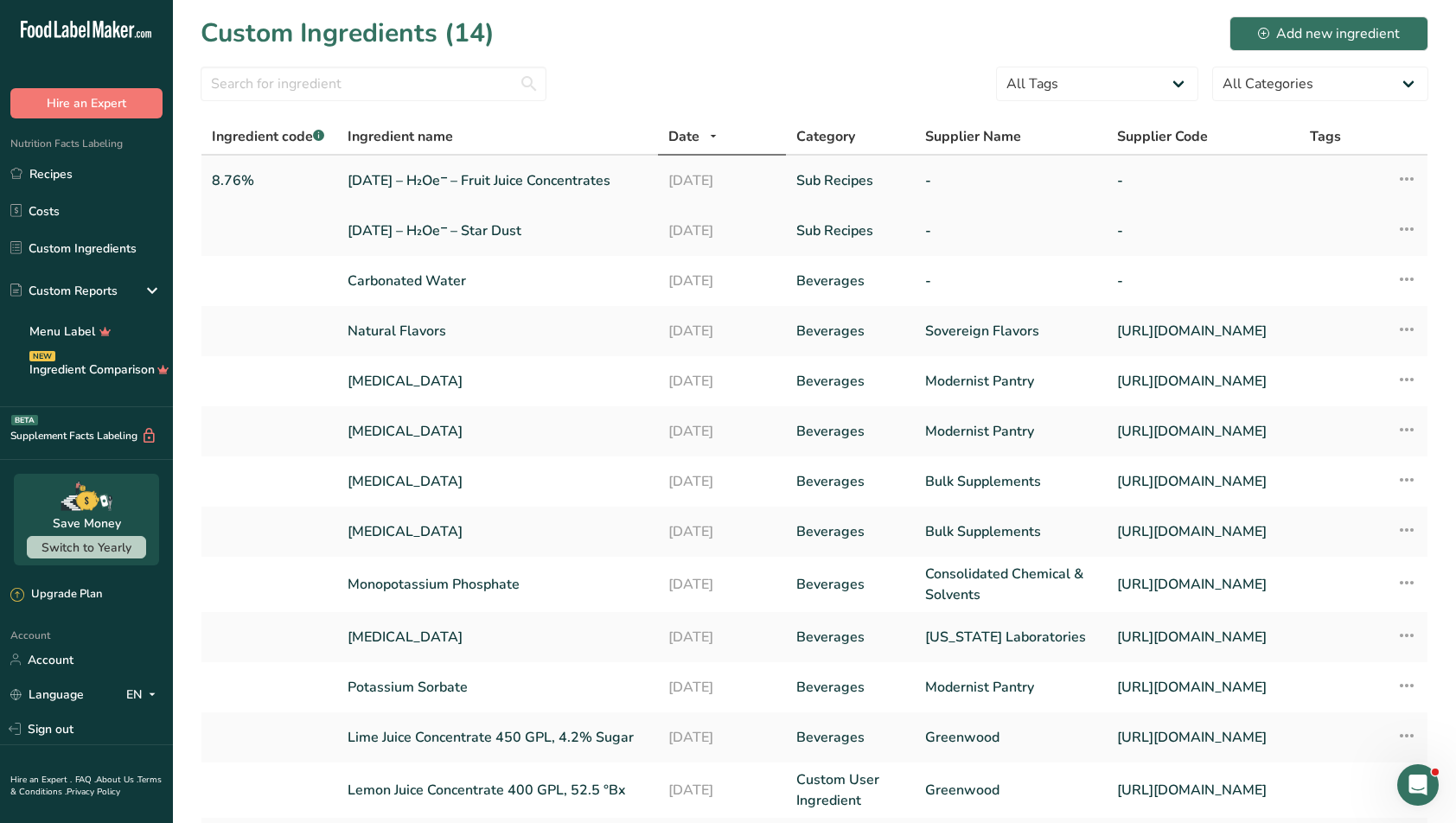
click at [1171, 189] on icon at bounding box center [1405, 178] width 21 height 31
click at [1171, 223] on span "Edit Ingredient" at bounding box center [1310, 217] width 80 height 18
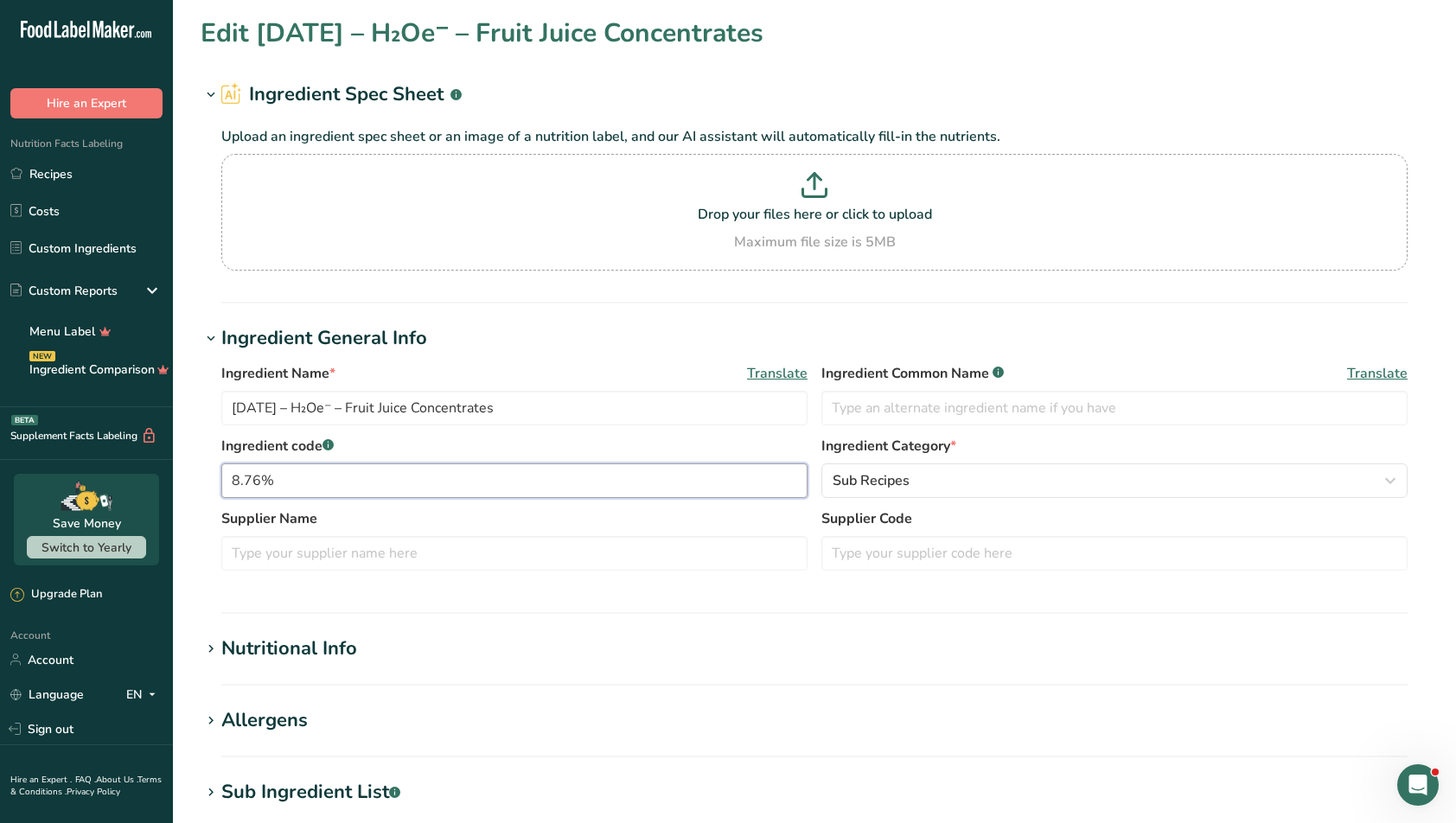
drag, startPoint x: 301, startPoint y: 475, endPoint x: 212, endPoint y: 474, distance: 89.0
click at [214, 475] on div "Ingredient Name * Translate [DATE] – H₂Oe⁻ – Fruit Juice Concentrates Ingredien…" at bounding box center [814, 472] width 1228 height 238
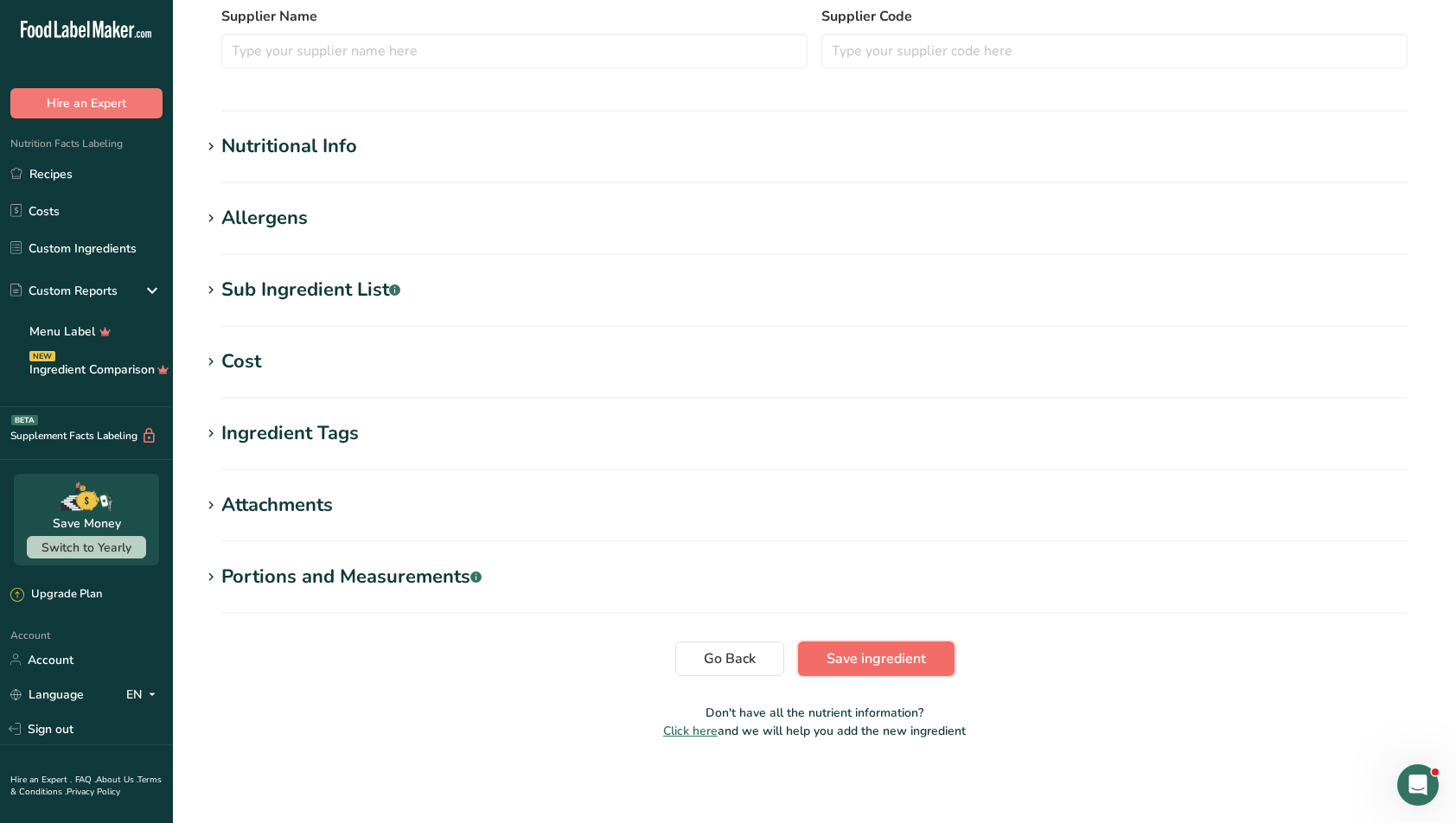
click at [832, 654] on span "Save ingredient" at bounding box center [876, 658] width 99 height 21
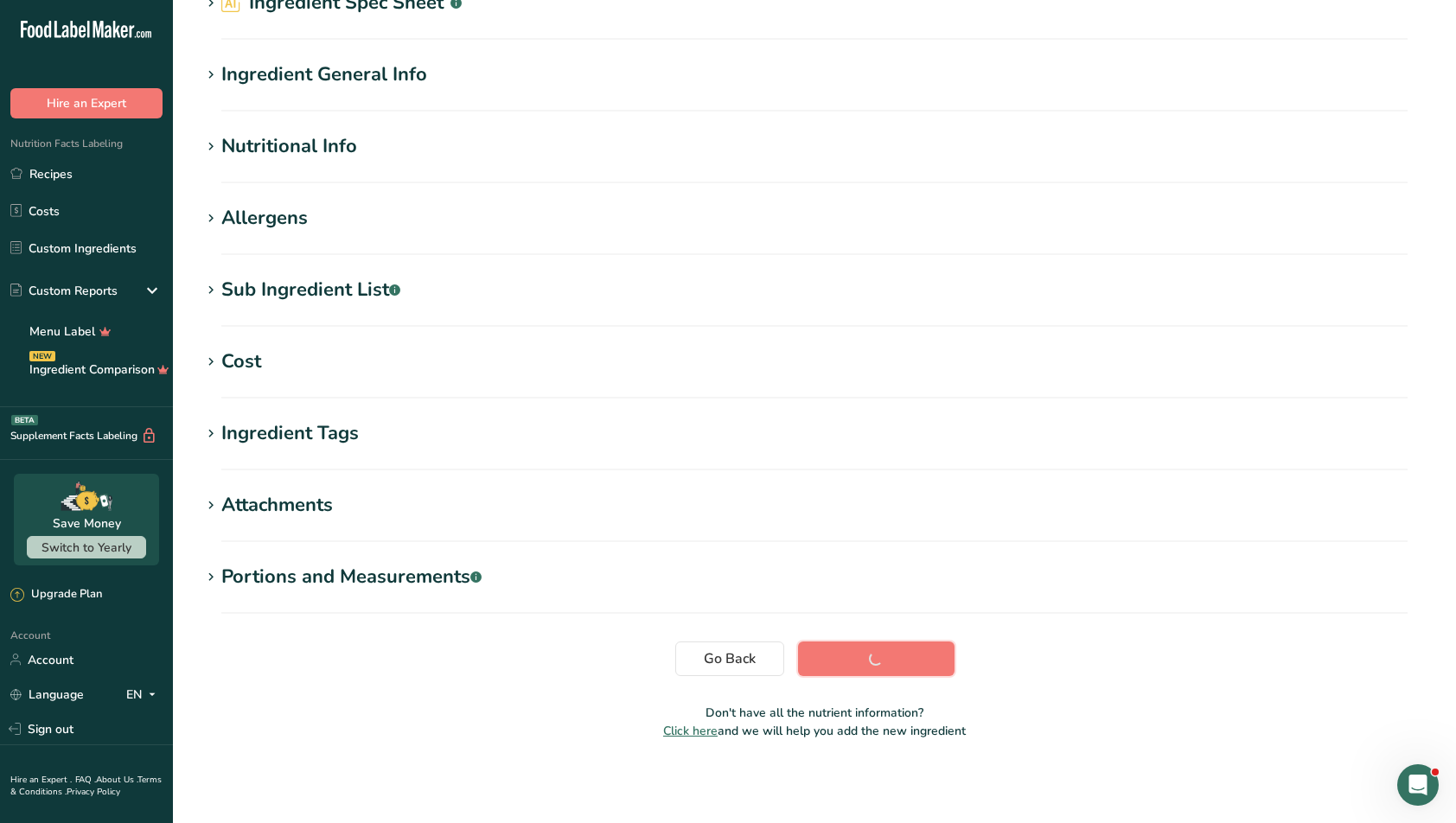
scroll to position [91, 0]
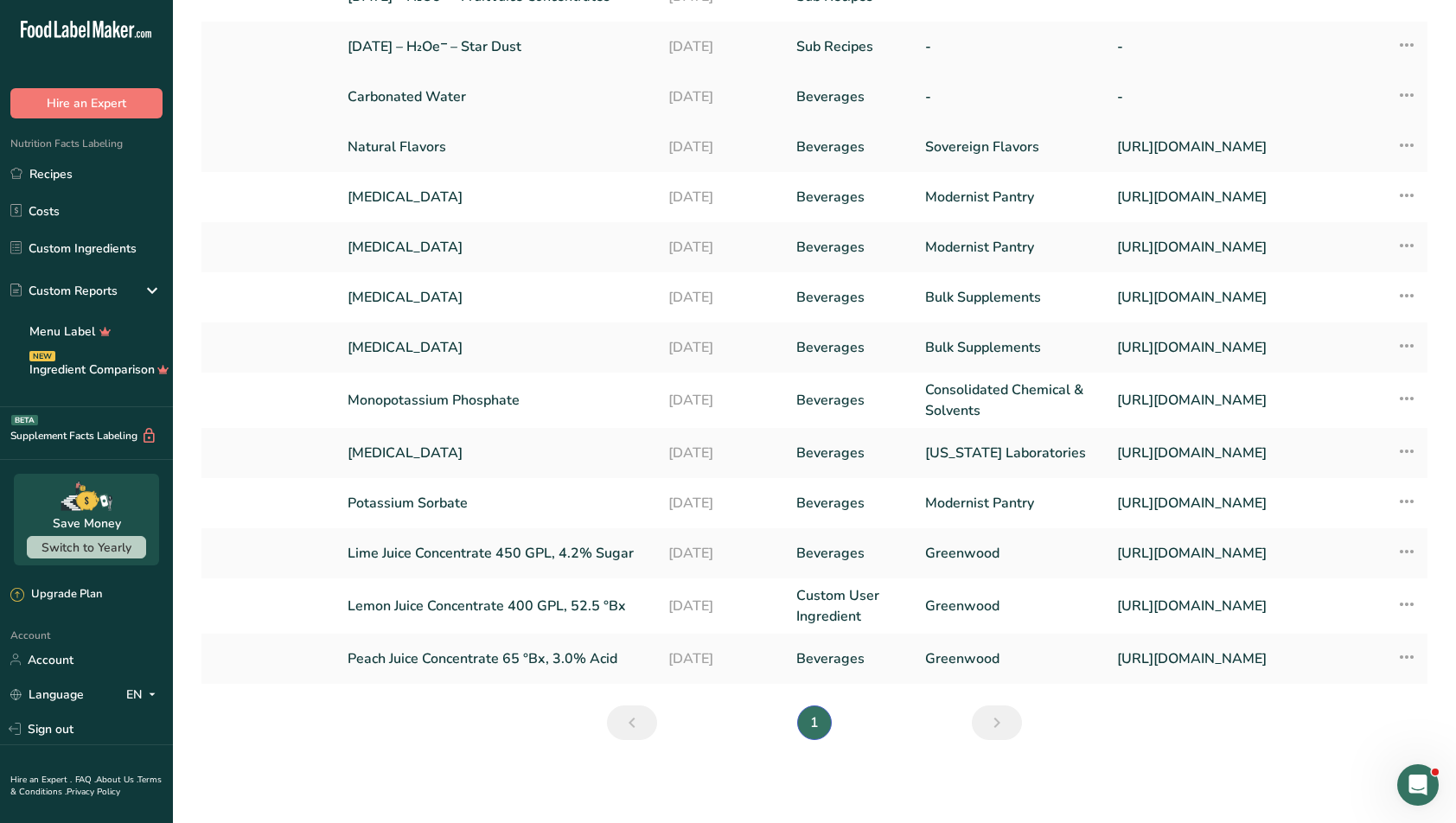
scroll to position [288, 0]
click at [1171, 589] on icon at bounding box center [1405, 604] width 21 height 31
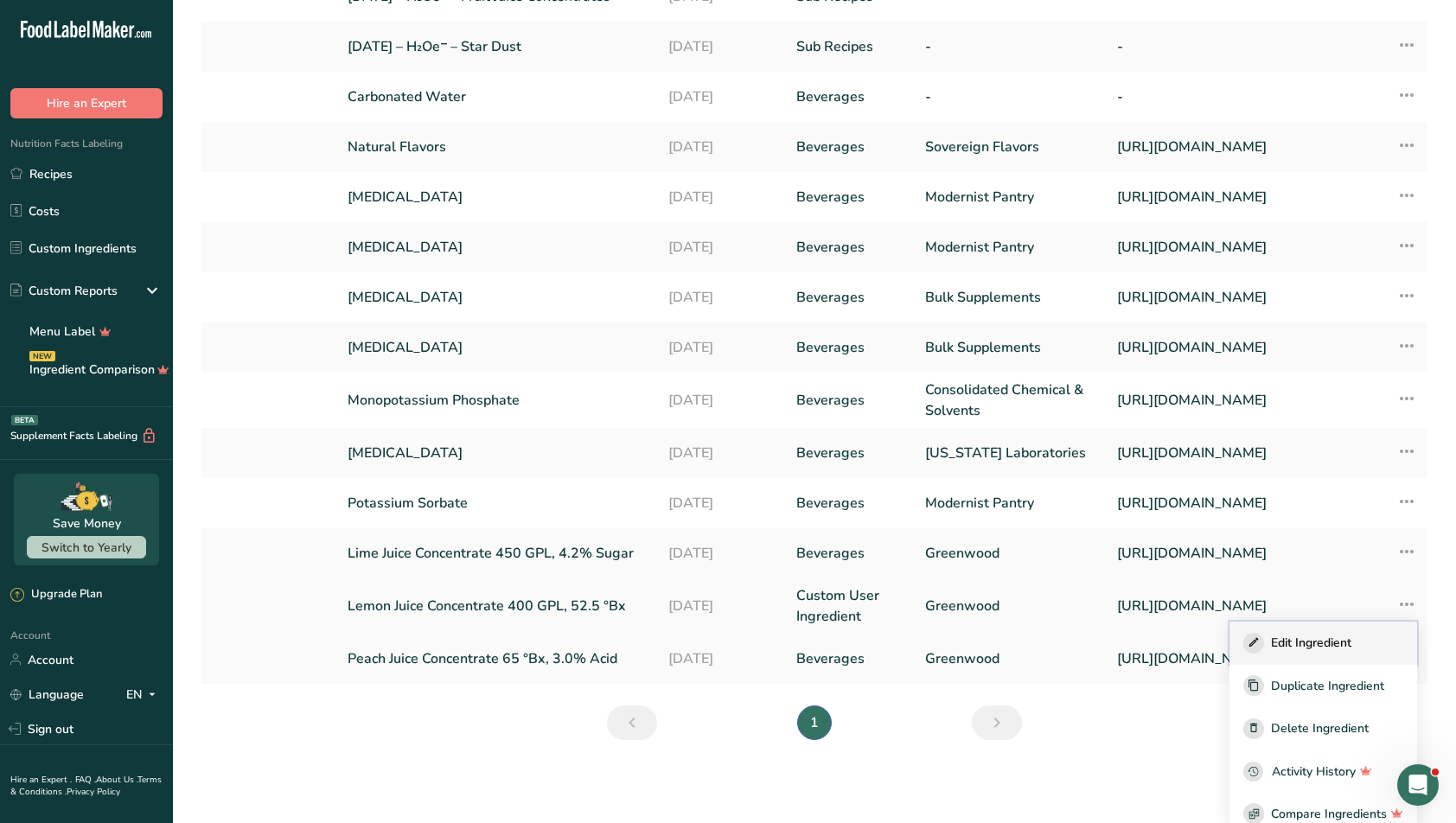
click at [1171, 633] on span "Edit Ingredient" at bounding box center [1310, 642] width 80 height 18
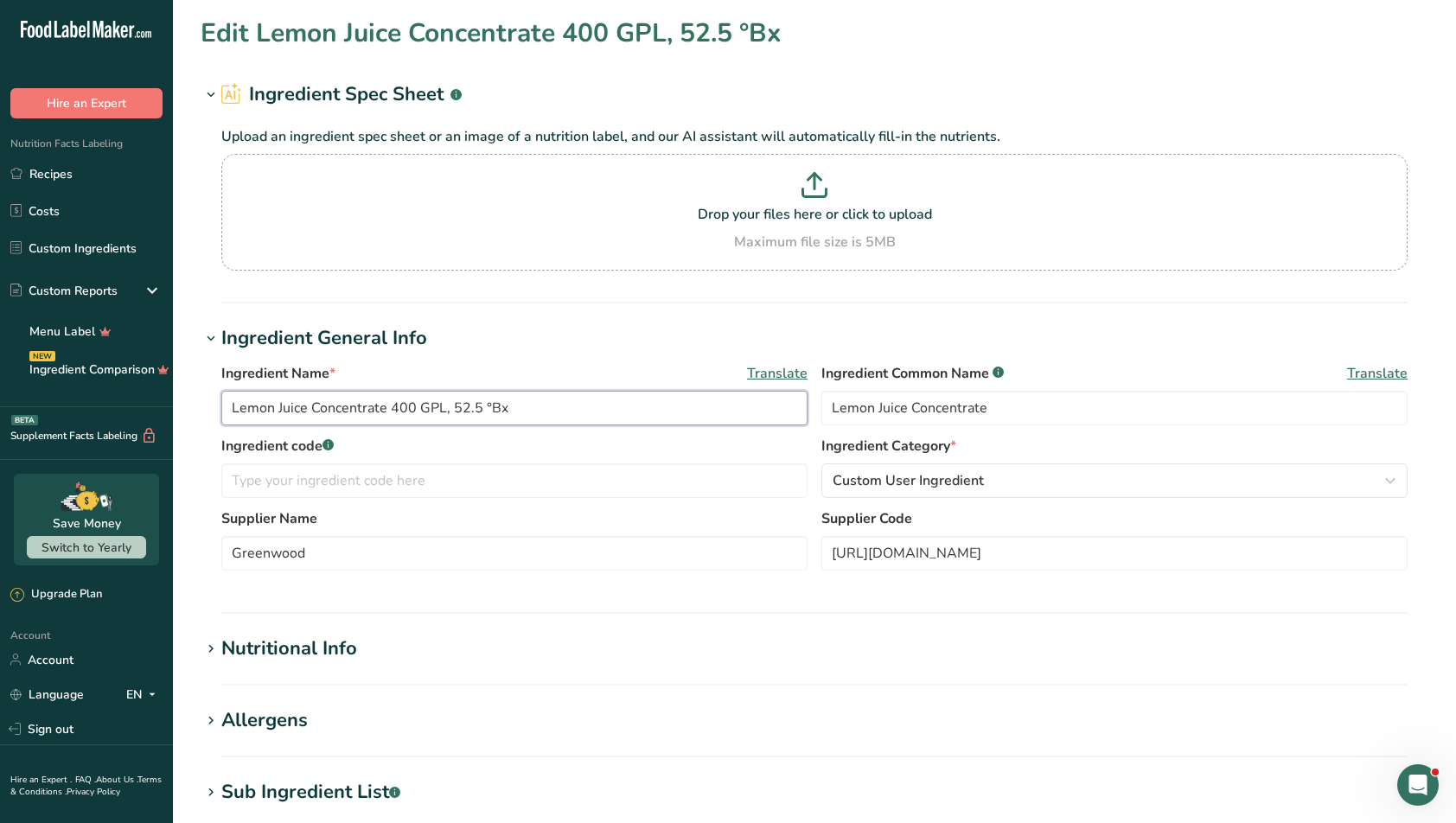
drag, startPoint x: 453, startPoint y: 410, endPoint x: 515, endPoint y: 405, distance: 62.2
click at [511, 406] on input "Lemon Juice Concentrate 400 GPL, 52.5 °Bx" at bounding box center [514, 407] width 586 height 35
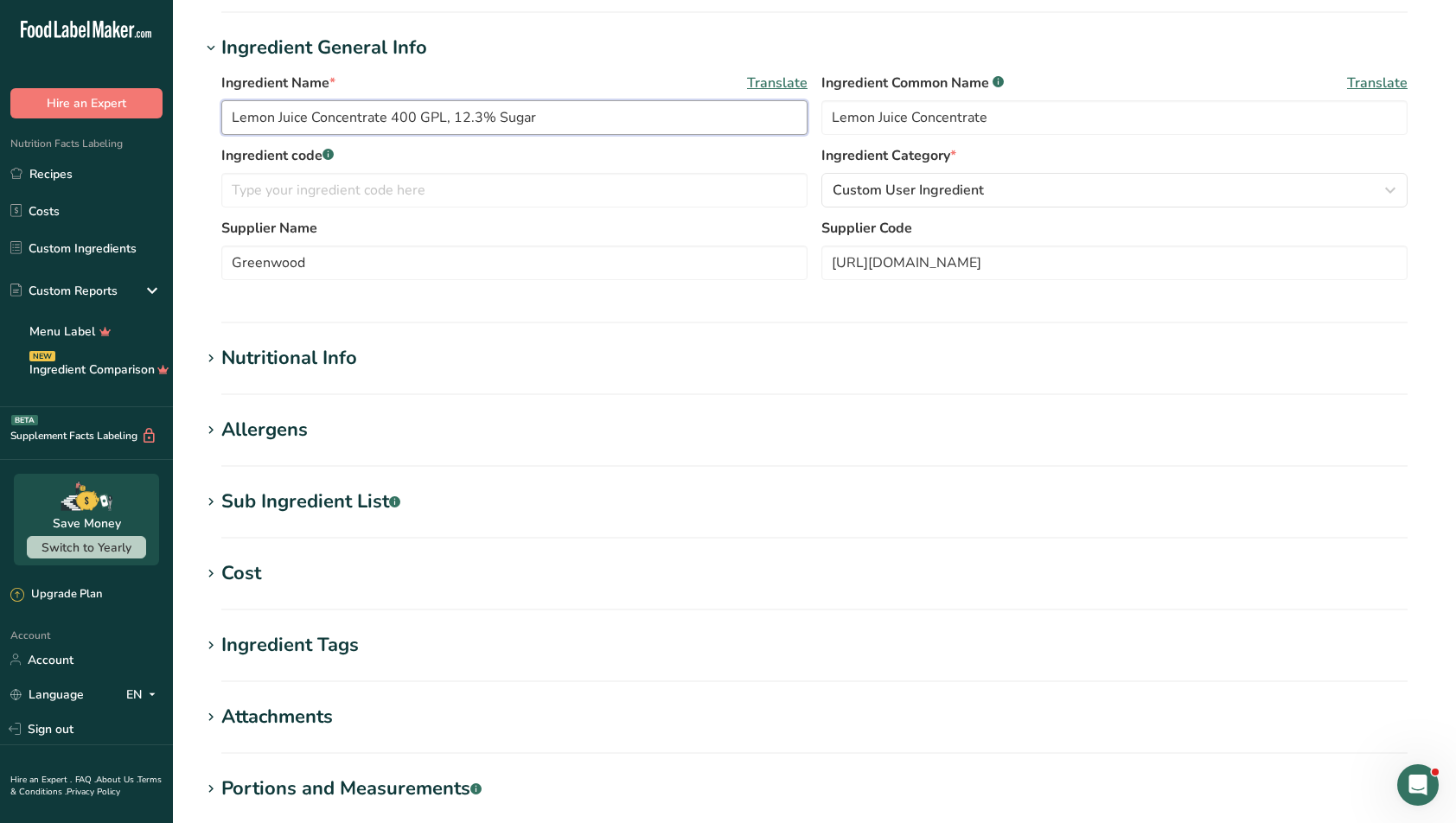
scroll to position [502, 0]
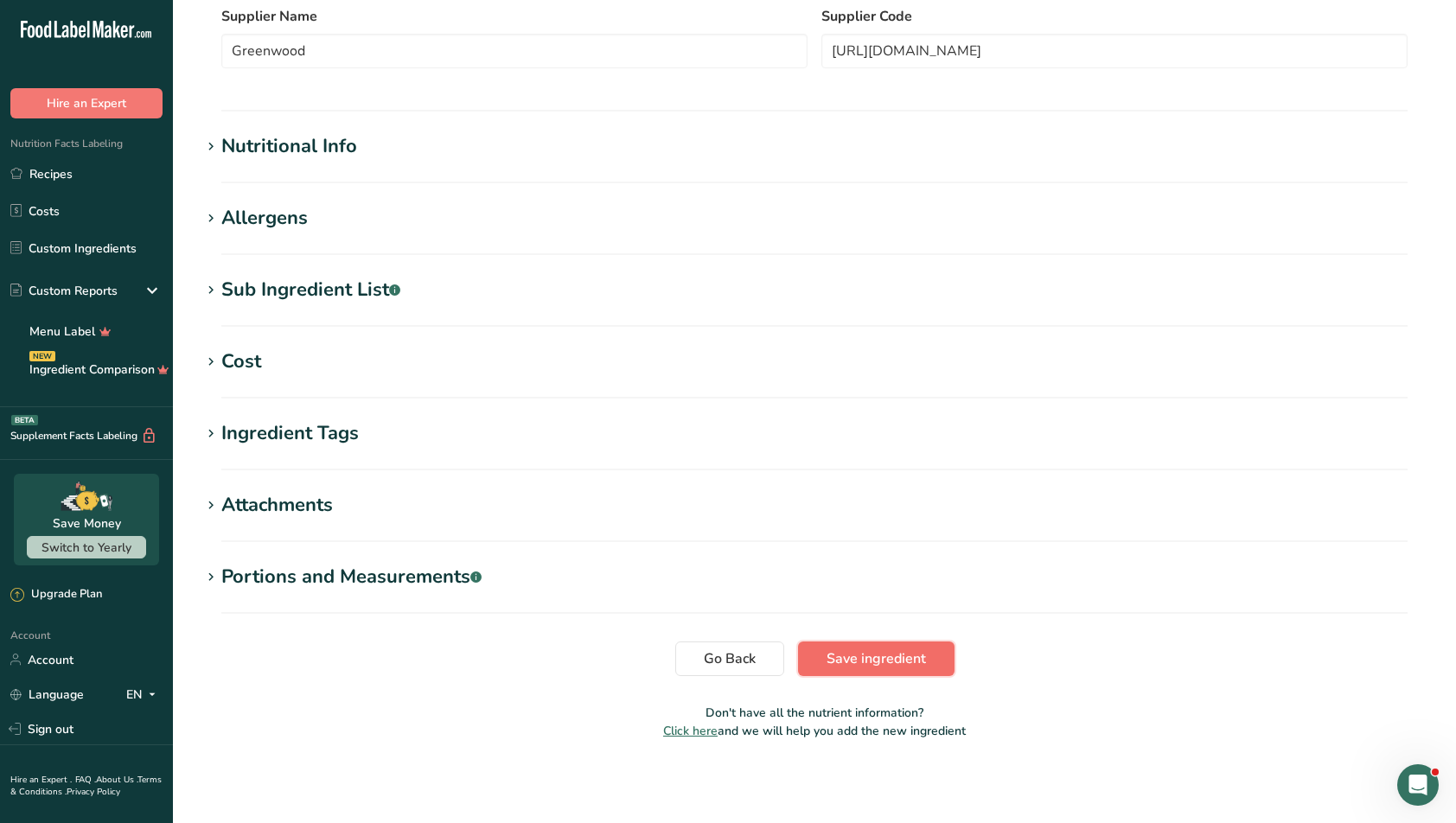
click at [841, 644] on button "Save ingredient" at bounding box center [876, 658] width 157 height 35
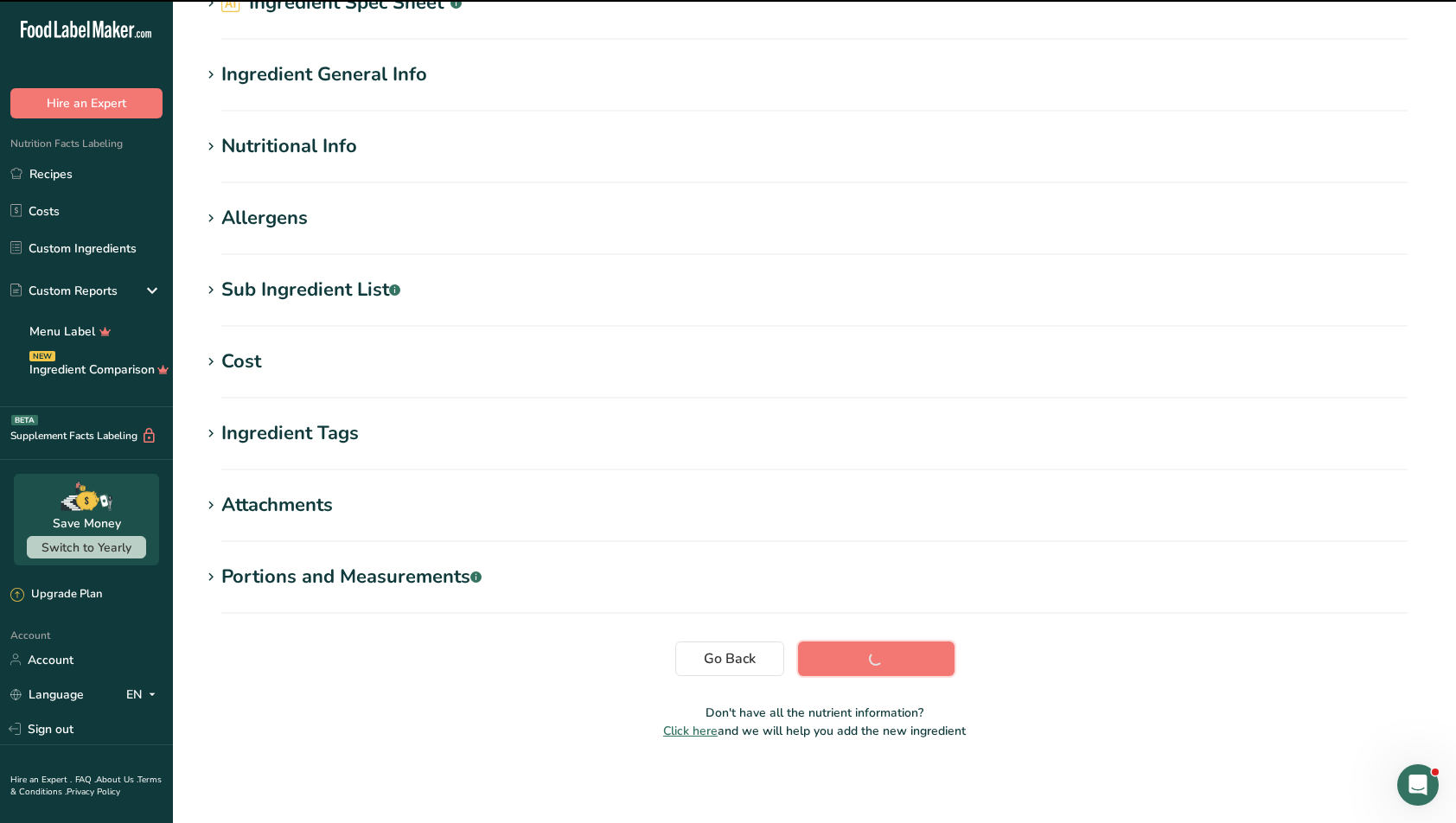
scroll to position [0, 0]
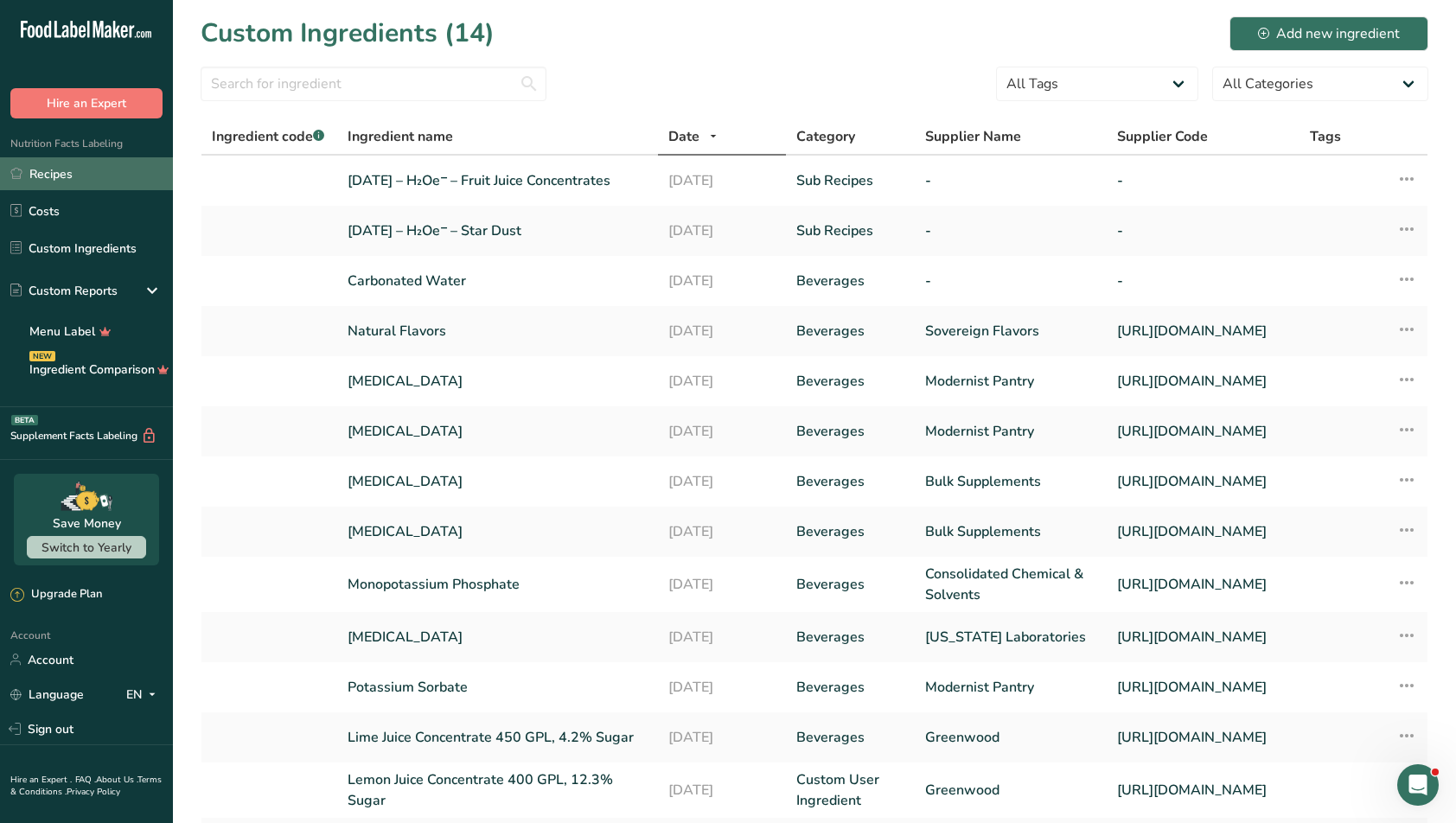
drag, startPoint x: 31, startPoint y: 175, endPoint x: 23, endPoint y: 174, distance: 8.1
click at [30, 175] on link "Recipes" at bounding box center [86, 173] width 173 height 33
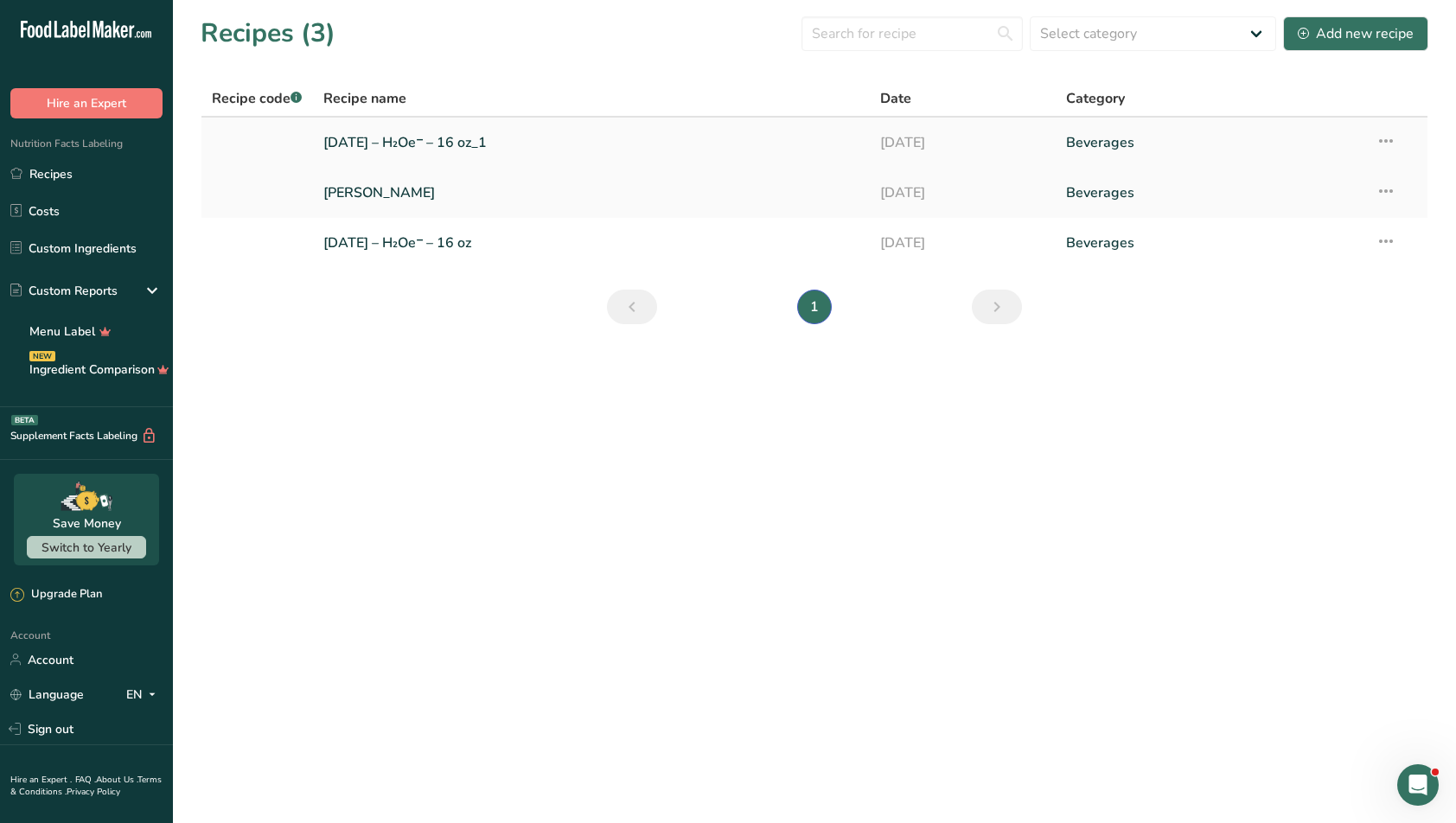
click at [1171, 142] on icon at bounding box center [1385, 140] width 21 height 31
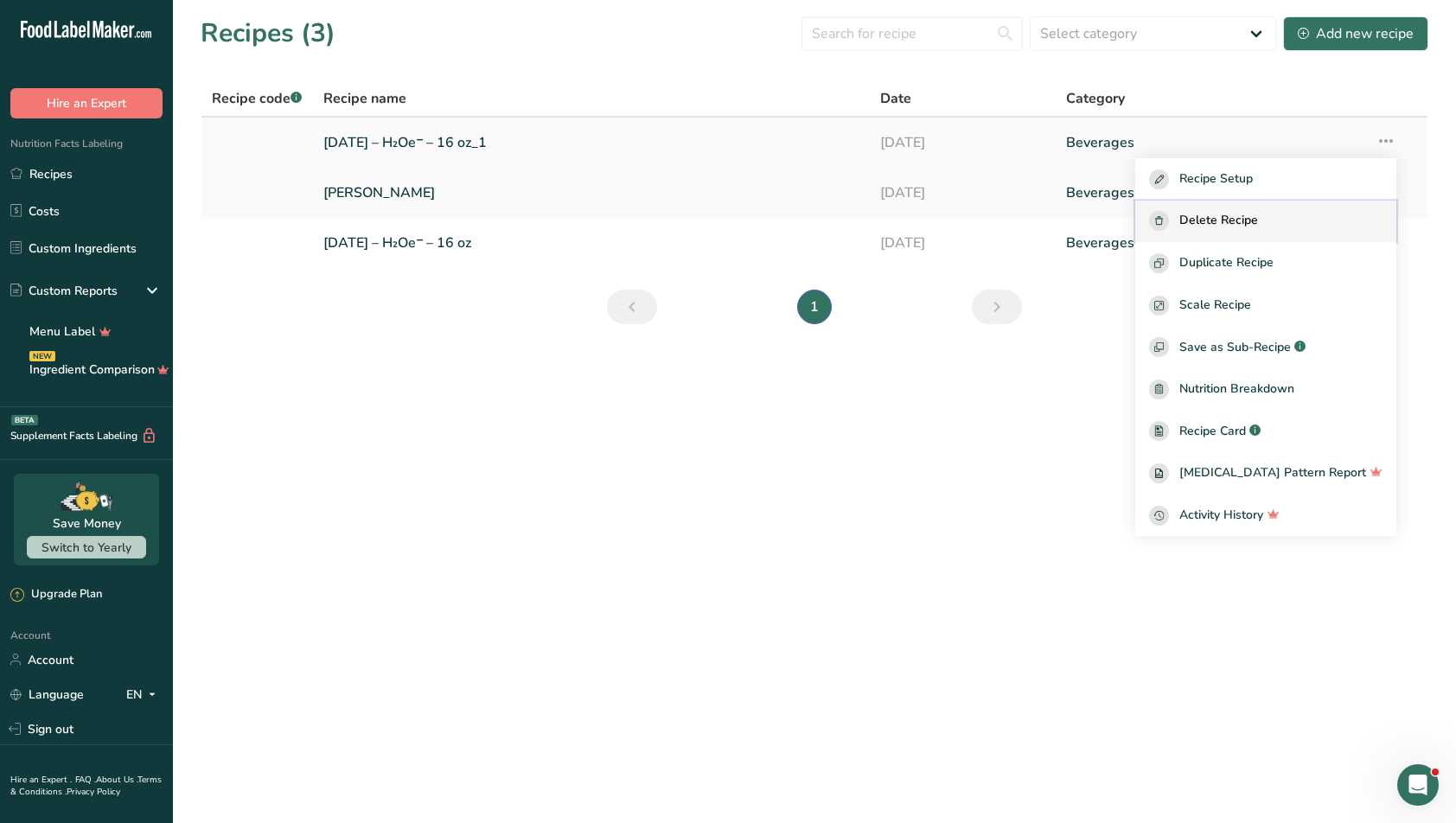
click at [1171, 223] on div "Delete Recipe" at bounding box center [1265, 220] width 233 height 20
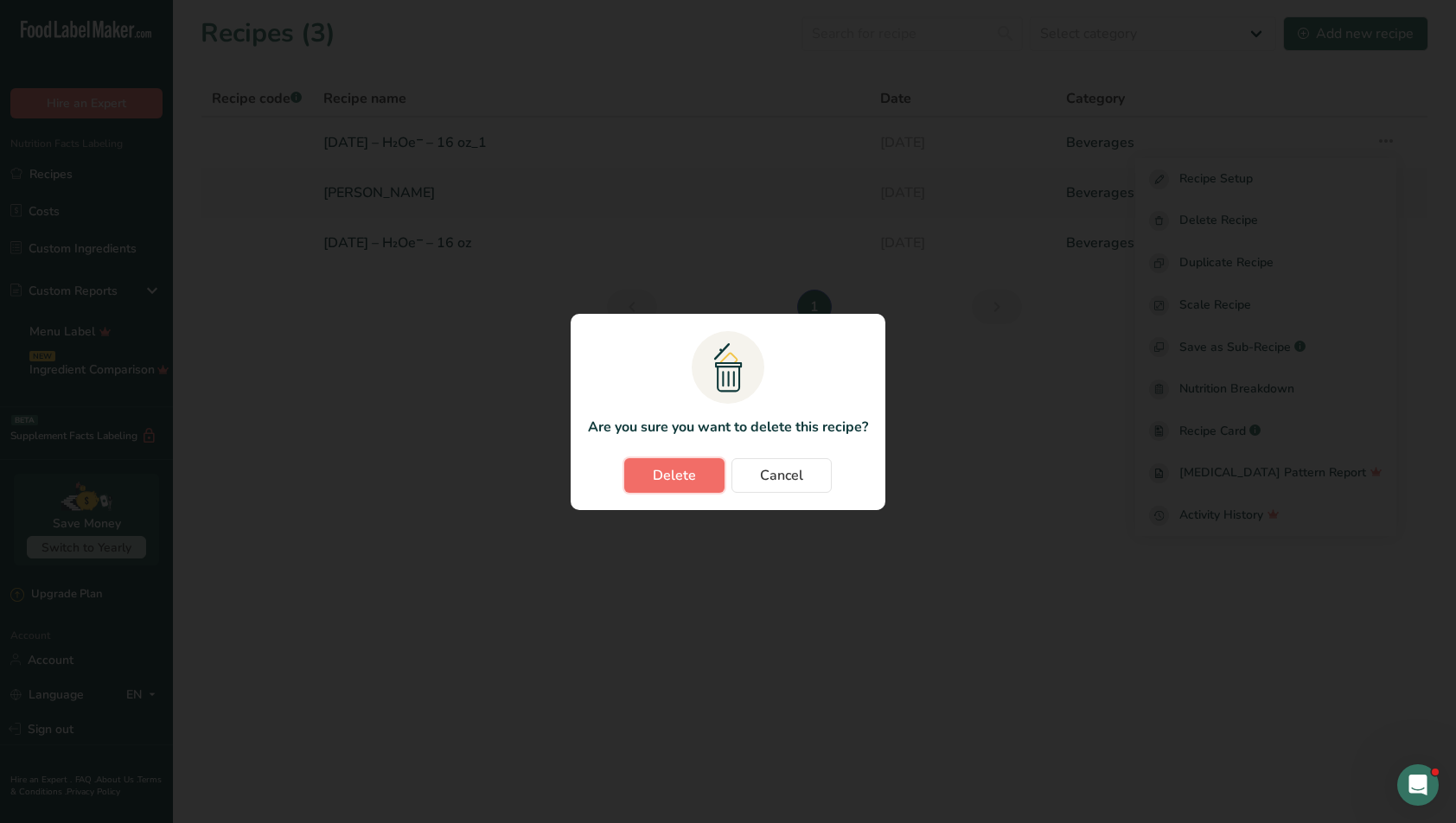
click at [669, 478] on span "Delete" at bounding box center [674, 475] width 44 height 21
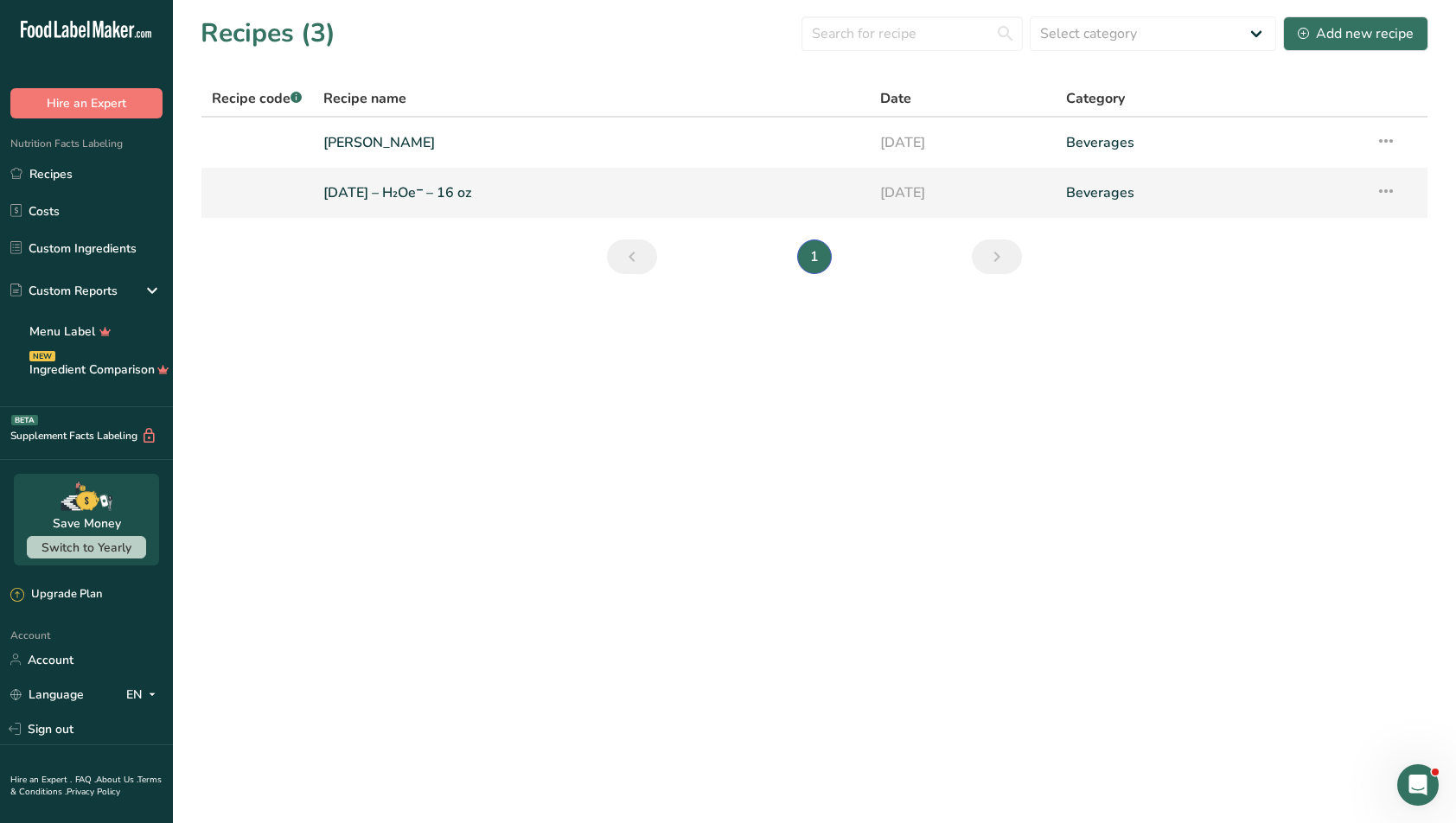
click at [1171, 188] on td "Recipe Setup Delete Recipe Duplicate Recipe Scale Recipe Save as Sub-Recipe .a-…" at bounding box center [1395, 193] width 63 height 50
click at [1171, 190] on icon at bounding box center [1385, 191] width 21 height 31
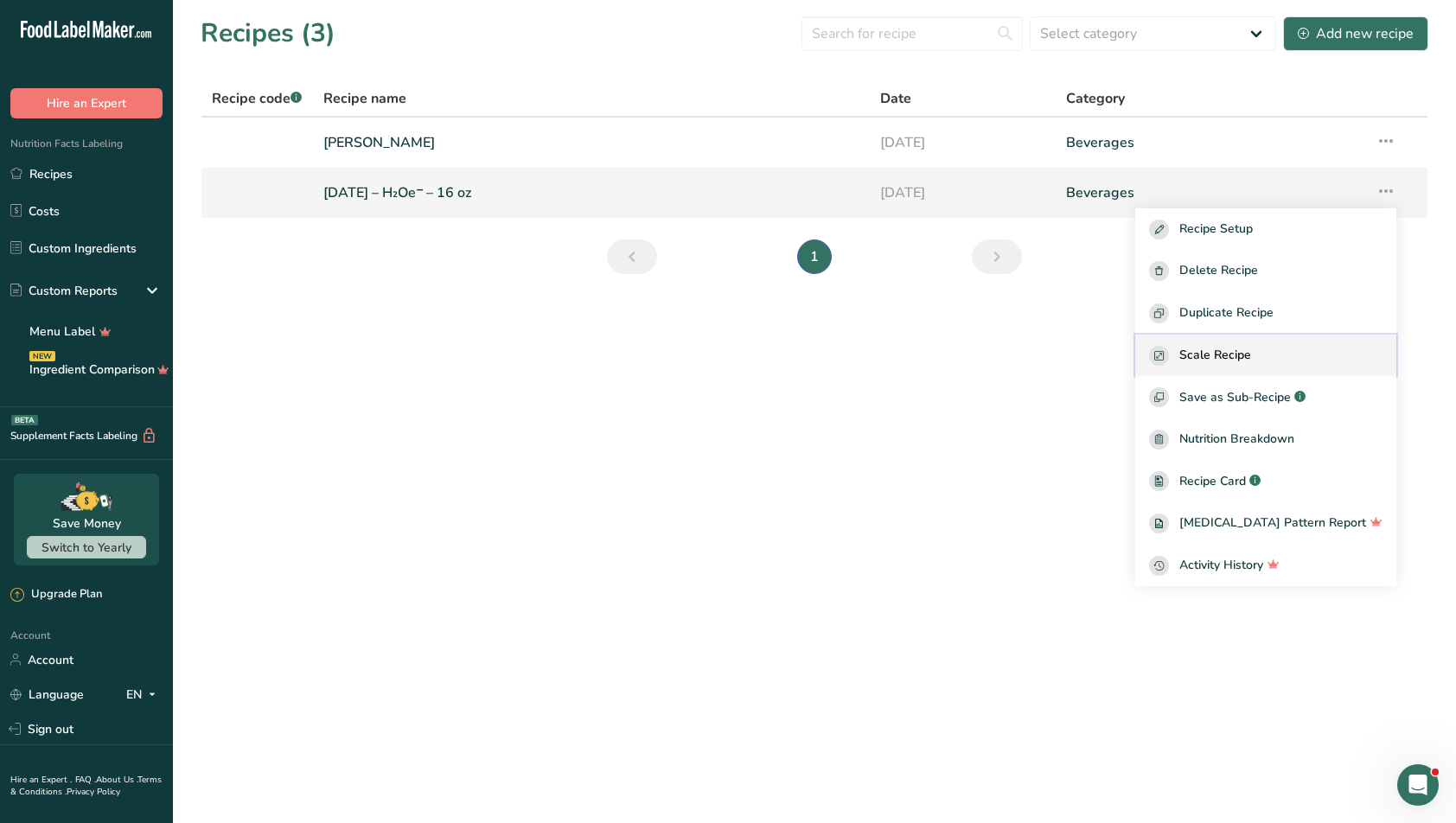
click at [1171, 356] on div "Scale Recipe" at bounding box center [1265, 355] width 233 height 20
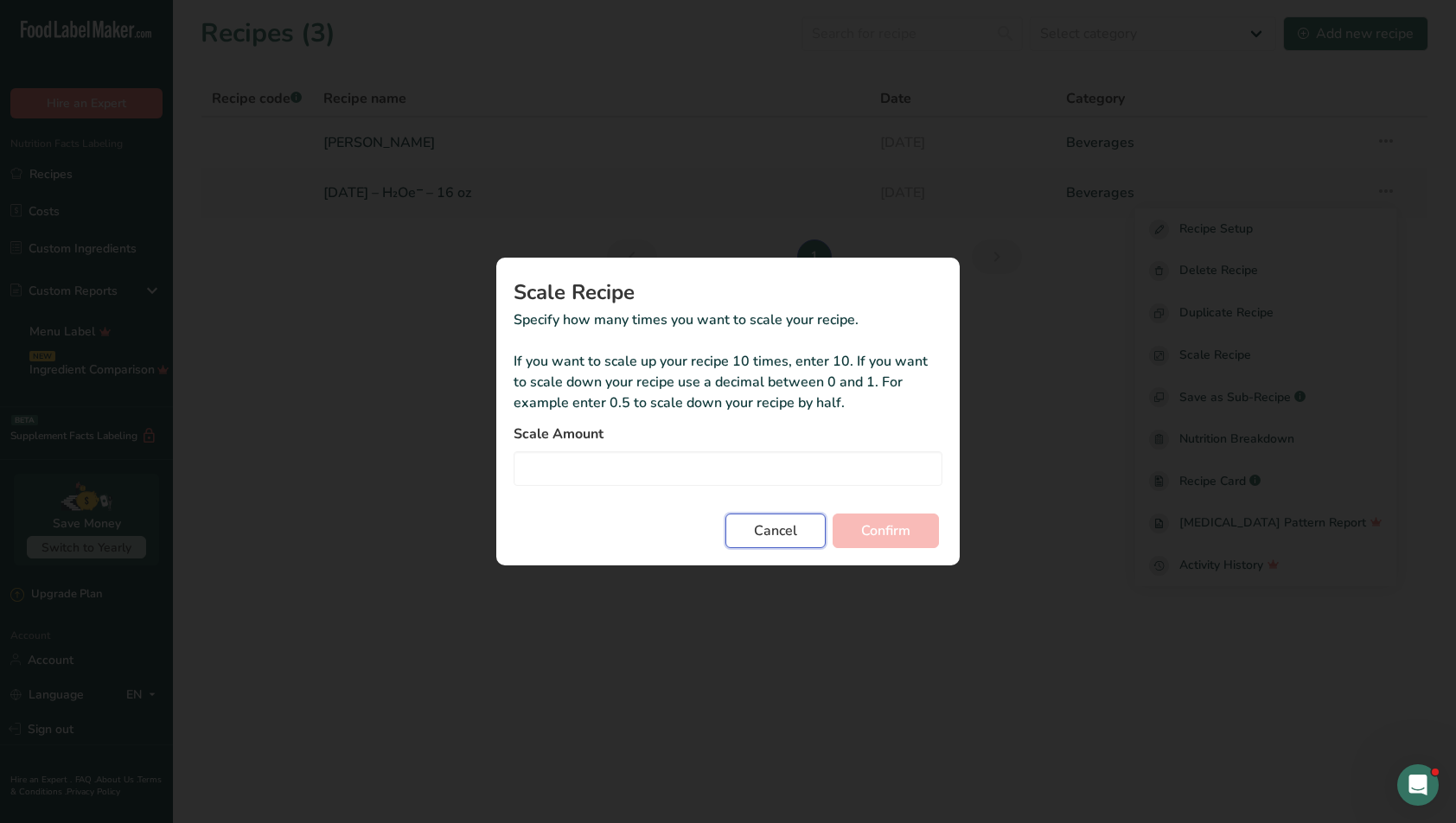
click at [762, 531] on span "Cancel" at bounding box center [776, 530] width 44 height 21
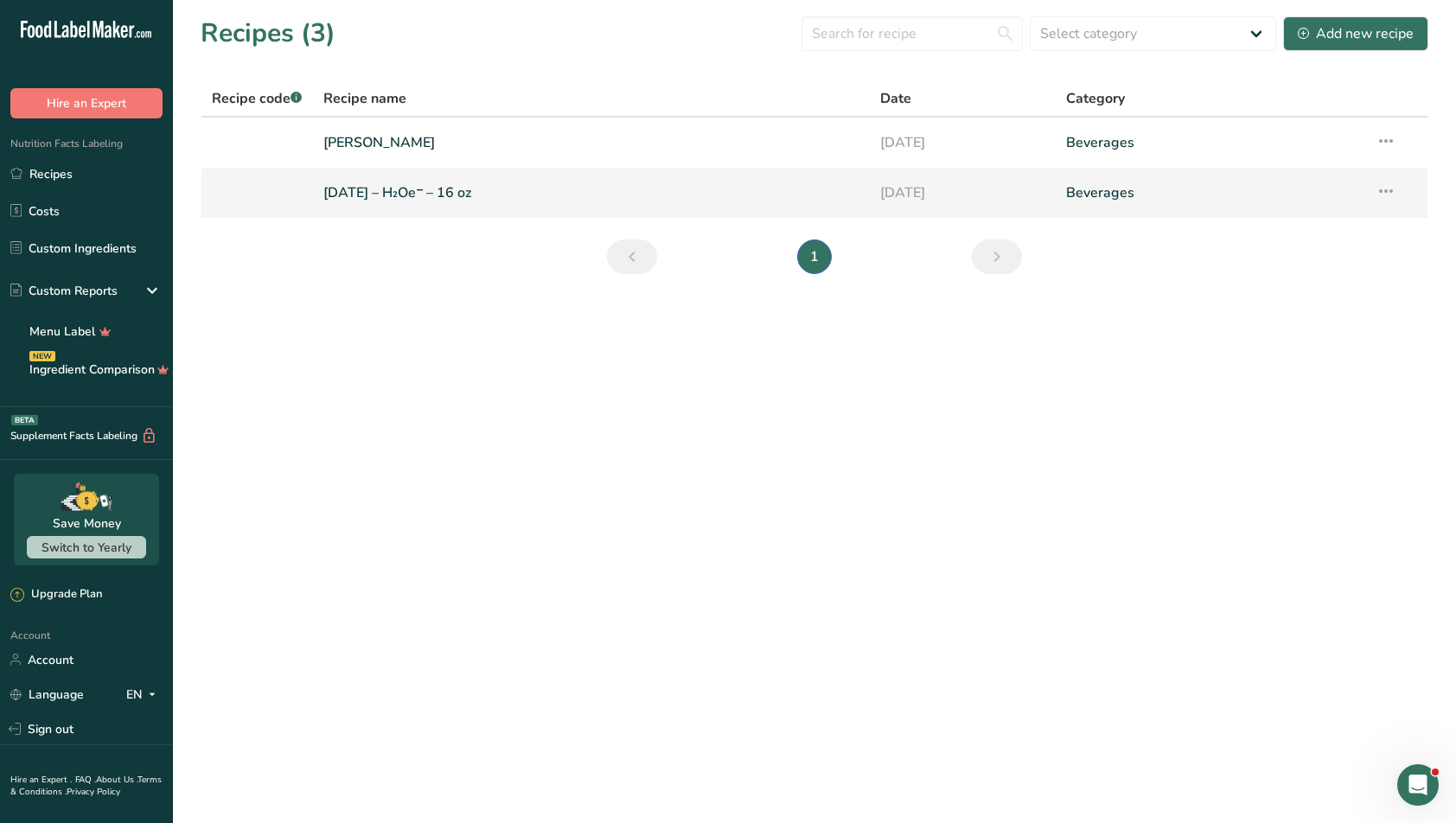
click at [368, 181] on link "[DATE] – H₂Oe⁻ – 16 oz" at bounding box center [591, 193] width 536 height 37
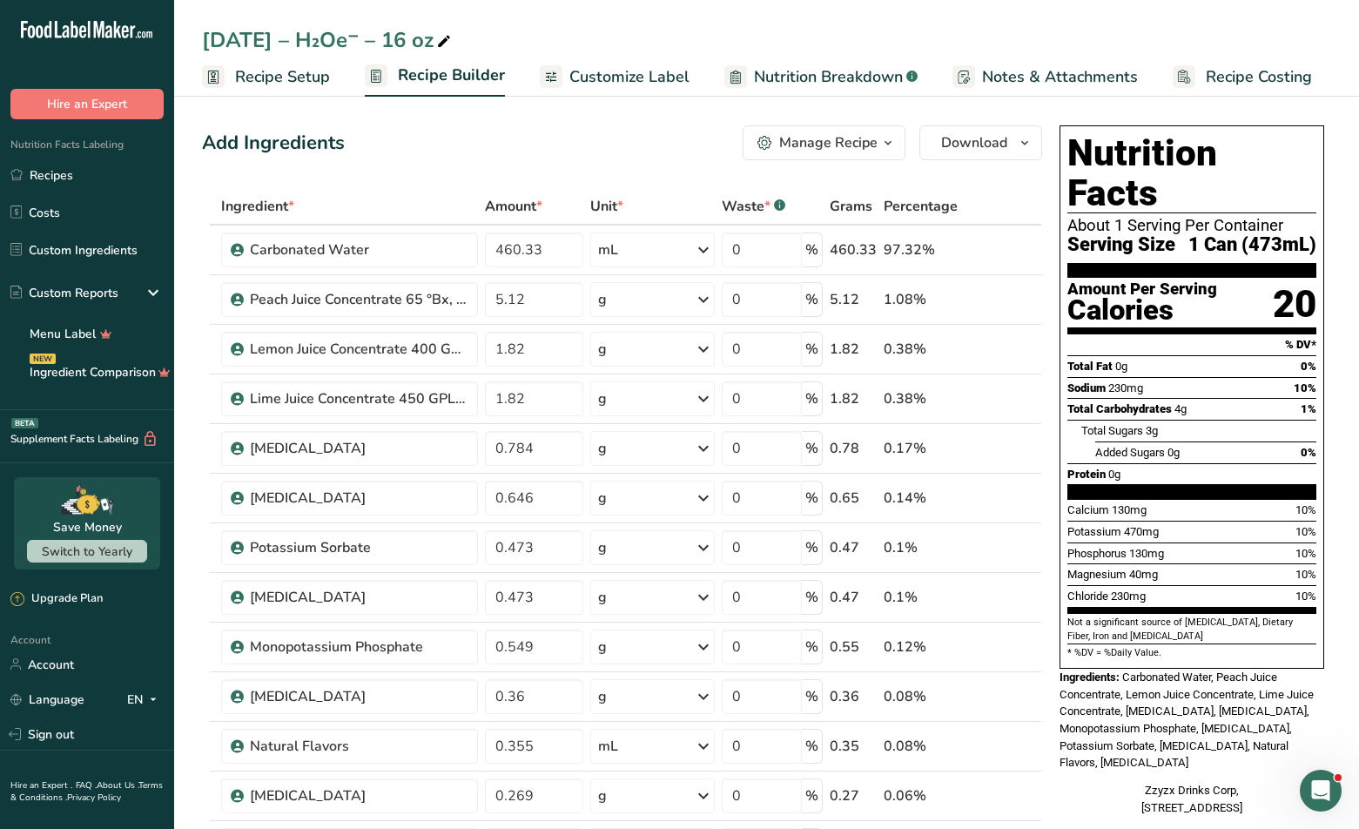
click at [290, 87] on span "Recipe Setup" at bounding box center [282, 76] width 95 height 23
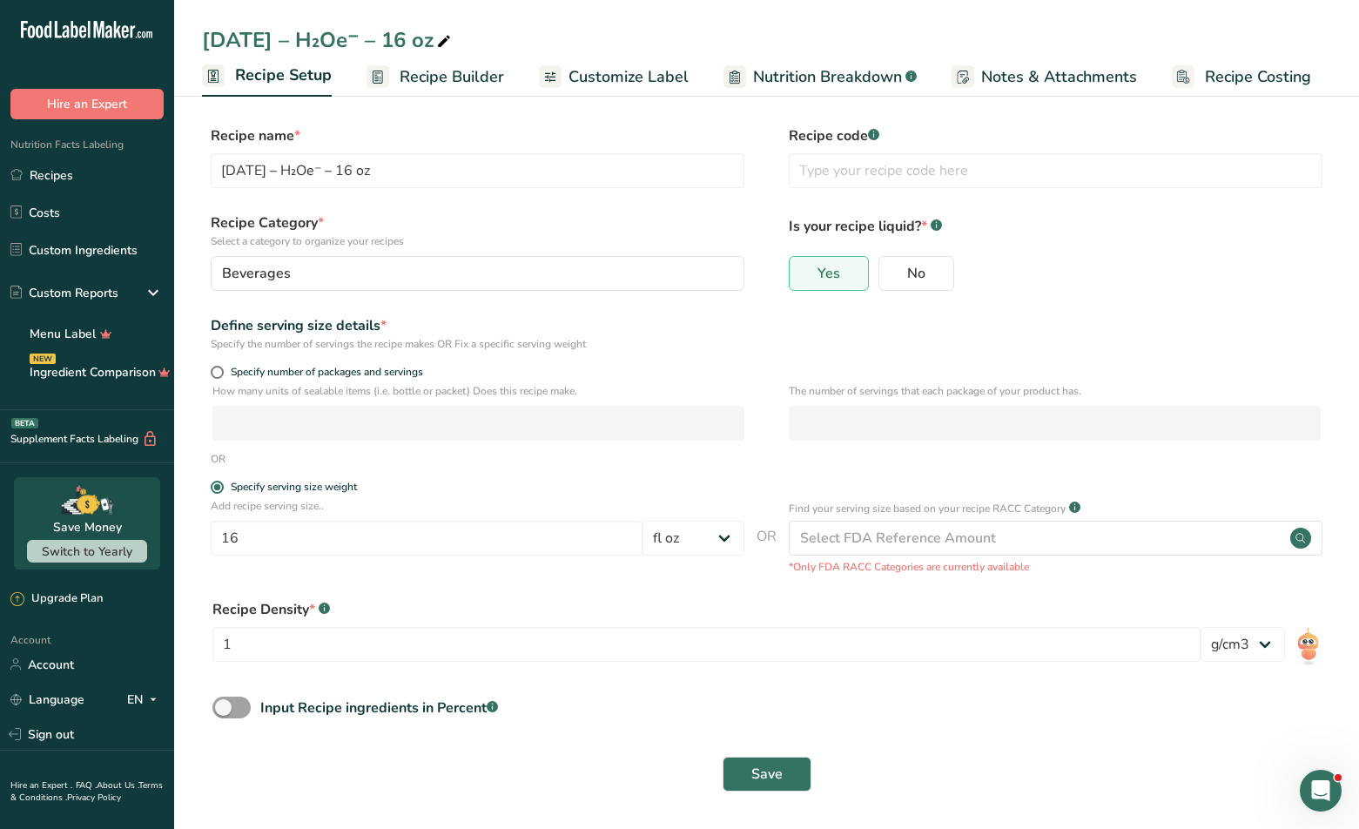
click at [411, 85] on span "Recipe Builder" at bounding box center [451, 76] width 104 height 23
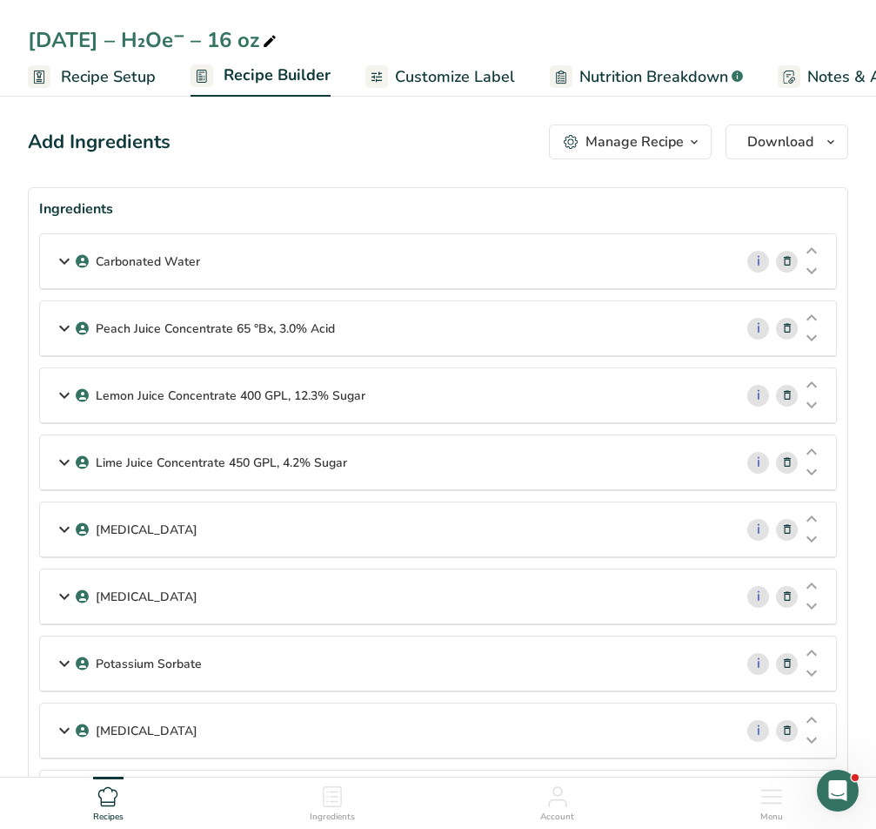
scroll to position [3, 0]
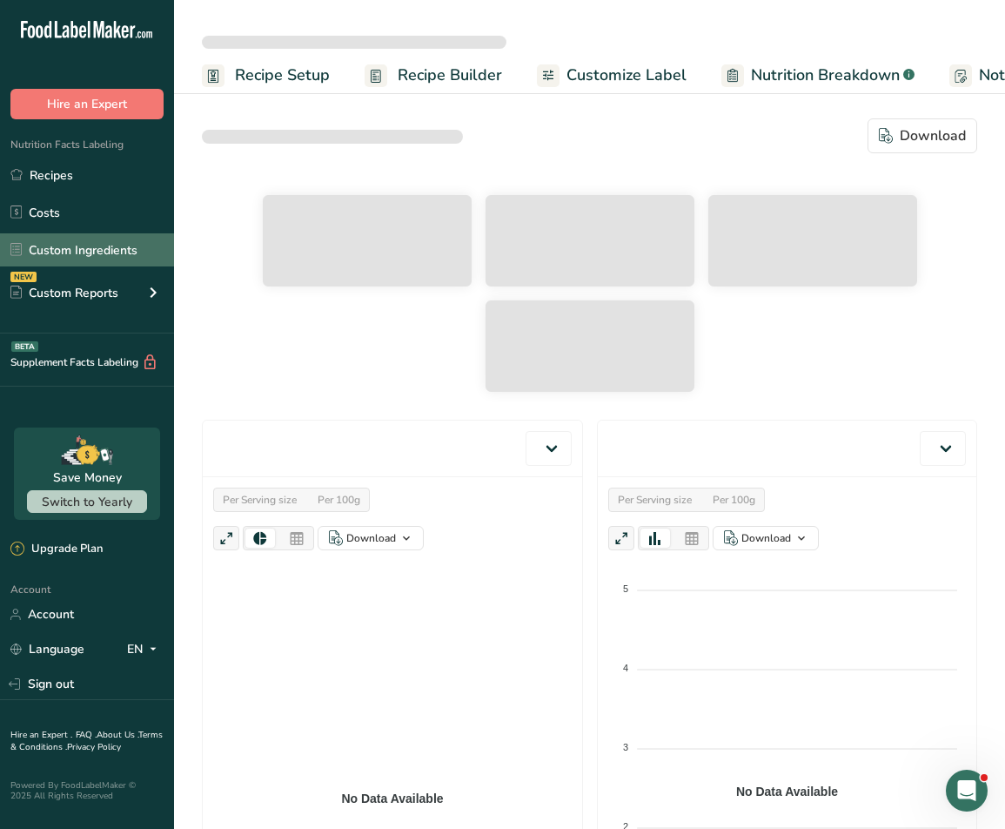
select select "Calories"
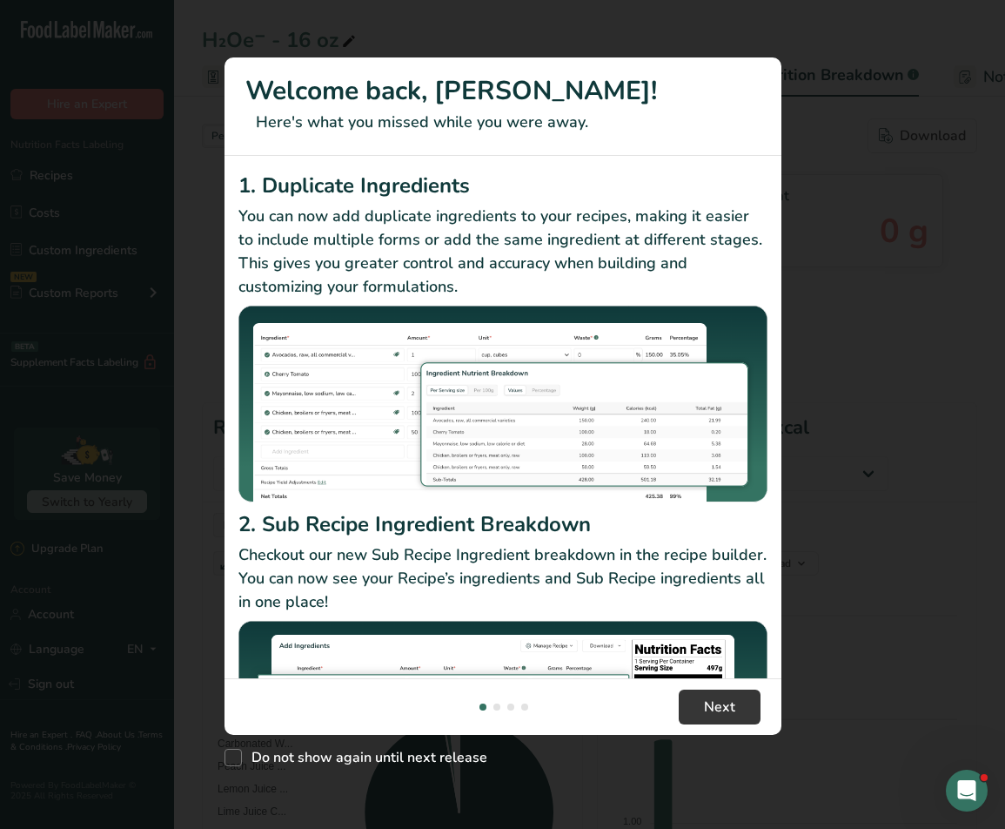
click at [111, 240] on div "New Features" at bounding box center [502, 414] width 1005 height 829
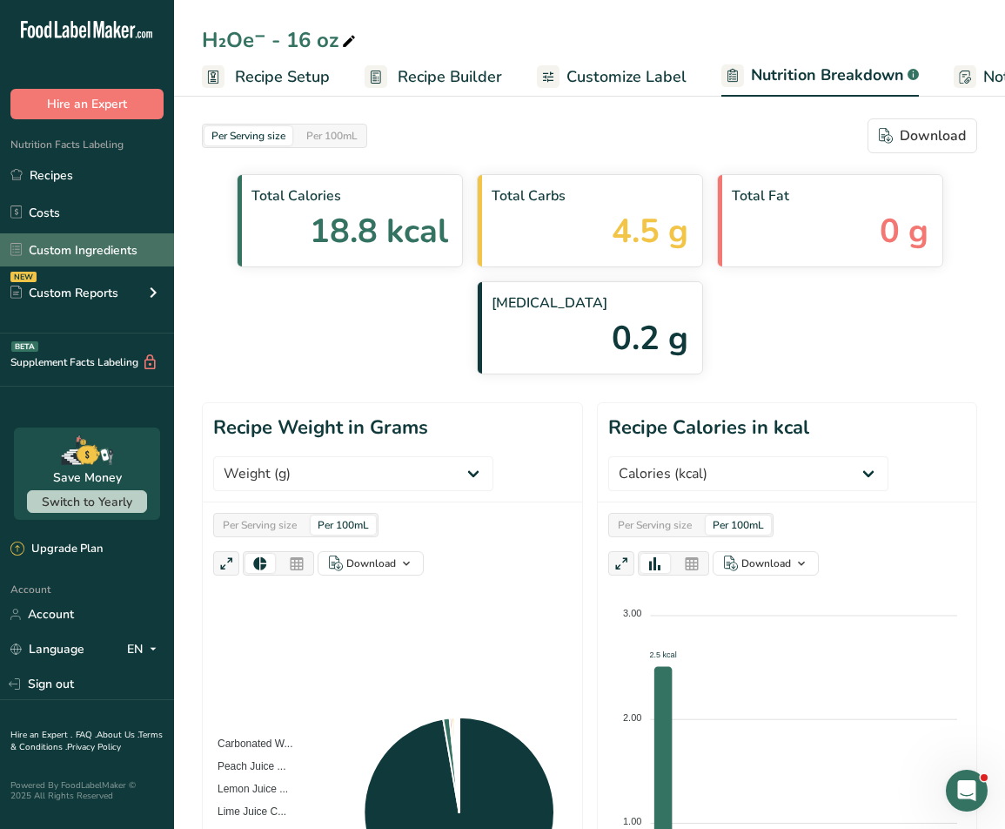
click at [105, 252] on link "Custom Ingredients" at bounding box center [87, 249] width 174 height 33
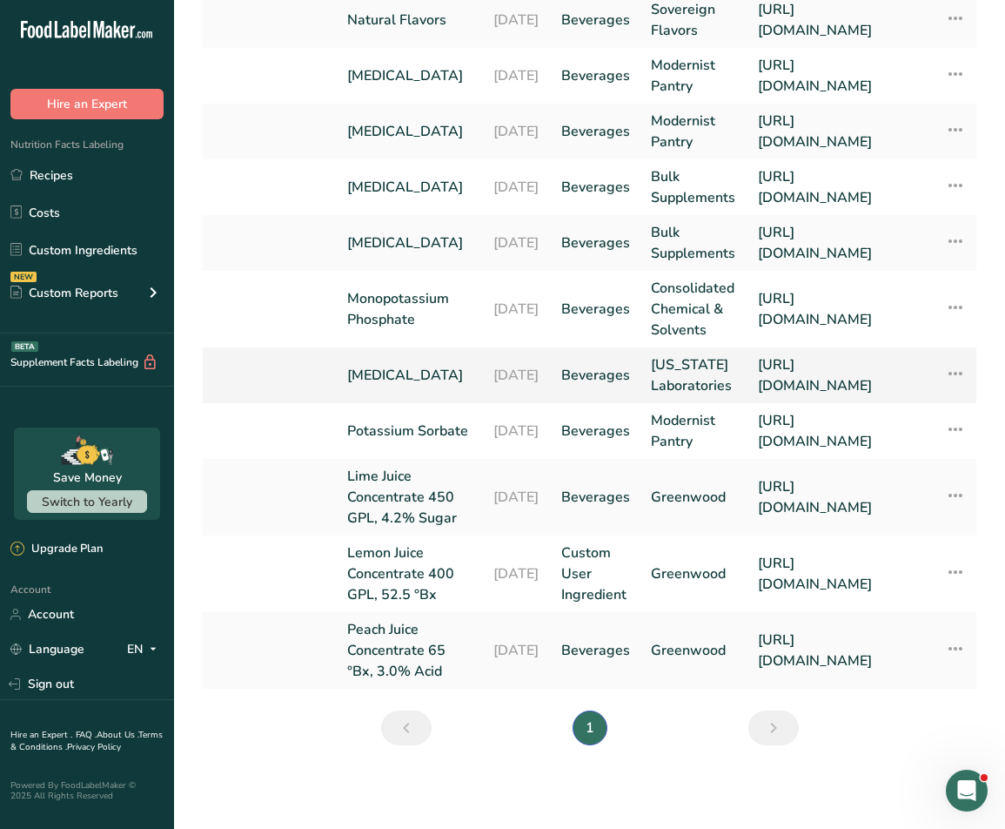
scroll to position [283, 0]
click at [368, 466] on link "Lime Juice Concentrate 450 GPL, 4.2% Sugar" at bounding box center [409, 497] width 125 height 63
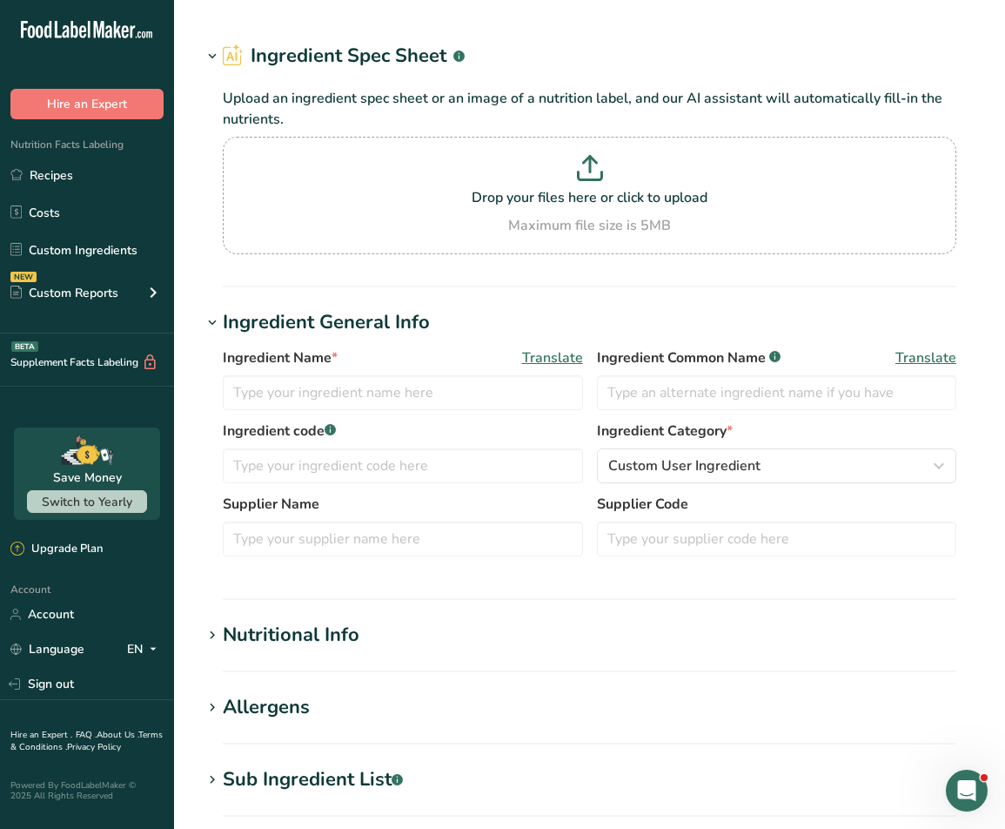
type input "Lime Juice Concentrate 450 GPL, 4.2% Sugar"
type input "Lime Juice Concentrate"
type input "Greenwood"
type input "[URL][DOMAIN_NAME]"
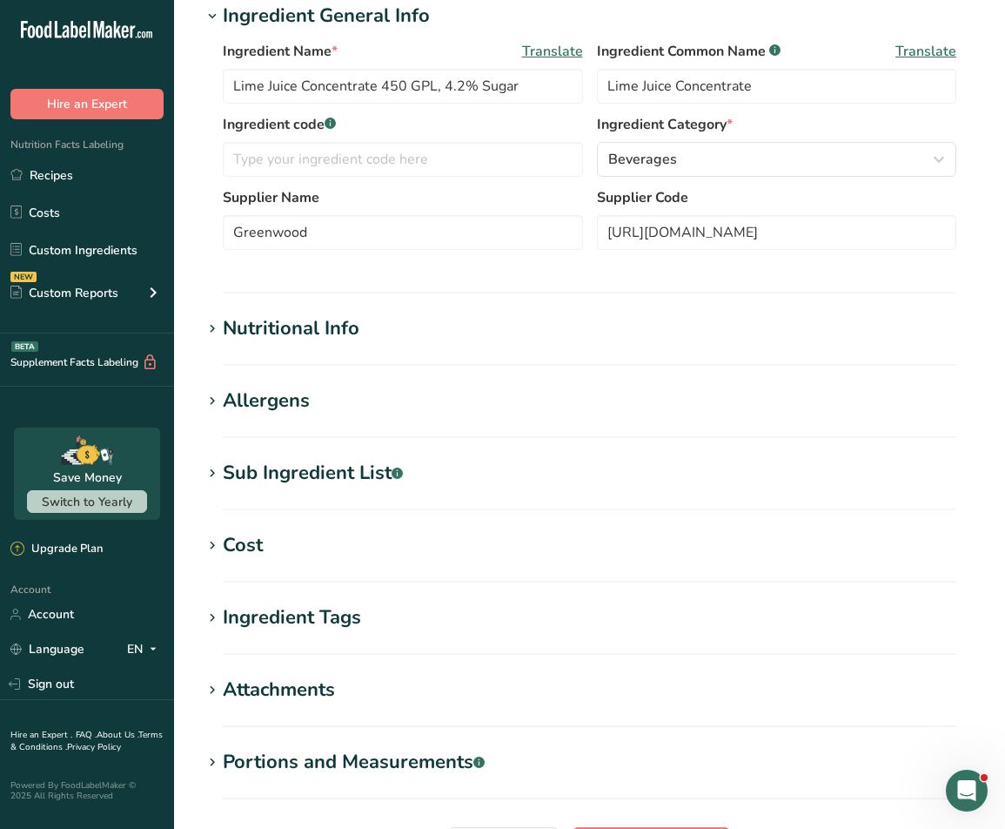
scroll to position [386, 0]
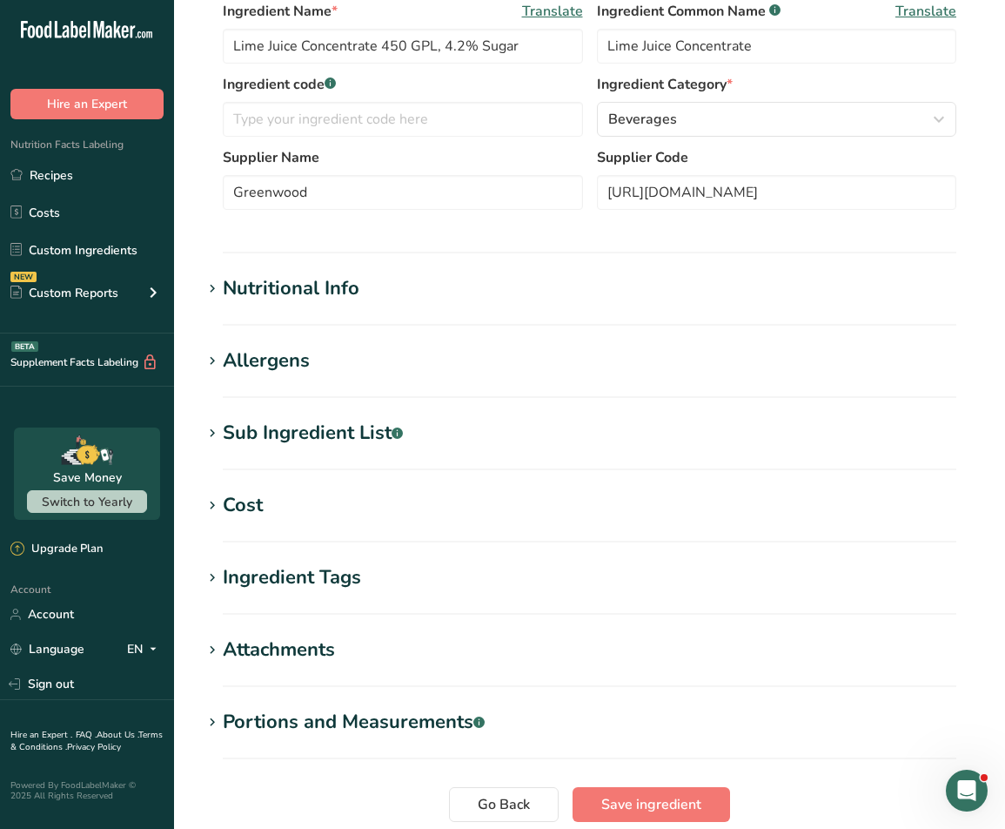
click at [271, 311] on section "Nutritional Info Serving Size .a-a{fill:#347362;}.b-a{fill:#fff;} Add ingredien…" at bounding box center [589, 299] width 775 height 51
click at [272, 304] on section "Nutritional Info Serving Size .a-a{fill:#347362;}.b-a{fill:#fff;} Add ingredien…" at bounding box center [589, 299] width 775 height 51
click at [274, 297] on div "Nutritional Info" at bounding box center [291, 288] width 137 height 29
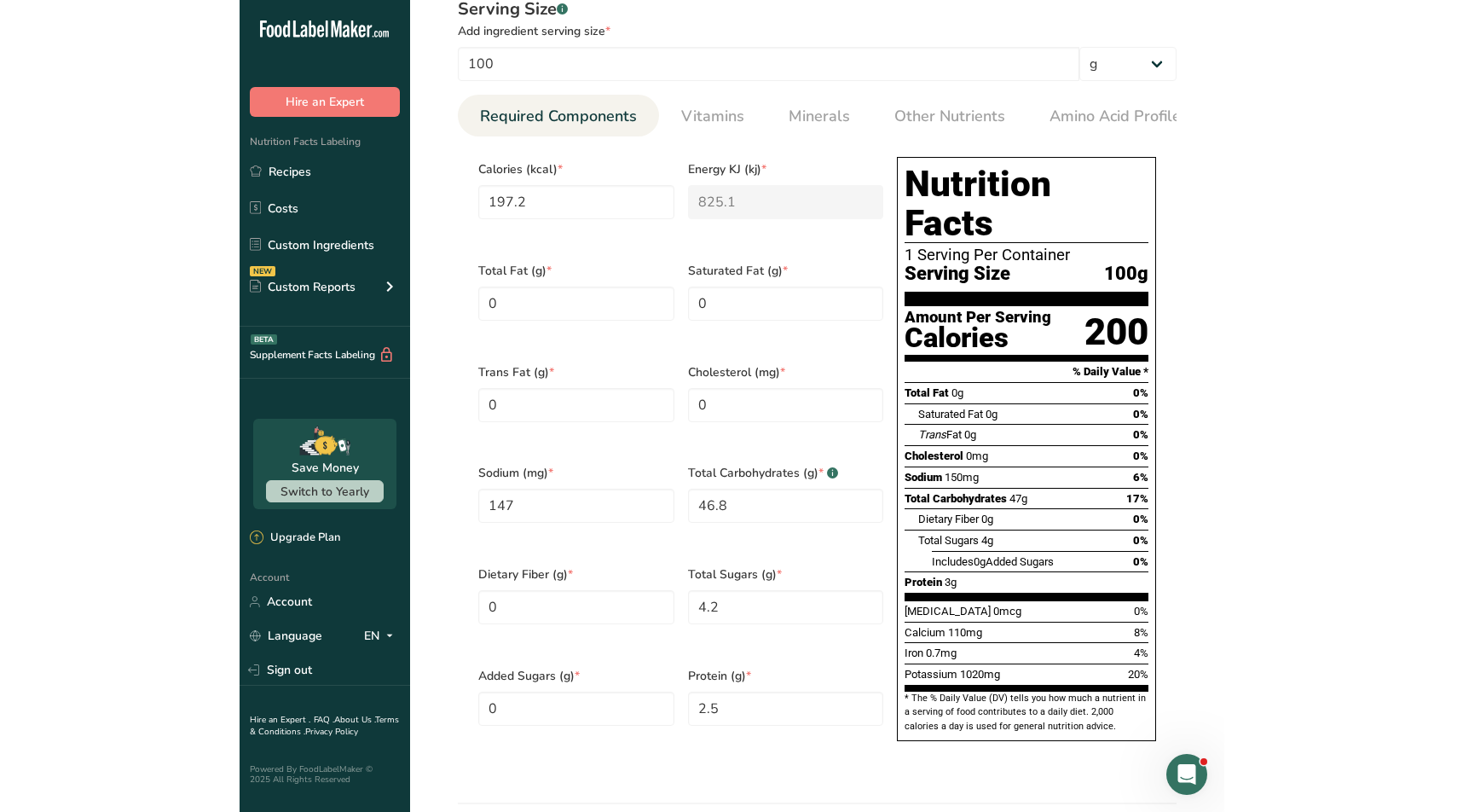
scroll to position [667, 0]
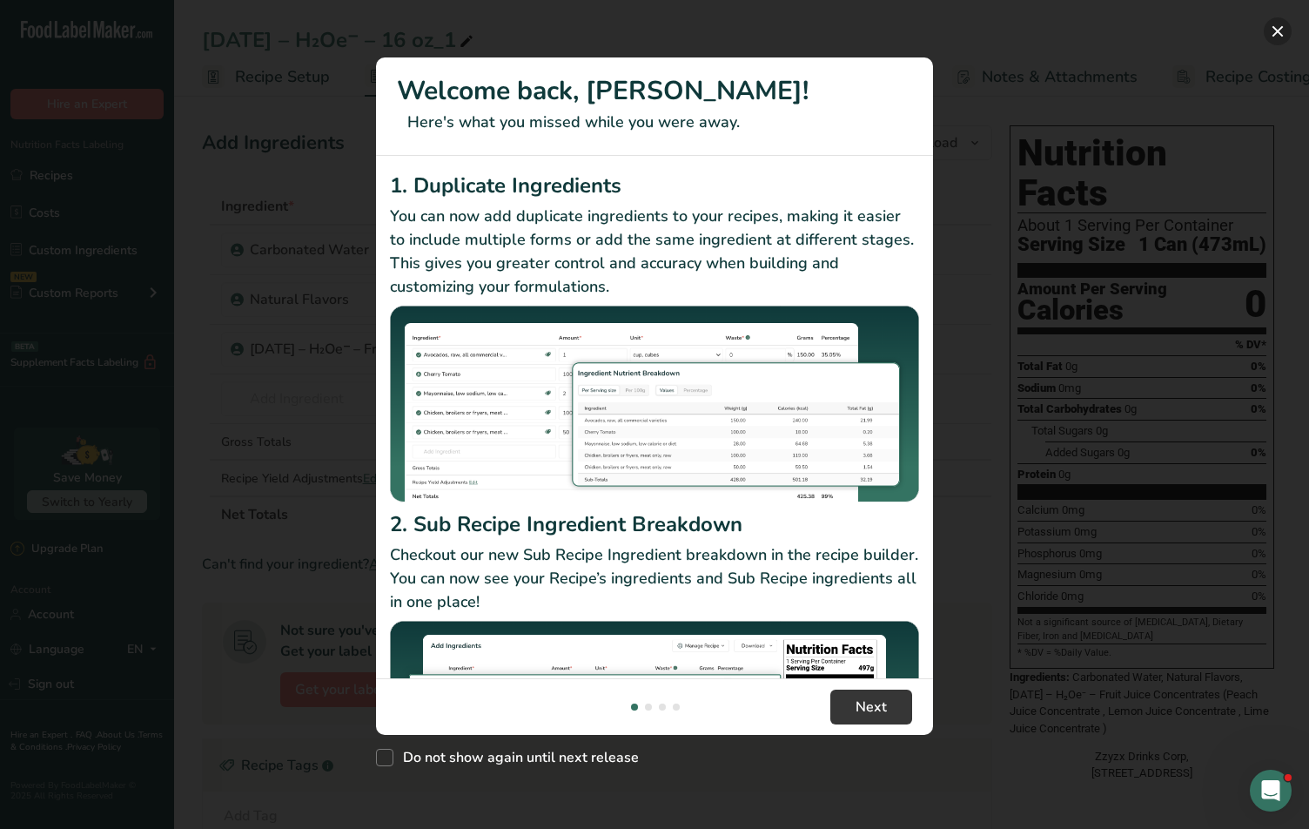
click at [1272, 20] on div "Welcome back, Kyle! Here's what you missed while you were away. 1. Duplicate In…" at bounding box center [654, 414] width 1309 height 829
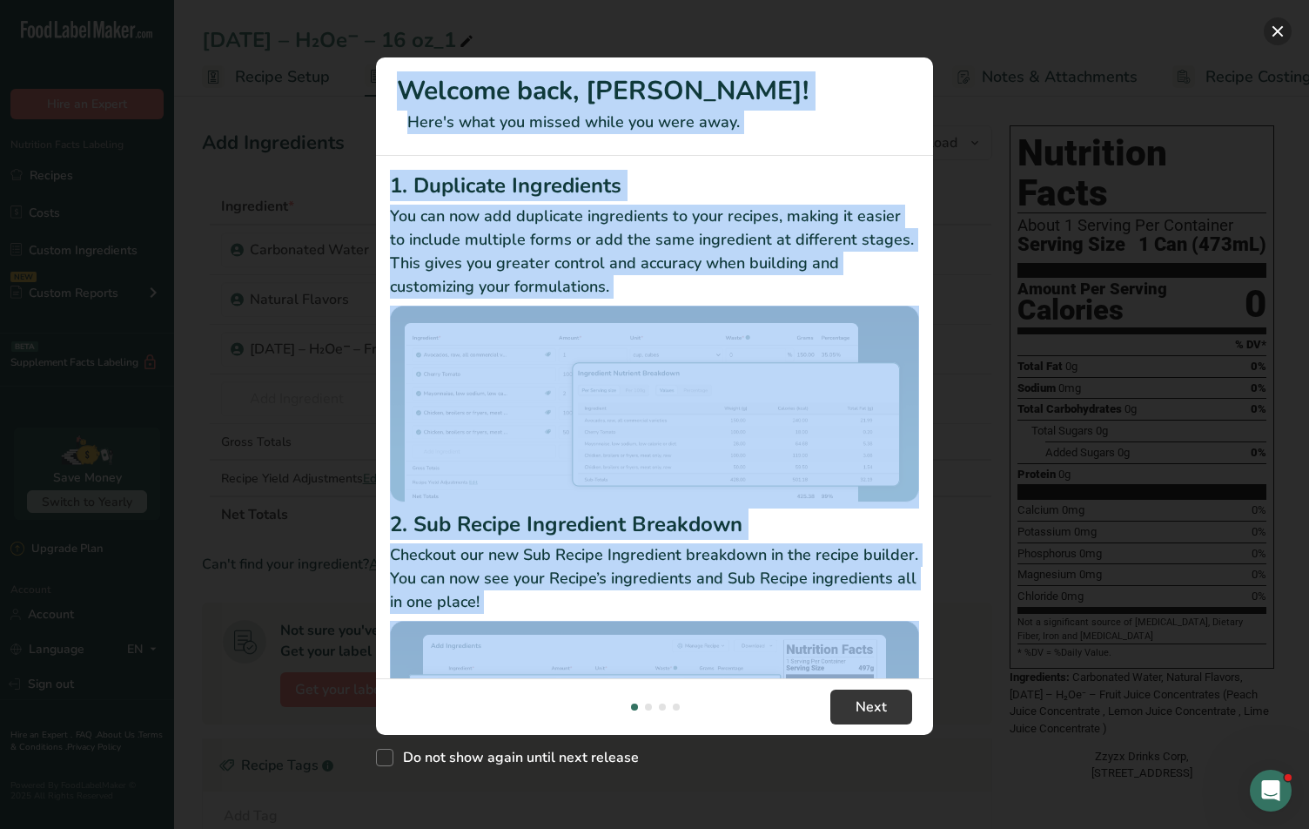
click at [1272, 27] on button "New Features" at bounding box center [1278, 31] width 28 height 28
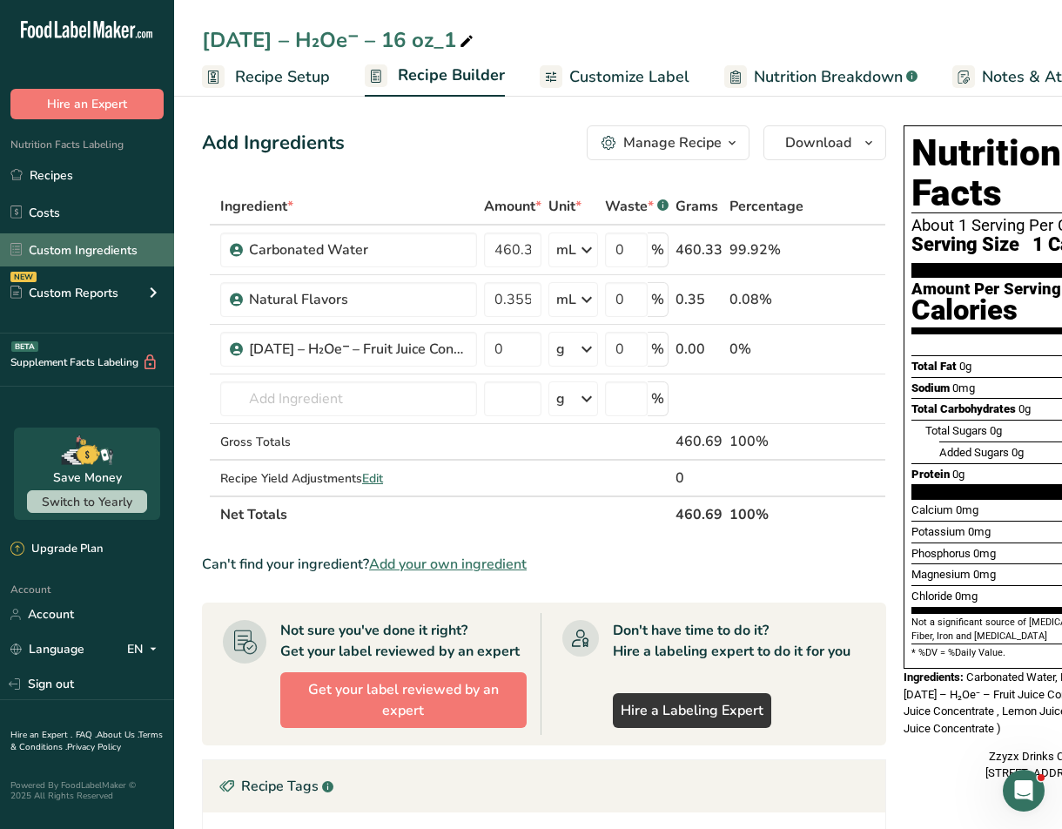
click at [50, 256] on link "Custom Ingredients" at bounding box center [87, 249] width 174 height 33
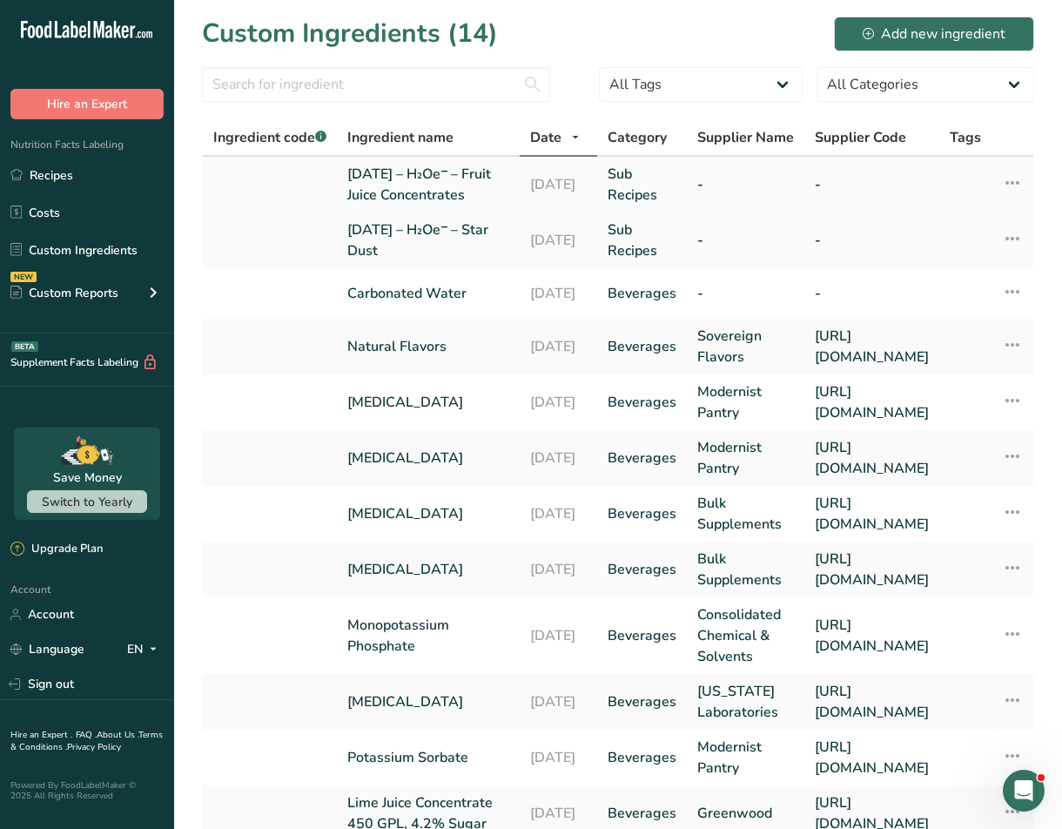
click at [379, 205] on link "[DATE] – H₂Oe⁻ – Fruit Juice Concentrates" at bounding box center [428, 185] width 162 height 42
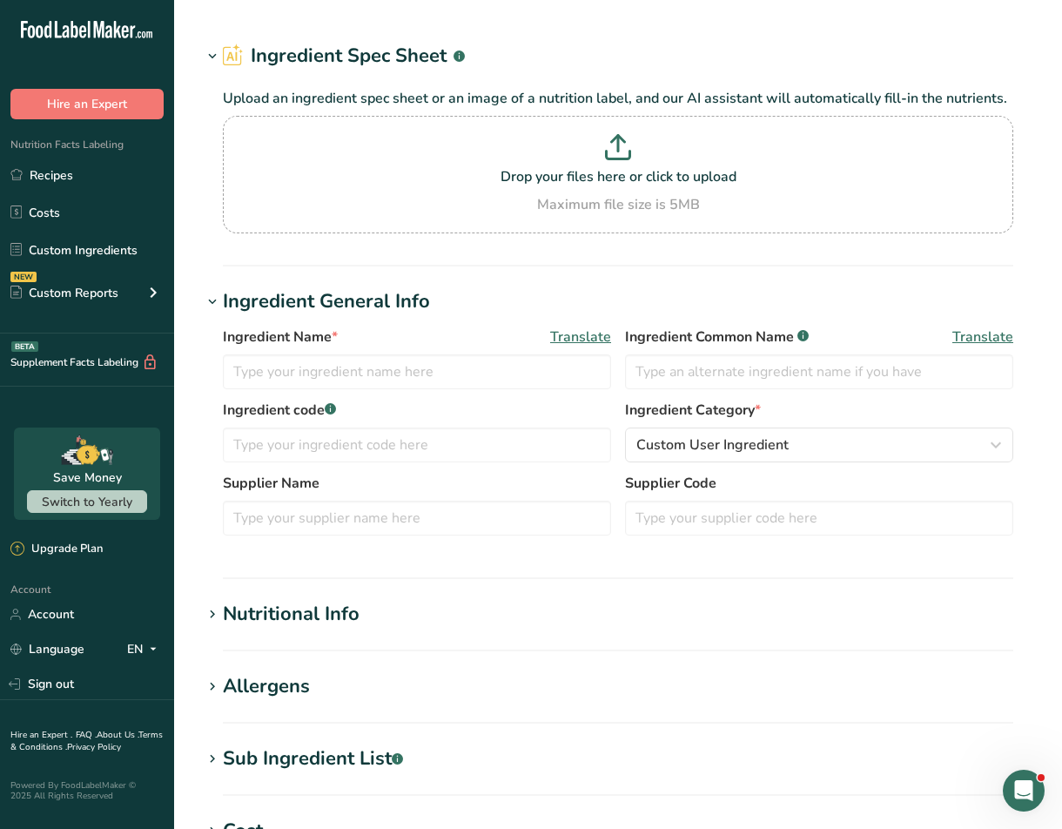
type input "[DATE] – H₂Oe⁻ – Fruit Juice Concentrates"
type input "100"
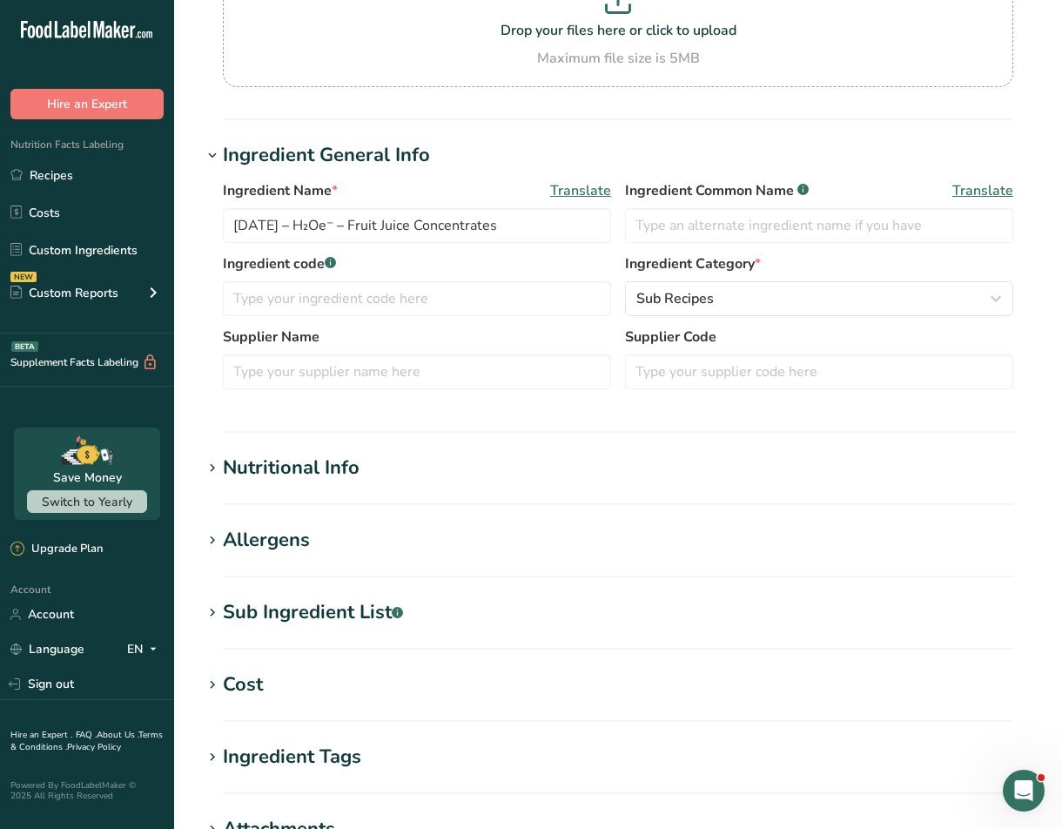
scroll to position [506, 0]
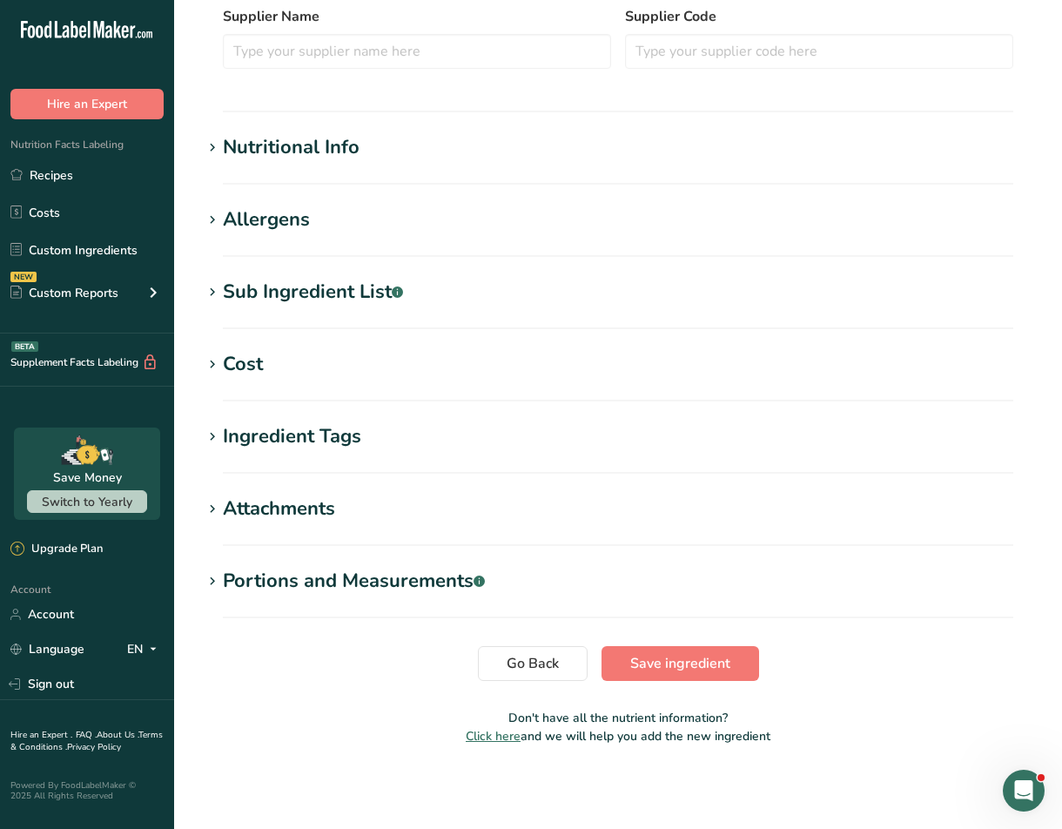
click at [274, 157] on div "Nutritional Info" at bounding box center [291, 147] width 137 height 29
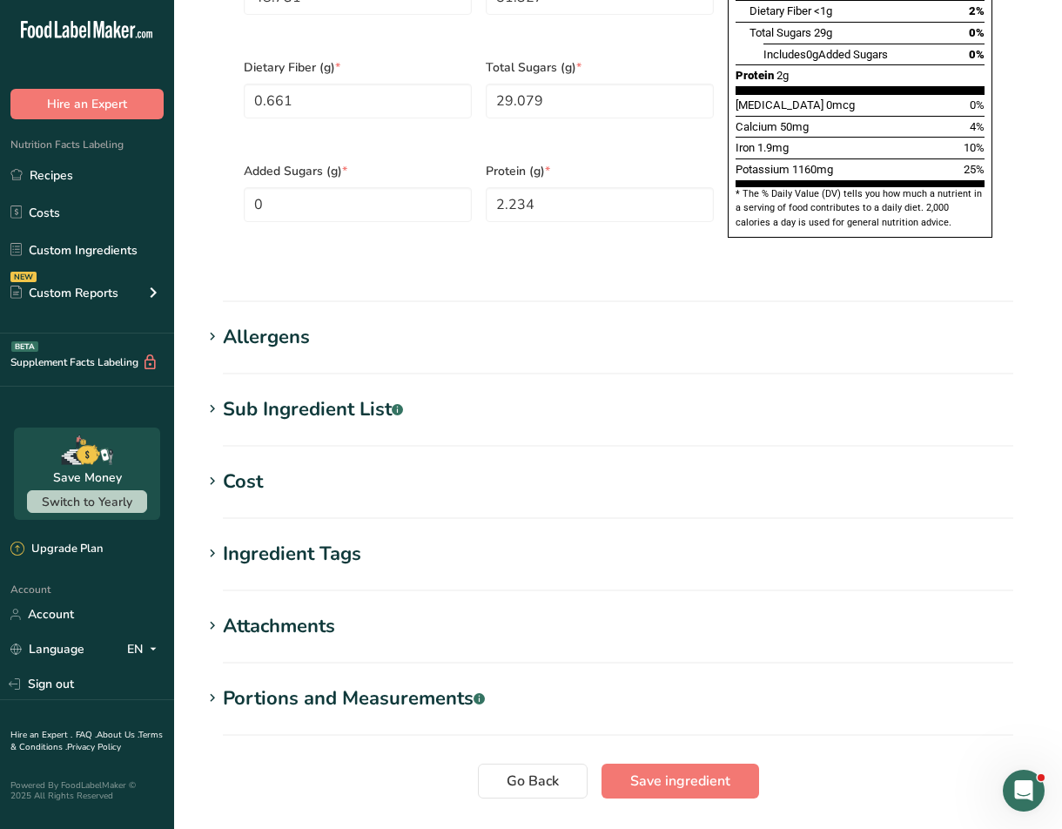
scroll to position [1278, 0]
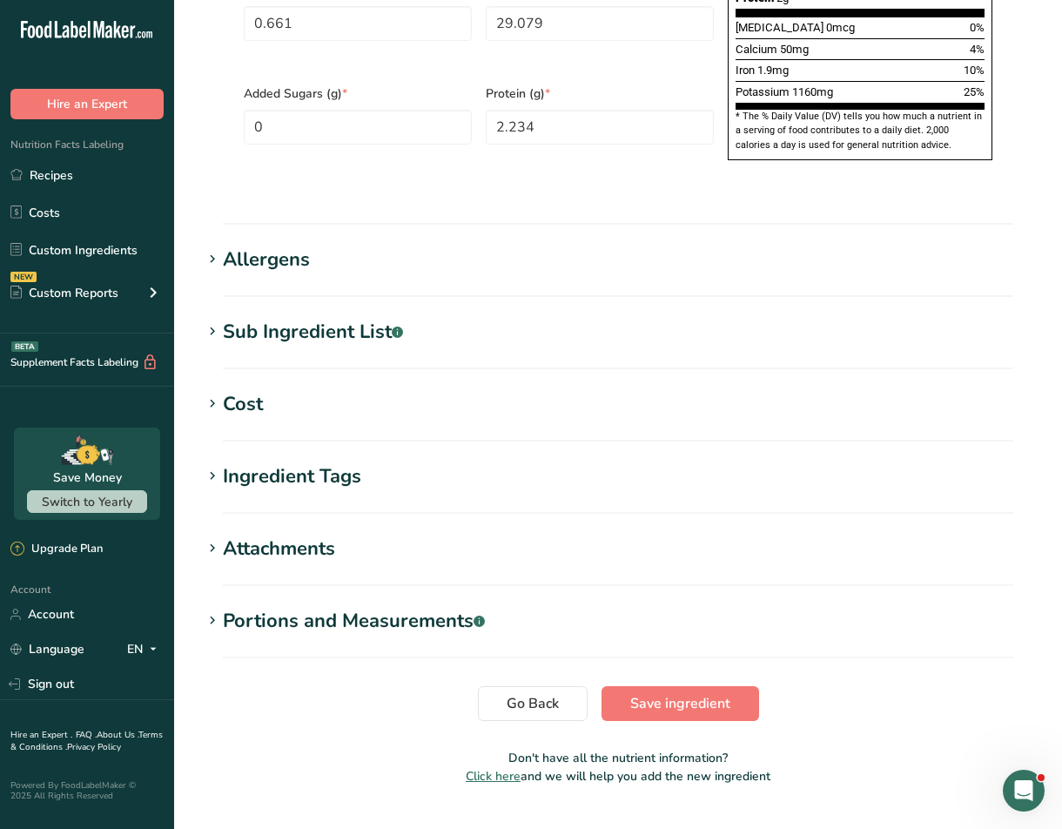
drag, startPoint x: 264, startPoint y: 547, endPoint x: 264, endPoint y: 557, distance: 9.6
click at [260, 607] on div "Portions and Measurements .a-a{fill:#347362;}.b-a{fill:#fff;}" at bounding box center [354, 621] width 262 height 29
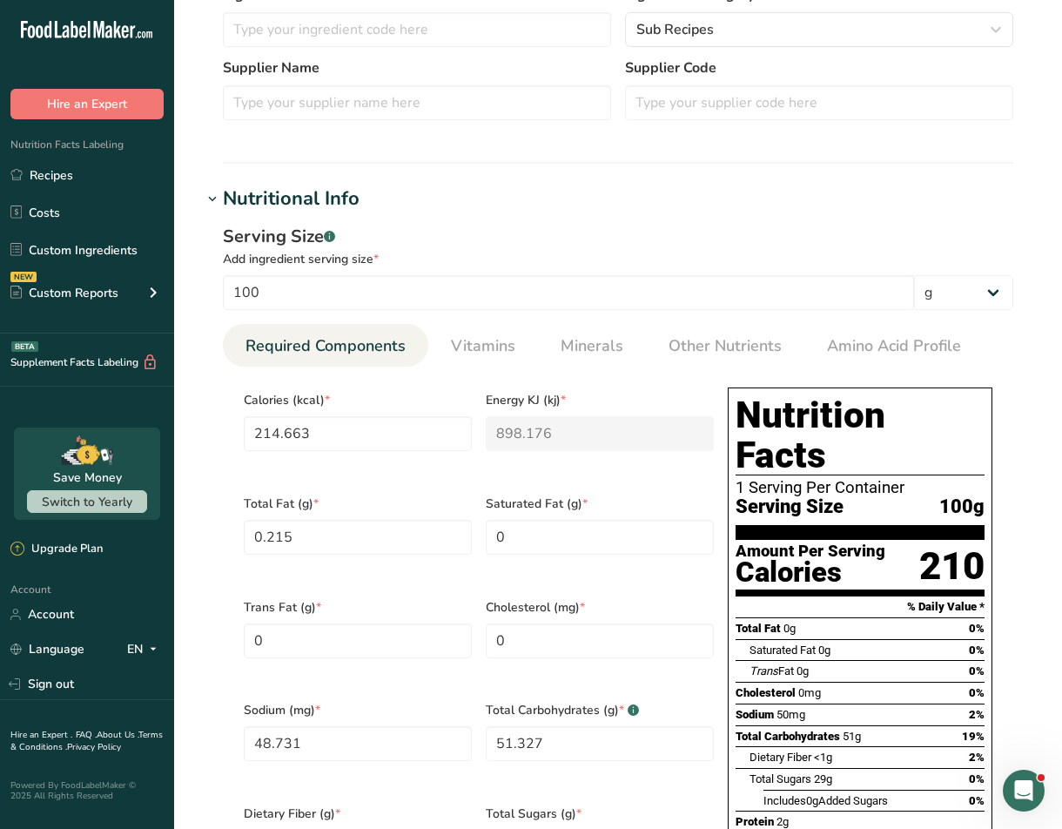
scroll to position [459, 0]
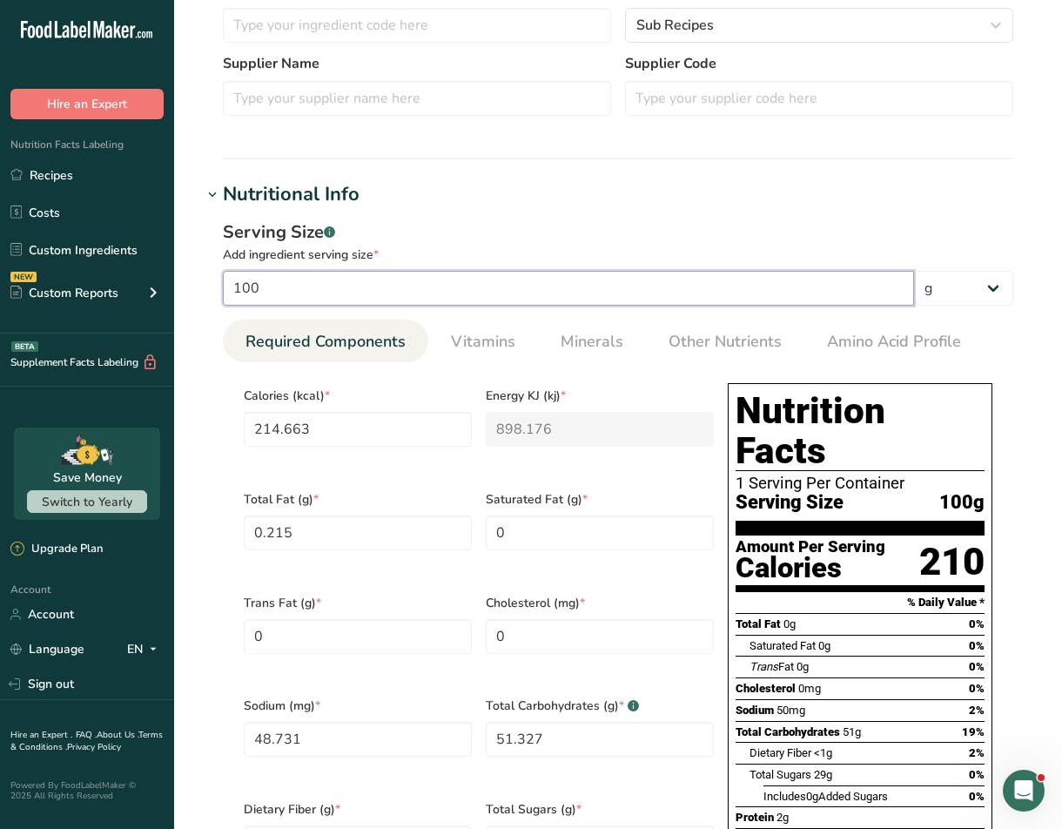
click at [407, 280] on input "100" at bounding box center [568, 288] width 691 height 35
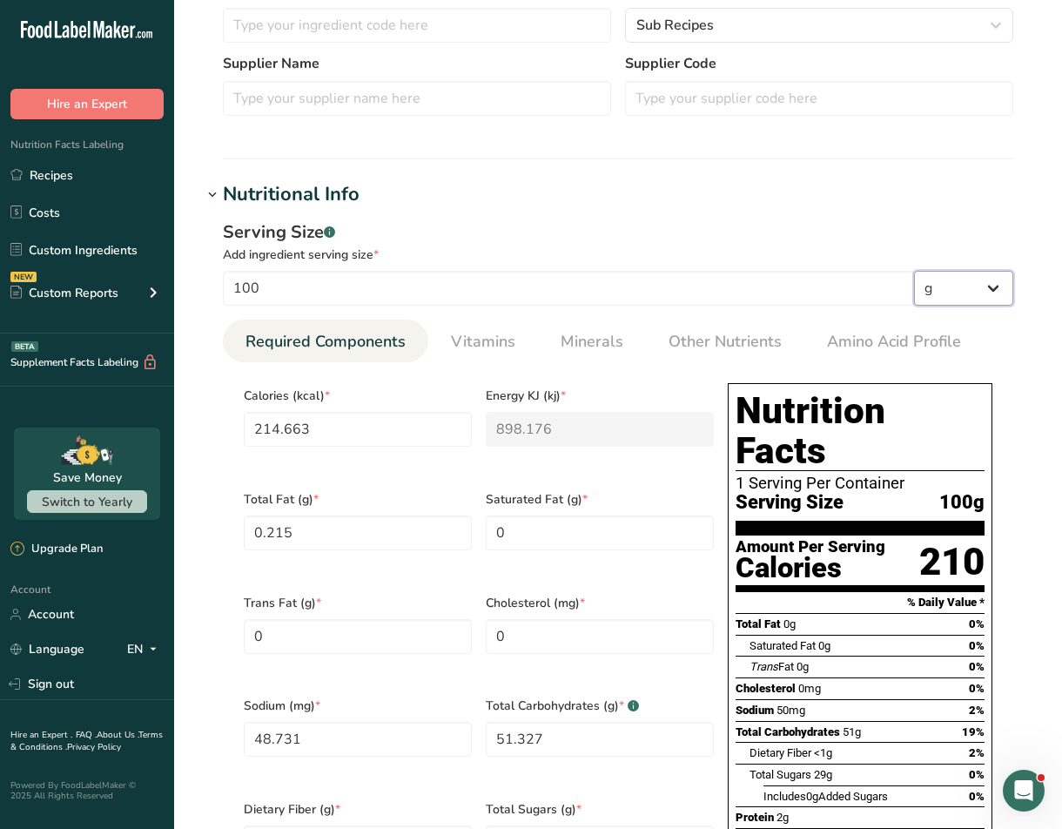
click at [958, 298] on select "g kg mg mcg lb oz l mL fl oz tbsp tsp cup qt gallon" at bounding box center [963, 288] width 99 height 35
click at [914, 271] on select "g kg mg mcg lb oz l mL fl oz tbsp tsp cup qt gallon" at bounding box center [963, 288] width 99 height 35
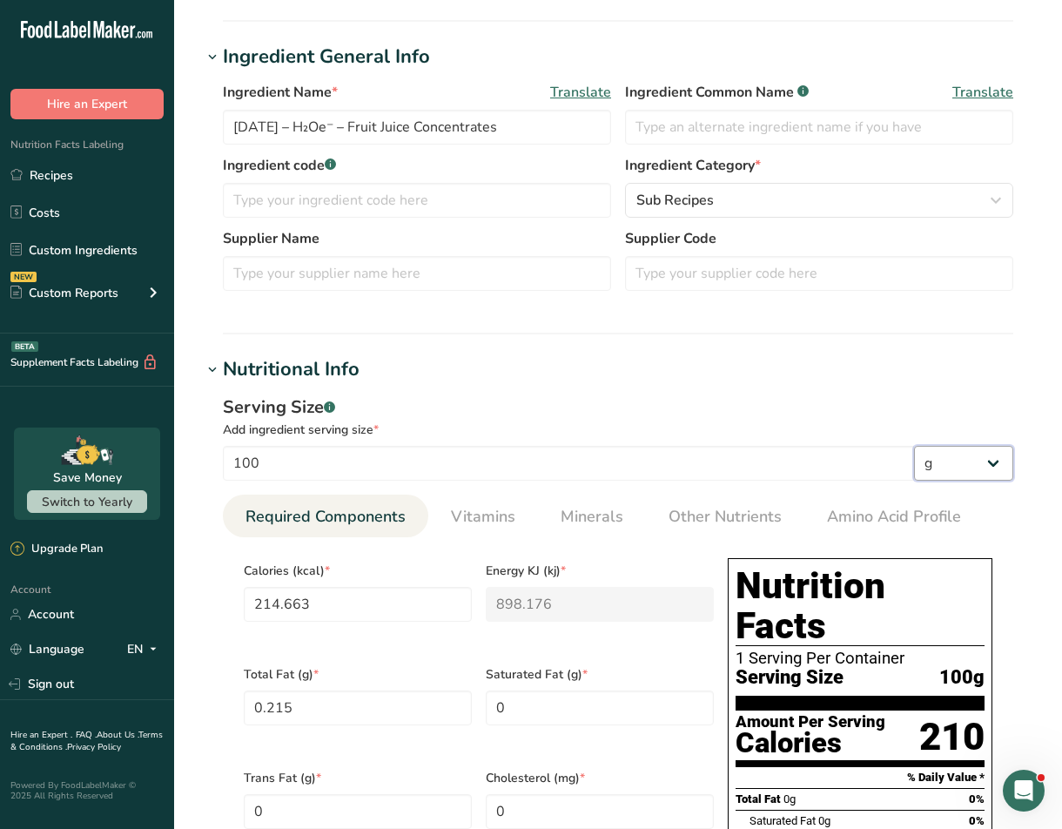
scroll to position [310, 0]
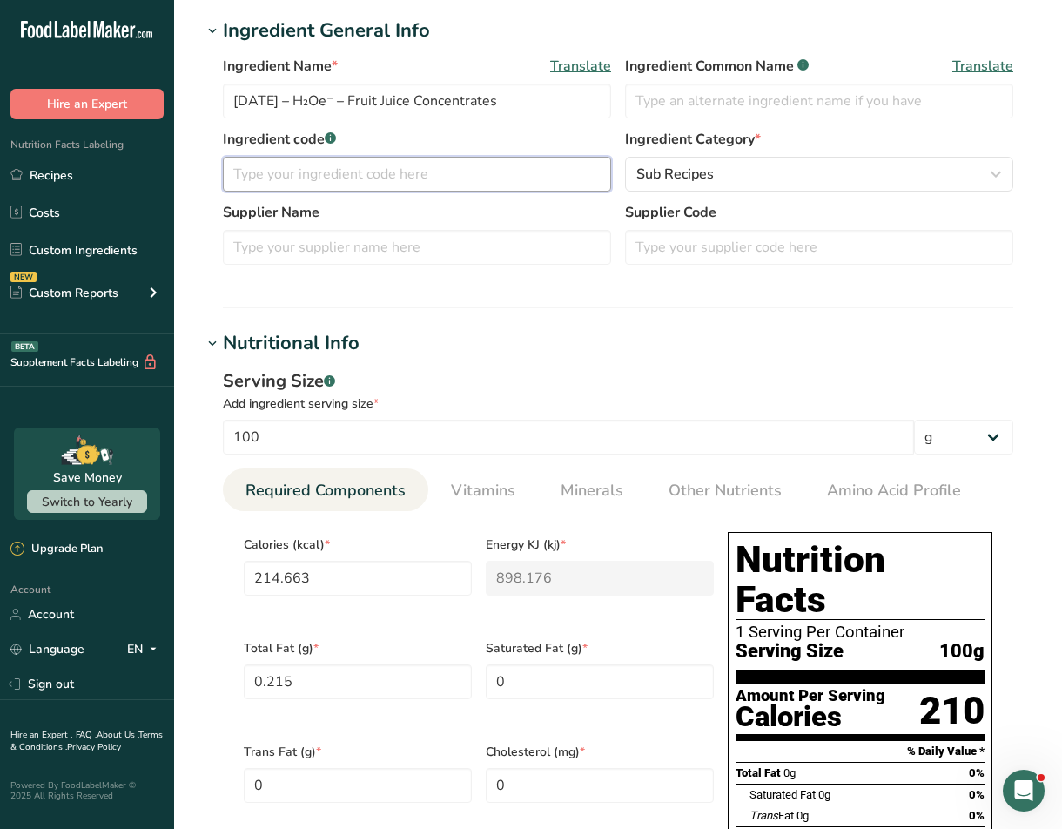
click at [480, 178] on input "text" at bounding box center [417, 174] width 388 height 35
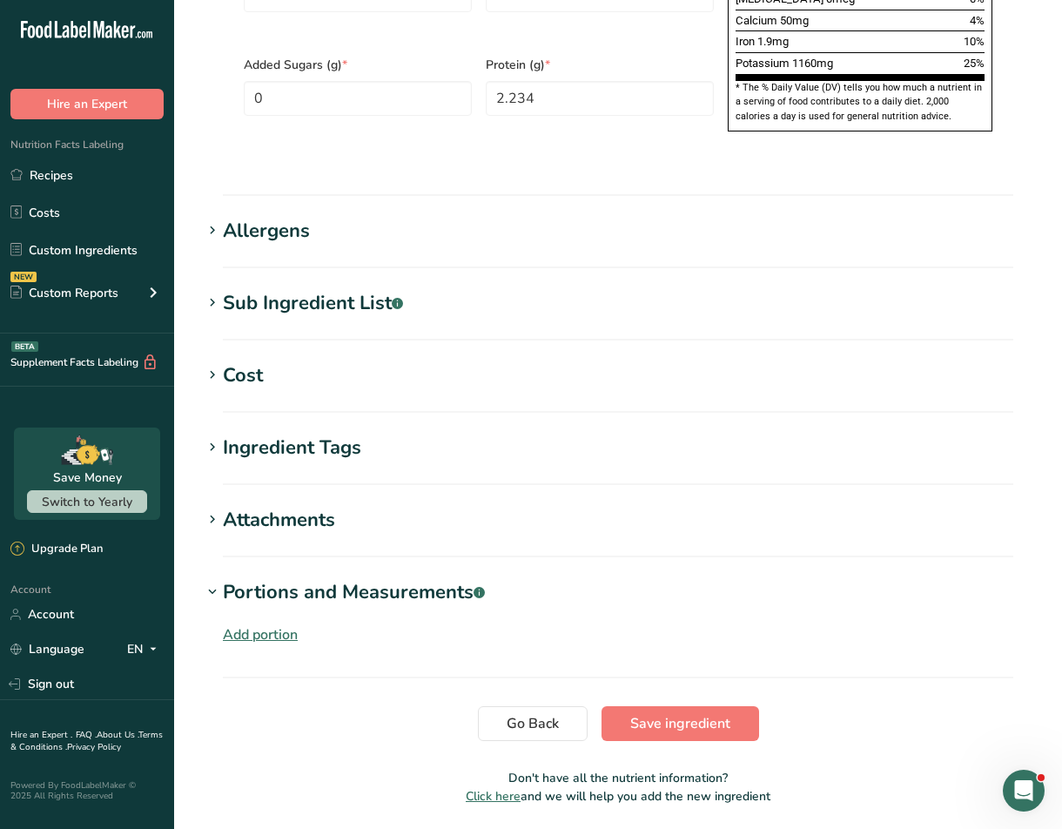
scroll to position [1326, 0]
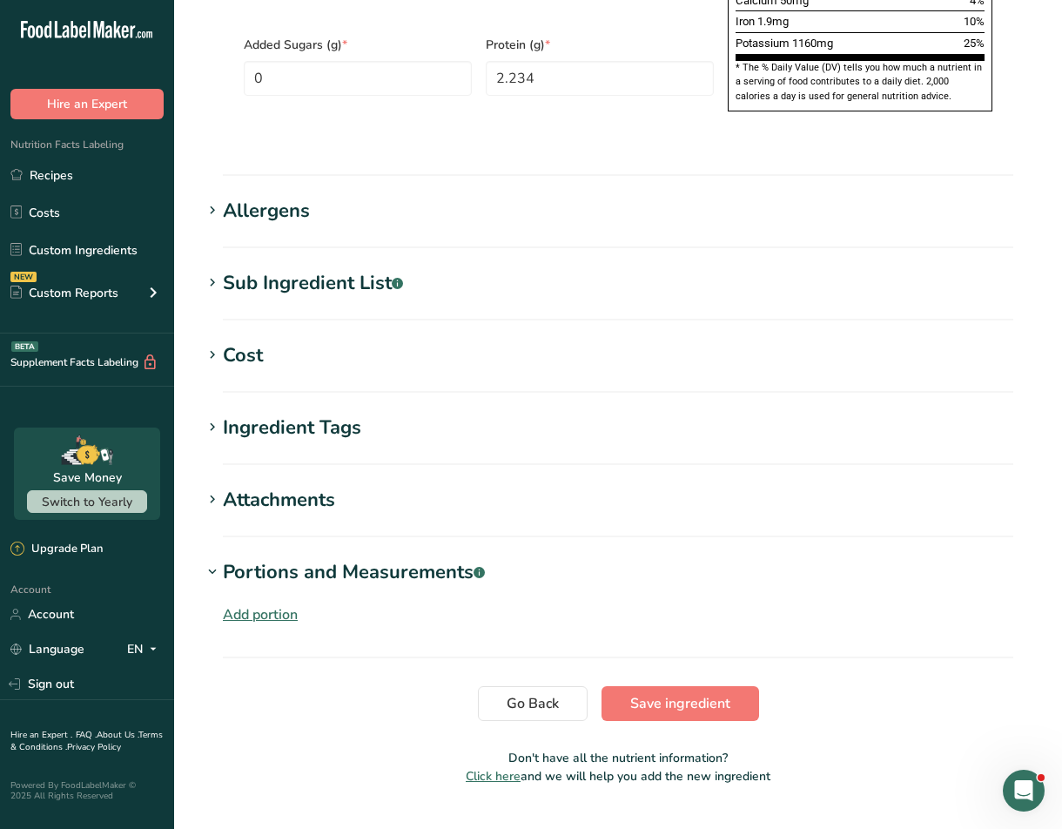
type input "8.76%"
click at [644, 693] on span "Save ingredient" at bounding box center [680, 703] width 100 height 21
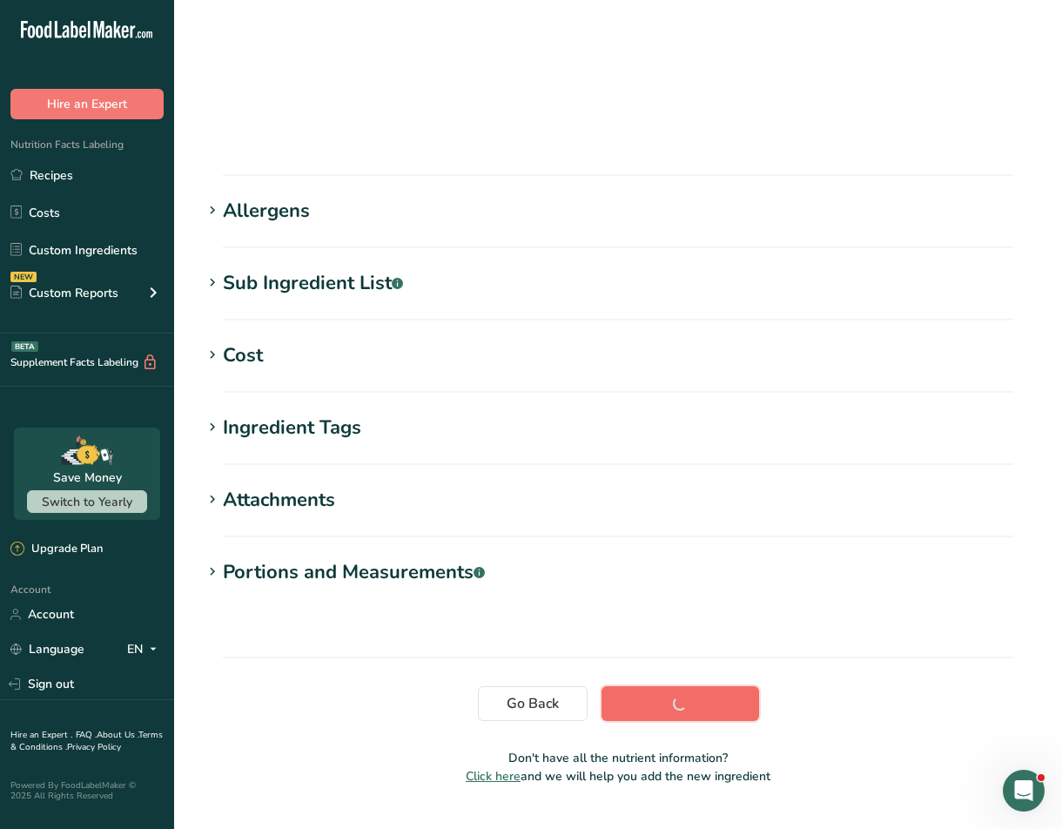
scroll to position [92, 0]
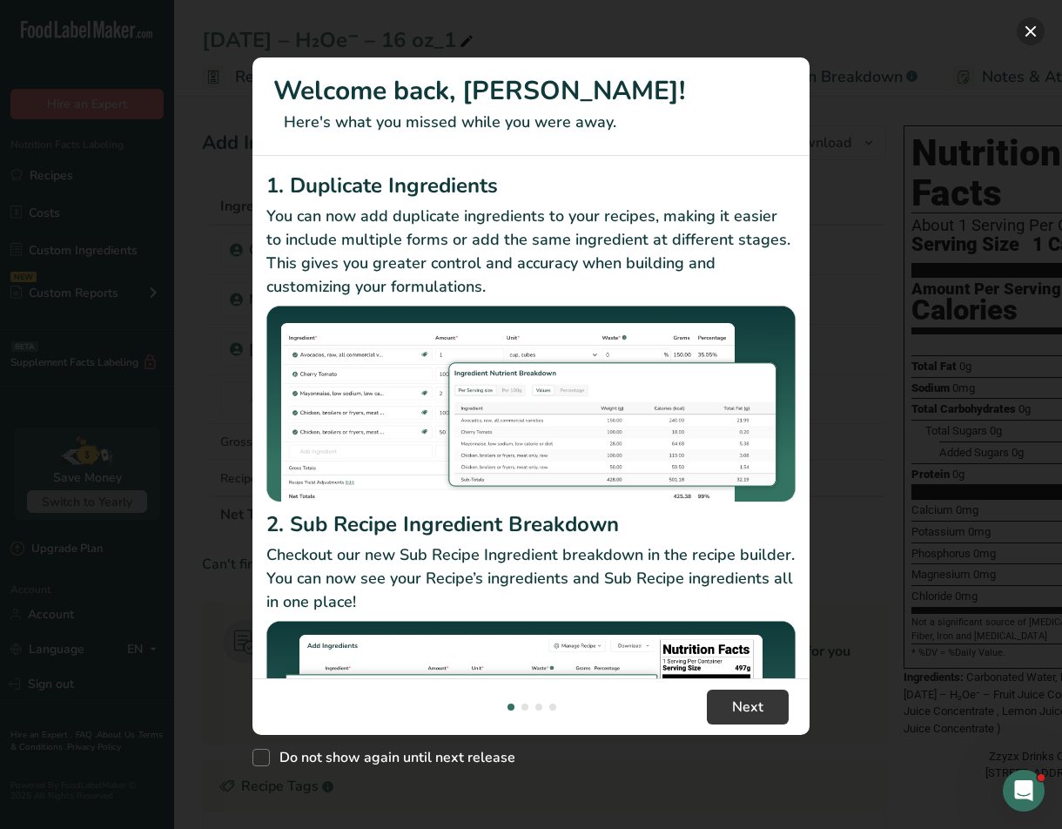
click at [1024, 26] on button "New Features" at bounding box center [1030, 31] width 28 height 28
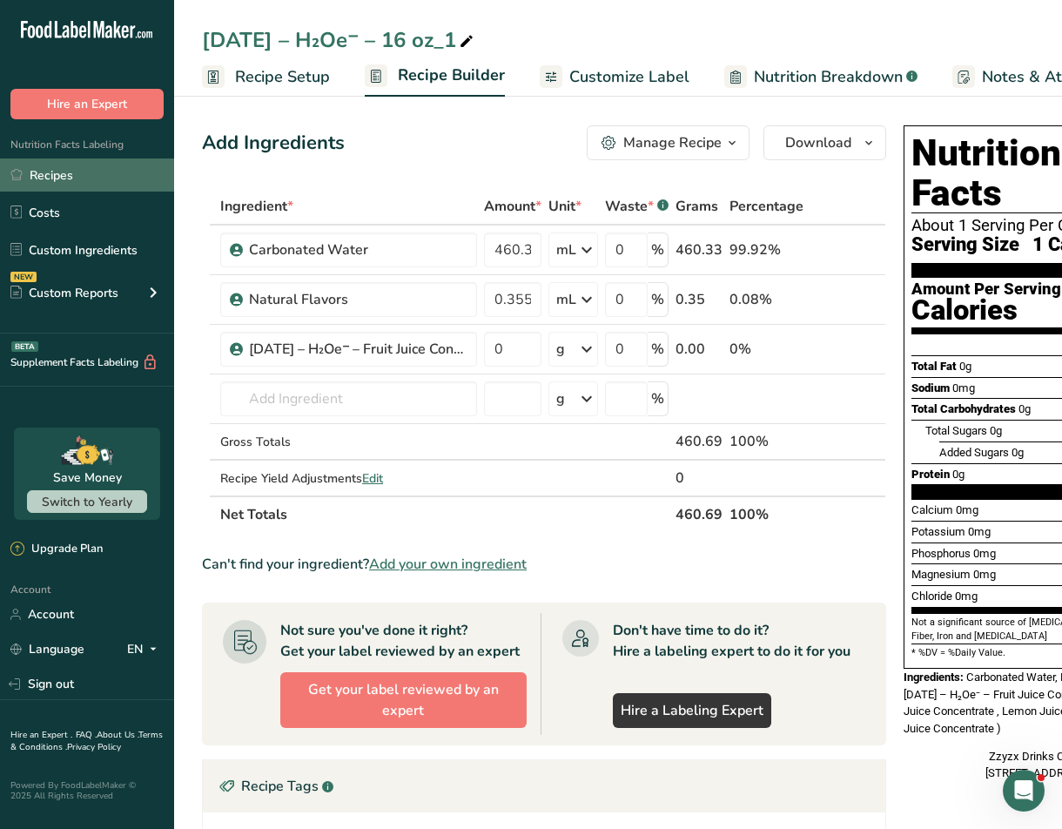
click at [60, 173] on link "Recipes" at bounding box center [87, 174] width 174 height 33
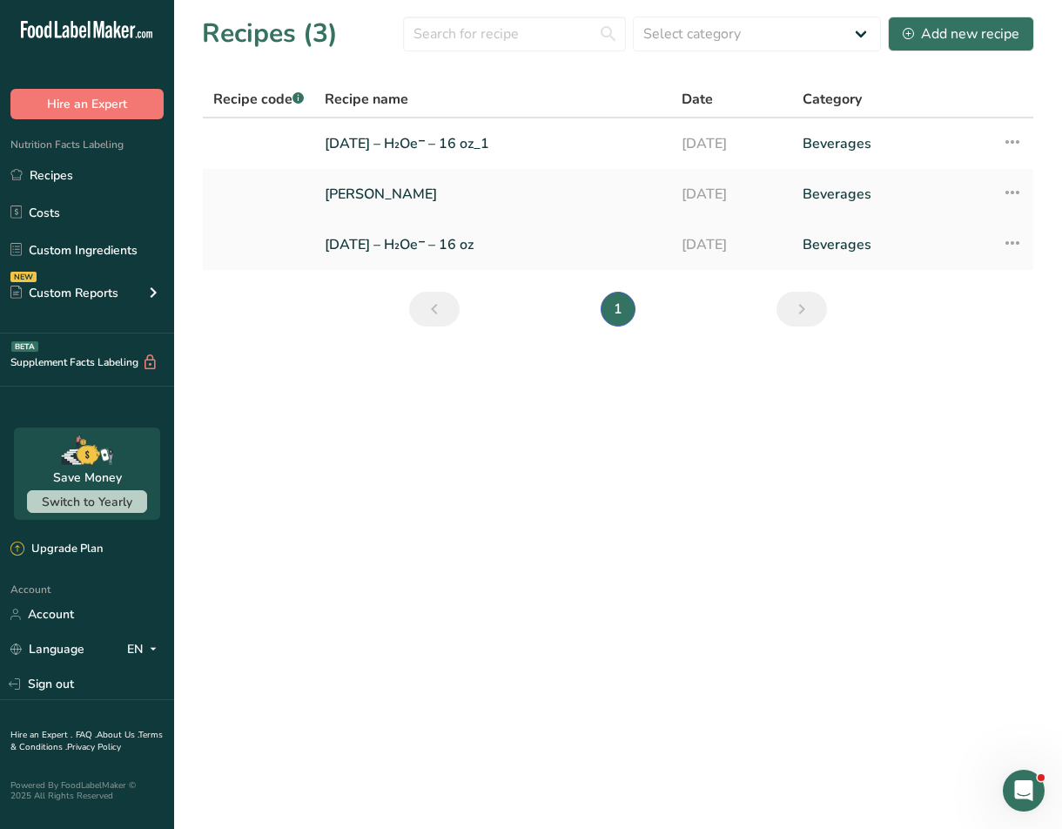
click at [386, 240] on link "[DATE] – H₂Oe⁻ – 16 oz" at bounding box center [493, 244] width 336 height 37
